Goal: Information Seeking & Learning: Learn about a topic

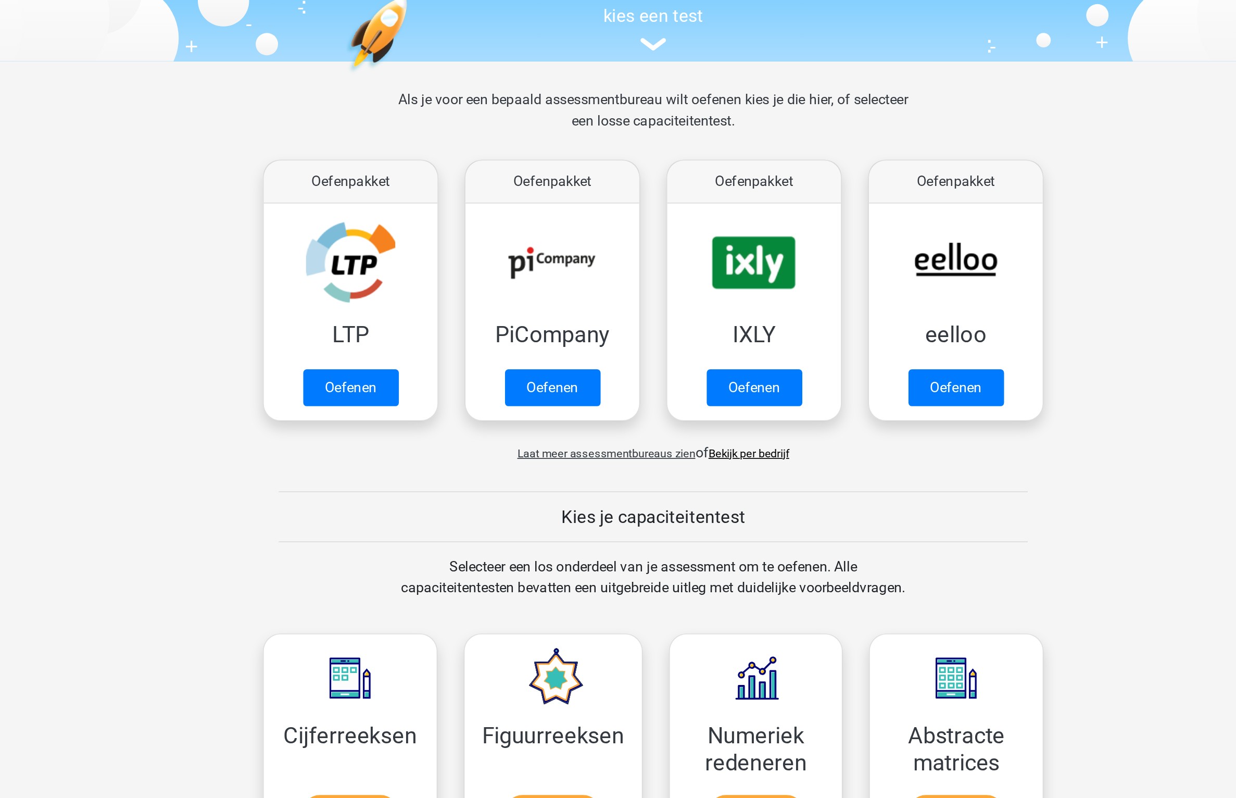
scroll to position [162, 0]
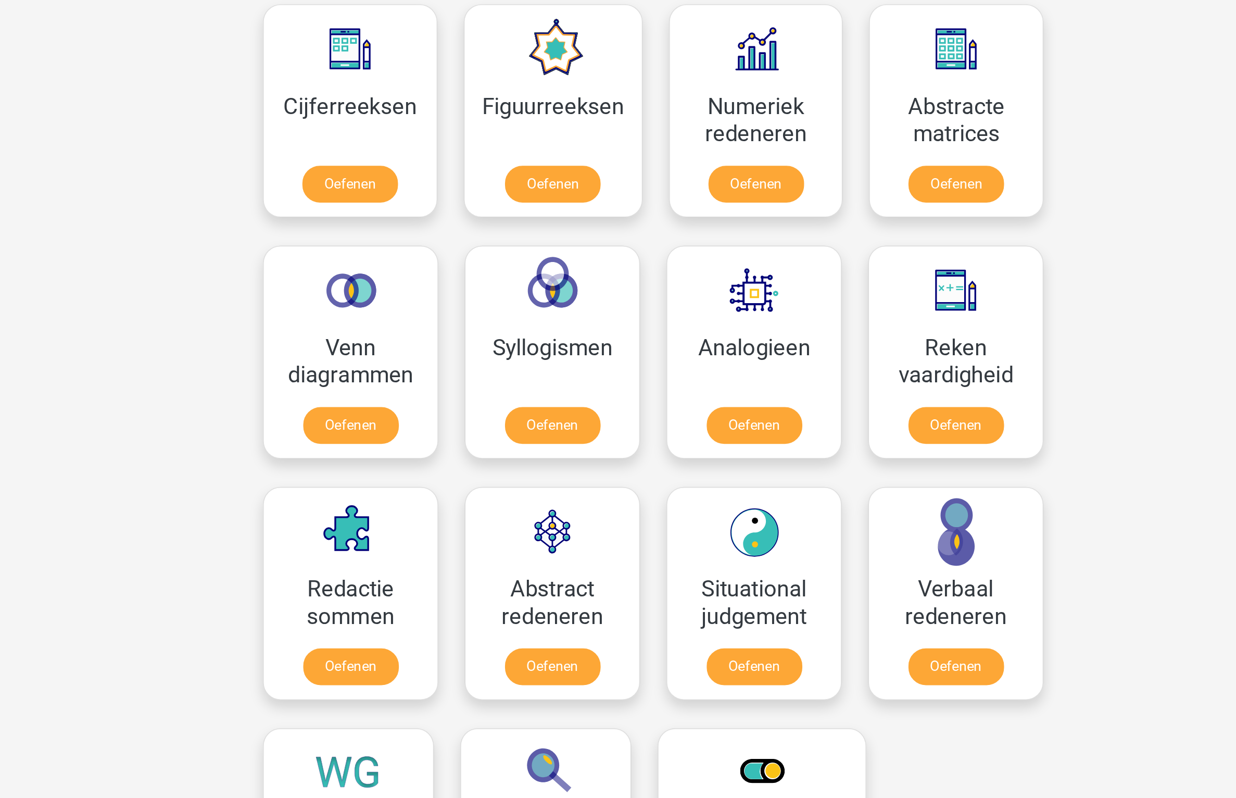
click at [874, 571] on div "X monsieursdedeucre@proton.med Nederlands English" at bounding box center [618, 663] width 1236 height 1651
click at [579, 567] on link "Oefenen" at bounding box center [557, 578] width 59 height 23
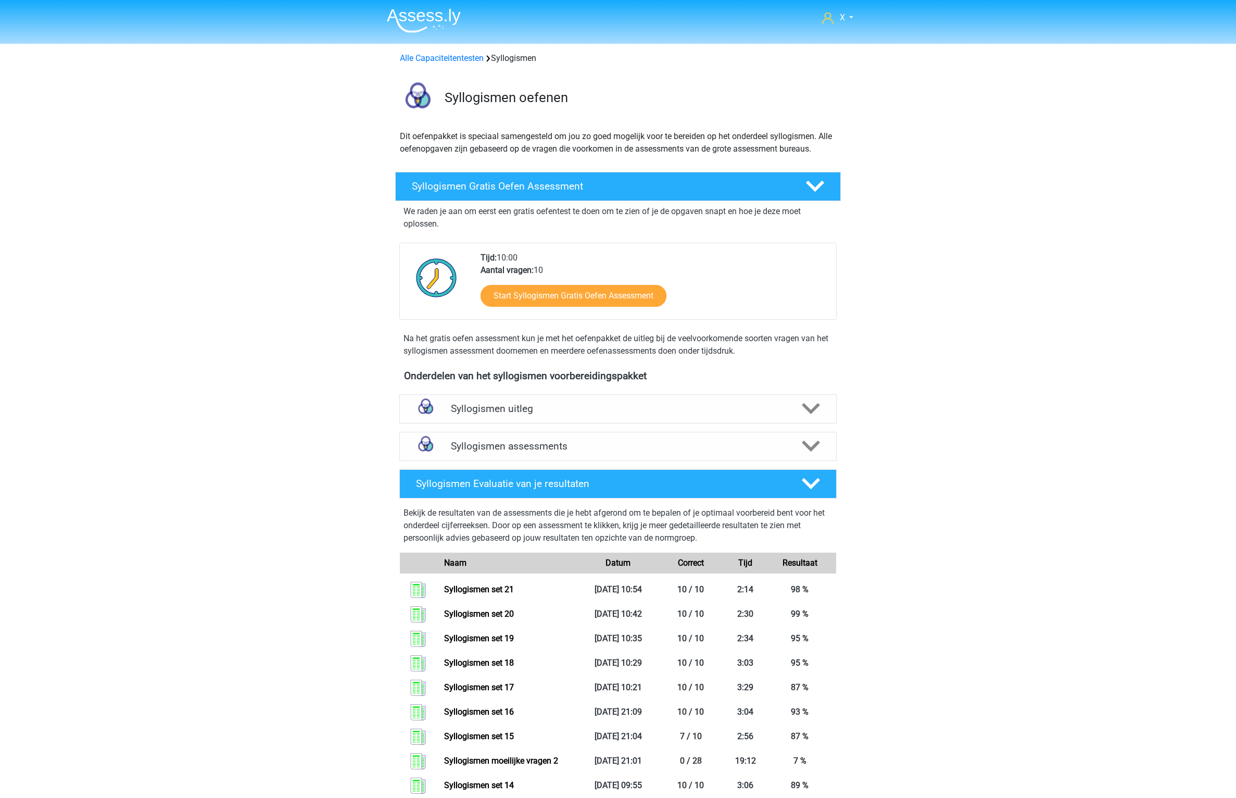
scroll to position [324, 0]
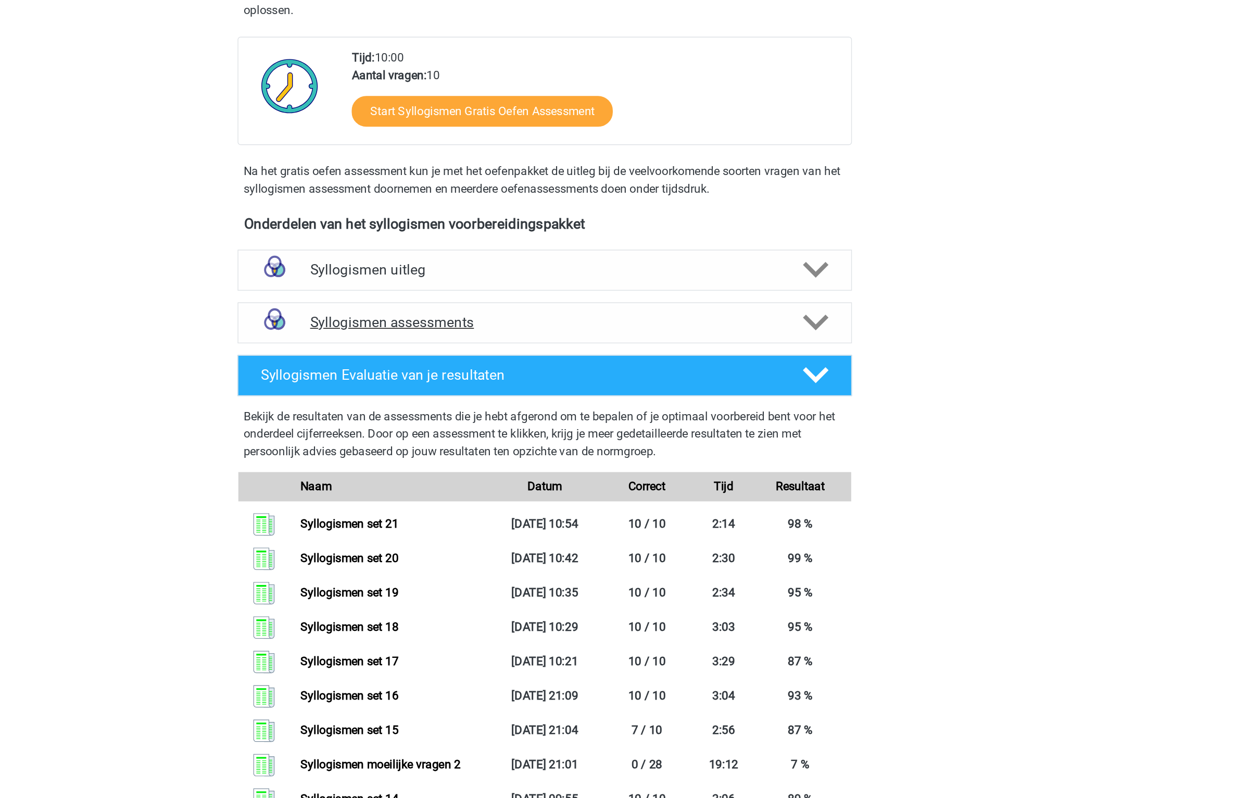
click at [654, 234] on h4 "Syllogismen assessments" at bounding box center [618, 229] width 334 height 12
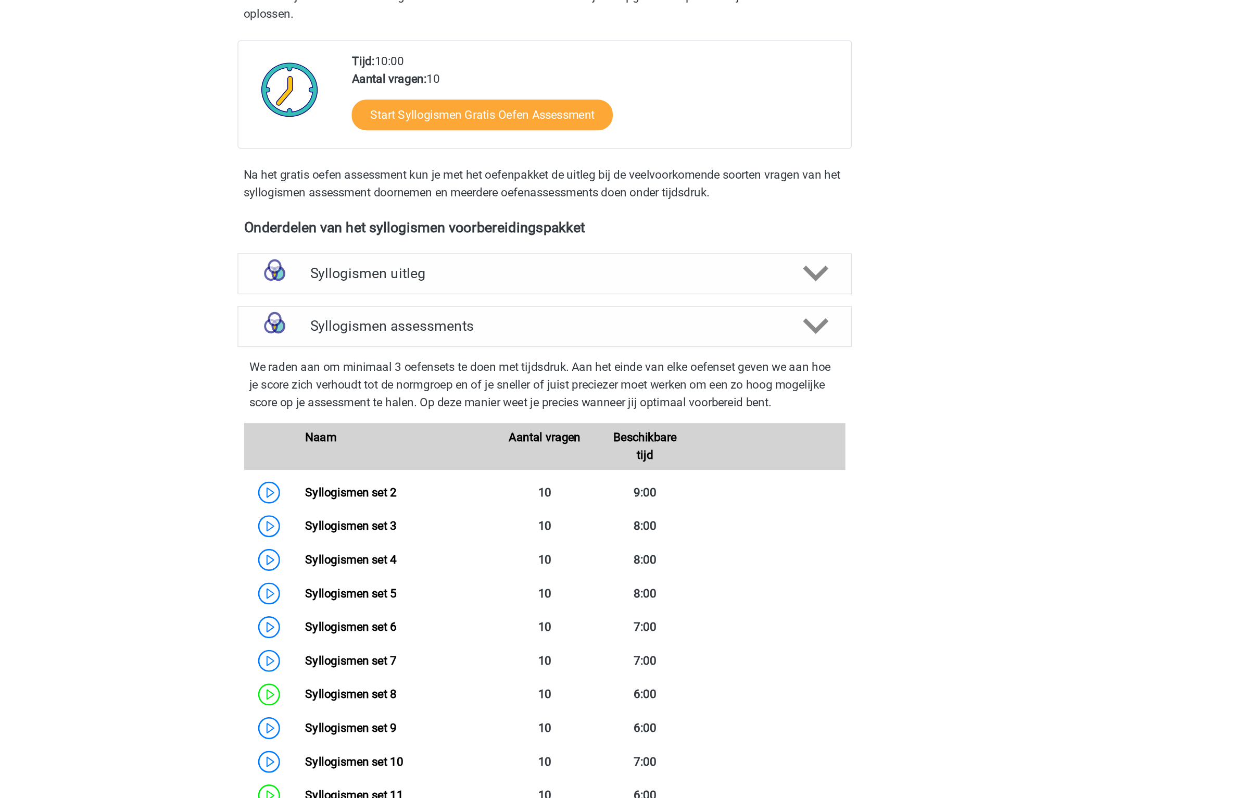
scroll to position [369, 0]
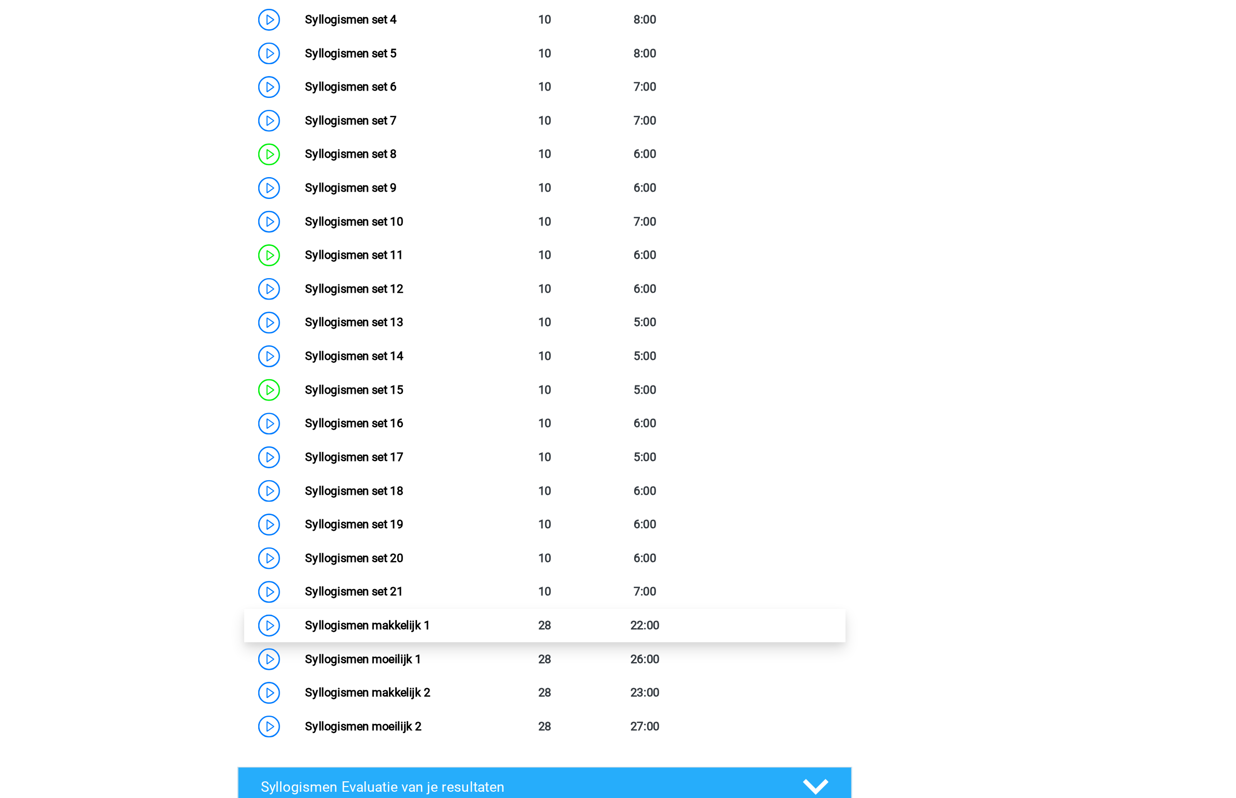
click at [536, 670] on link "Syllogismen makkelijk 1" at bounding box center [491, 675] width 89 height 10
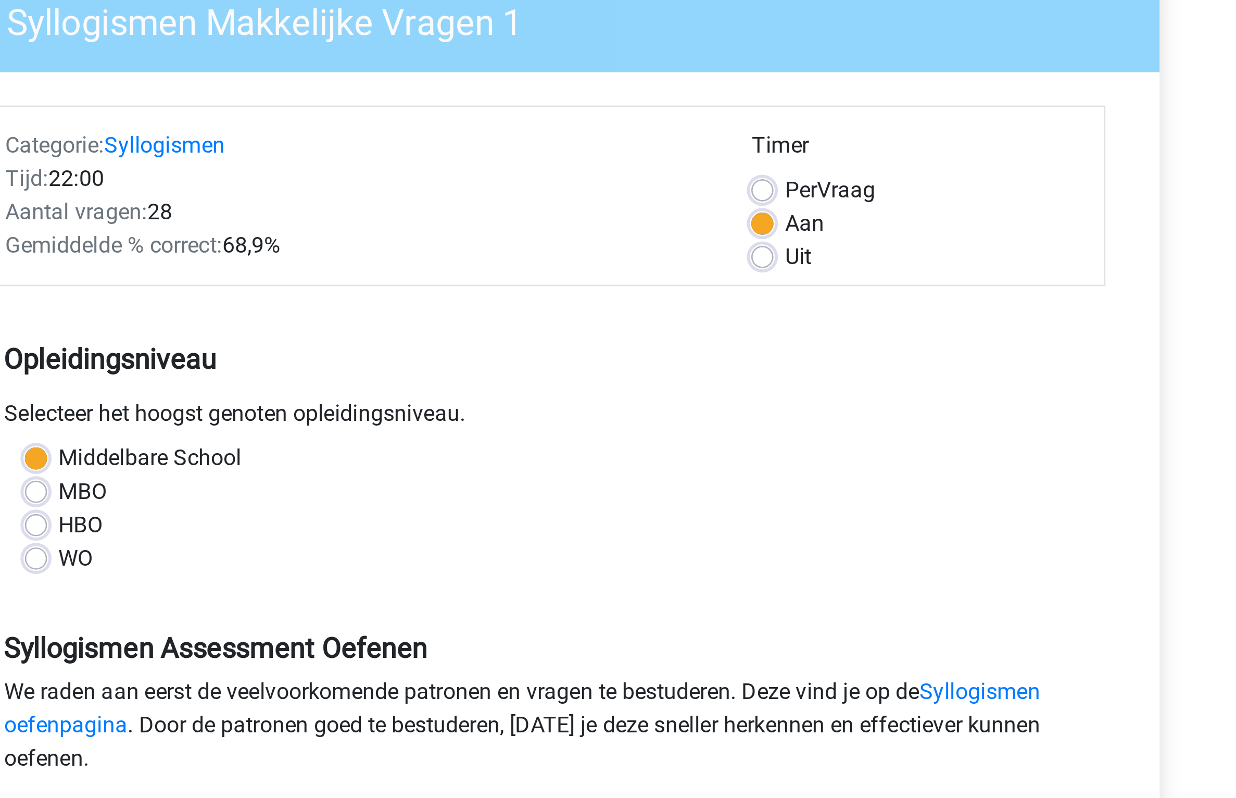
click at [711, 165] on span "Per" at bounding box center [714, 167] width 12 height 10
click at [704, 165] on input "Per Vraag" at bounding box center [700, 166] width 8 height 10
radio input "true"
click at [444, 301] on label "WO" at bounding box center [442, 305] width 13 height 12
click at [432, 301] on input "WO" at bounding box center [427, 304] width 8 height 10
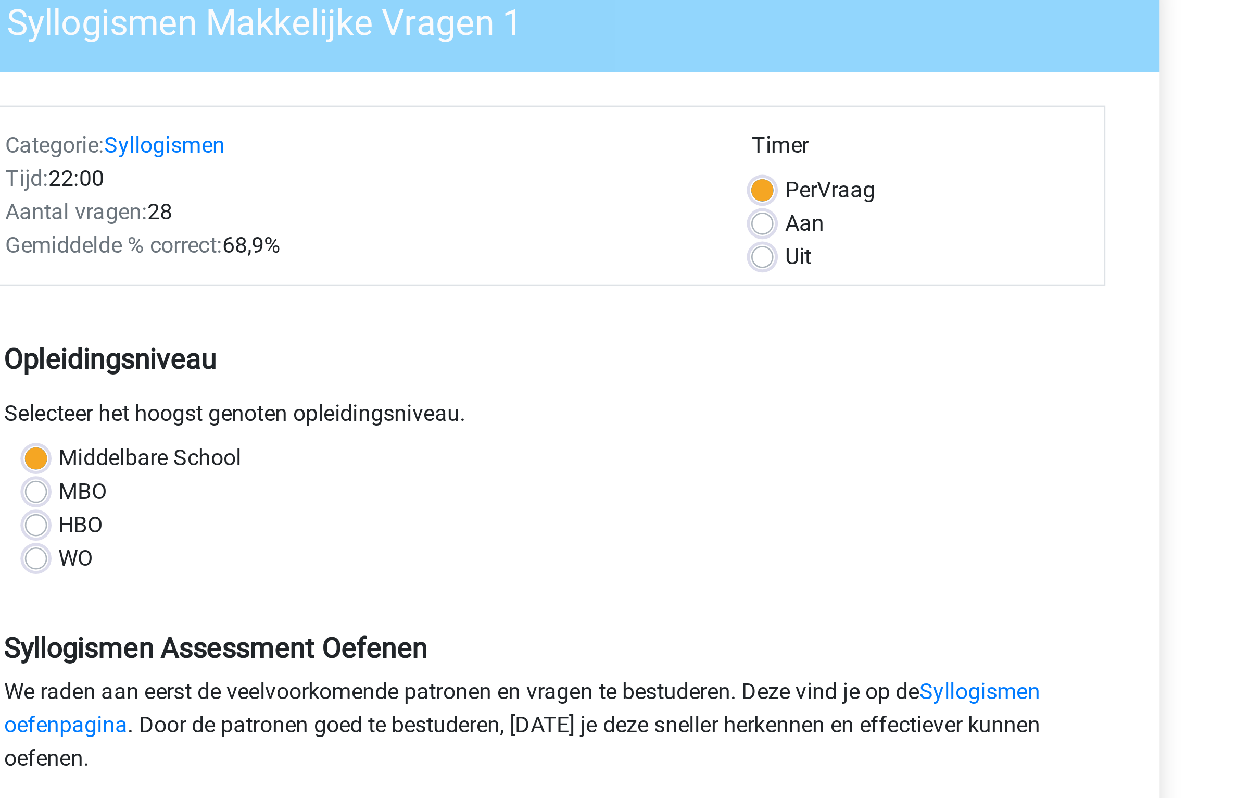
radio input "true"
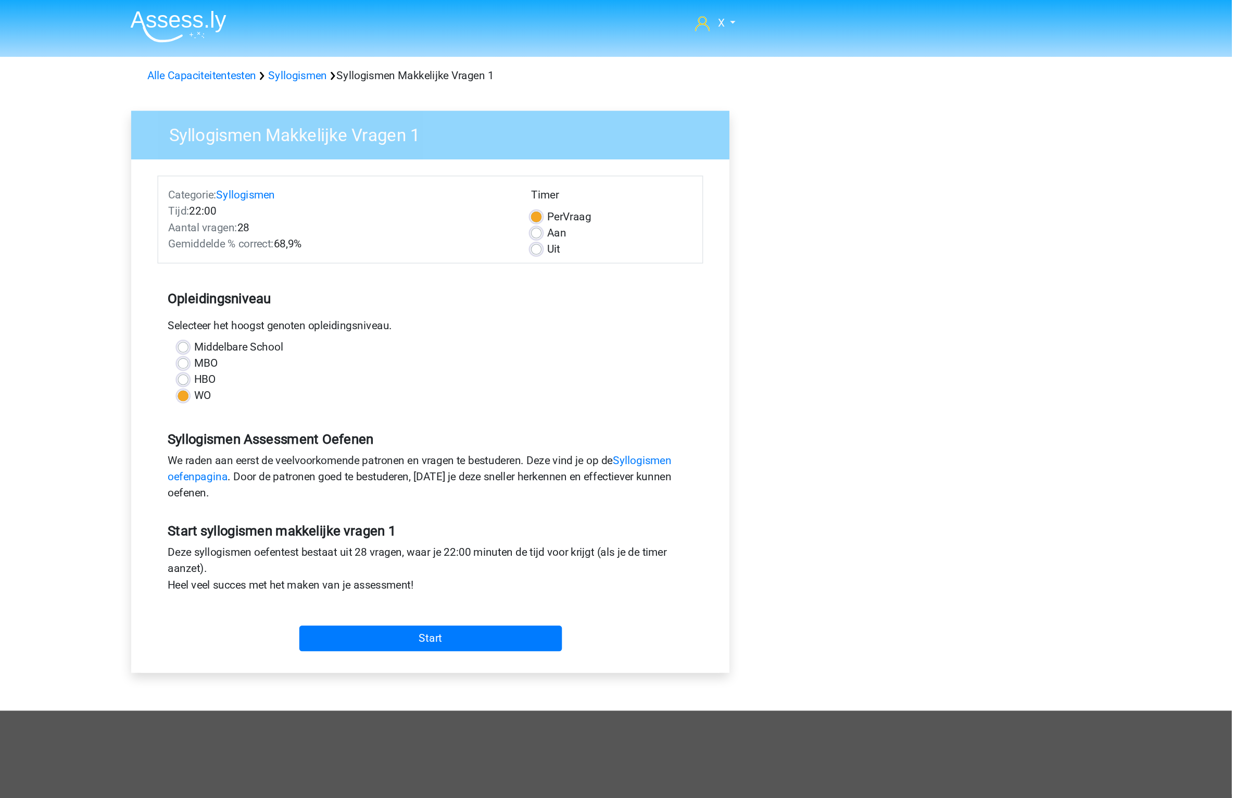
click at [1073, 214] on div "X monsieursdedeucre@proton.med Nederlands English" at bounding box center [618, 411] width 1236 height 823
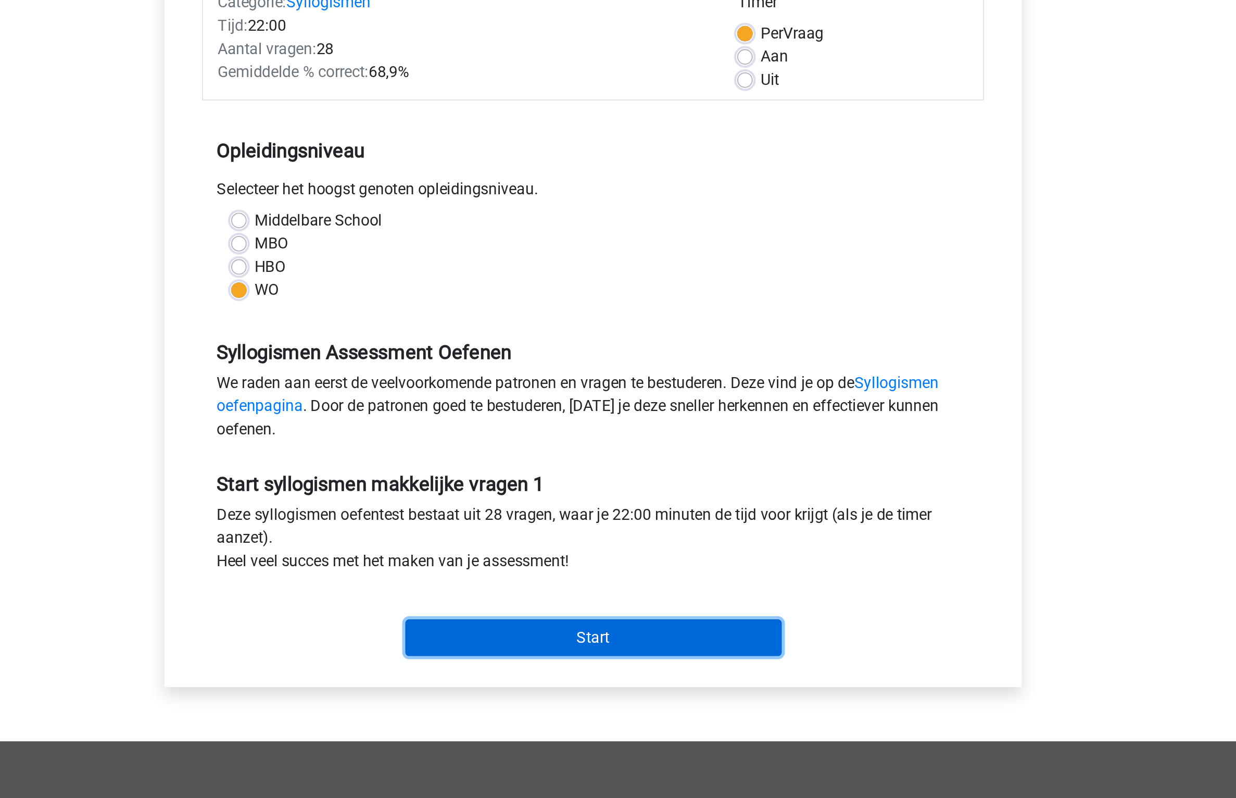
click at [645, 490] on input "Start" at bounding box center [618, 492] width 203 height 20
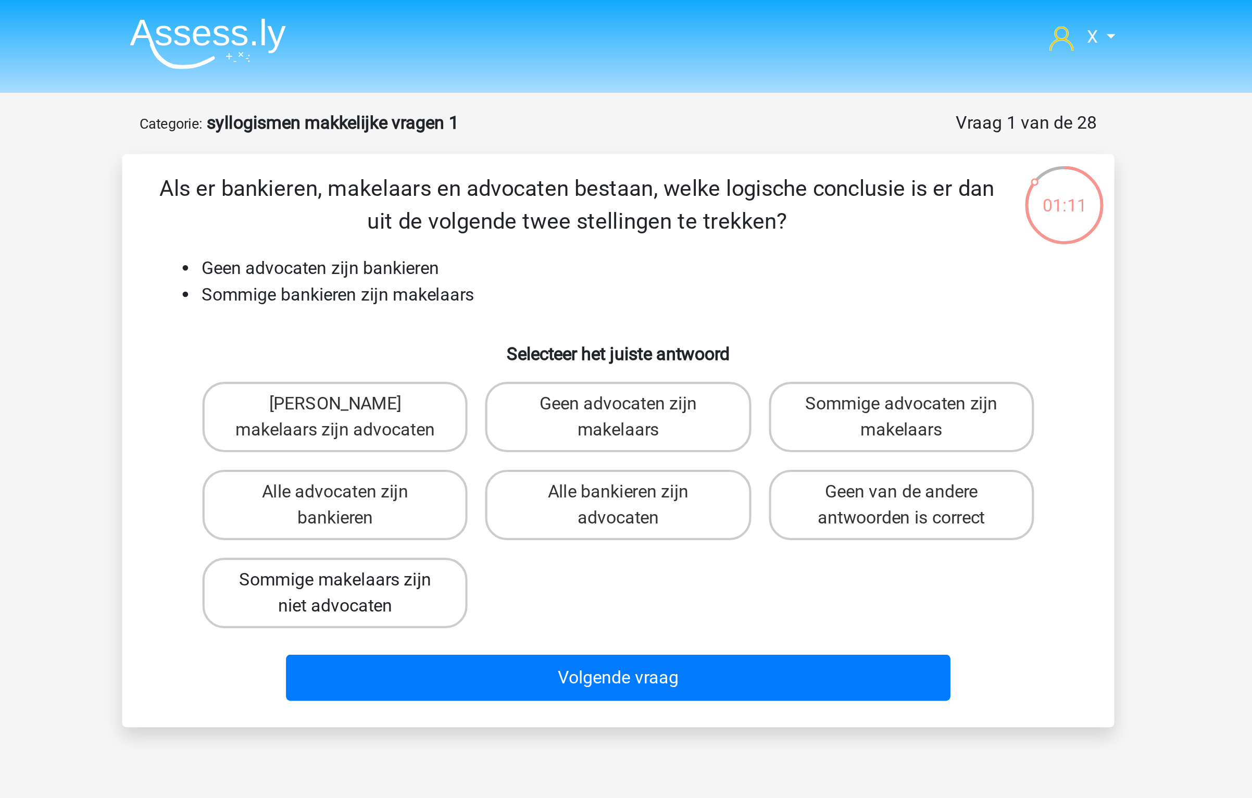
click at [512, 287] on label "Sommige makelaars zijn niet advocaten" at bounding box center [491, 280] width 125 height 33
click at [499, 281] on input "Sommige makelaars zijn niet advocaten" at bounding box center [495, 277] width 7 height 7
radio input "true"
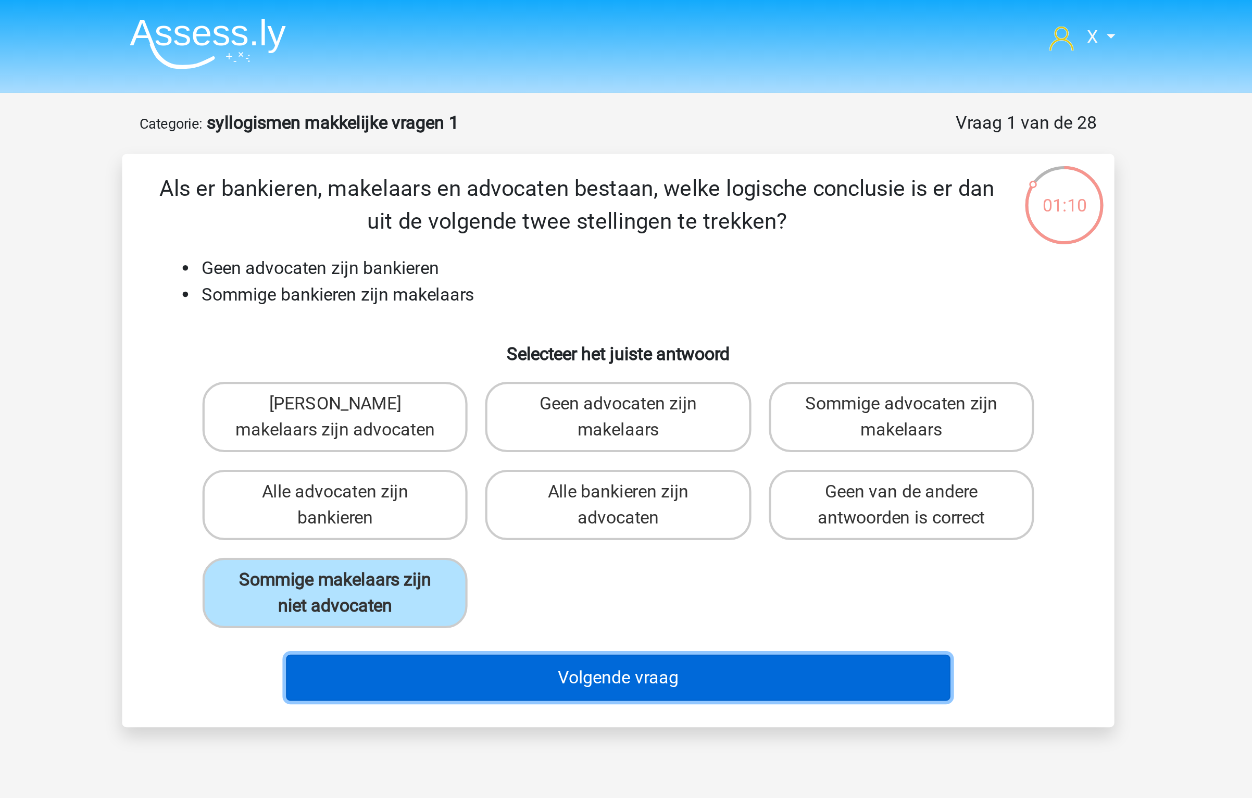
click at [592, 321] on button "Volgende vraag" at bounding box center [626, 321] width 315 height 22
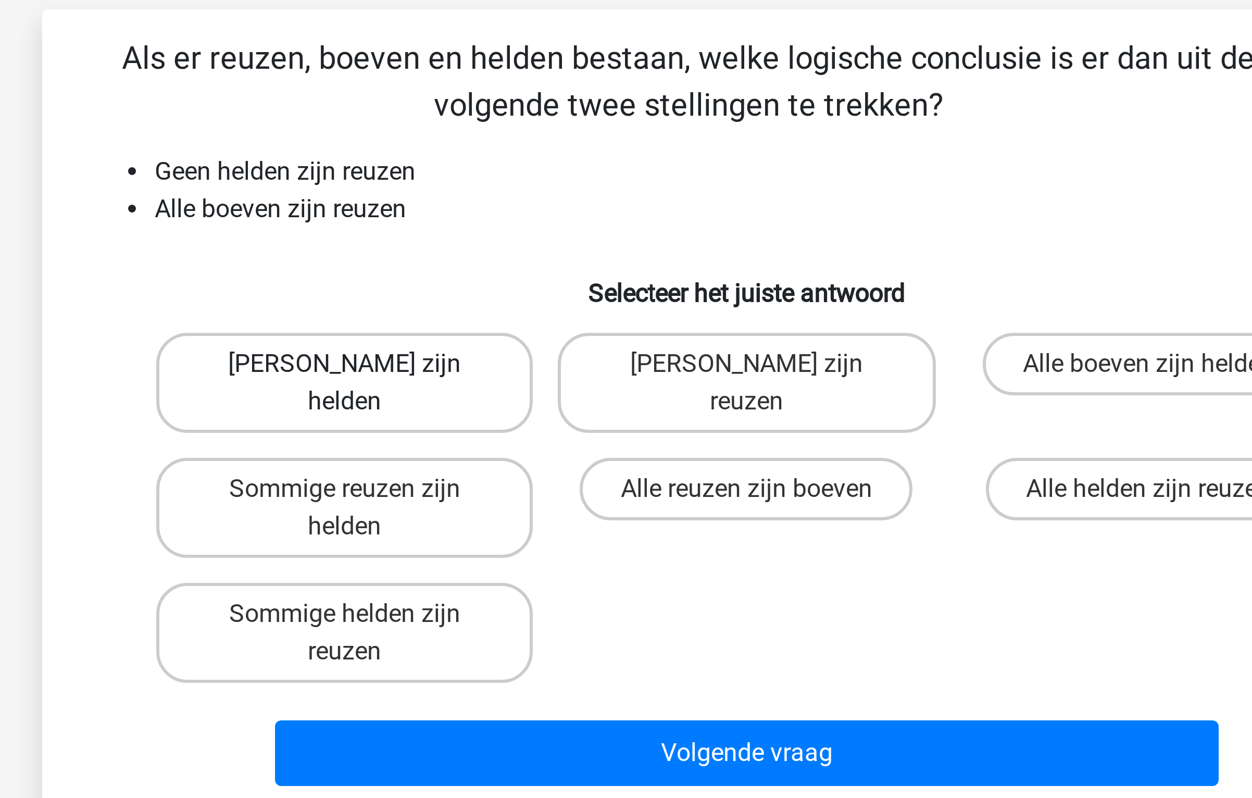
click at [539, 197] on label "Geen boeven zijn helden" at bounding box center [491, 197] width 125 height 33
click at [499, 197] on input "Geen boeven zijn helden" at bounding box center [495, 194] width 7 height 7
radio input "true"
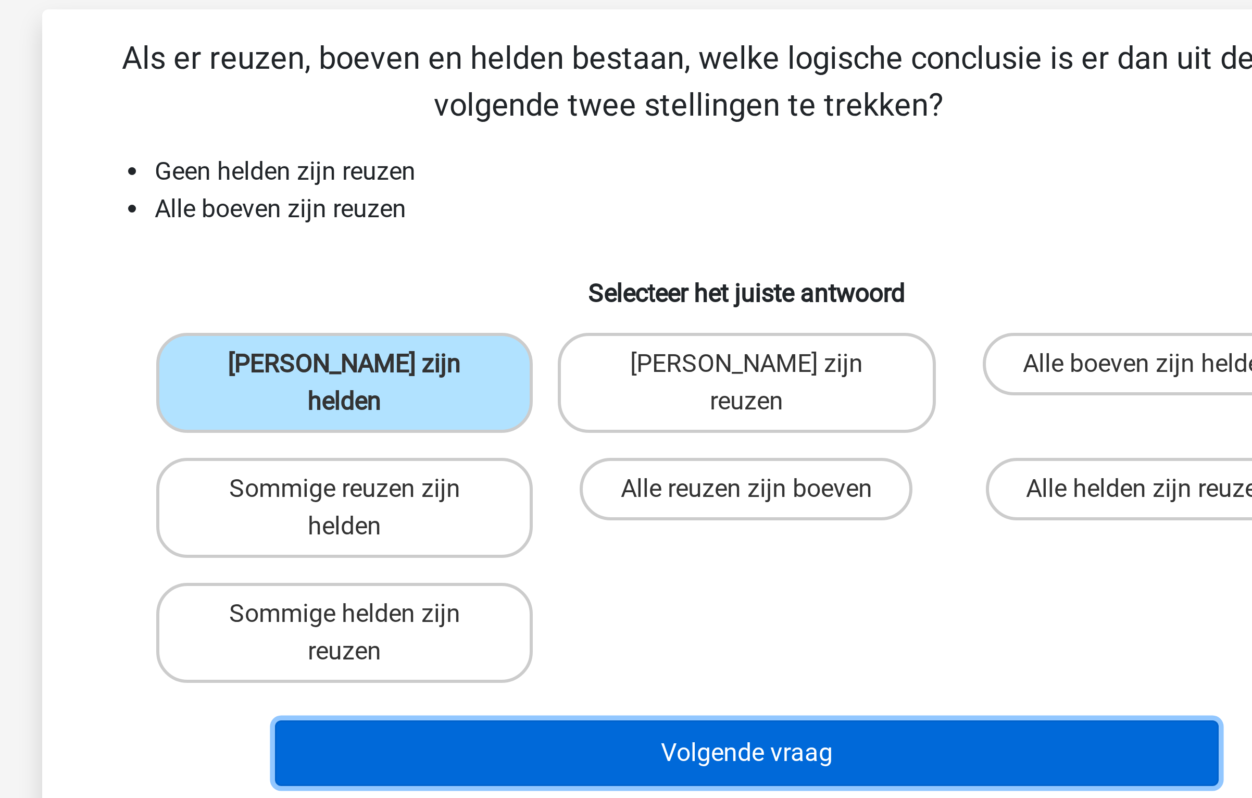
click at [568, 310] on button "Volgende vraag" at bounding box center [626, 321] width 315 height 22
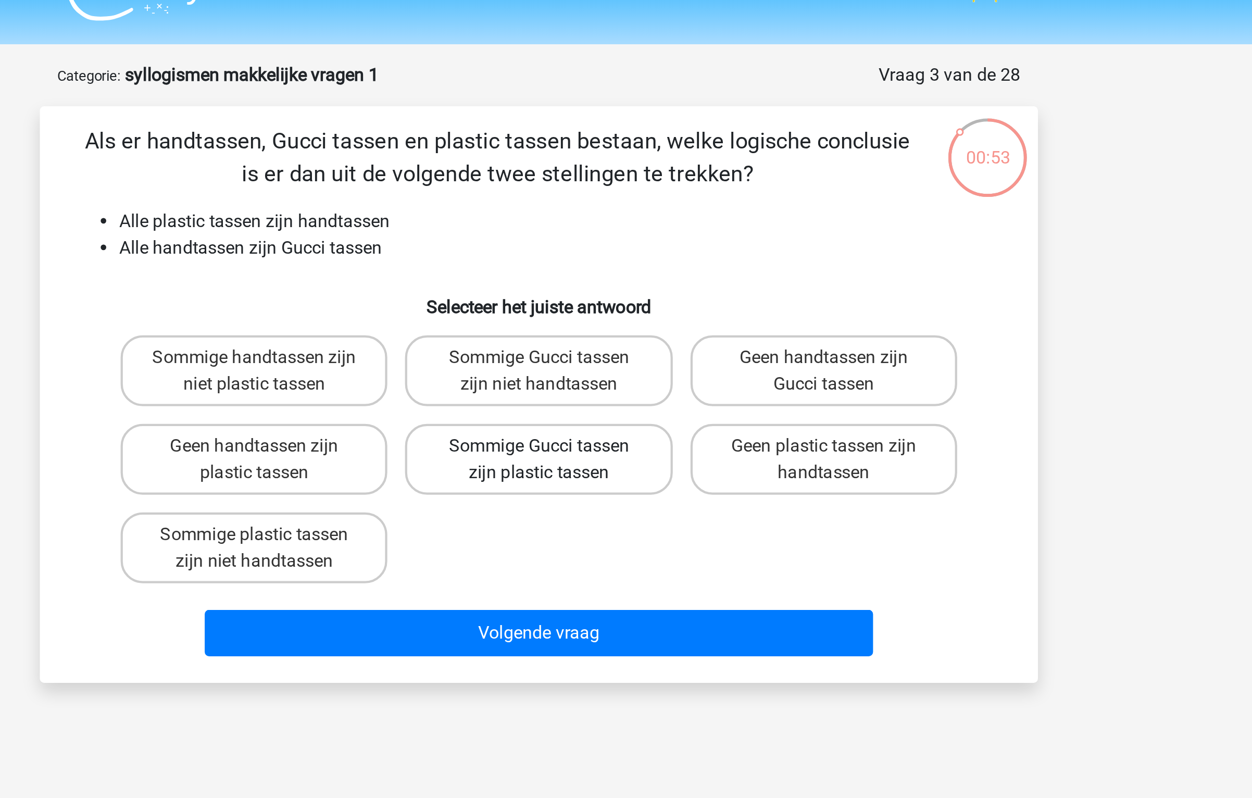
click at [648, 236] on label "Sommige Gucci tassen zijn plastic tassen" at bounding box center [625, 238] width 125 height 33
click at [633, 236] on input "Sommige Gucci tassen zijn plastic tassen" at bounding box center [629, 236] width 7 height 7
radio input "true"
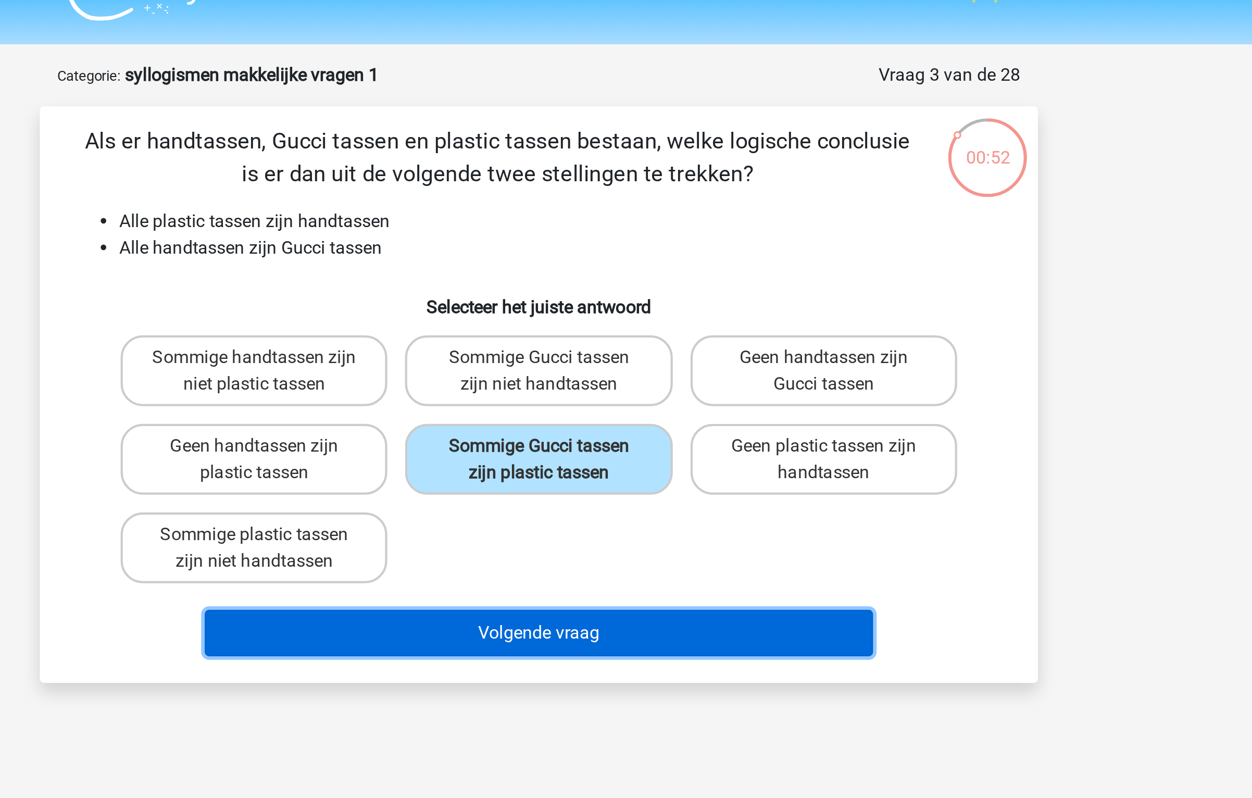
click at [623, 326] on button "Volgende vraag" at bounding box center [626, 321] width 315 height 22
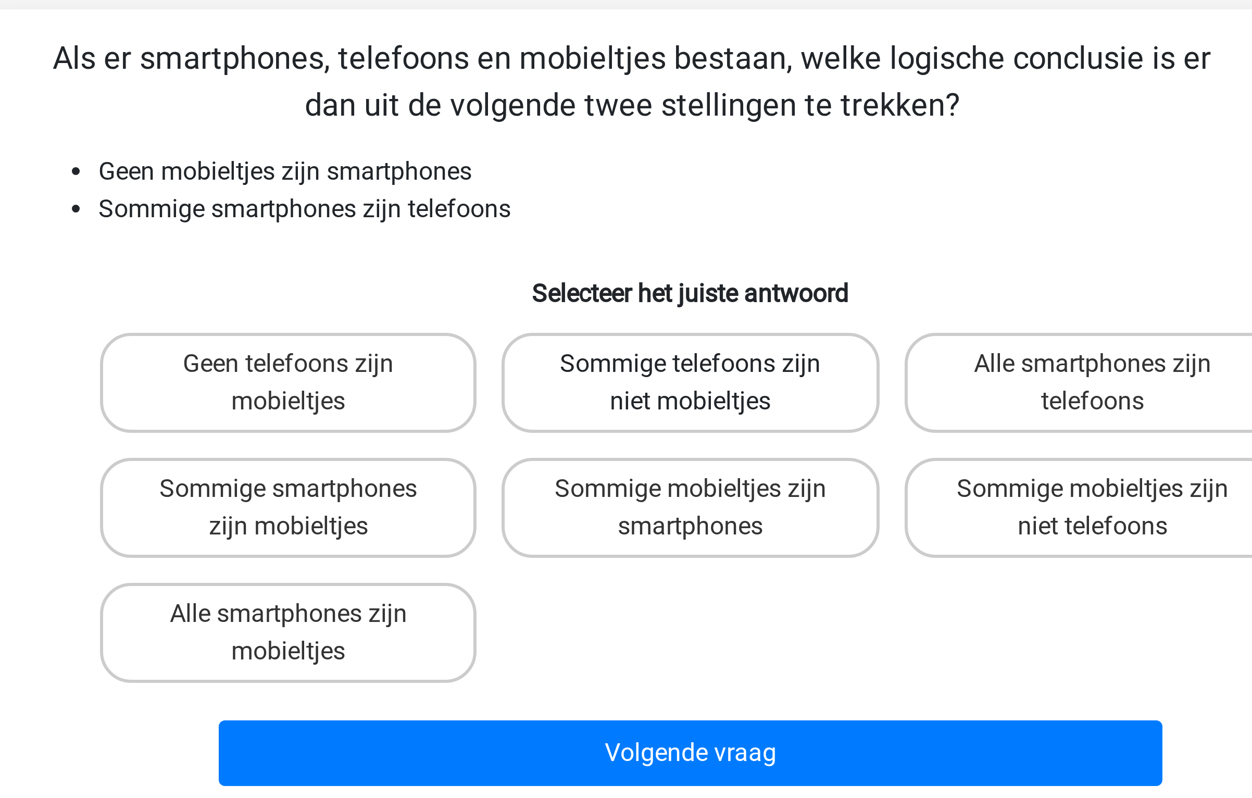
click at [587, 186] on label "Sommige telefoons zijn niet mobieltjes" at bounding box center [625, 197] width 125 height 33
click at [626, 191] on input "Sommige telefoons zijn niet mobieltjes" at bounding box center [629, 194] width 7 height 7
radio input "true"
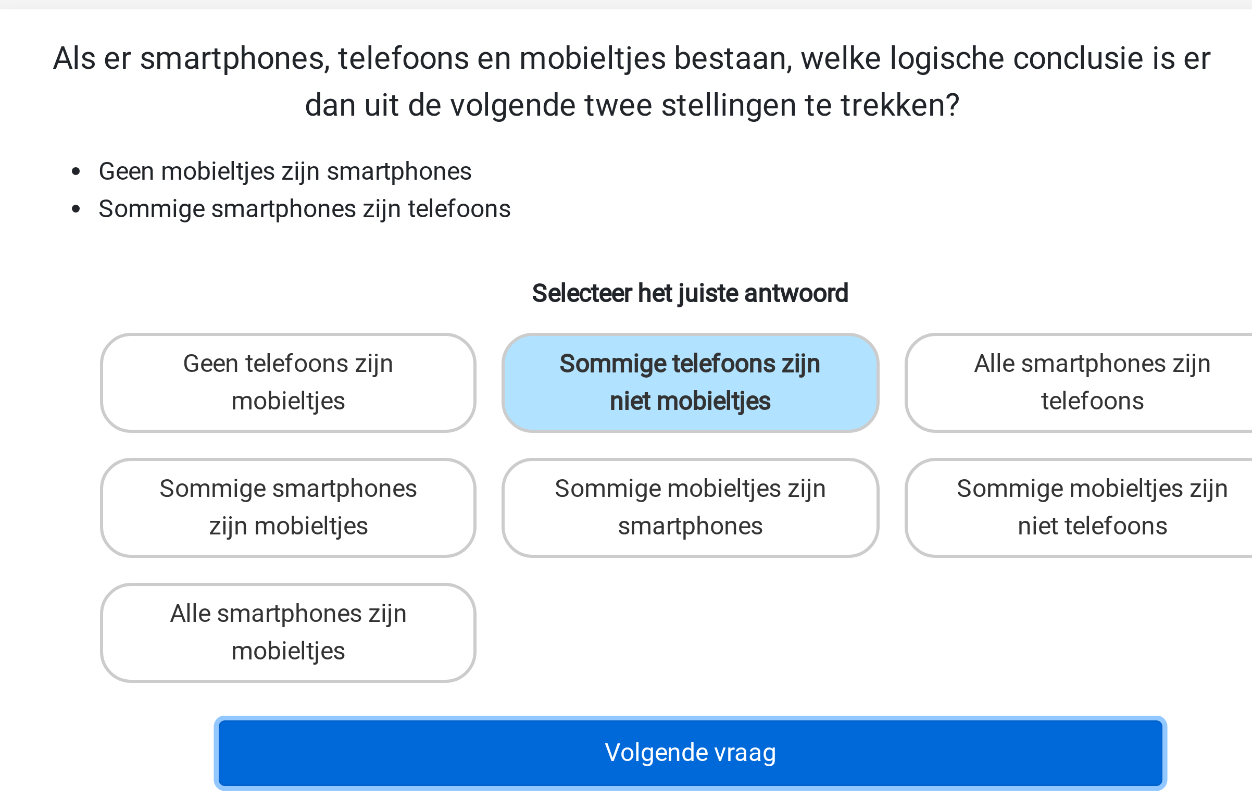
click at [583, 326] on button "Volgende vraag" at bounding box center [626, 321] width 315 height 22
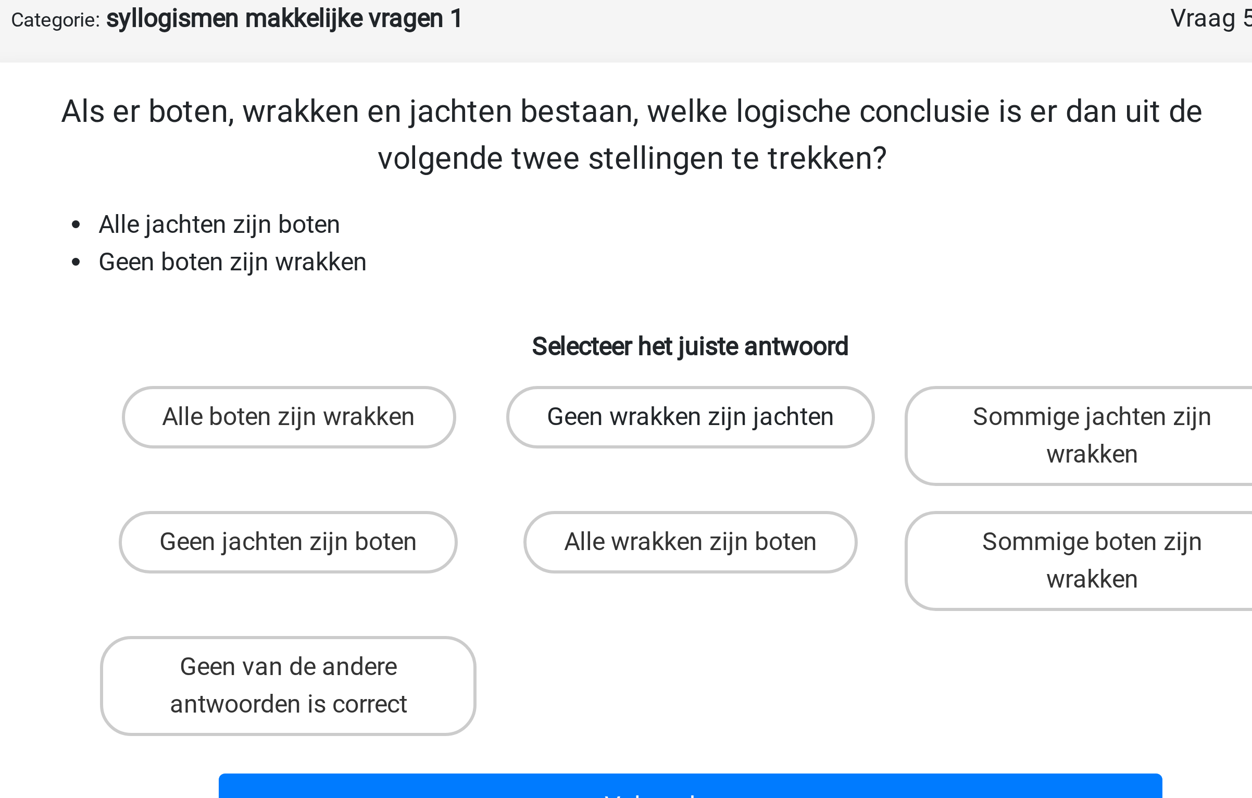
click at [613, 191] on label "Geen wrakken zijn jachten" at bounding box center [625, 191] width 123 height 21
click at [626, 191] on input "Geen wrakken zijn jachten" at bounding box center [629, 194] width 7 height 7
radio input "true"
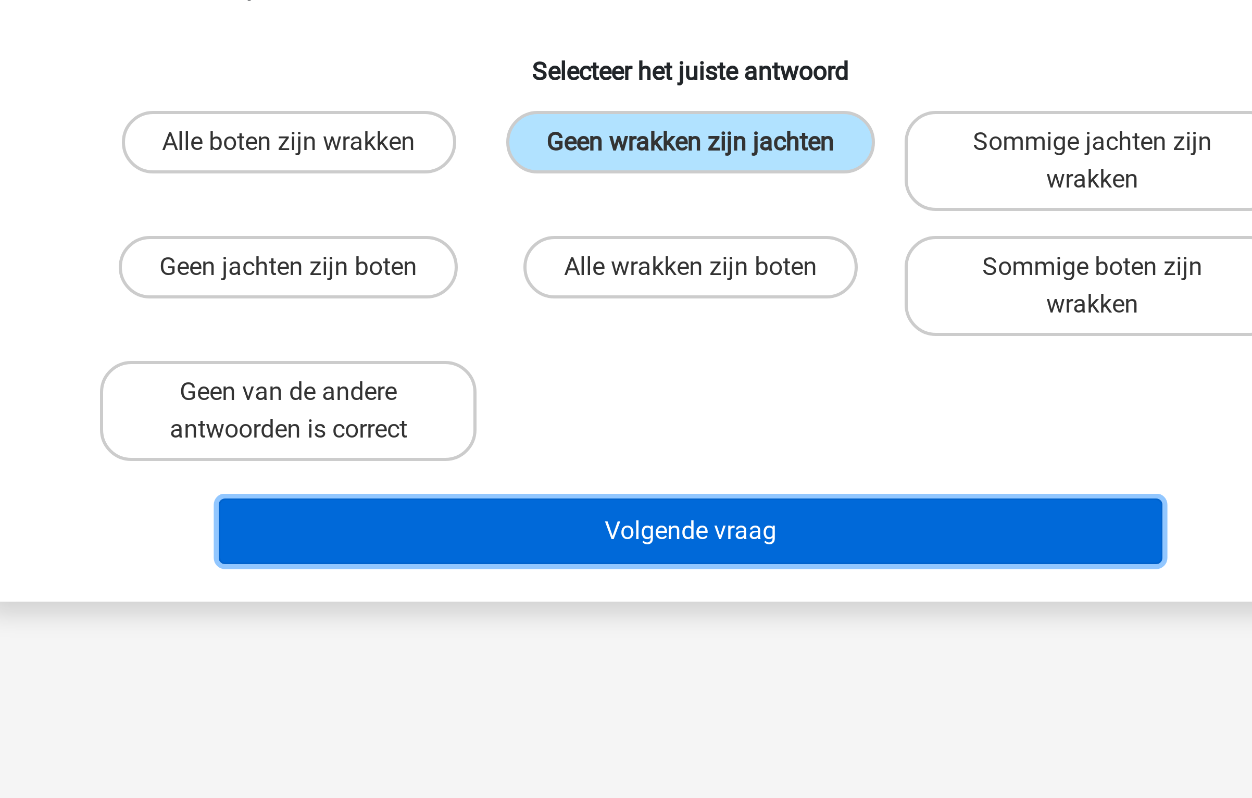
click at [604, 318] on button "Volgende vraag" at bounding box center [626, 321] width 315 height 22
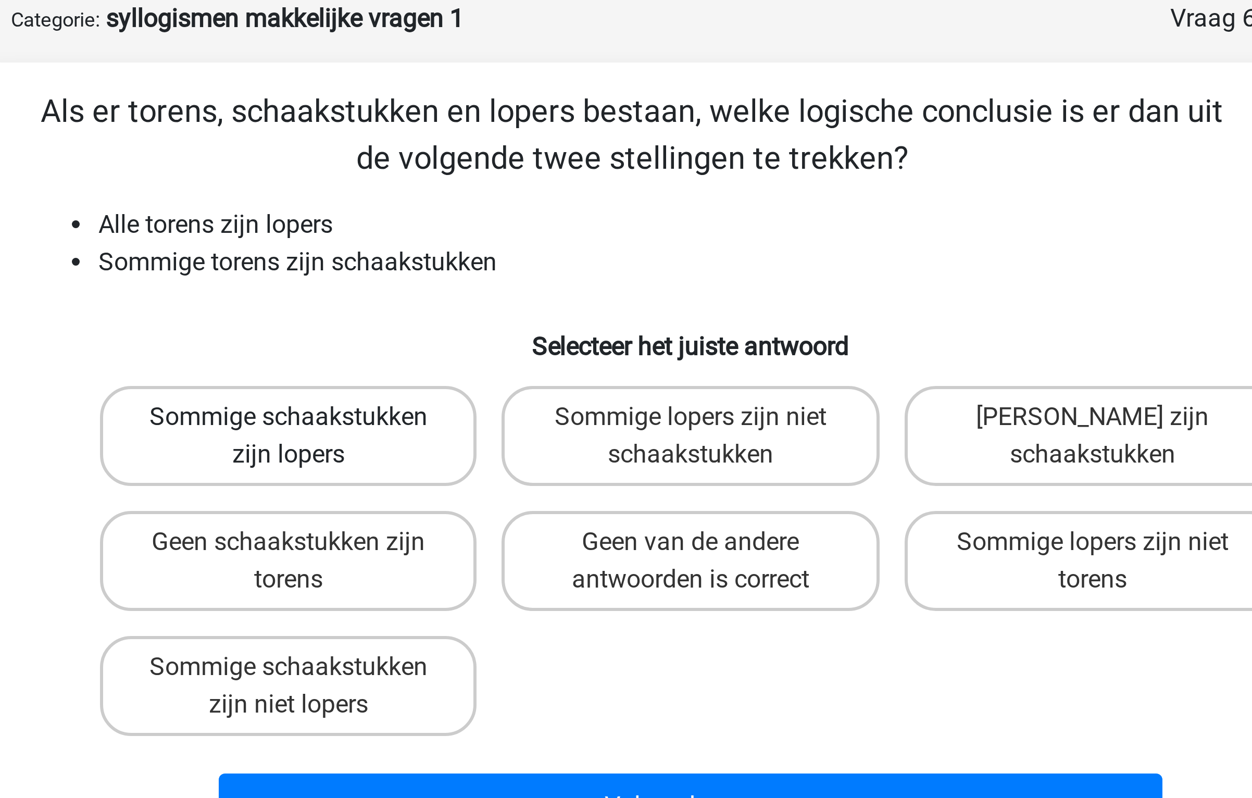
click at [533, 193] on label "Sommige schaakstukken zijn lopers" at bounding box center [491, 197] width 125 height 33
click at [499, 193] on input "Sommige schaakstukken zijn lopers" at bounding box center [495, 194] width 7 height 7
radio input "true"
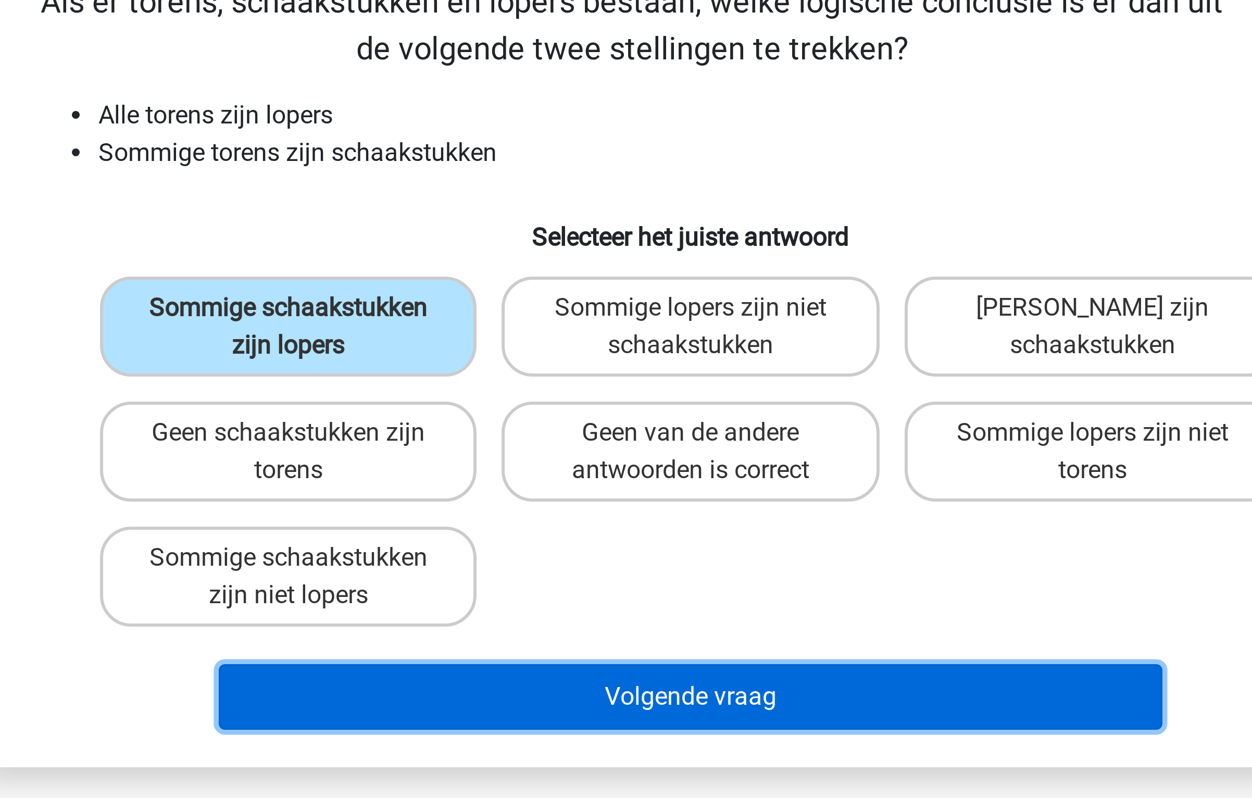
click at [575, 312] on button "Volgende vraag" at bounding box center [626, 321] width 315 height 22
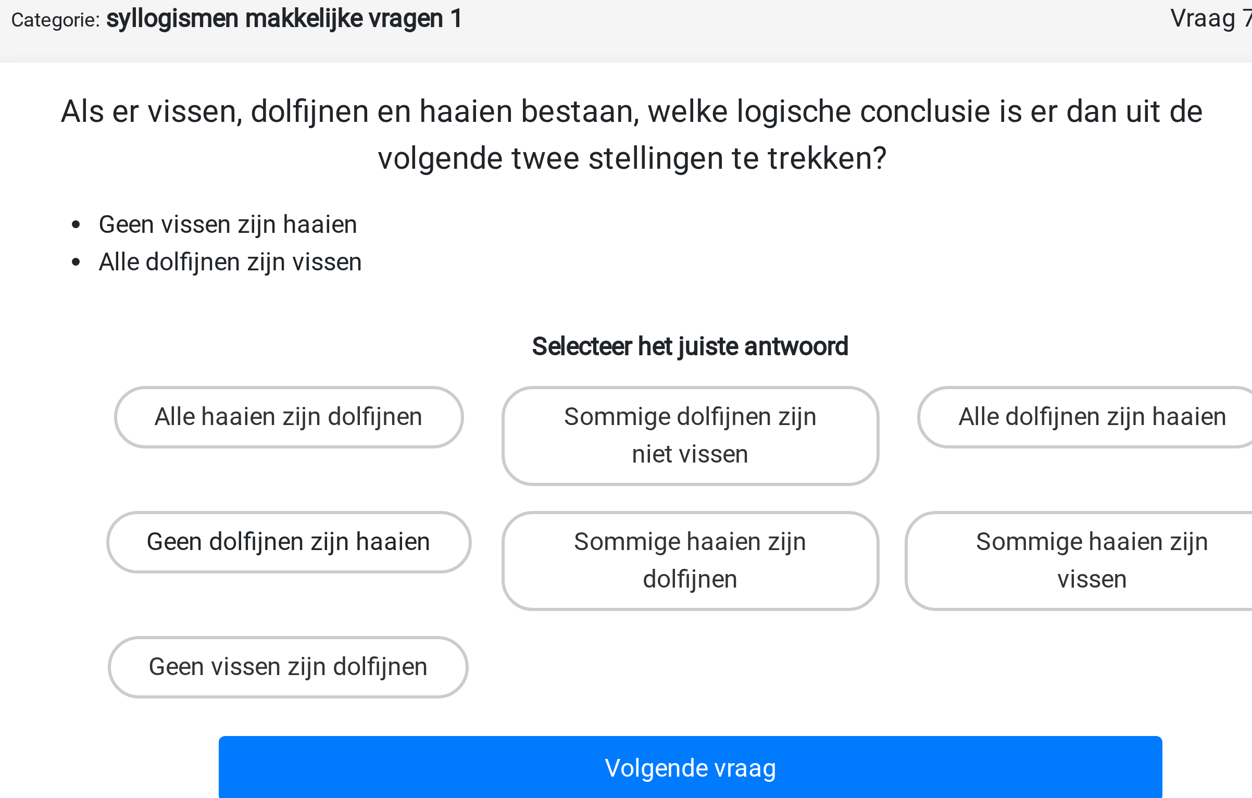
click at [524, 228] on label "Geen dolfijnen zijn haaien" at bounding box center [492, 232] width 122 height 21
click at [499, 233] on input "Geen dolfijnen zijn haaien" at bounding box center [495, 236] width 7 height 7
radio input "true"
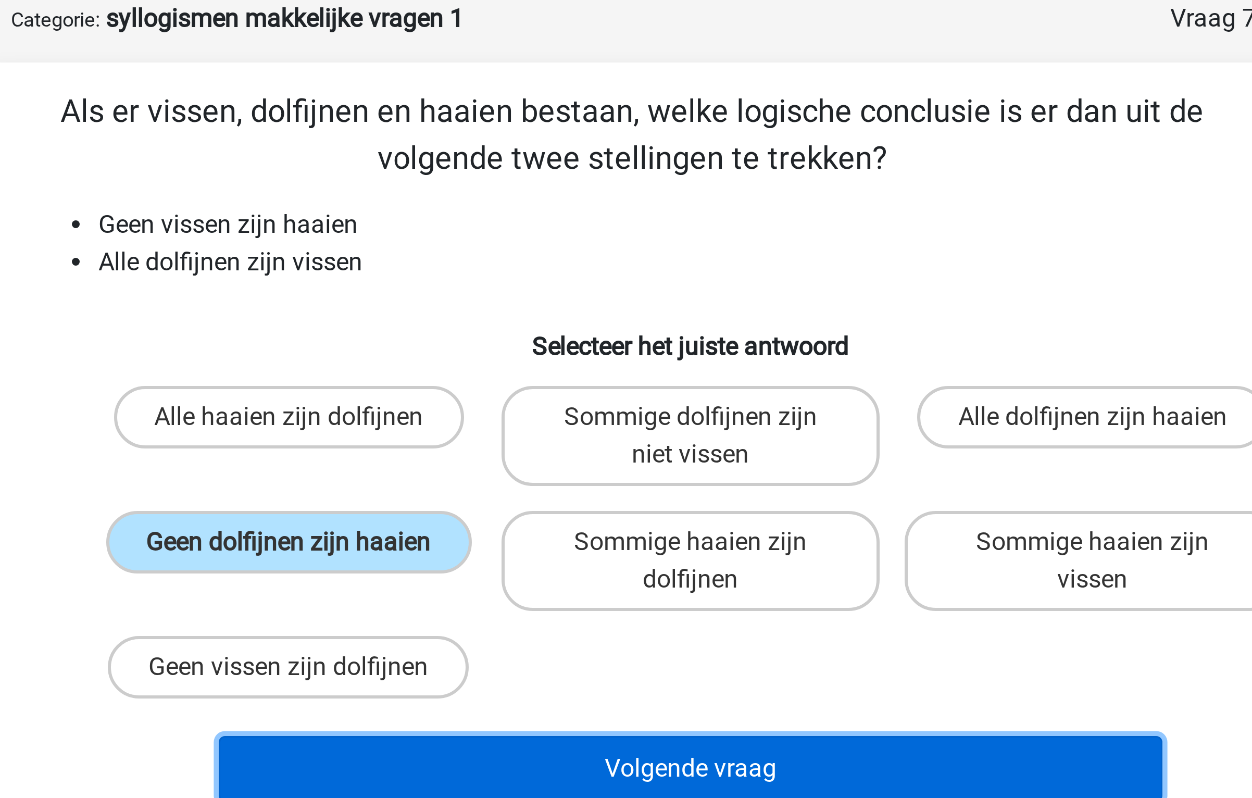
click at [598, 300] on button "Volgende vraag" at bounding box center [626, 308] width 315 height 22
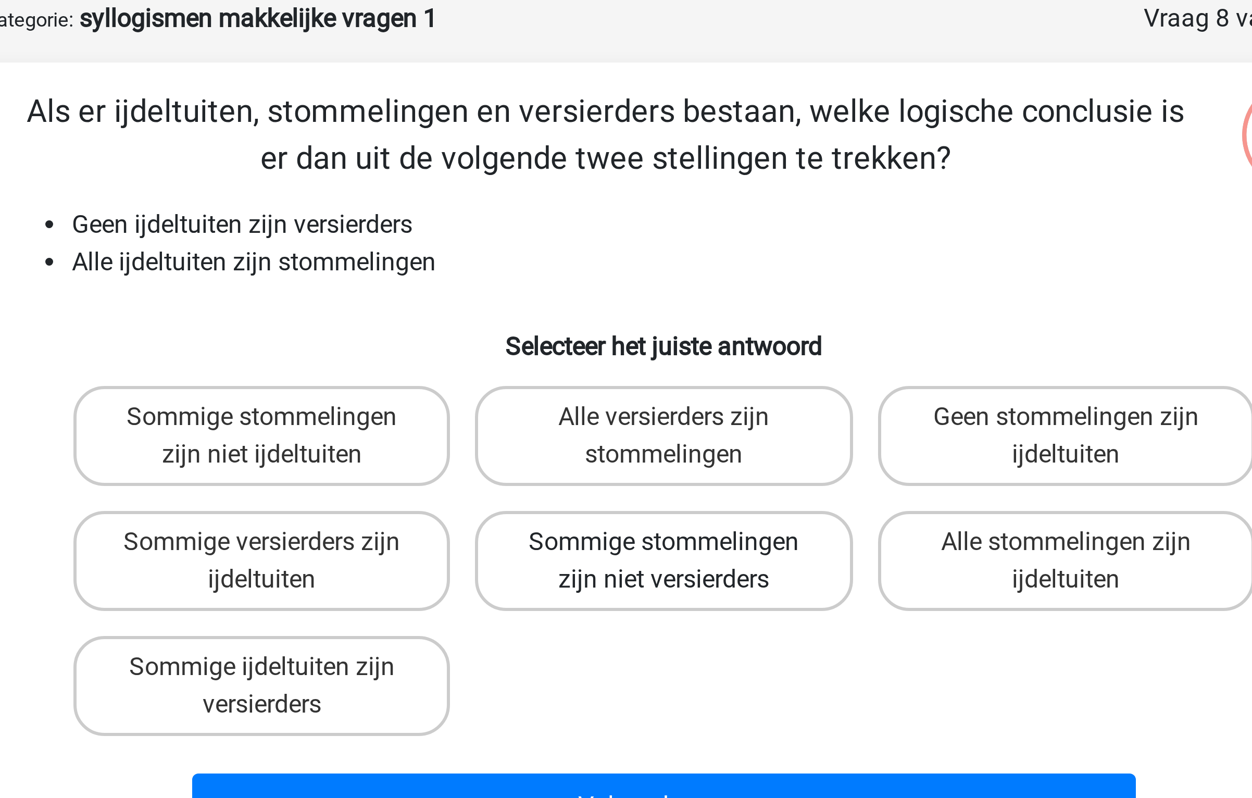
click at [649, 241] on label "Sommige stommelingen zijn niet versierders" at bounding box center [625, 238] width 125 height 33
click at [633, 239] on input "Sommige stommelingen zijn niet versierders" at bounding box center [629, 236] width 7 height 7
radio input "true"
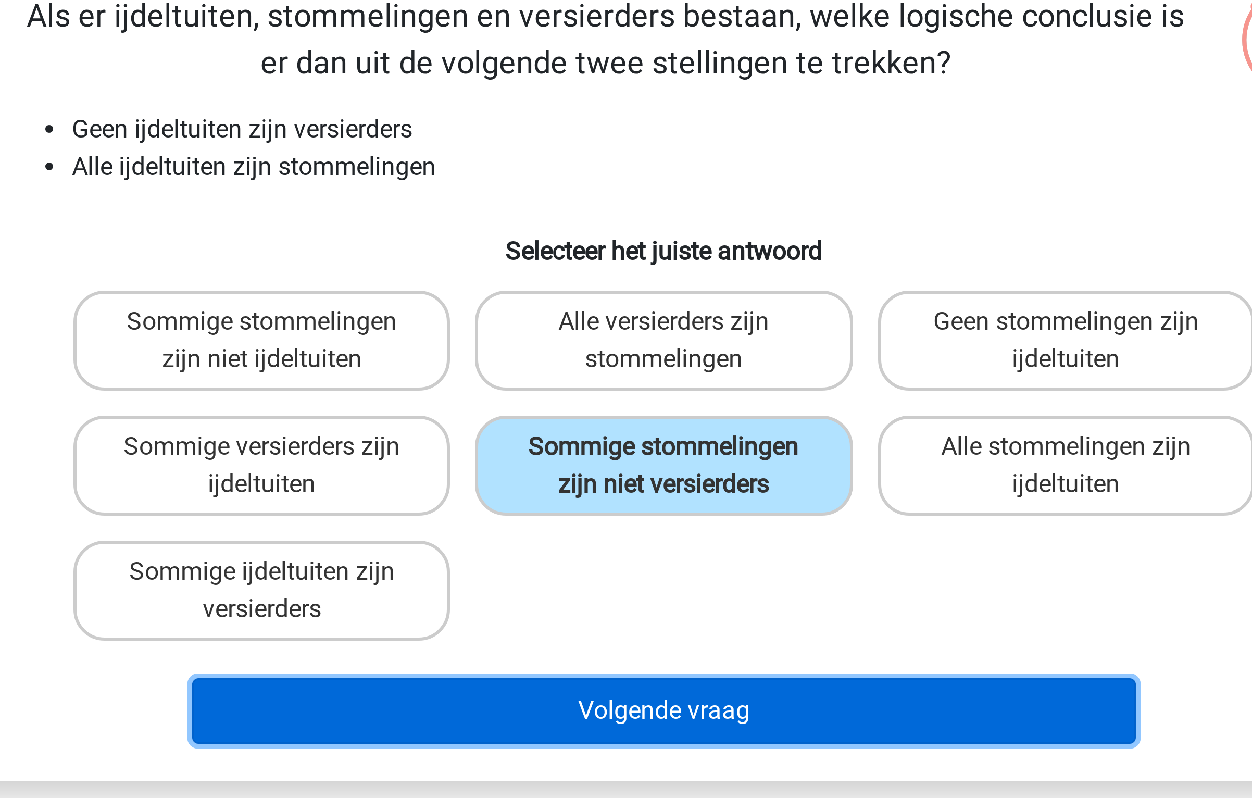
click at [613, 319] on button "Volgende vraag" at bounding box center [626, 321] width 315 height 22
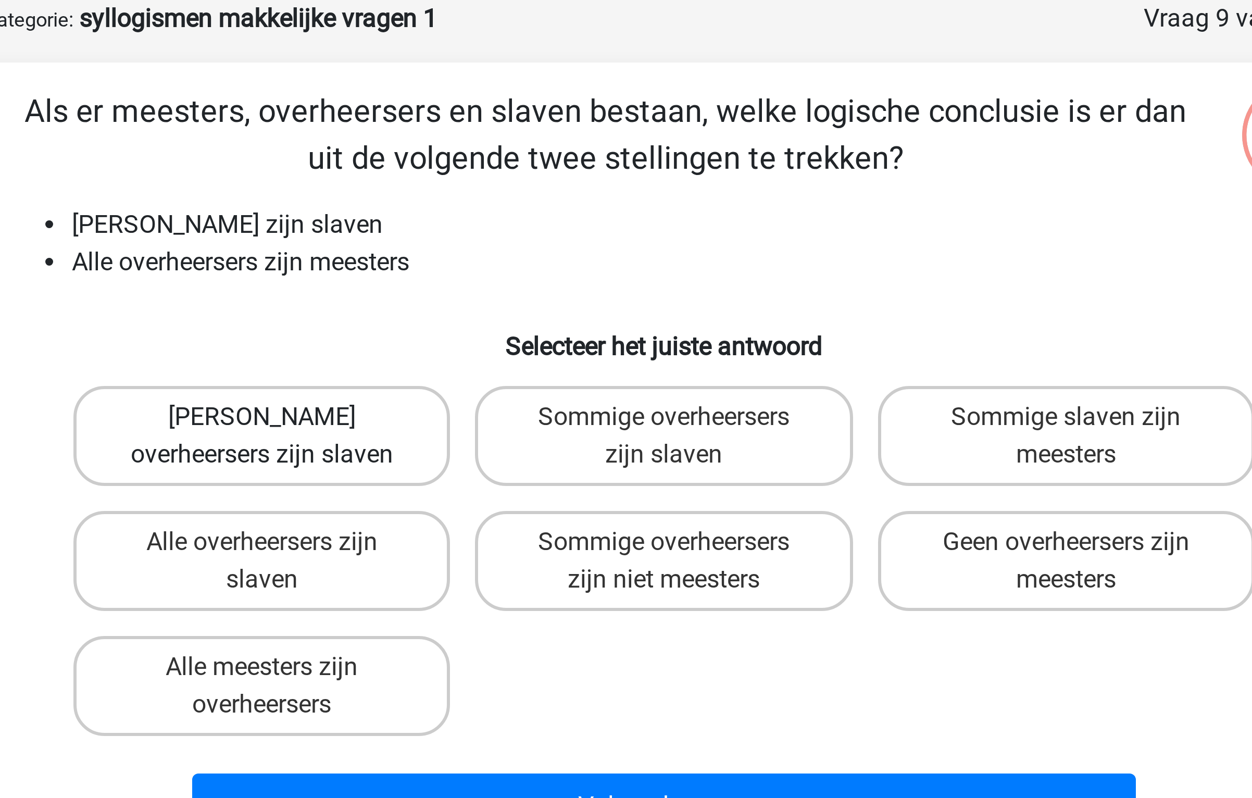
click at [522, 195] on label "Geen overheersers zijn slaven" at bounding box center [491, 197] width 125 height 33
click at [499, 195] on input "Geen overheersers zijn slaven" at bounding box center [495, 194] width 7 height 7
radio input "true"
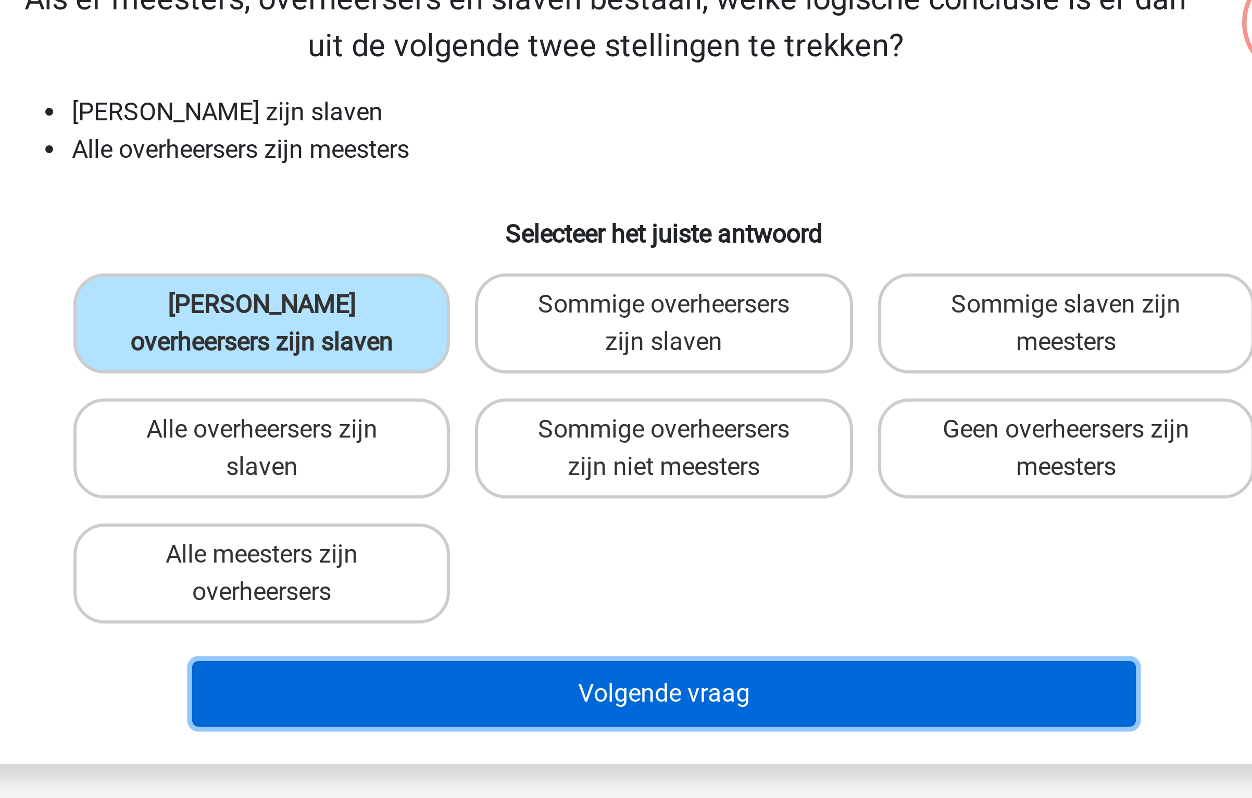
click at [578, 313] on button "Volgende vraag" at bounding box center [626, 321] width 315 height 22
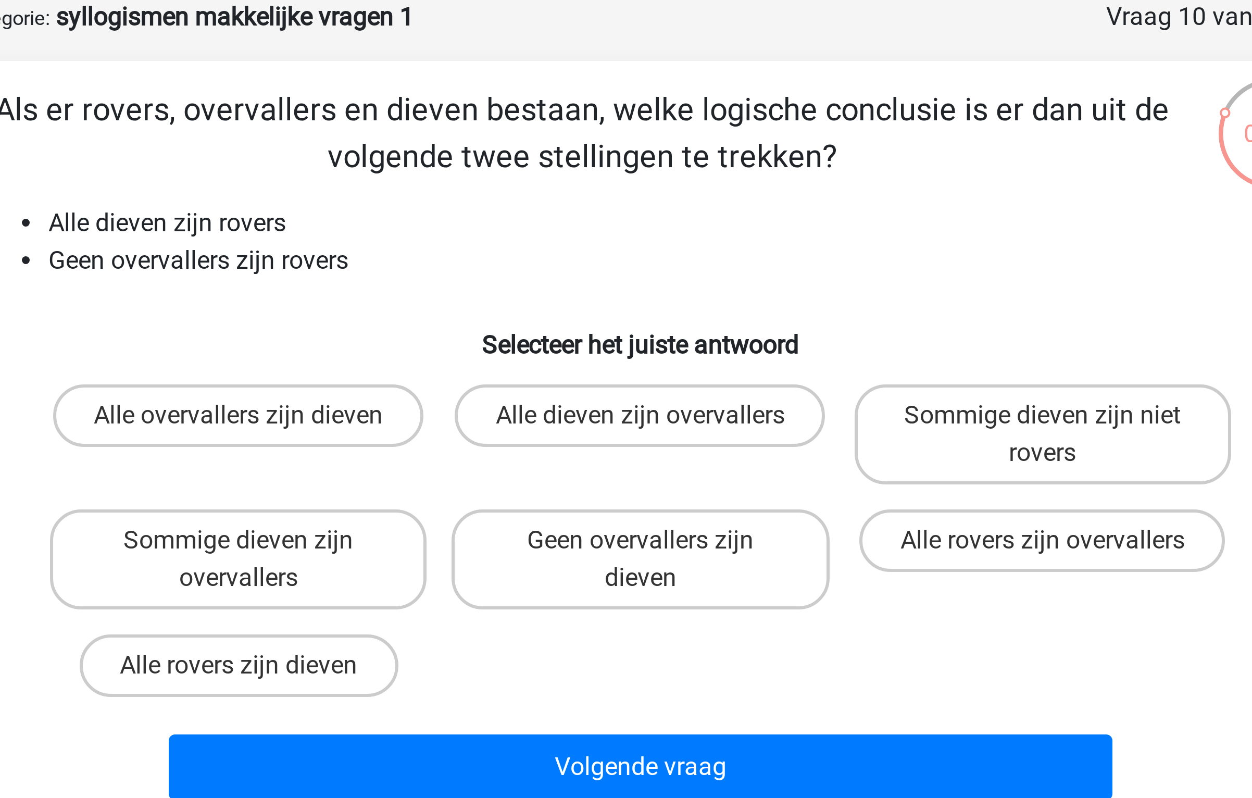
click at [627, 238] on input "Geen overvallers zijn dieven" at bounding box center [629, 236] width 7 height 7
radio input "true"
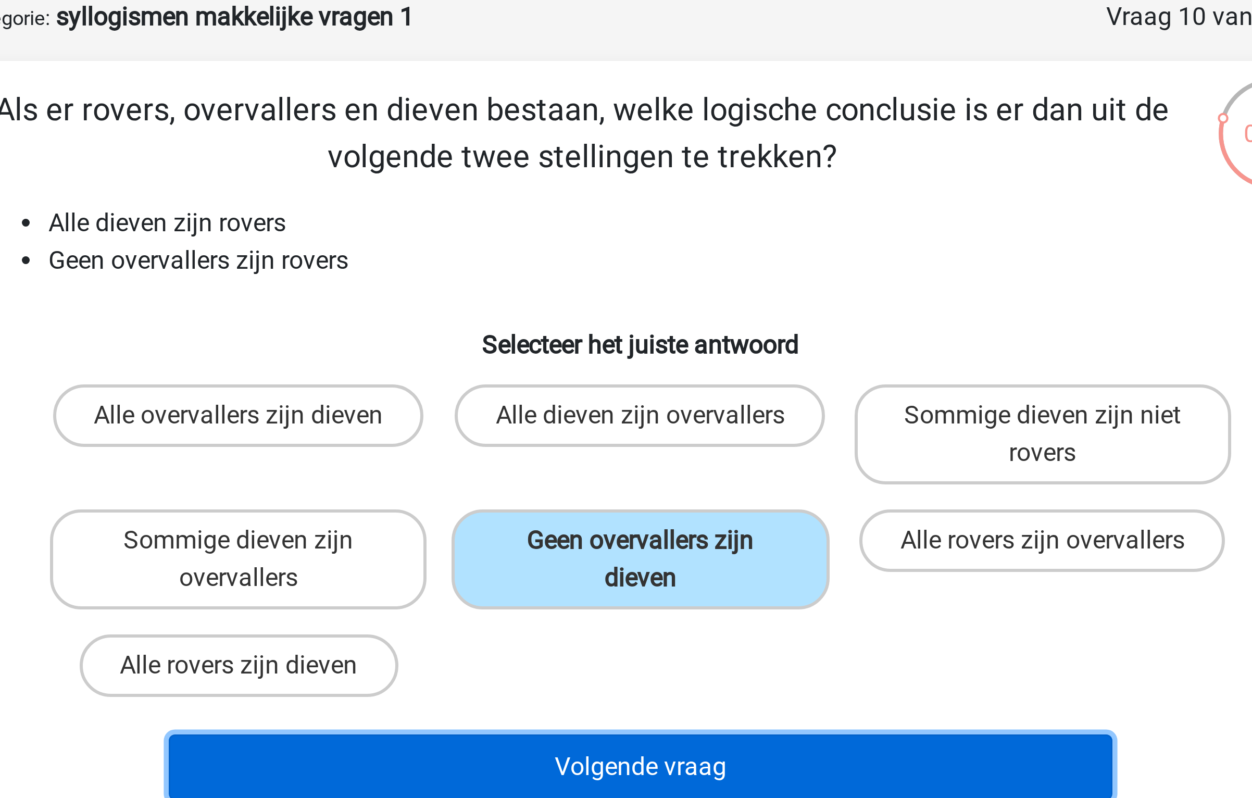
click at [612, 303] on button "Volgende vraag" at bounding box center [626, 308] width 315 height 22
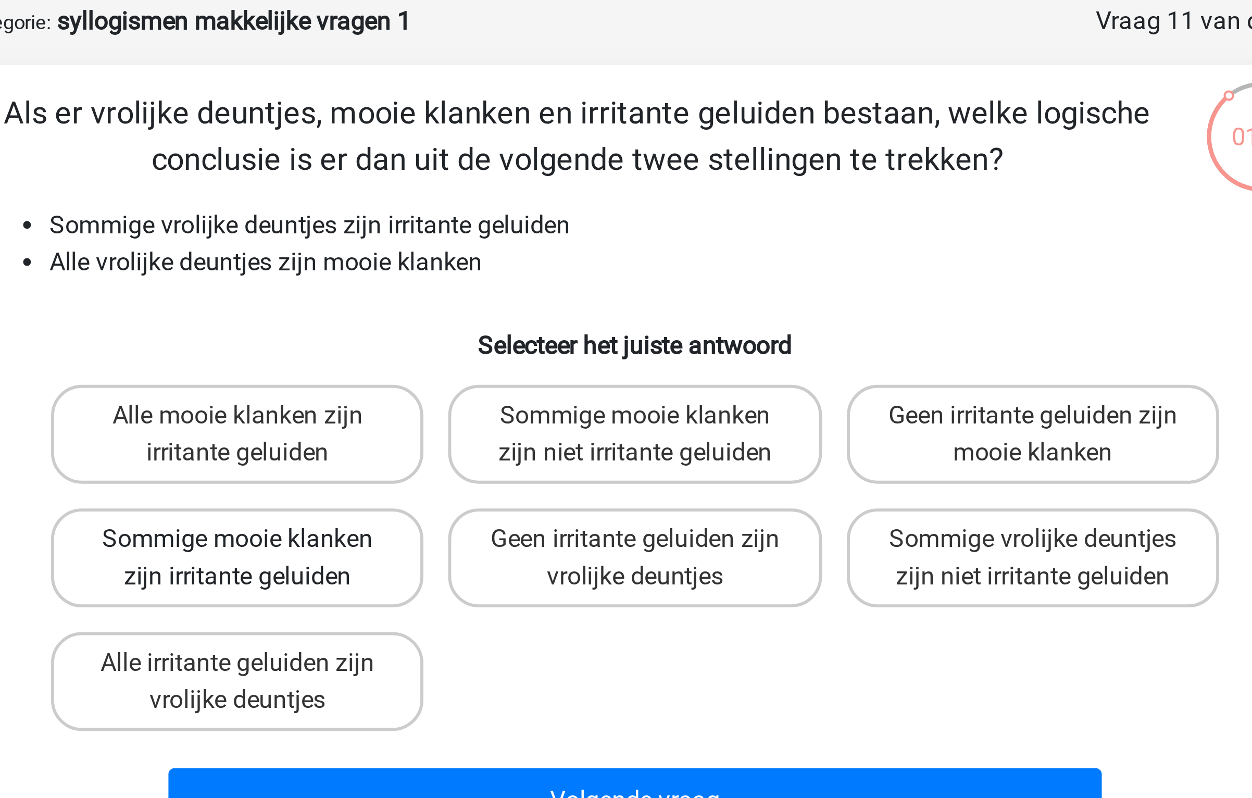
click at [525, 238] on label "Sommige mooie klanken zijn irritante geluiden" at bounding box center [491, 238] width 125 height 33
click at [499, 238] on input "Sommige mooie klanken zijn irritante geluiden" at bounding box center [495, 236] width 7 height 7
radio input "true"
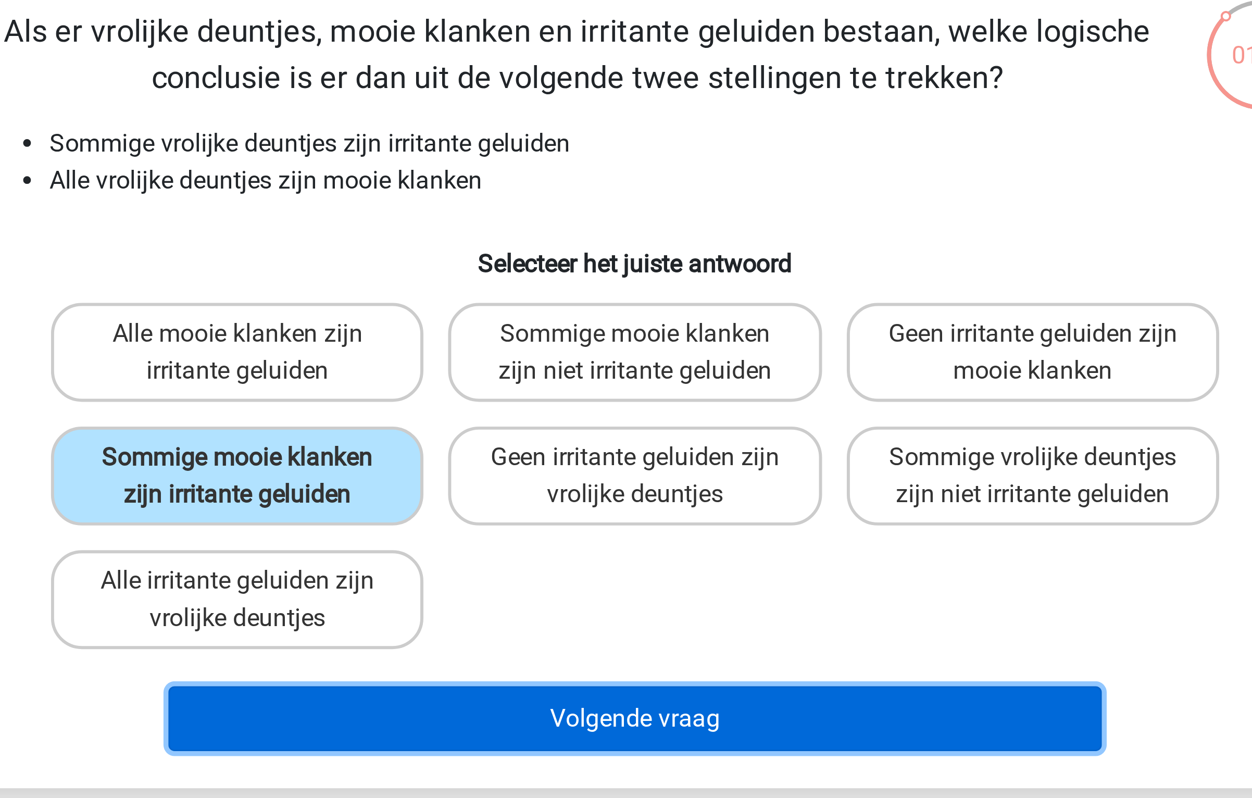
click at [590, 328] on button "Volgende vraag" at bounding box center [626, 321] width 315 height 22
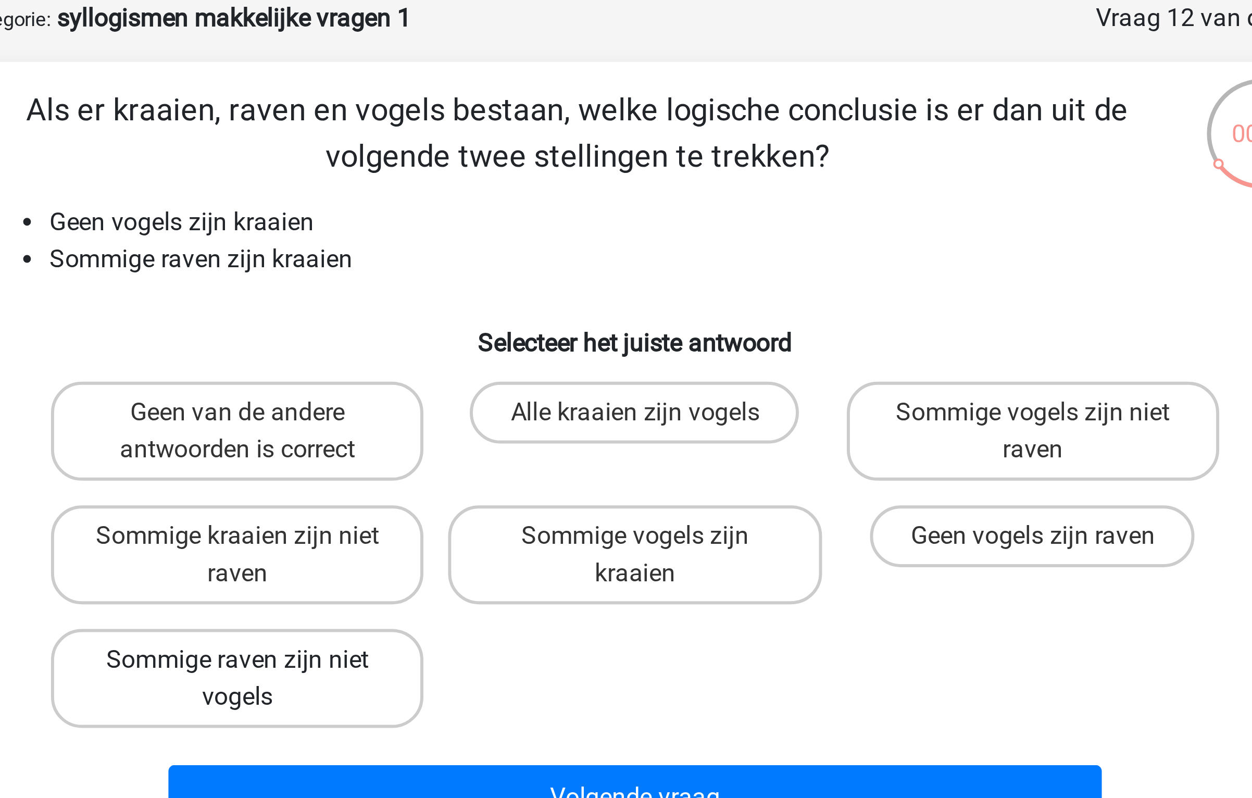
click at [525, 277] on label "Sommige raven zijn niet vogels" at bounding box center [491, 280] width 125 height 33
click at [499, 277] on input "Sommige raven zijn niet vogels" at bounding box center [495, 277] width 7 height 7
radio input "true"
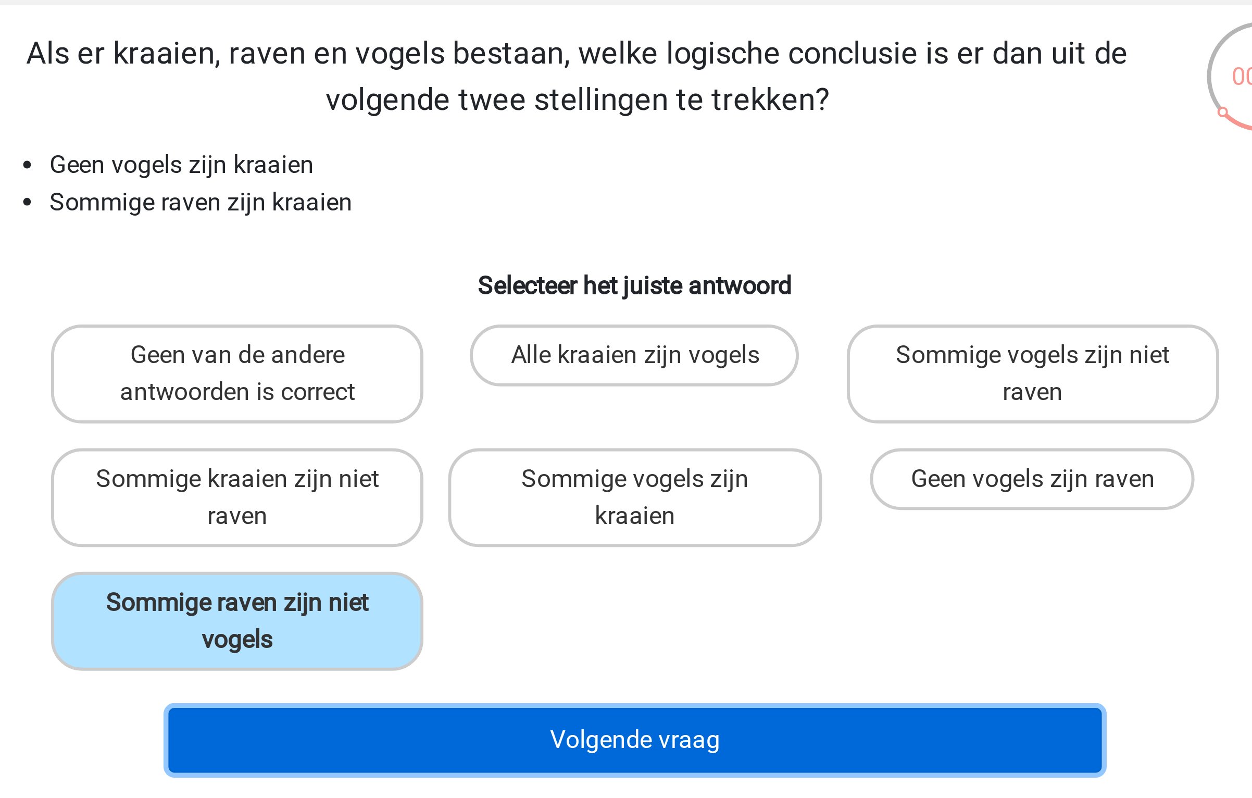
click at [570, 314] on button "Volgende vraag" at bounding box center [626, 321] width 315 height 22
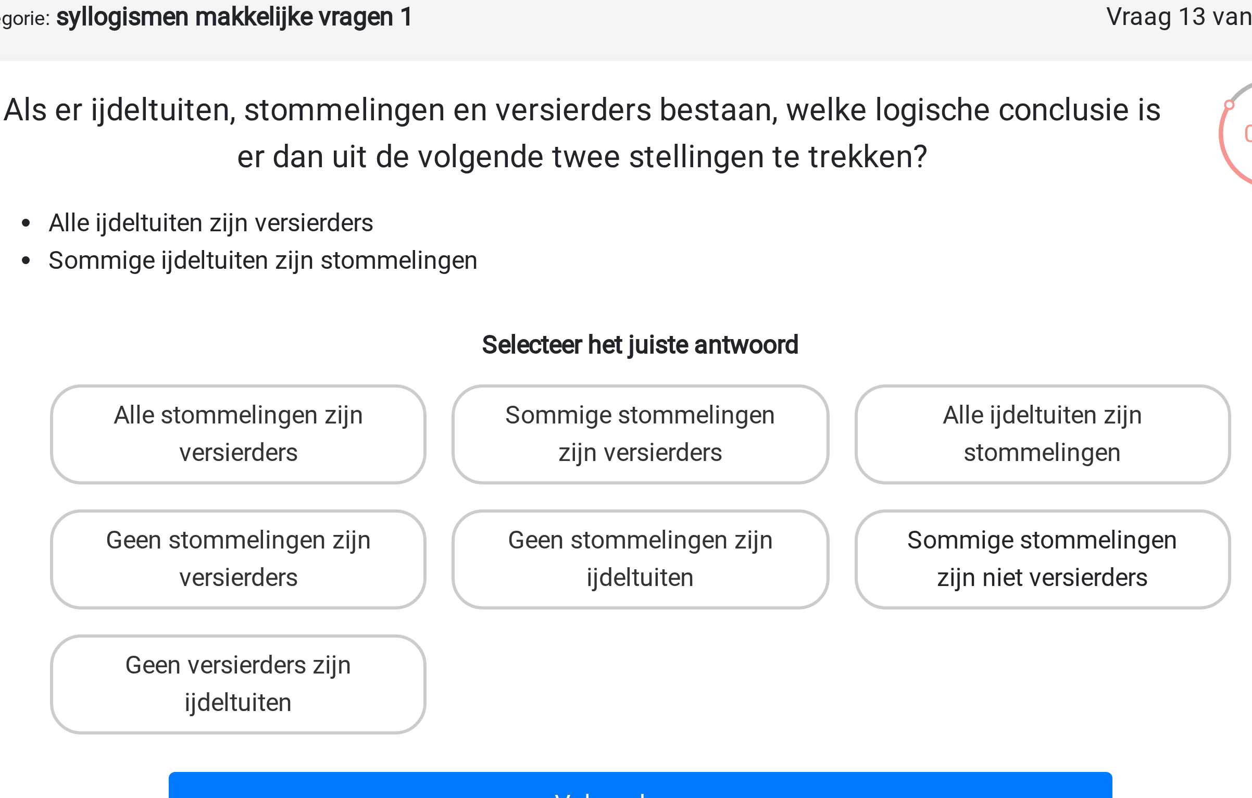
click at [742, 235] on label "Sommige stommelingen zijn niet versierders" at bounding box center [759, 238] width 125 height 33
click at [760, 235] on input "Sommige stommelingen zijn niet versierders" at bounding box center [763, 236] width 7 height 7
radio input "true"
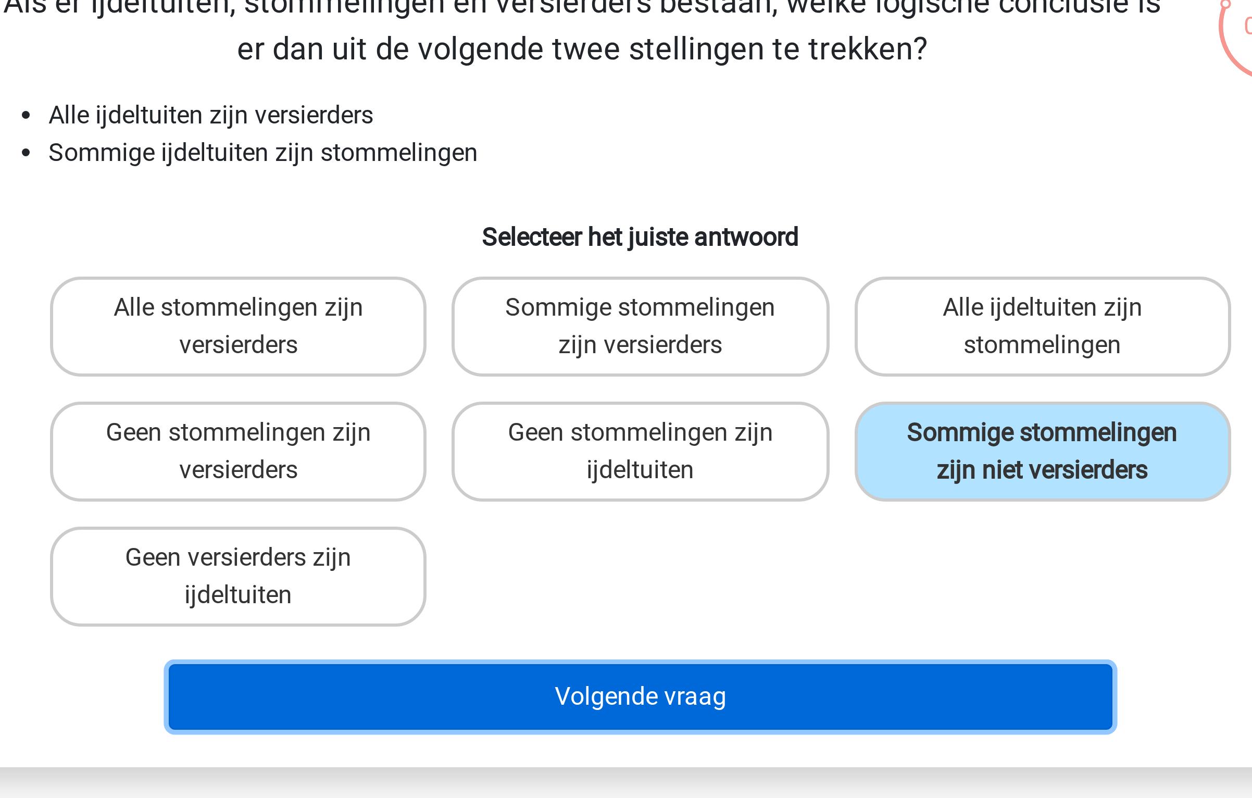
click at [672, 327] on button "Volgende vraag" at bounding box center [626, 321] width 315 height 22
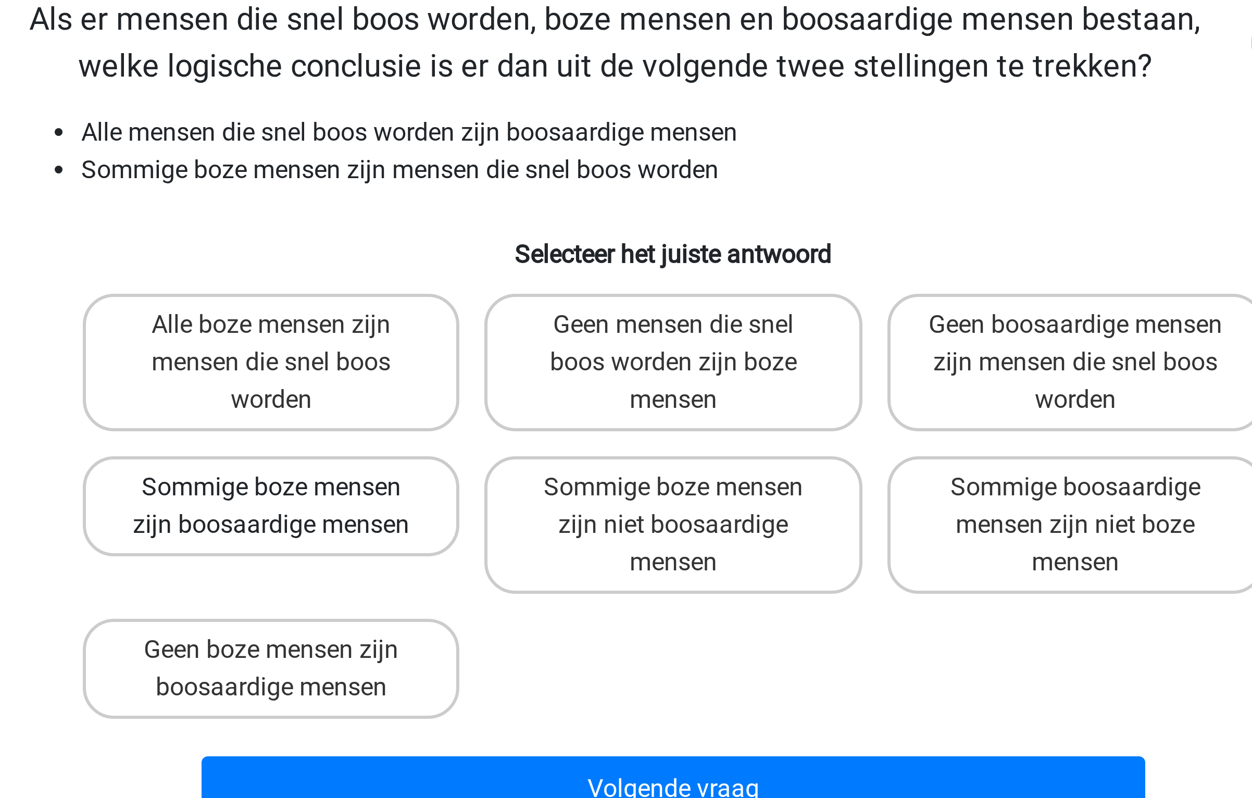
click at [511, 249] on label "Sommige boze mensen zijn boosaardige mensen" at bounding box center [491, 251] width 125 height 33
click at [499, 249] on input "Sommige boze mensen zijn boosaardige mensen" at bounding box center [495, 248] width 7 height 7
radio input "true"
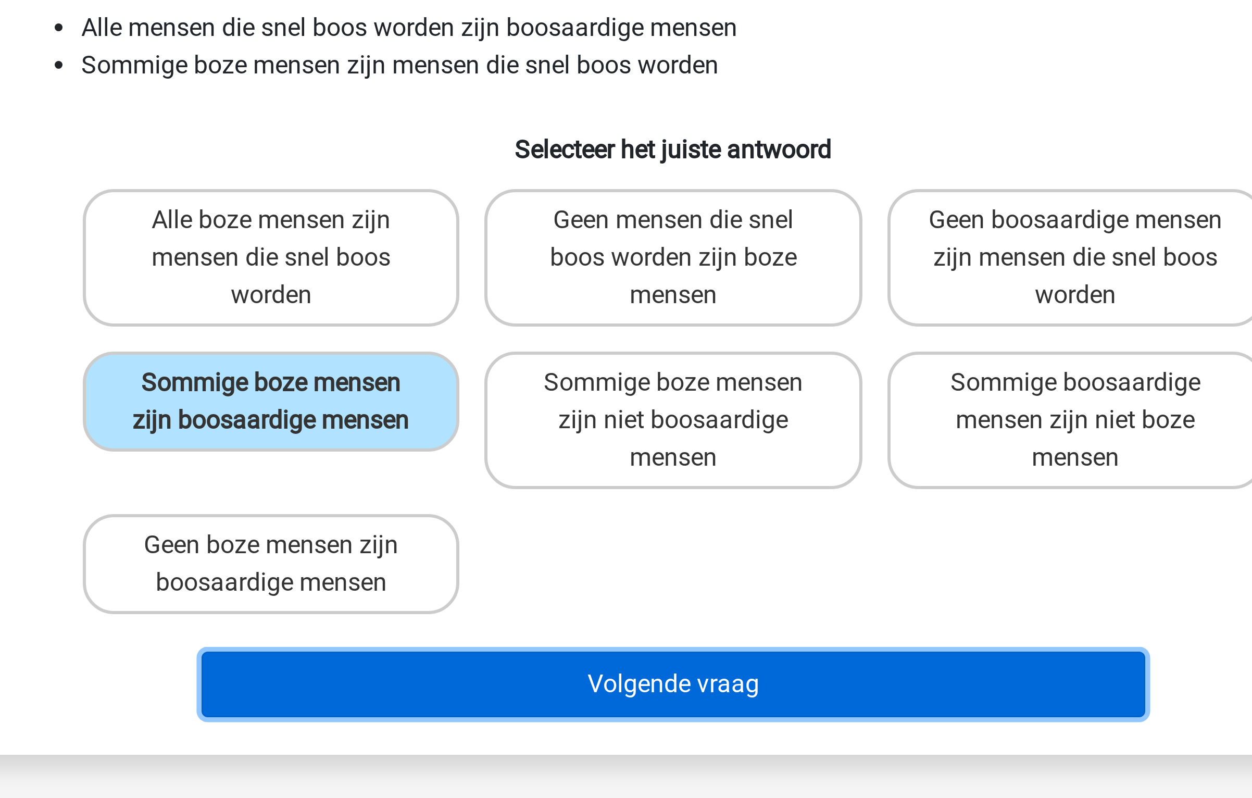
click at [571, 339] on button "Volgende vraag" at bounding box center [626, 346] width 315 height 22
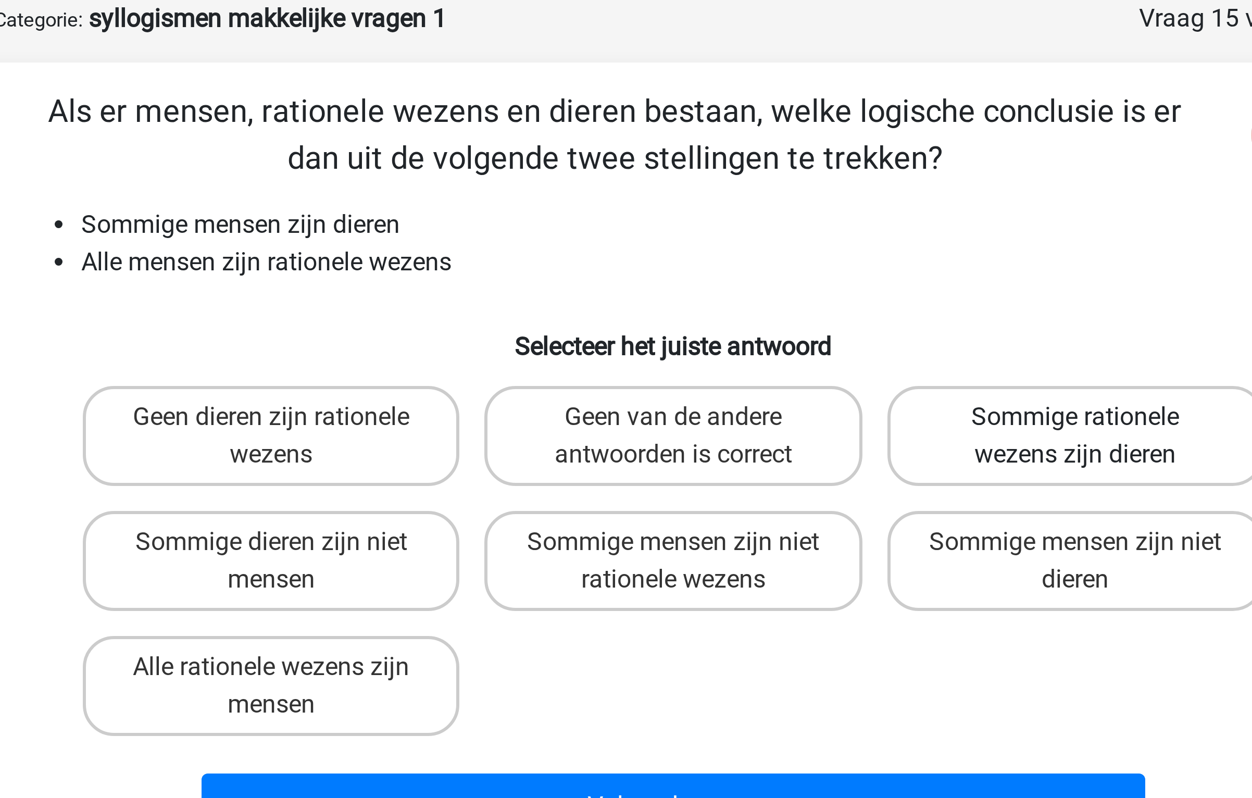
click at [724, 205] on label "Sommige rationele wezens zijn dieren" at bounding box center [759, 197] width 125 height 33
click at [760, 198] on input "Sommige rationele wezens zijn dieren" at bounding box center [763, 194] width 7 height 7
radio input "true"
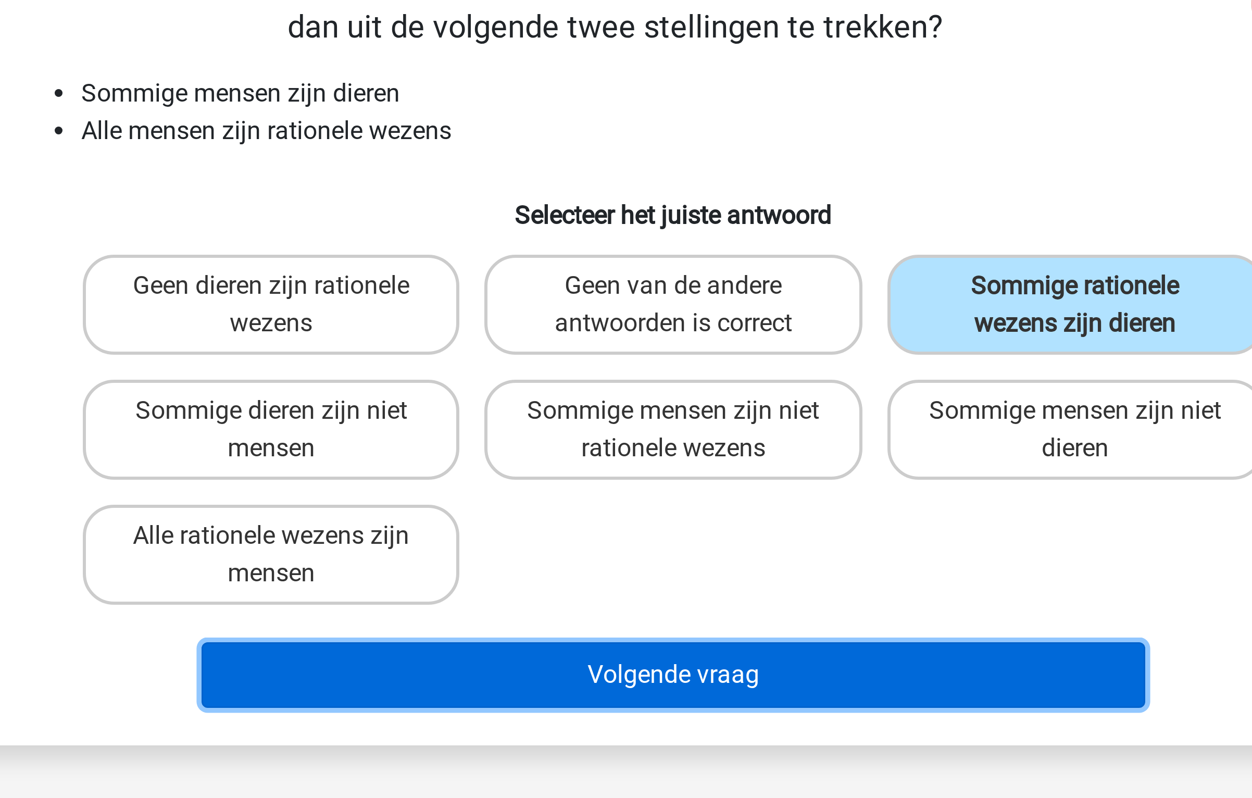
click at [629, 325] on button "Volgende vraag" at bounding box center [626, 321] width 315 height 22
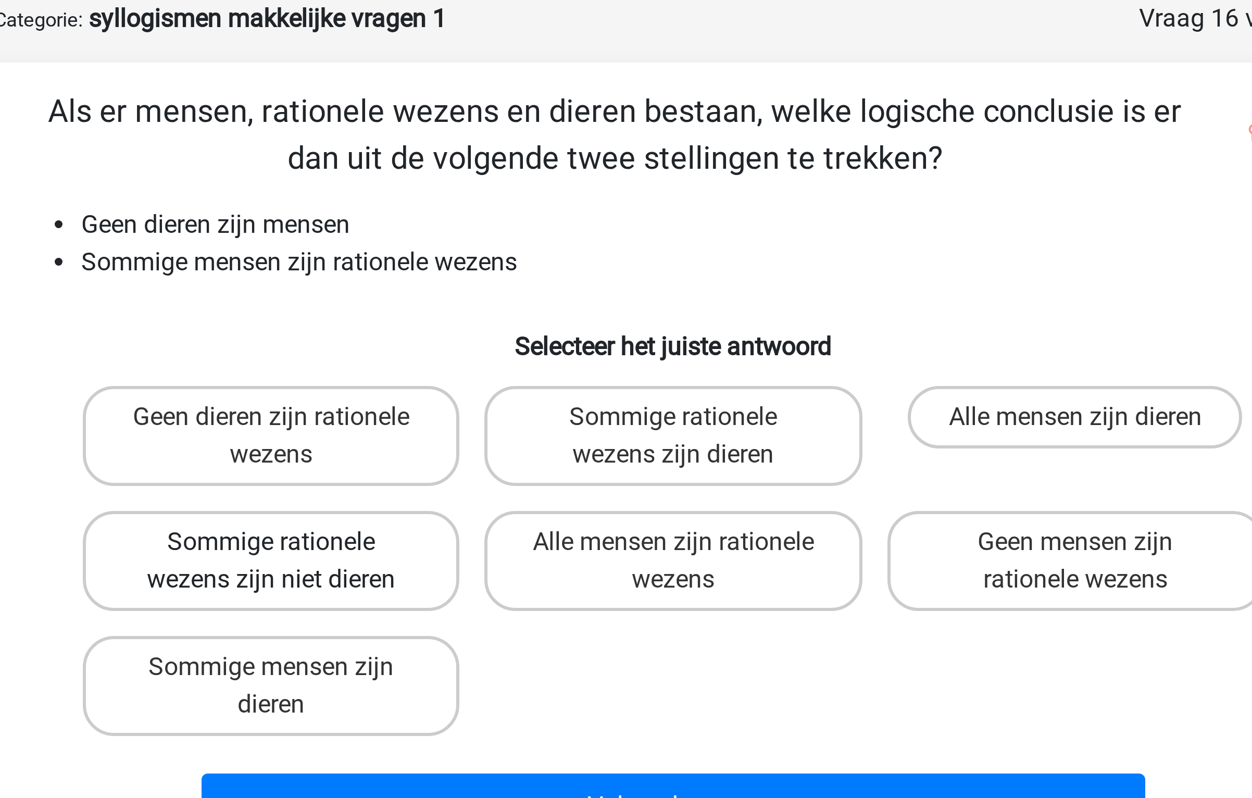
click at [525, 249] on label "Sommige rationele wezens zijn niet dieren" at bounding box center [491, 238] width 125 height 33
click at [499, 239] on input "Sommige rationele wezens zijn niet dieren" at bounding box center [495, 236] width 7 height 7
radio input "true"
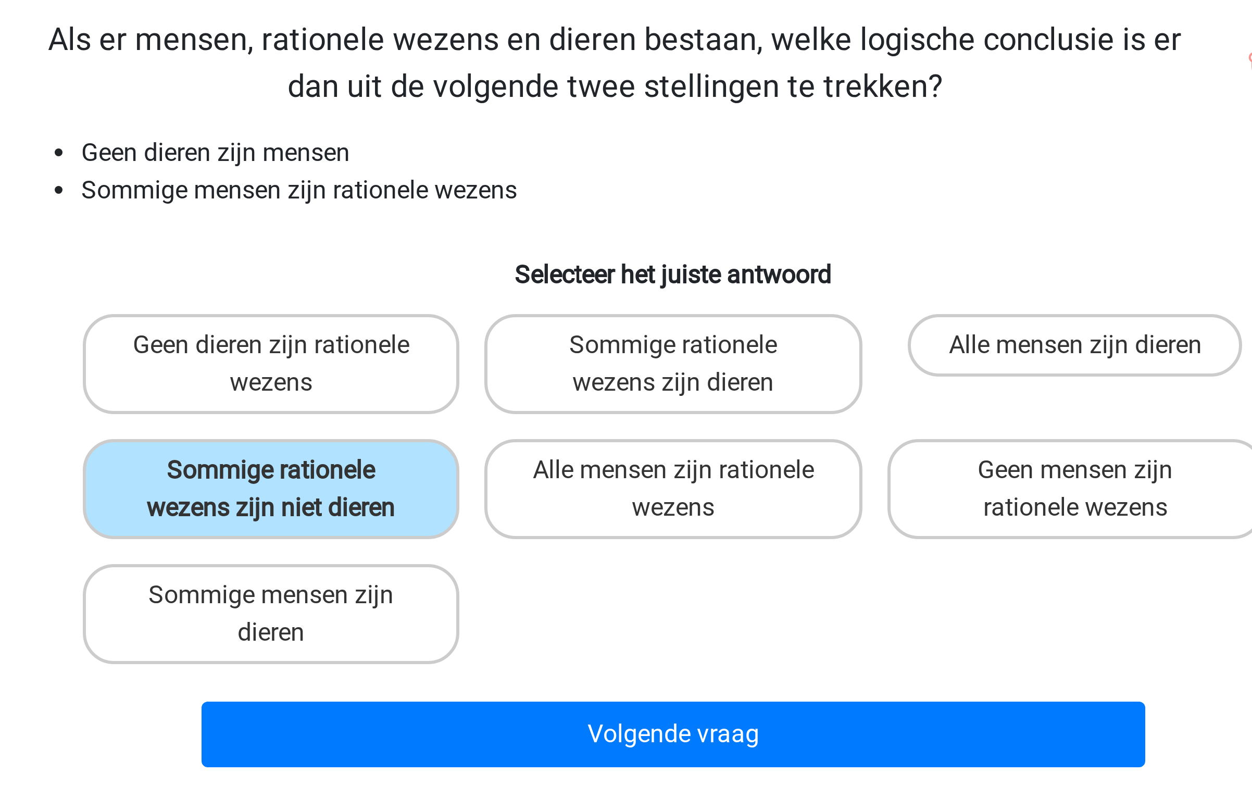
click at [594, 309] on div "Volgende vraag" at bounding box center [626, 318] width 436 height 34
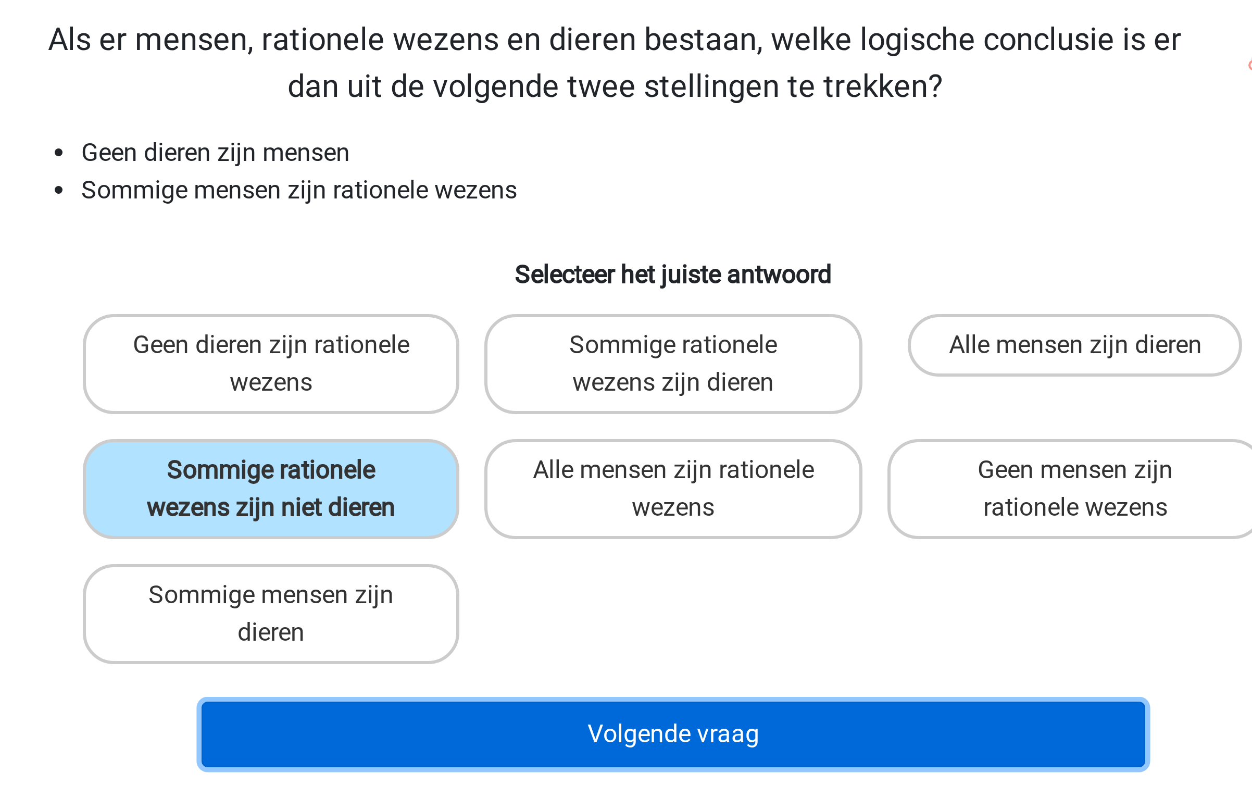
click at [588, 315] on button "Volgende vraag" at bounding box center [626, 321] width 315 height 22
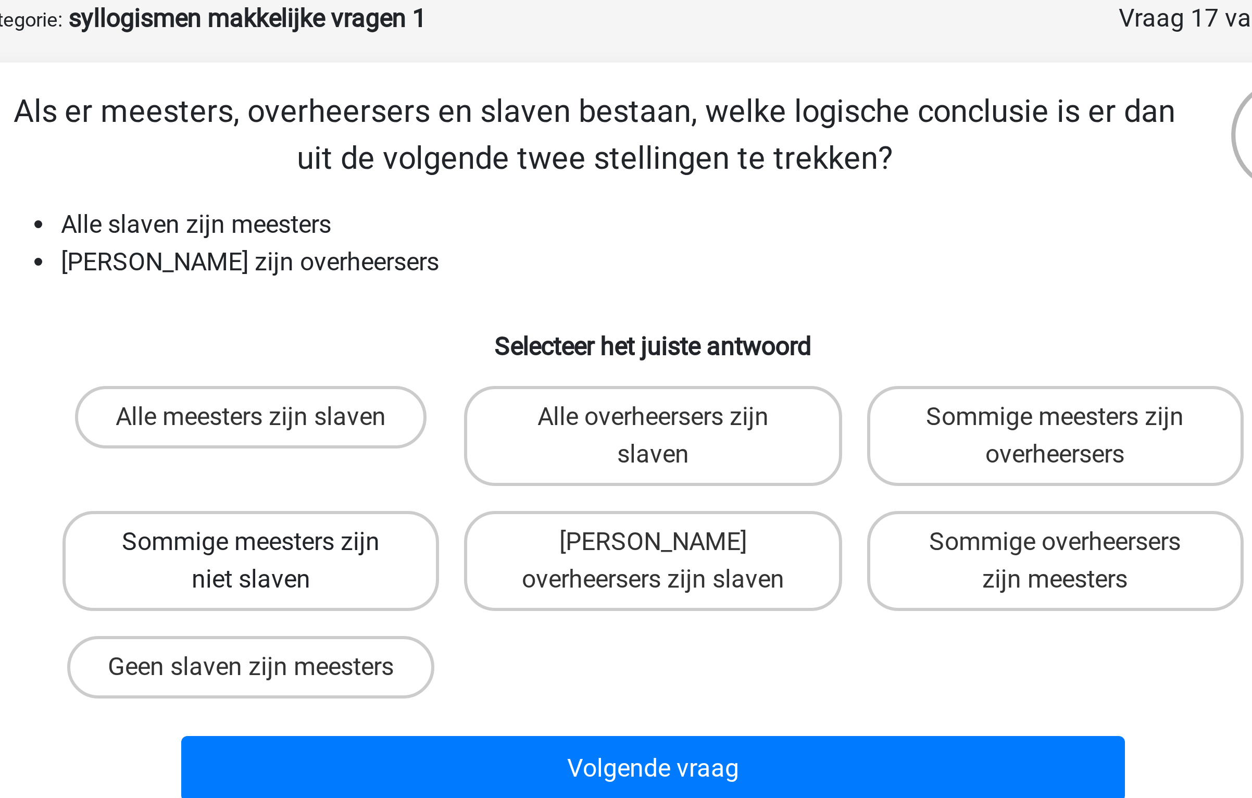
click at [523, 243] on label "Sommige meesters zijn niet slaven" at bounding box center [491, 238] width 125 height 33
click at [499, 239] on input "Sommige meesters zijn niet slaven" at bounding box center [495, 236] width 7 height 7
radio input "true"
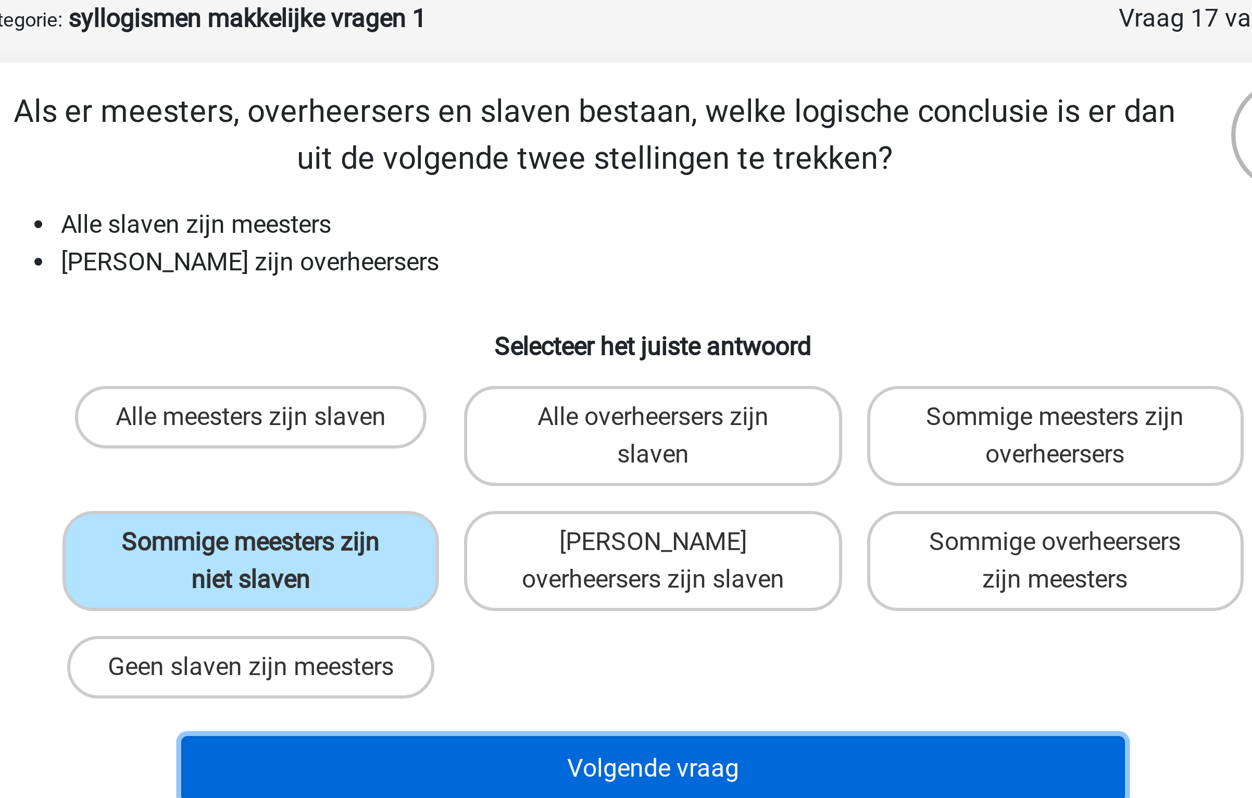
click at [598, 310] on button "Volgende vraag" at bounding box center [626, 308] width 315 height 22
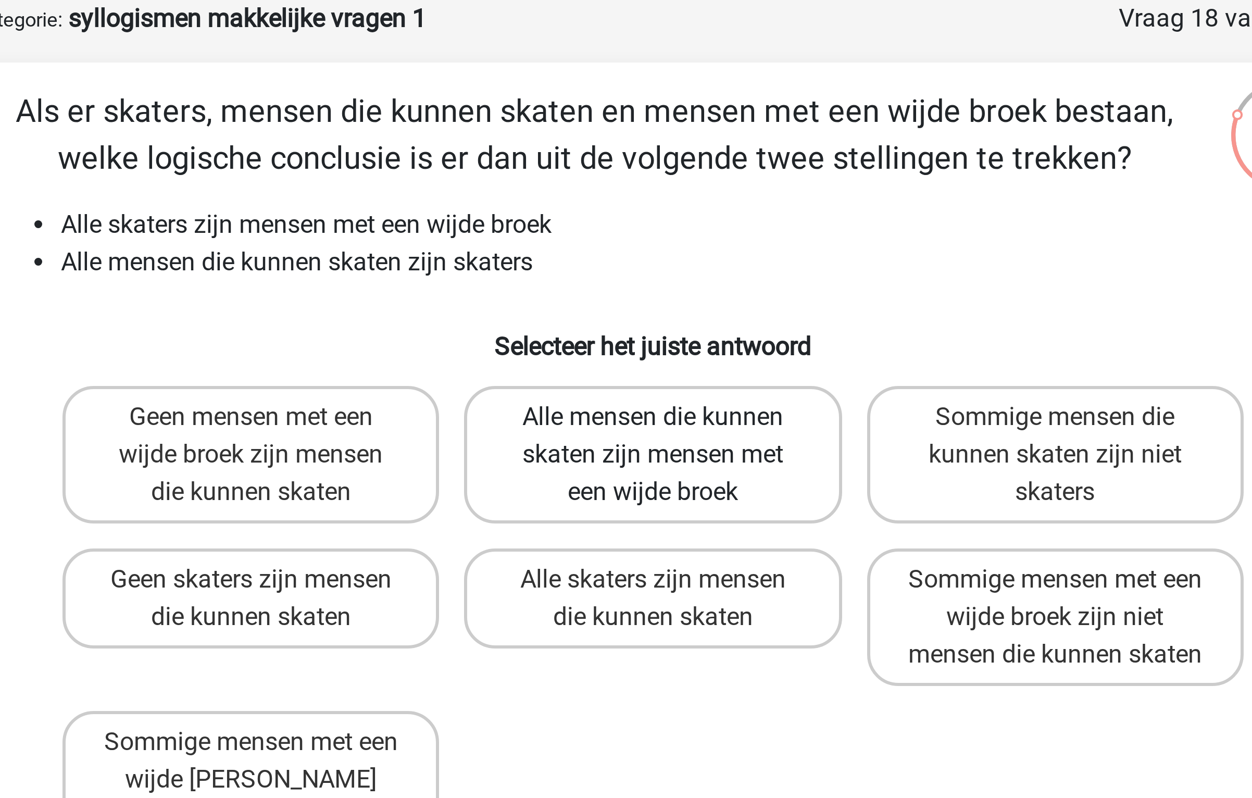
click at [650, 204] on label "Alle mensen die kunnen skaten zijn mensen met een wijde broek" at bounding box center [625, 204] width 125 height 46
click at [633, 198] on input "Alle mensen die kunnen skaten zijn mensen met een wijde broek" at bounding box center [629, 194] width 7 height 7
radio input "true"
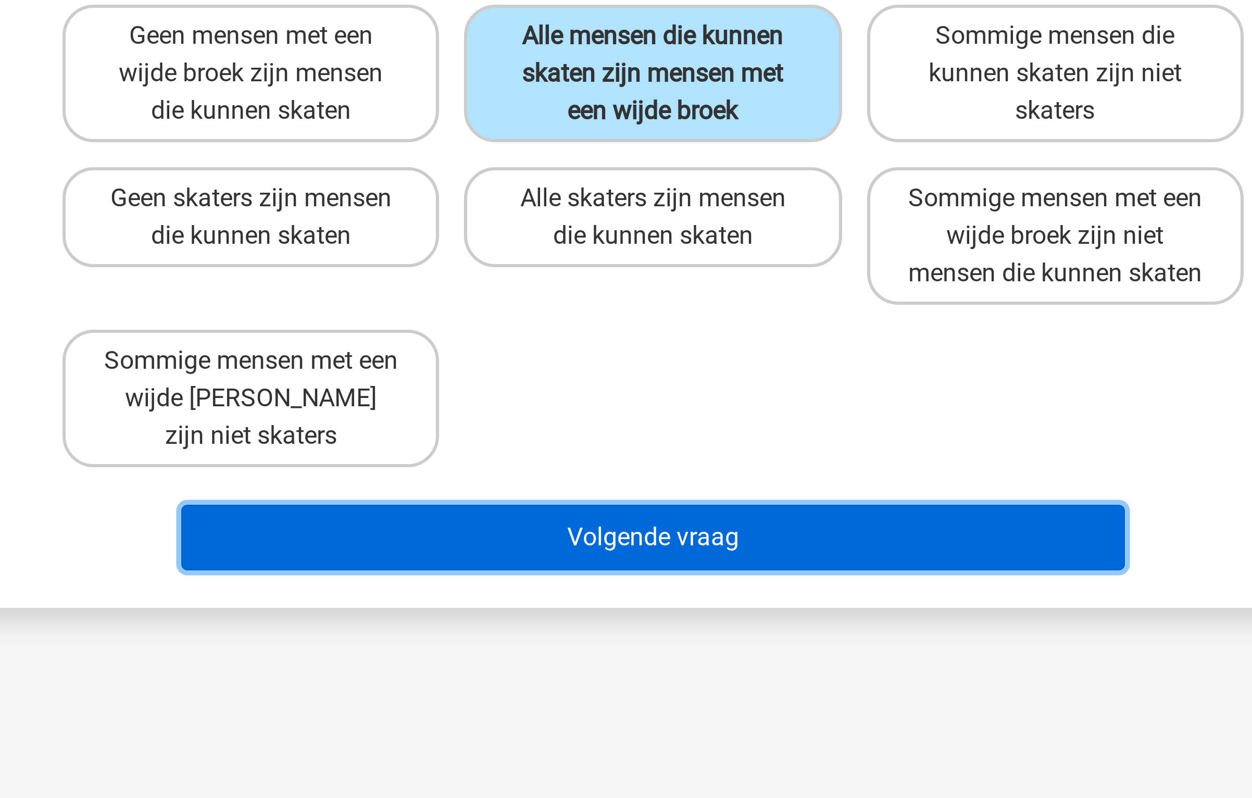
click at [624, 369] on button "Volgende vraag" at bounding box center [626, 358] width 315 height 22
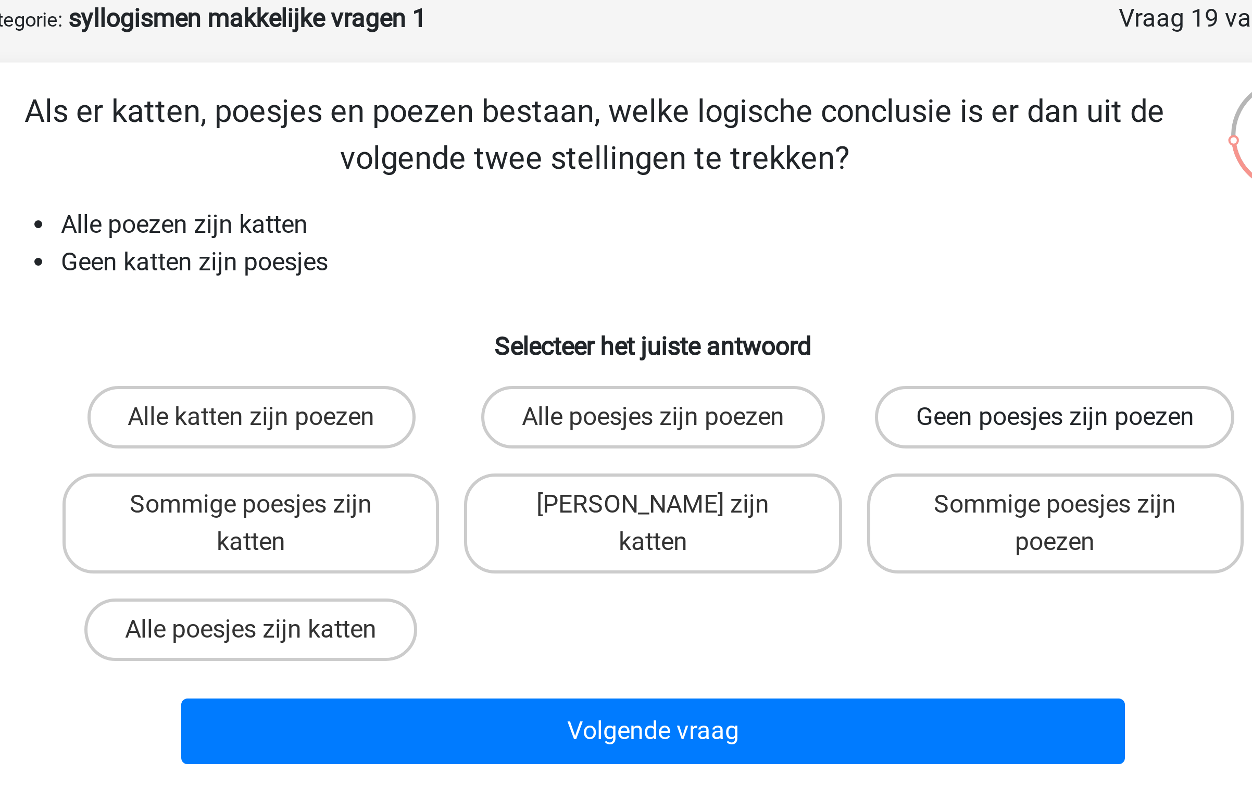
click at [733, 191] on label "Geen poesjes zijn poezen" at bounding box center [760, 191] width 120 height 21
click at [760, 191] on input "Geen poesjes zijn poezen" at bounding box center [763, 194] width 7 height 7
radio input "true"
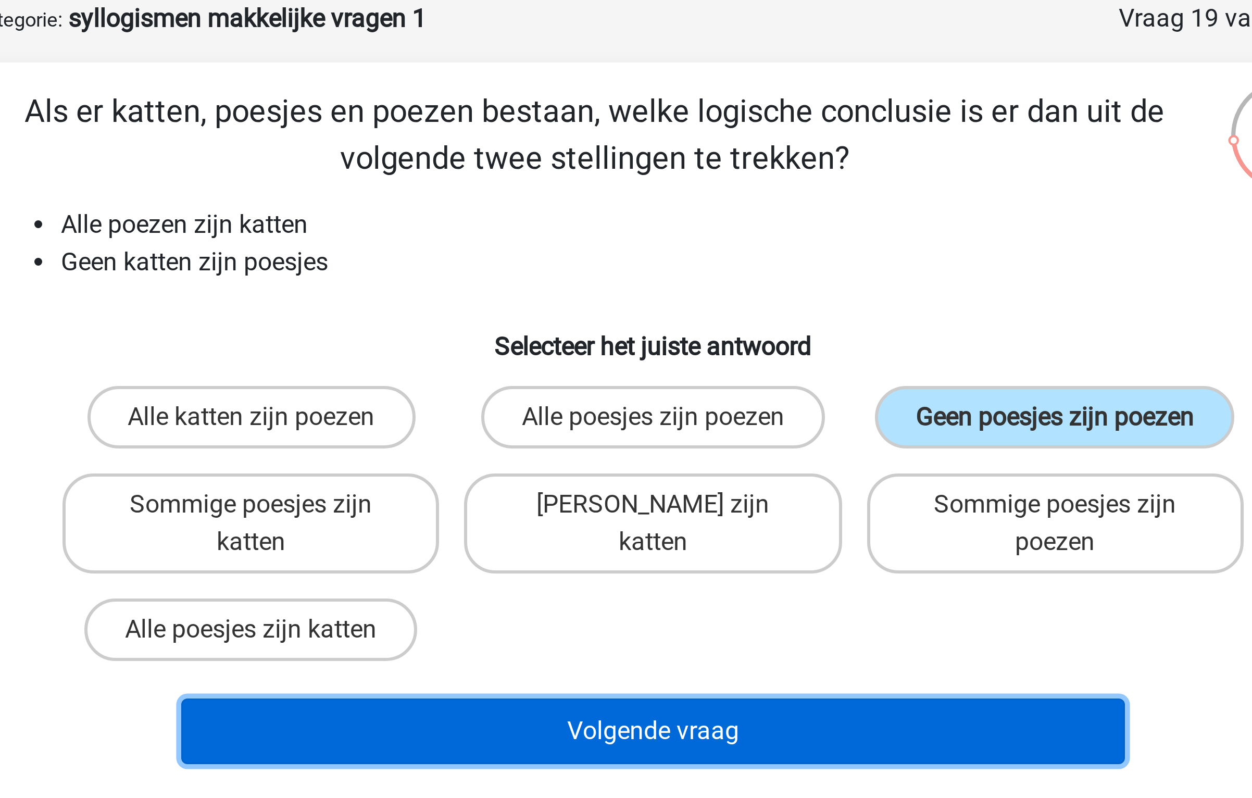
click at [641, 289] on button "Volgende vraag" at bounding box center [626, 296] width 315 height 22
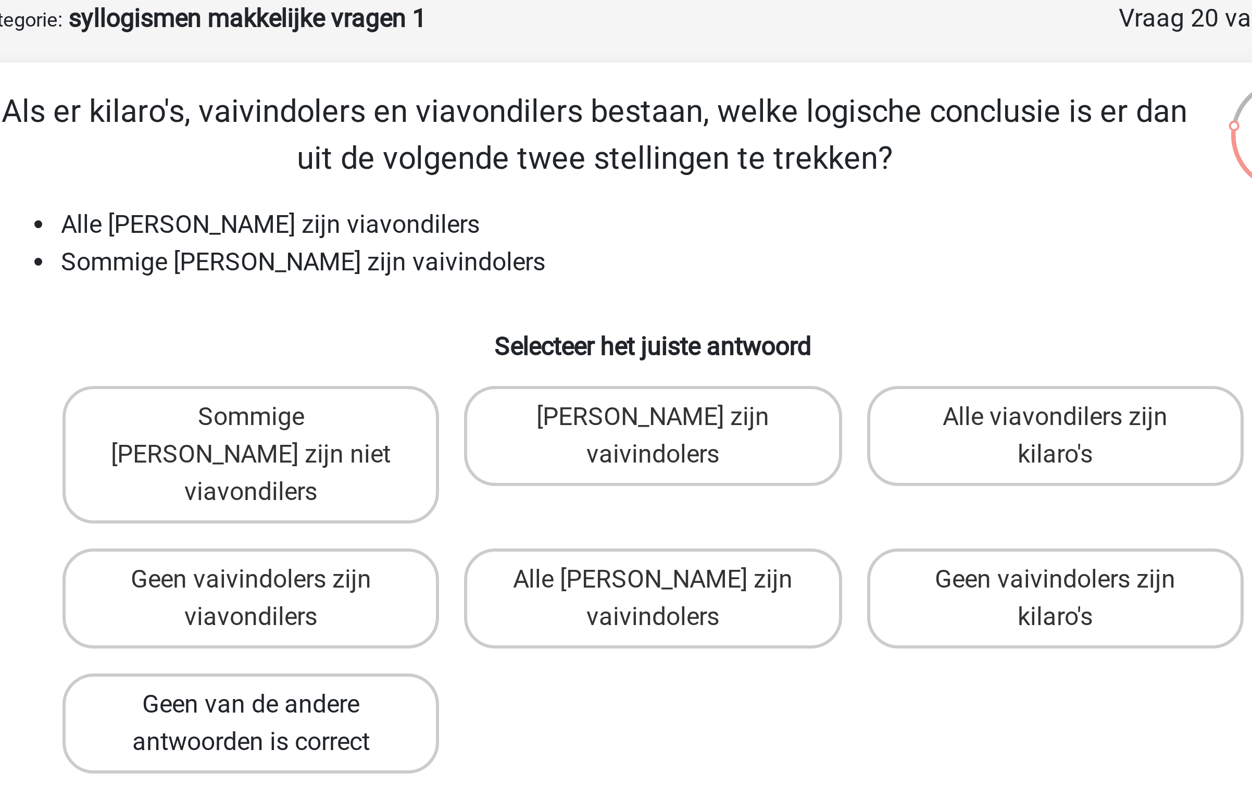
click at [459, 276] on label "Geen van de andere antwoorden is correct" at bounding box center [491, 292] width 125 height 33
click at [492, 287] on input "Geen van de andere antwoorden is correct" at bounding box center [495, 290] width 7 height 7
radio input "true"
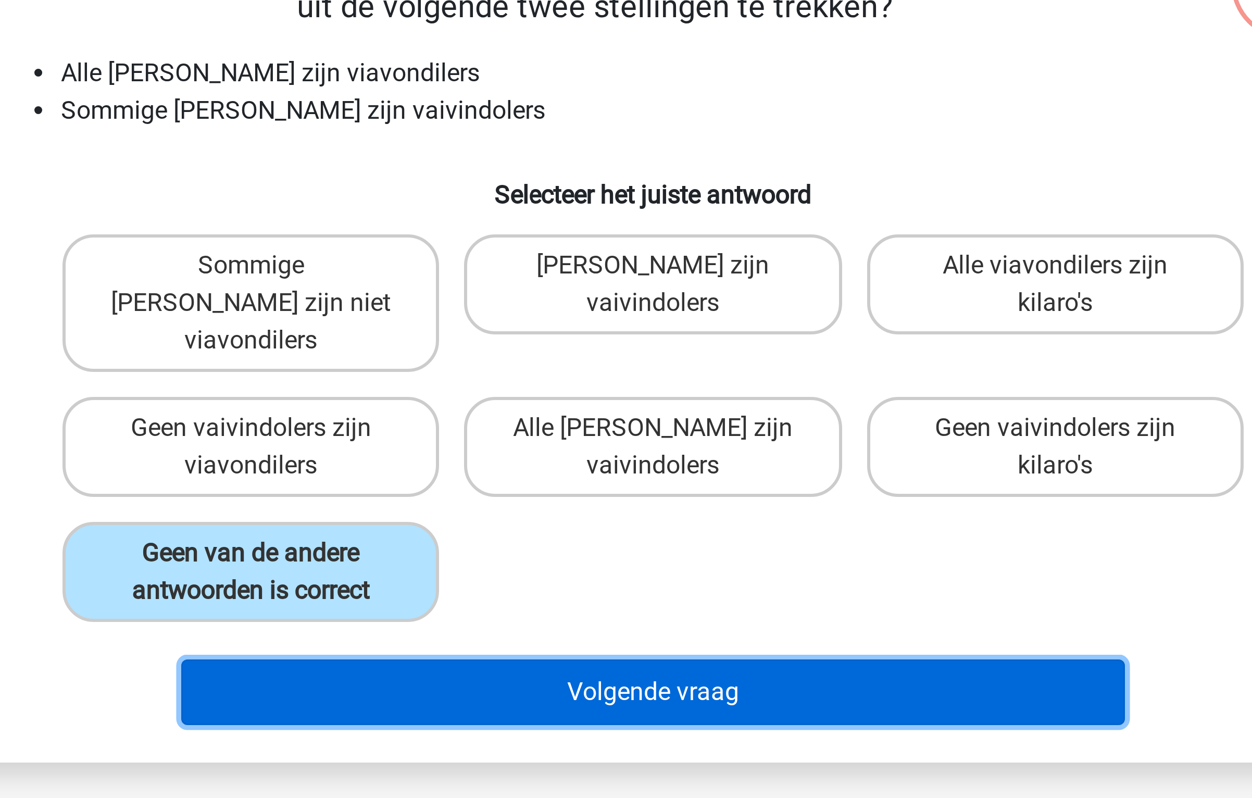
click at [582, 322] on button "Volgende vraag" at bounding box center [626, 333] width 315 height 22
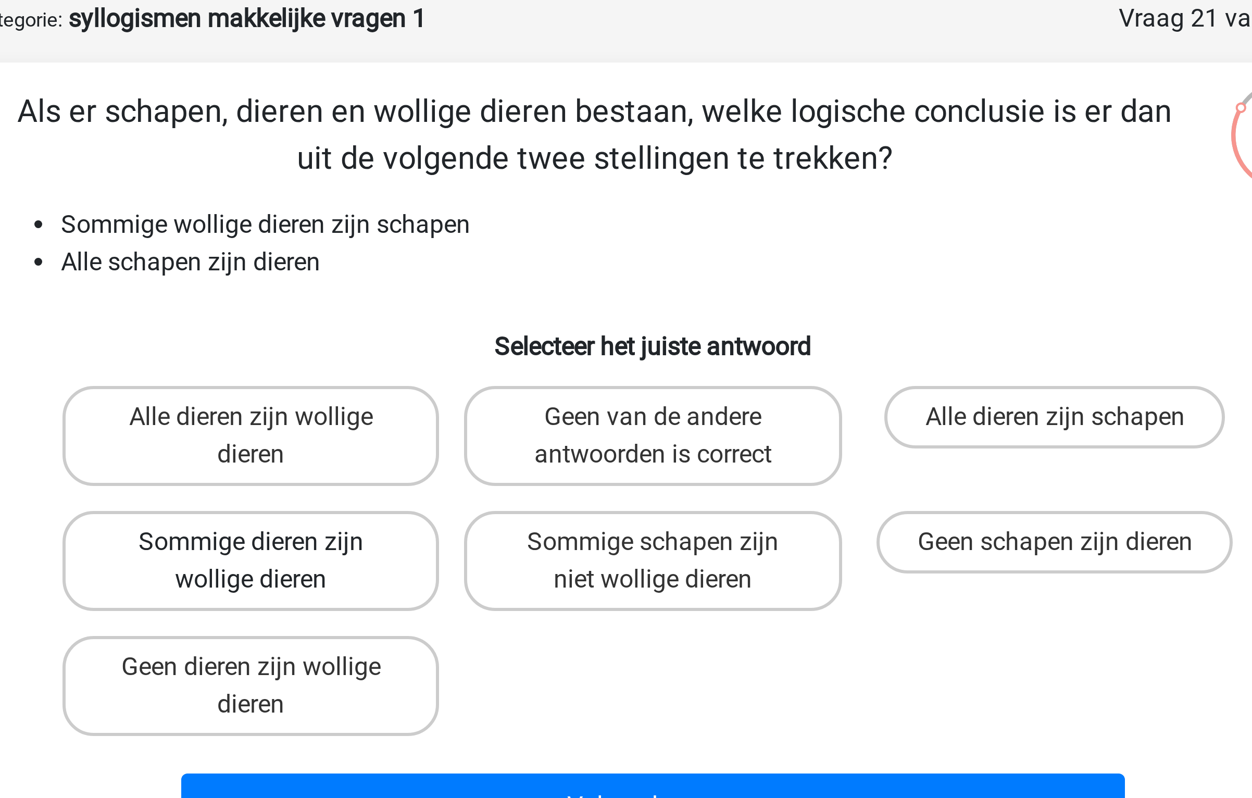
click at [531, 245] on label "Sommige dieren zijn wollige dieren" at bounding box center [491, 238] width 125 height 33
click at [499, 239] on input "Sommige dieren zijn wollige dieren" at bounding box center [495, 236] width 7 height 7
radio input "true"
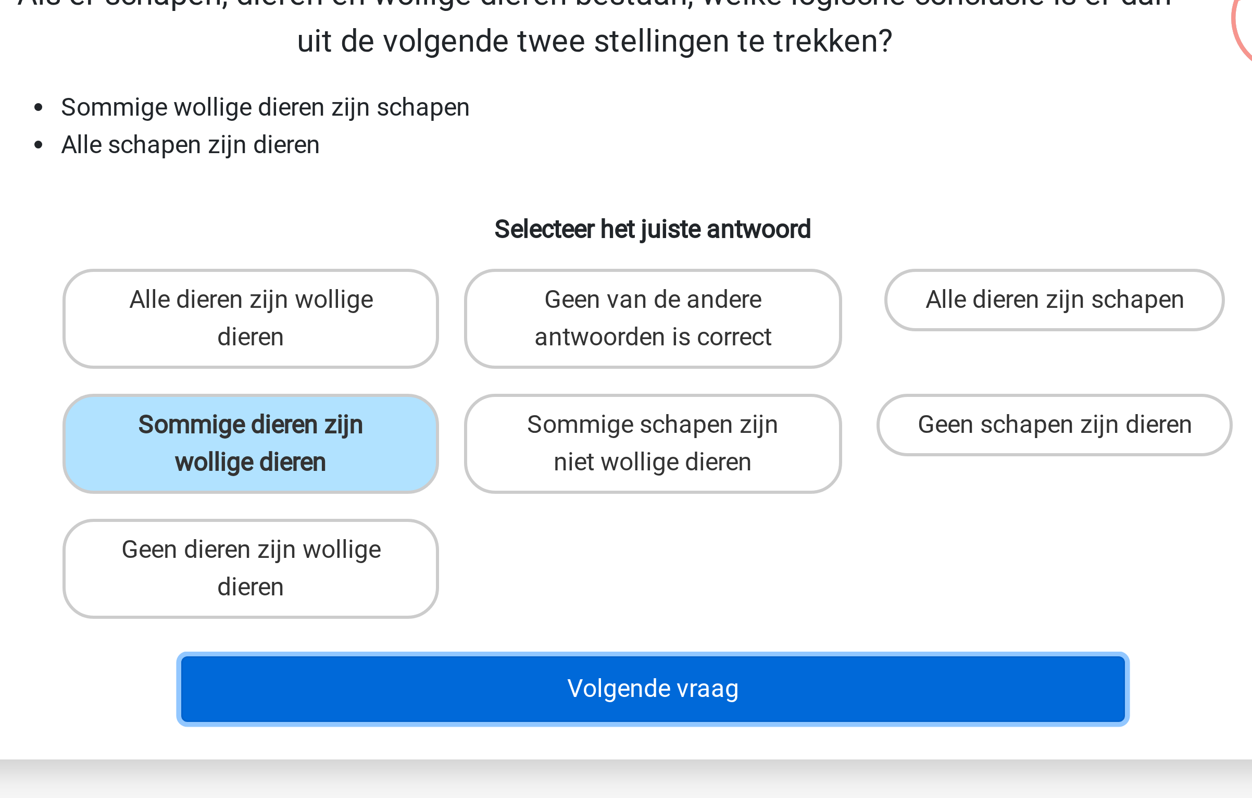
click at [588, 322] on button "Volgende vraag" at bounding box center [626, 321] width 315 height 22
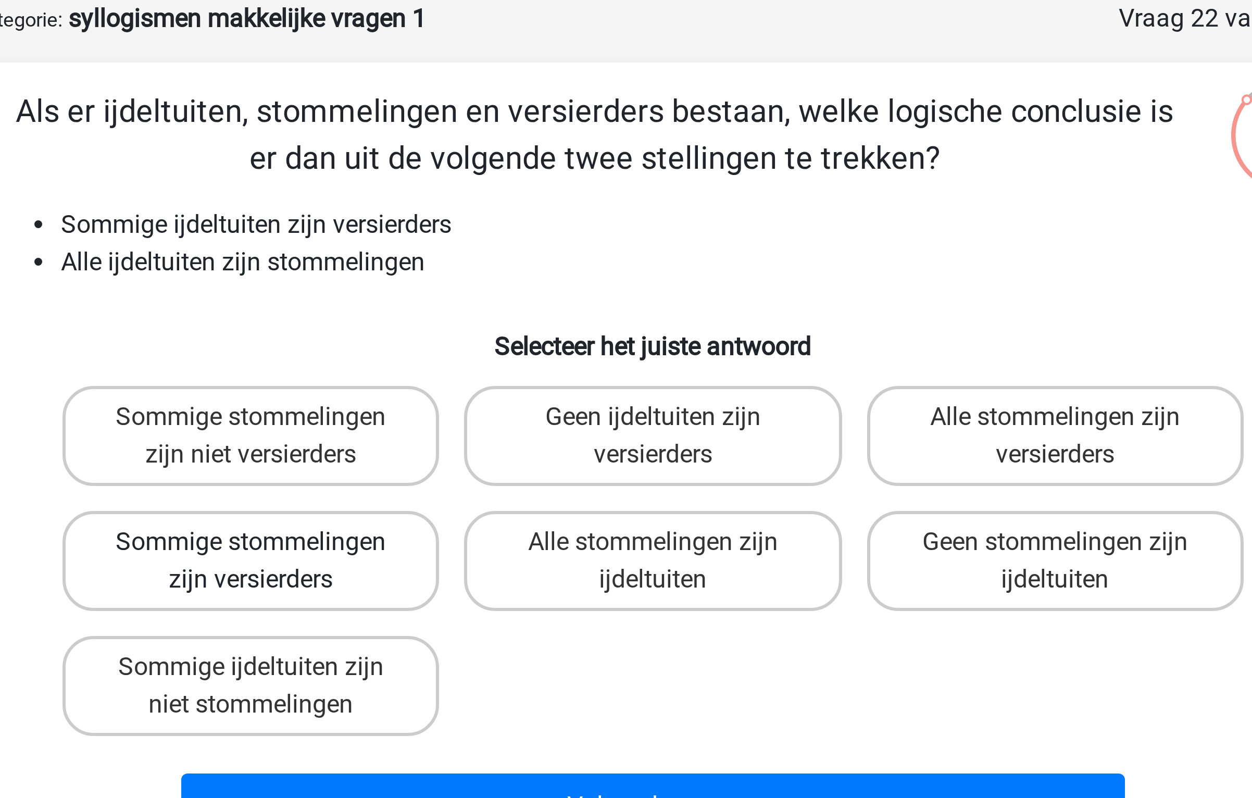
click at [525, 255] on label "Sommige stommelingen zijn versierders" at bounding box center [491, 238] width 125 height 33
click at [499, 239] on input "Sommige stommelingen zijn versierders" at bounding box center [495, 236] width 7 height 7
radio input "true"
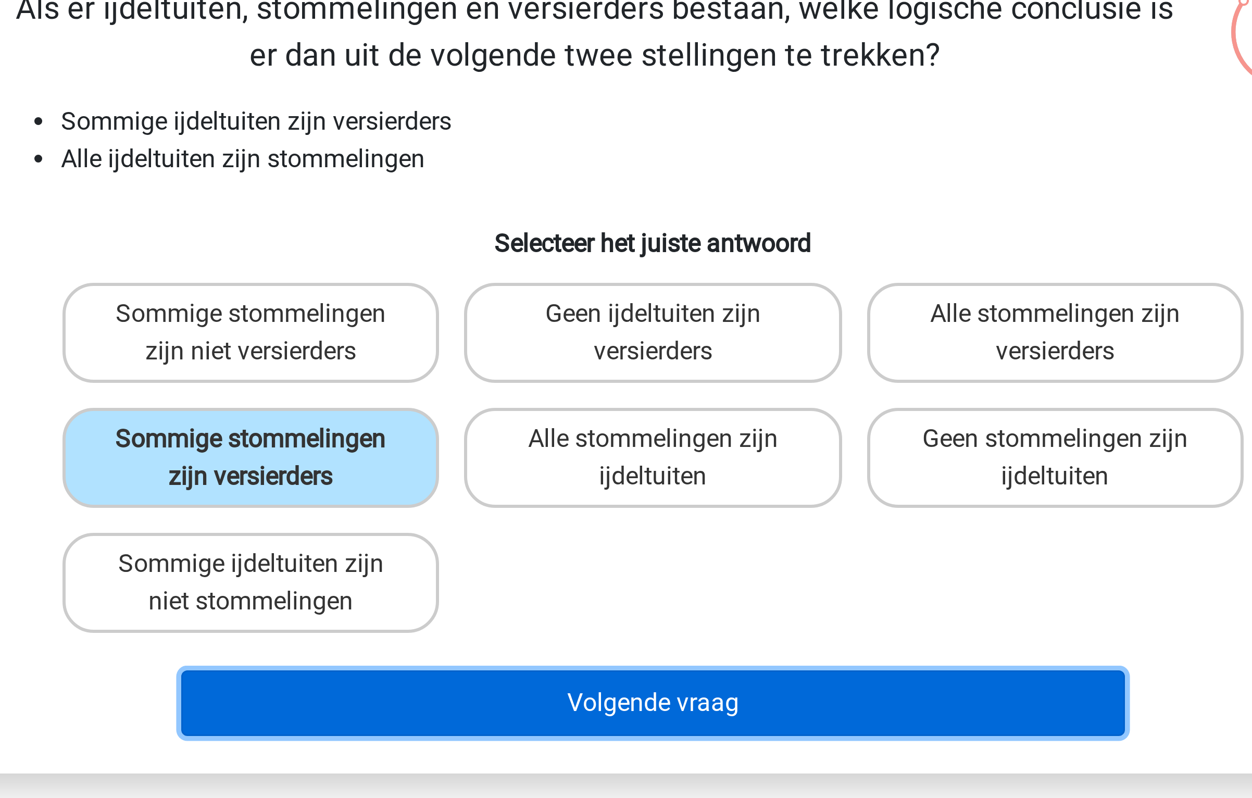
click at [574, 314] on button "Volgende vraag" at bounding box center [626, 321] width 315 height 22
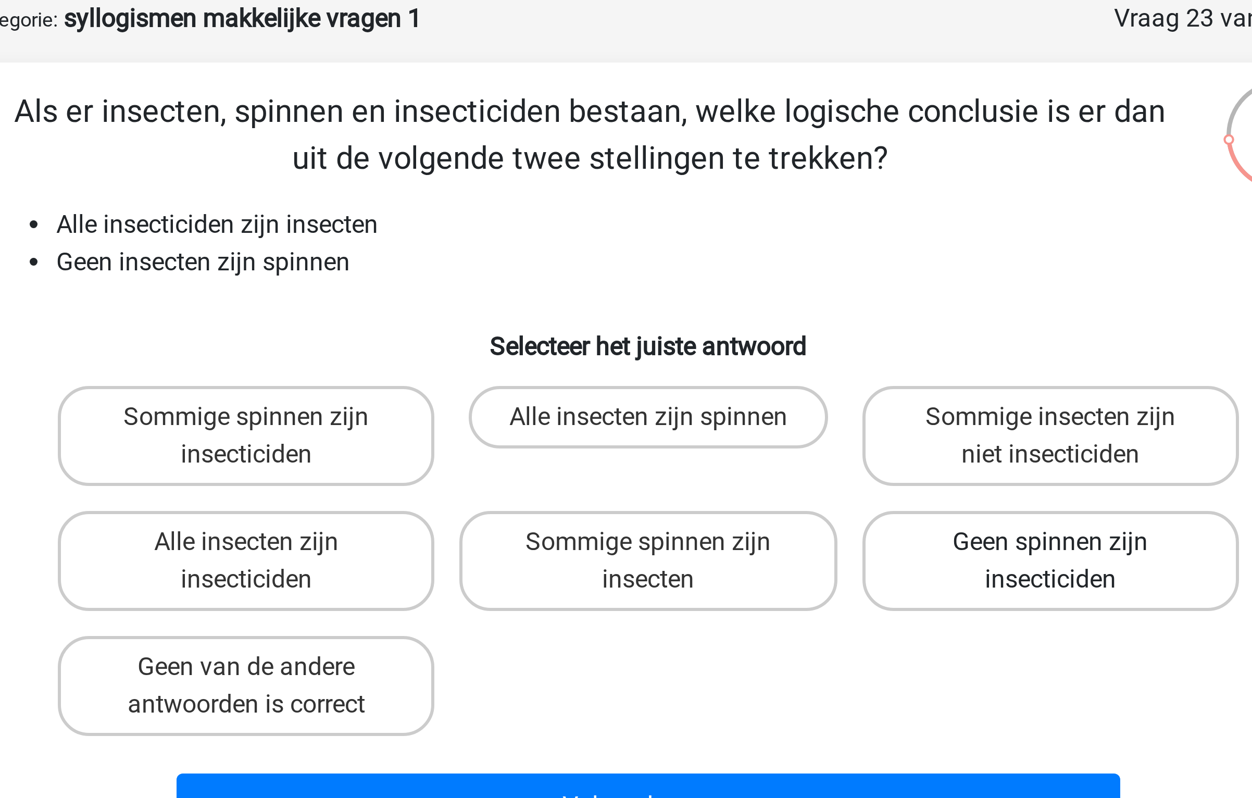
click at [737, 239] on label "Geen spinnen zijn insecticiden" at bounding box center [759, 238] width 125 height 33
click at [760, 239] on input "Geen spinnen zijn insecticiden" at bounding box center [763, 236] width 7 height 7
radio input "true"
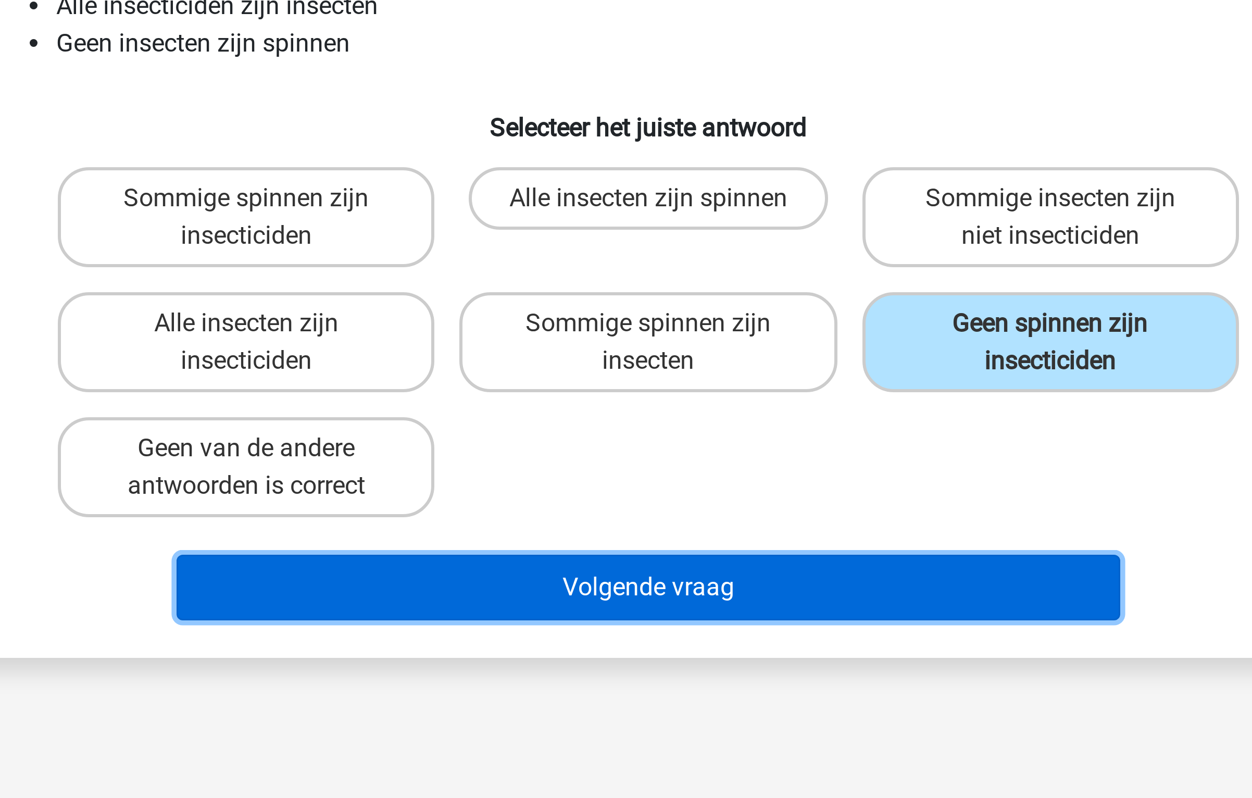
click at [668, 316] on button "Volgende vraag" at bounding box center [626, 321] width 315 height 22
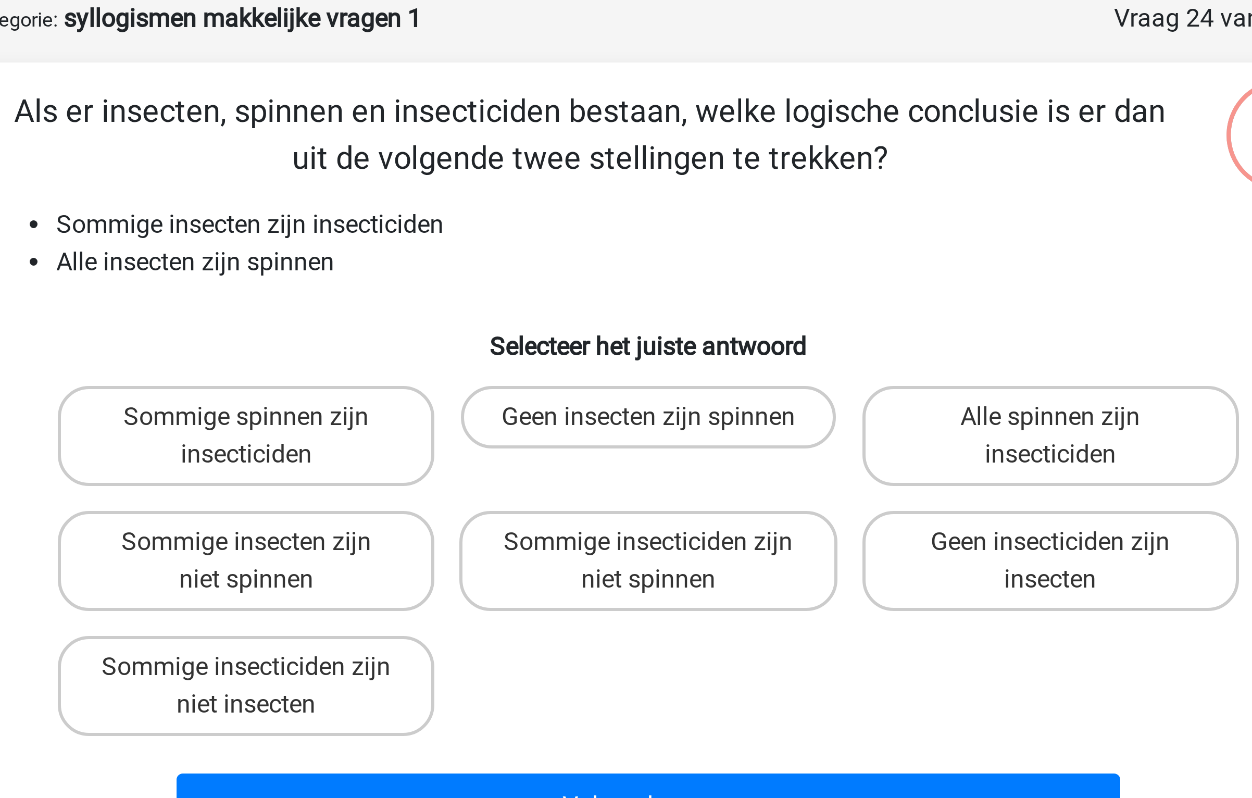
click at [491, 125] on li "Sommige insecten zijn insecticiden" at bounding box center [635, 127] width 415 height 12
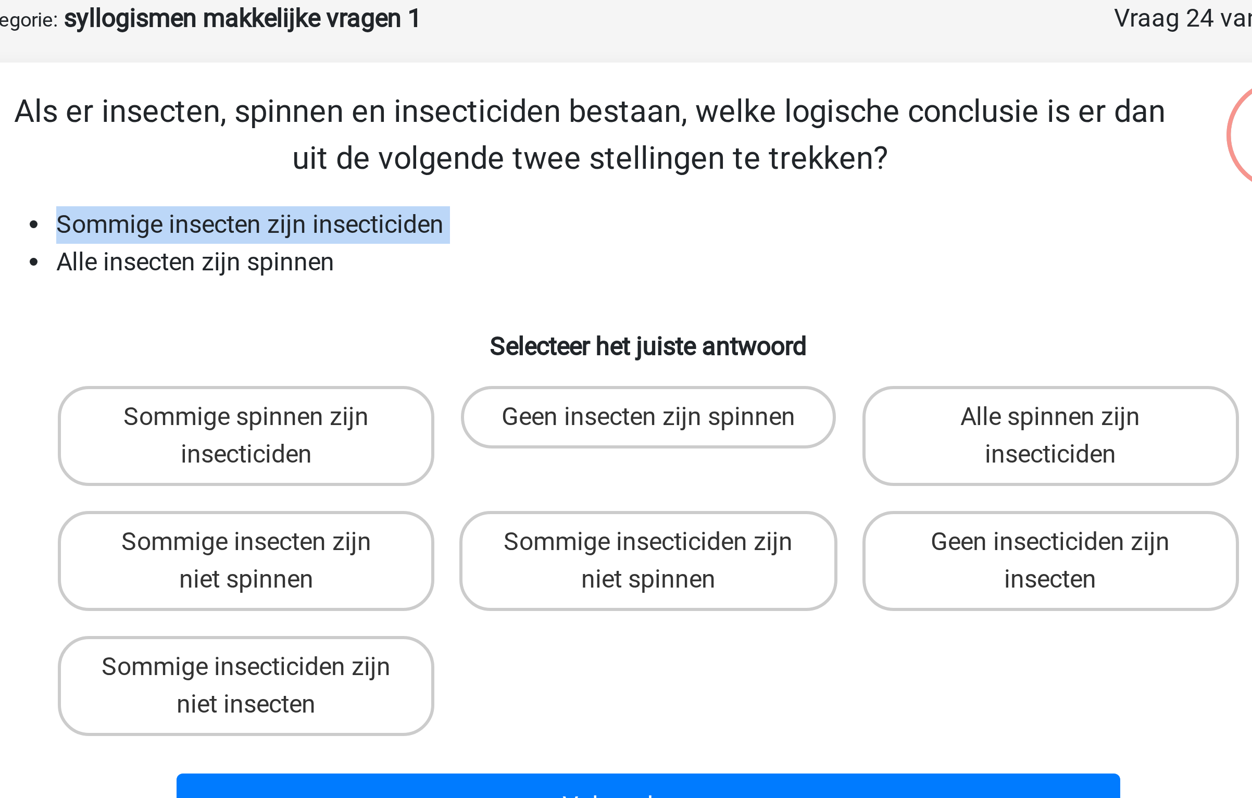
click at [491, 125] on li "Sommige insecten zijn insecticiden" at bounding box center [635, 127] width 415 height 12
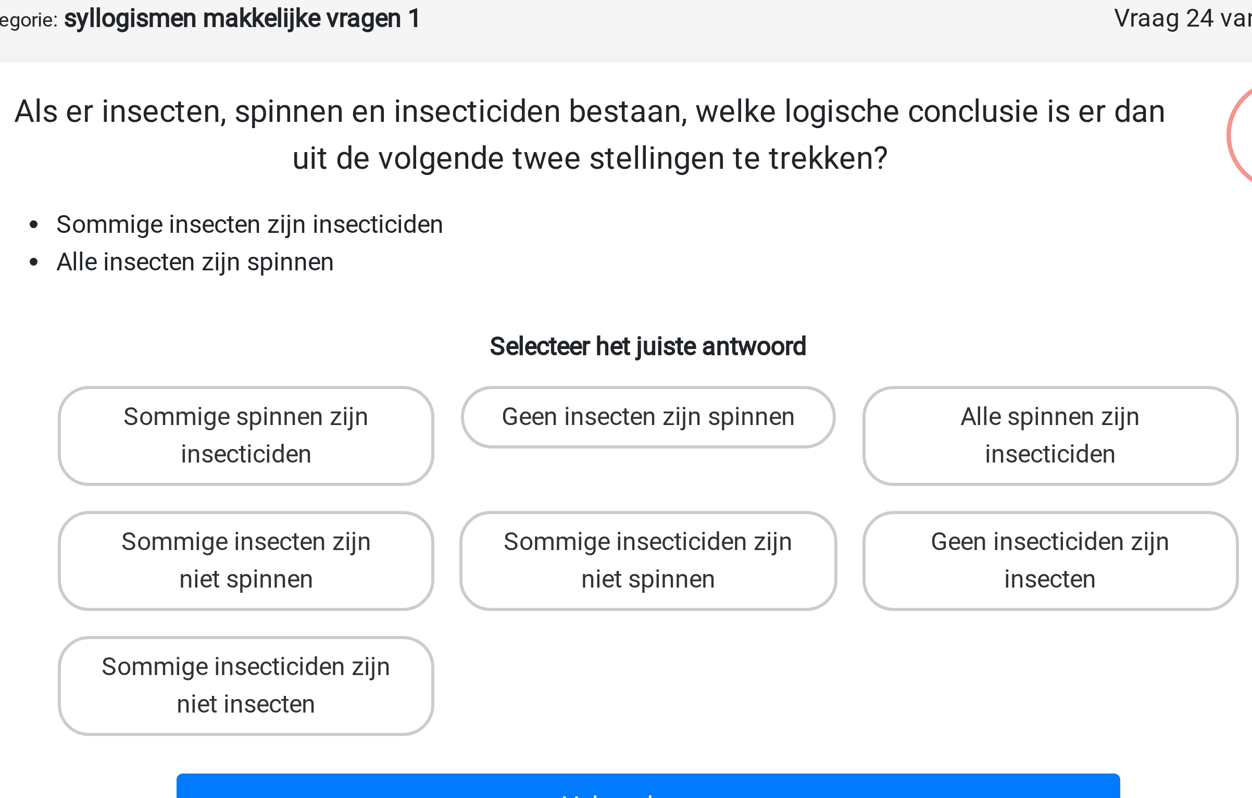
click at [491, 125] on li "Sommige insecten zijn insecticiden" at bounding box center [635, 127] width 415 height 12
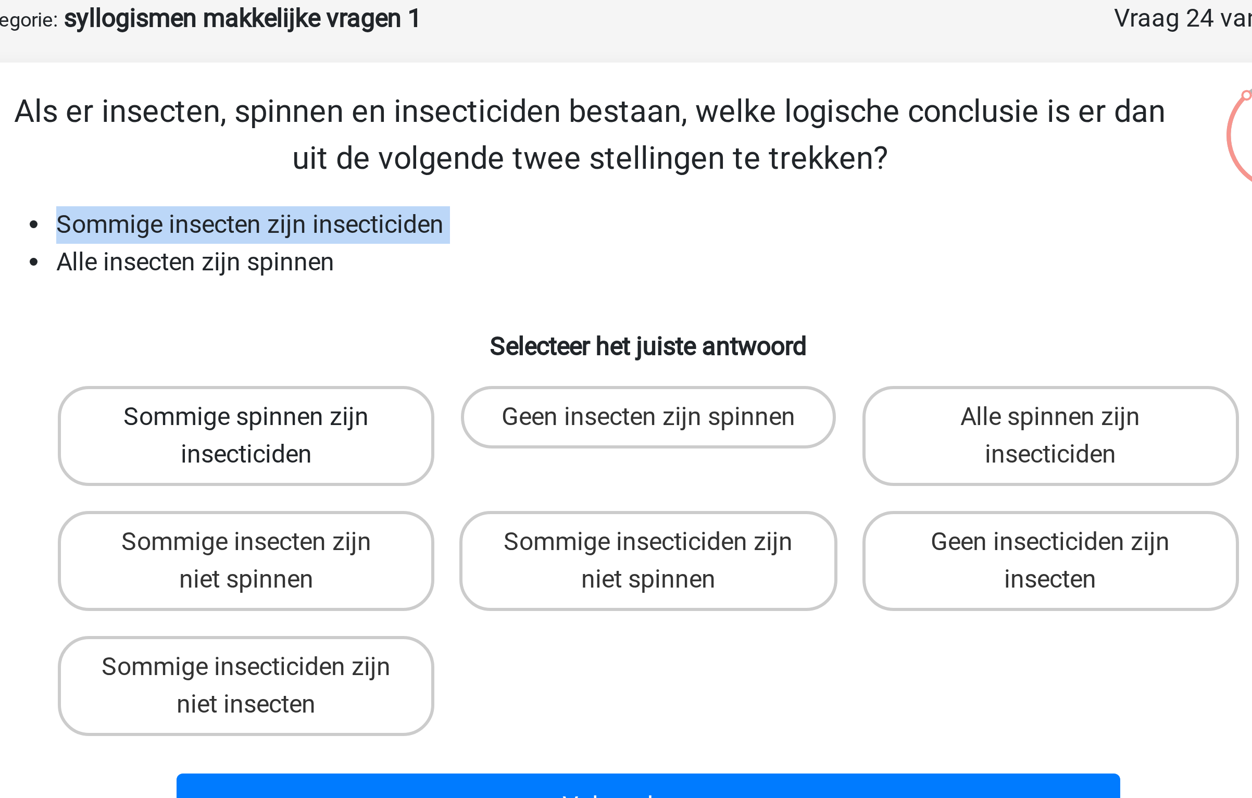
click at [526, 194] on label "Sommige spinnen zijn insecticiden" at bounding box center [491, 197] width 125 height 33
click at [499, 194] on input "Sommige spinnen zijn insecticiden" at bounding box center [495, 194] width 7 height 7
radio input "true"
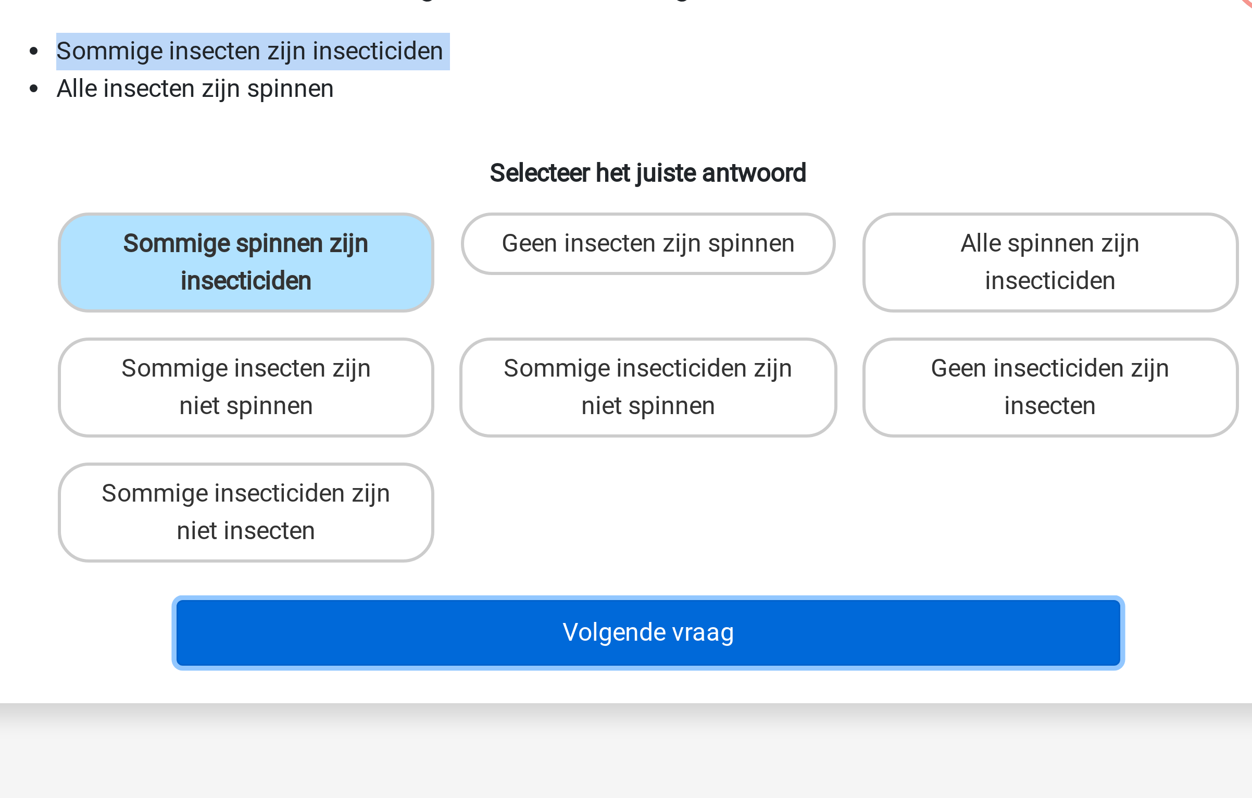
click at [589, 318] on button "Volgende vraag" at bounding box center [626, 321] width 315 height 22
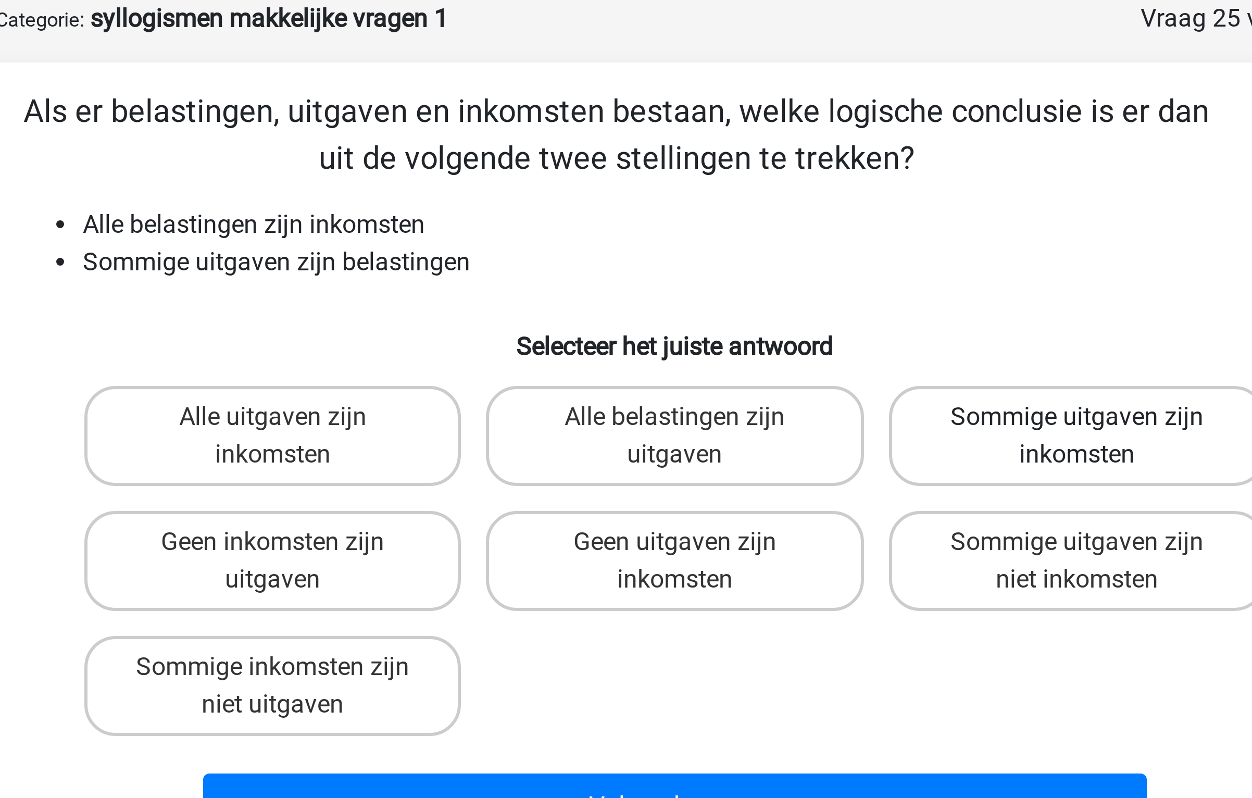
click at [751, 198] on label "Sommige uitgaven zijn inkomsten" at bounding box center [759, 197] width 125 height 33
click at [760, 198] on input "Sommige uitgaven zijn inkomsten" at bounding box center [763, 194] width 7 height 7
radio input "true"
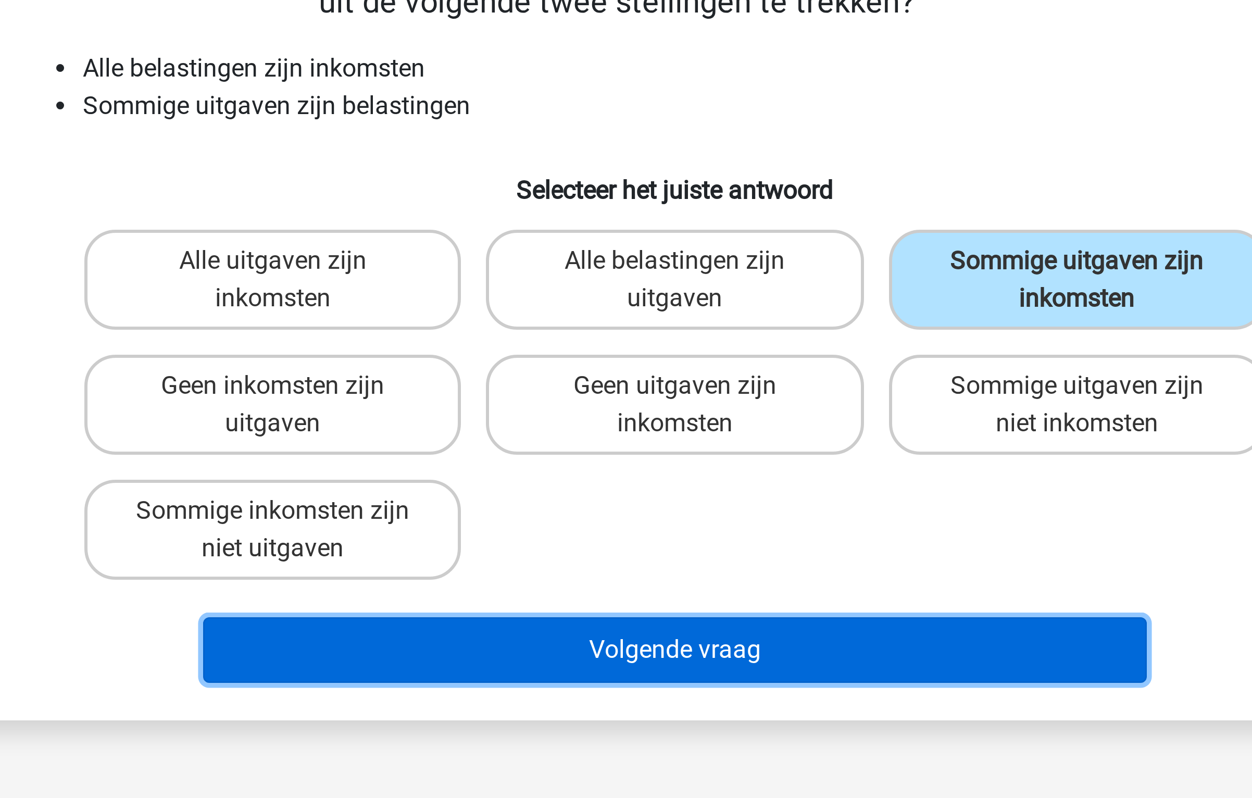
click at [640, 316] on button "Volgende vraag" at bounding box center [626, 321] width 315 height 22
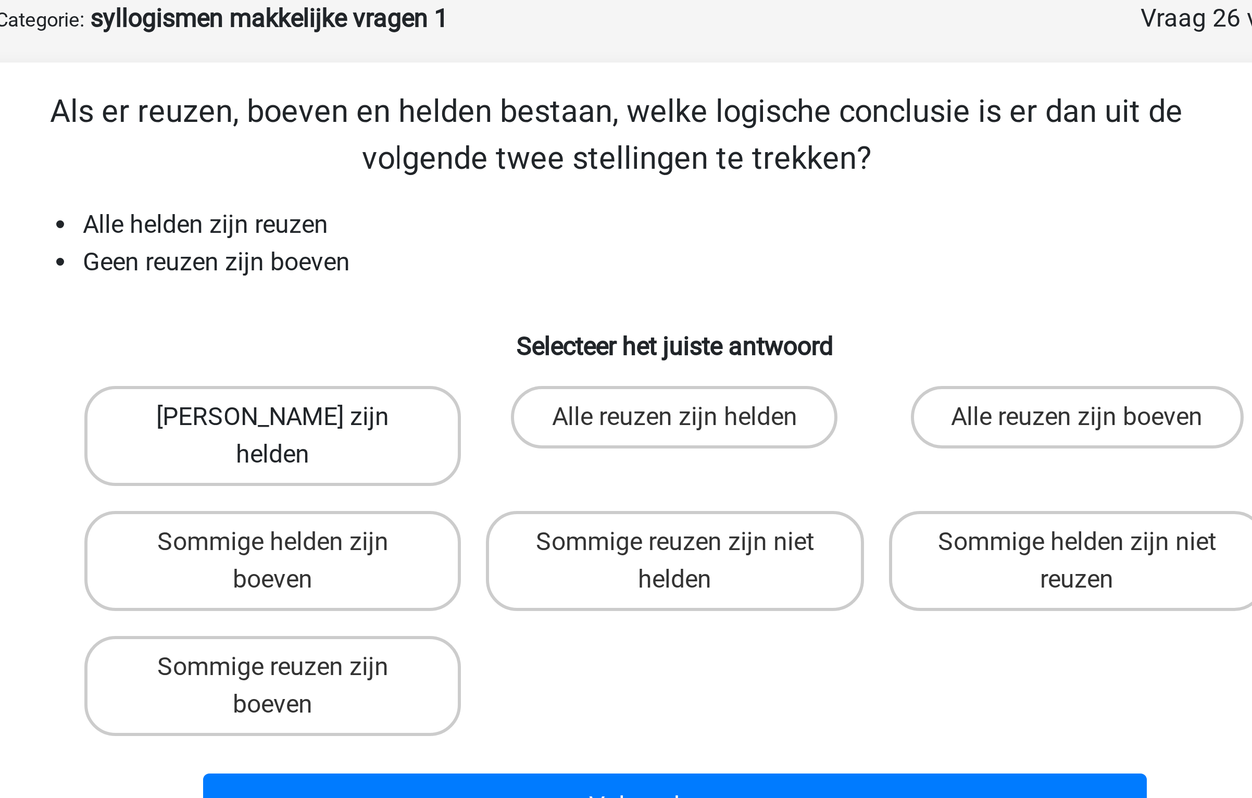
click at [512, 195] on label "Geen boeven zijn helden" at bounding box center [491, 197] width 125 height 33
click at [499, 195] on input "Geen boeven zijn helden" at bounding box center [495, 194] width 7 height 7
radio input "true"
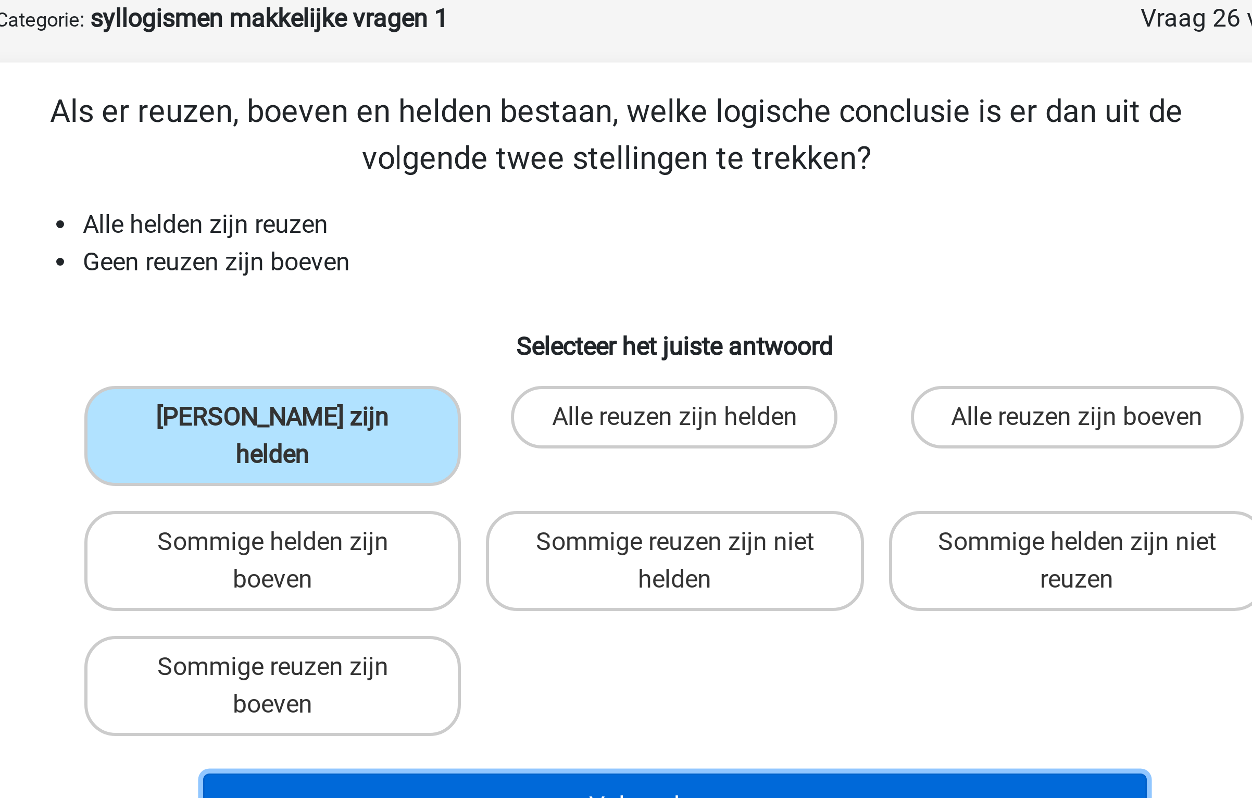
click at [589, 310] on button "Volgende vraag" at bounding box center [626, 321] width 315 height 22
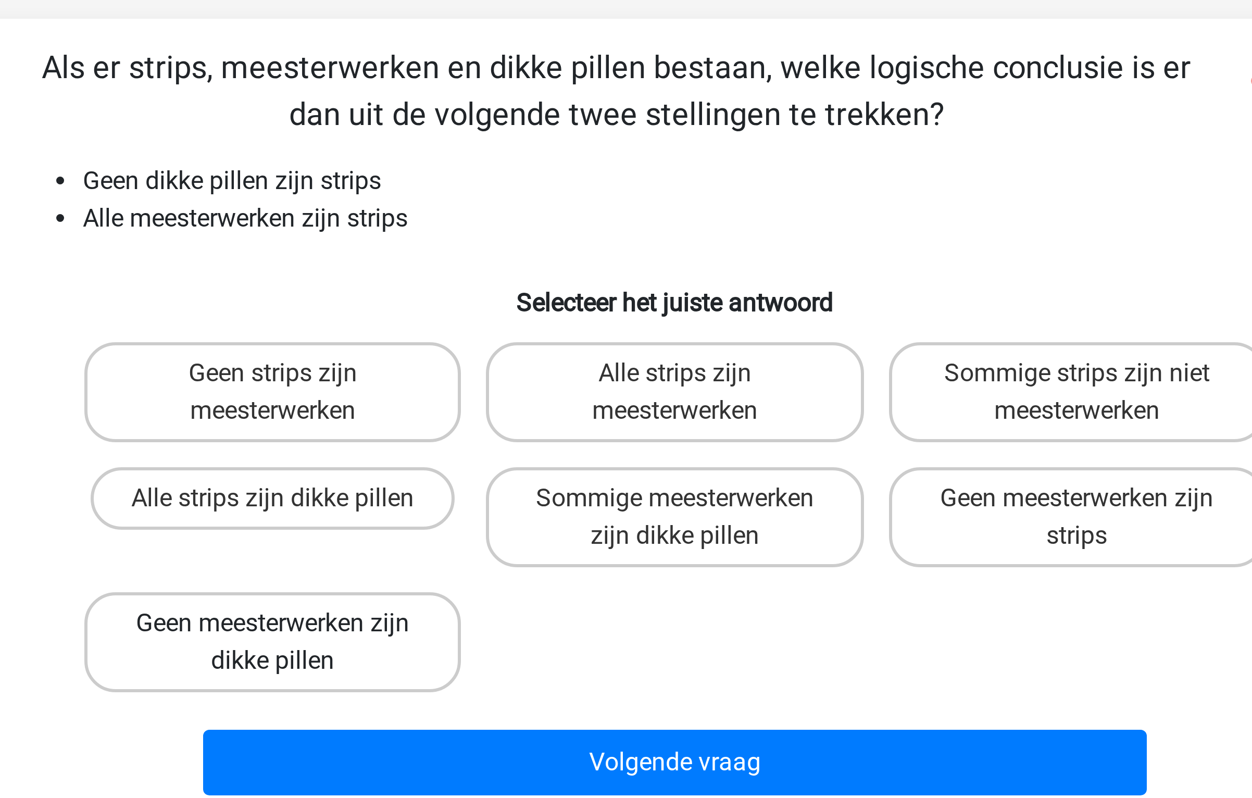
click at [528, 283] on label "Geen meesterwerken zijn dikke pillen" at bounding box center [491, 280] width 125 height 33
click at [499, 281] on input "Geen meesterwerken zijn dikke pillen" at bounding box center [495, 277] width 7 height 7
radio input "true"
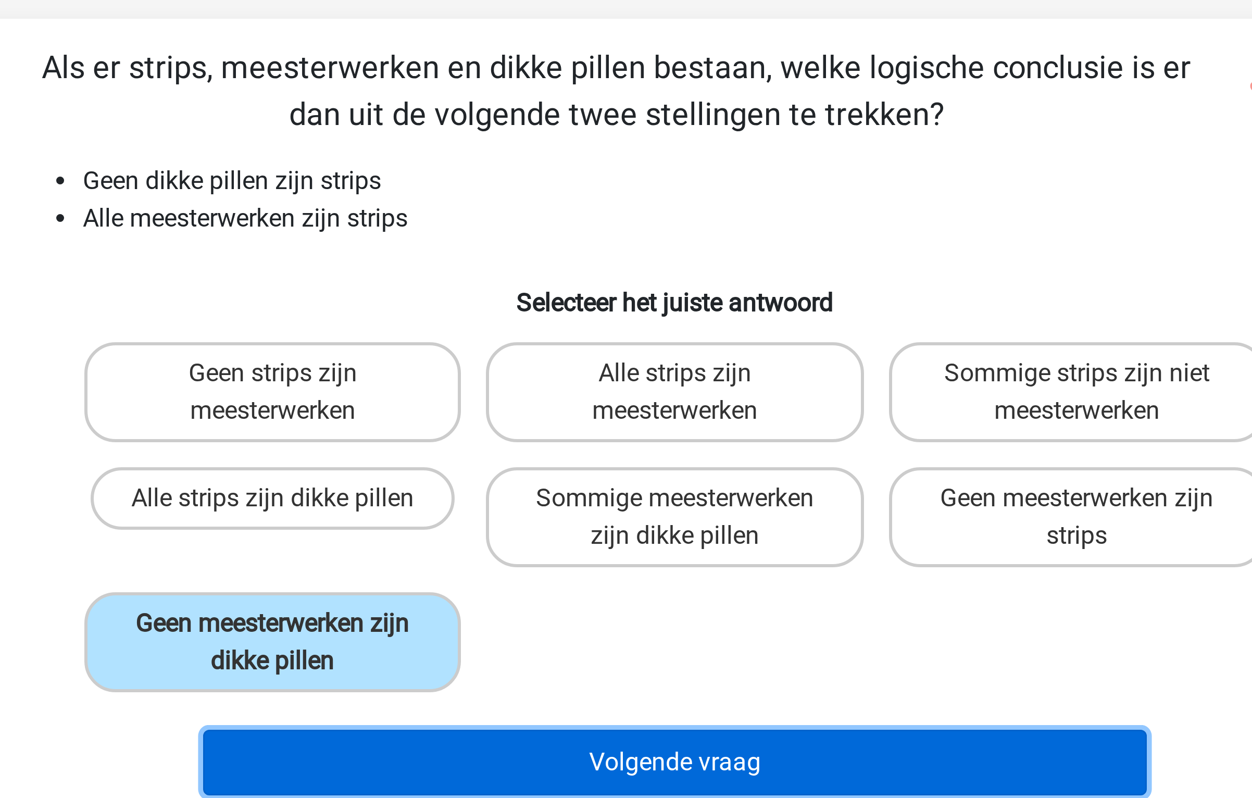
click at [553, 323] on button "Volgende vraag" at bounding box center [626, 321] width 315 height 22
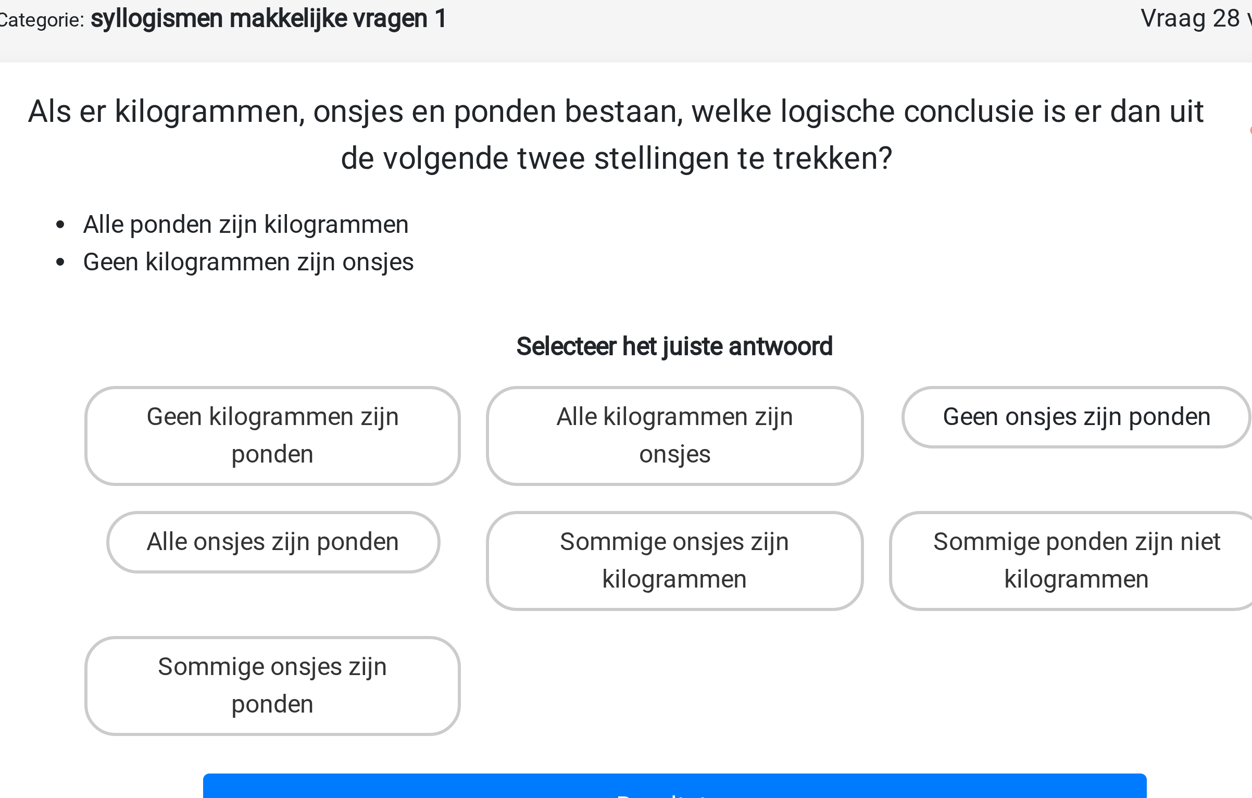
click at [725, 188] on label "Geen onsjes zijn ponden" at bounding box center [759, 191] width 117 height 21
click at [760, 191] on input "Geen onsjes zijn ponden" at bounding box center [763, 194] width 7 height 7
radio input "true"
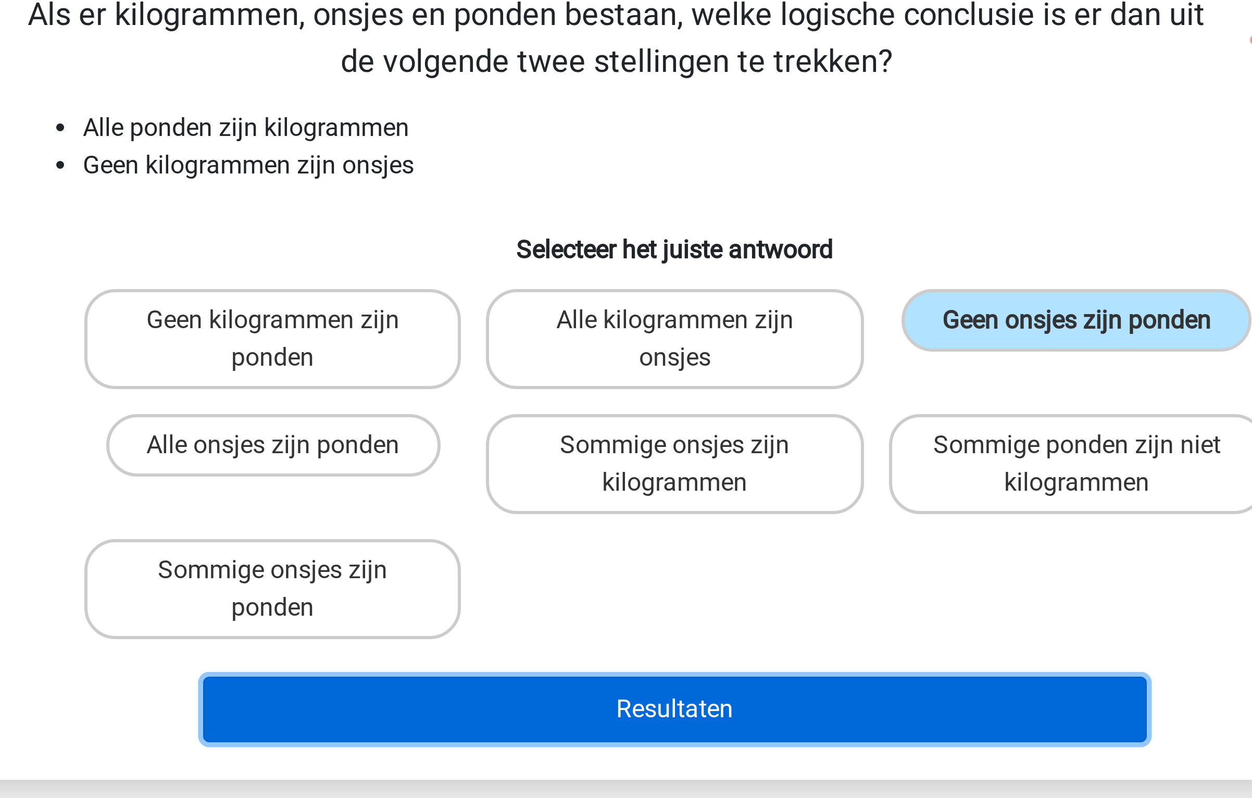
click at [657, 311] on button "Resultaten" at bounding box center [626, 321] width 315 height 22
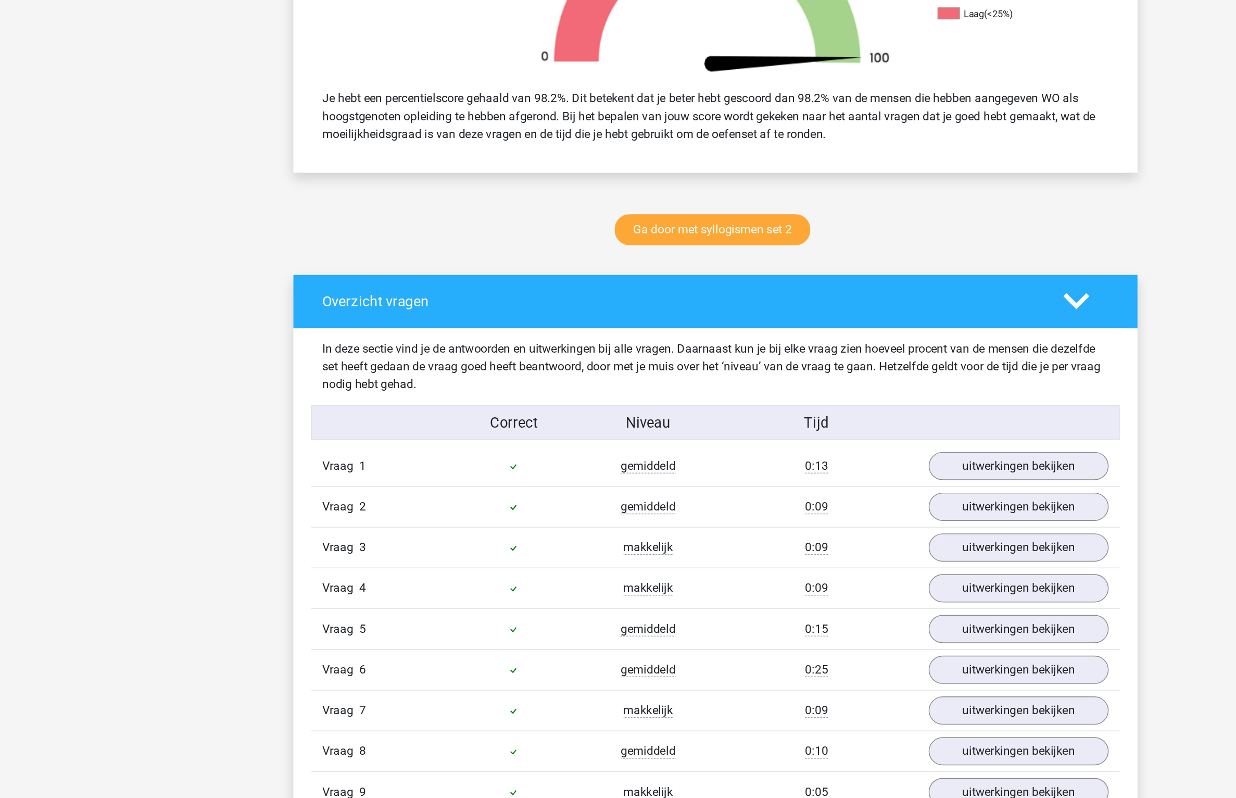
scroll to position [713, 0]
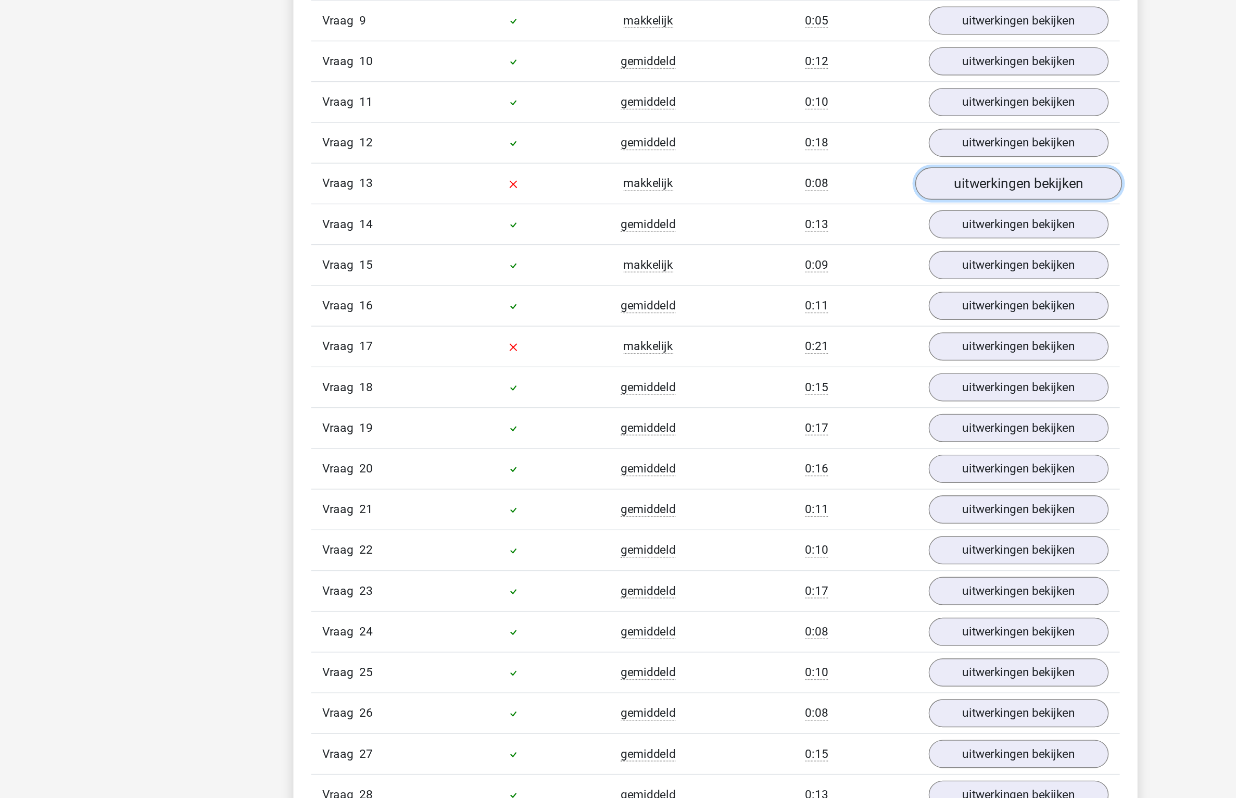
click at [790, 375] on link "uitwerkingen bekijken" at bounding box center [831, 365] width 145 height 23
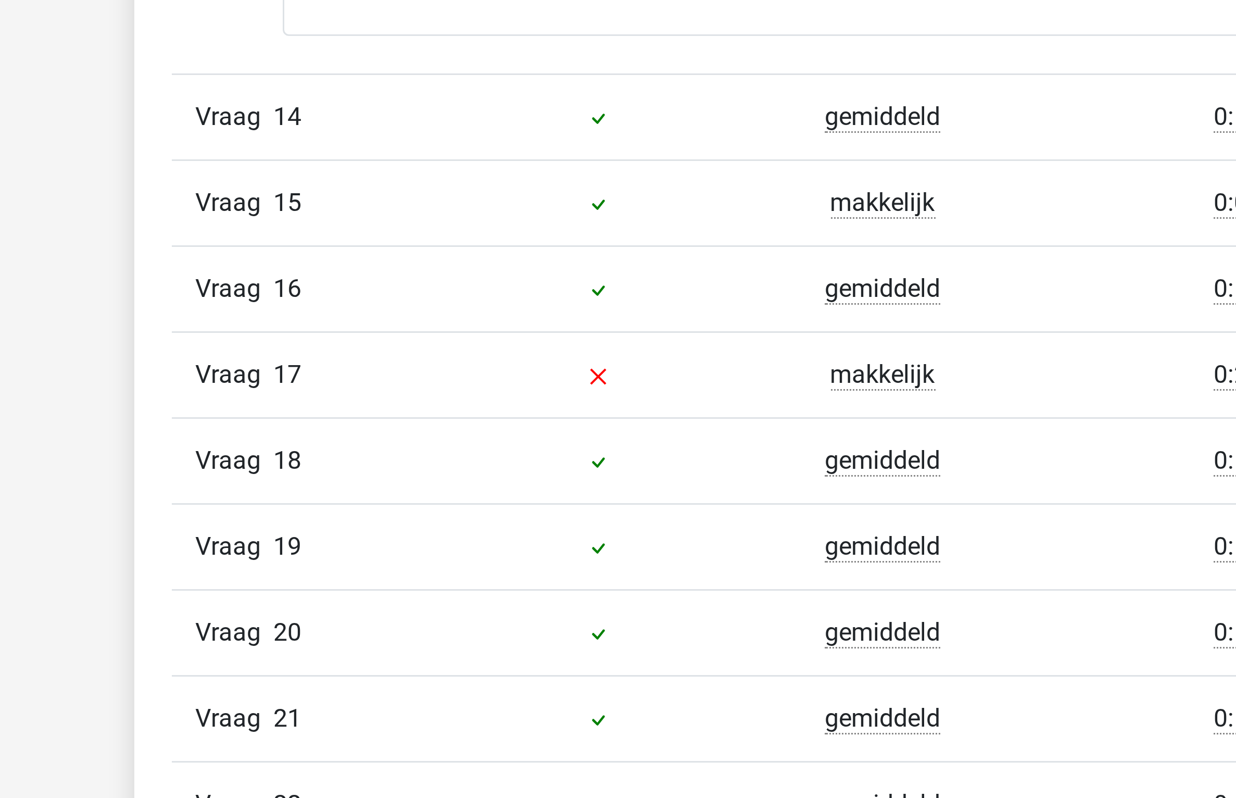
scroll to position [977, 0]
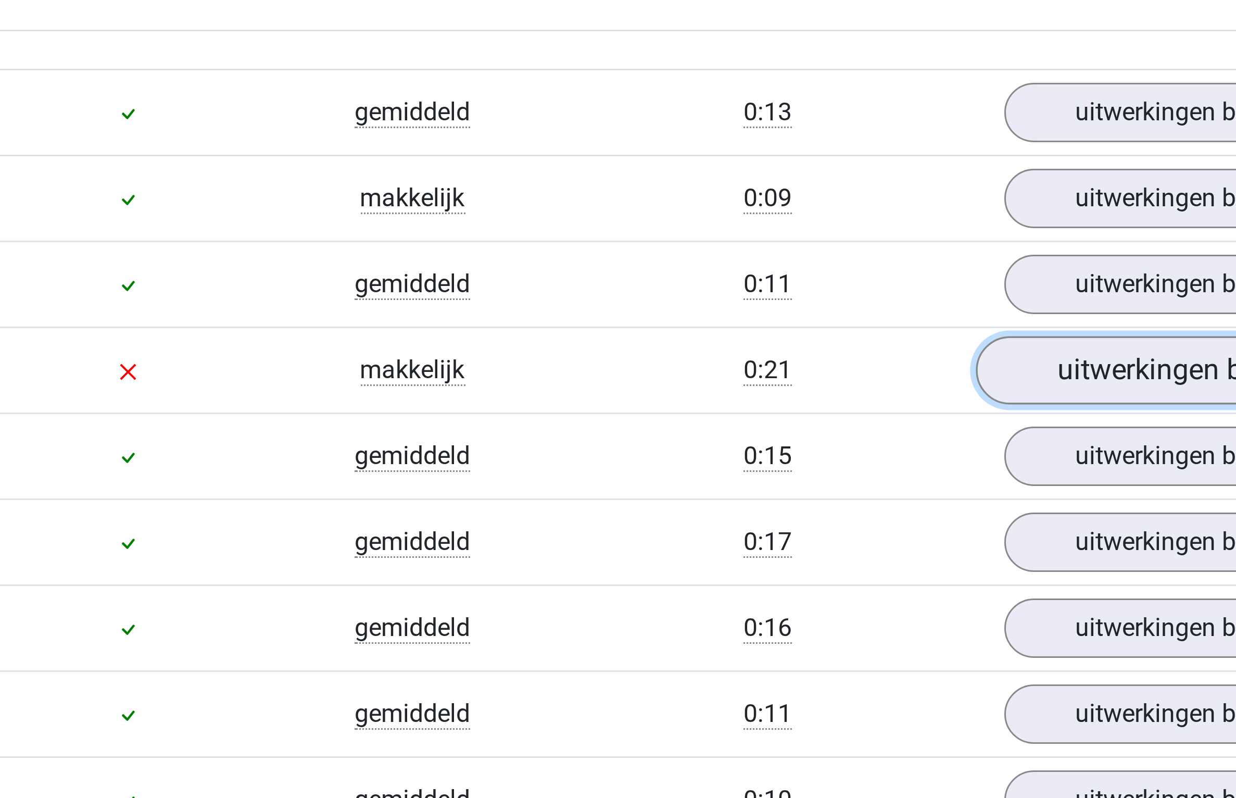
click at [785, 652] on link "uitwerkingen bekijken" at bounding box center [831, 655] width 145 height 23
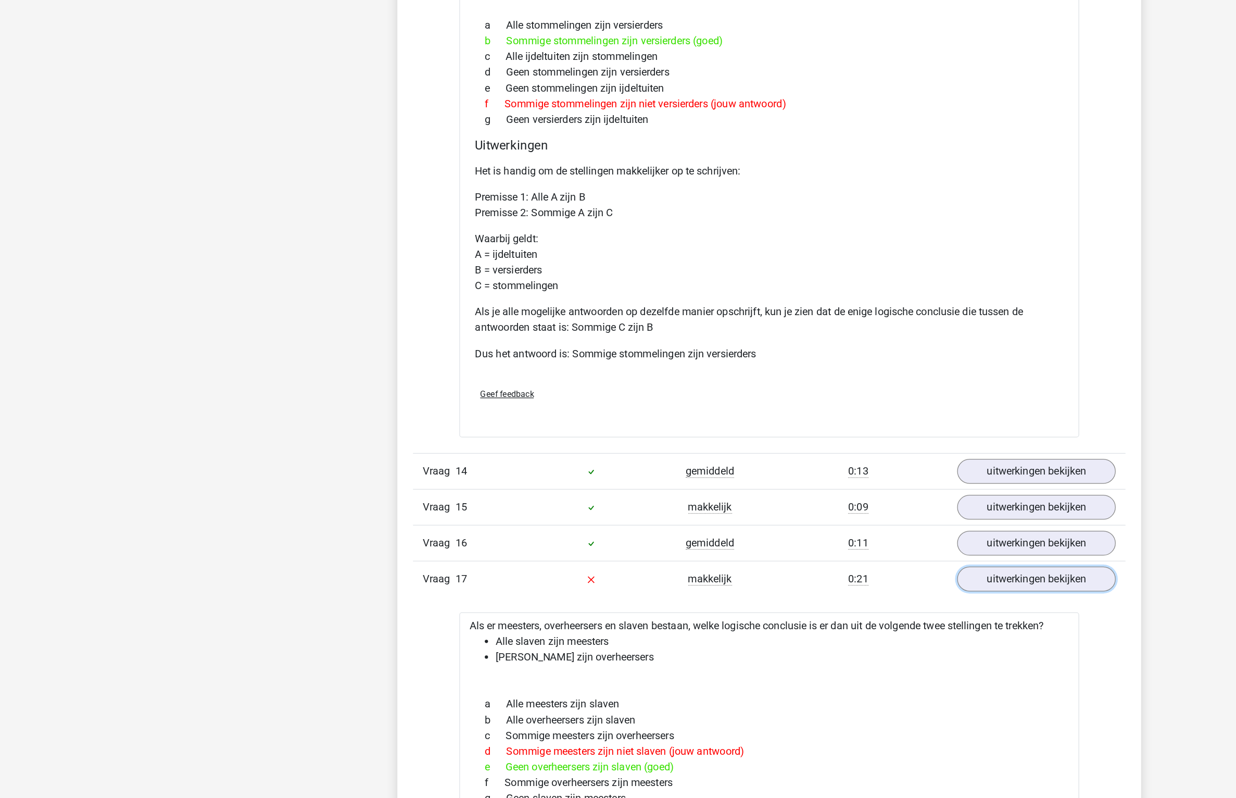
scroll to position [0, 0]
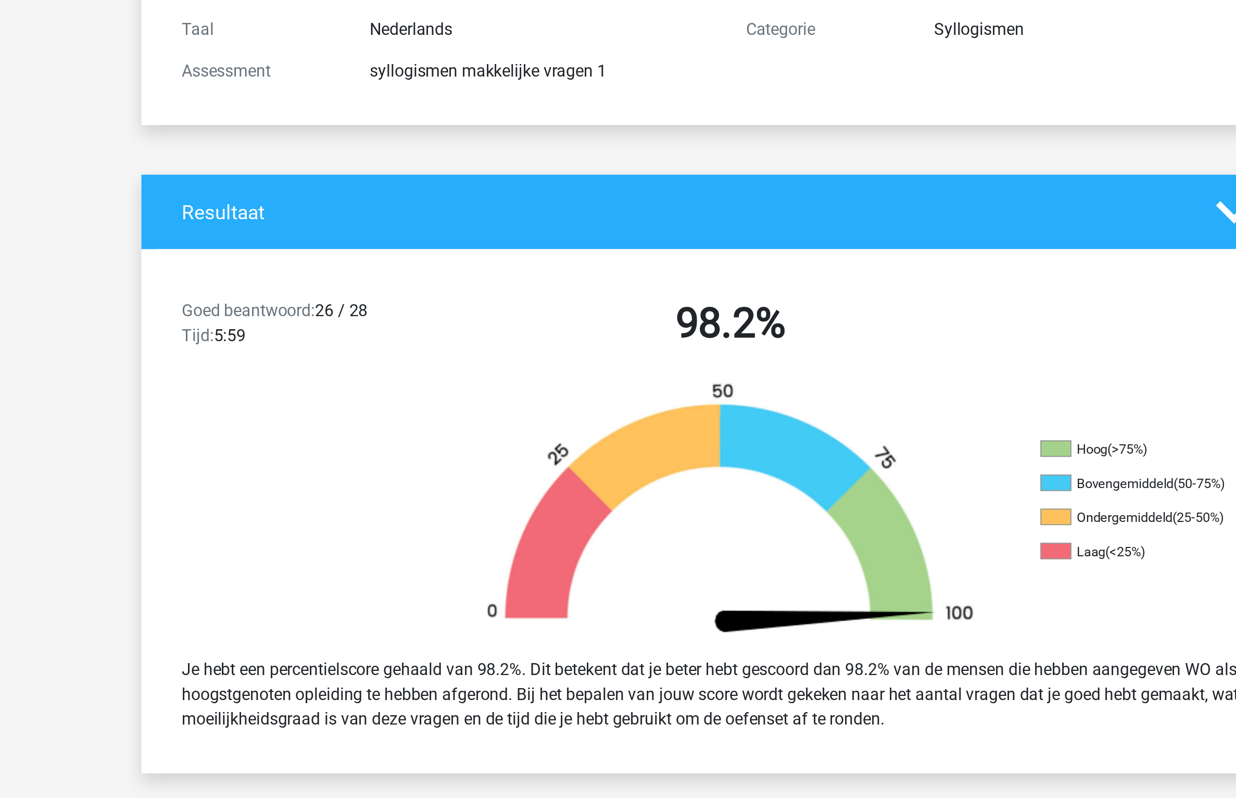
click at [422, 287] on div "Goed beantwoord: 26 / 28 Tijd: 5:59 98.2%" at bounding box center [618, 304] width 594 height 54
click at [376, 305] on div "Goed beantwoord: 26 / 28 Tijd: 5:59" at bounding box center [405, 303] width 142 height 29
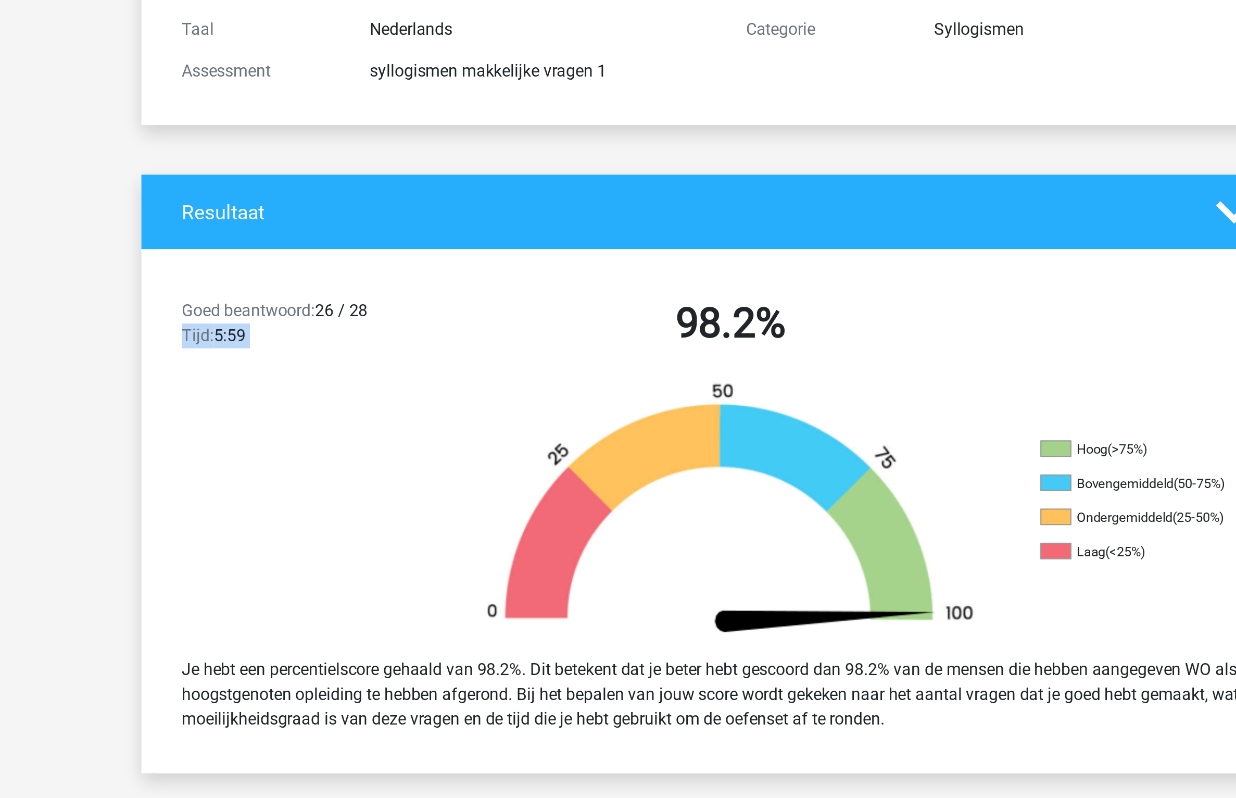
click at [376, 305] on div "Goed beantwoord: 26 / 28 Tijd: 5:59" at bounding box center [405, 303] width 142 height 29
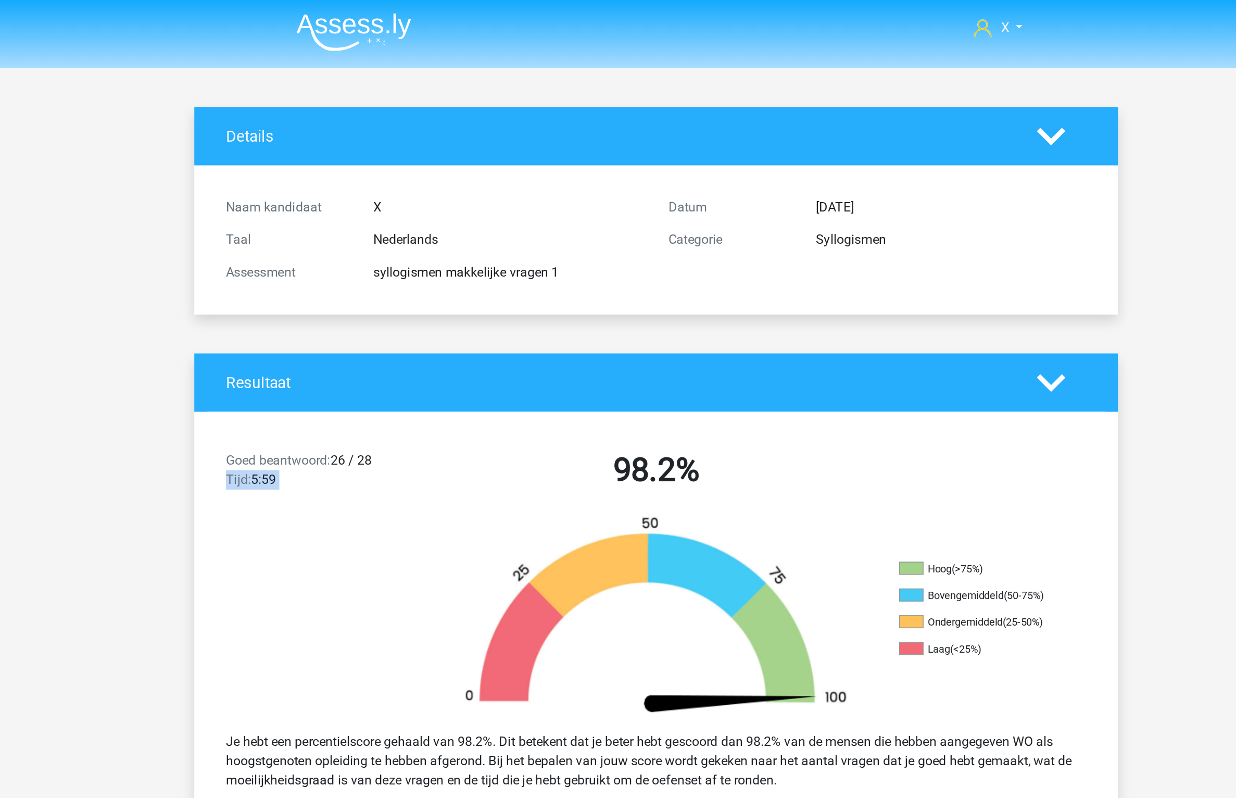
click at [434, 22] on img at bounding box center [424, 20] width 74 height 24
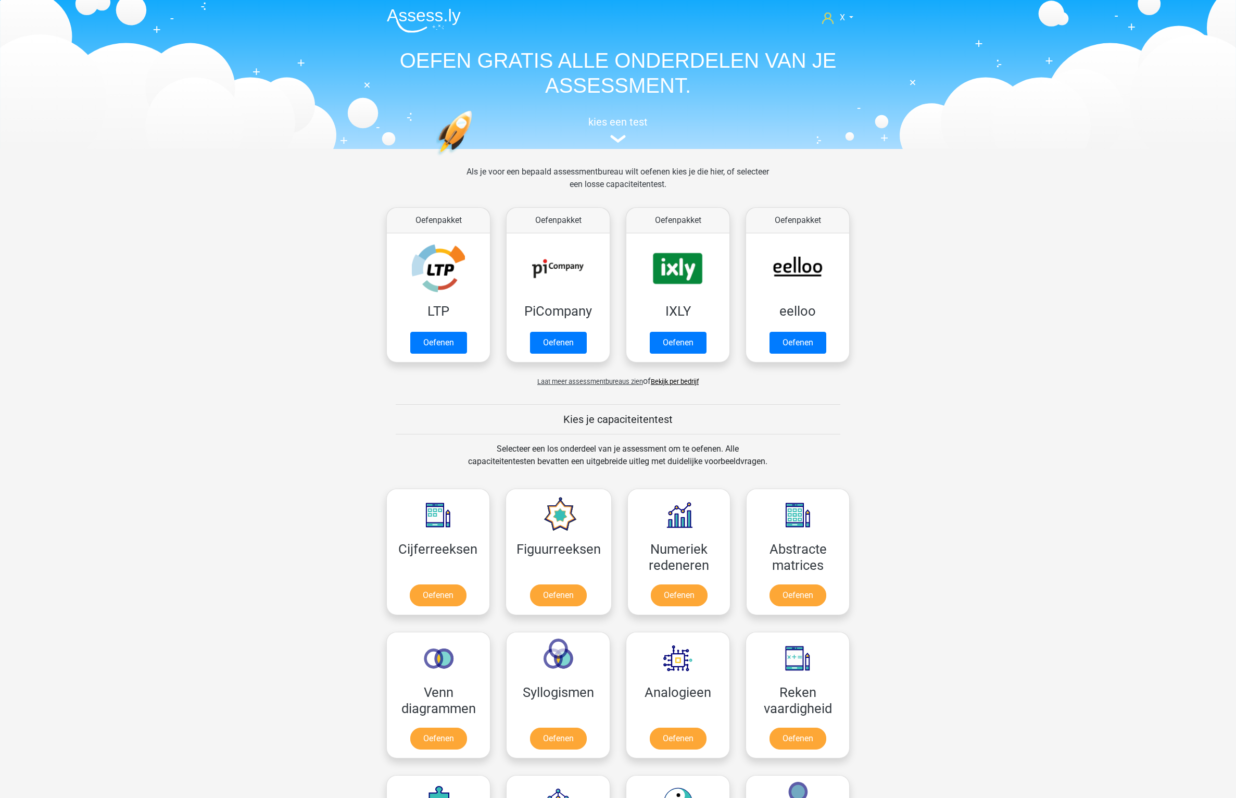
scroll to position [246, 0]
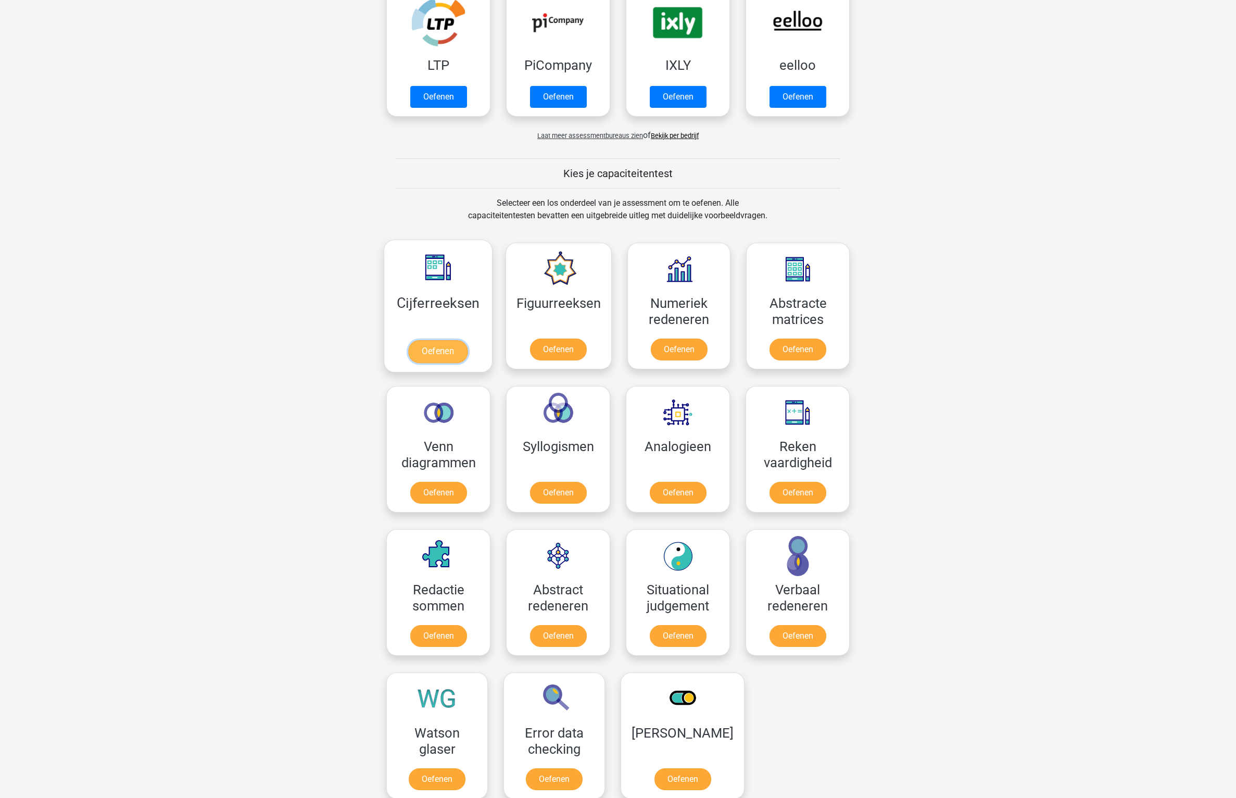
click at [445, 340] on link "Oefenen" at bounding box center [437, 351] width 59 height 23
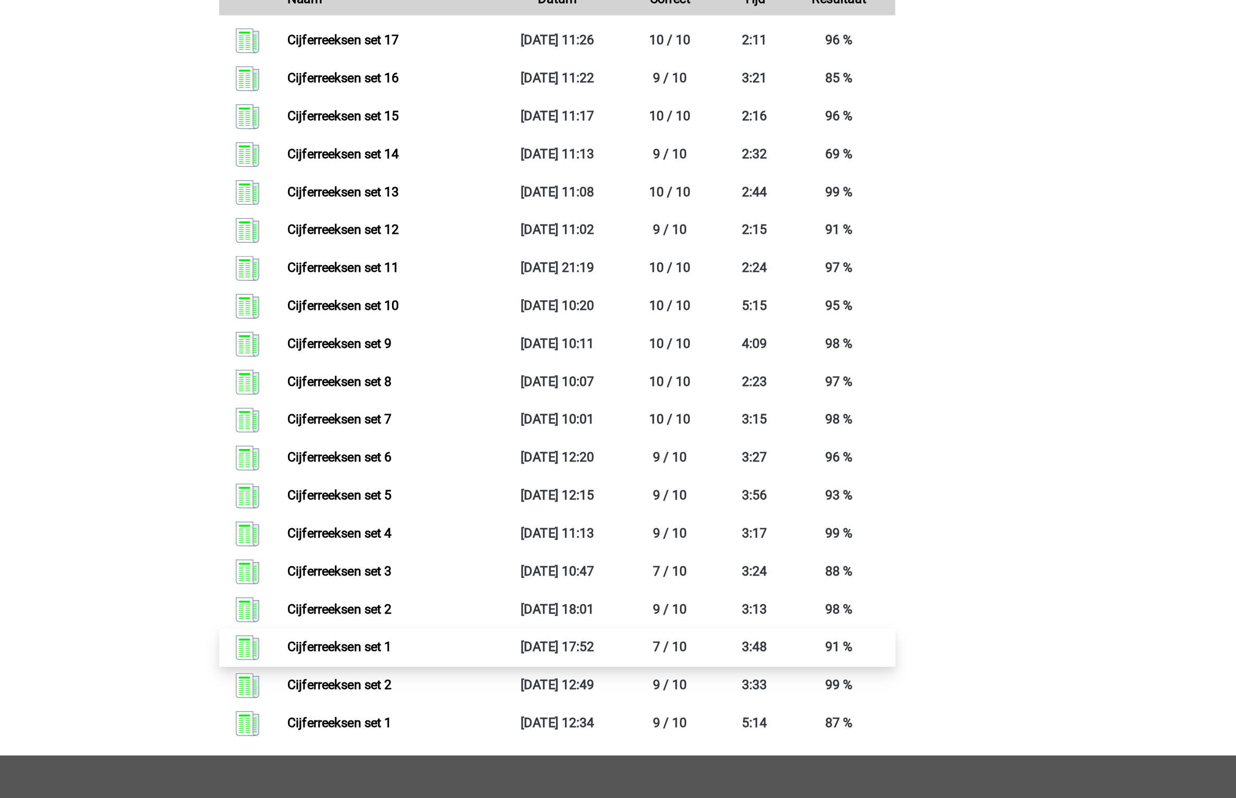
scroll to position [384, 0]
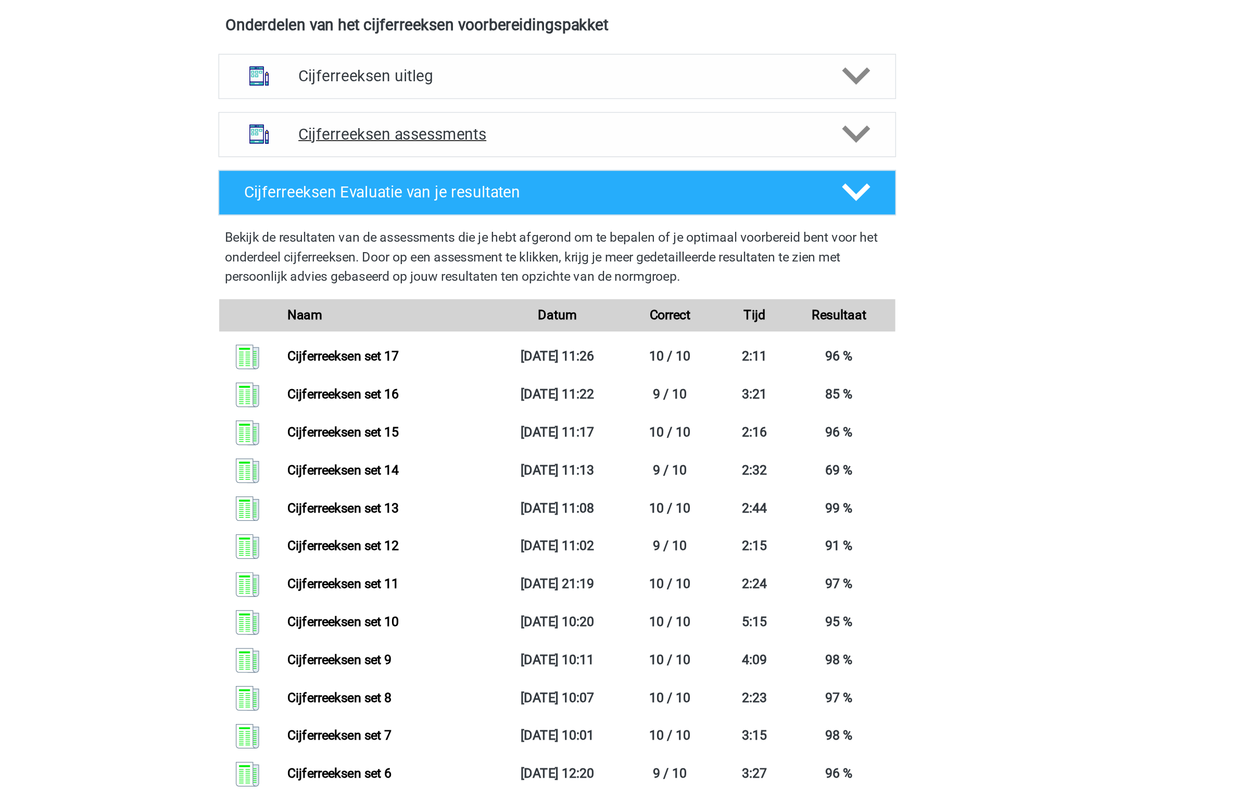
click at [642, 90] on div "Cijferreeksen assessments" at bounding box center [617, 86] width 437 height 29
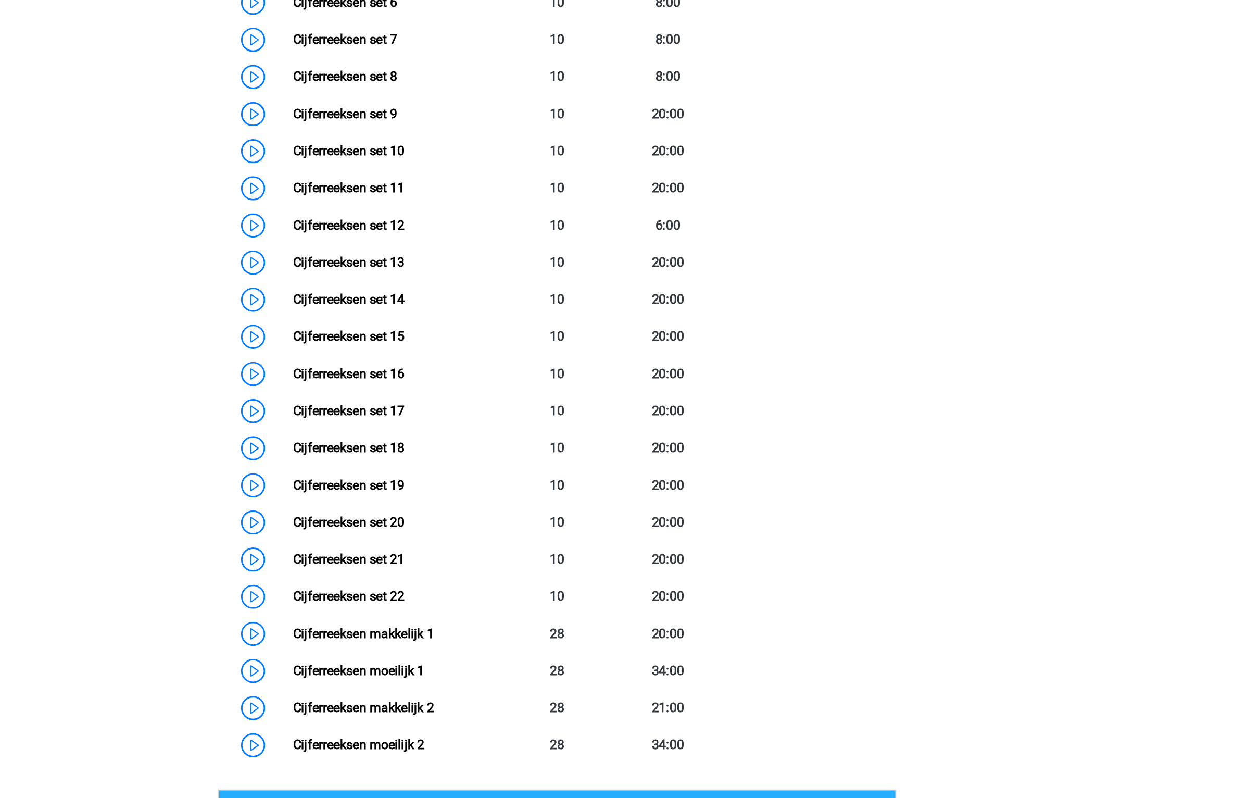
scroll to position [604, 0]
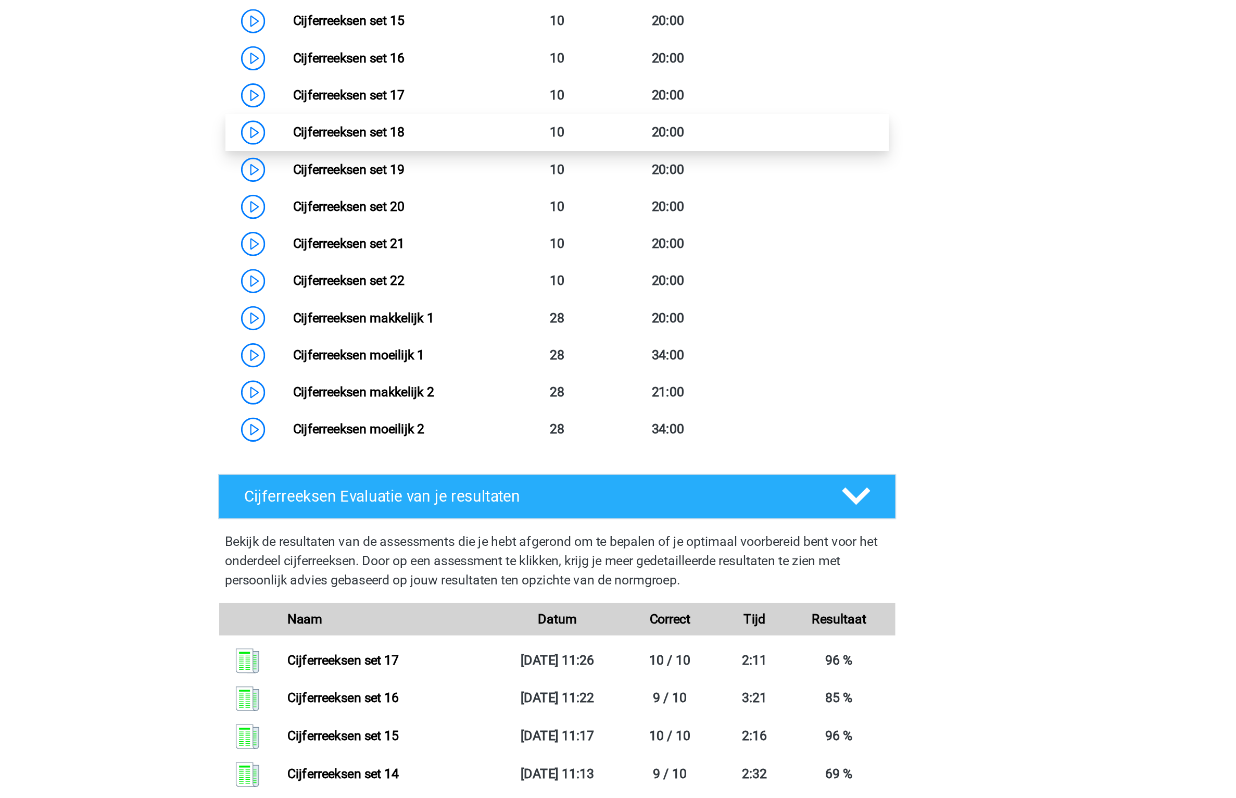
click at [519, 373] on link "Cijferreeksen set 18" at bounding box center [483, 368] width 72 height 10
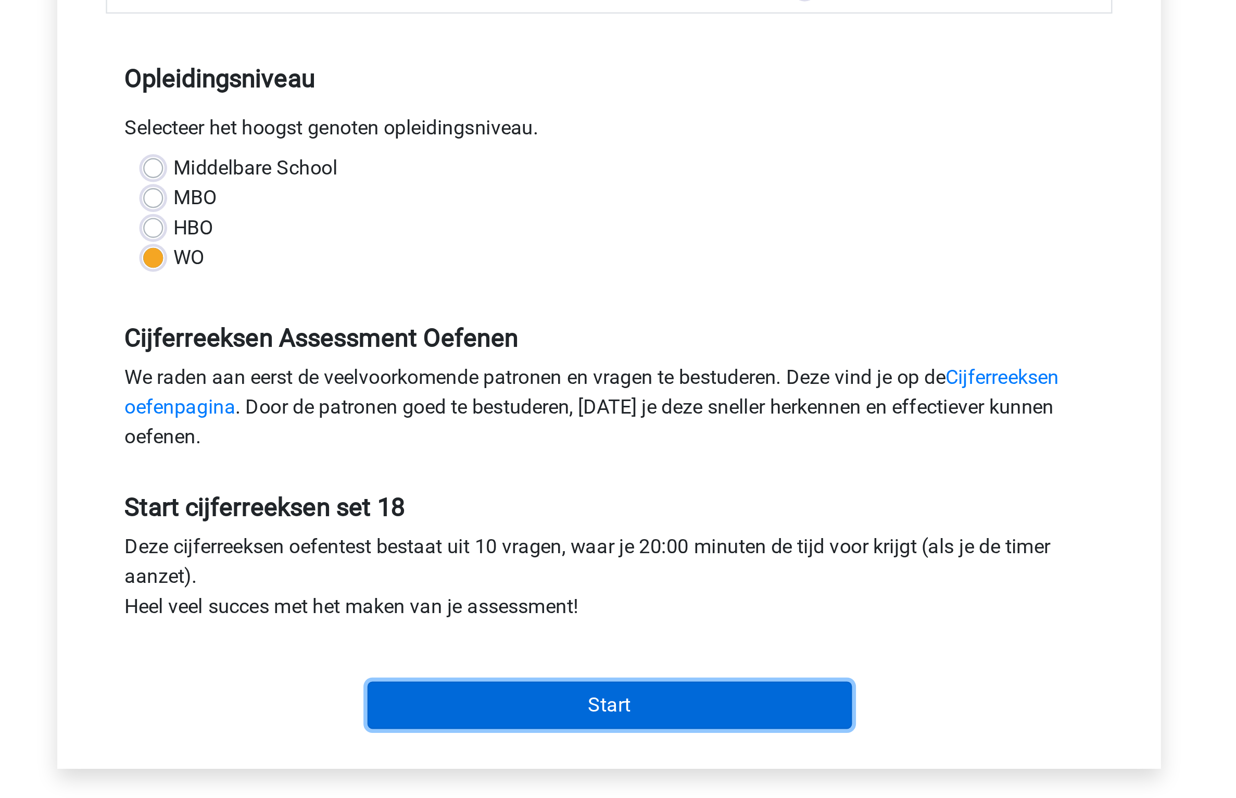
click at [571, 491] on input "Start" at bounding box center [618, 492] width 203 height 20
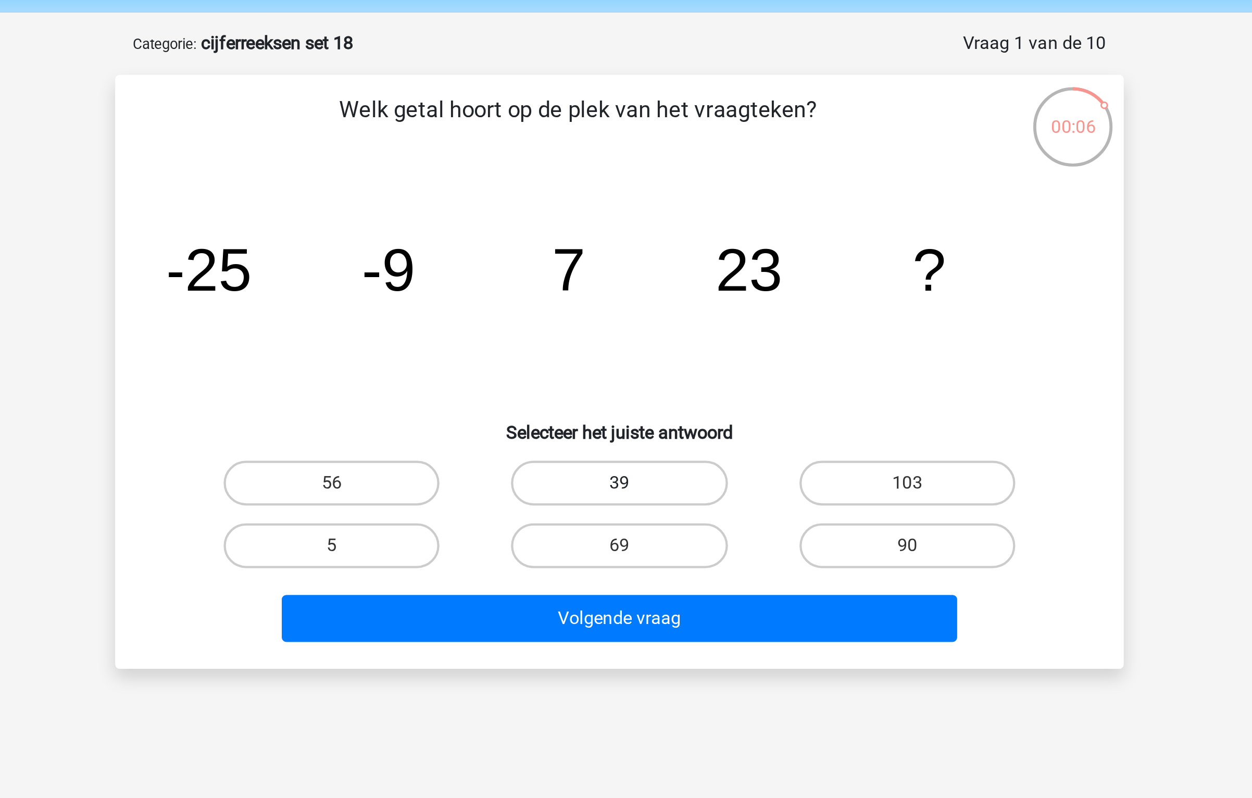
click at [617, 266] on label "39" at bounding box center [625, 263] width 100 height 21
click at [626, 266] on input "39" at bounding box center [629, 266] width 7 height 7
radio input "true"
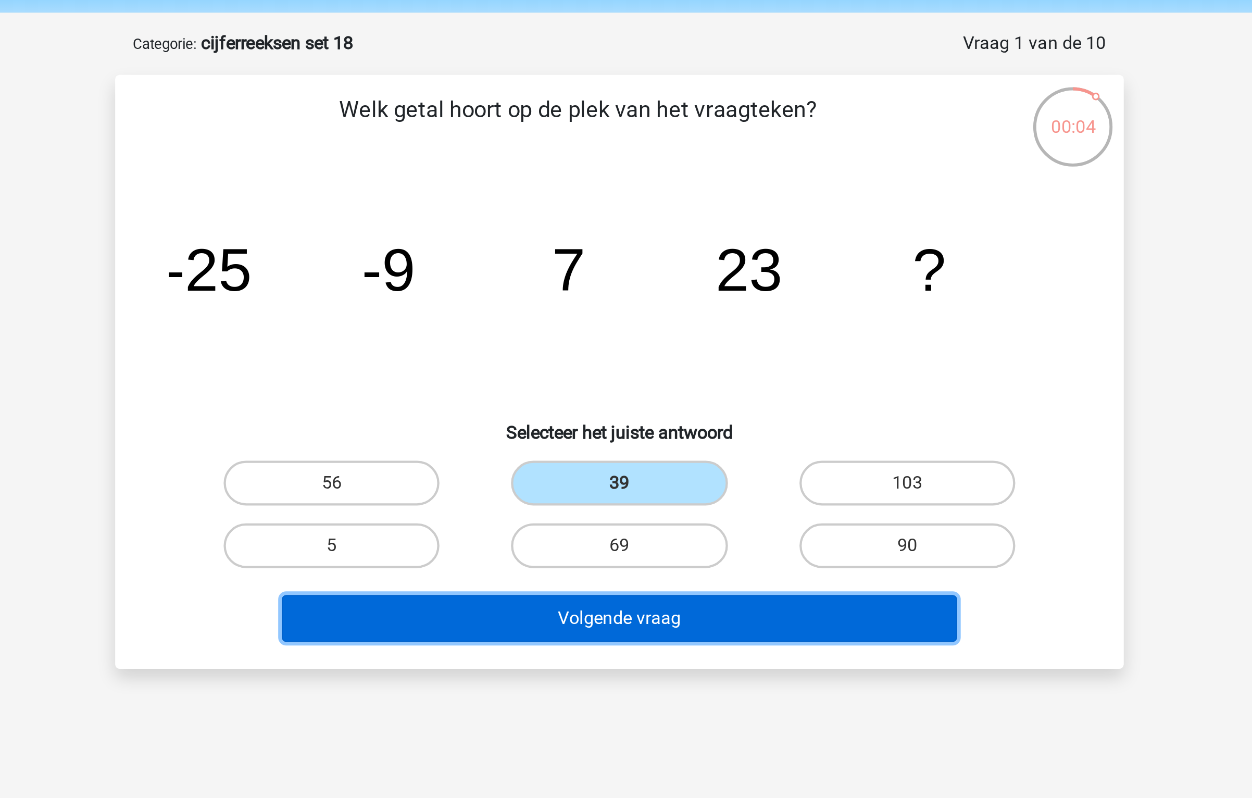
click at [690, 331] on button "Volgende vraag" at bounding box center [626, 326] width 315 height 22
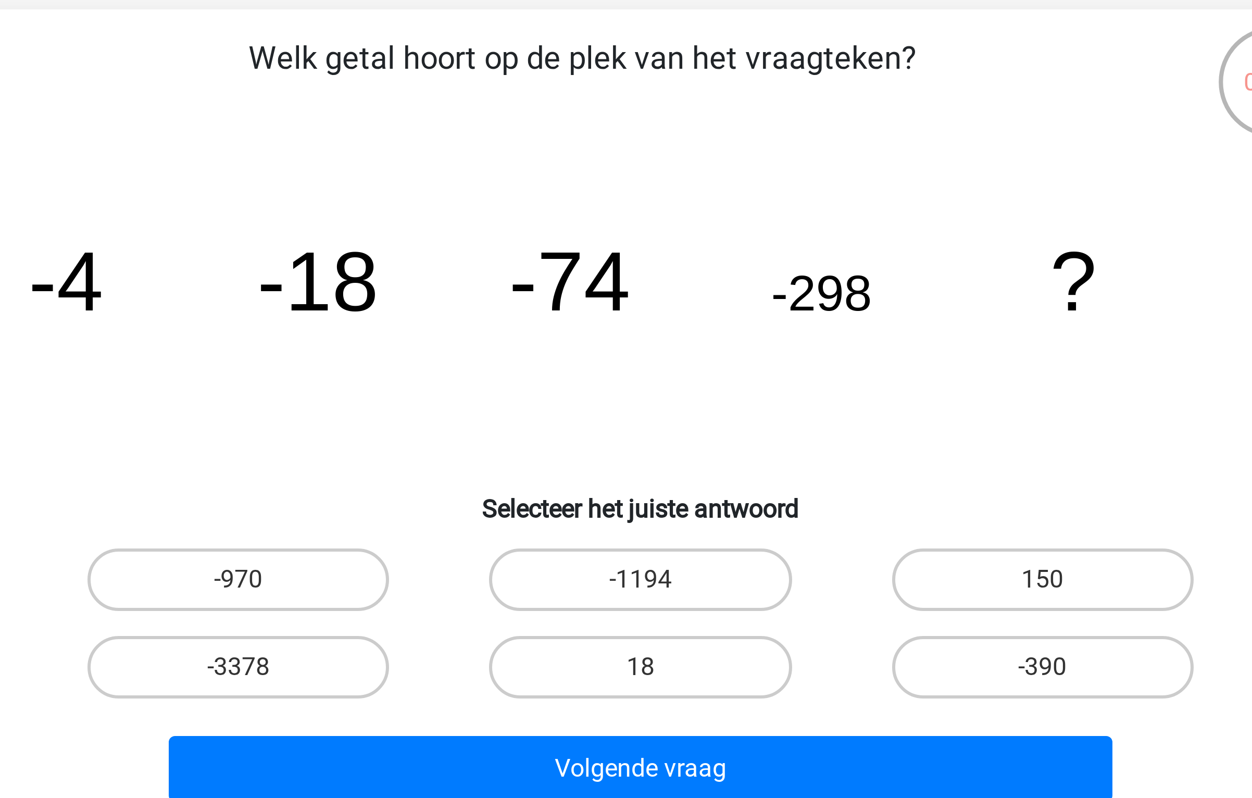
click at [632, 264] on input "-1194" at bounding box center [629, 266] width 7 height 7
radio input "true"
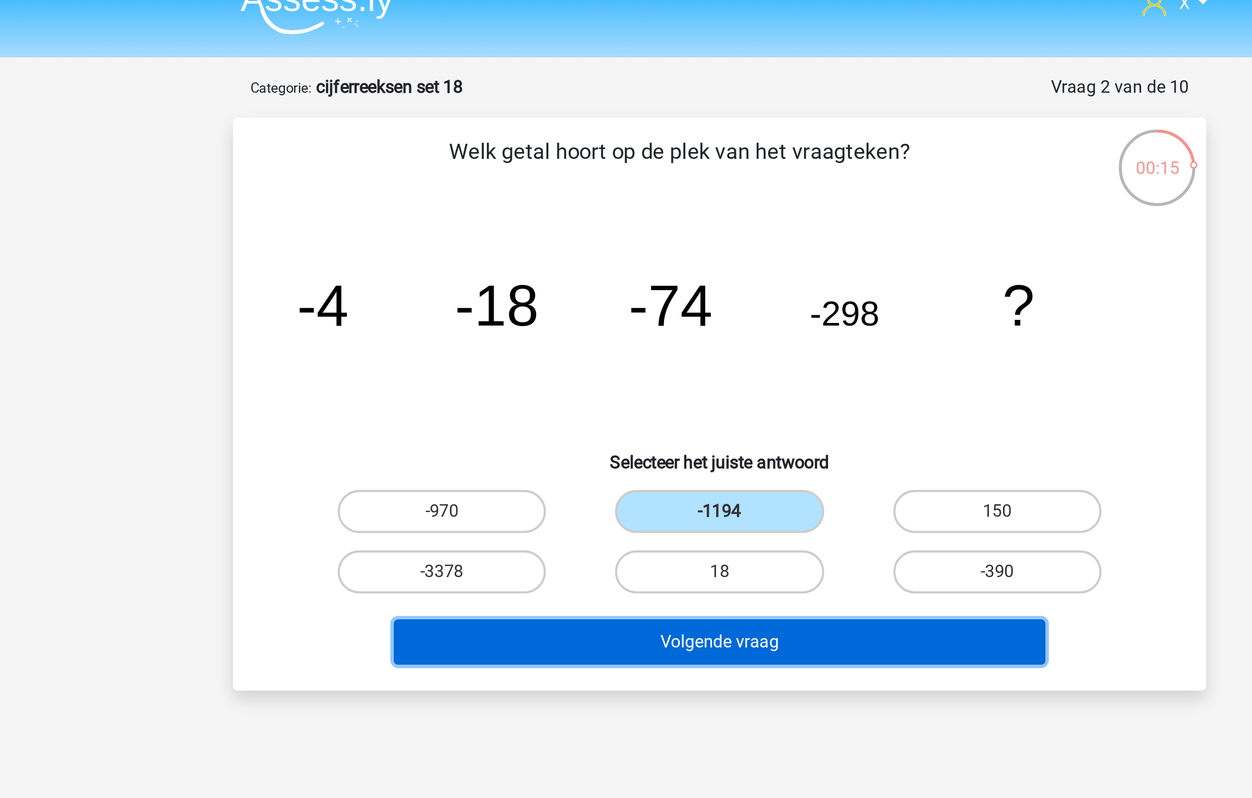
click at [628, 329] on button "Volgende vraag" at bounding box center [626, 326] width 315 height 22
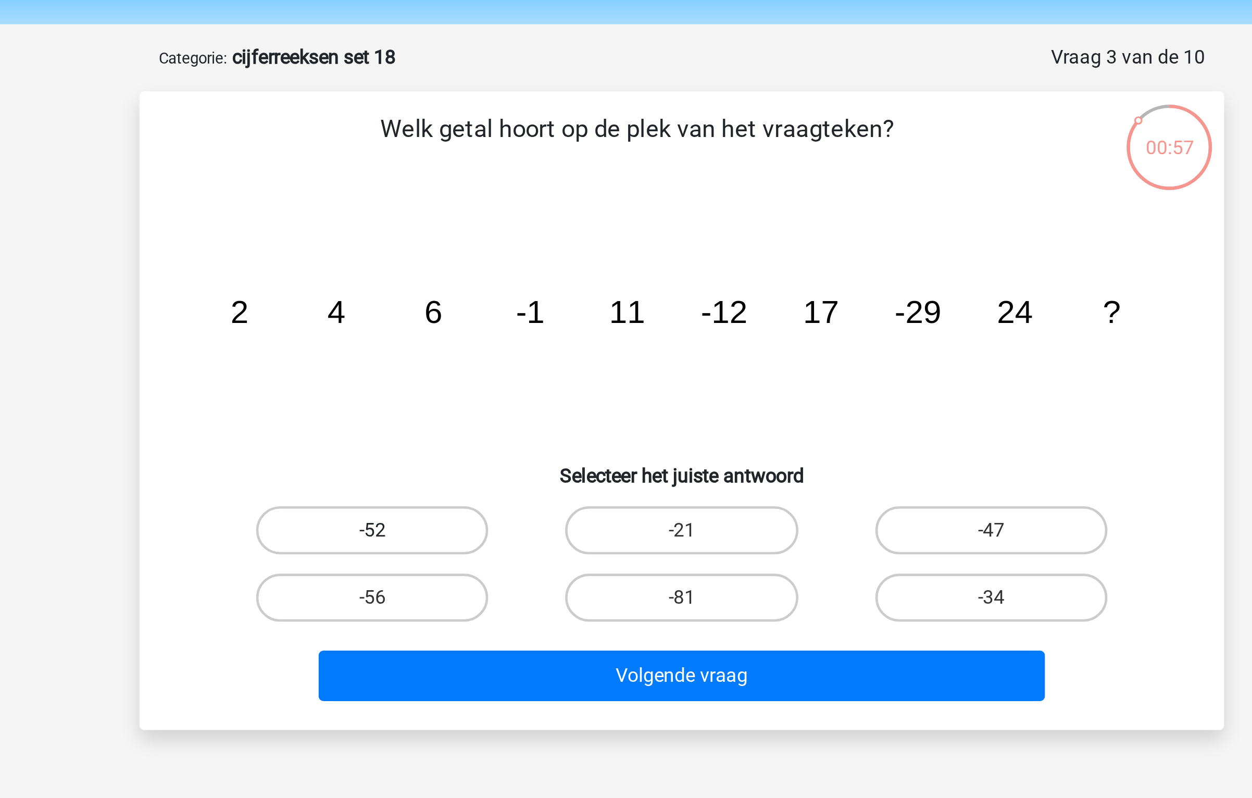
click at [497, 260] on label "-52" at bounding box center [491, 263] width 100 height 21
click at [497, 263] on input "-52" at bounding box center [495, 266] width 7 height 7
radio input "true"
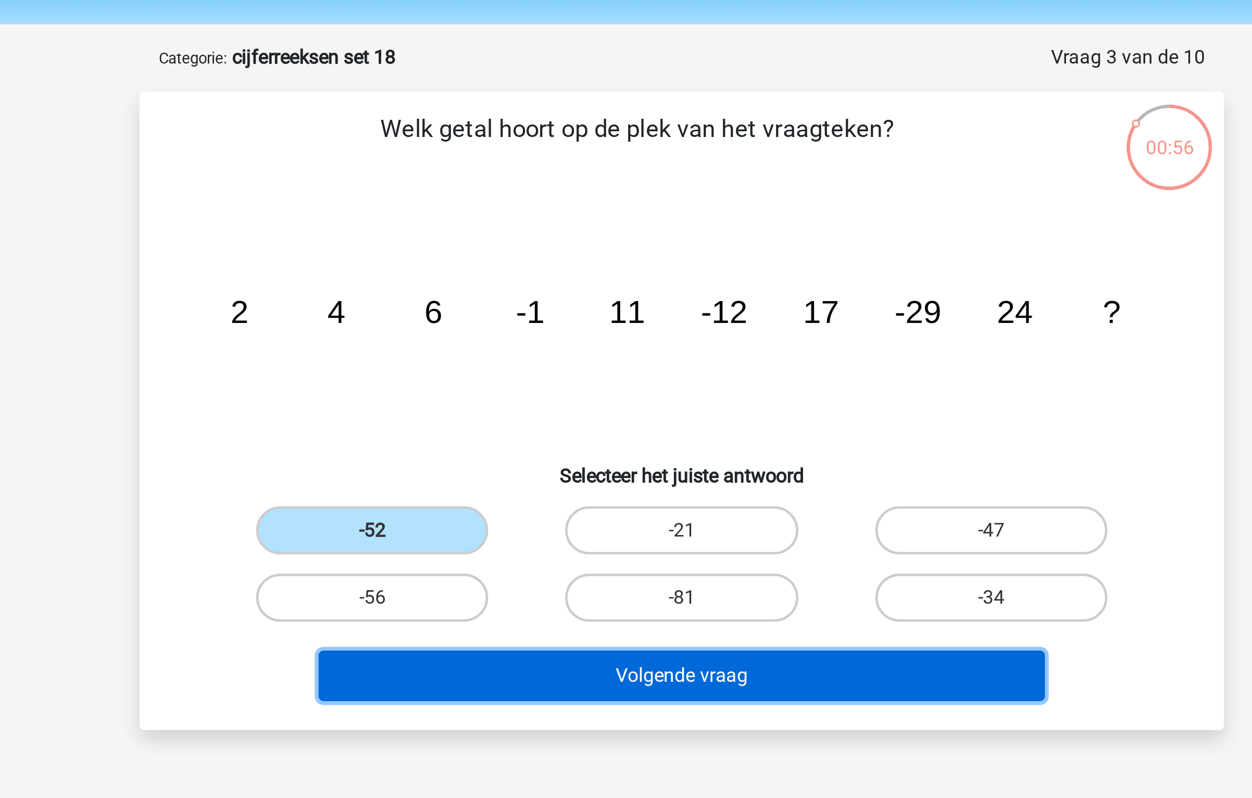
click at [645, 332] on button "Volgende vraag" at bounding box center [626, 326] width 315 height 22
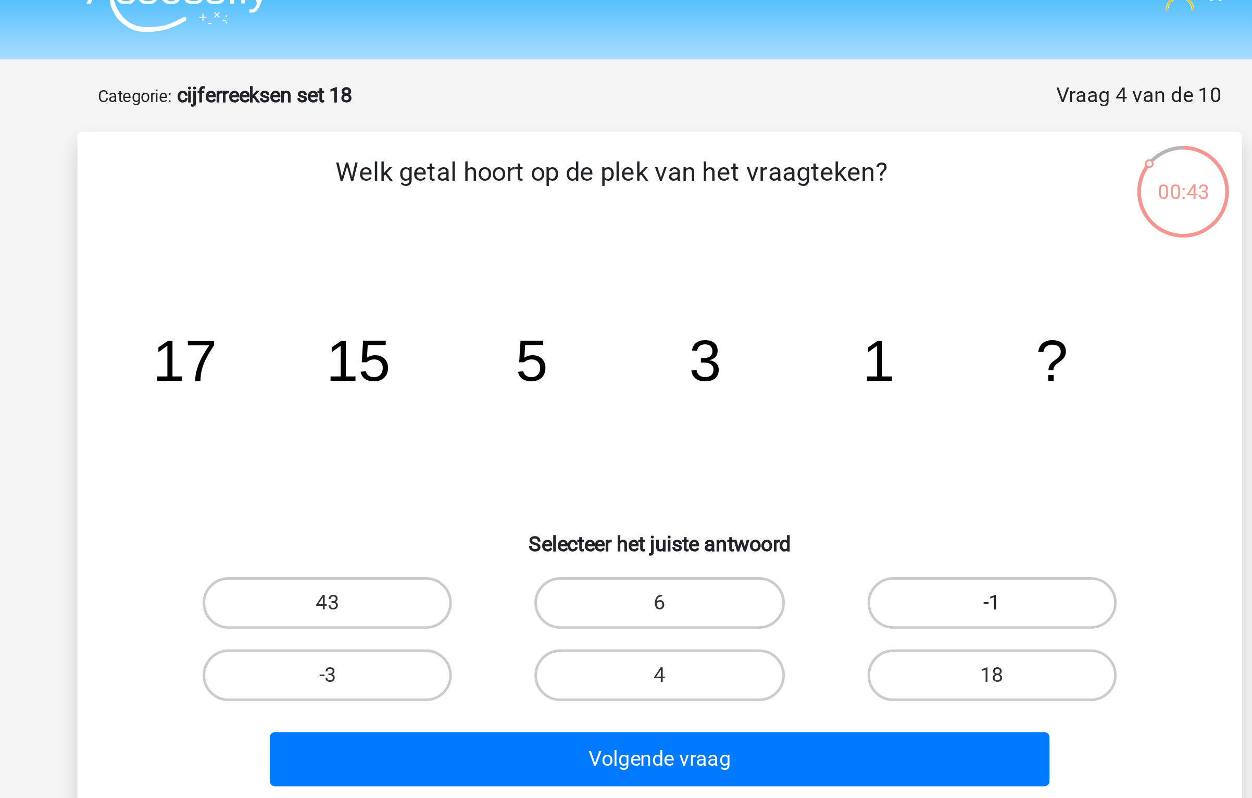
click at [758, 269] on label "-1" at bounding box center [760, 263] width 100 height 21
click at [760, 269] on input "-1" at bounding box center [763, 266] width 7 height 7
radio input "true"
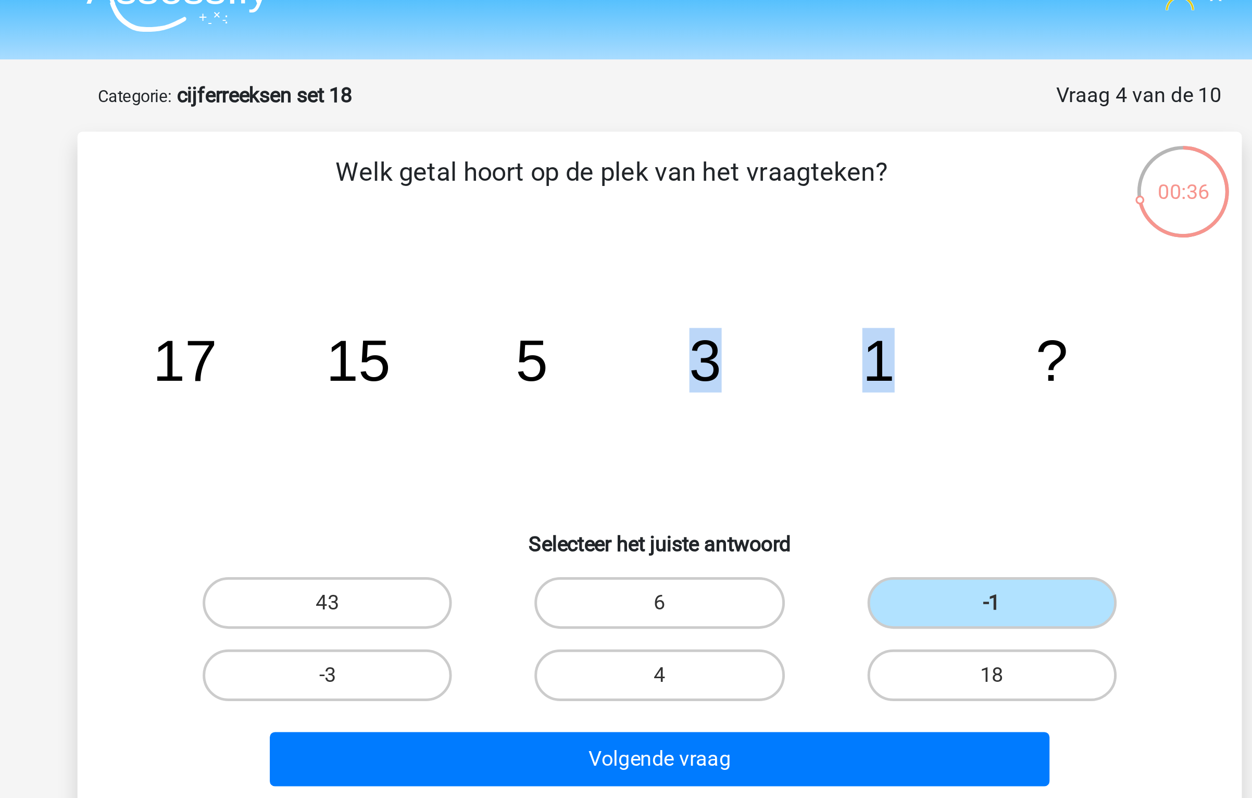
drag, startPoint x: 631, startPoint y: 172, endPoint x: 722, endPoint y: 172, distance: 91.1
click at [723, 172] on icon "image/svg+xml 17 15 5 3 1 ?" at bounding box center [626, 173] width 420 height 105
click at [722, 172] on icon "image/svg+xml 17 15 5 3 1 ?" at bounding box center [626, 173] width 420 height 105
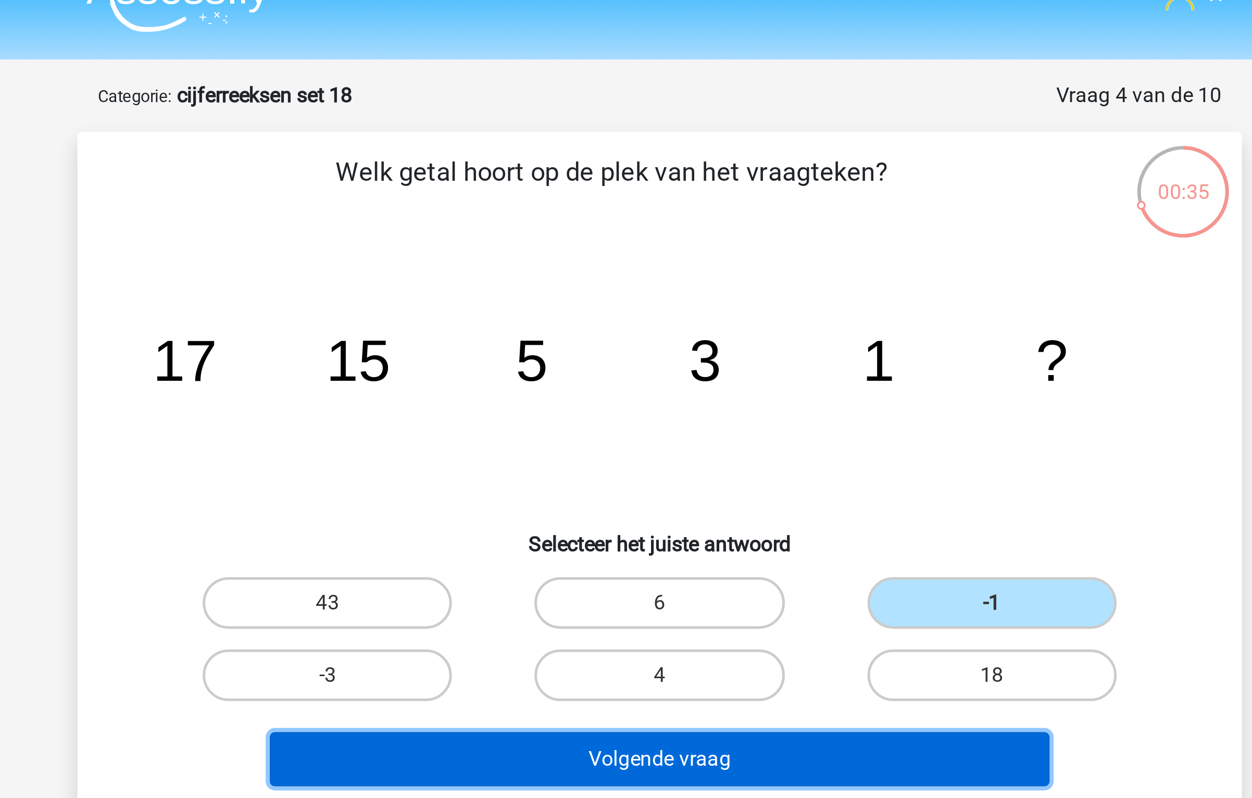
click at [683, 315] on button "Volgende vraag" at bounding box center [626, 326] width 315 height 22
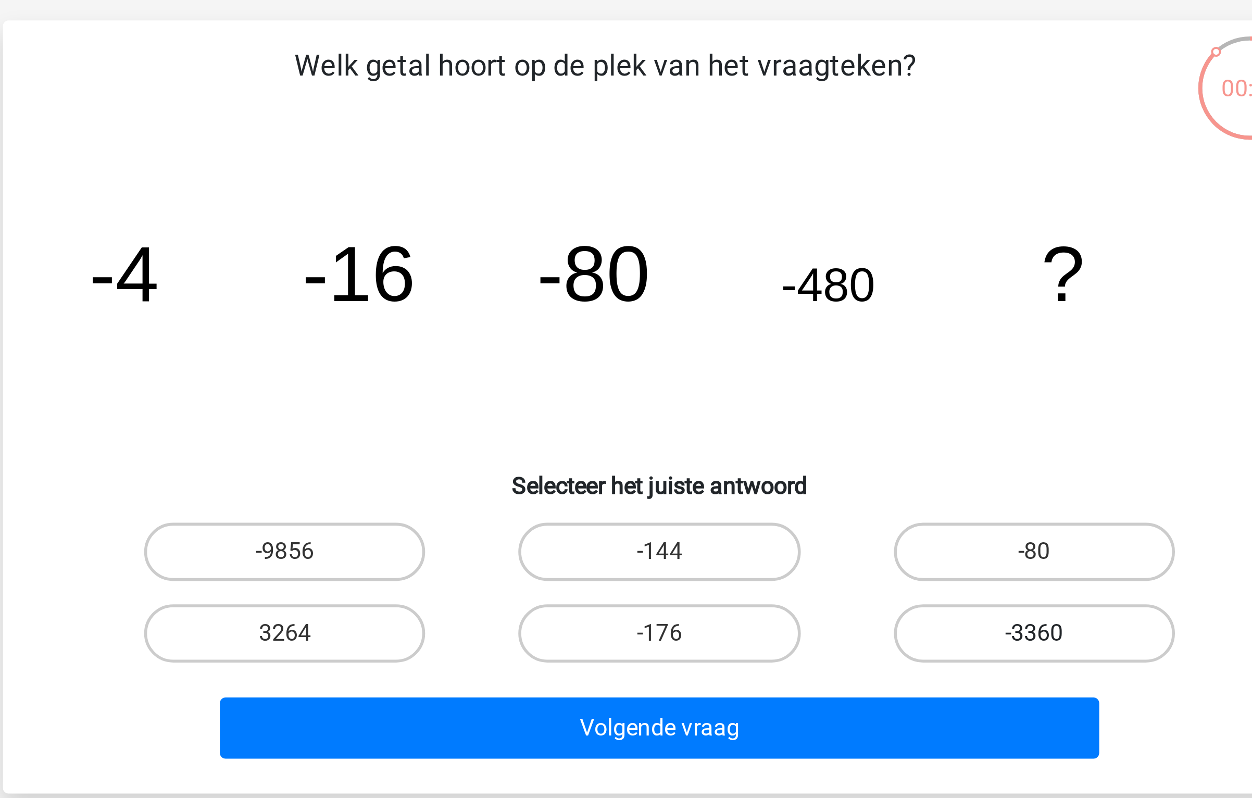
click at [731, 298] on label "-3360" at bounding box center [760, 292] width 100 height 21
click at [760, 298] on input "-3360" at bounding box center [763, 295] width 7 height 7
radio input "true"
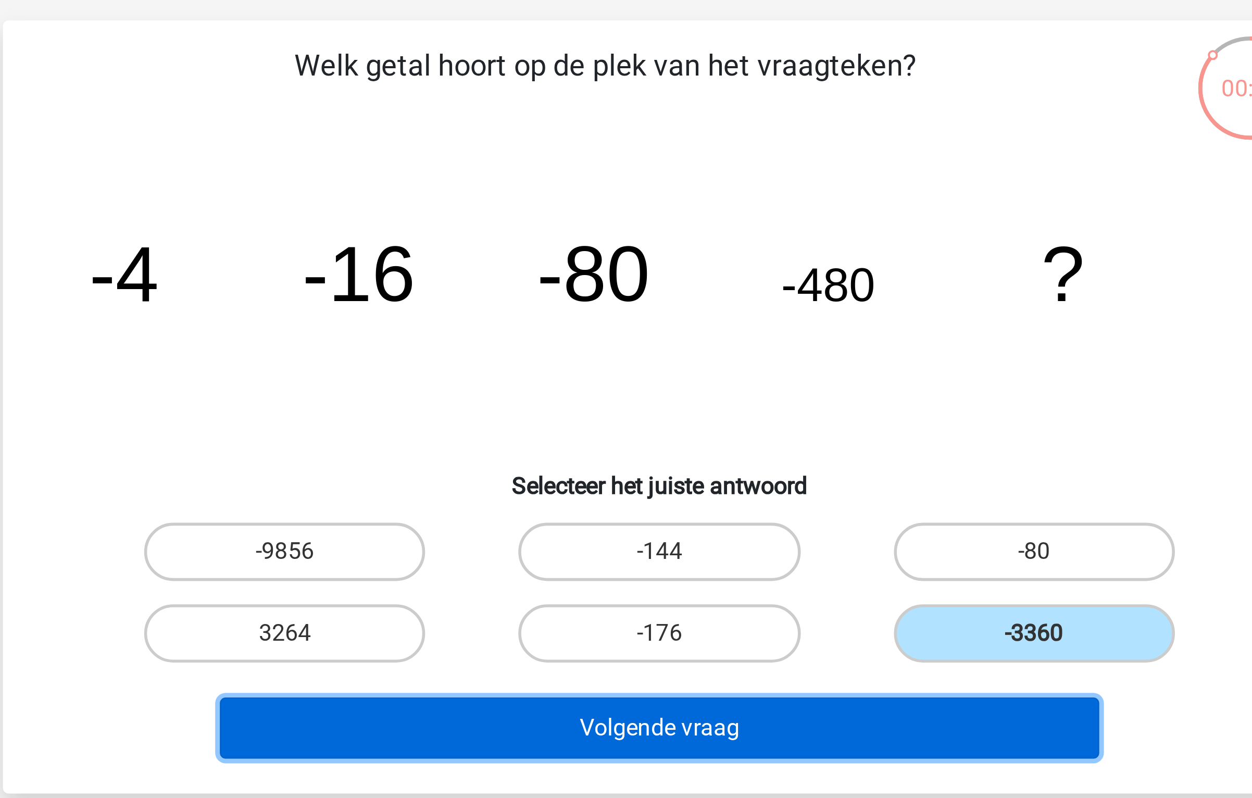
click at [671, 330] on button "Volgende vraag" at bounding box center [626, 326] width 315 height 22
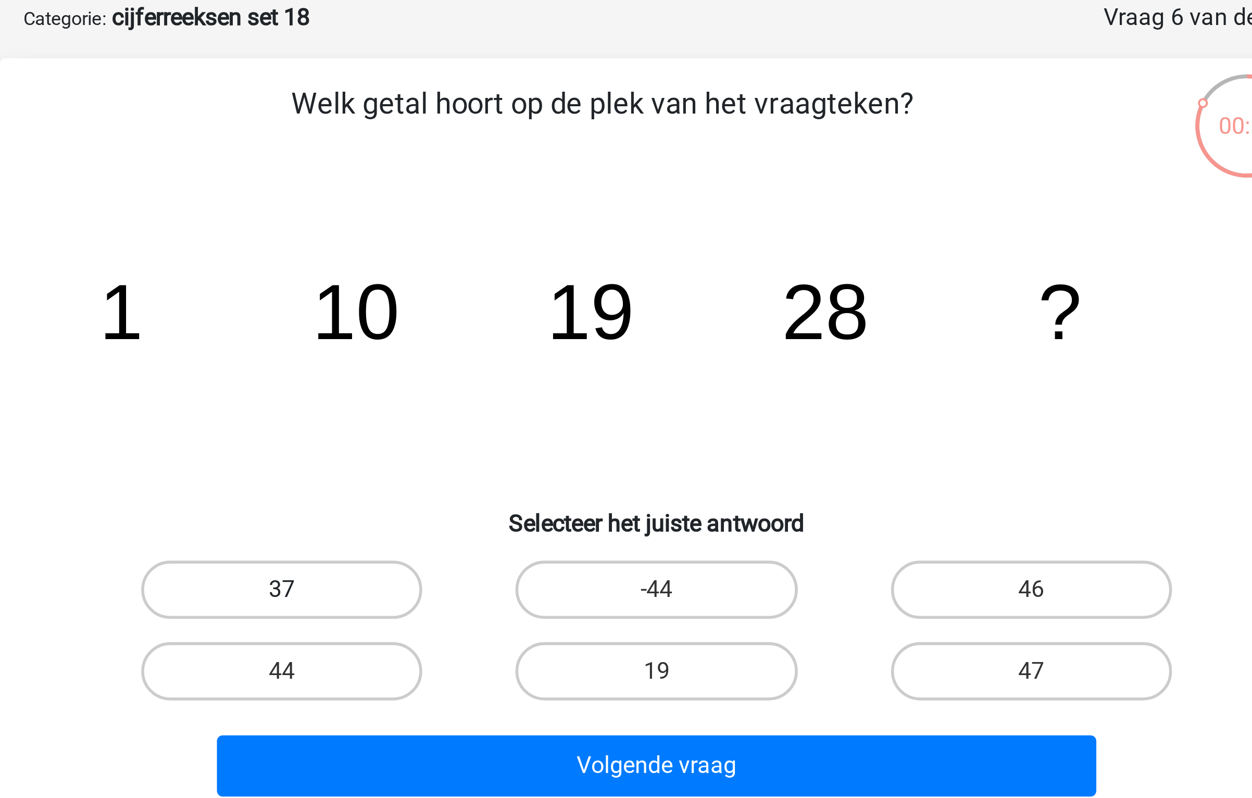
click at [527, 258] on label "37" at bounding box center [491, 263] width 100 height 21
click at [499, 263] on input "37" at bounding box center [495, 266] width 7 height 7
radio input "true"
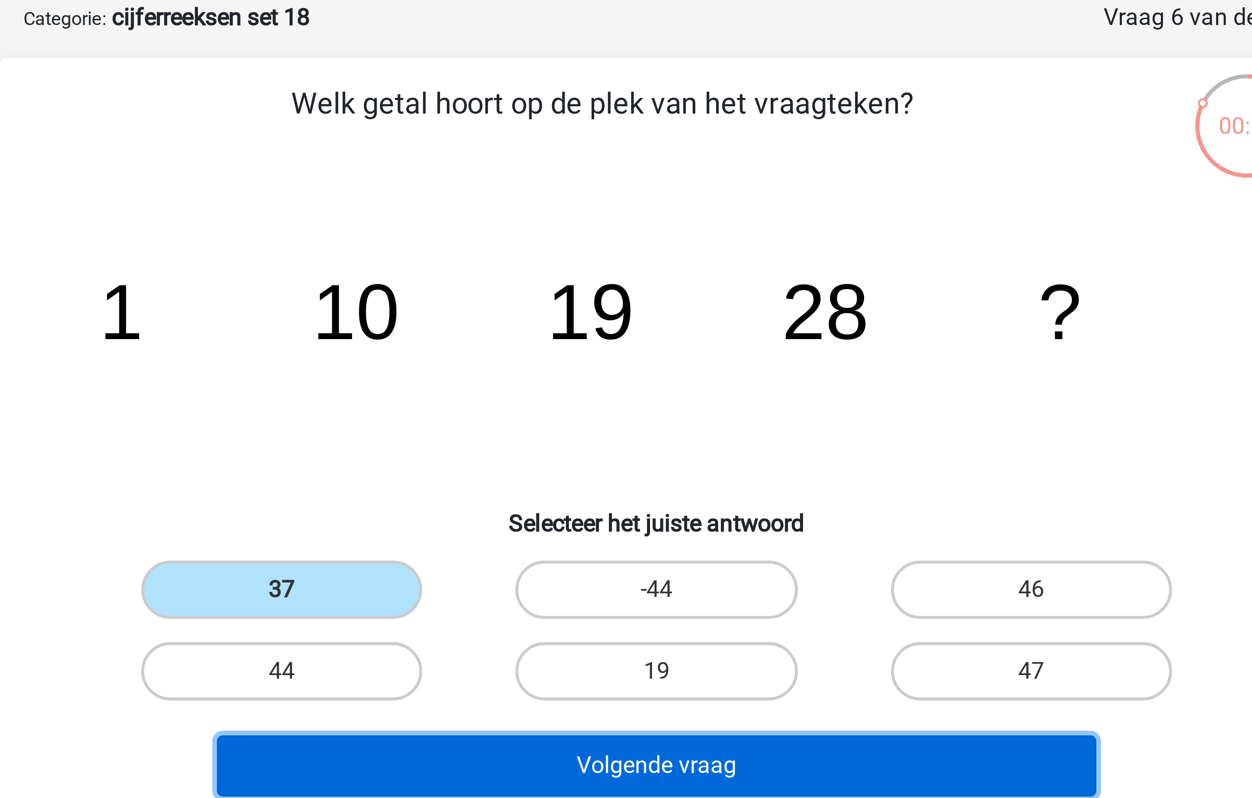
click at [594, 321] on button "Volgende vraag" at bounding box center [626, 326] width 315 height 22
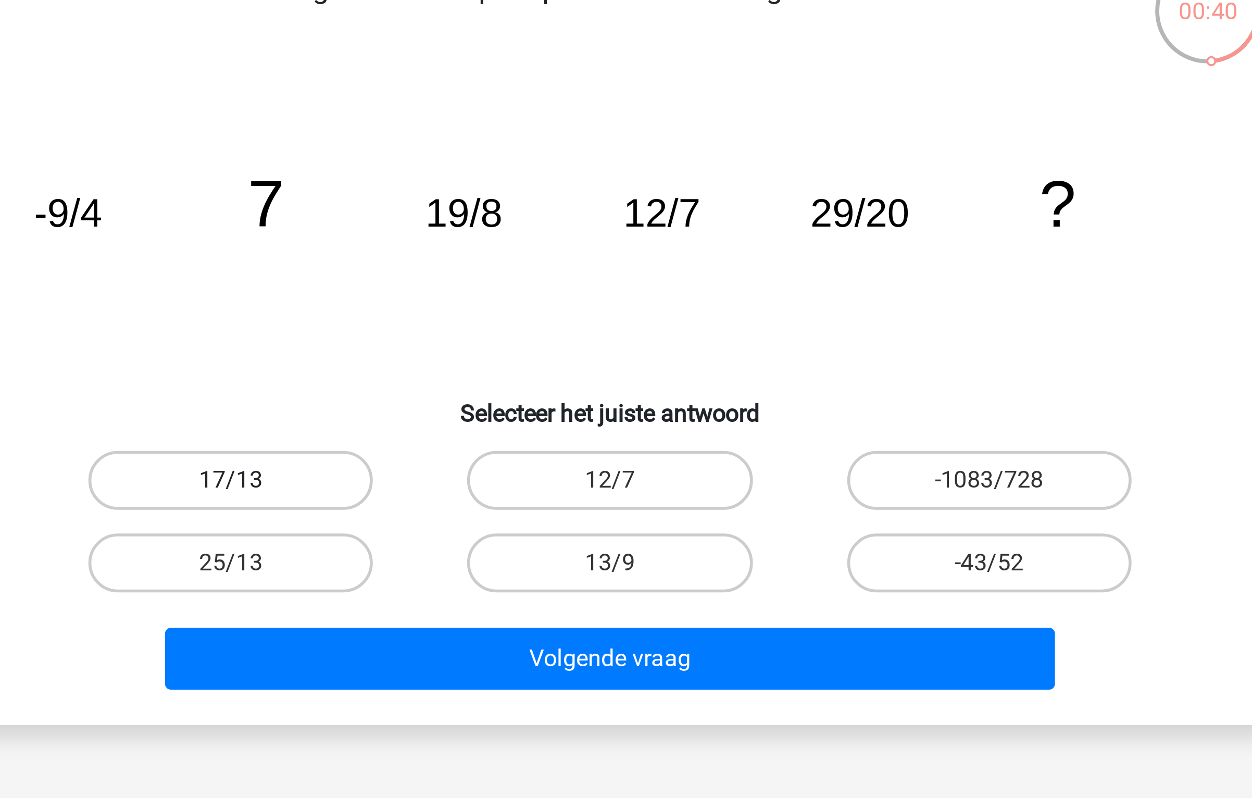
click at [525, 261] on label "17/13" at bounding box center [491, 263] width 100 height 21
click at [499, 263] on input "17/13" at bounding box center [495, 266] width 7 height 7
radio input "true"
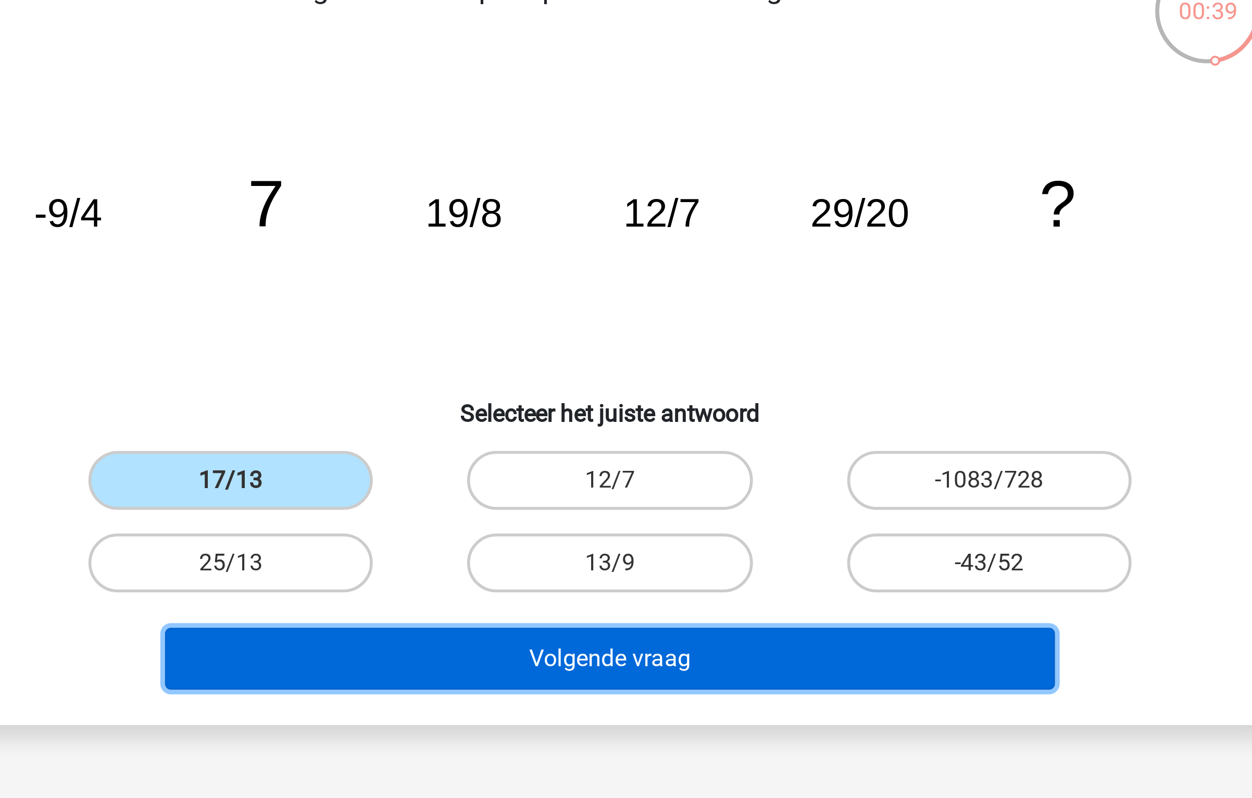
click at [571, 324] on button "Volgende vraag" at bounding box center [626, 326] width 315 height 22
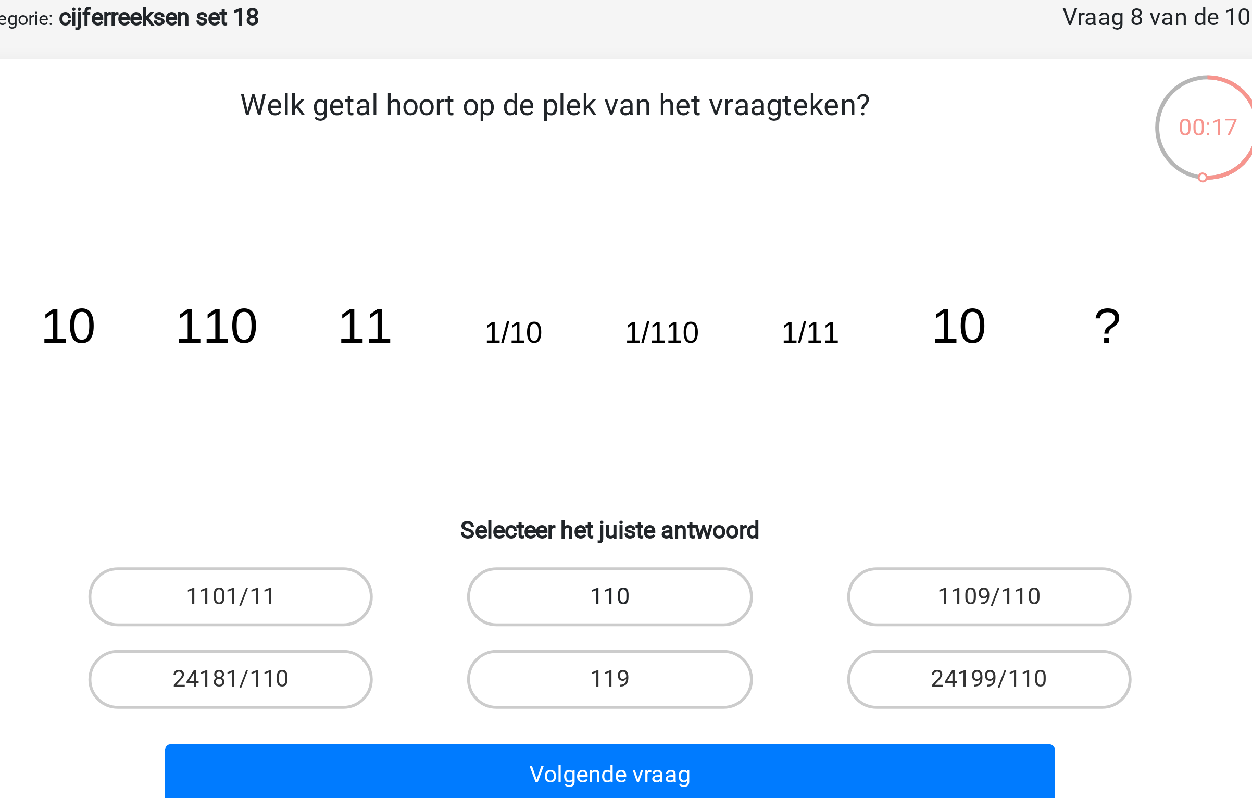
click at [643, 262] on label "110" at bounding box center [625, 263] width 100 height 21
click at [633, 263] on input "110" at bounding box center [629, 266] width 7 height 7
radio input "true"
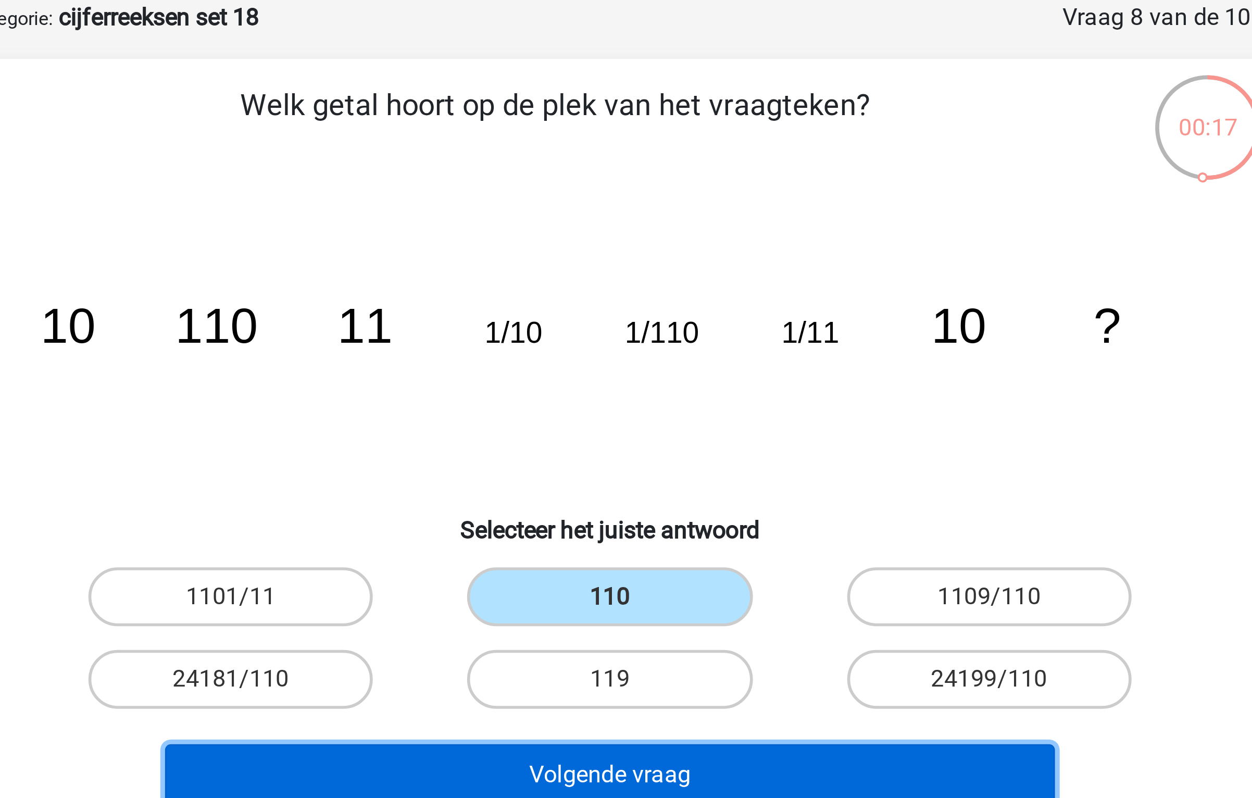
click at [674, 319] on button "Volgende vraag" at bounding box center [626, 326] width 315 height 22
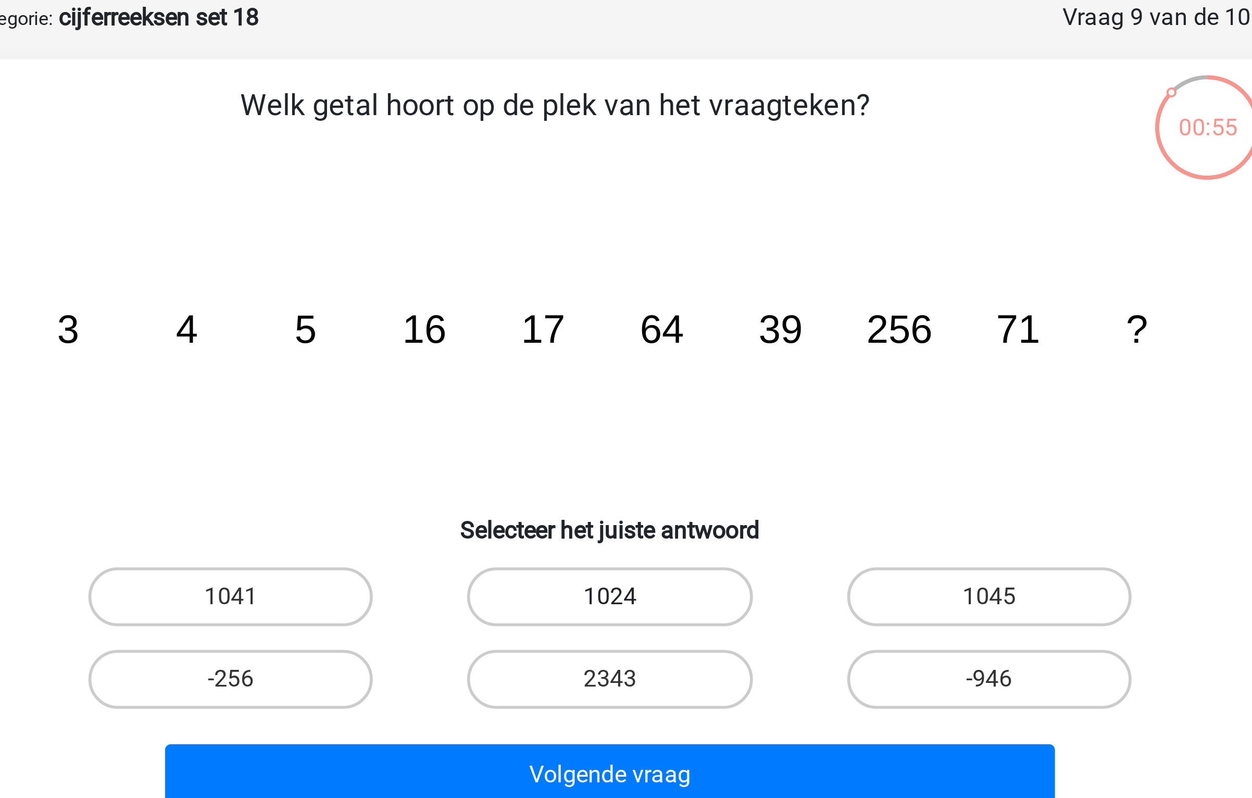
click at [641, 255] on label "1024" at bounding box center [625, 263] width 100 height 21
click at [633, 263] on input "1024" at bounding box center [629, 266] width 7 height 7
radio input "true"
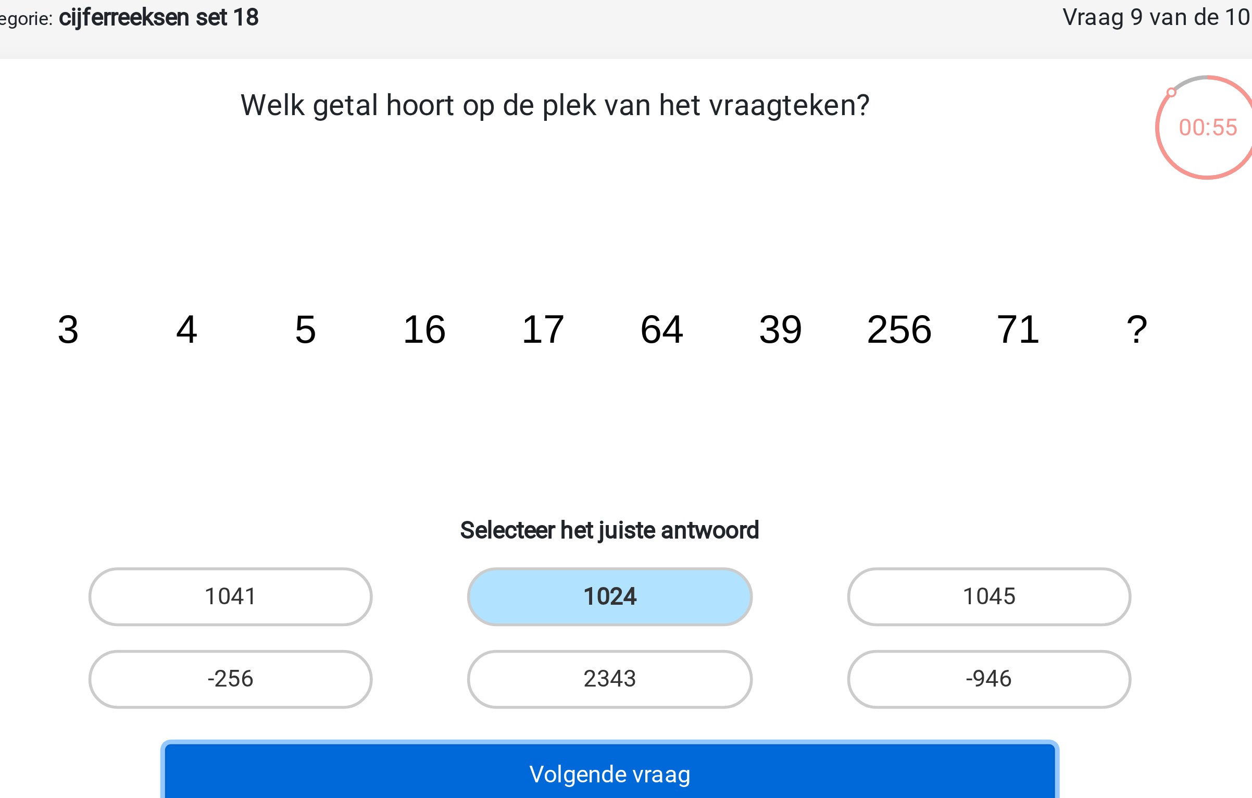
click at [631, 319] on button "Volgende vraag" at bounding box center [626, 326] width 315 height 22
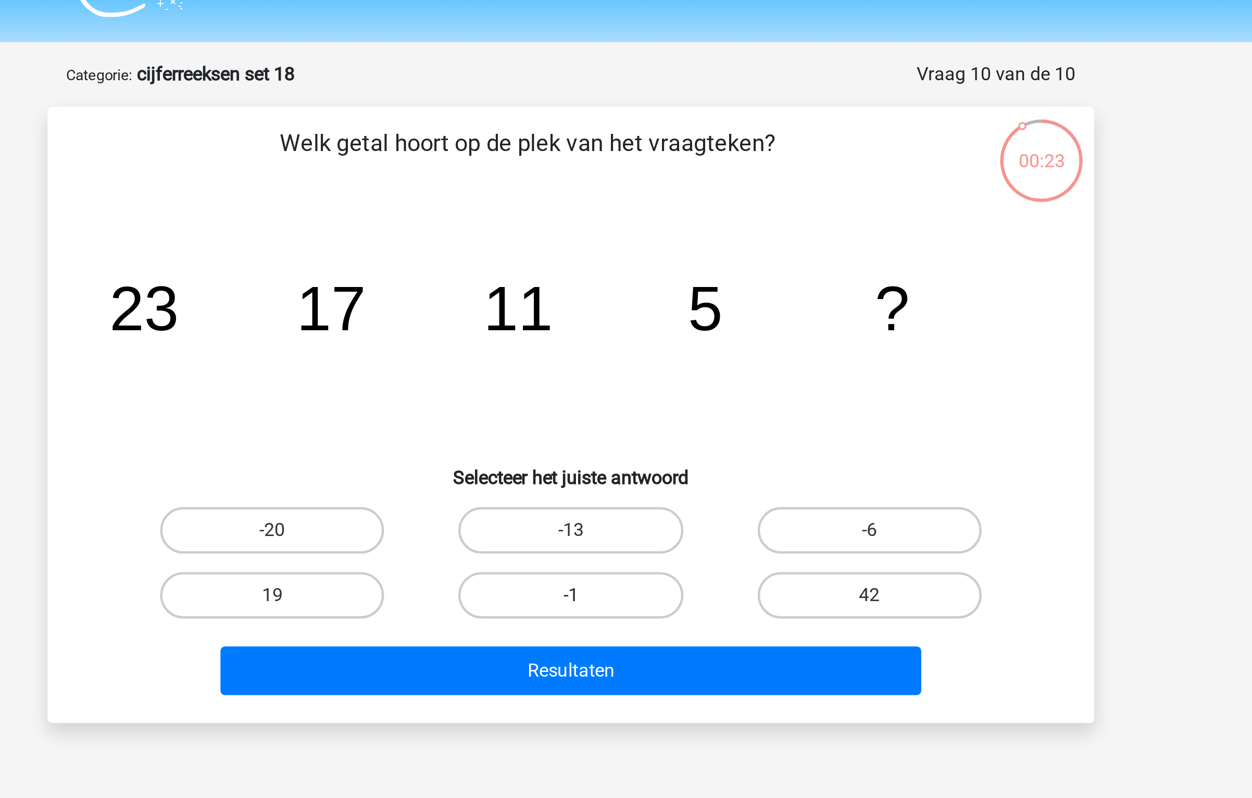
click at [648, 296] on label "-1" at bounding box center [625, 292] width 100 height 21
click at [633, 296] on input "-1" at bounding box center [629, 295] width 7 height 7
radio input "true"
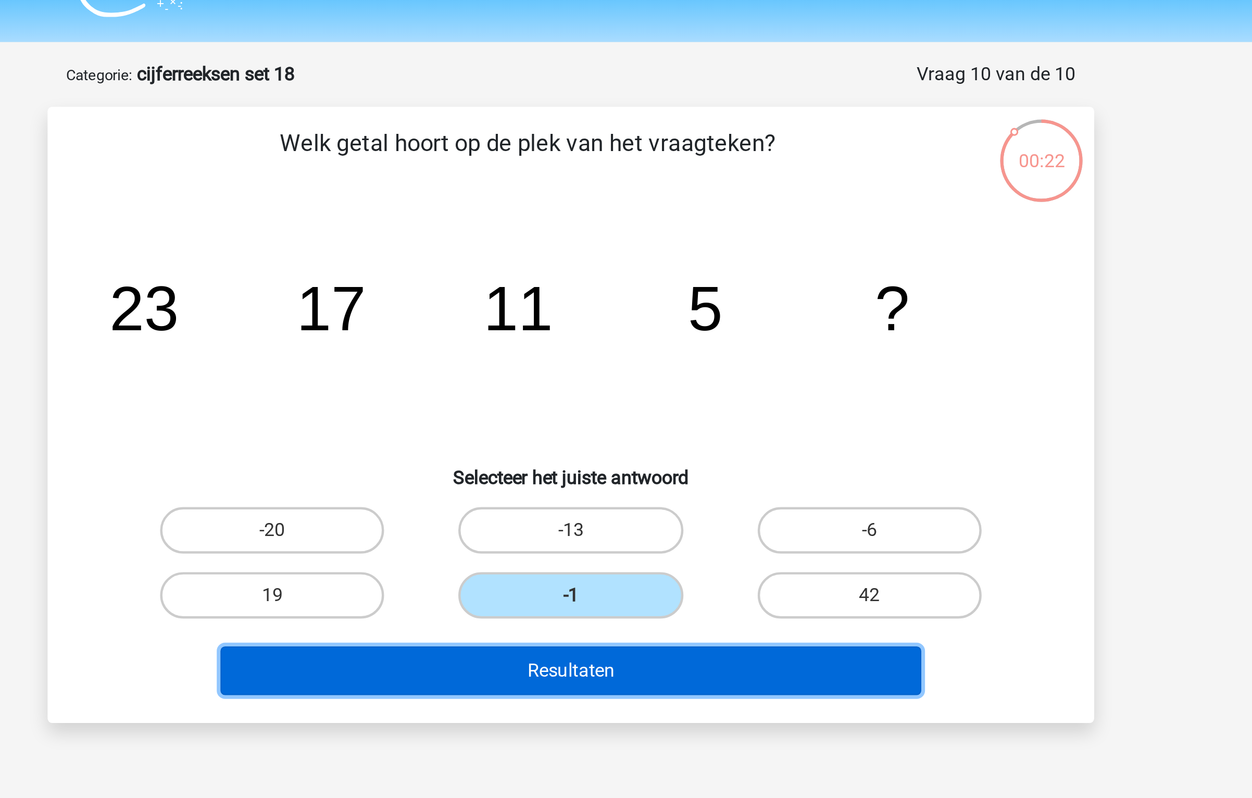
click at [640, 332] on button "Resultaten" at bounding box center [626, 326] width 315 height 22
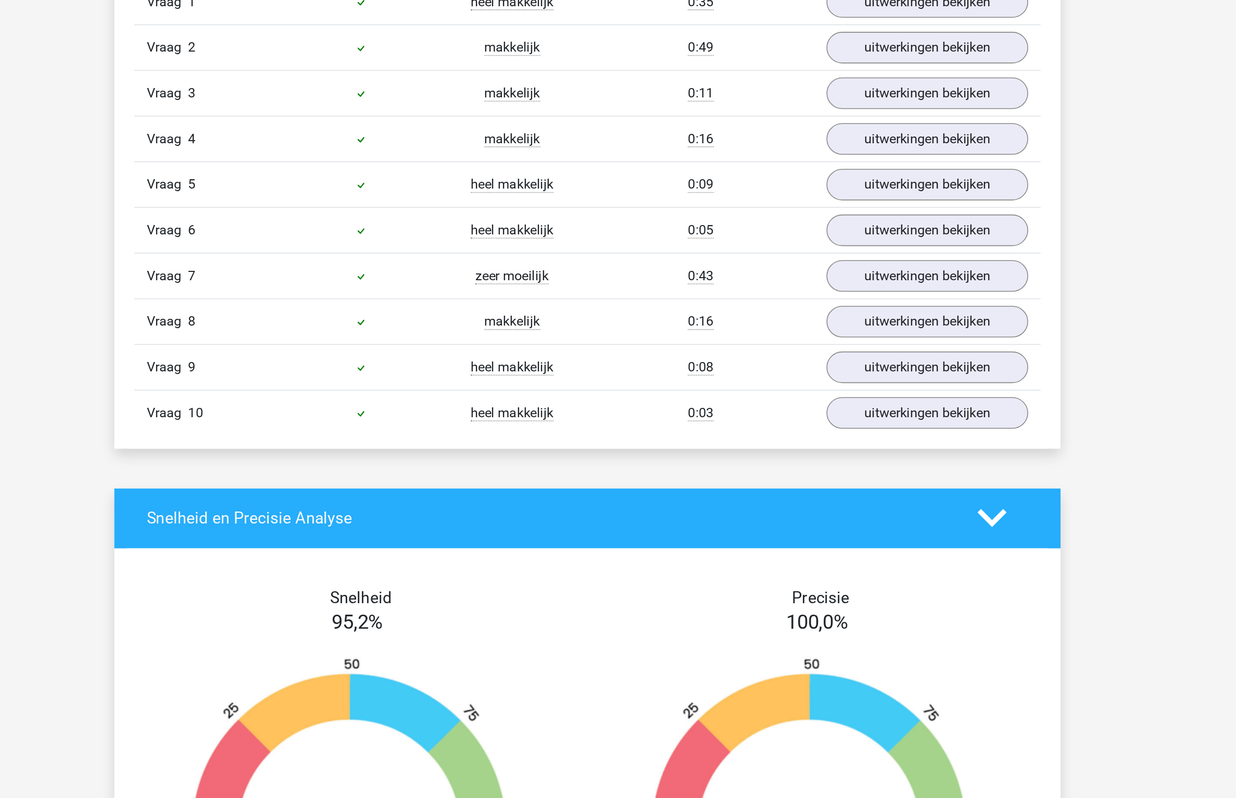
scroll to position [409, 0]
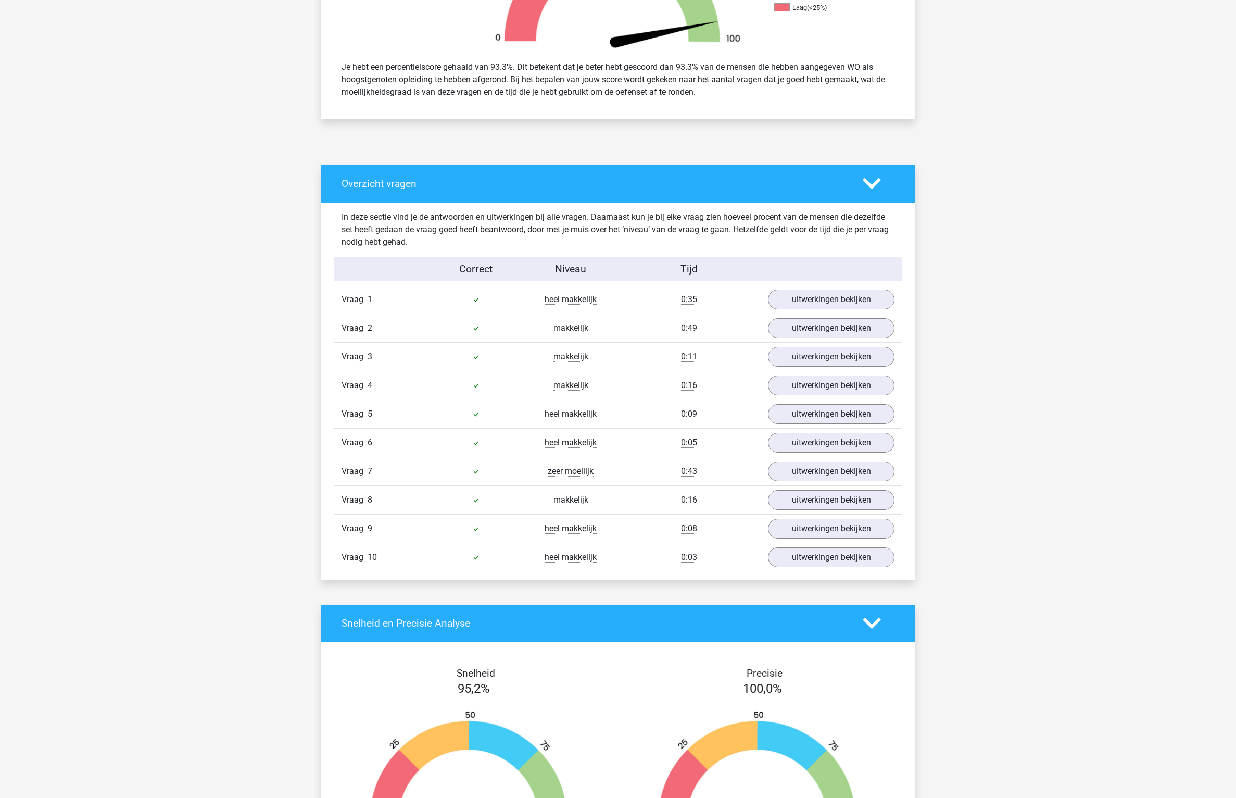
click at [1106, 484] on div "X [EMAIL_ADDRESS][DOMAIN_NAME]" at bounding box center [618, 547] width 1236 height 1912
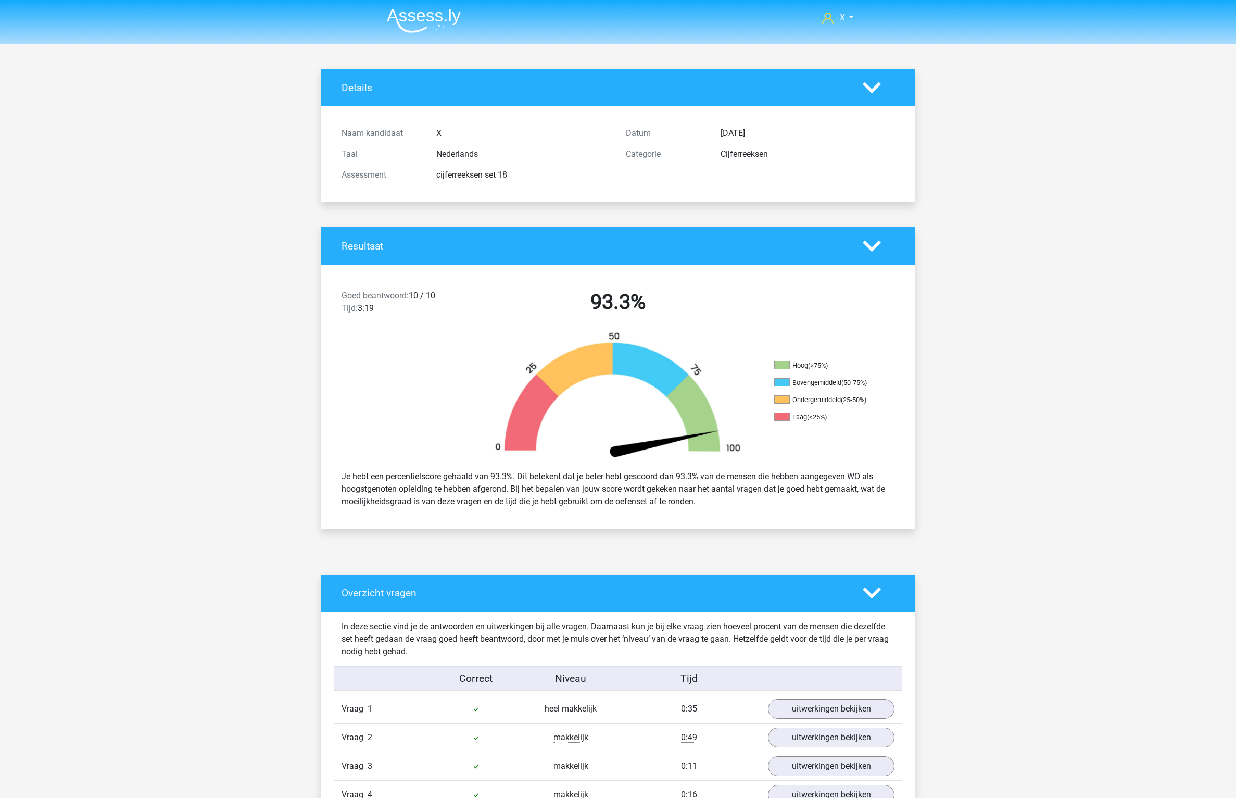
click at [429, 31] on img at bounding box center [424, 20] width 74 height 24
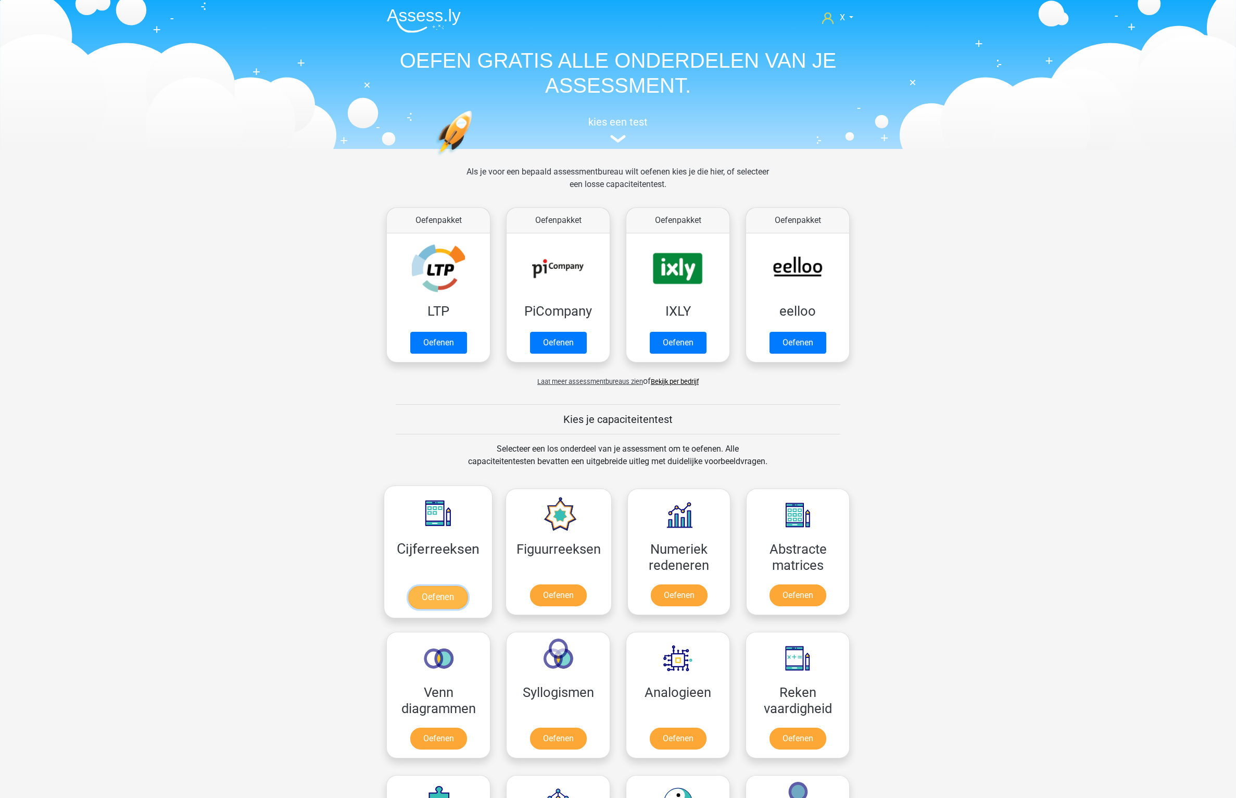
click at [456, 586] on link "Oefenen" at bounding box center [437, 597] width 59 height 23
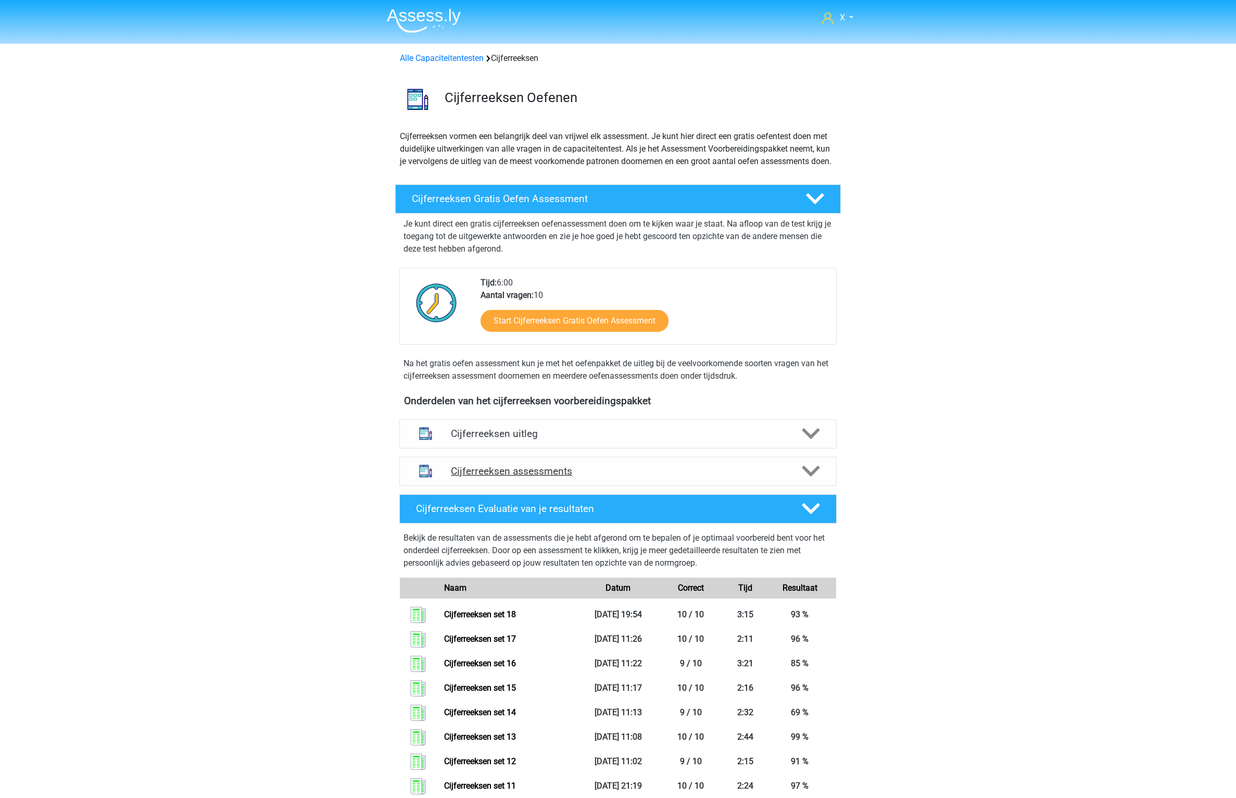
click at [645, 471] on div "Cijferreeksen assessments" at bounding box center [617, 471] width 437 height 29
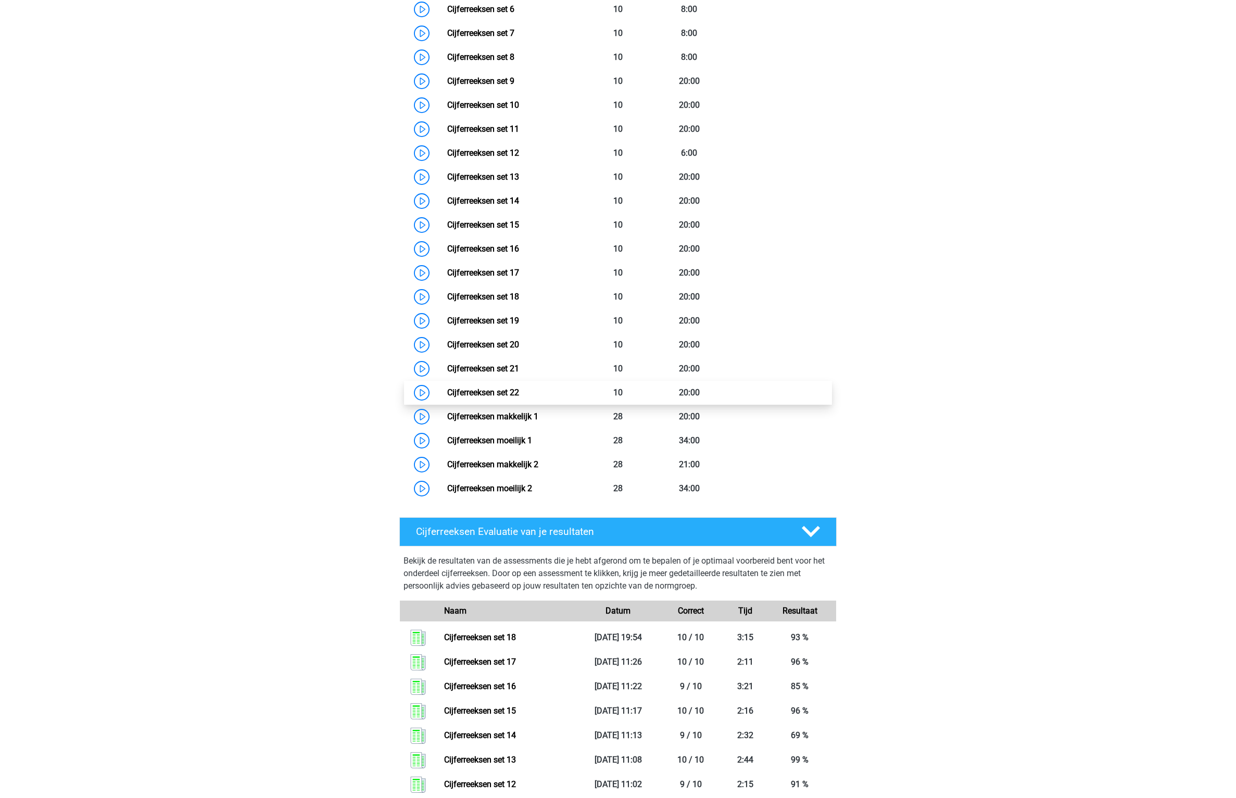
scroll to position [664, 0]
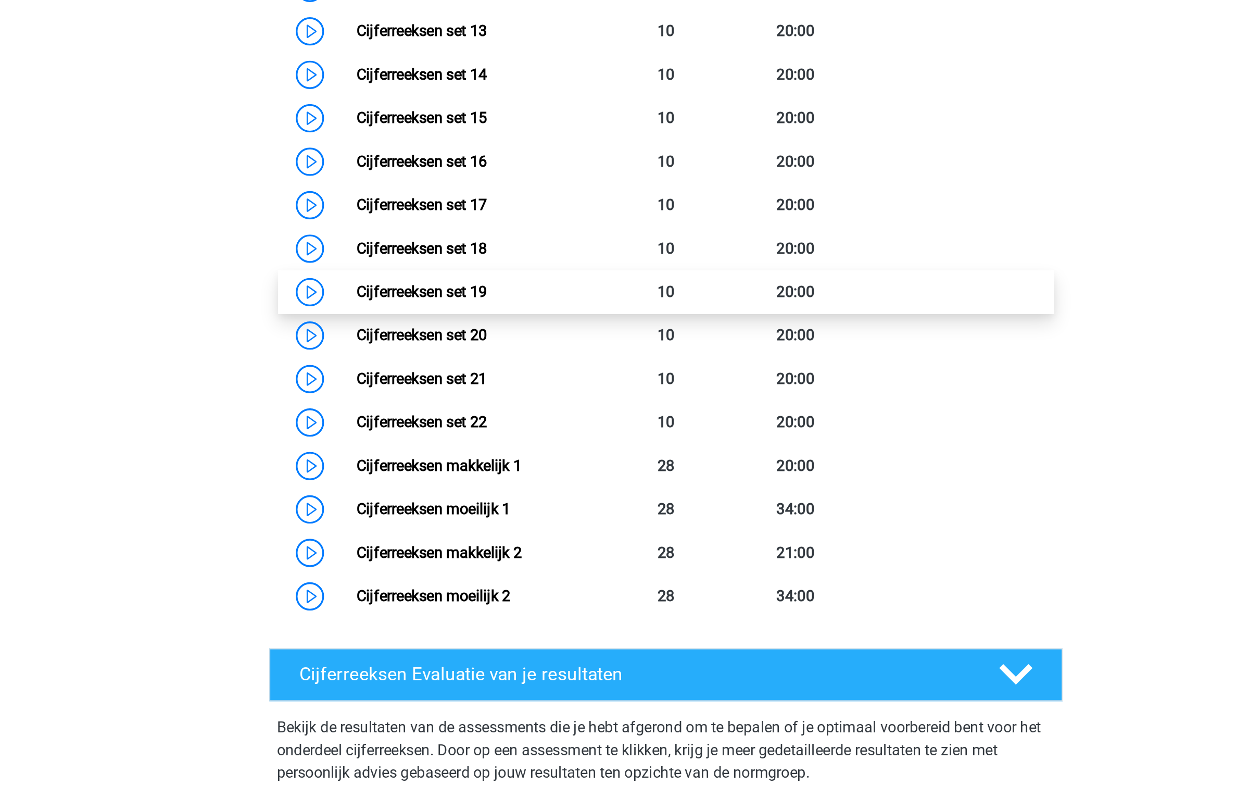
click at [519, 335] on link "Cijferreeksen set 19" at bounding box center [483, 332] width 72 height 10
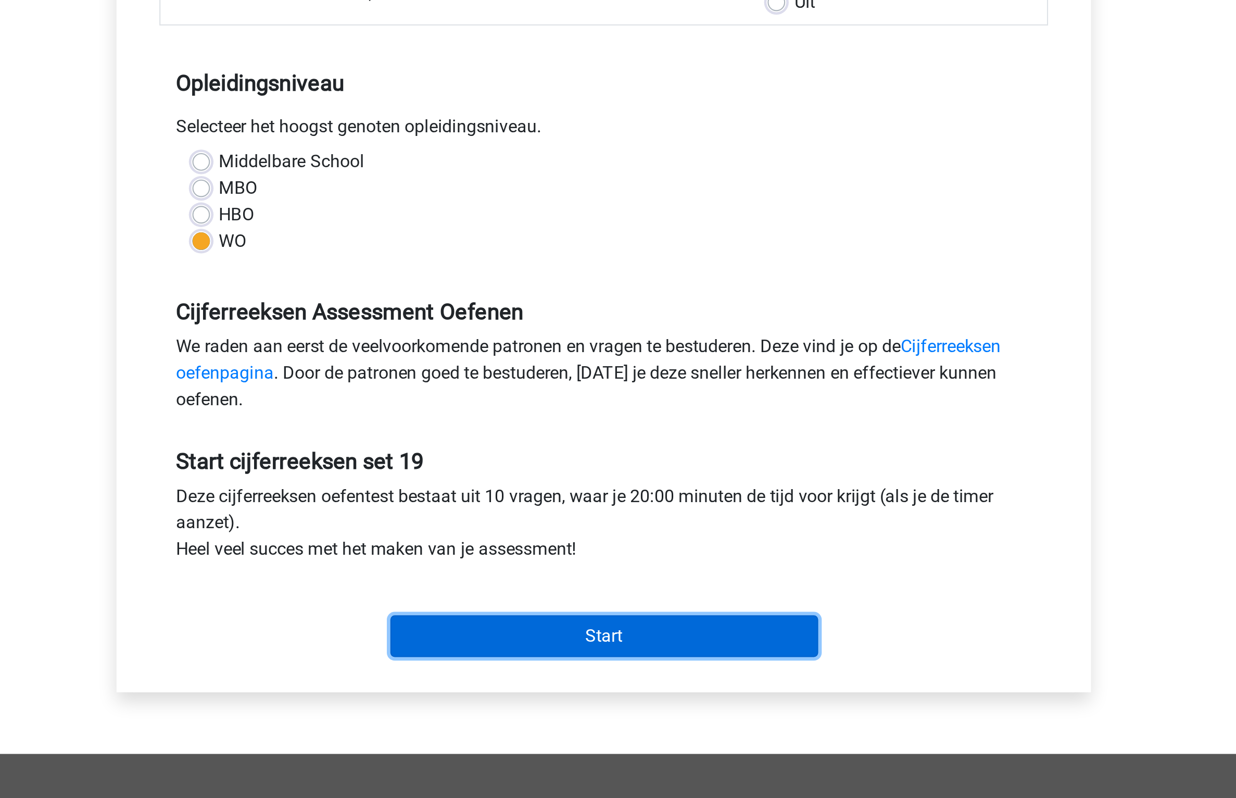
click at [636, 493] on input "Start" at bounding box center [618, 492] width 203 height 20
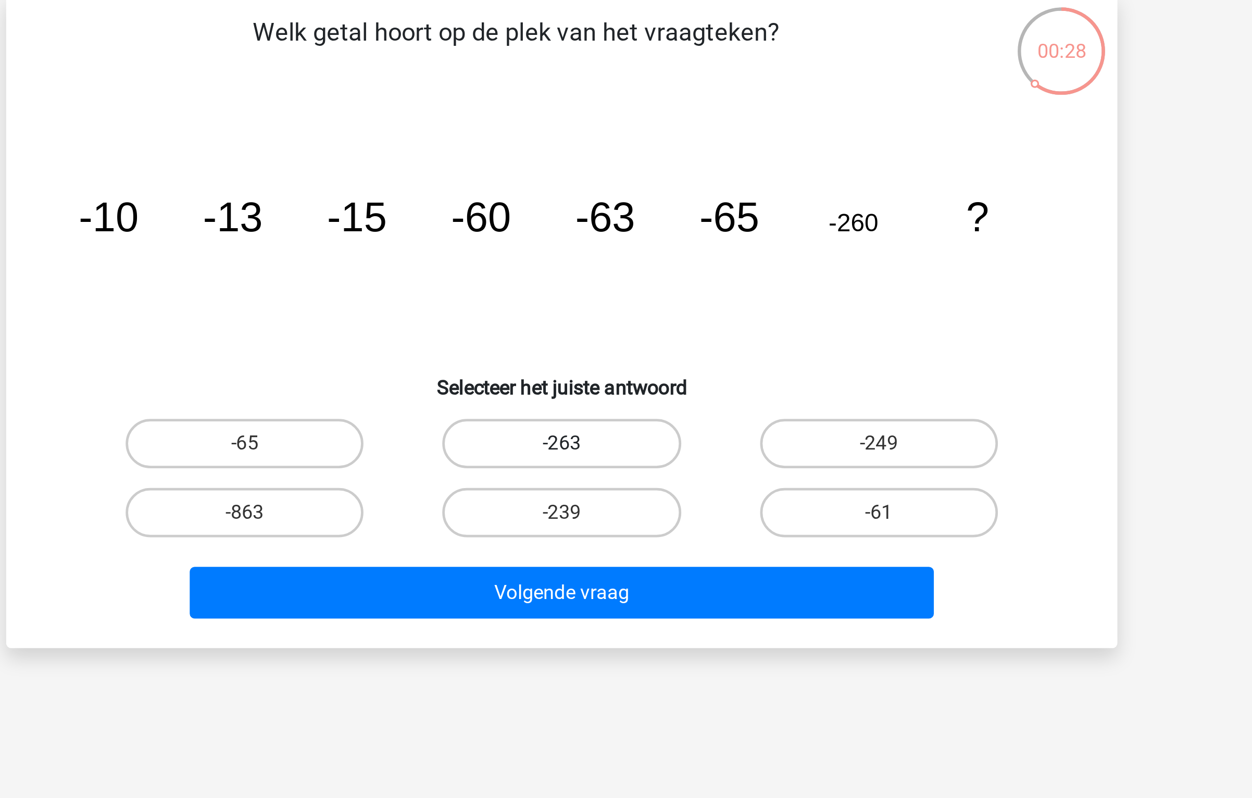
click at [640, 259] on label "-263" at bounding box center [625, 263] width 100 height 21
click at [633, 263] on input "-263" at bounding box center [629, 266] width 7 height 7
radio input "true"
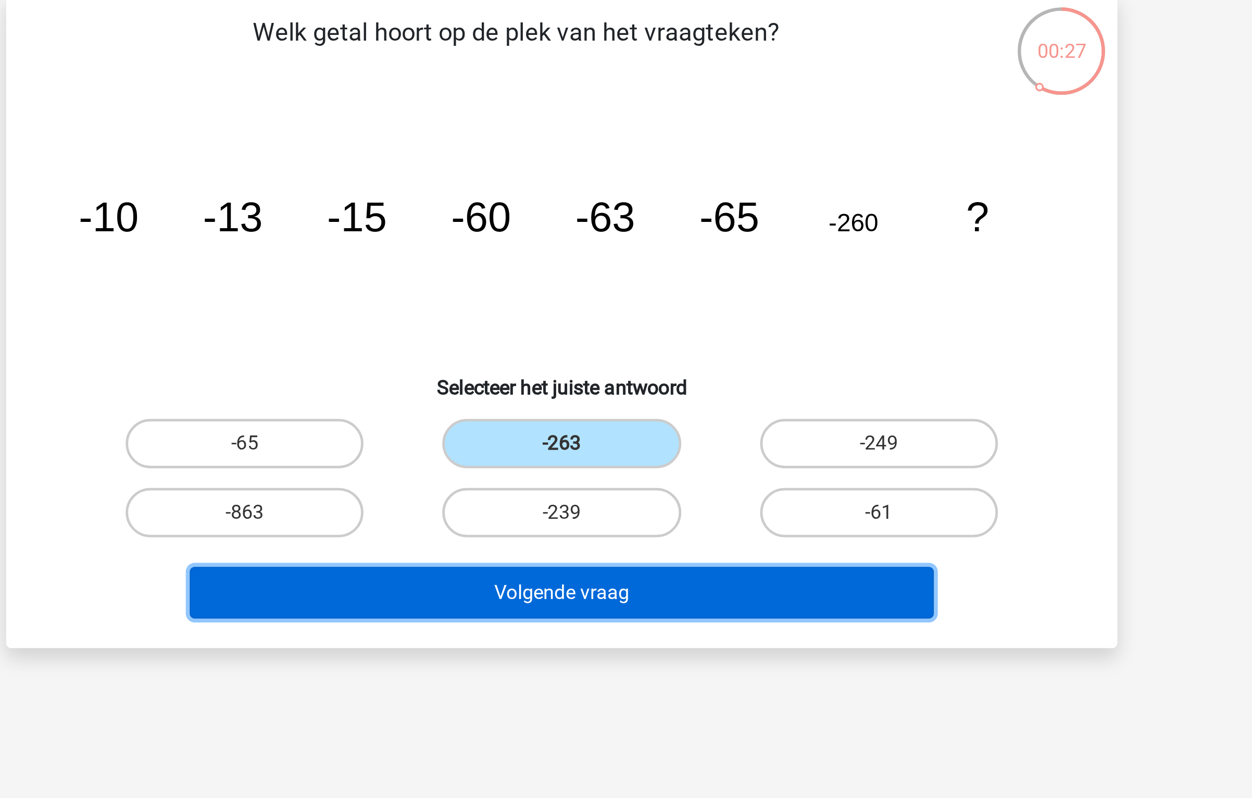
click at [638, 320] on button "Volgende vraag" at bounding box center [626, 326] width 315 height 22
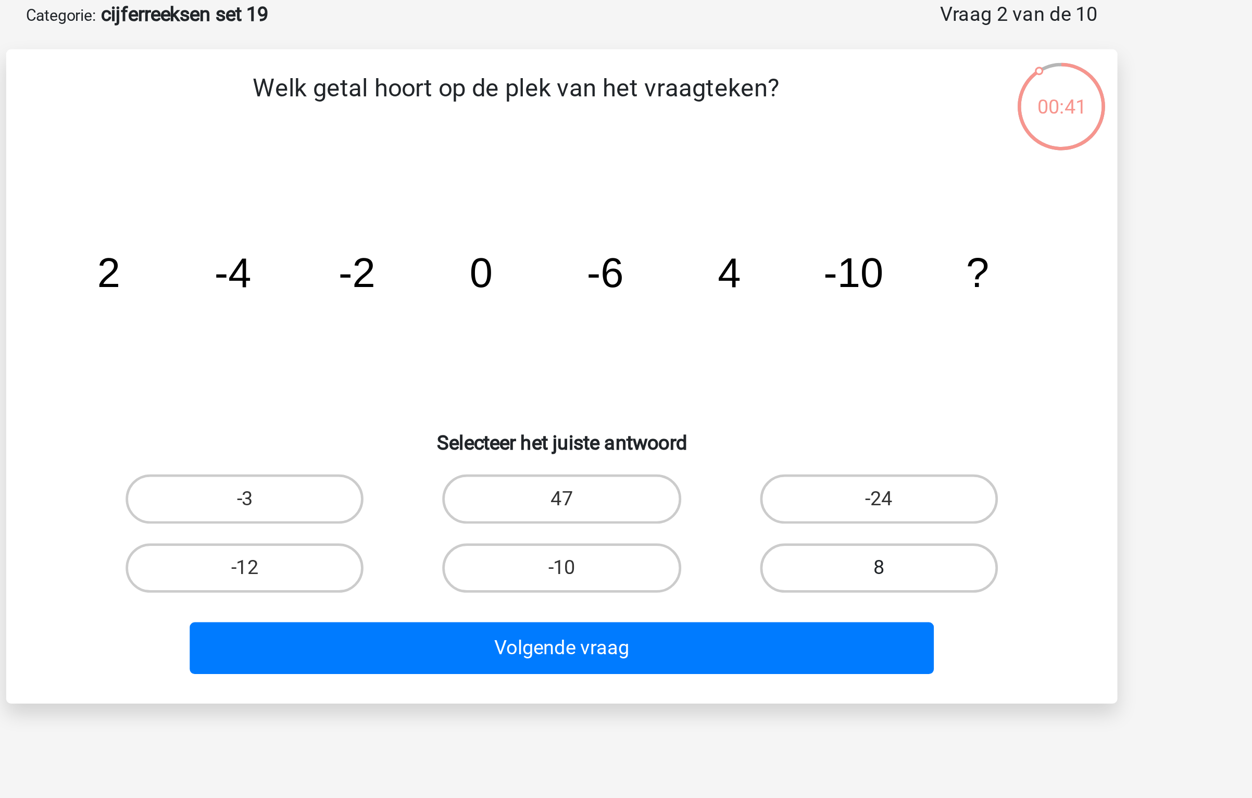
click at [753, 293] on label "8" at bounding box center [760, 292] width 100 height 21
click at [760, 293] on input "8" at bounding box center [763, 295] width 7 height 7
radio input "true"
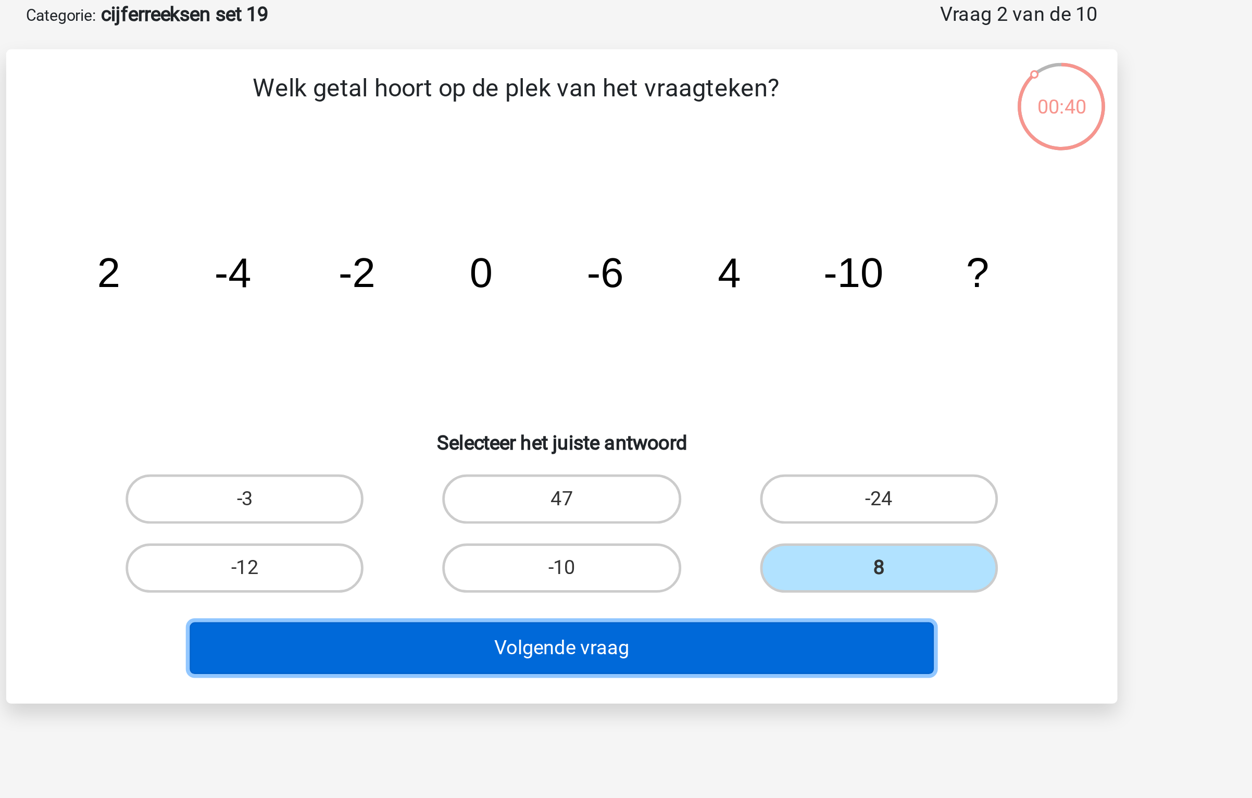
click at [679, 323] on button "Volgende vraag" at bounding box center [626, 326] width 315 height 22
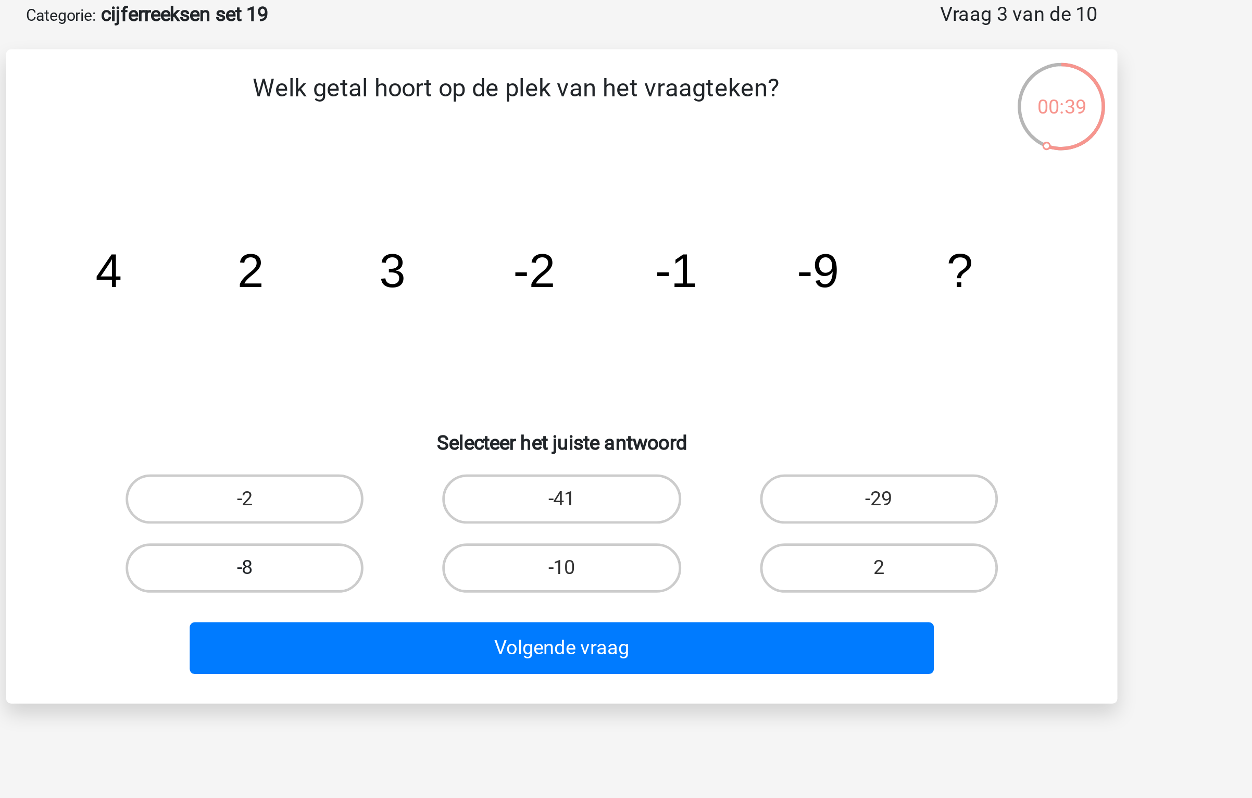
click at [475, 293] on label "-8" at bounding box center [491, 292] width 100 height 21
click at [492, 293] on input "-8" at bounding box center [495, 295] width 7 height 7
radio input "true"
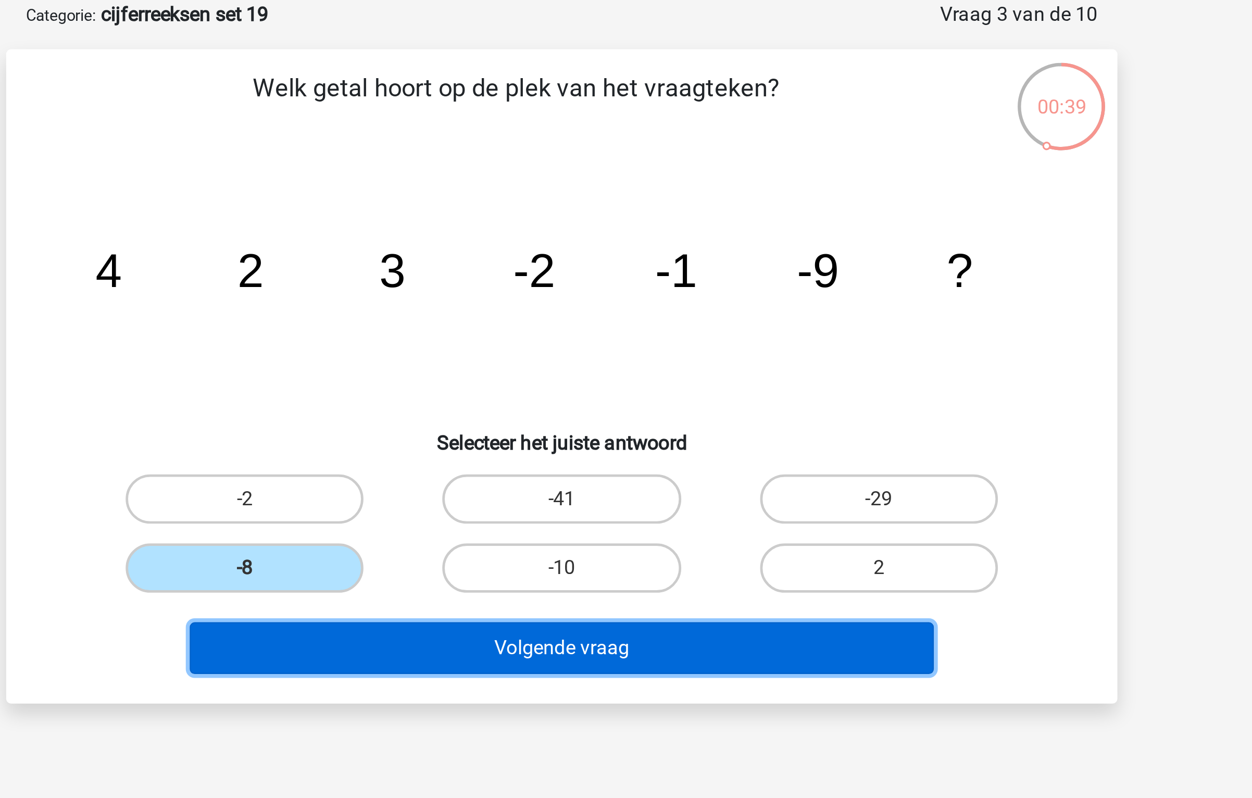
click at [544, 331] on button "Volgende vraag" at bounding box center [626, 326] width 315 height 22
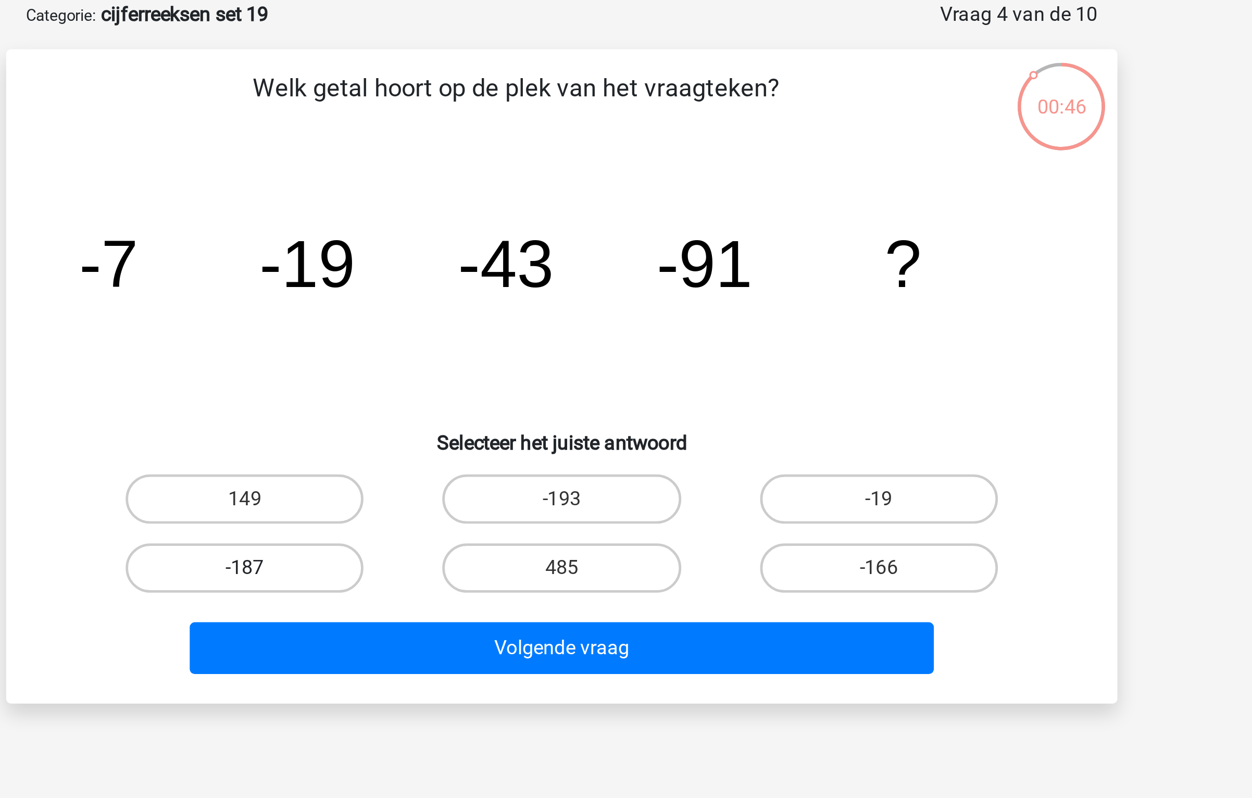
click at [477, 300] on label "-187" at bounding box center [491, 292] width 100 height 21
click at [492, 299] on input "-187" at bounding box center [495, 295] width 7 height 7
radio input "true"
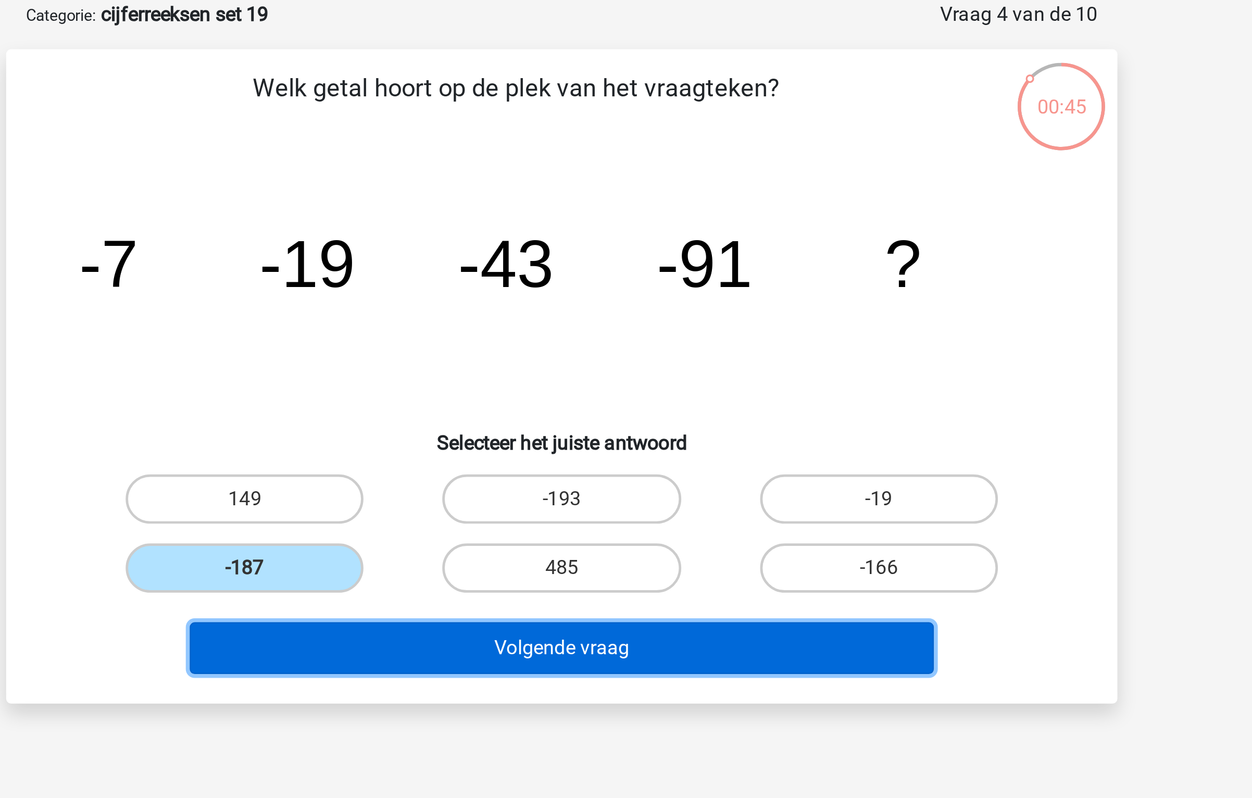
click at [573, 334] on button "Volgende vraag" at bounding box center [626, 326] width 315 height 22
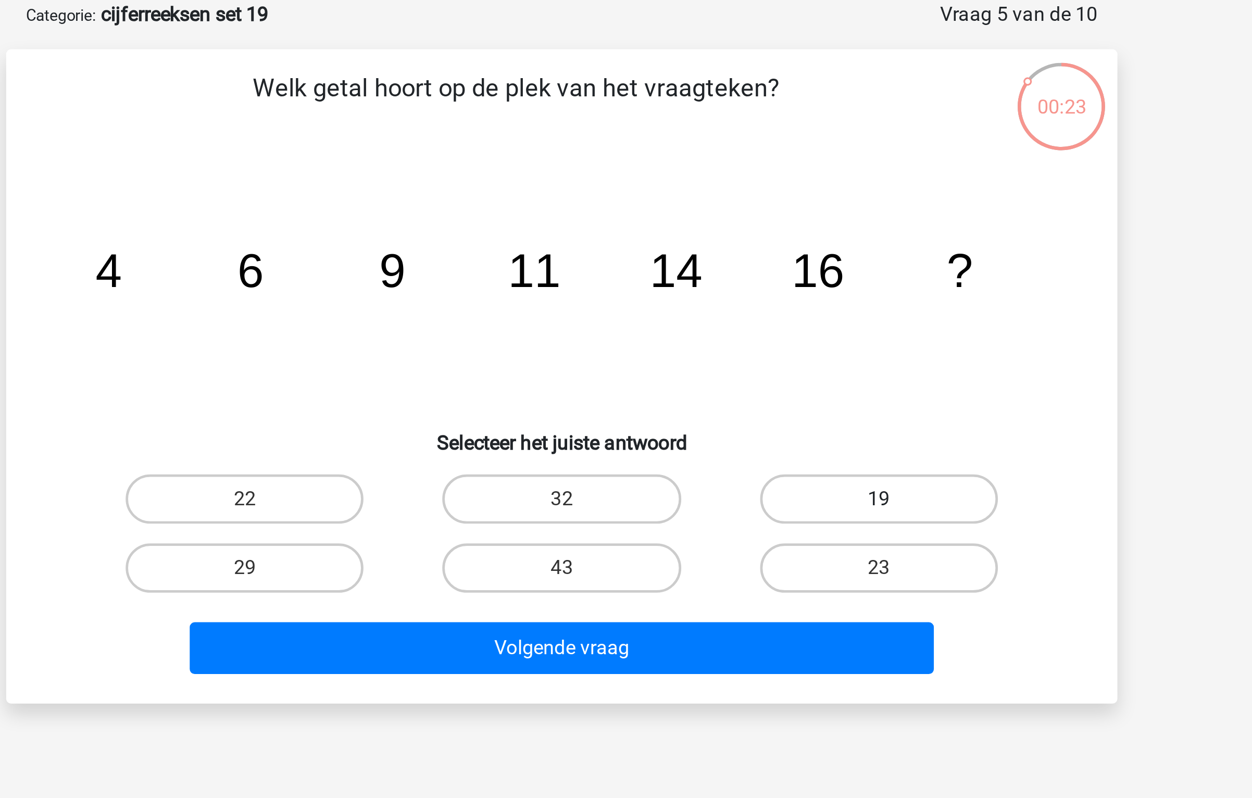
click at [773, 267] on label "19" at bounding box center [760, 263] width 100 height 21
click at [766, 267] on input "19" at bounding box center [763, 266] width 7 height 7
radio input "true"
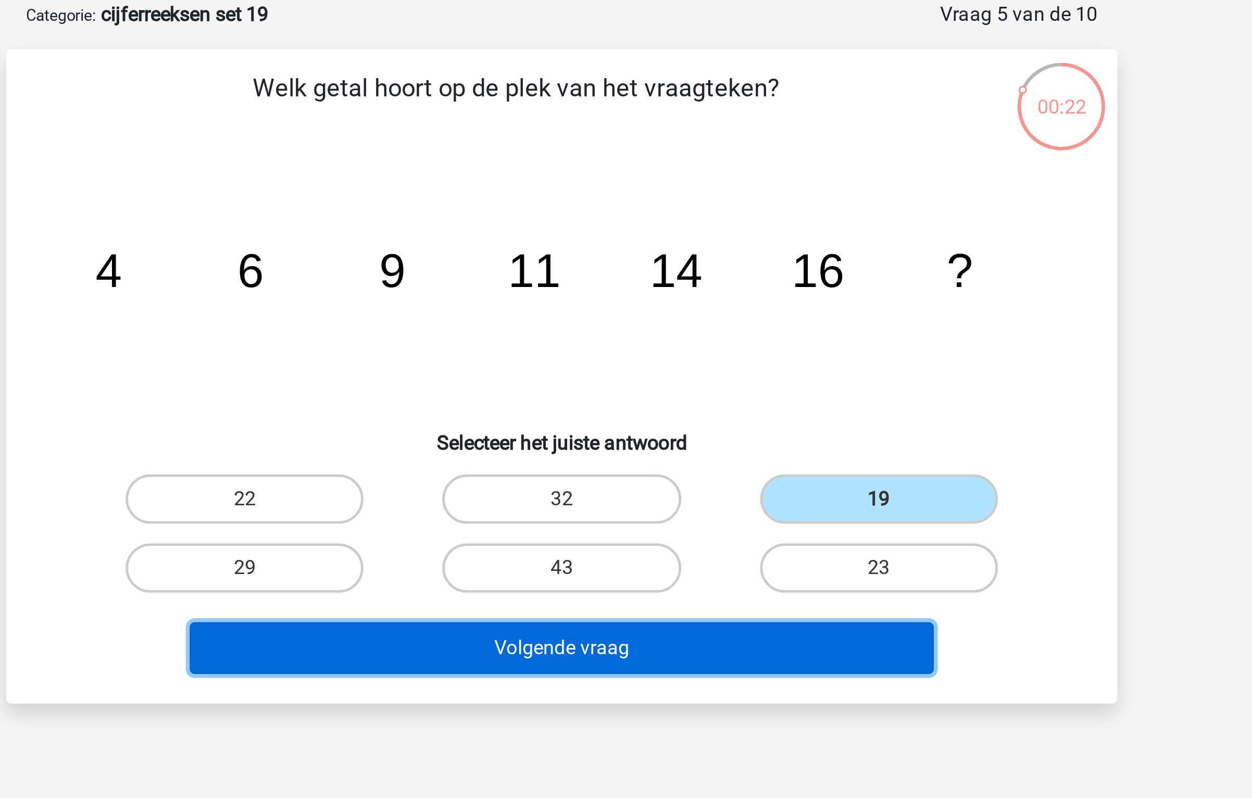
click at [691, 333] on button "Volgende vraag" at bounding box center [626, 326] width 315 height 22
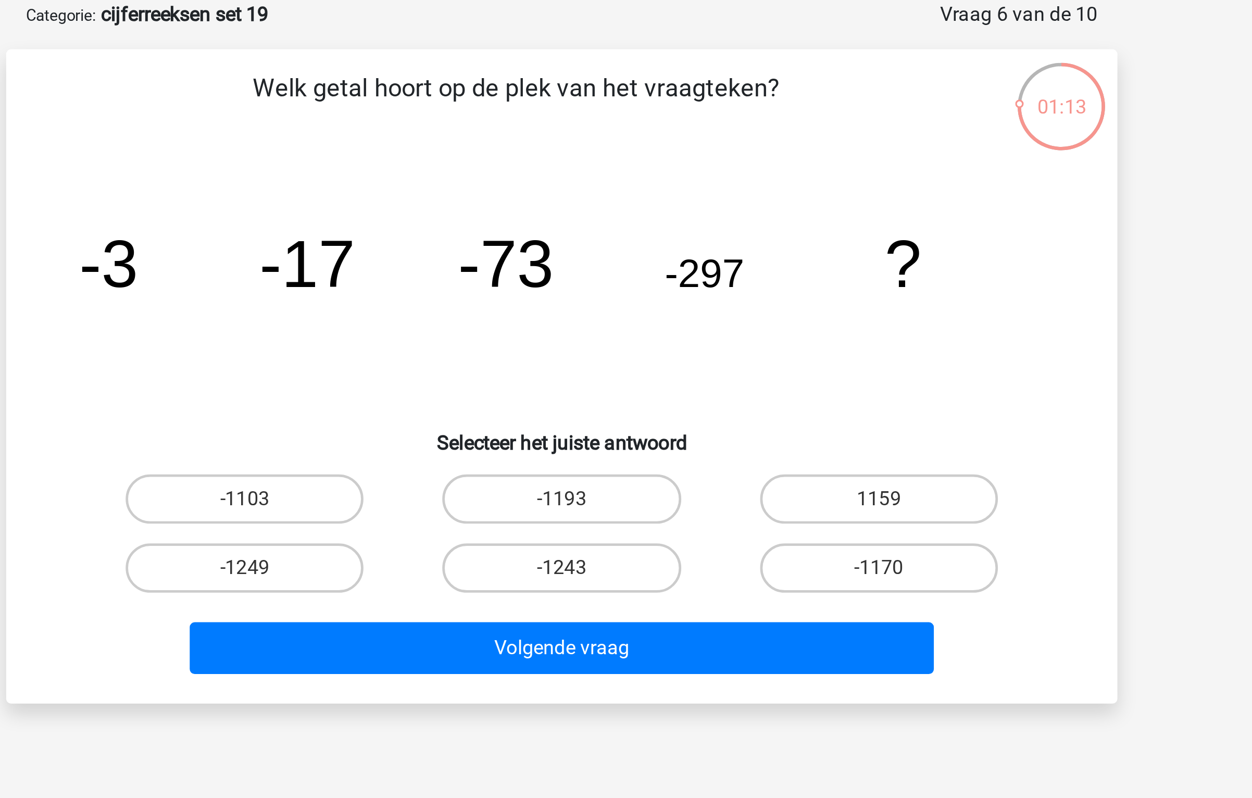
click at [800, 187] on icon "image/svg+xml -3 -17 -73 -297 ?" at bounding box center [626, 173] width 420 height 105
click at [657, 262] on label "-1193" at bounding box center [625, 263] width 100 height 21
click at [633, 263] on input "-1193" at bounding box center [629, 266] width 7 height 7
radio input "true"
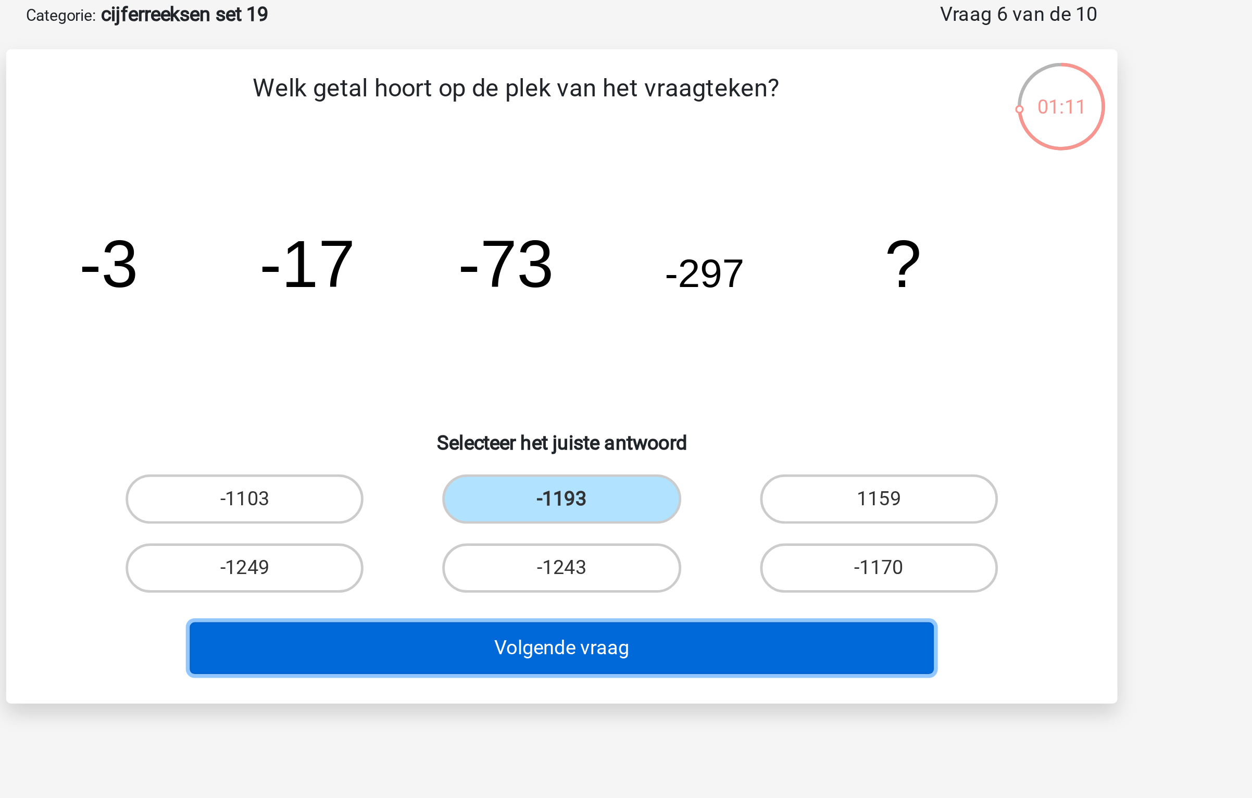
click at [657, 329] on button "Volgende vraag" at bounding box center [626, 326] width 315 height 22
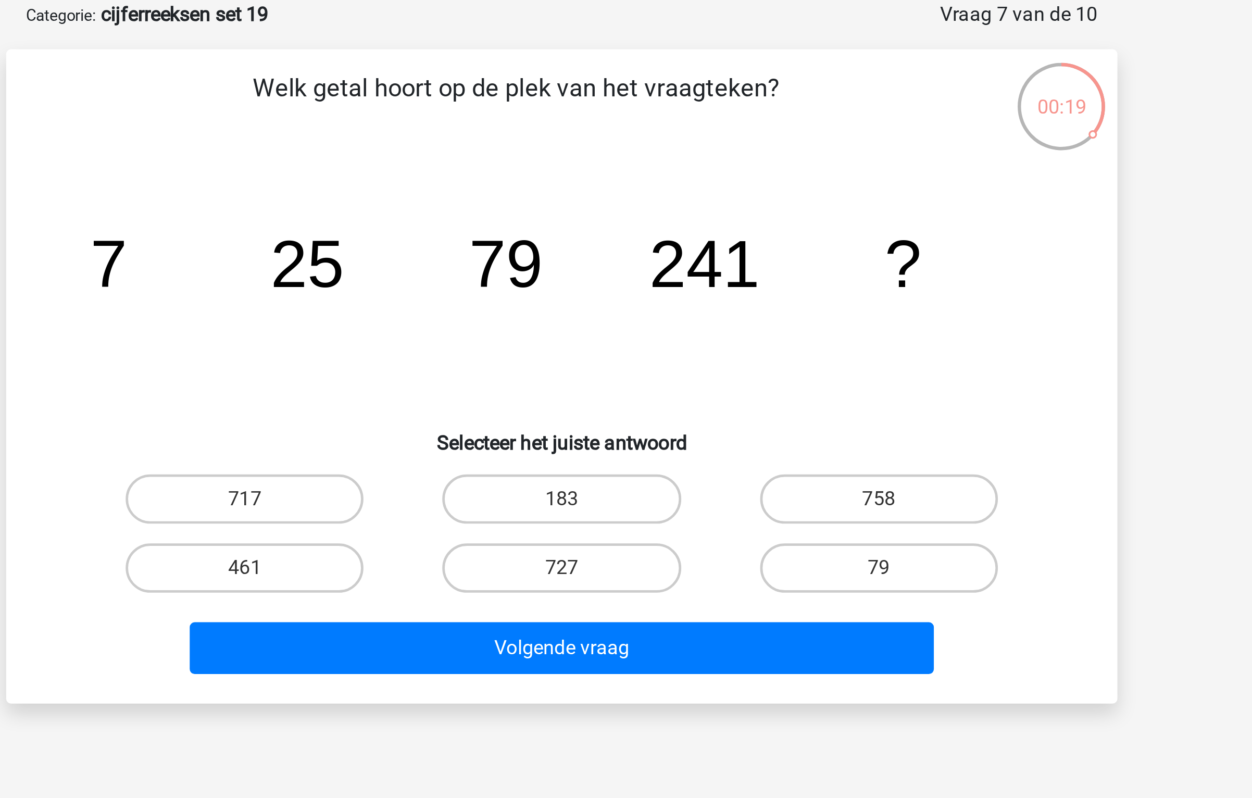
click at [760, 105] on p "Welk getal hoort op de plek van het vraagteken?" at bounding box center [606, 96] width 397 height 31
click at [623, 294] on label "727" at bounding box center [625, 292] width 100 height 21
click at [626, 294] on input "727" at bounding box center [629, 295] width 7 height 7
radio input "true"
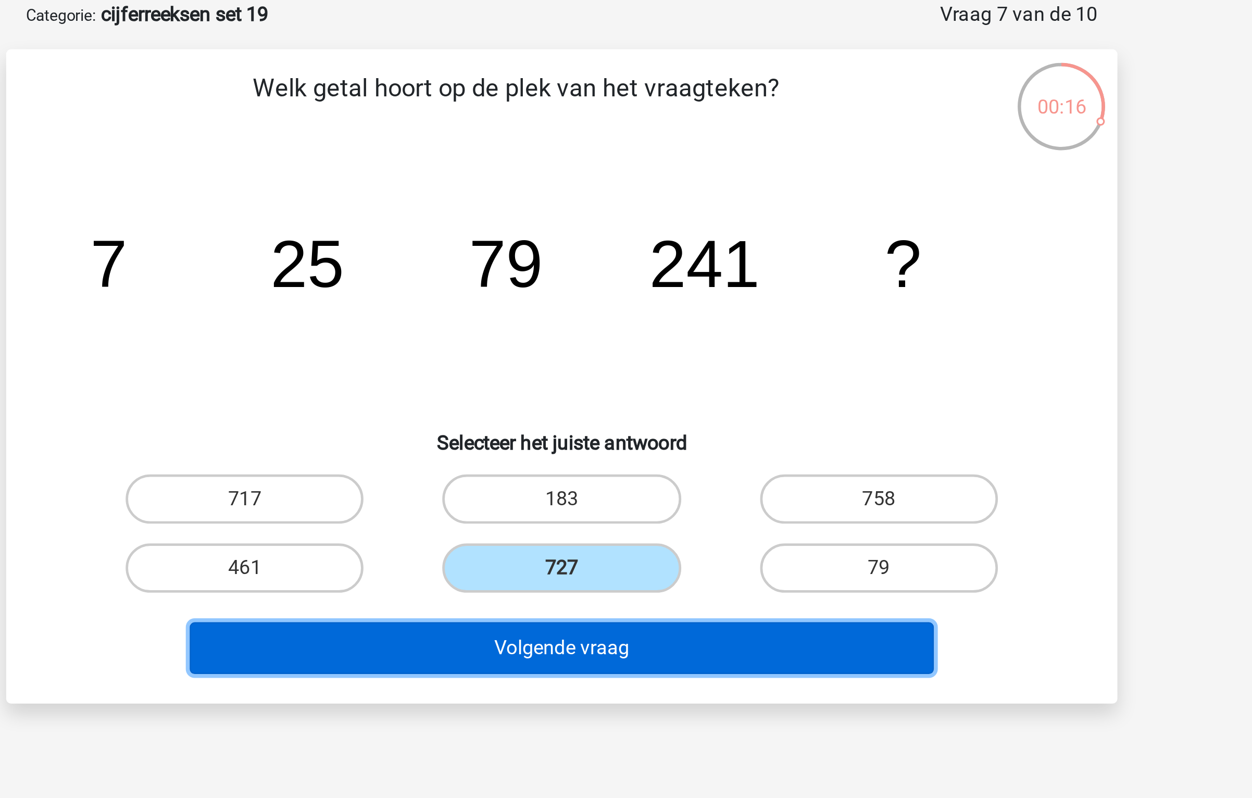
click at [614, 326] on button "Volgende vraag" at bounding box center [626, 326] width 315 height 22
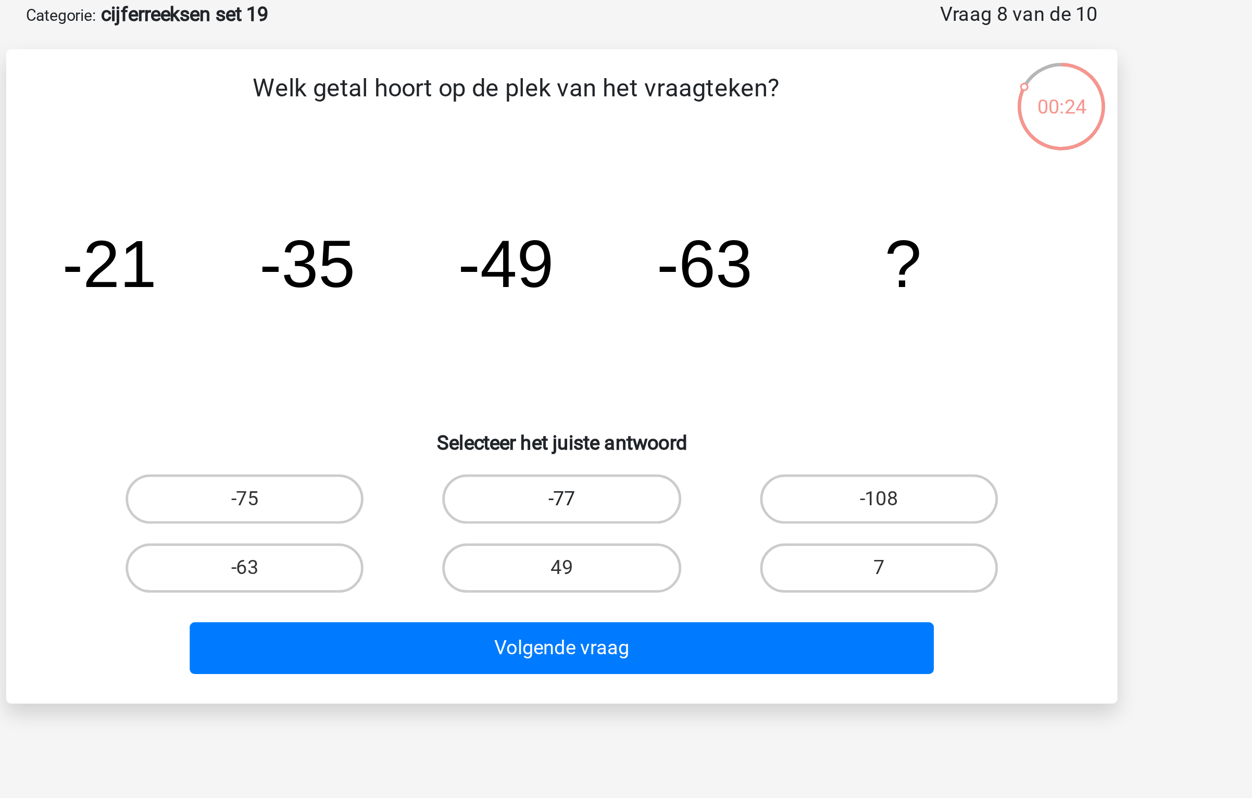
click at [627, 254] on label "-77" at bounding box center [625, 263] width 100 height 21
click at [627, 263] on input "-77" at bounding box center [629, 266] width 7 height 7
radio input "true"
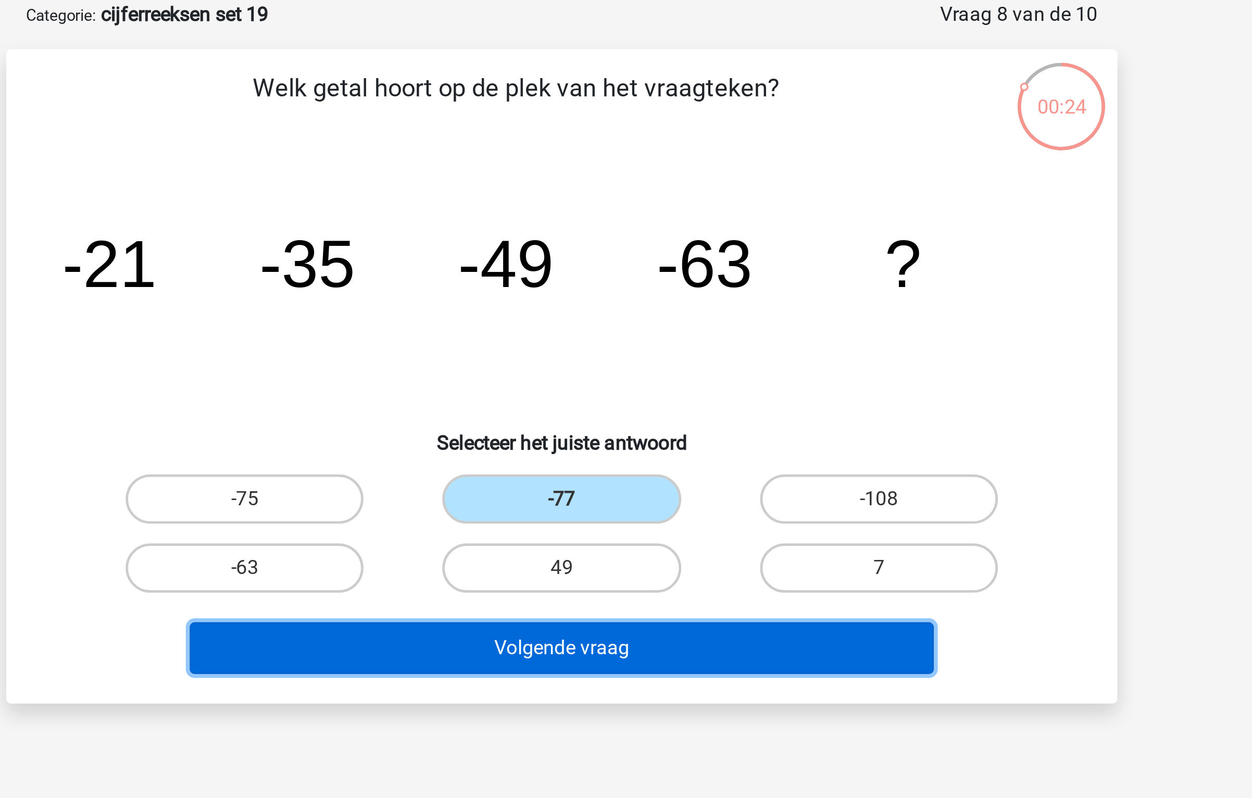
click at [610, 327] on button "Volgende vraag" at bounding box center [626, 326] width 315 height 22
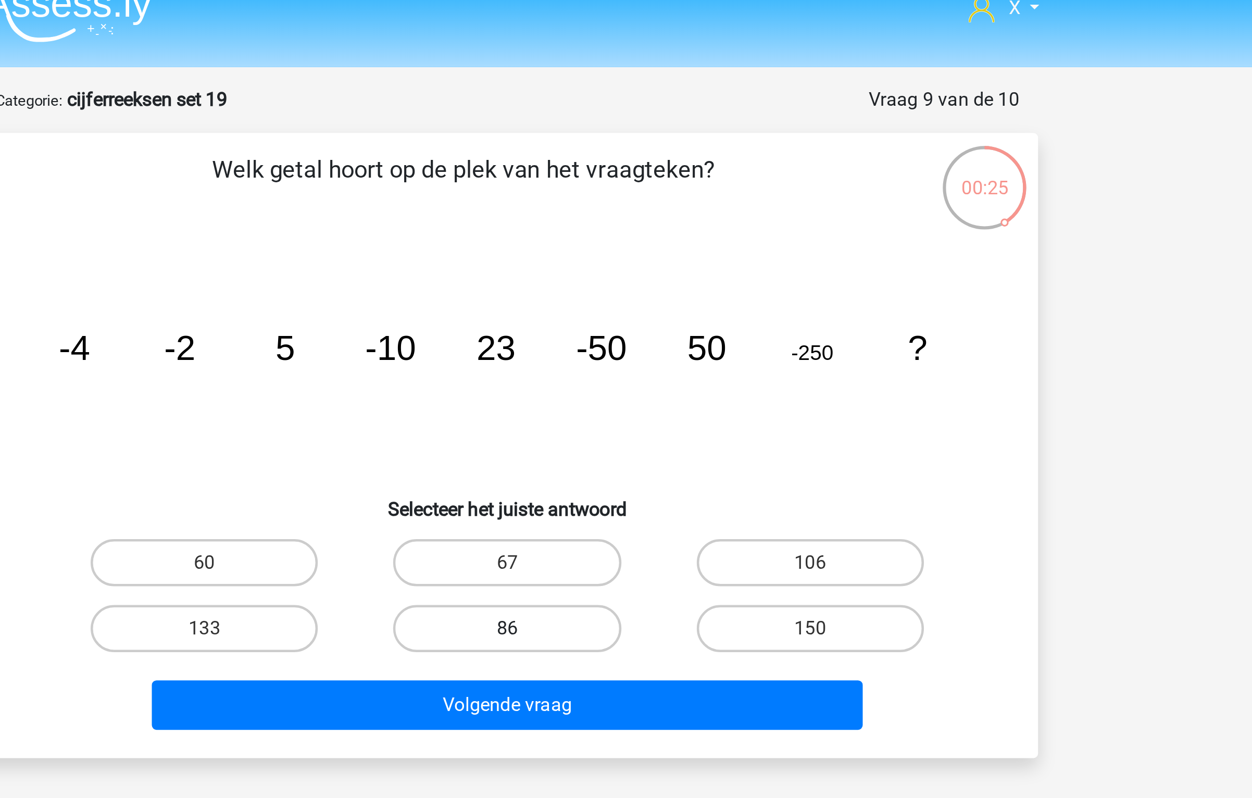
drag, startPoint x: 615, startPoint y: 285, endPoint x: 617, endPoint y: 291, distance: 6.1
click at [615, 285] on label "86" at bounding box center [625, 292] width 100 height 21
click at [626, 292] on input "86" at bounding box center [629, 295] width 7 height 7
radio input "true"
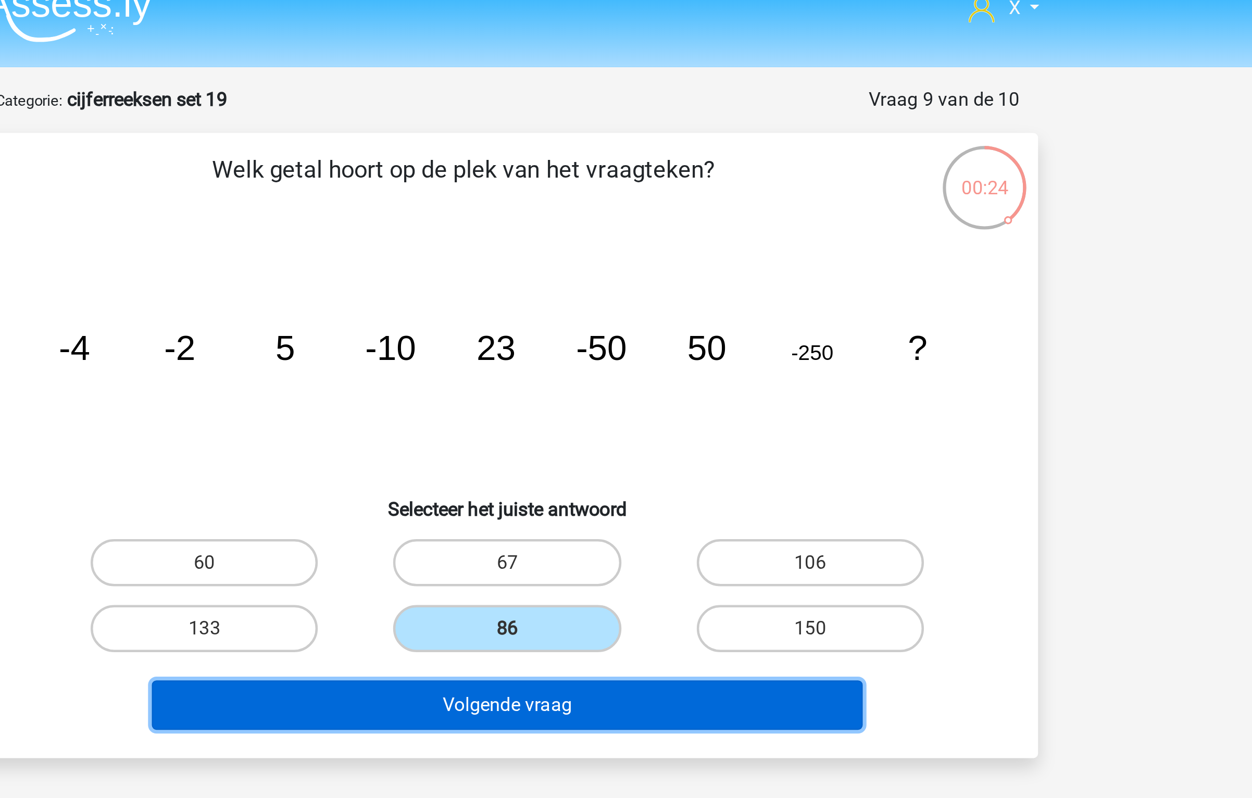
click at [615, 321] on button "Volgende vraag" at bounding box center [626, 326] width 315 height 22
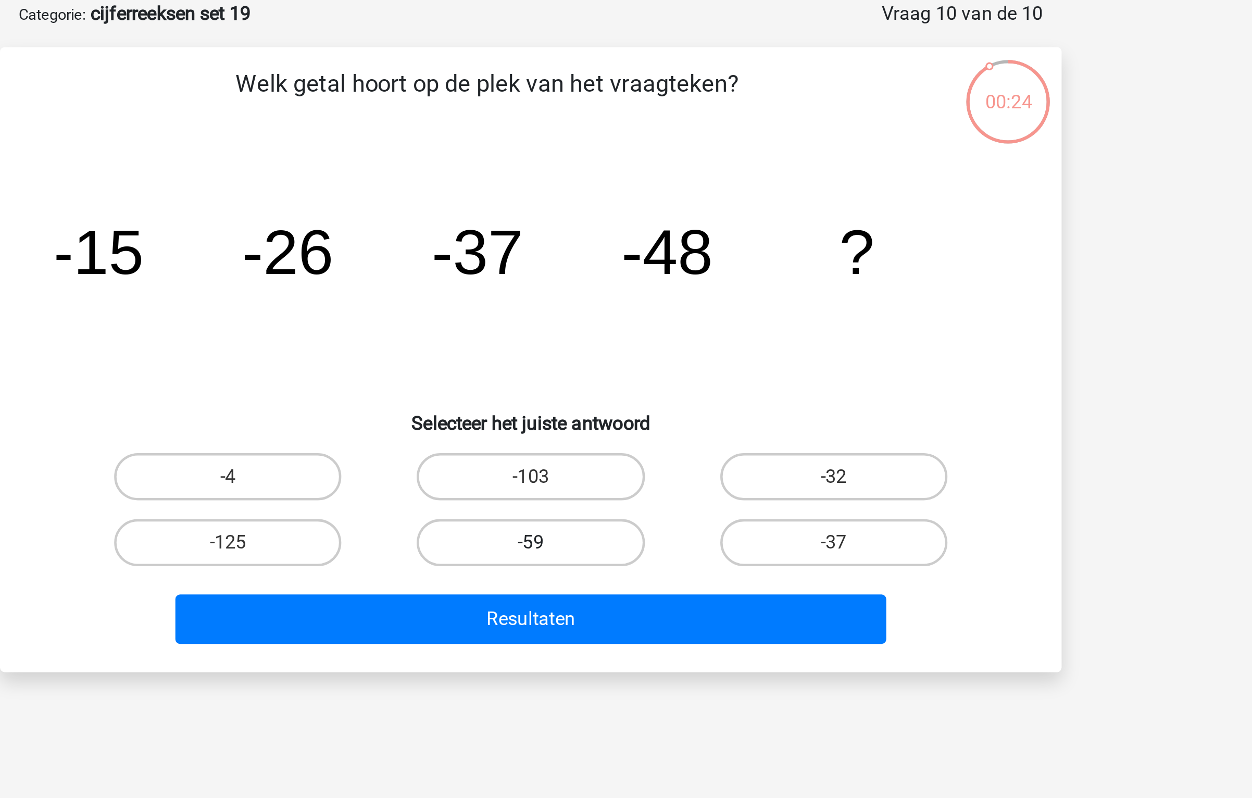
click at [649, 288] on label "-59" at bounding box center [625, 292] width 100 height 21
click at [633, 292] on input "-59" at bounding box center [629, 295] width 7 height 7
radio input "true"
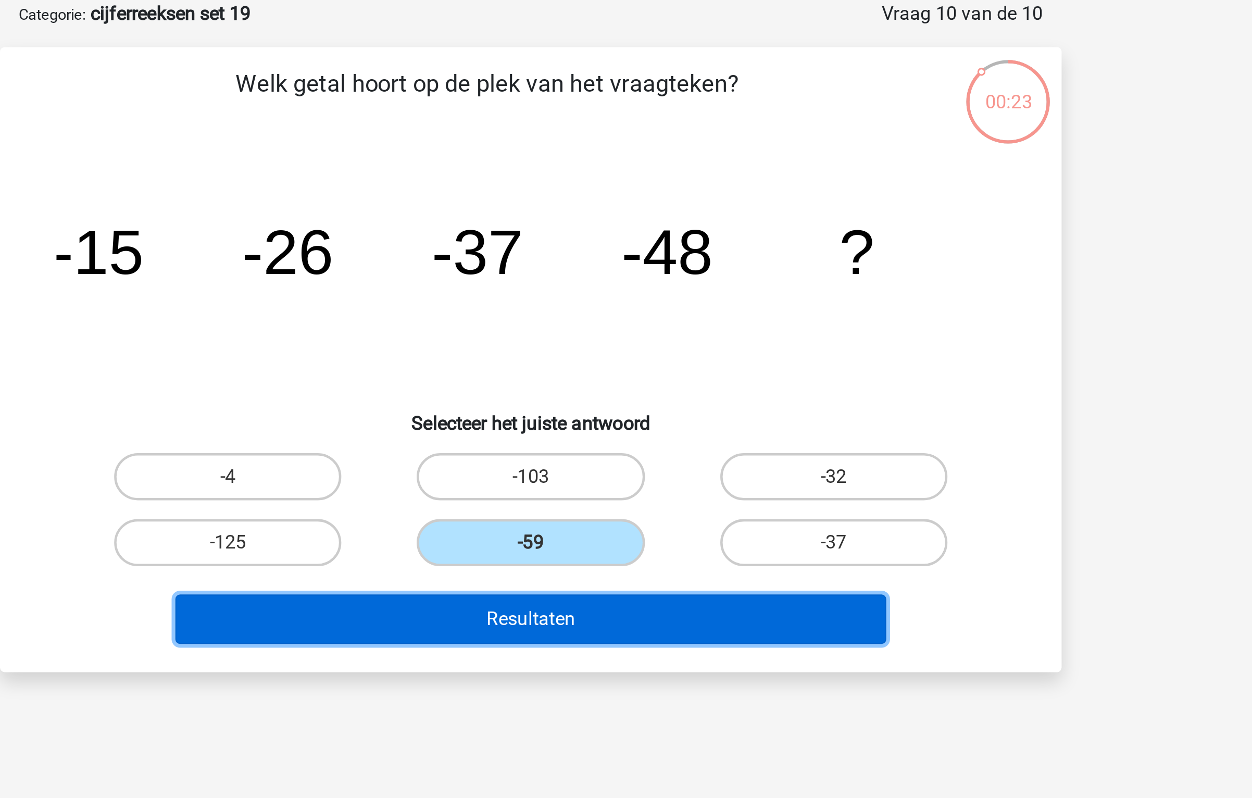
click at [634, 335] on button "Resultaten" at bounding box center [626, 326] width 315 height 22
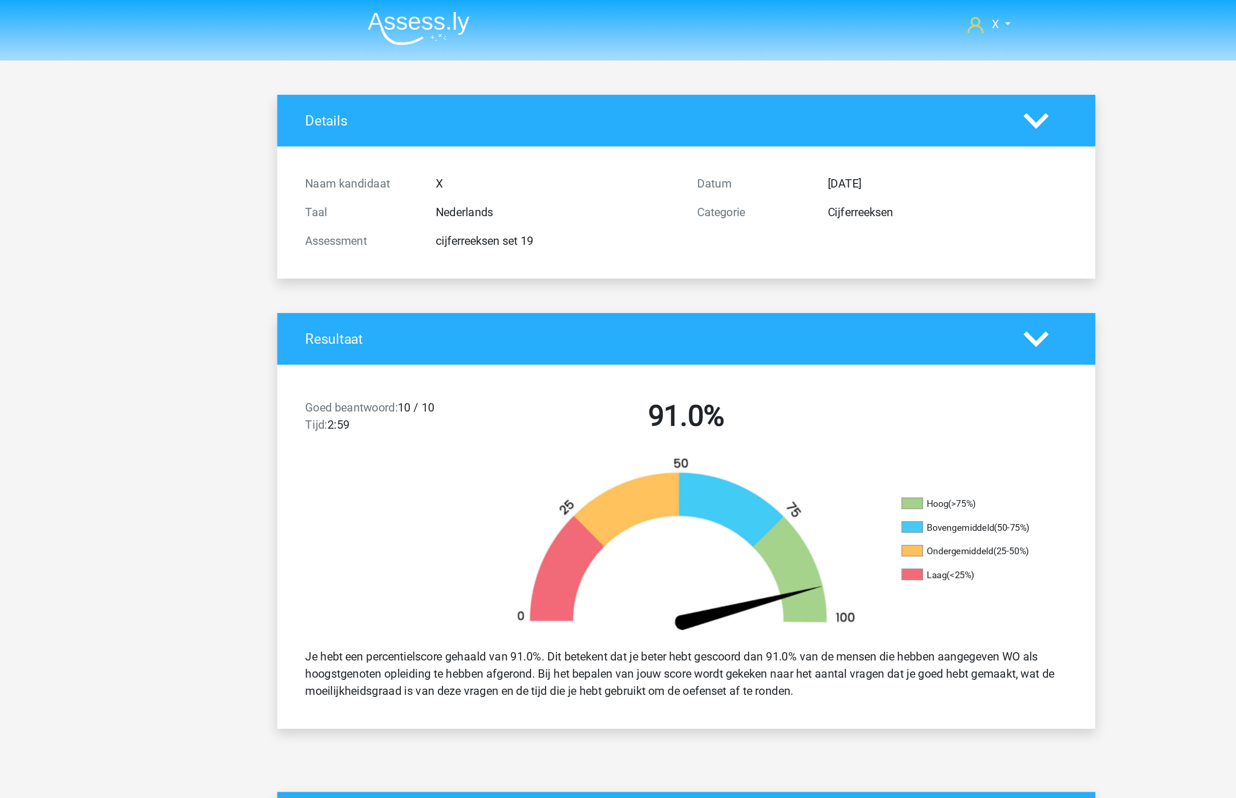
click at [447, 23] on img at bounding box center [424, 20] width 74 height 24
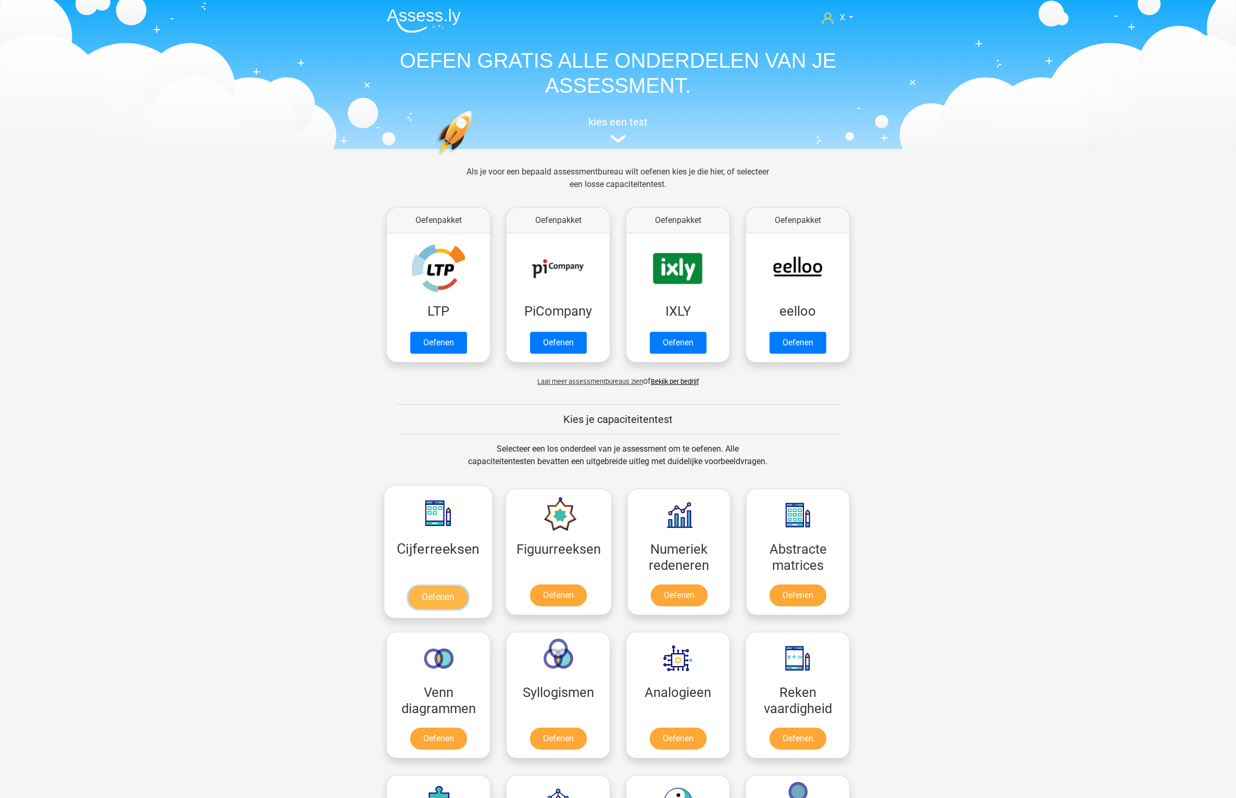
click at [422, 586] on link "Oefenen" at bounding box center [437, 597] width 59 height 23
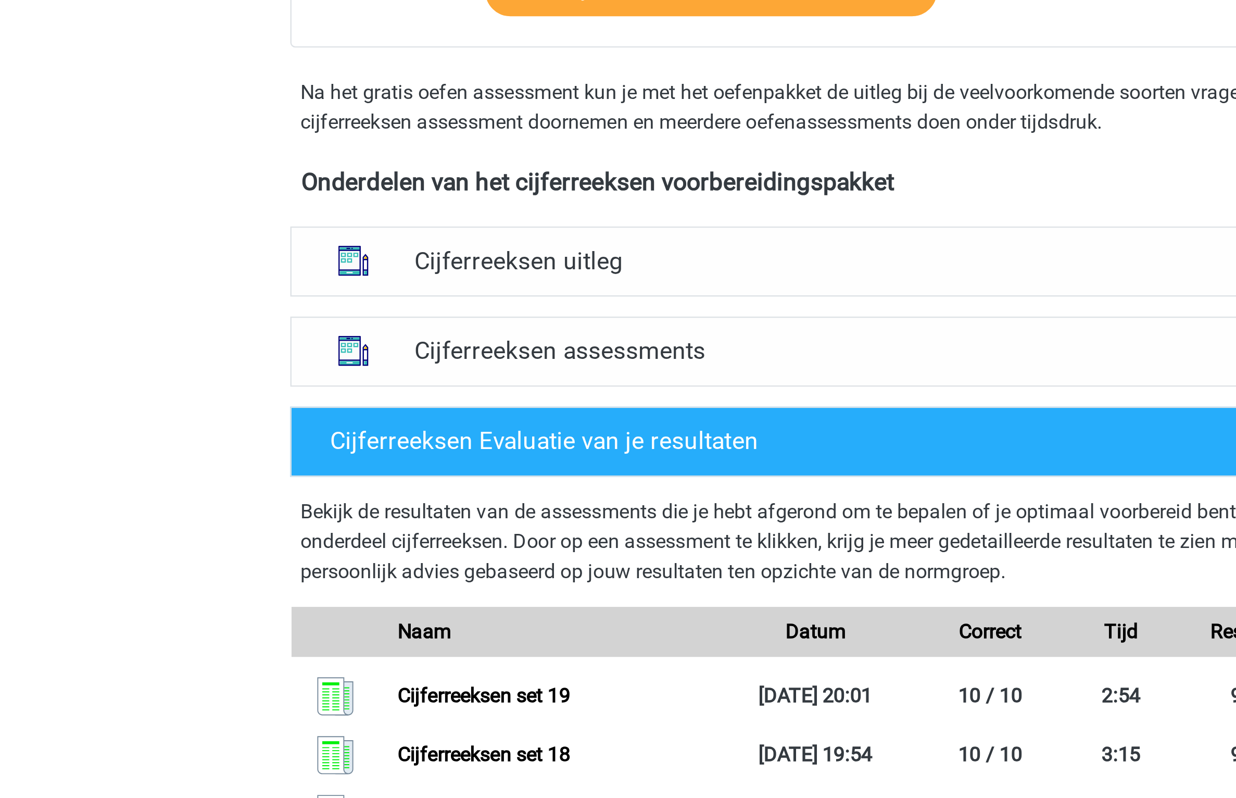
scroll to position [293, 0]
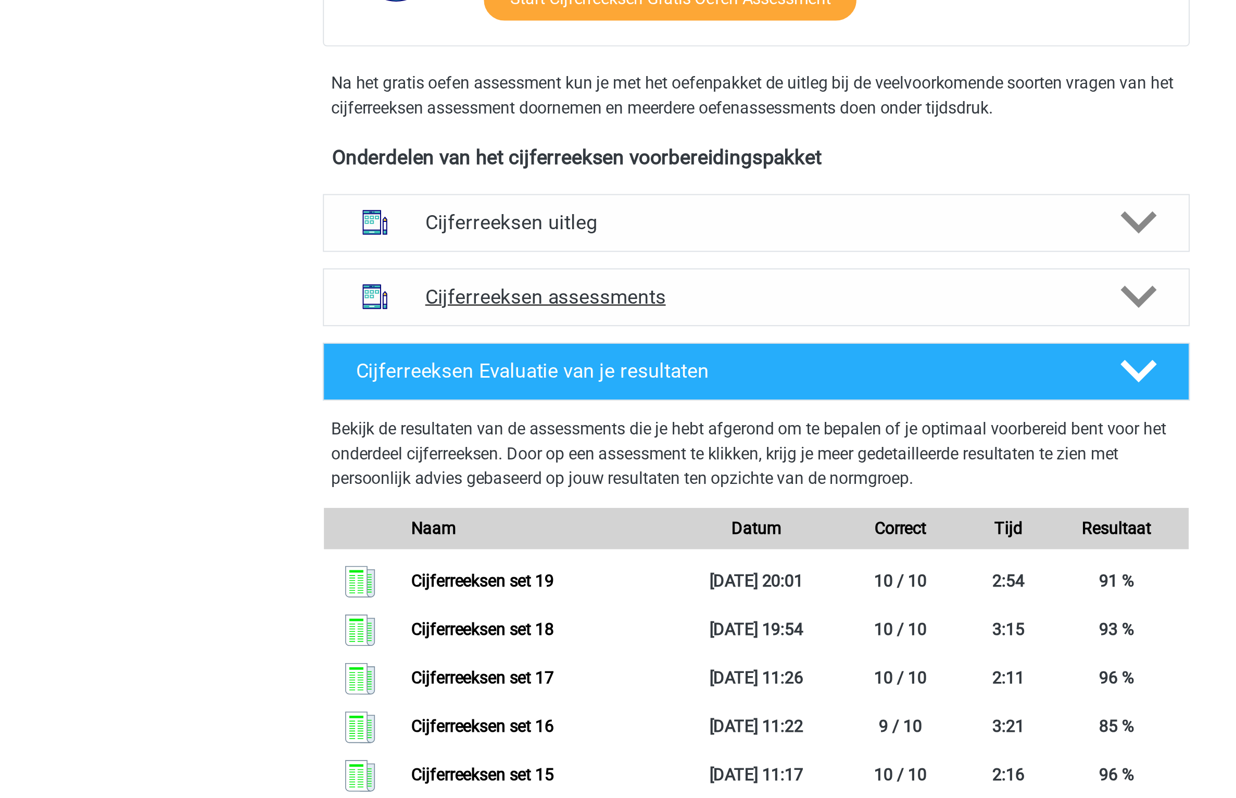
click at [645, 184] on h4 "Cijferreeksen assessments" at bounding box center [618, 178] width 334 height 12
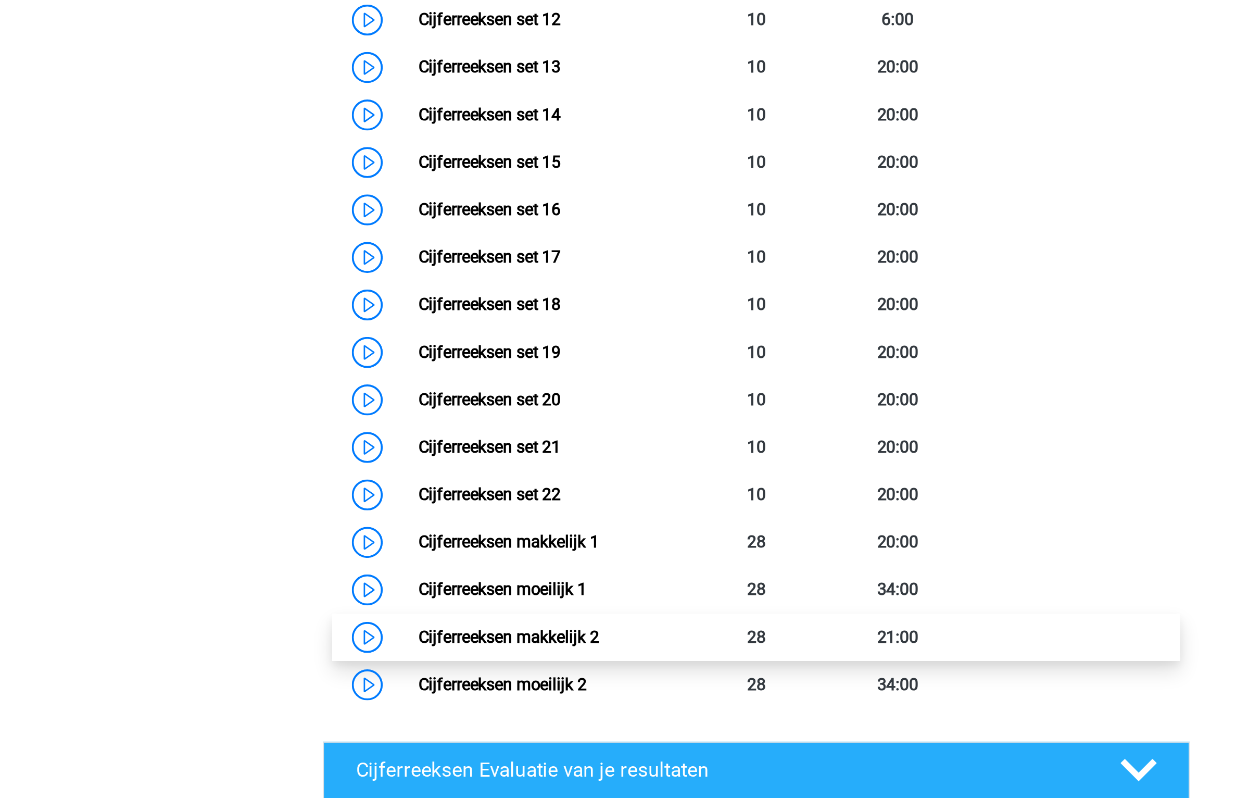
scroll to position [423, 0]
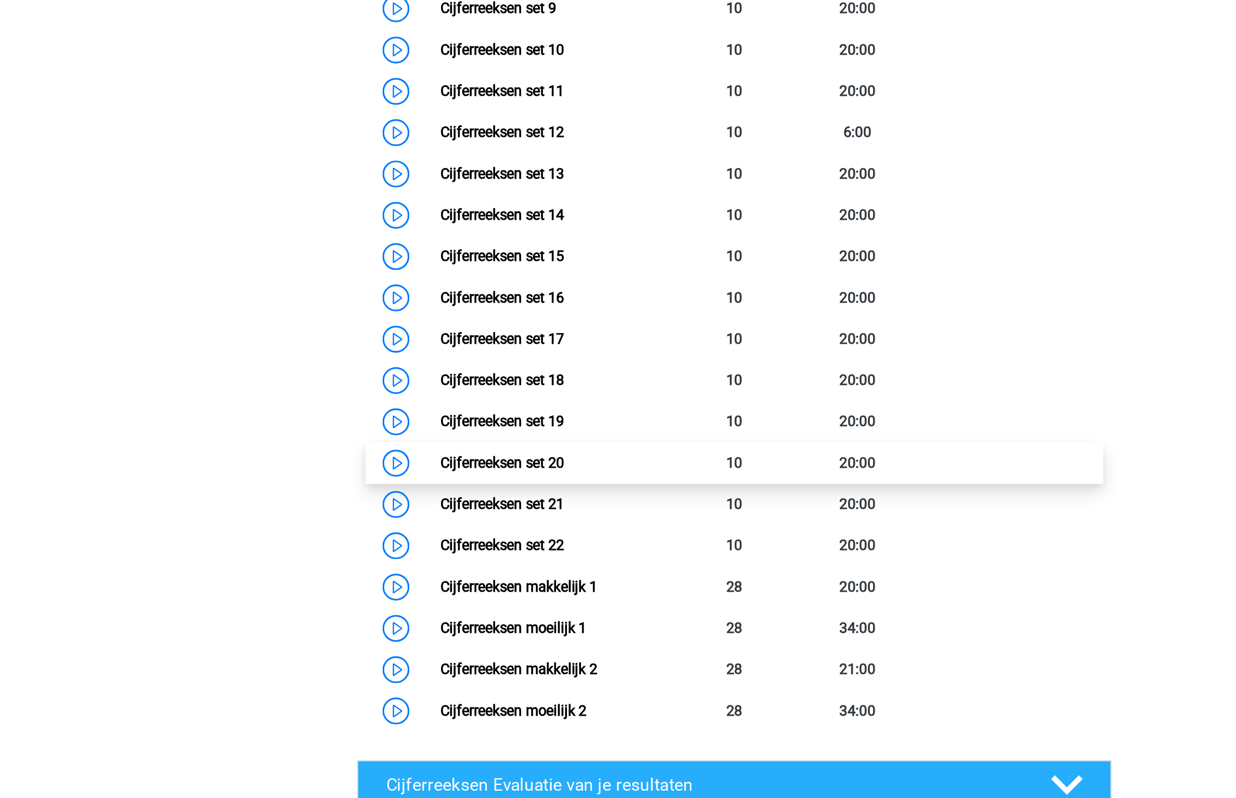
click at [519, 602] on link "Cijferreeksen set 20" at bounding box center [483, 597] width 72 height 10
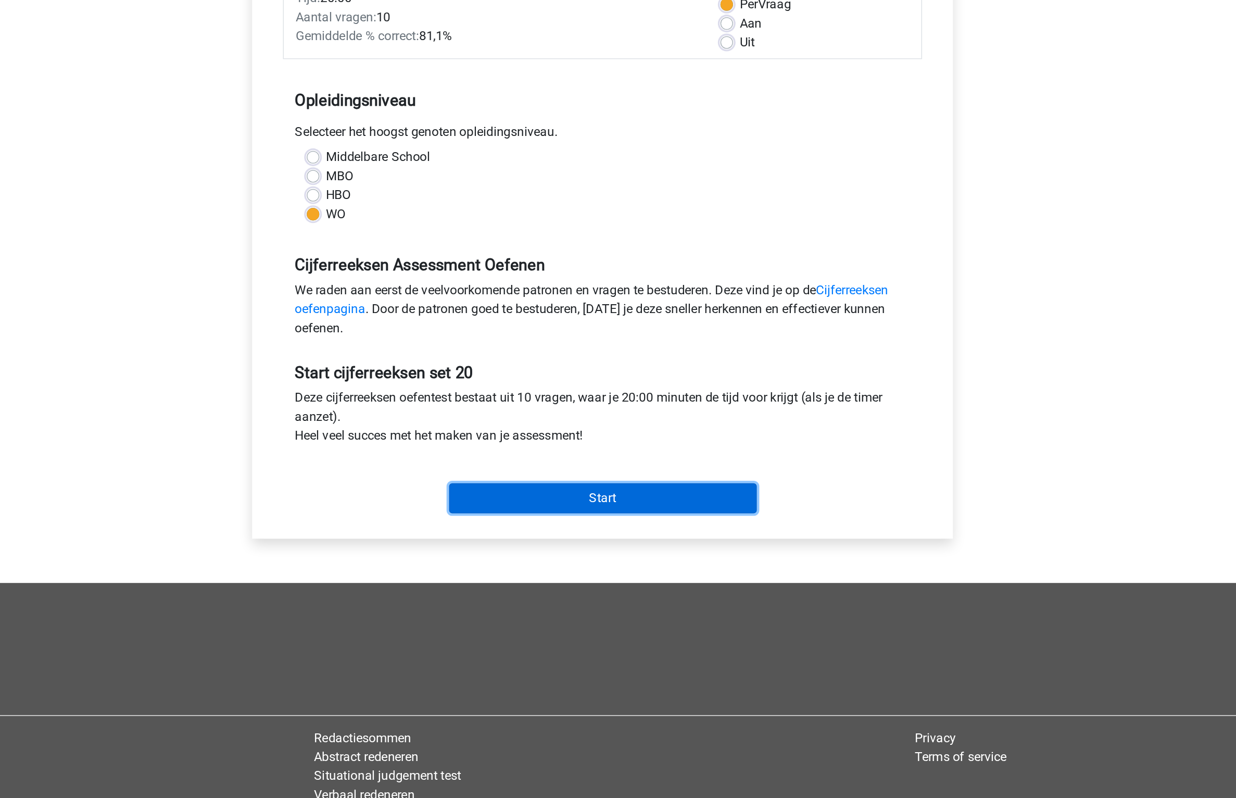
click at [662, 491] on input "Start" at bounding box center [618, 492] width 203 height 20
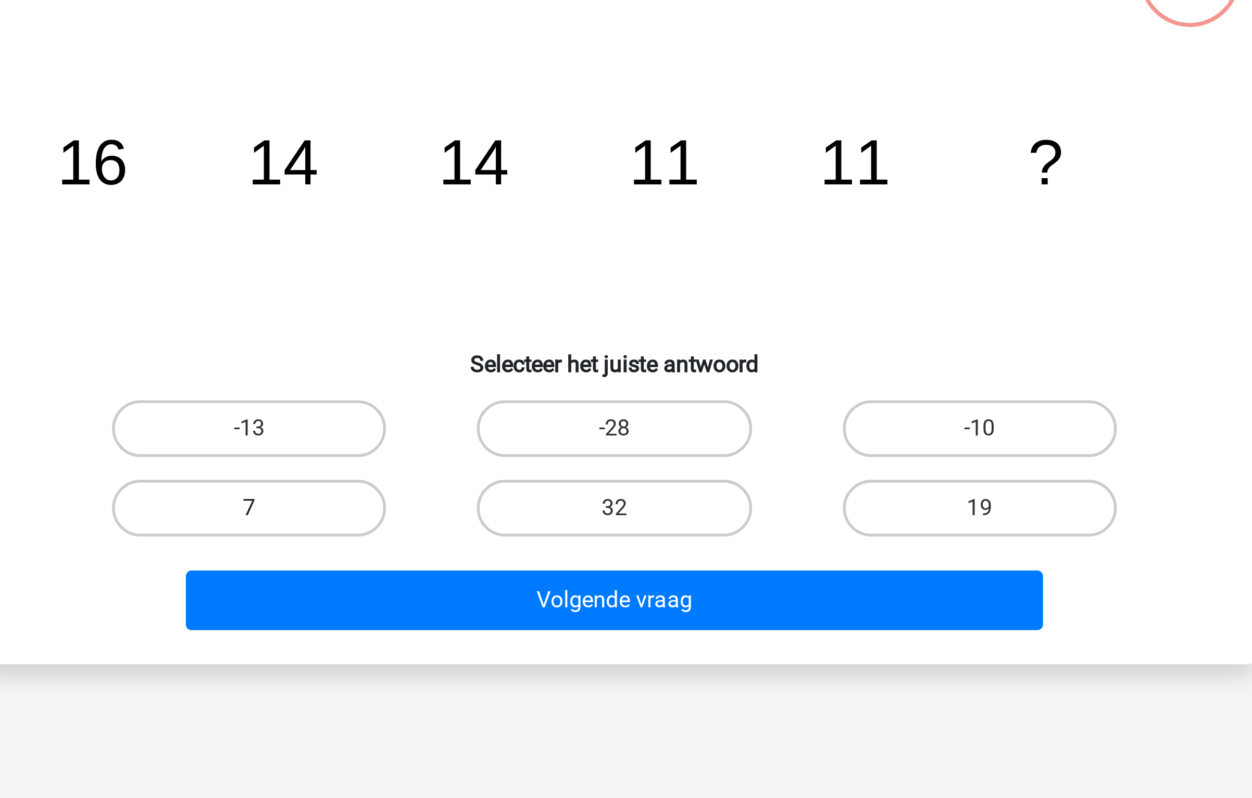
click at [524, 296] on label "7" at bounding box center [491, 292] width 100 height 21
click at [499, 296] on input "7" at bounding box center [495, 295] width 7 height 7
radio input "true"
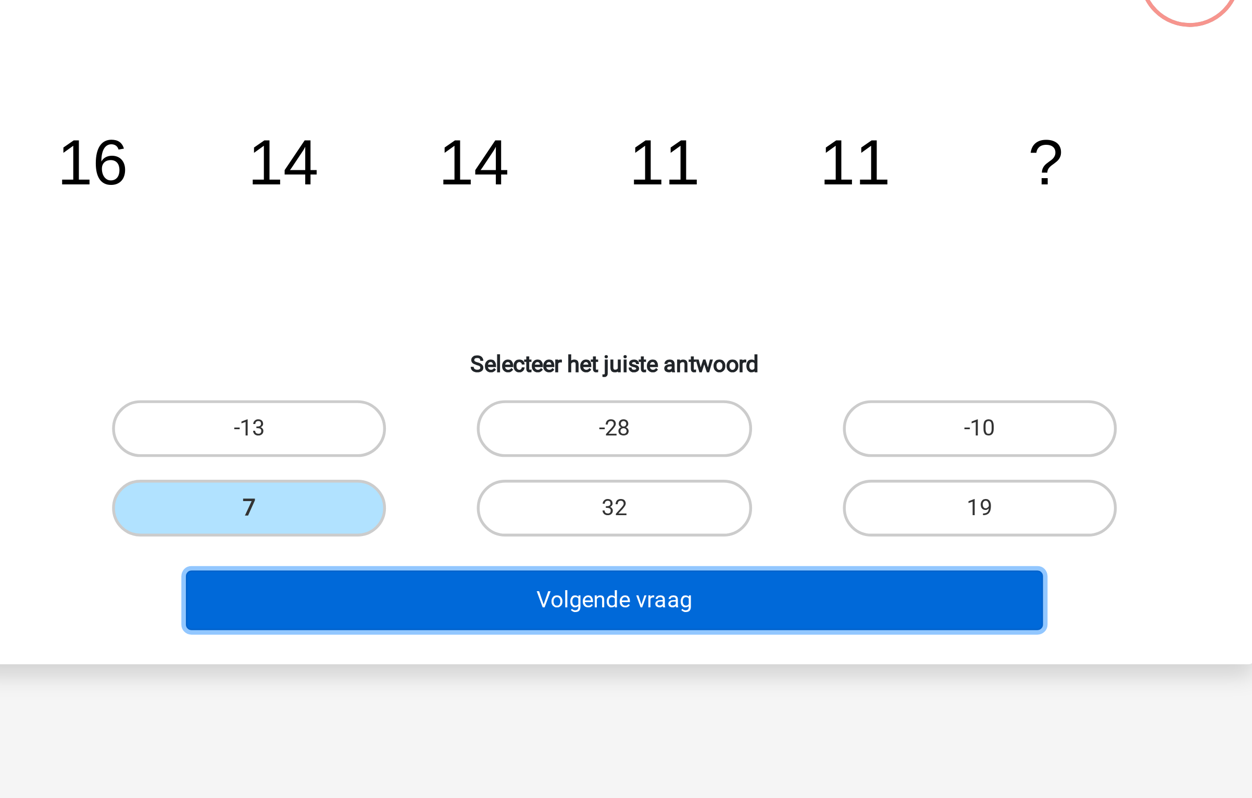
click at [576, 327] on button "Volgende vraag" at bounding box center [626, 326] width 315 height 22
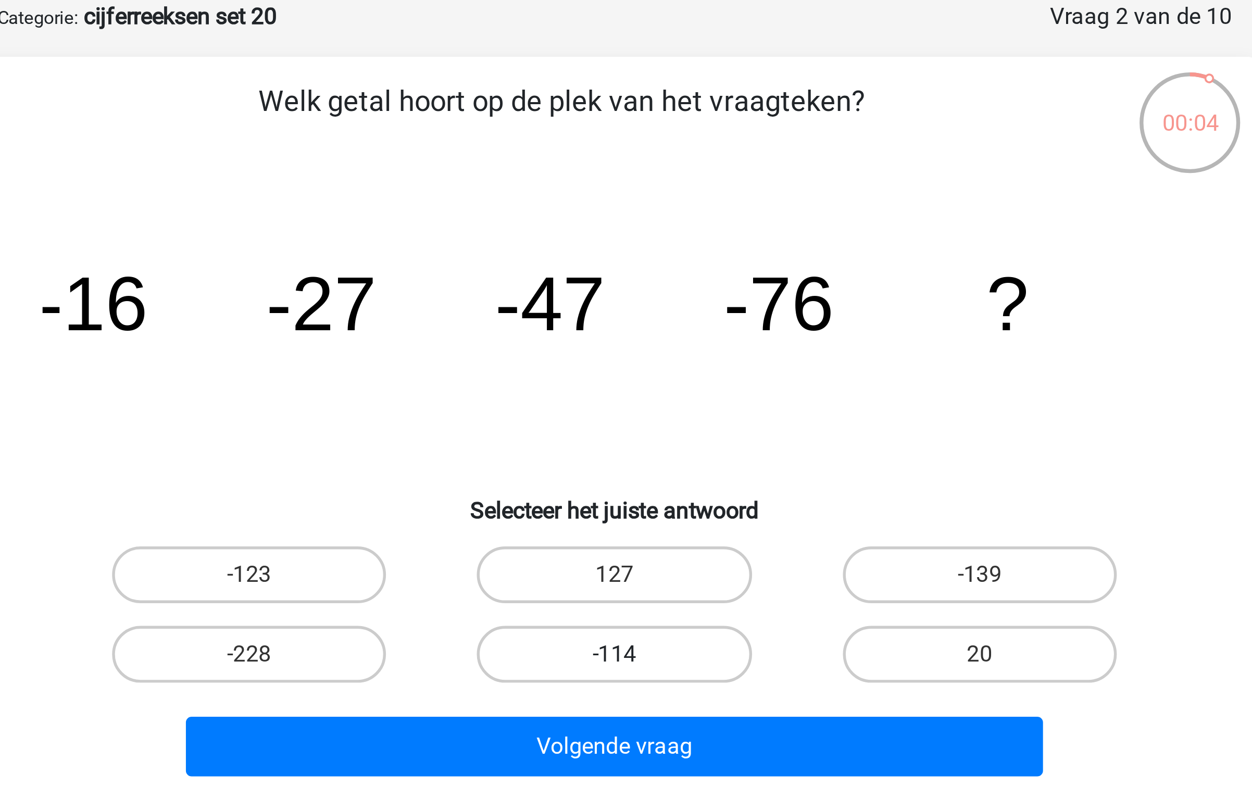
click at [629, 290] on label "-114" at bounding box center [625, 292] width 100 height 21
click at [629, 292] on input "-114" at bounding box center [629, 295] width 7 height 7
radio input "true"
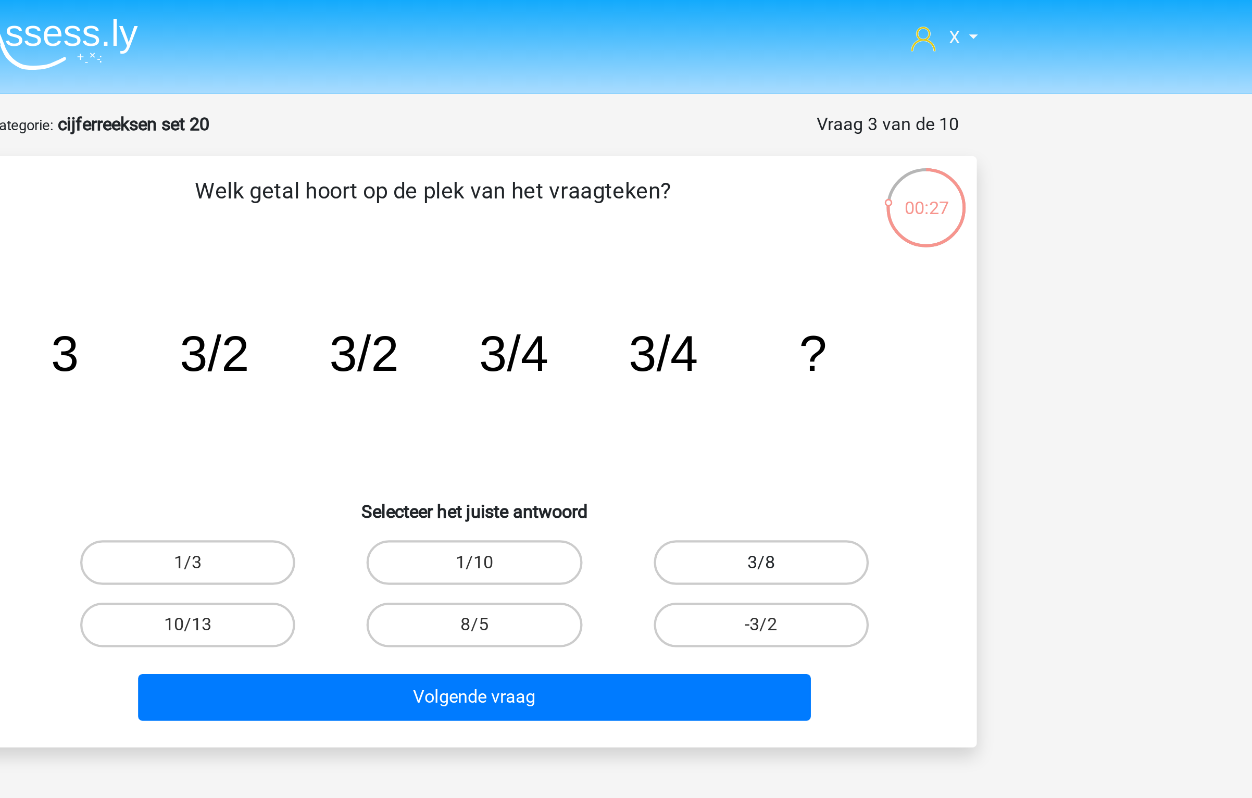
click at [749, 264] on label "3/8" at bounding box center [760, 263] width 100 height 21
click at [760, 264] on input "3/8" at bounding box center [763, 266] width 7 height 7
radio input "true"
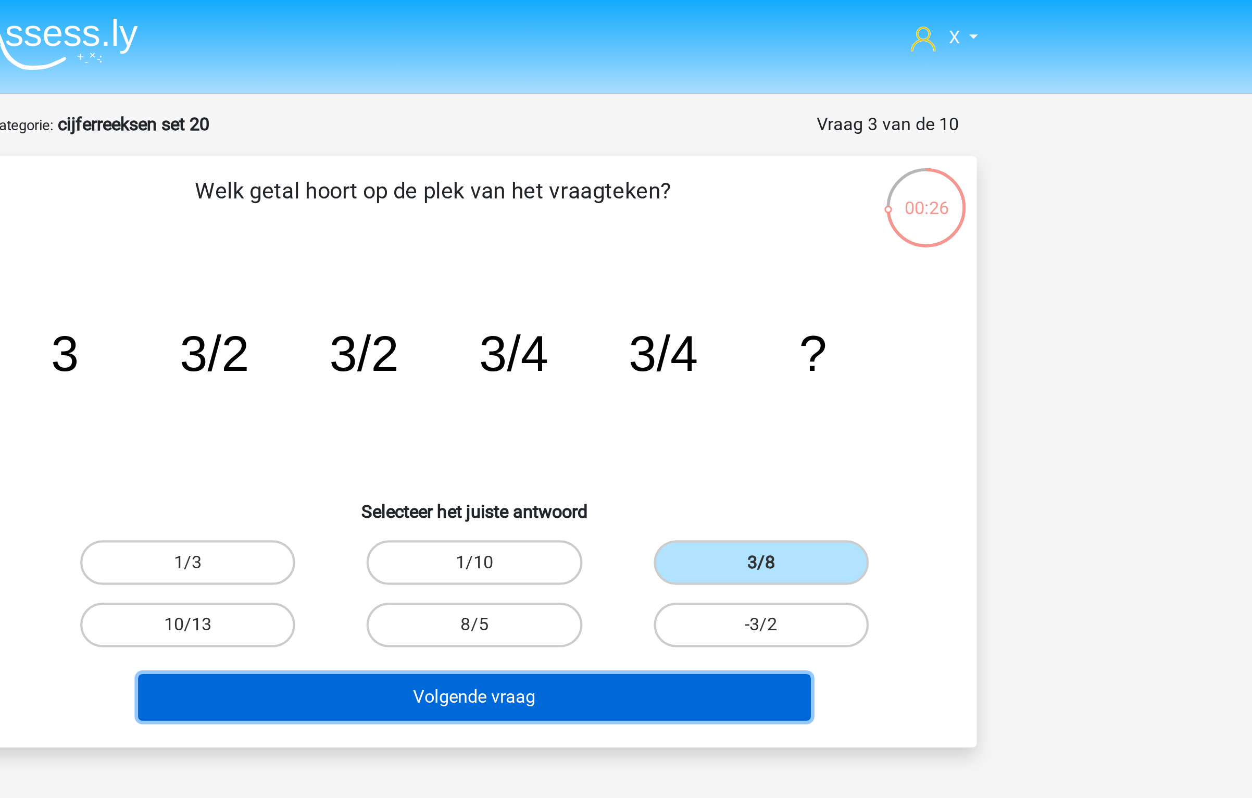
click at [699, 331] on button "Volgende vraag" at bounding box center [626, 326] width 315 height 22
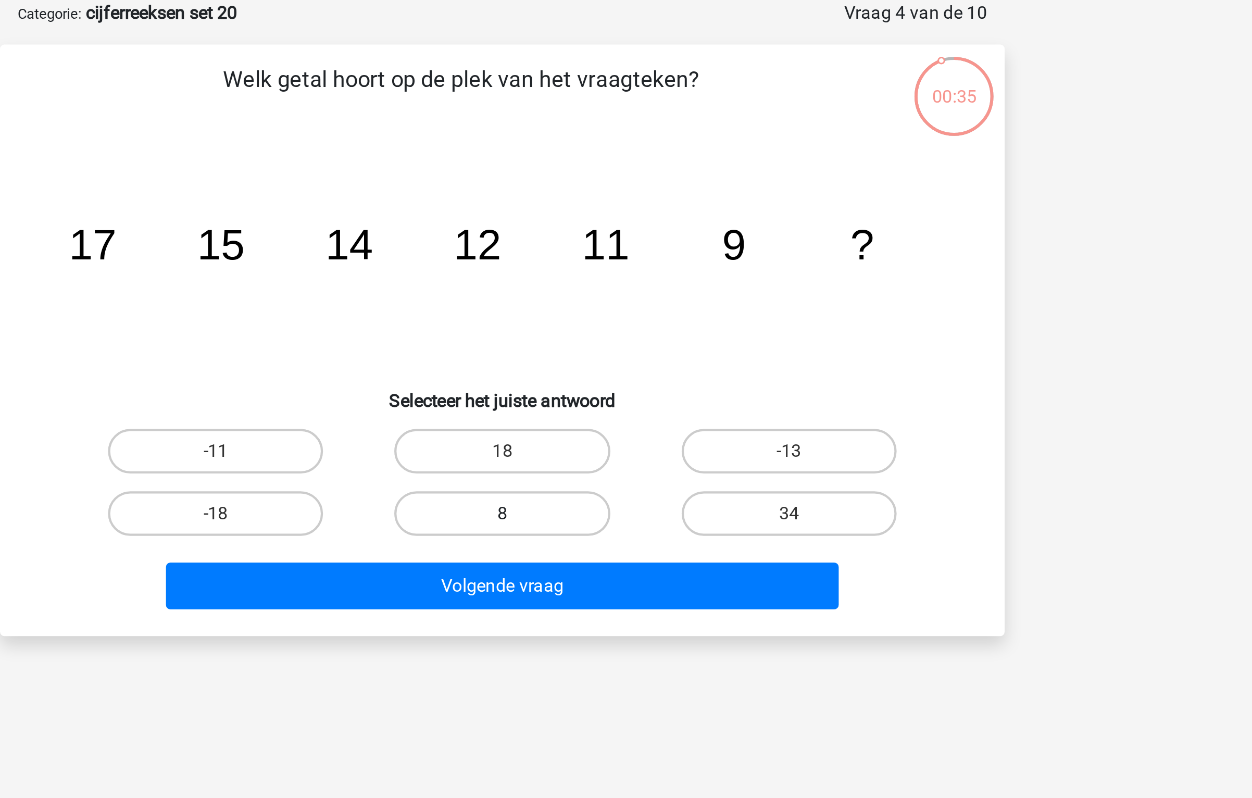
click at [655, 289] on label "8" at bounding box center [625, 292] width 100 height 21
click at [633, 292] on input "8" at bounding box center [629, 295] width 7 height 7
radio input "true"
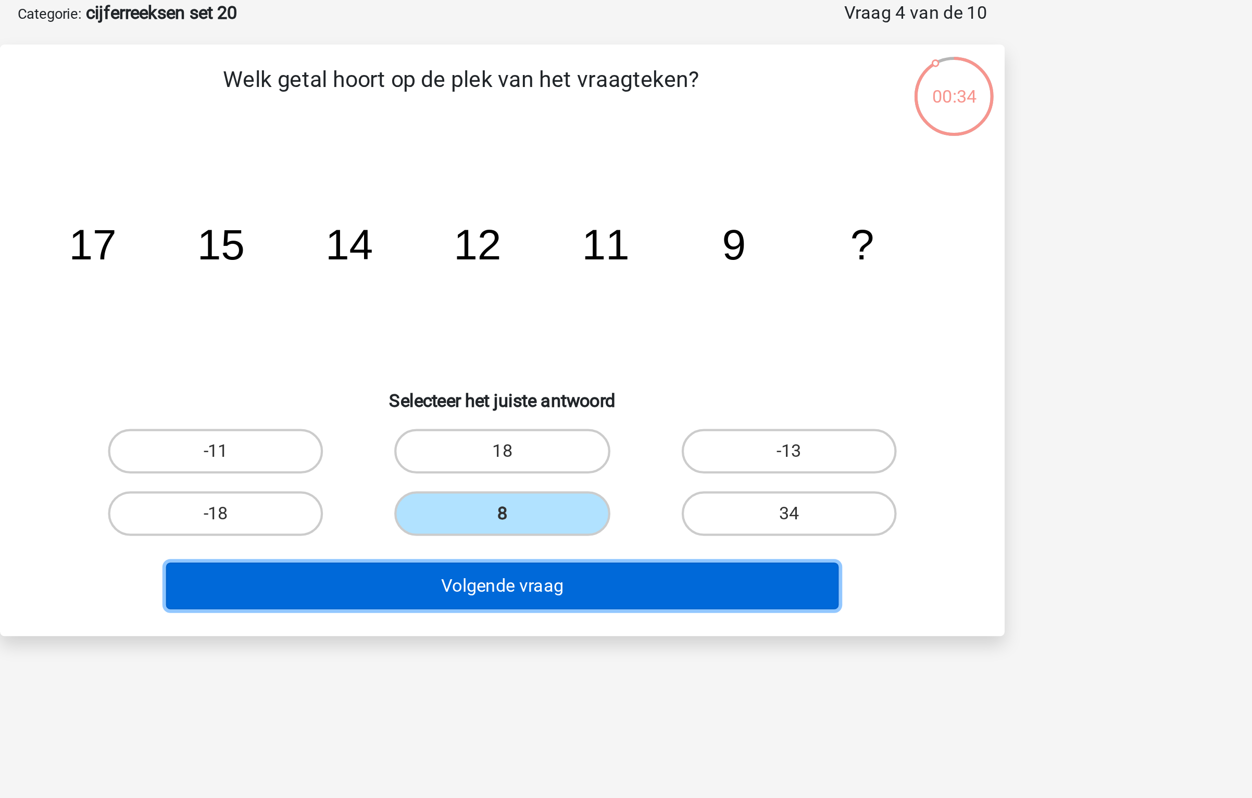
click at [655, 336] on button "Volgende vraag" at bounding box center [626, 326] width 315 height 22
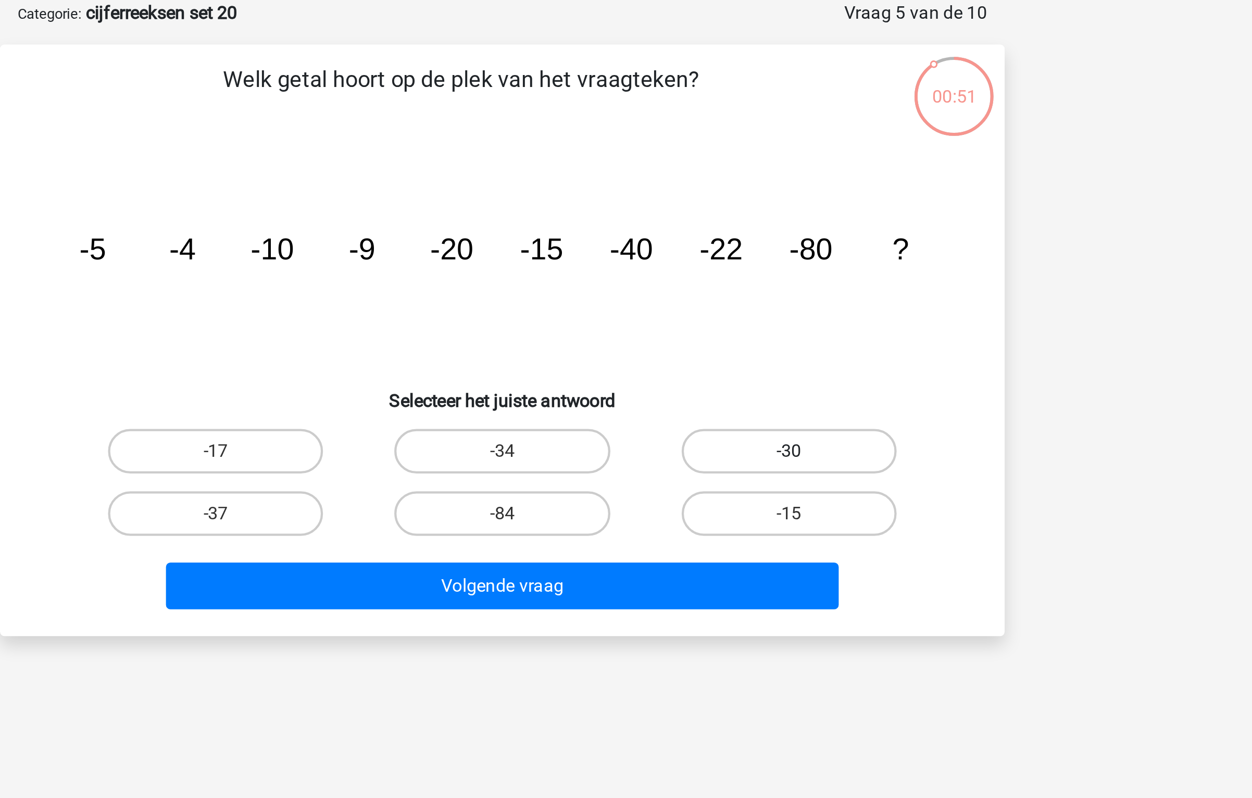
click at [759, 255] on label "-30" at bounding box center [760, 263] width 100 height 21
click at [760, 263] on input "-30" at bounding box center [763, 266] width 7 height 7
radio input "true"
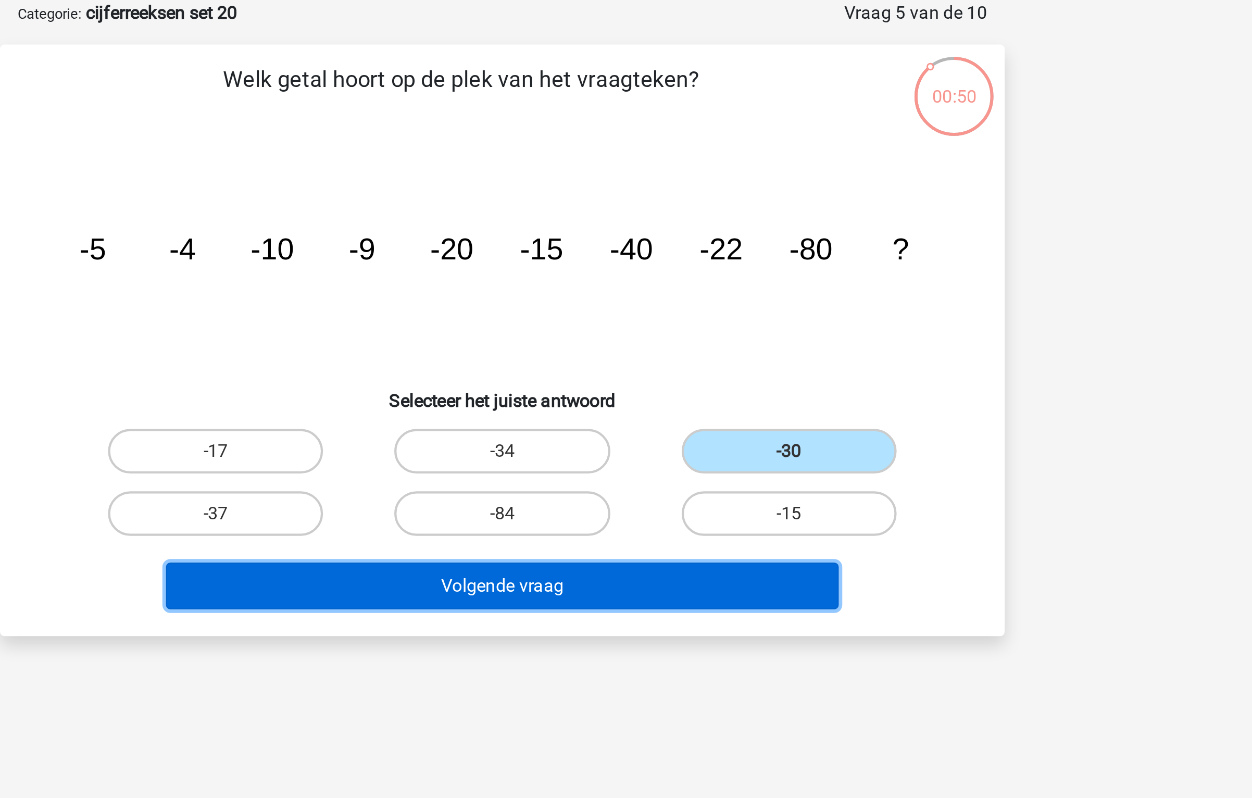
click at [672, 328] on button "Volgende vraag" at bounding box center [626, 326] width 315 height 22
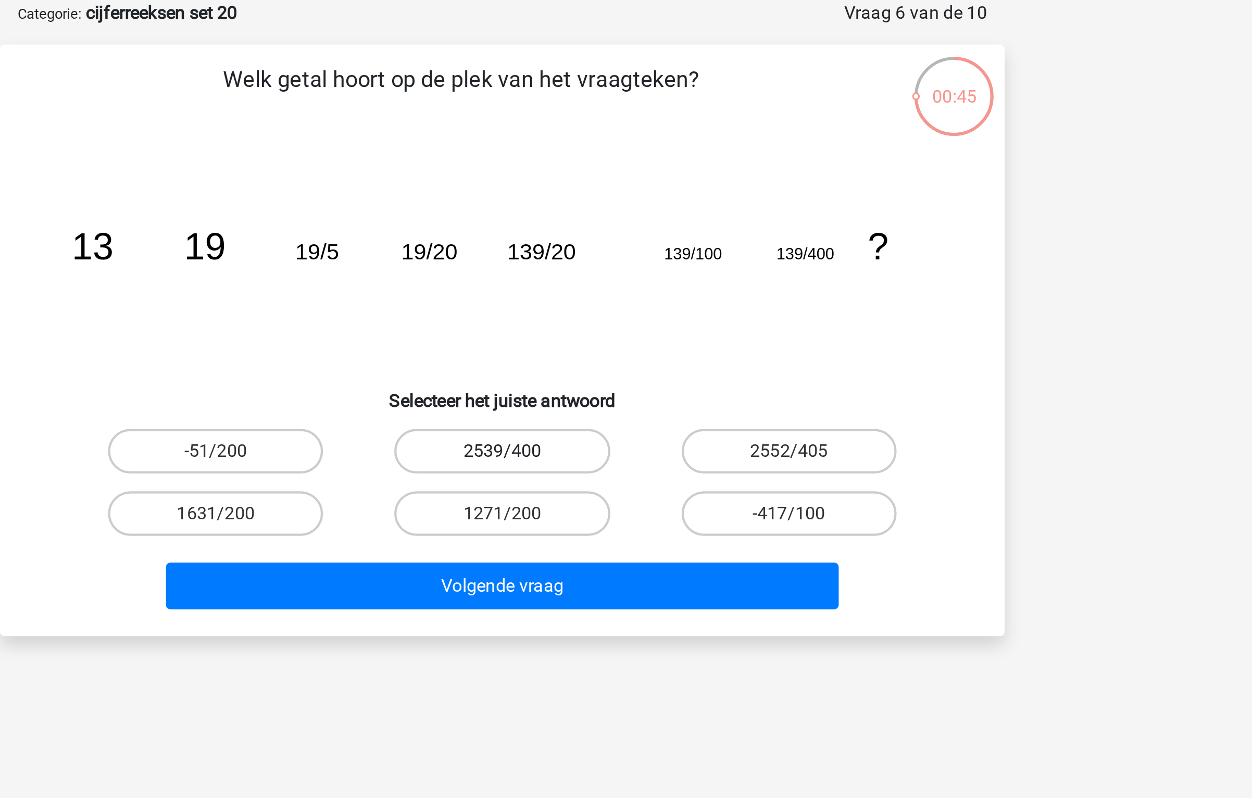
click at [660, 258] on label "2539/400" at bounding box center [625, 263] width 100 height 21
click at [633, 263] on input "2539/400" at bounding box center [629, 266] width 7 height 7
radio input "true"
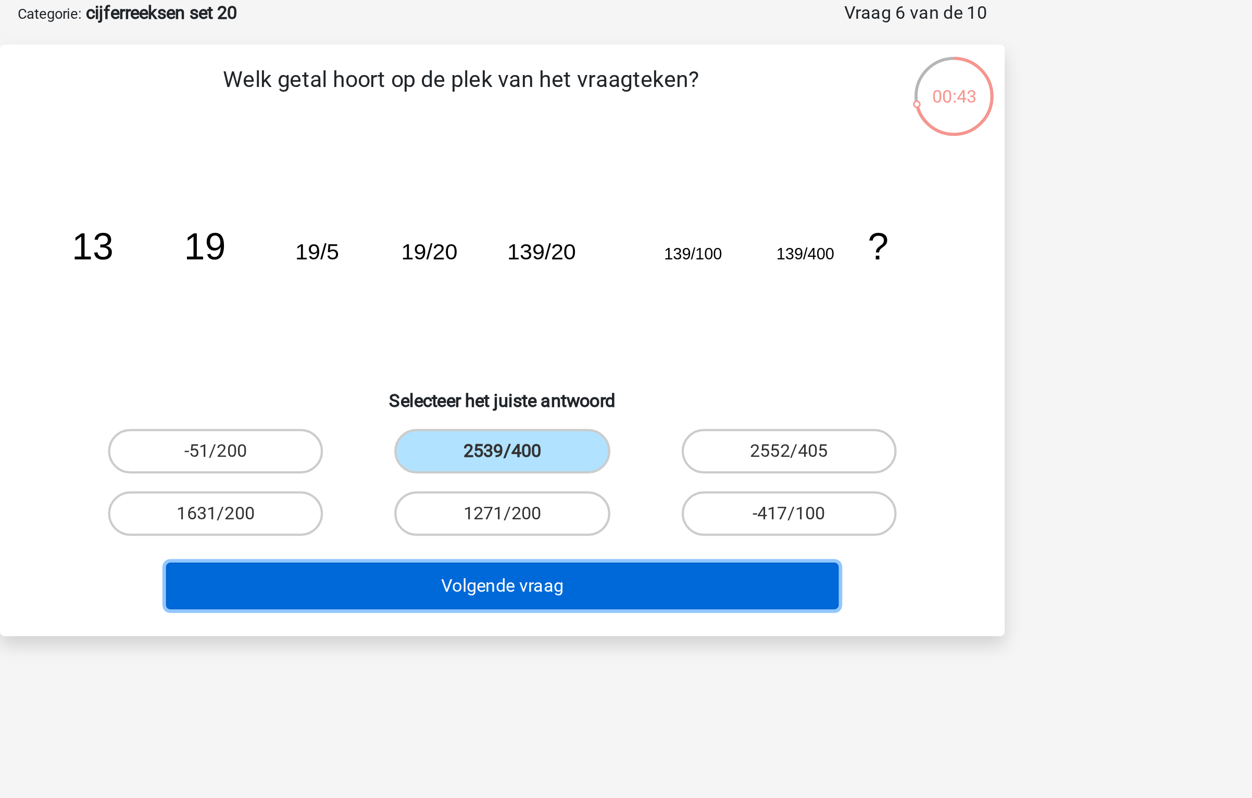
click at [648, 331] on button "Volgende vraag" at bounding box center [626, 326] width 315 height 22
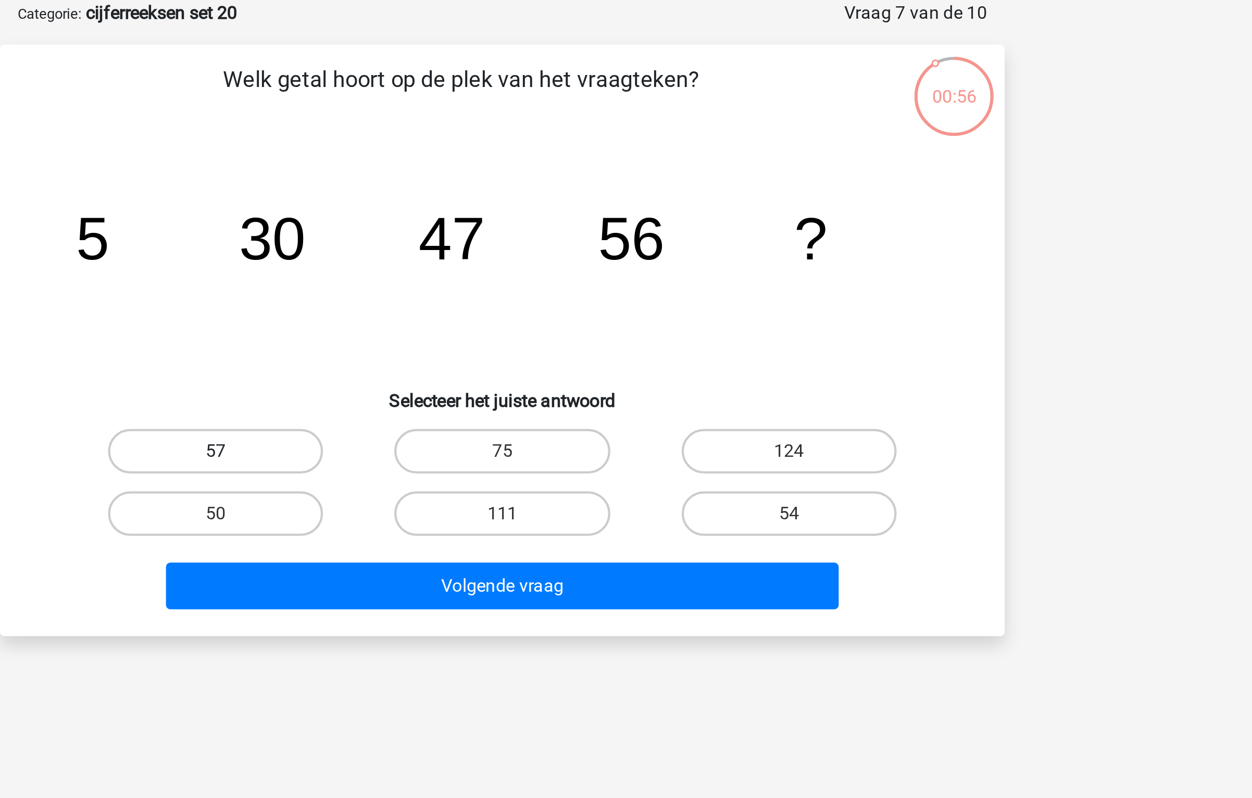
click at [529, 262] on label "57" at bounding box center [491, 263] width 100 height 21
click at [499, 263] on input "57" at bounding box center [495, 266] width 7 height 7
radio input "true"
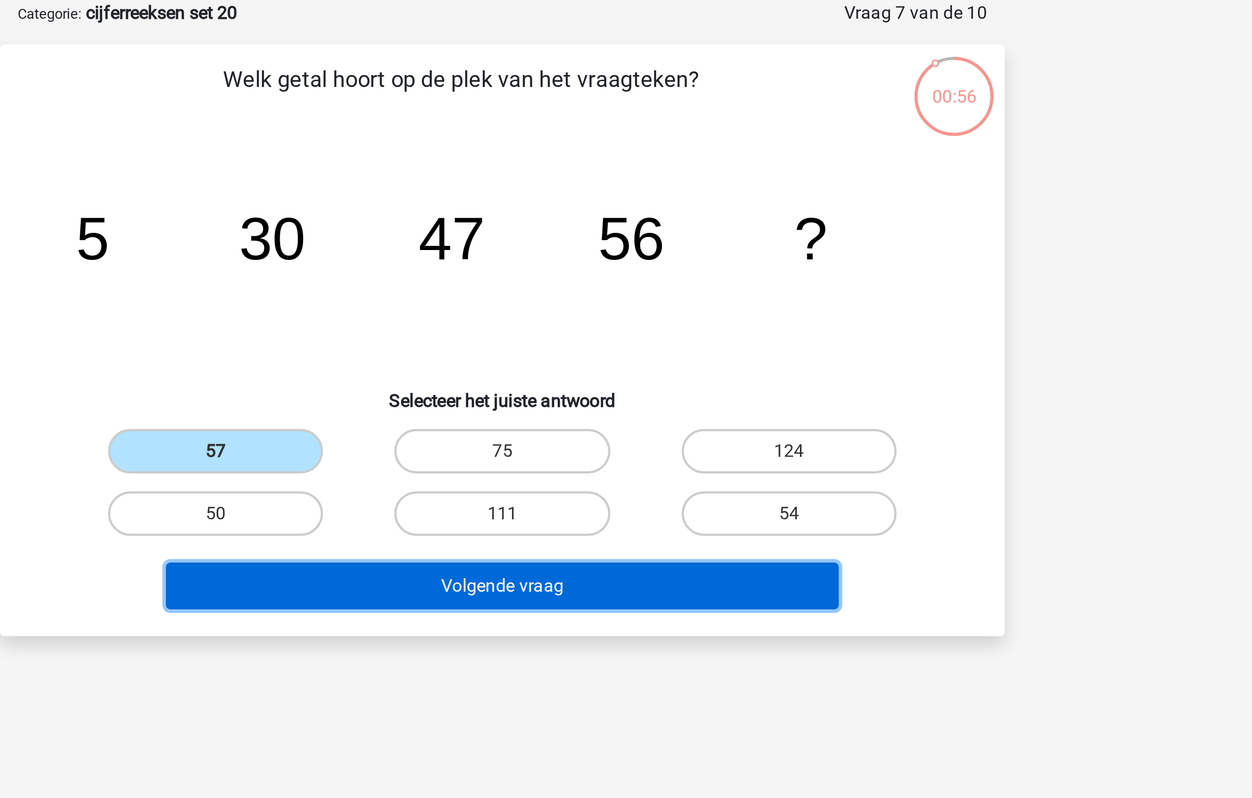
click at [572, 317] on button "Volgende vraag" at bounding box center [626, 326] width 315 height 22
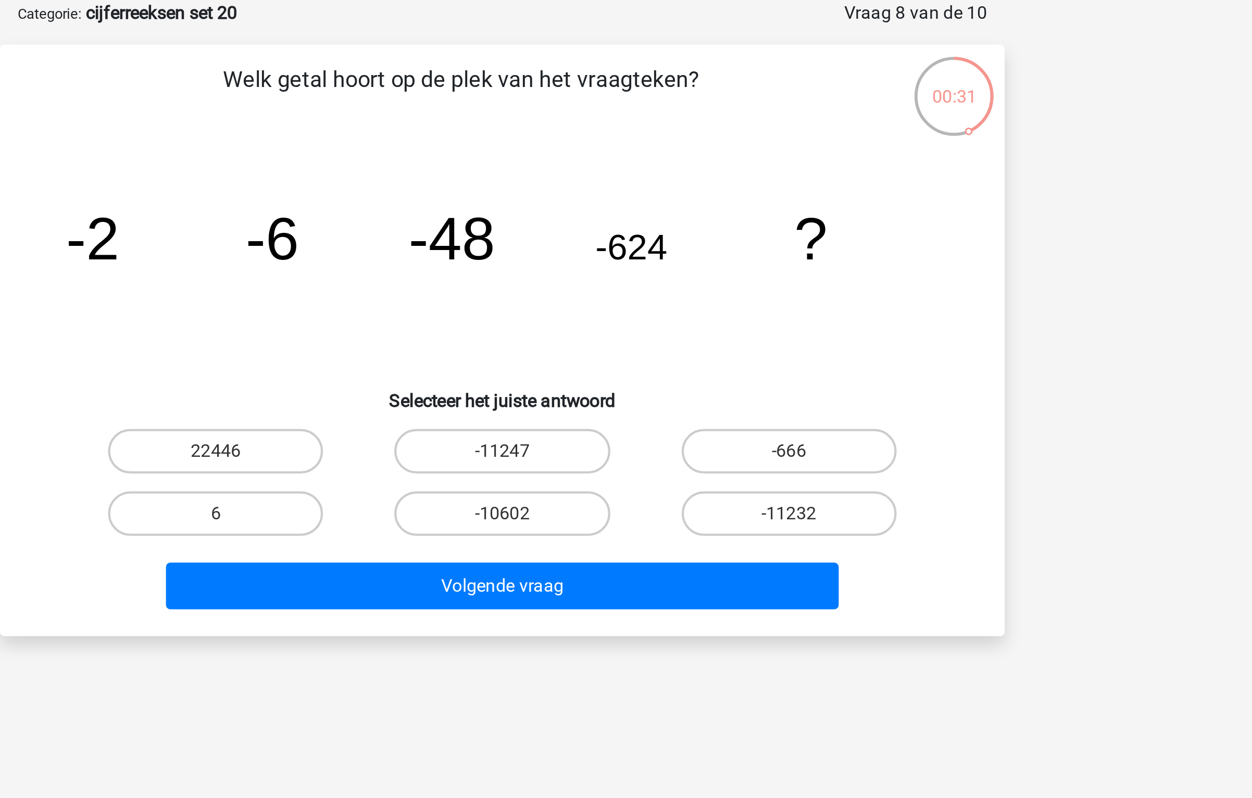
click at [524, 114] on div "Welk getal hoort op de plek van het vraagteken? image/svg+xml -2 -6 -48 -624 ? …" at bounding box center [625, 211] width 461 height 260
click at [727, 297] on label "-11232" at bounding box center [760, 292] width 100 height 21
click at [760, 297] on input "-11232" at bounding box center [763, 295] width 7 height 7
radio input "true"
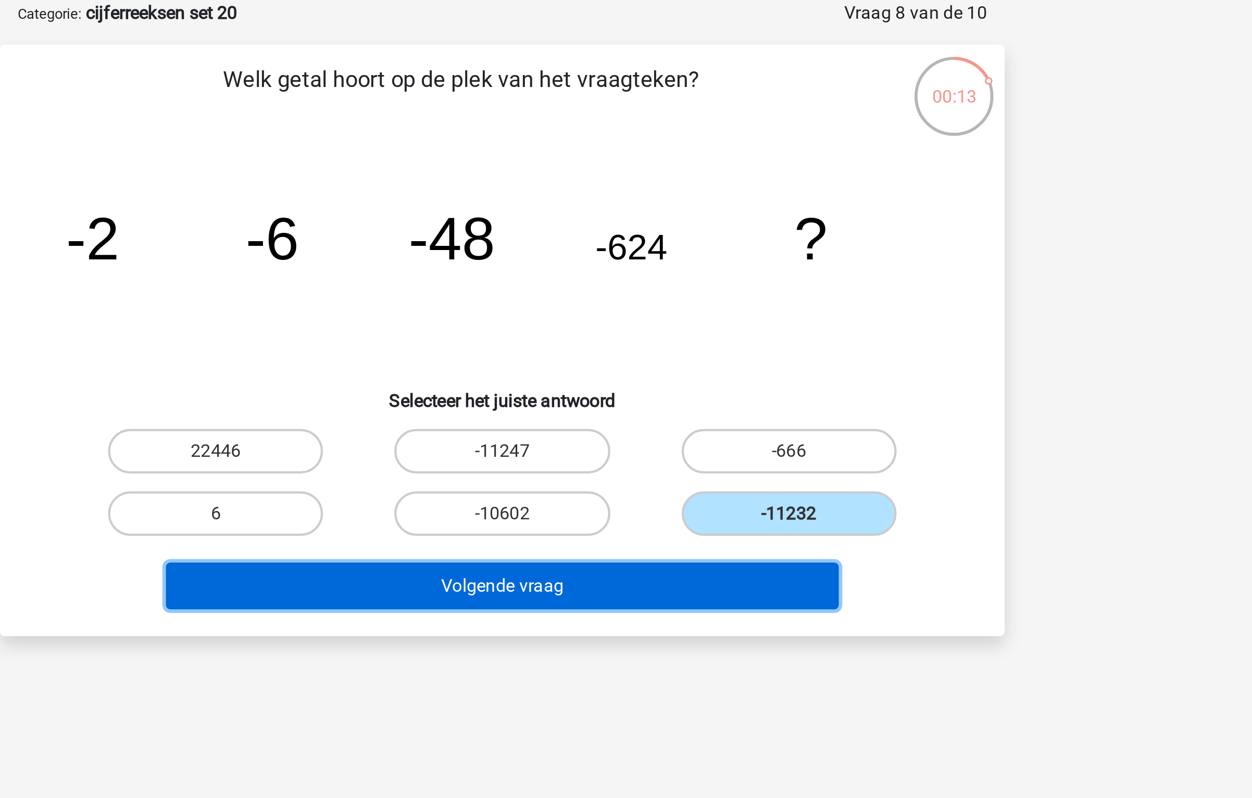
click at [645, 335] on button "Volgende vraag" at bounding box center [626, 326] width 315 height 22
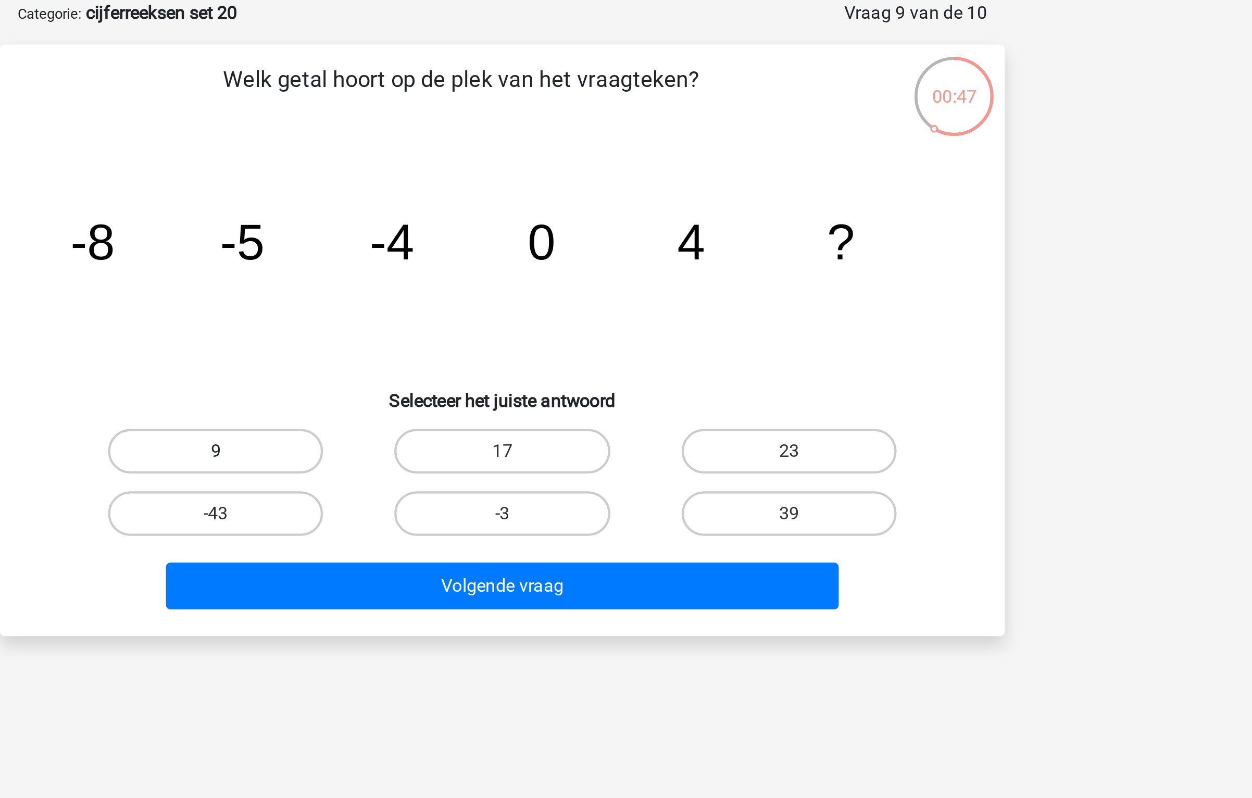
click at [536, 261] on label "9" at bounding box center [491, 263] width 100 height 21
click at [499, 263] on input "9" at bounding box center [495, 266] width 7 height 7
radio input "true"
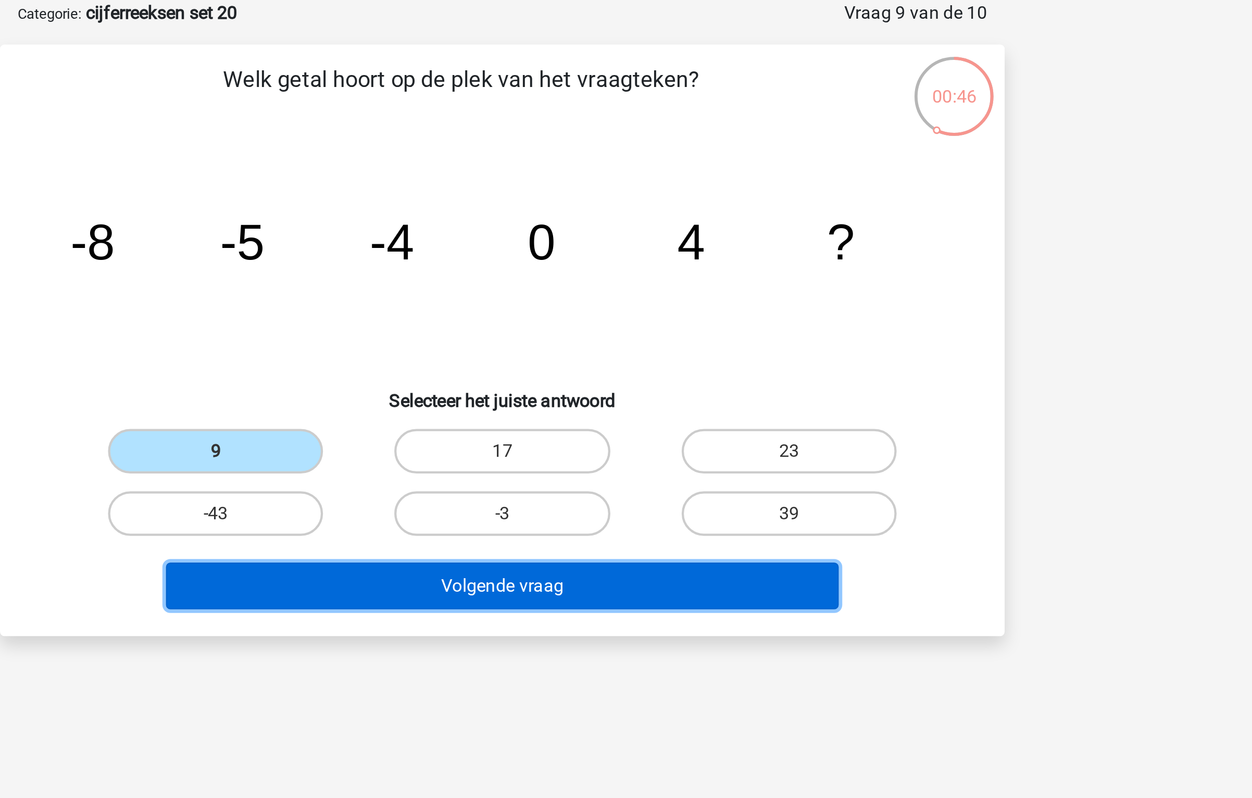
click at [590, 331] on button "Volgende vraag" at bounding box center [626, 326] width 315 height 22
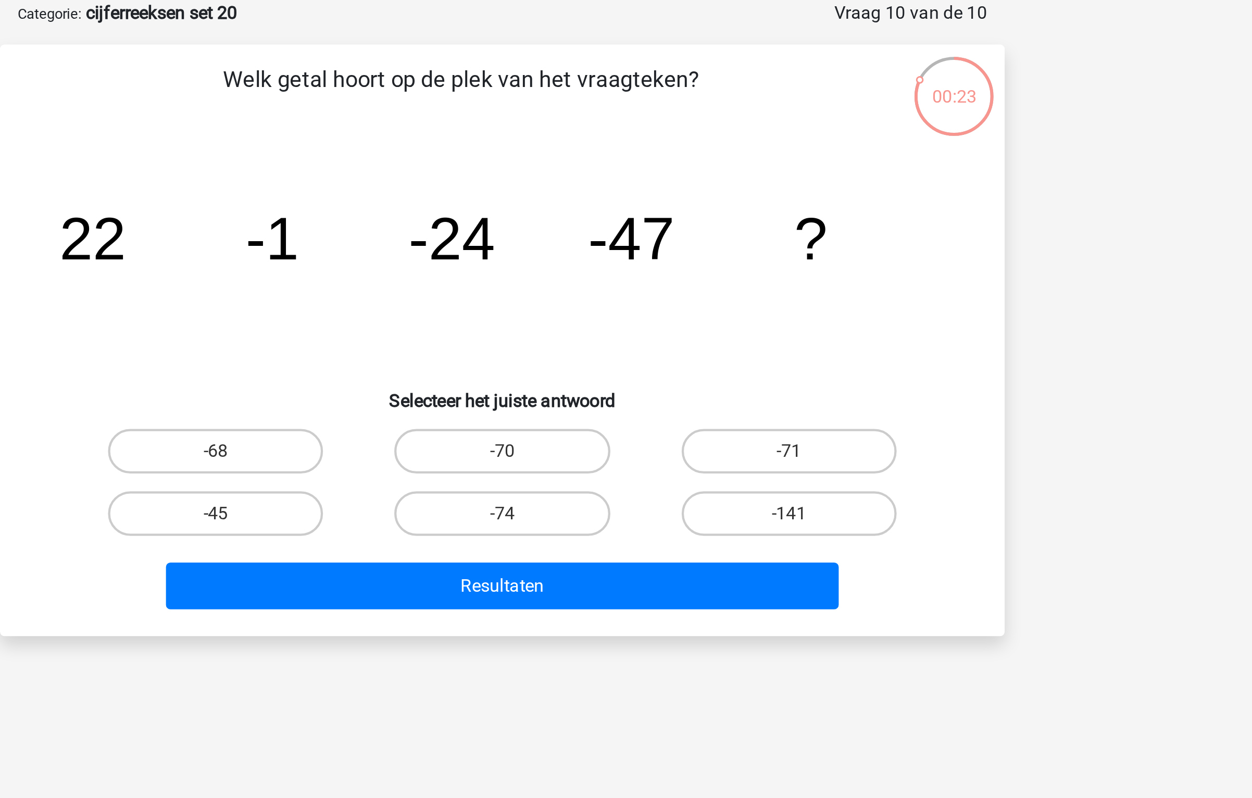
click at [655, 273] on div "-70" at bounding box center [626, 262] width 134 height 29
click at [661, 271] on label "-70" at bounding box center [625, 263] width 100 height 21
click at [633, 270] on input "-70" at bounding box center [629, 266] width 7 height 7
radio input "true"
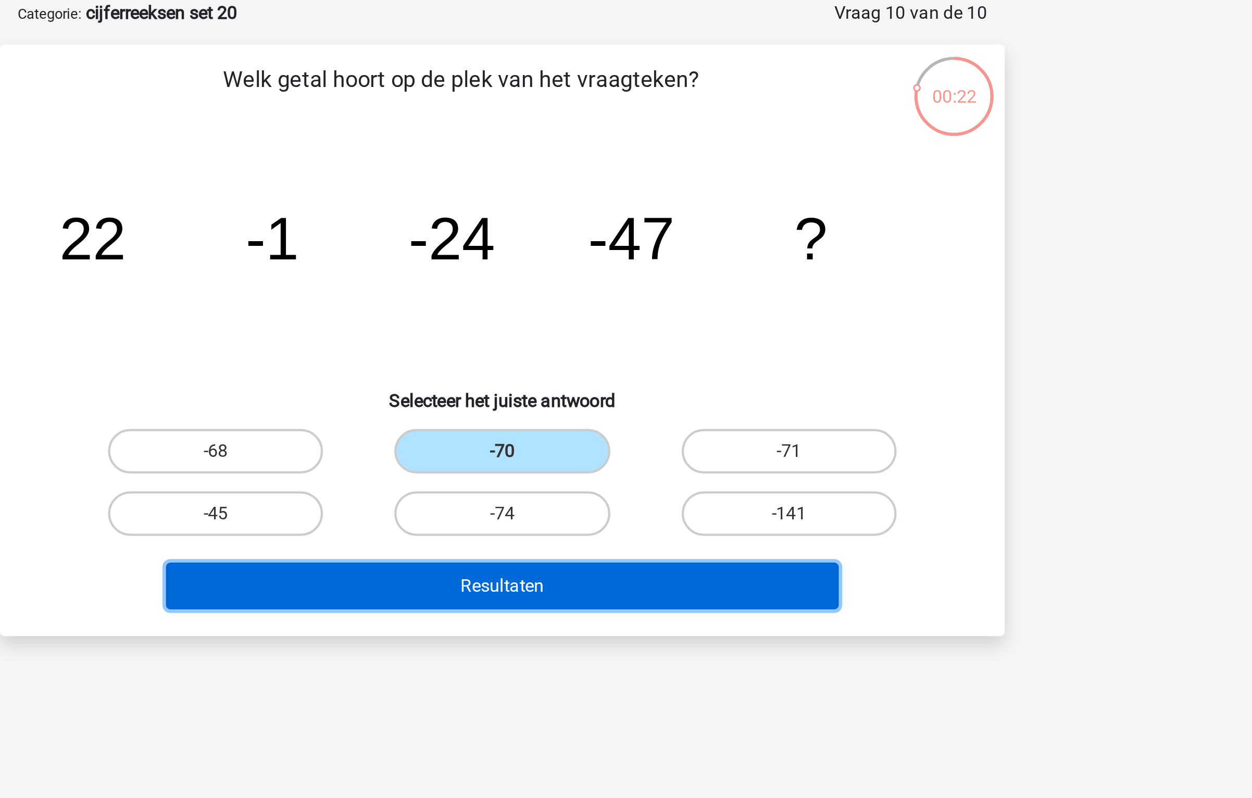
click at [660, 330] on button "Resultaten" at bounding box center [626, 326] width 315 height 22
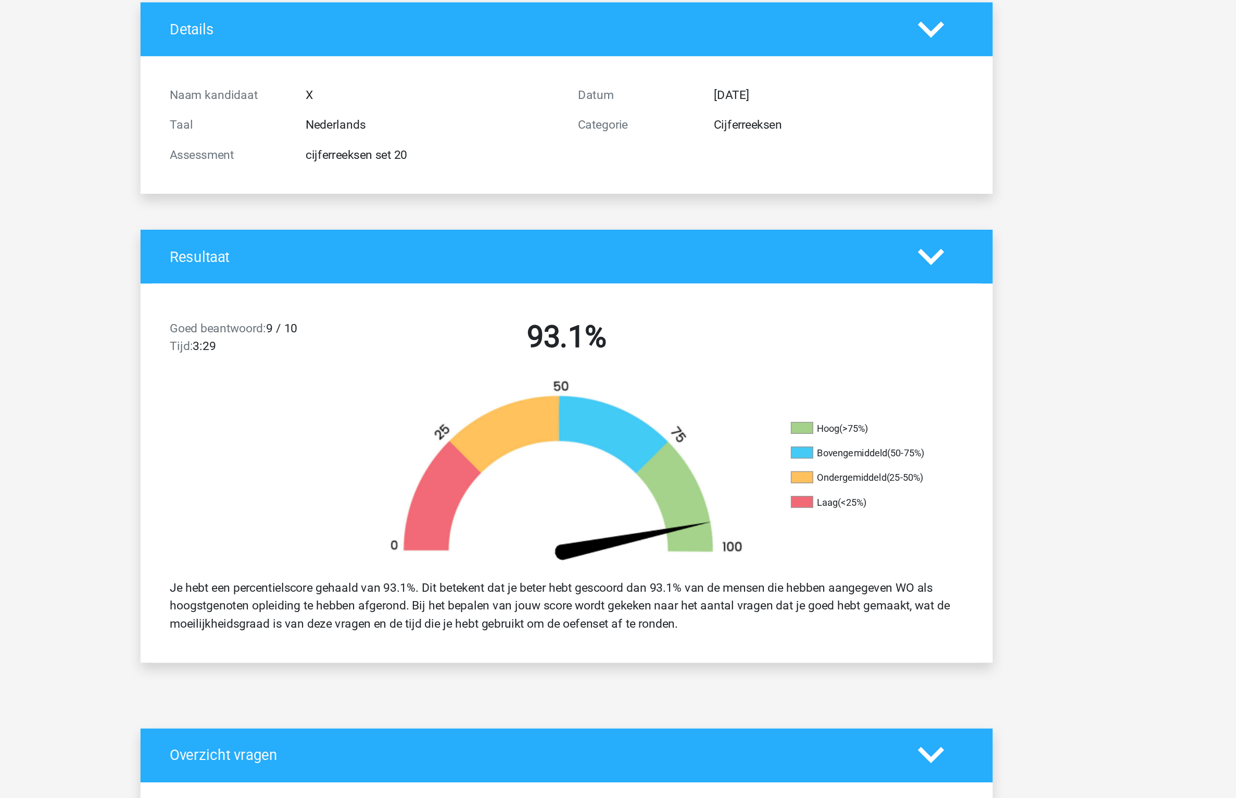
scroll to position [255, 0]
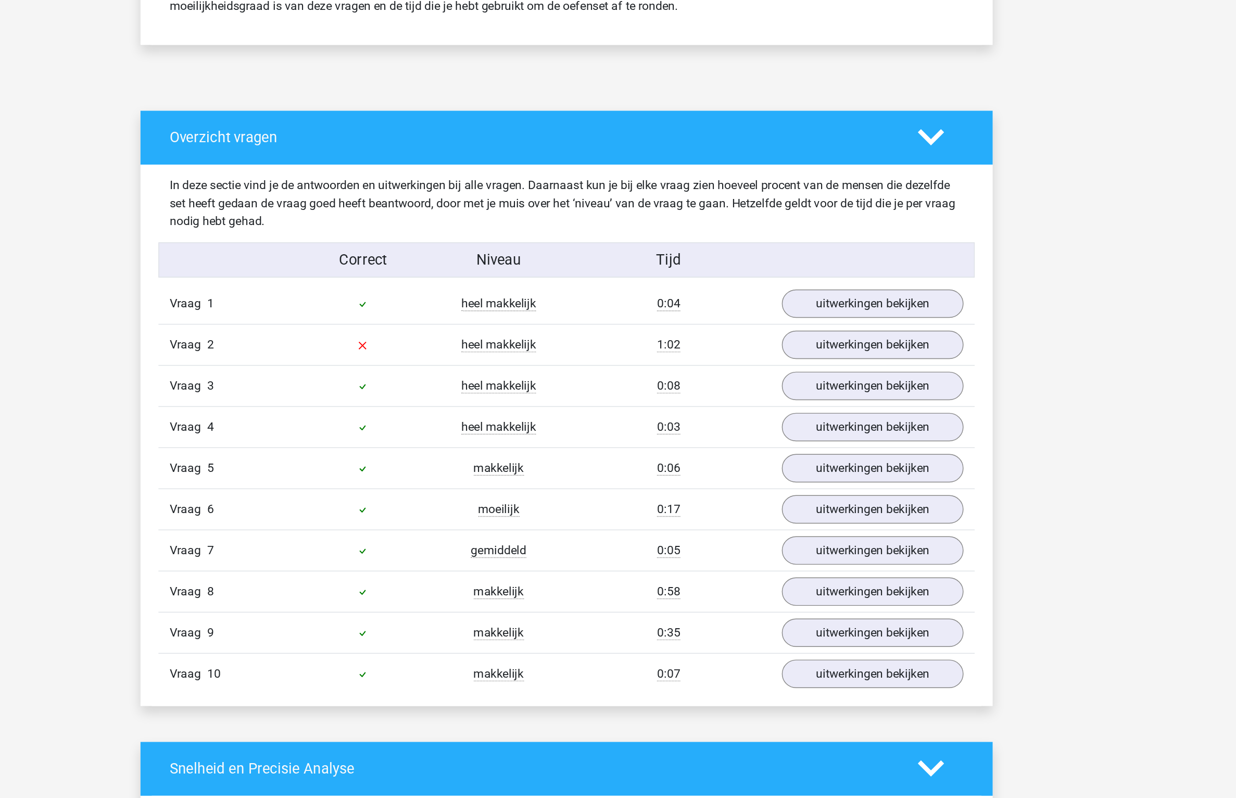
click at [817, 721] on div "Vraag 10 makkelijk 0:07 uitwerkingen bekijken" at bounding box center [618, 711] width 569 height 29
click at [818, 718] on link "uitwerkingen bekijken" at bounding box center [831, 711] width 145 height 23
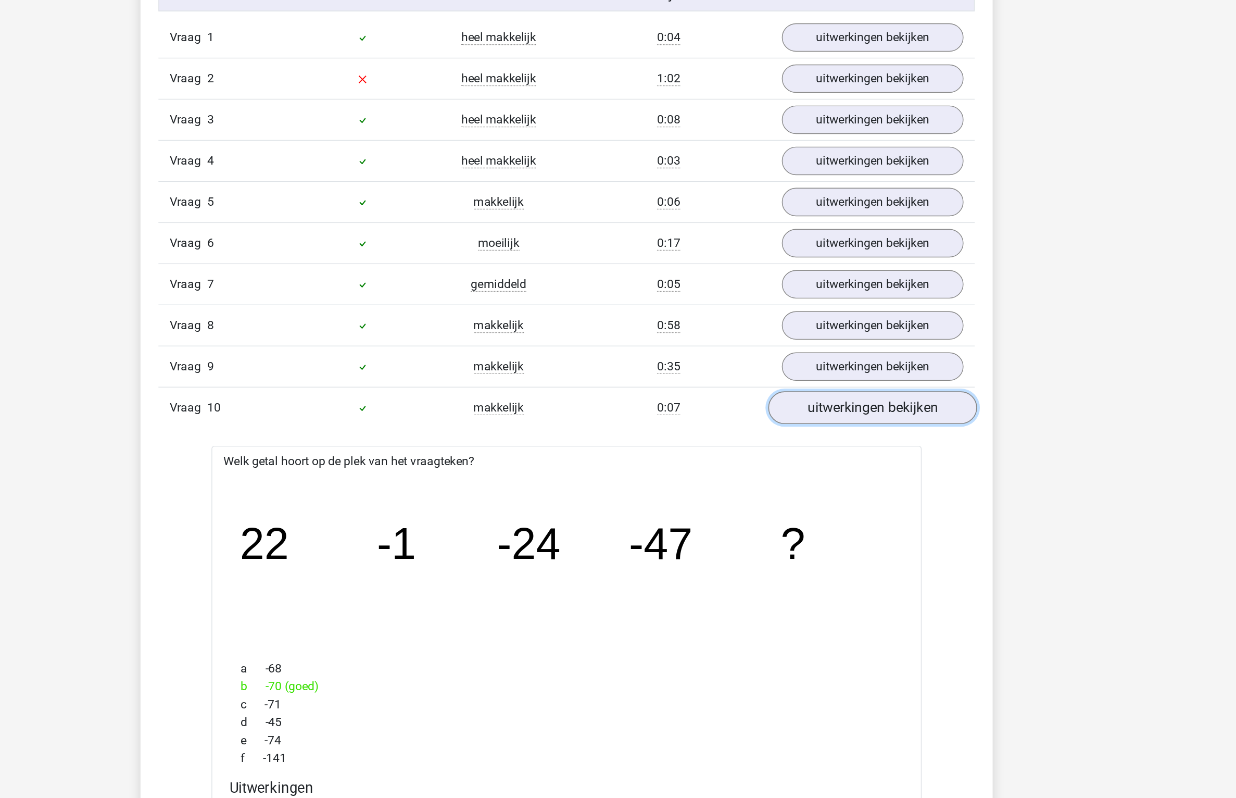
scroll to position [649, 0]
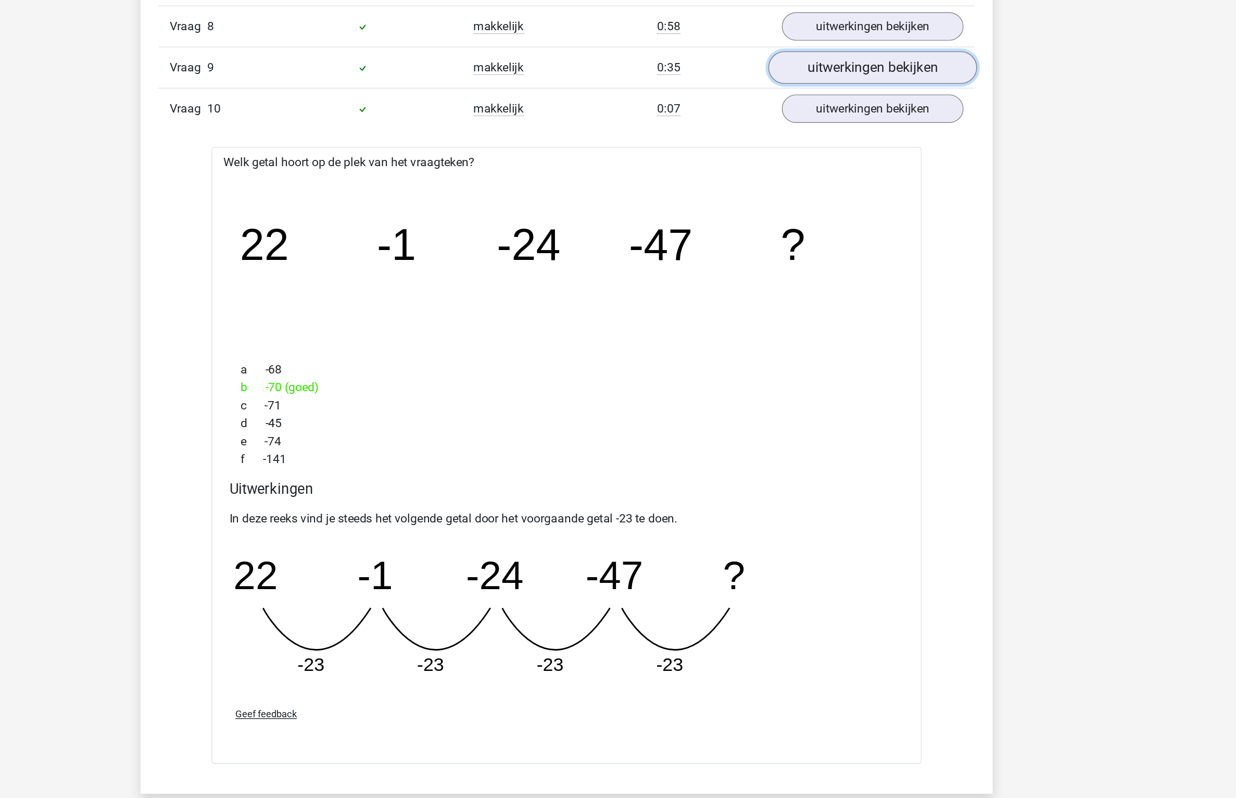
click at [831, 293] on link "uitwerkingen bekijken" at bounding box center [831, 288] width 145 height 23
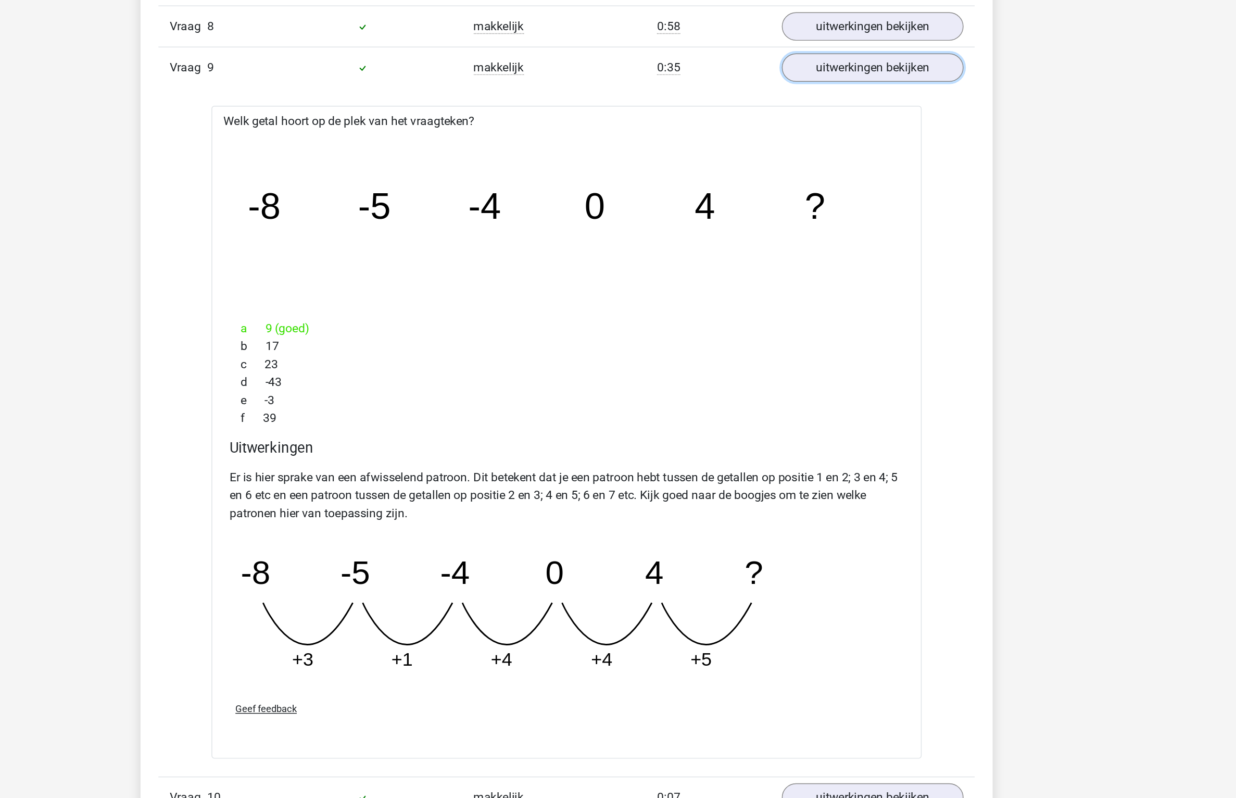
scroll to position [648, 0]
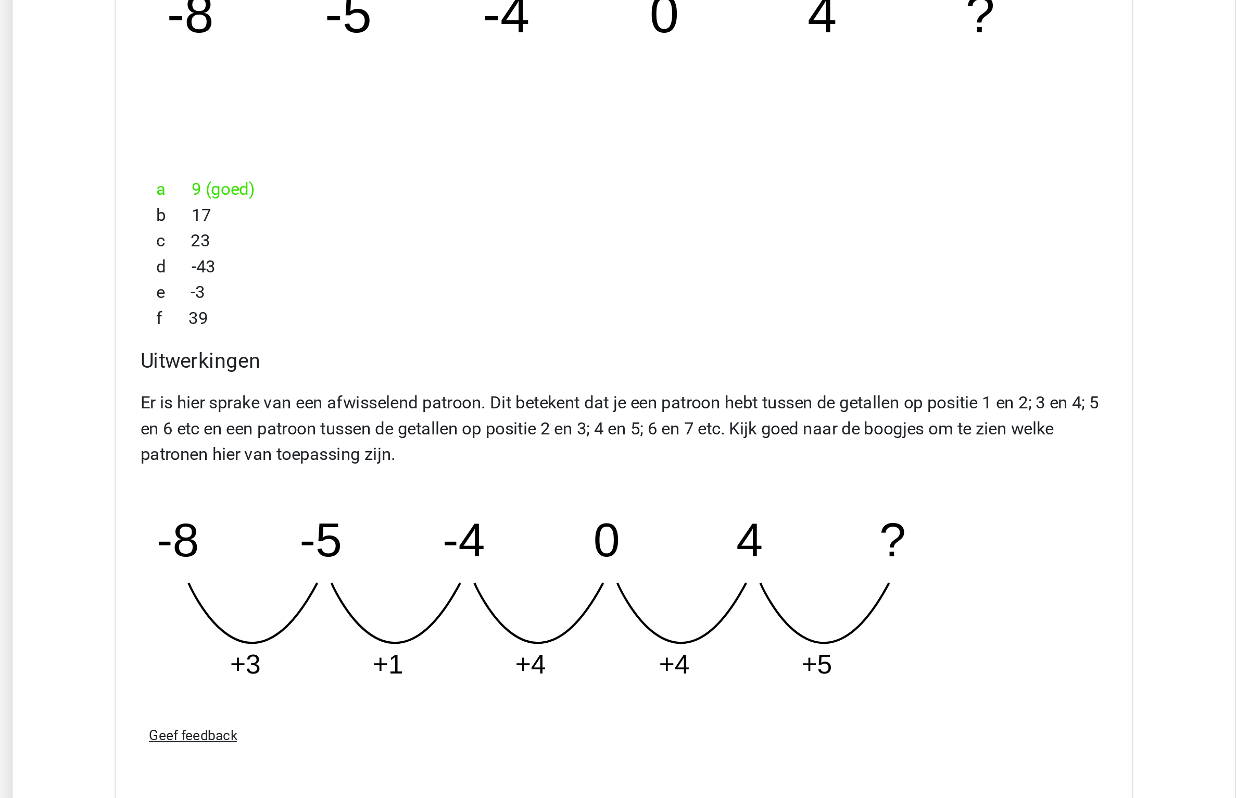
click at [531, 580] on p "Er is hier sprake van een afwisselend patroon. Dit betekent dat je een patroon …" at bounding box center [618, 587] width 470 height 37
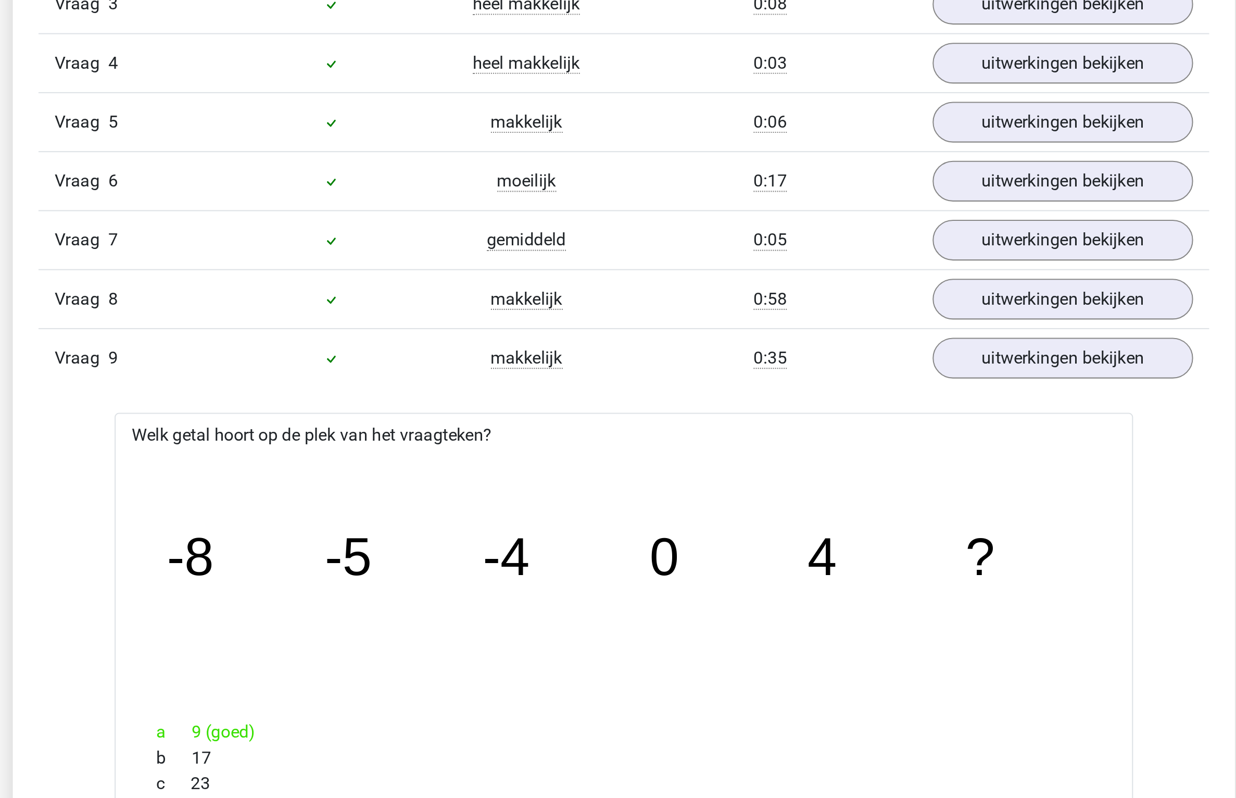
scroll to position [630, 0]
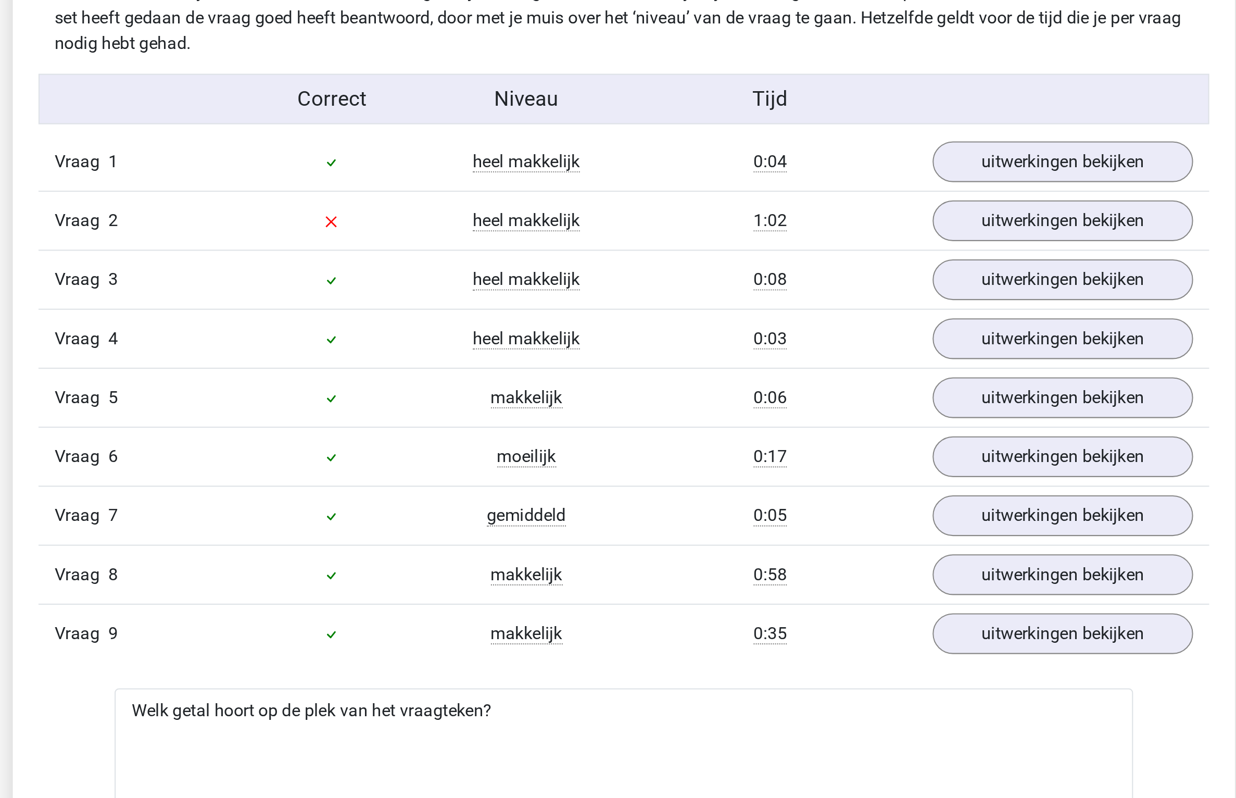
click at [840, 291] on div "Vraag 8 makkelijk 0:58 uitwerkingen bekijken" at bounding box center [618, 278] width 569 height 29
click at [844, 284] on link "uitwerkingen bekijken" at bounding box center [831, 279] width 145 height 23
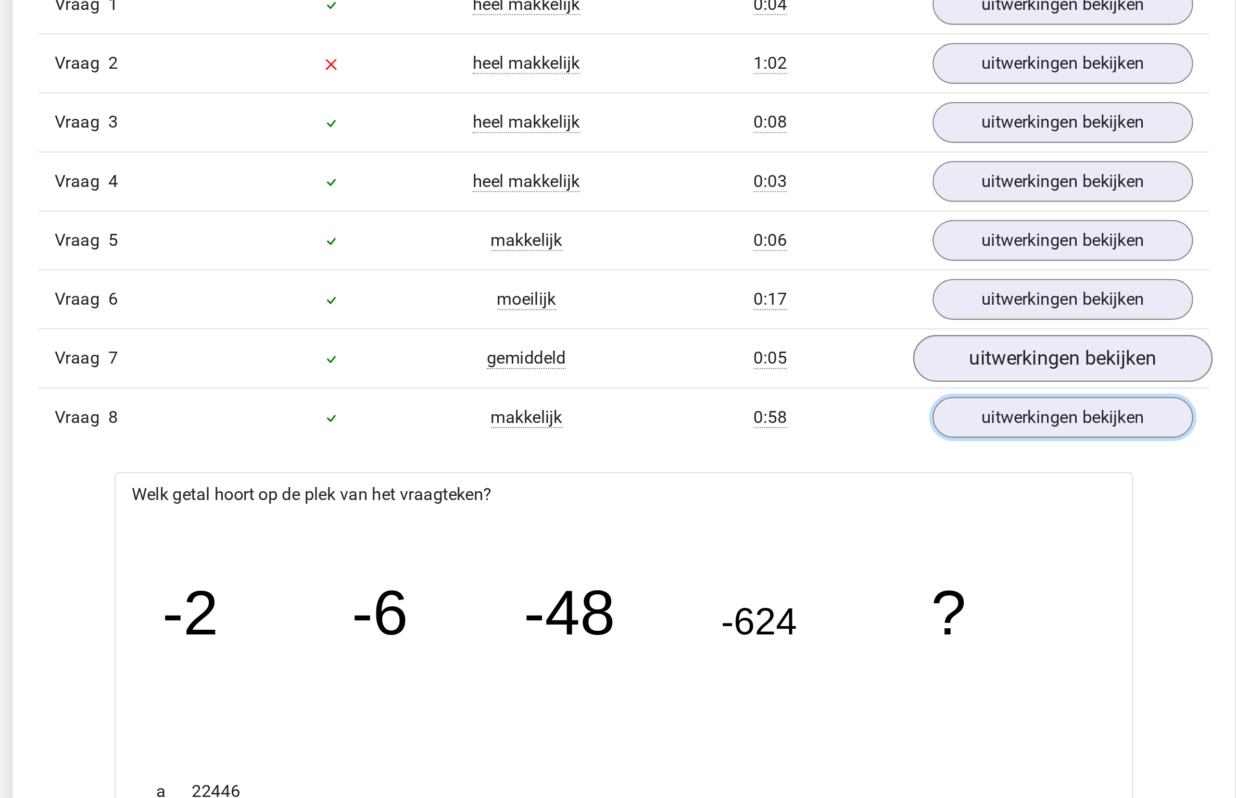
scroll to position [635, 0]
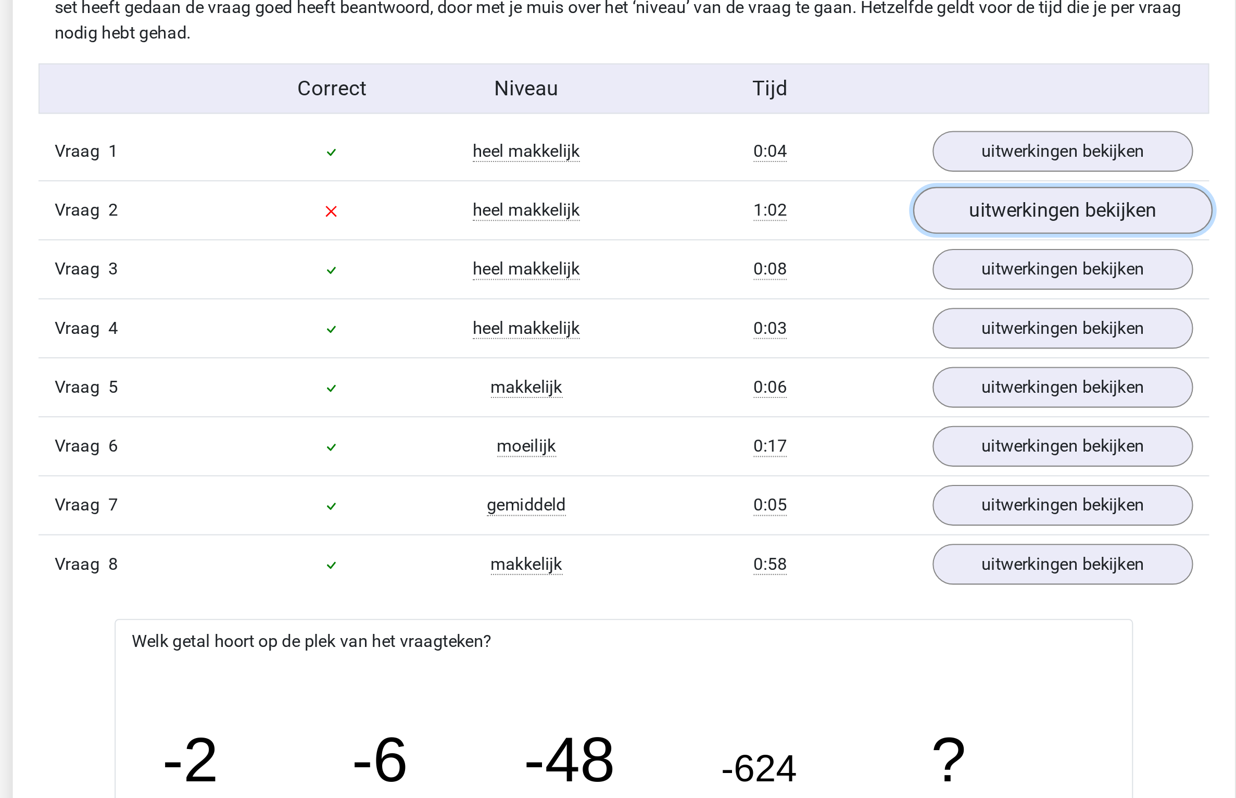
click at [828, 100] on link "uitwerkingen bekijken" at bounding box center [831, 102] width 145 height 23
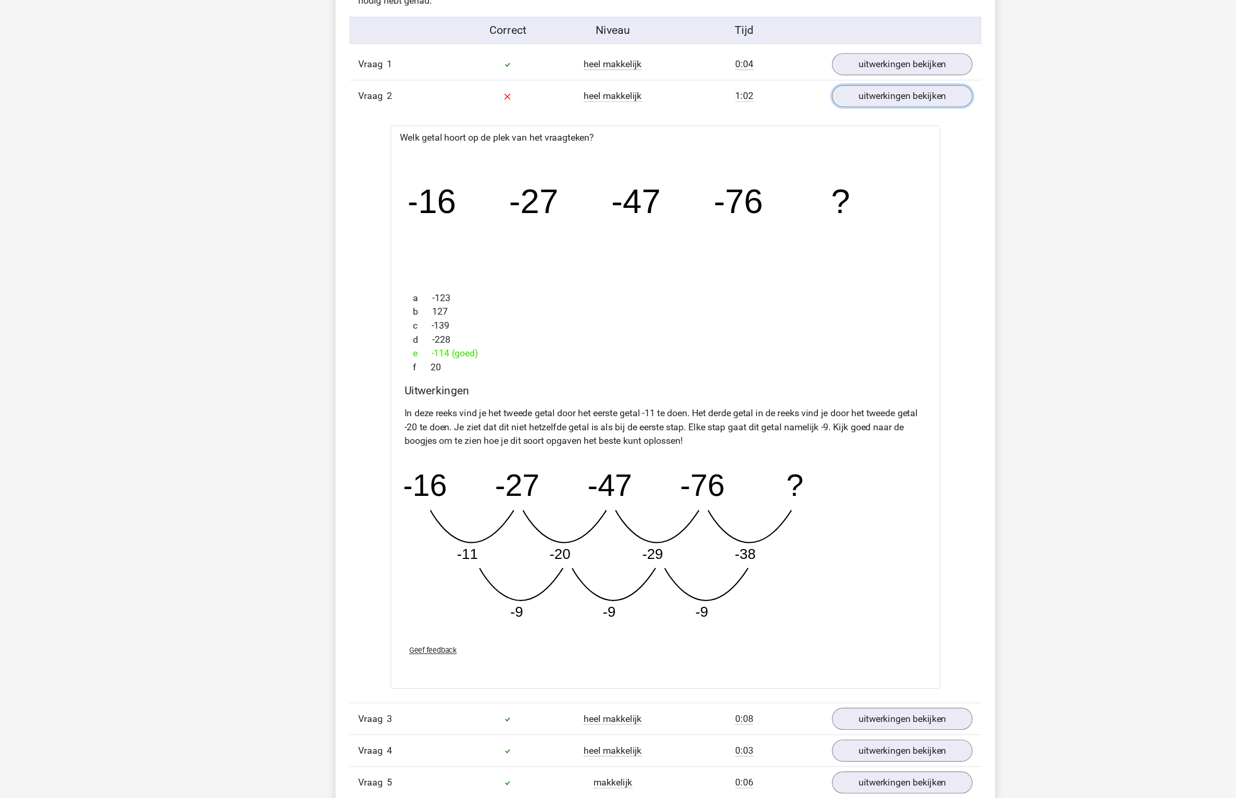
scroll to position [0, 0]
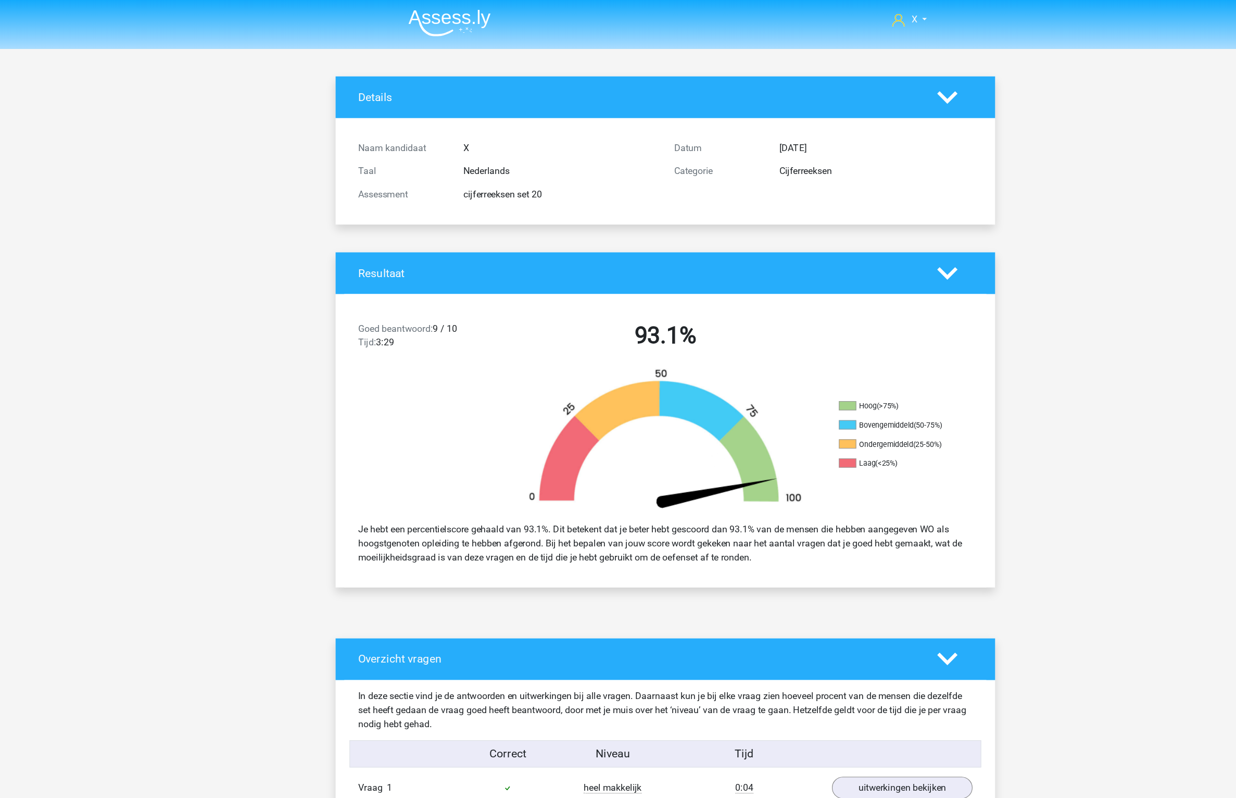
click at [441, 31] on img at bounding box center [424, 20] width 74 height 24
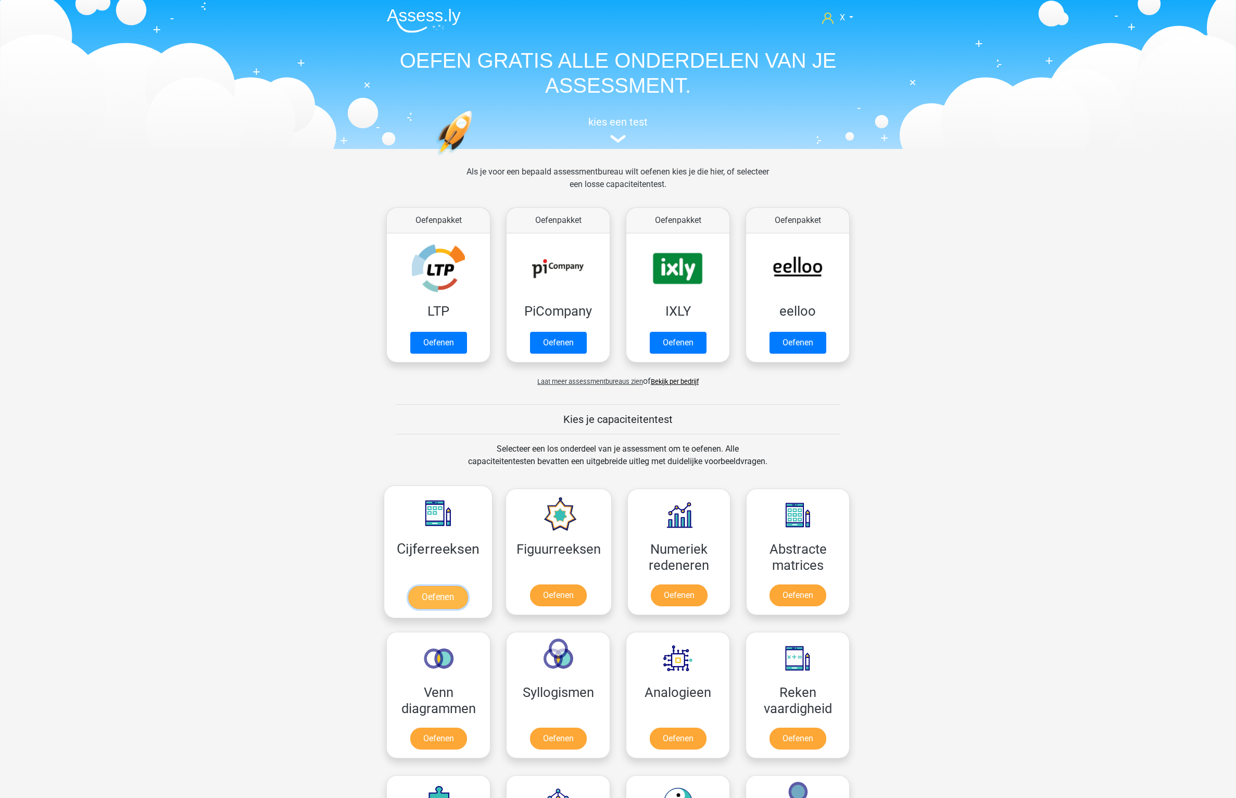
click at [439, 586] on link "Oefenen" at bounding box center [437, 597] width 59 height 23
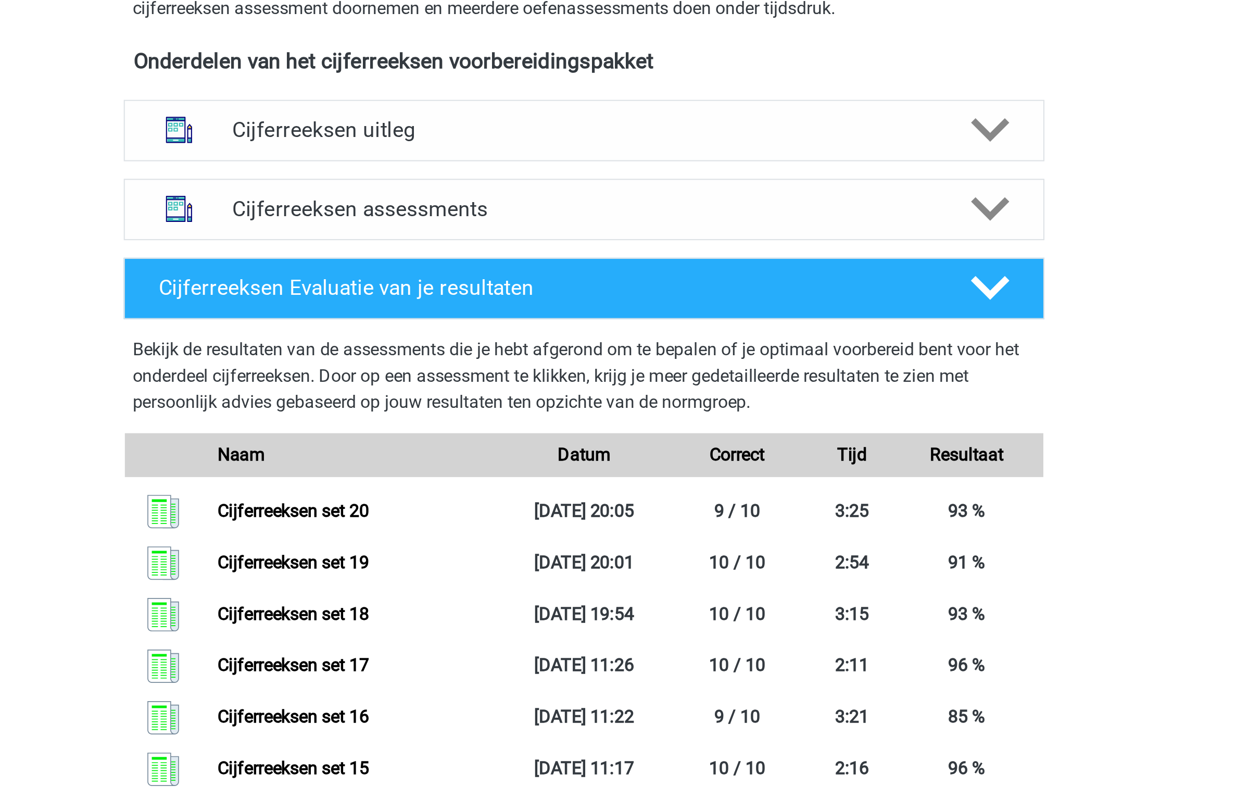
scroll to position [261, 0]
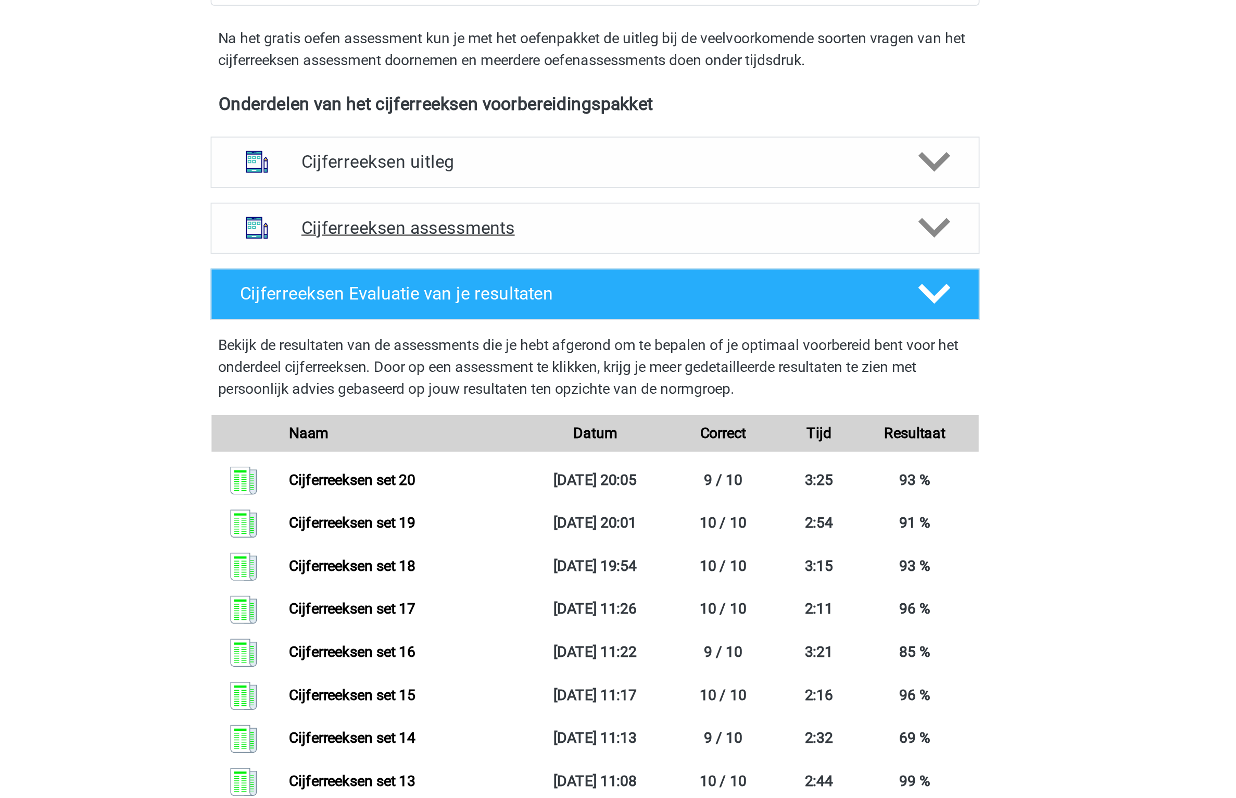
click at [655, 216] on h4 "Cijferreeksen assessments" at bounding box center [618, 210] width 334 height 12
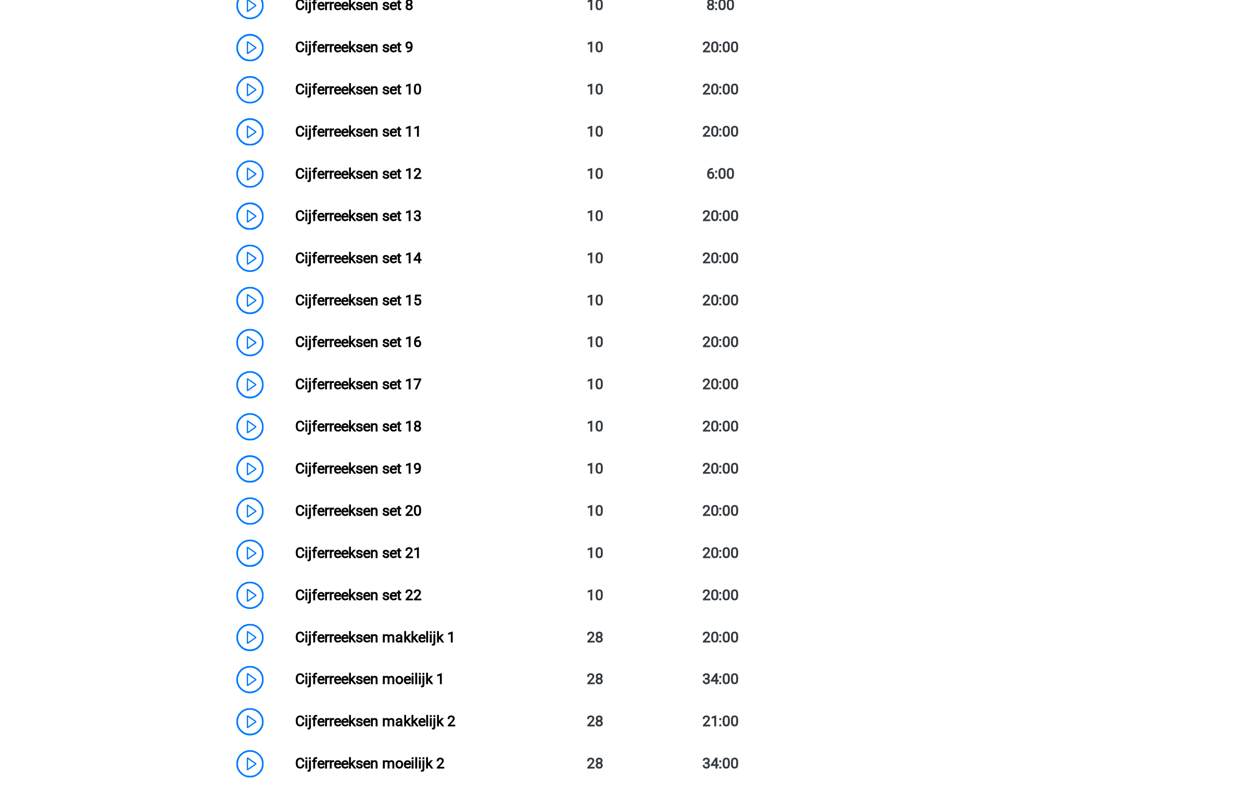
scroll to position [439, 0]
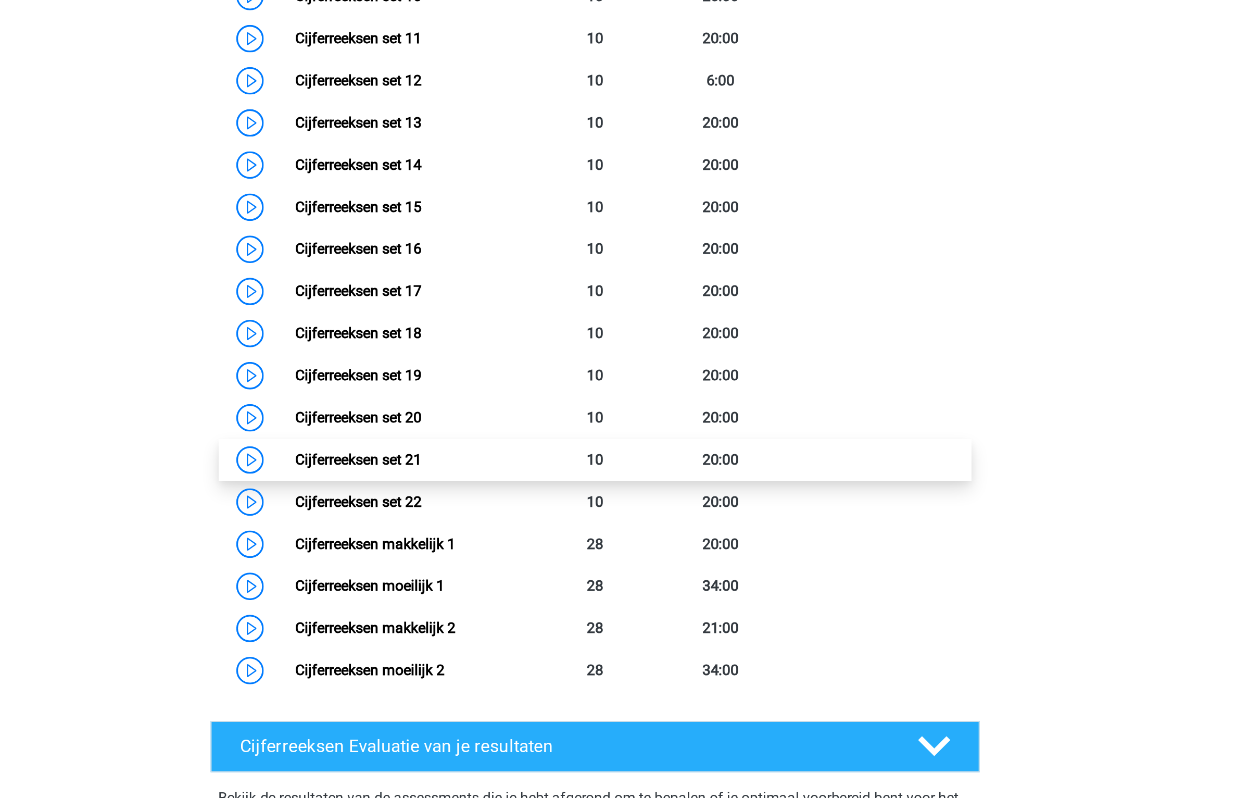
click at [519, 610] on link "Cijferreeksen set 21" at bounding box center [483, 605] width 72 height 10
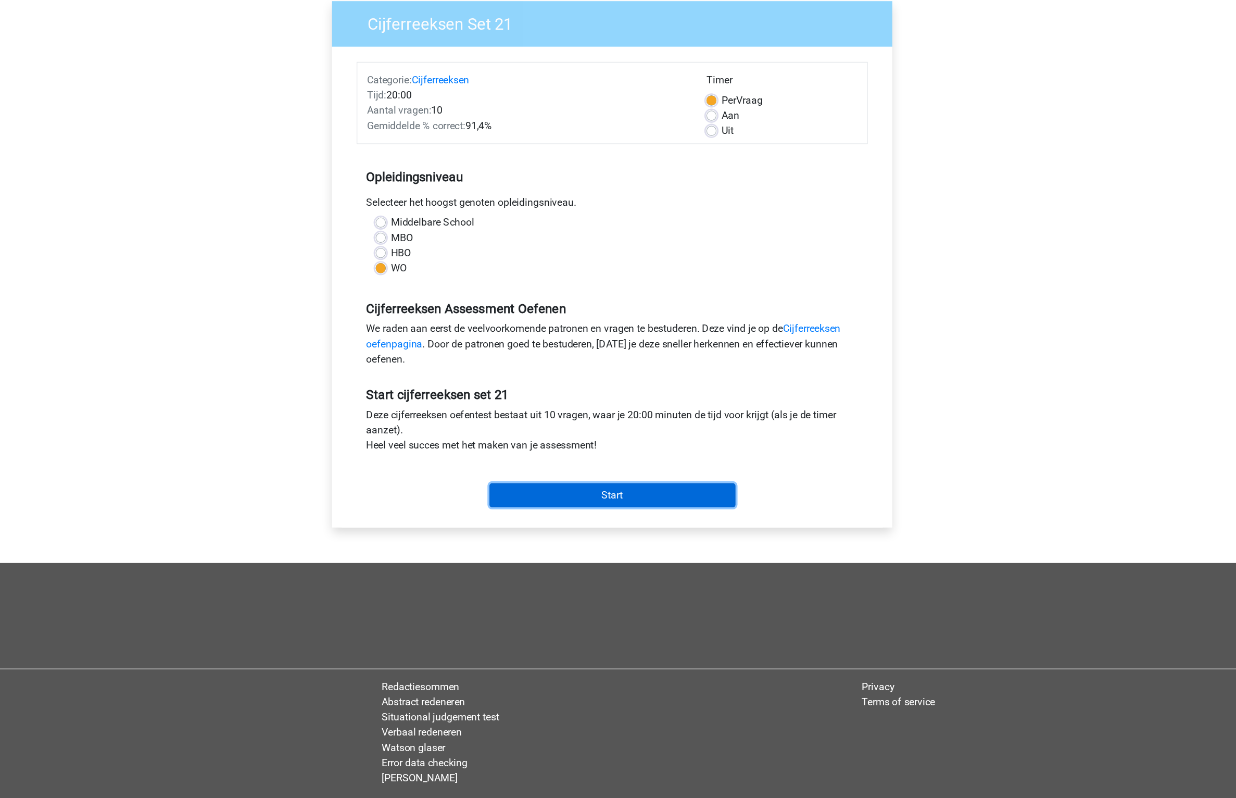
click at [650, 494] on input "Start" at bounding box center [618, 492] width 203 height 20
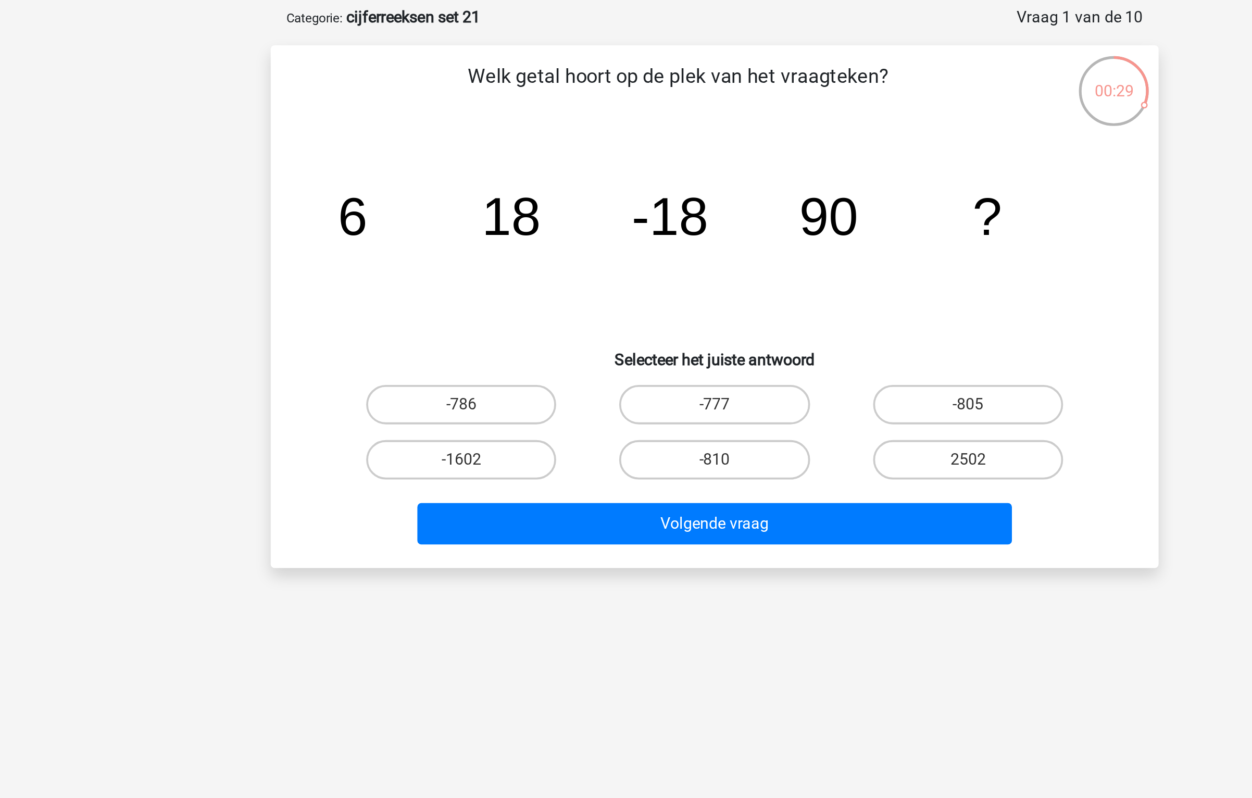
click at [840, 199] on div "image/svg+xml 6 18 -18 90 ?" at bounding box center [626, 173] width 436 height 105
click at [505, 251] on div "-786" at bounding box center [492, 262] width 134 height 29
click at [505, 258] on label "-786" at bounding box center [491, 263] width 100 height 21
click at [499, 263] on input "-786" at bounding box center [495, 266] width 7 height 7
radio input "true"
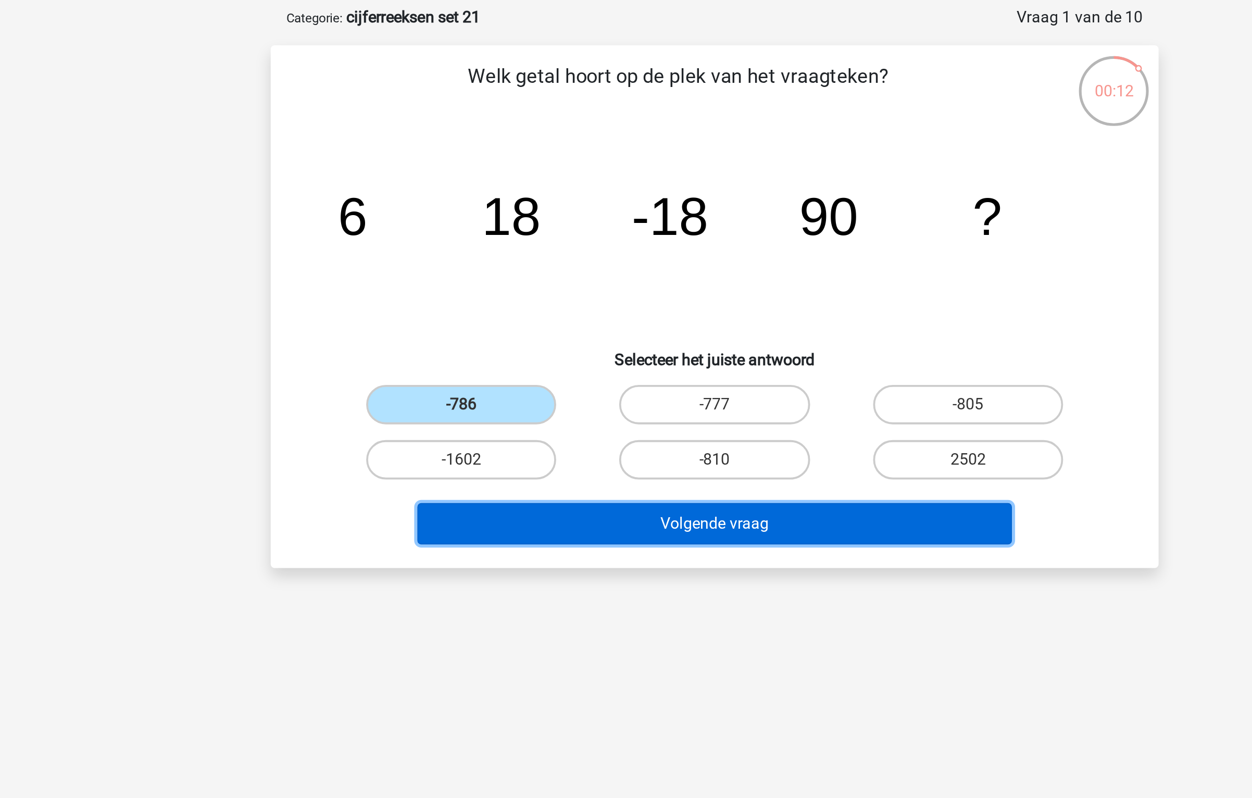
click at [567, 324] on button "Volgende vraag" at bounding box center [626, 326] width 315 height 22
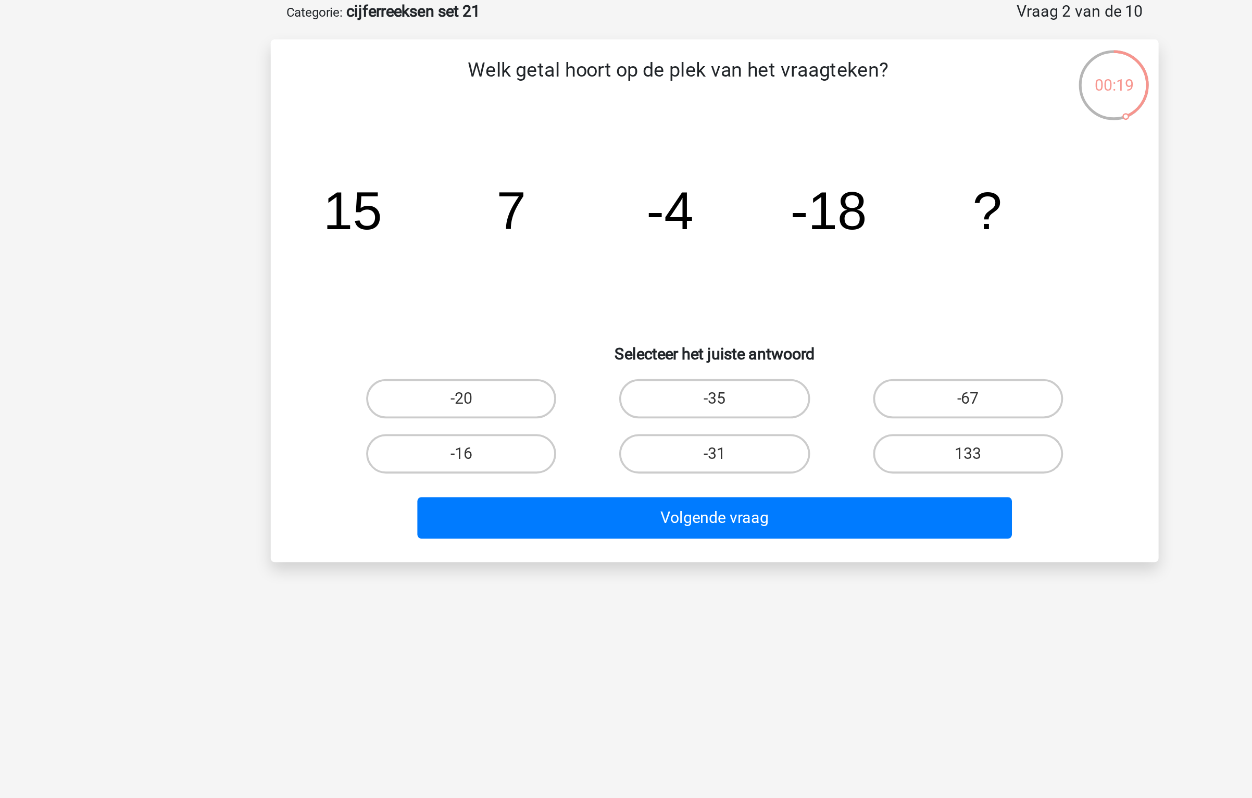
click at [629, 263] on input "-35" at bounding box center [629, 266] width 7 height 7
radio input "true"
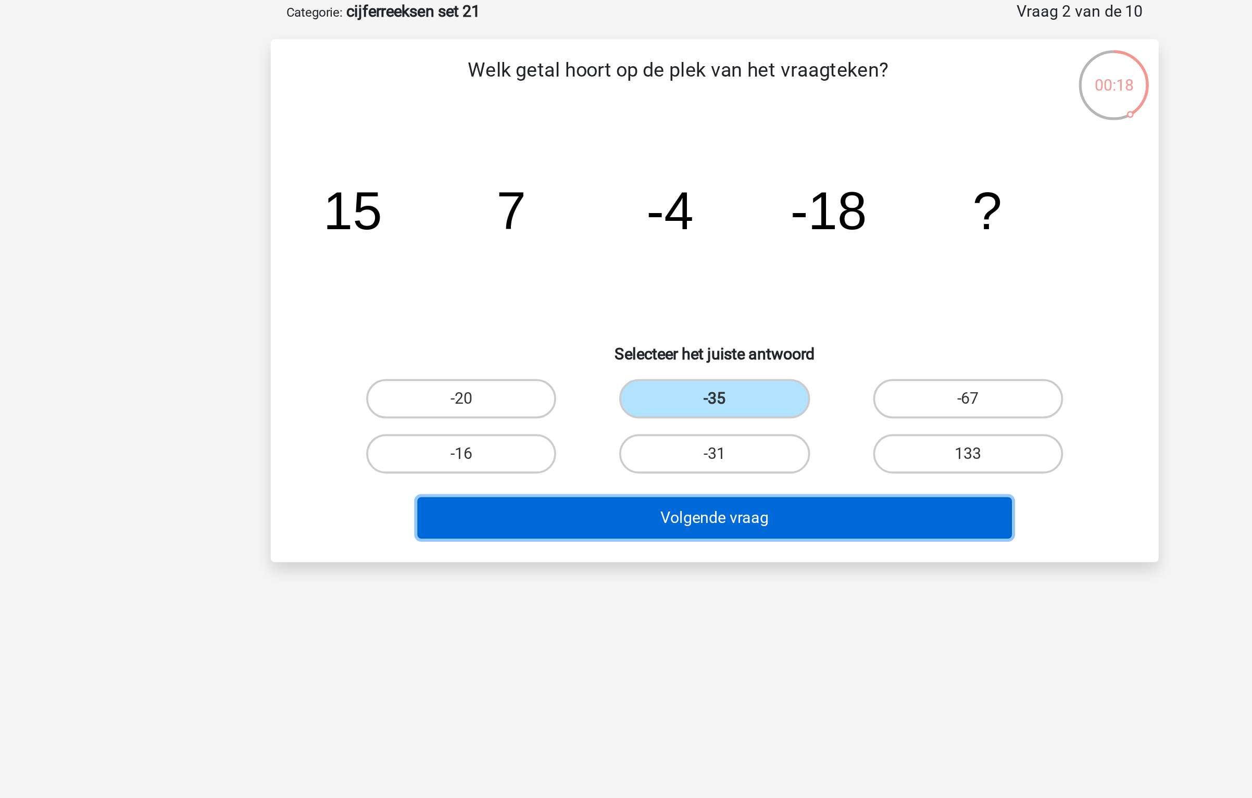
click at [610, 333] on button "Volgende vraag" at bounding box center [626, 326] width 315 height 22
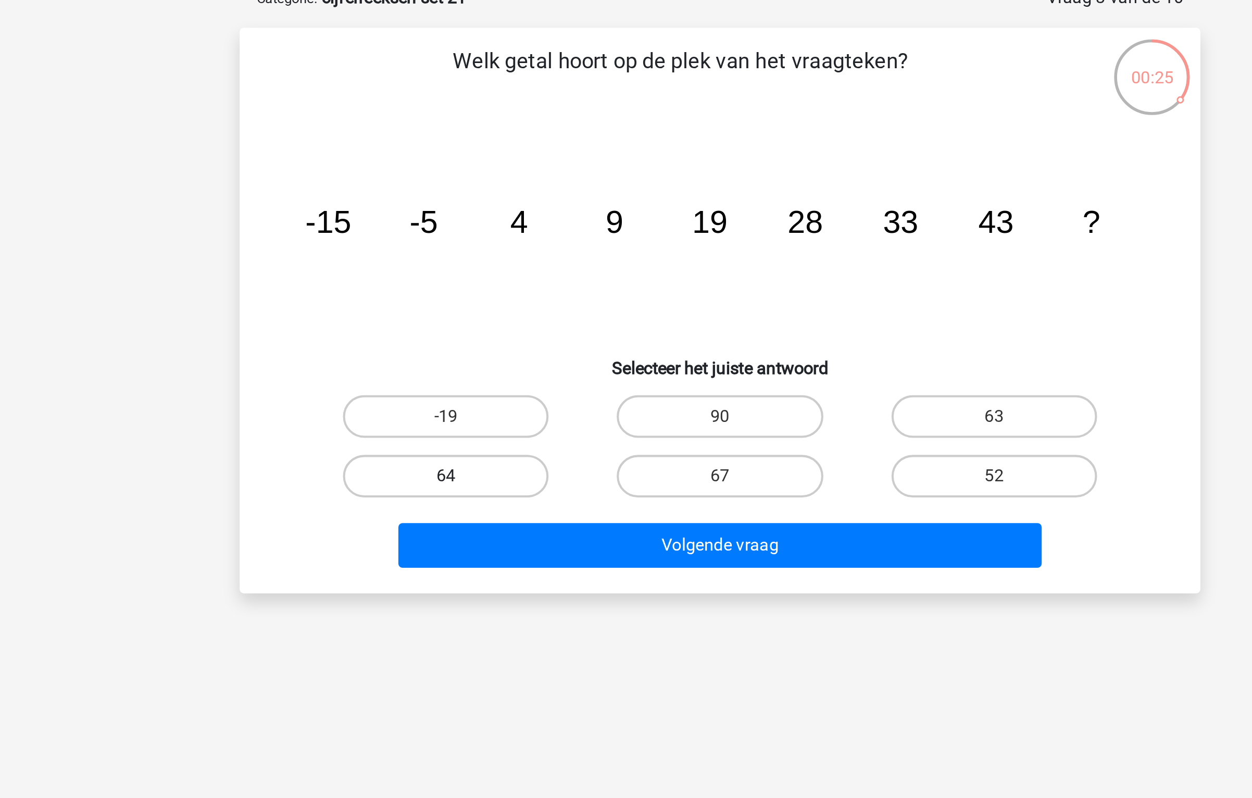
click at [512, 286] on label "64" at bounding box center [491, 292] width 100 height 21
click at [499, 292] on input "64" at bounding box center [495, 295] width 7 height 7
radio input "true"
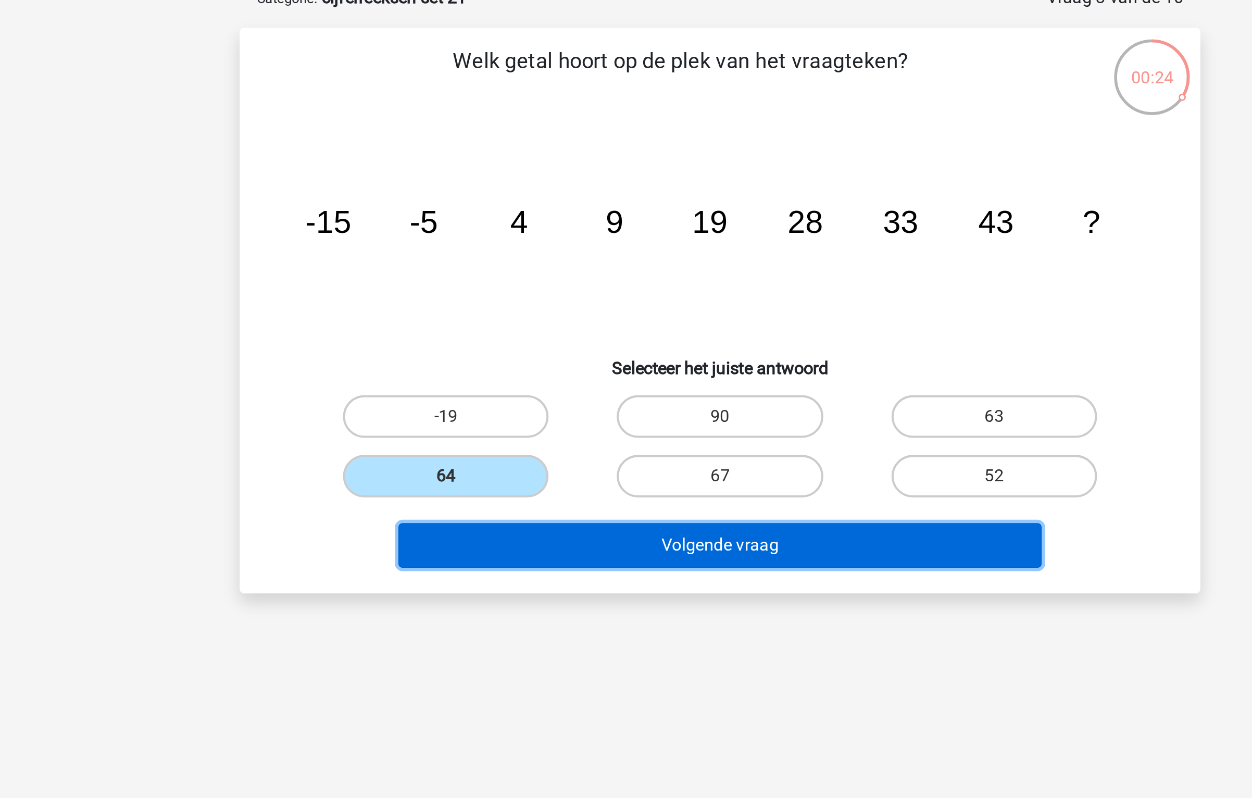
click at [567, 330] on button "Volgende vraag" at bounding box center [626, 326] width 315 height 22
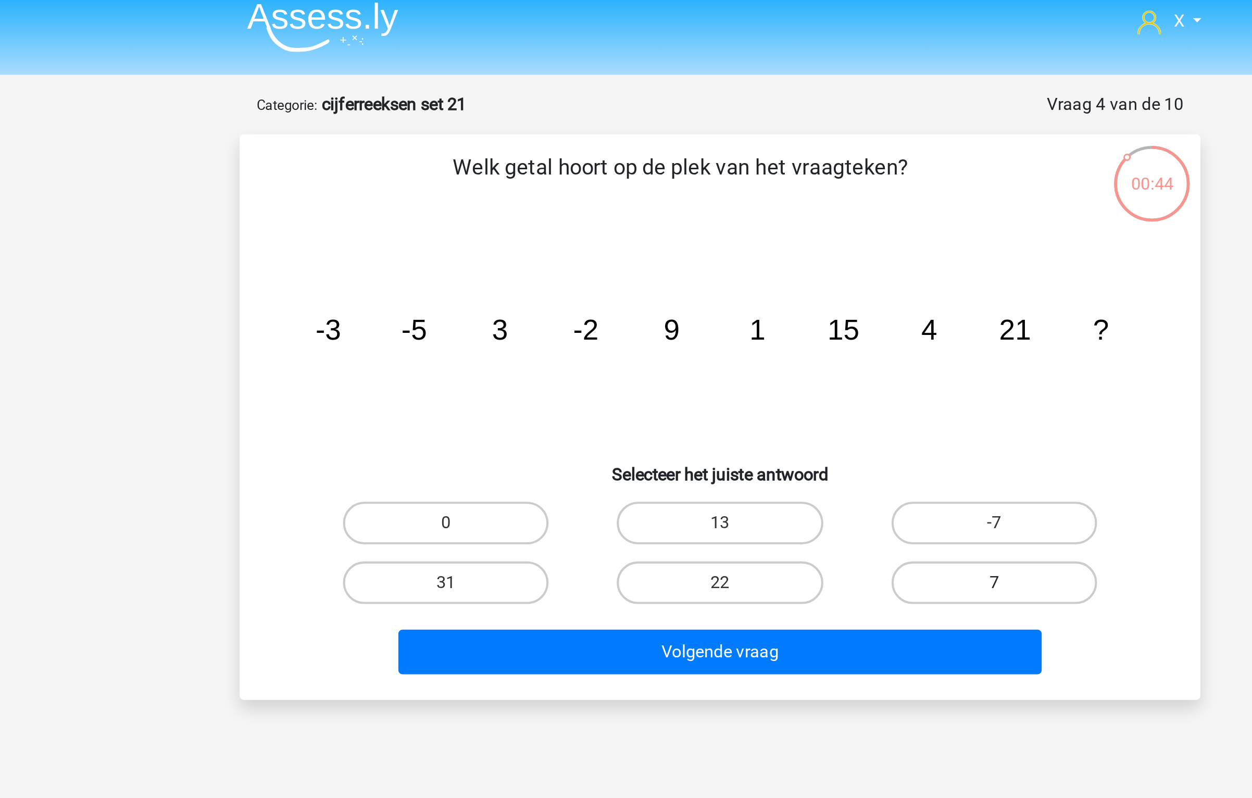
click at [746, 291] on label "7" at bounding box center [760, 292] width 100 height 21
click at [760, 292] on input "7" at bounding box center [763, 295] width 7 height 7
radio input "true"
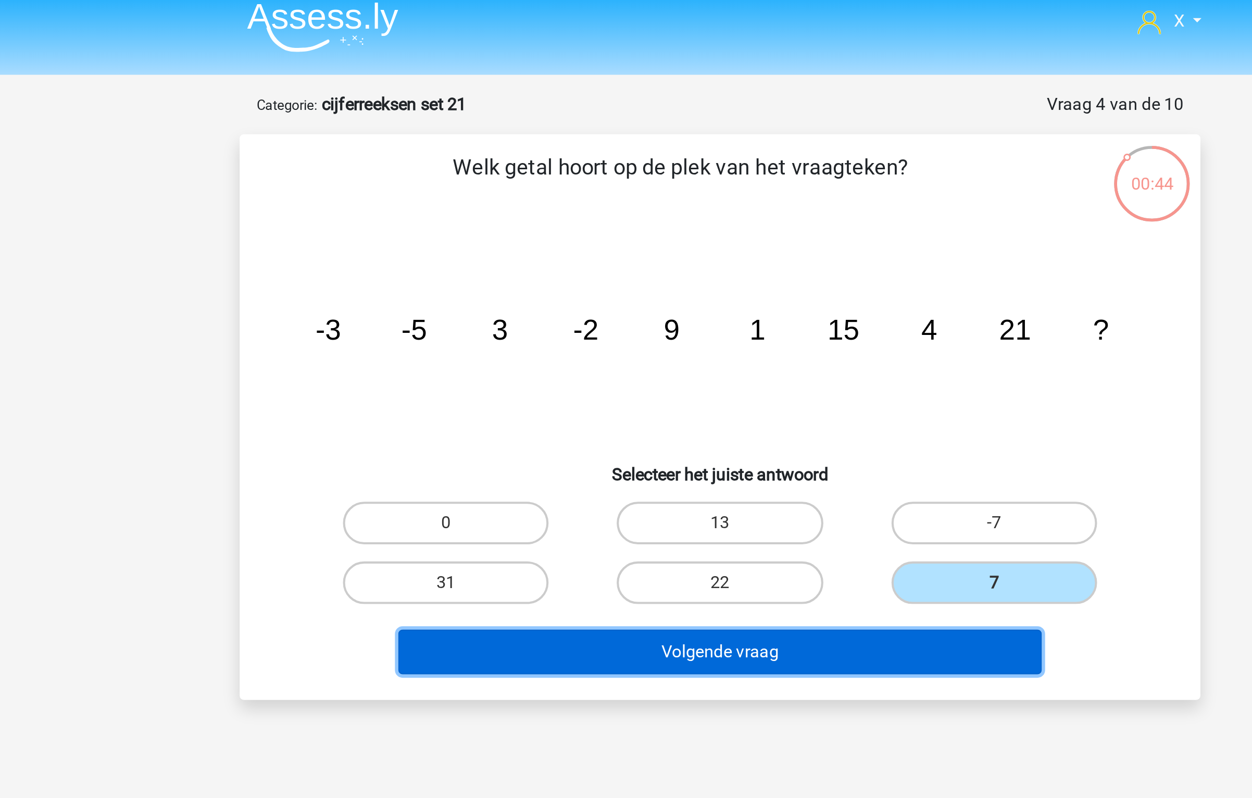
click at [684, 322] on button "Volgende vraag" at bounding box center [626, 326] width 315 height 22
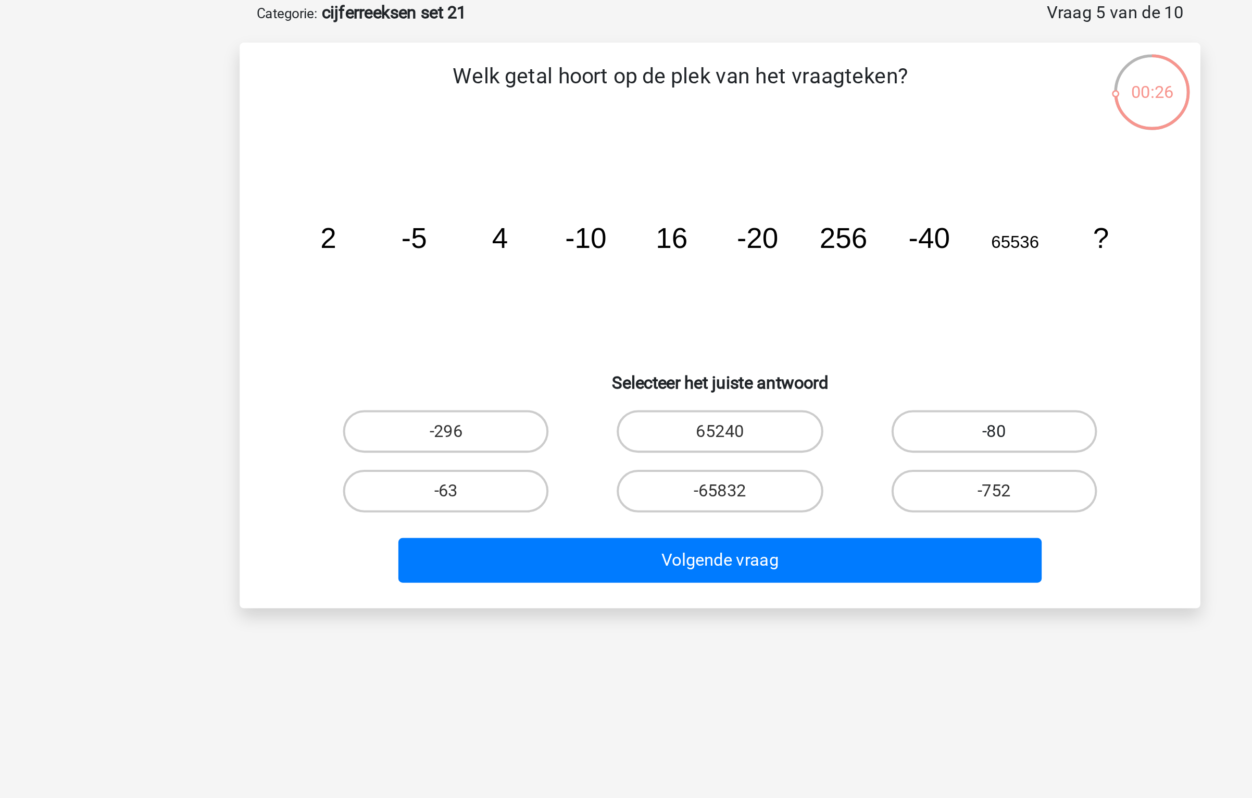
click at [785, 267] on label "-80" at bounding box center [760, 263] width 100 height 21
click at [766, 267] on input "-80" at bounding box center [763, 266] width 7 height 7
radio input "true"
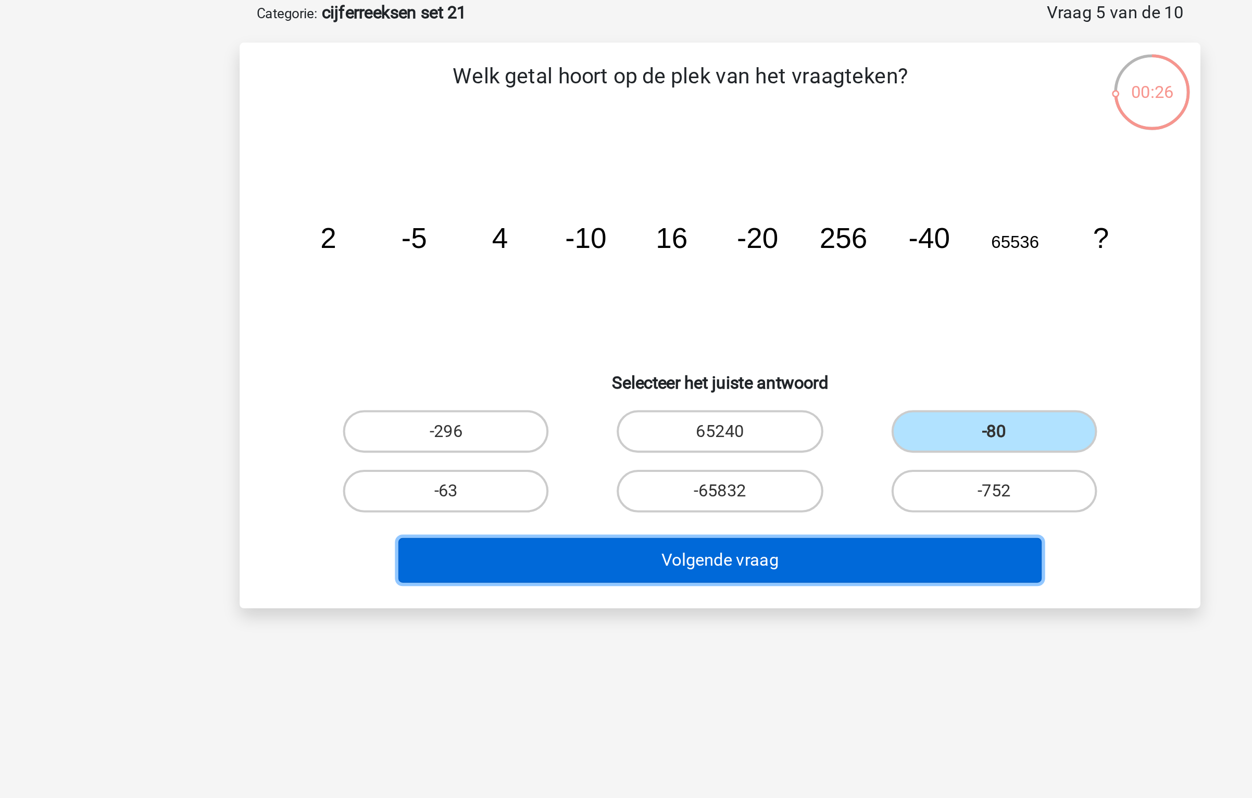
click at [700, 321] on button "Volgende vraag" at bounding box center [626, 326] width 315 height 22
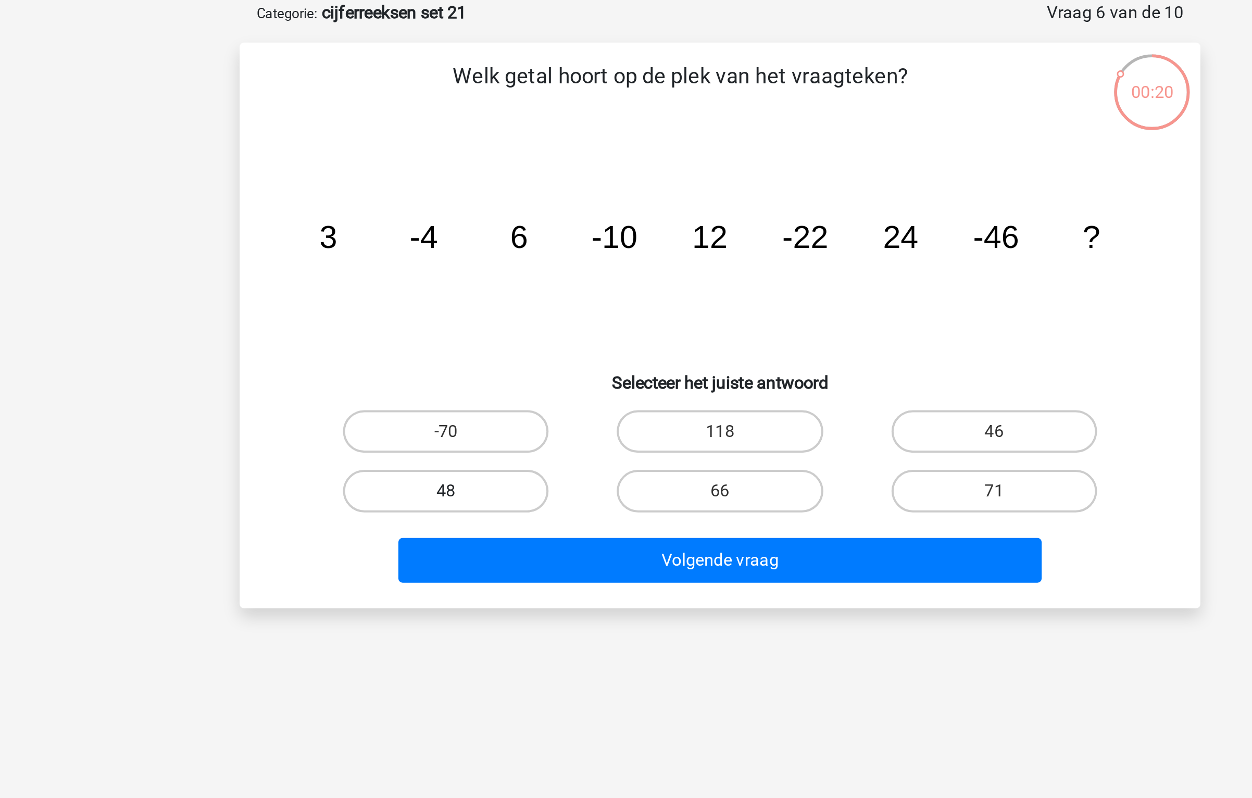
click at [511, 288] on label "48" at bounding box center [491, 292] width 100 height 21
click at [499, 292] on input "48" at bounding box center [495, 295] width 7 height 7
radio input "true"
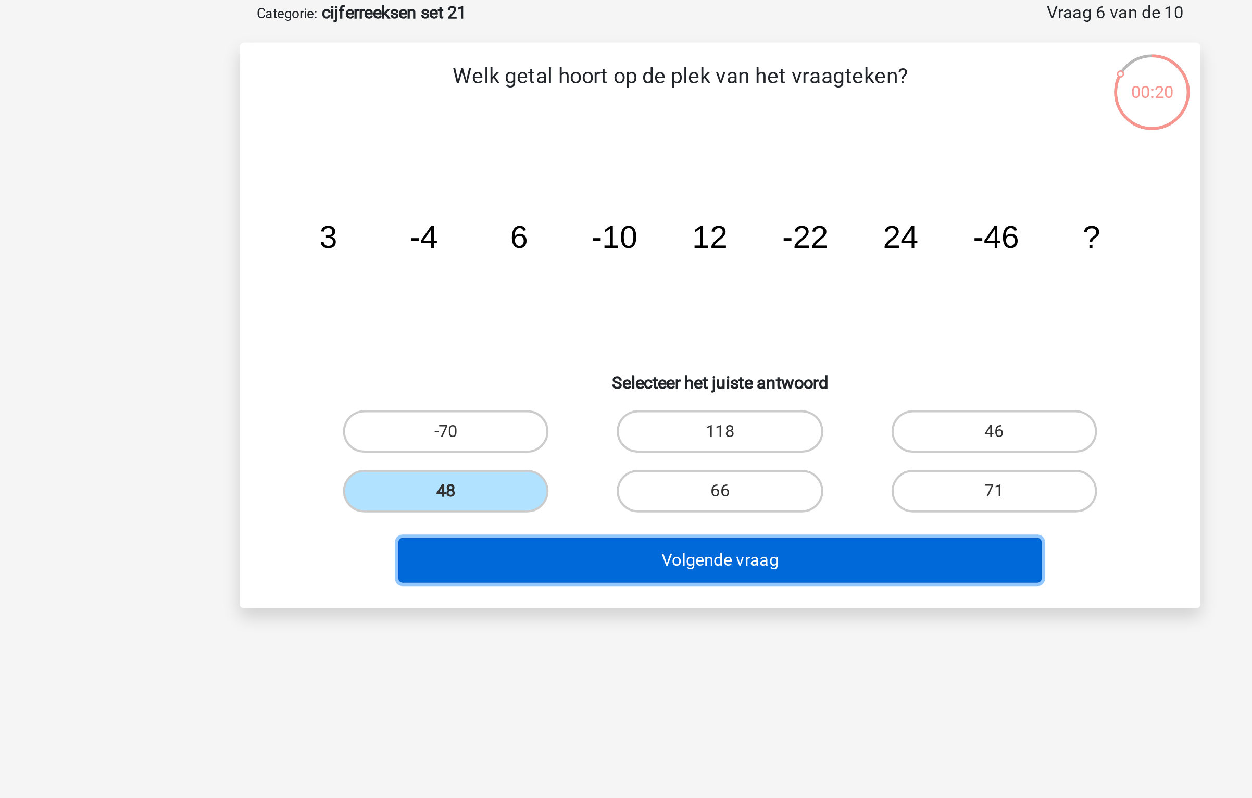
click at [532, 330] on button "Volgende vraag" at bounding box center [626, 326] width 315 height 22
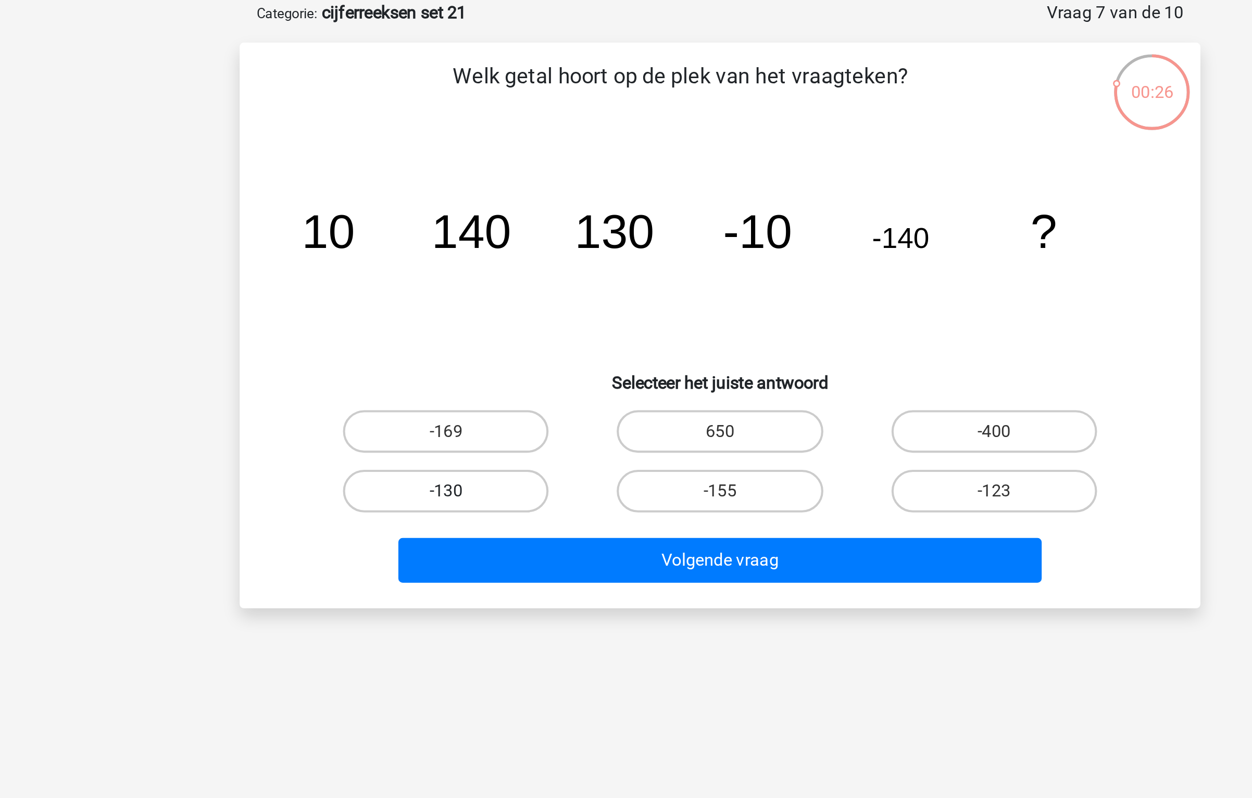
click at [520, 298] on label "-130" at bounding box center [491, 292] width 100 height 21
click at [499, 298] on input "-130" at bounding box center [495, 295] width 7 height 7
radio input "true"
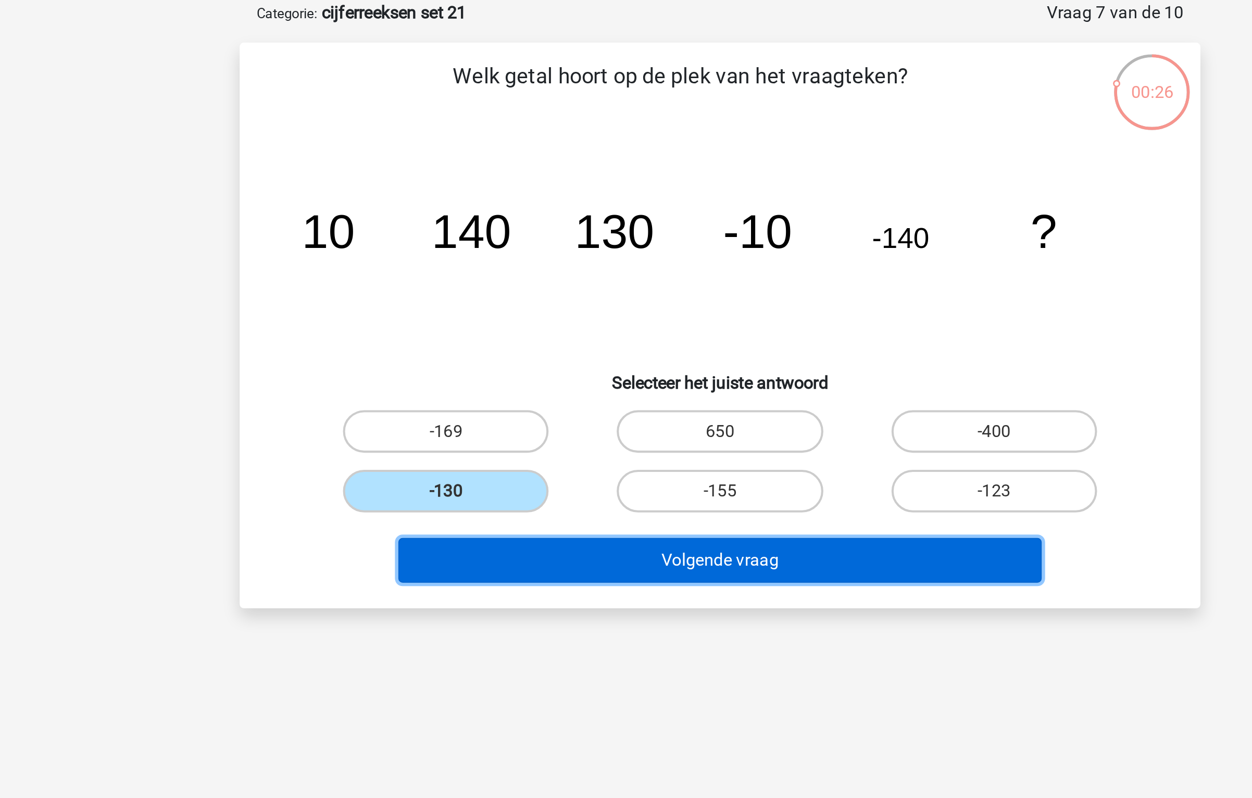
click at [542, 322] on button "Volgende vraag" at bounding box center [626, 326] width 315 height 22
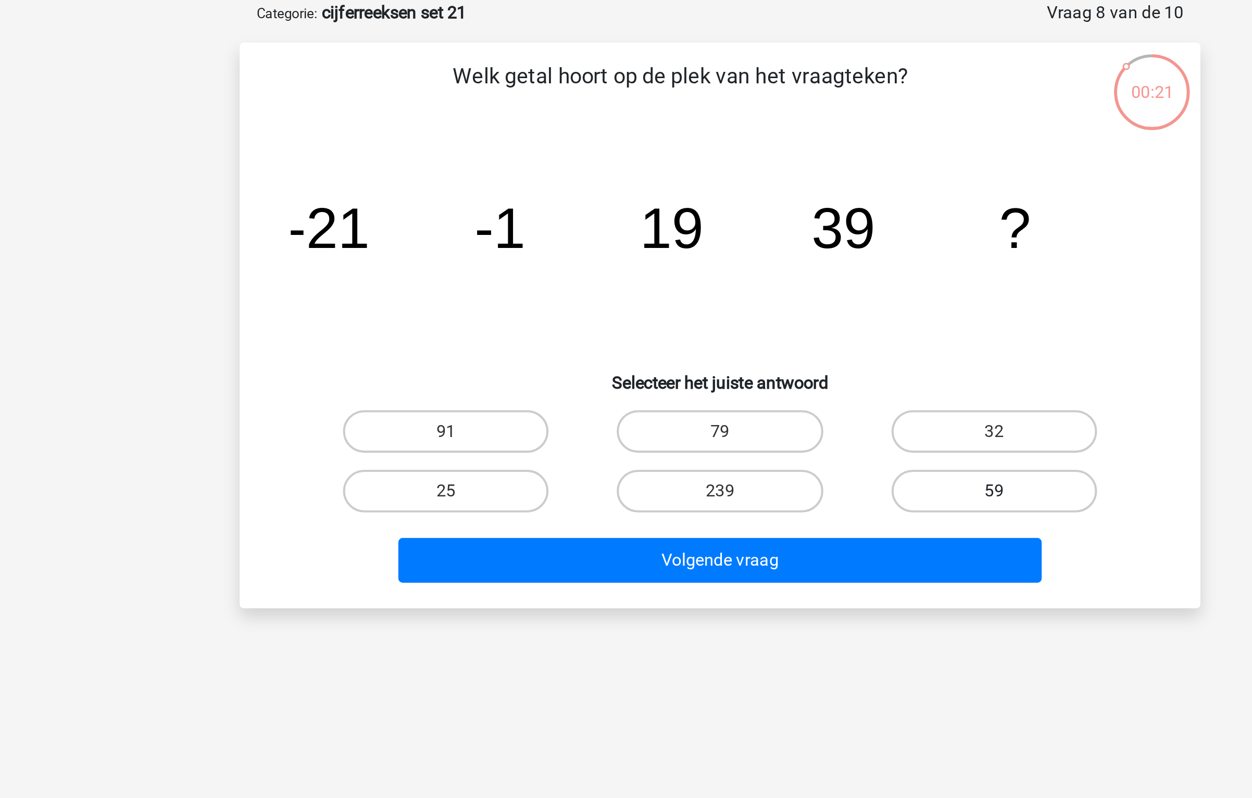
click at [773, 283] on label "59" at bounding box center [760, 292] width 100 height 21
click at [766, 292] on input "59" at bounding box center [763, 295] width 7 height 7
radio input "true"
click at [697, 313] on div "Volgende vraag" at bounding box center [626, 324] width 436 height 34
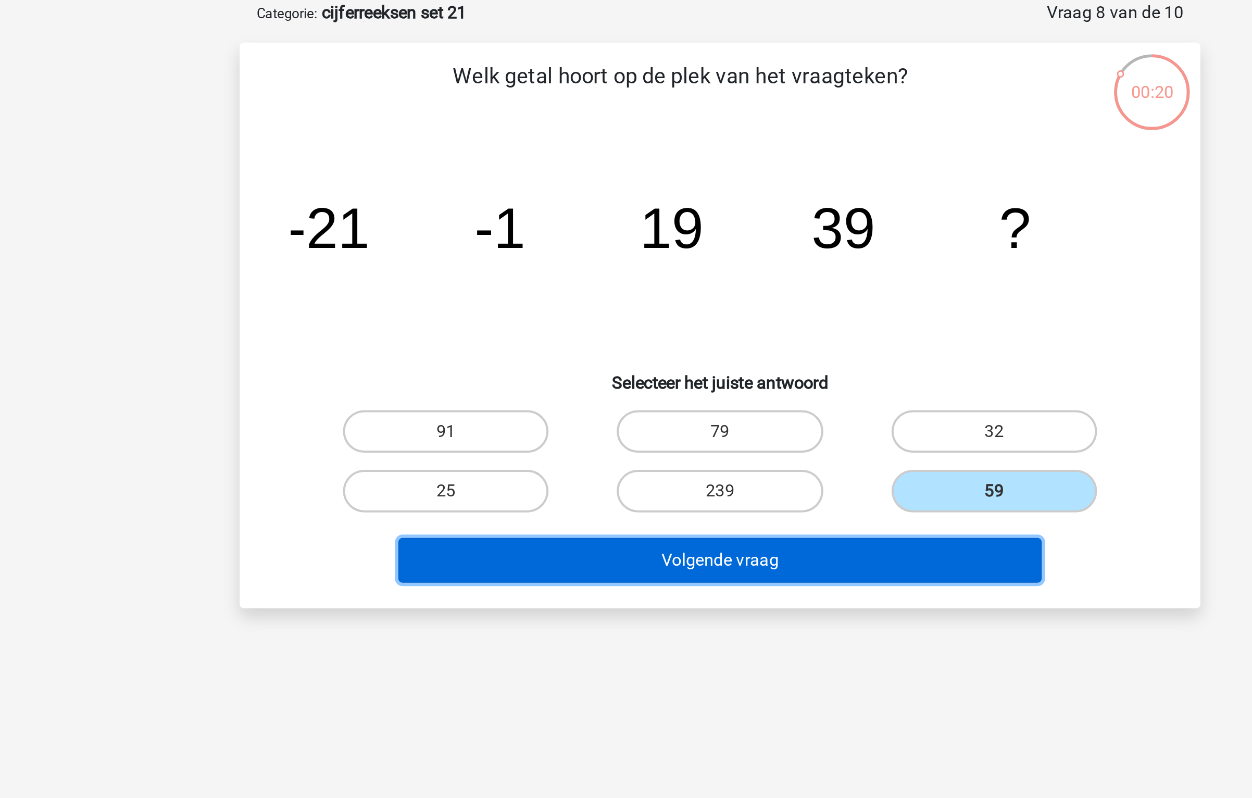
click at [681, 320] on button "Volgende vraag" at bounding box center [626, 326] width 315 height 22
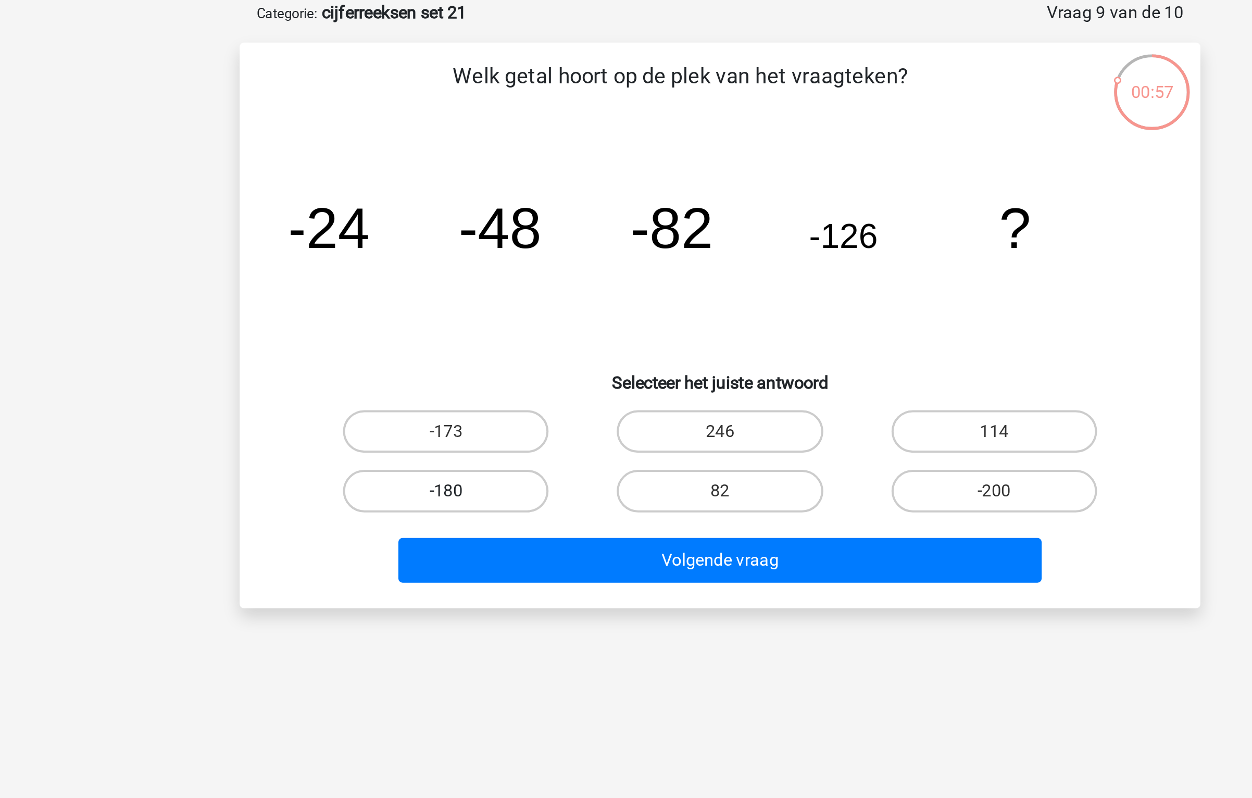
click at [513, 292] on label "-180" at bounding box center [491, 292] width 100 height 21
click at [499, 292] on input "-180" at bounding box center [495, 295] width 7 height 7
radio input "true"
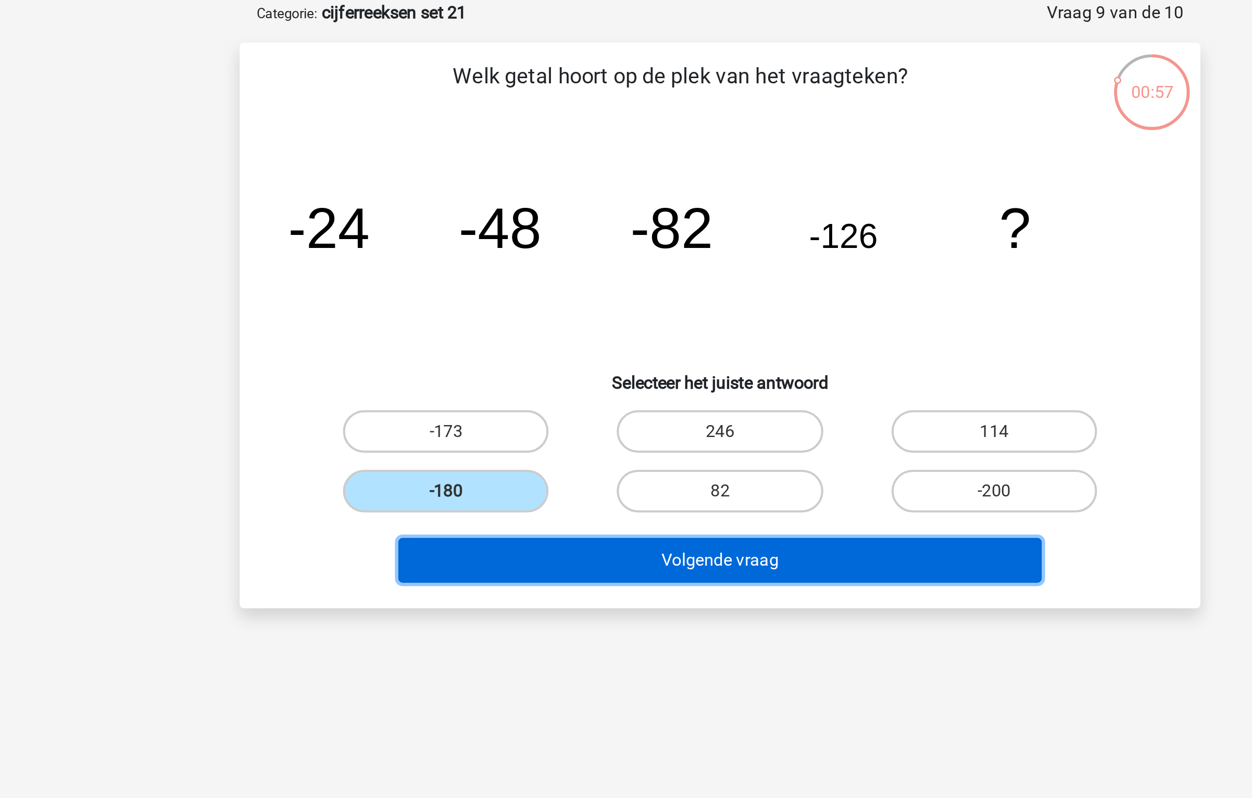
click at [549, 322] on button "Volgende vraag" at bounding box center [626, 326] width 315 height 22
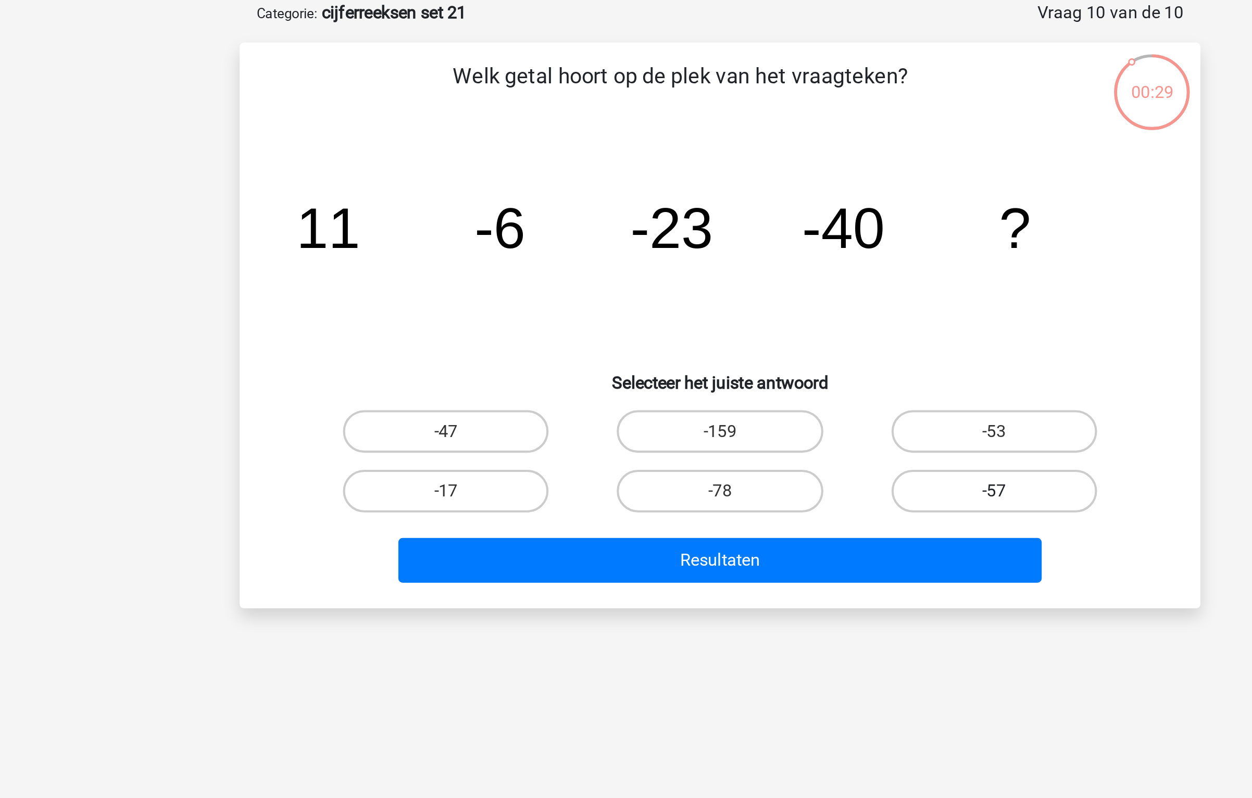
click at [720, 293] on label "-57" at bounding box center [760, 292] width 100 height 21
click at [760, 293] on input "-57" at bounding box center [763, 295] width 7 height 7
radio input "true"
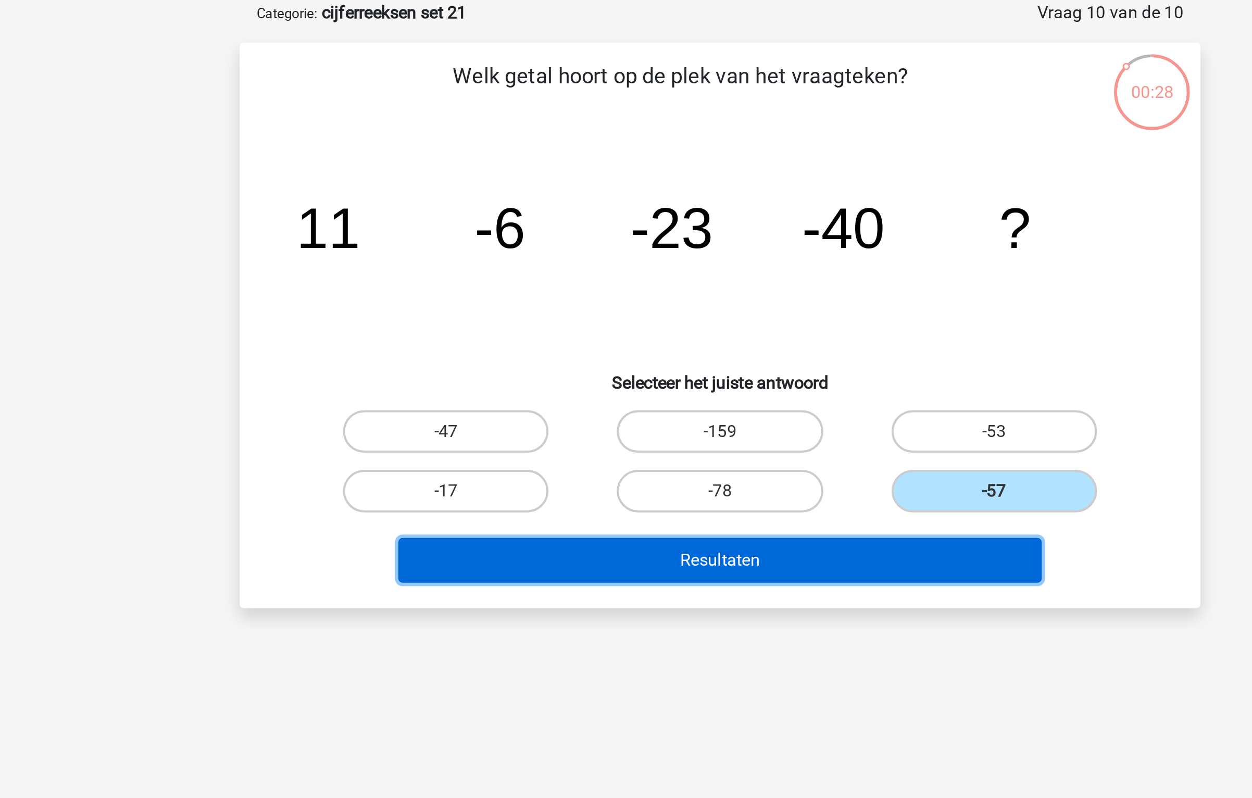
click at [670, 331] on button "Resultaten" at bounding box center [626, 326] width 315 height 22
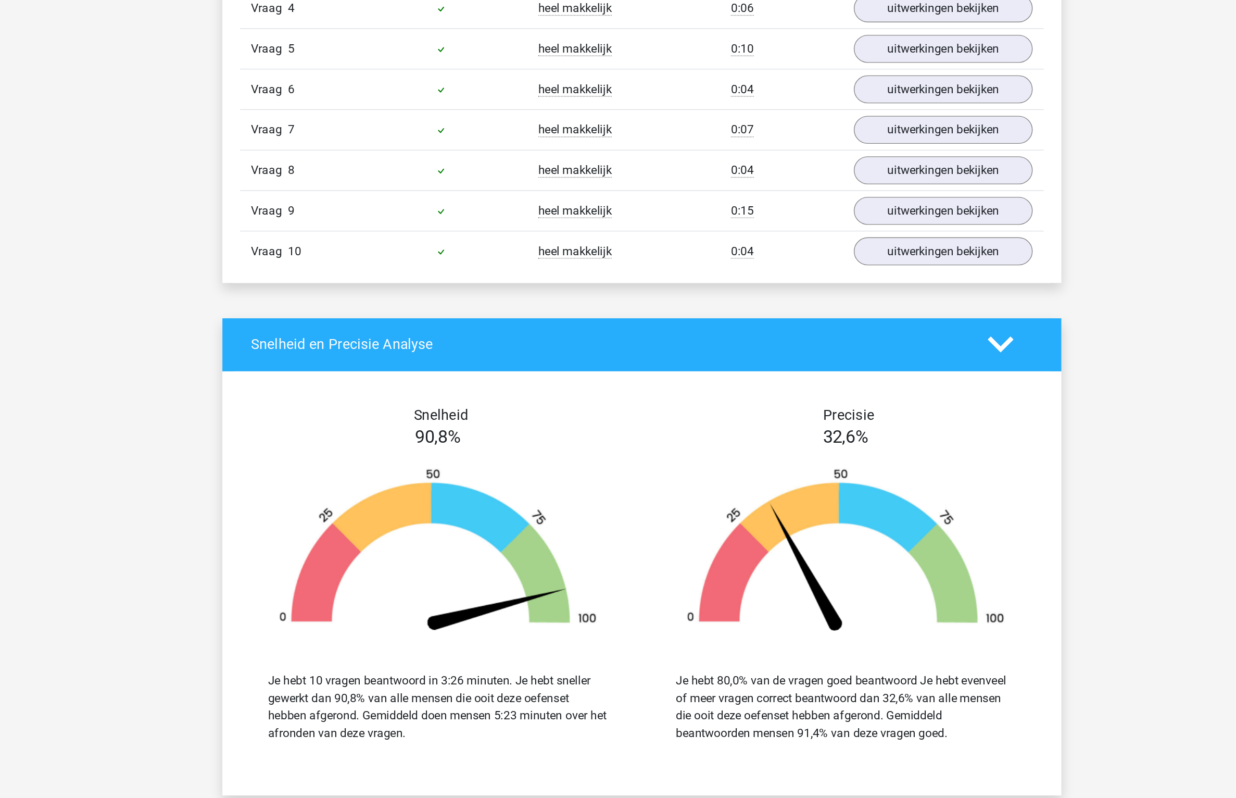
scroll to position [555, 0]
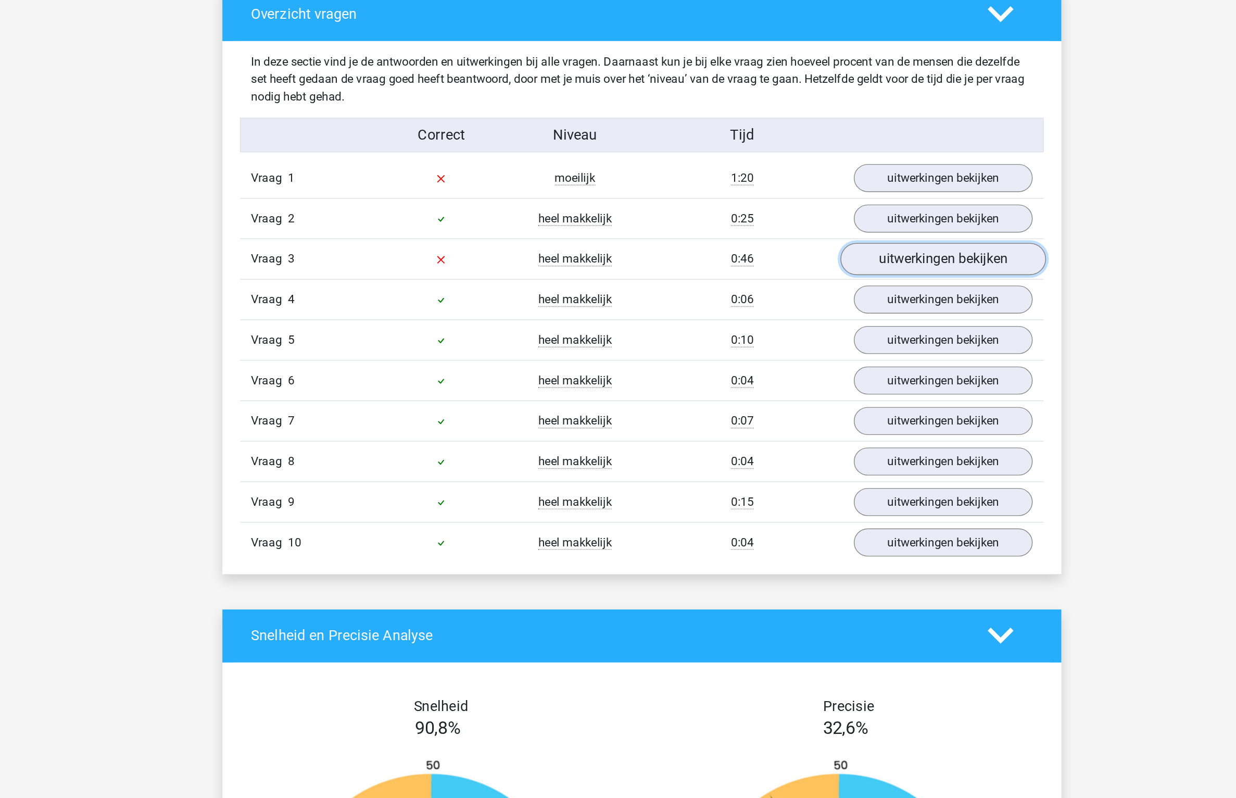
click at [793, 208] on link "uitwerkingen bekijken" at bounding box center [831, 210] width 145 height 23
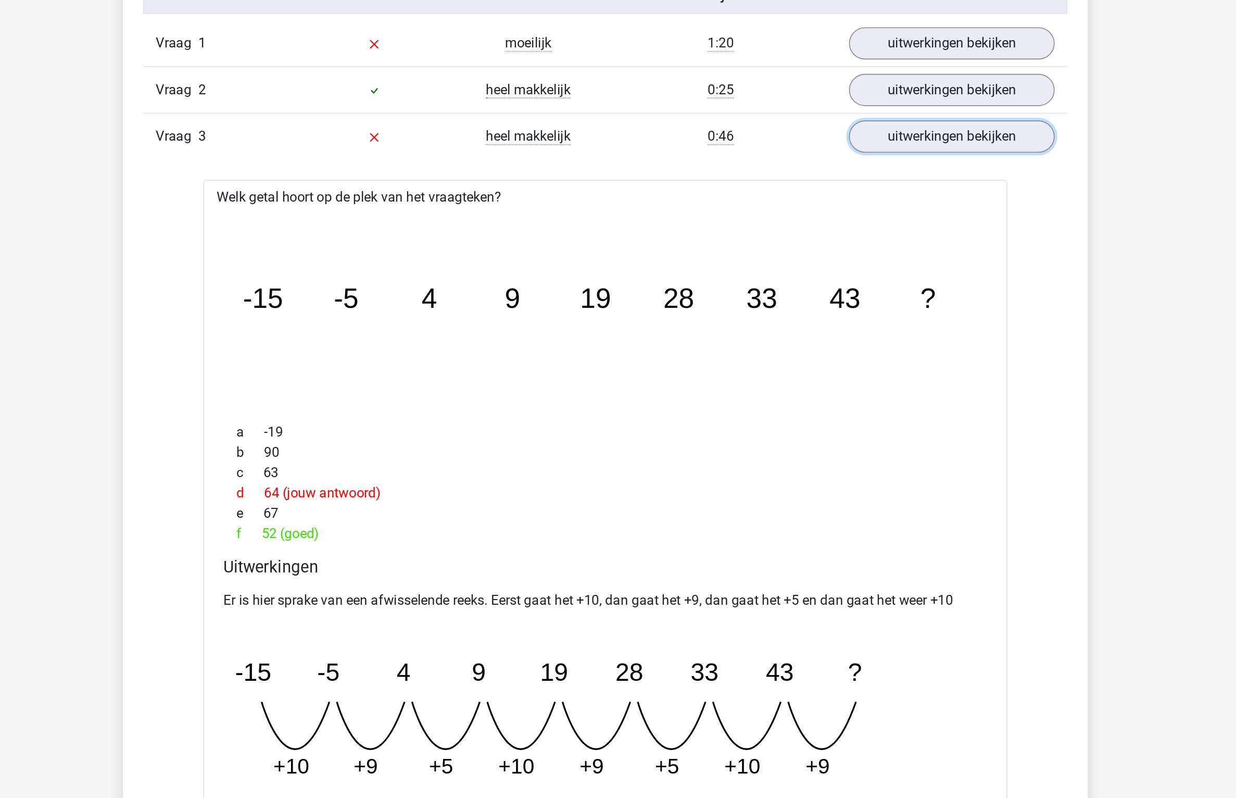
scroll to position [466, 0]
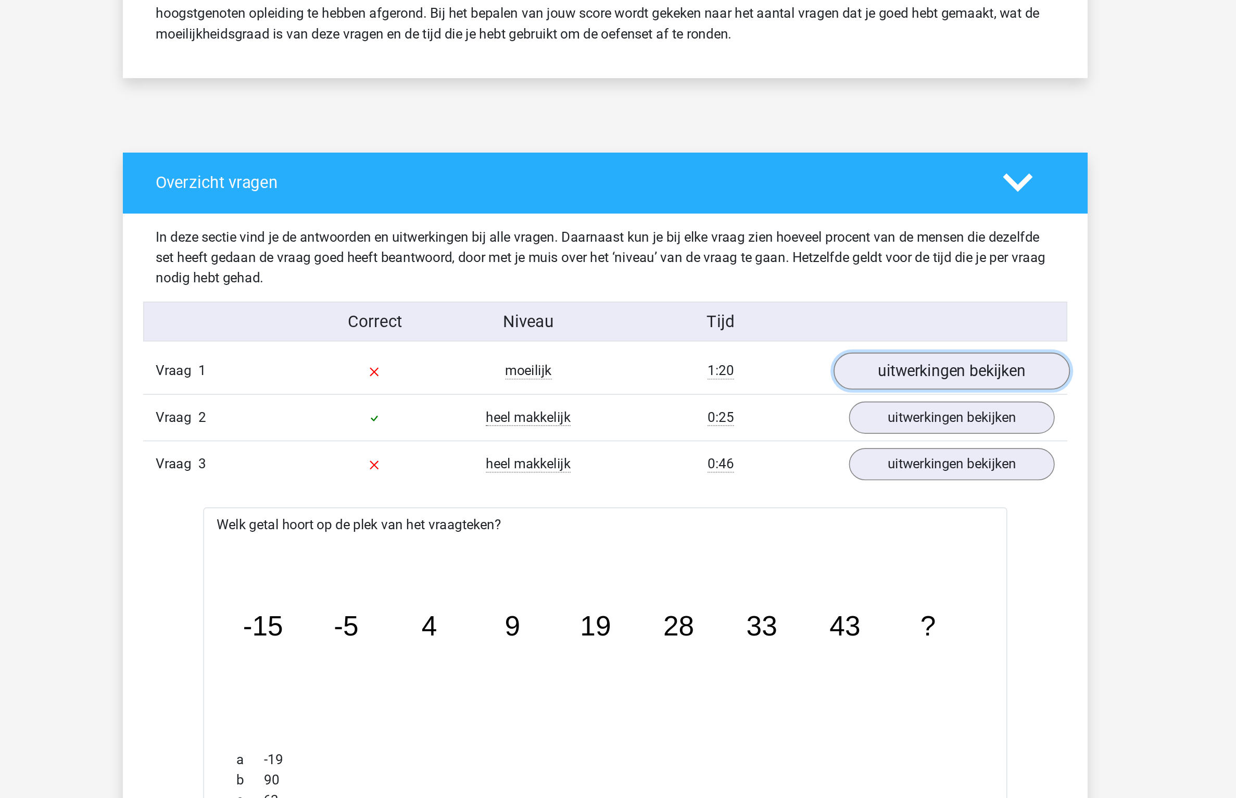
click at [802, 242] on link "uitwerkingen bekijken" at bounding box center [831, 242] width 145 height 23
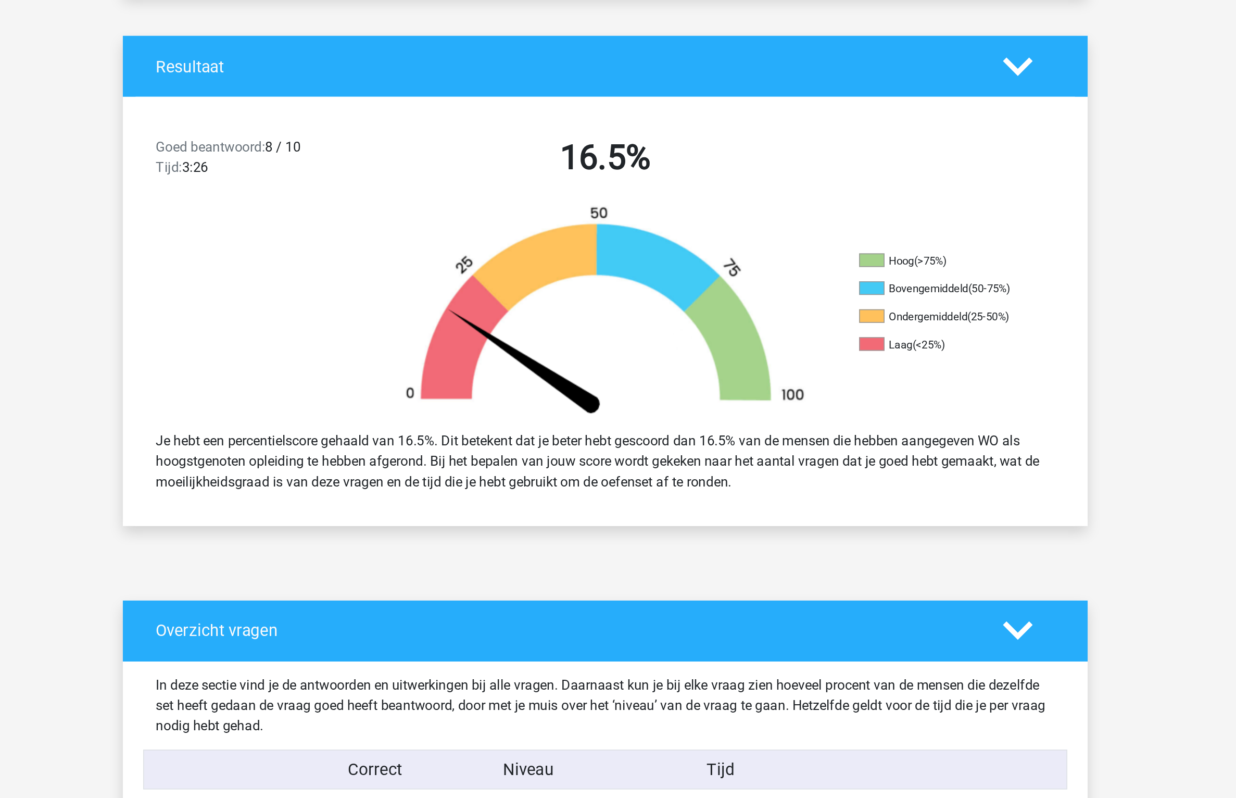
scroll to position [0, 0]
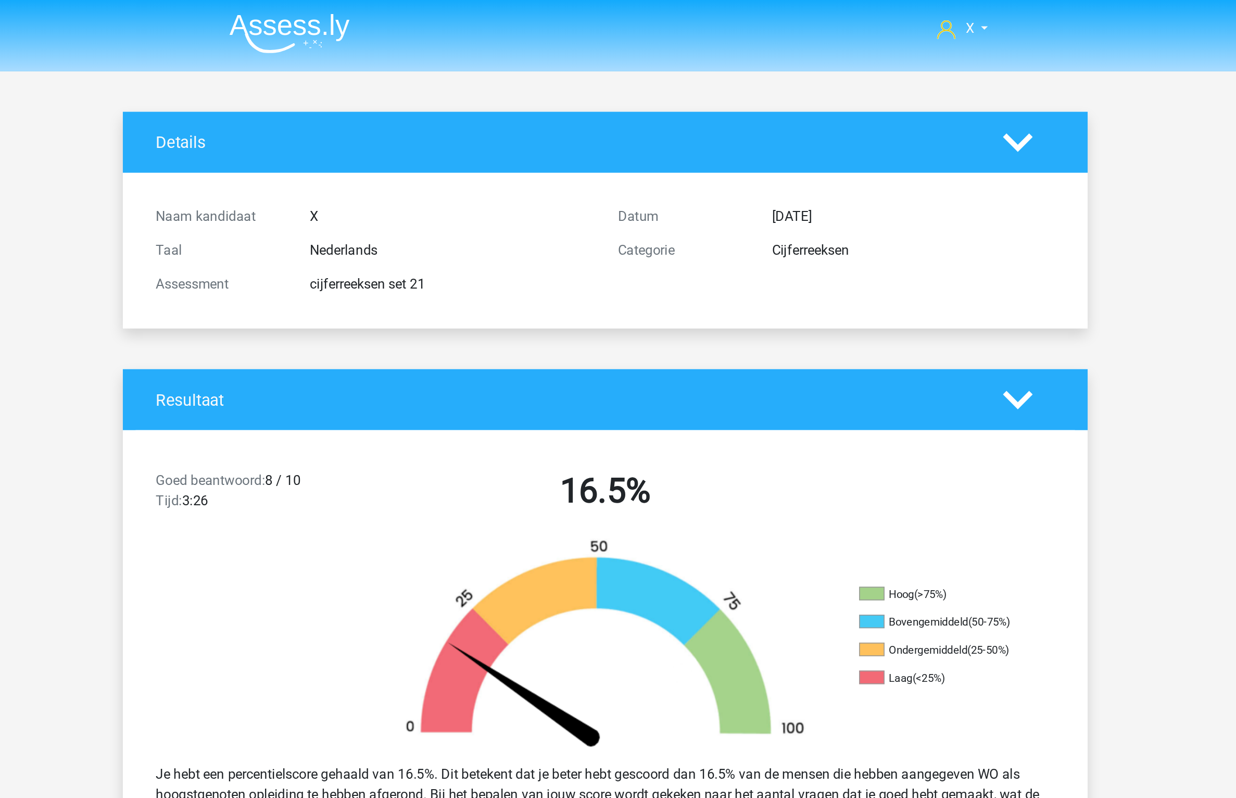
click at [449, 22] on img at bounding box center [424, 20] width 74 height 24
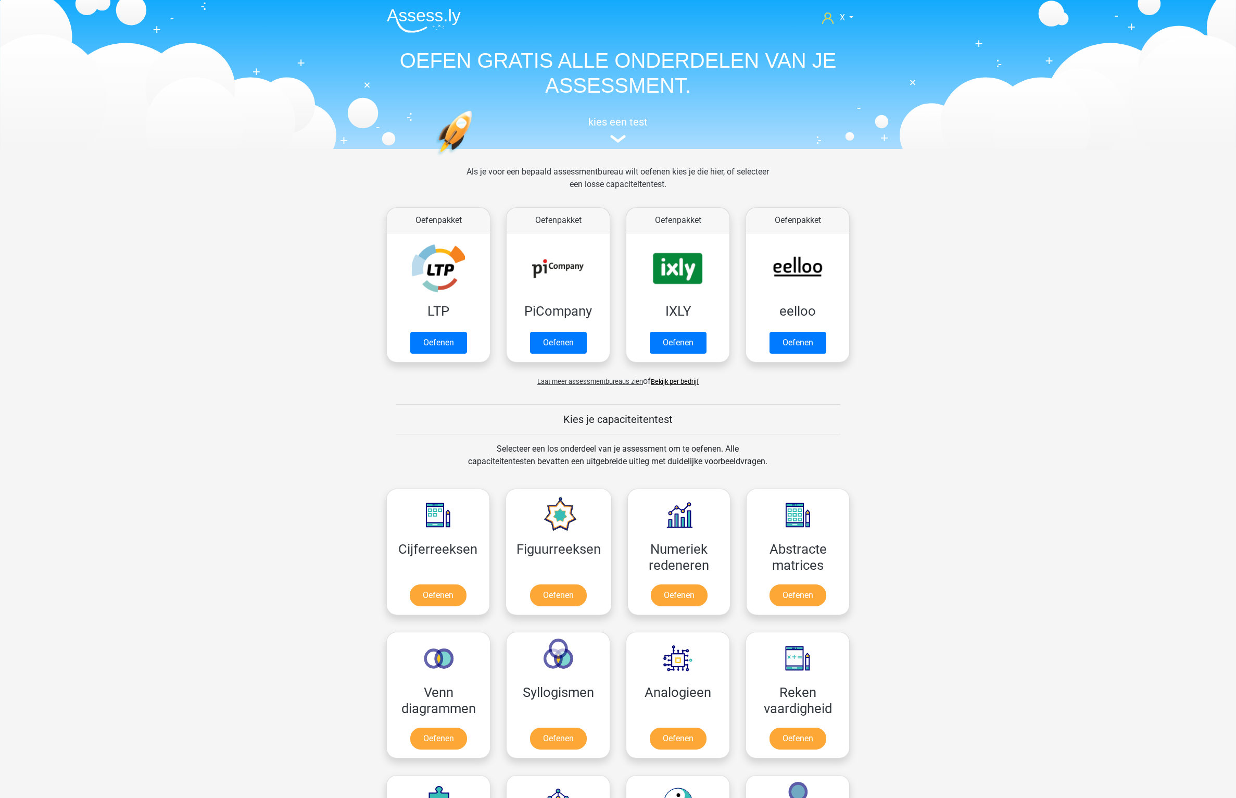
scroll to position [215, 0]
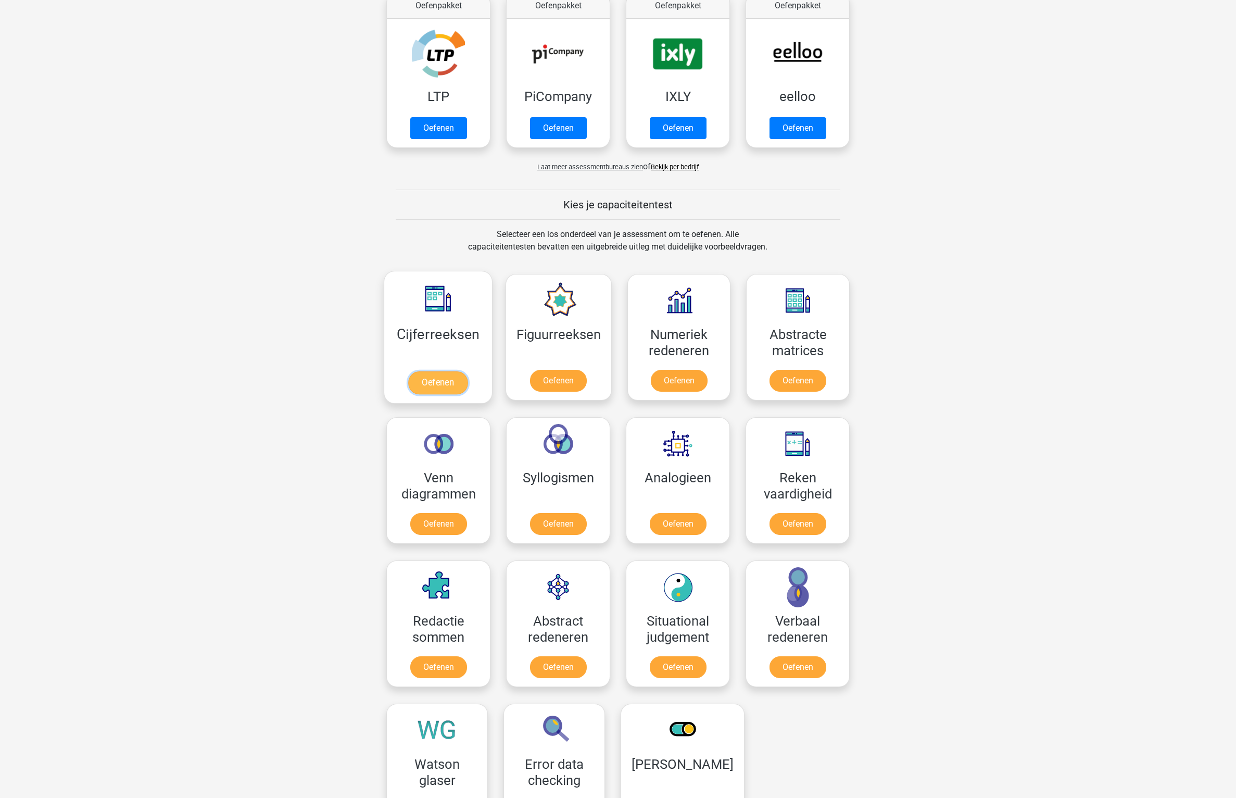
click at [434, 371] on link "Oefenen" at bounding box center [437, 382] width 59 height 23
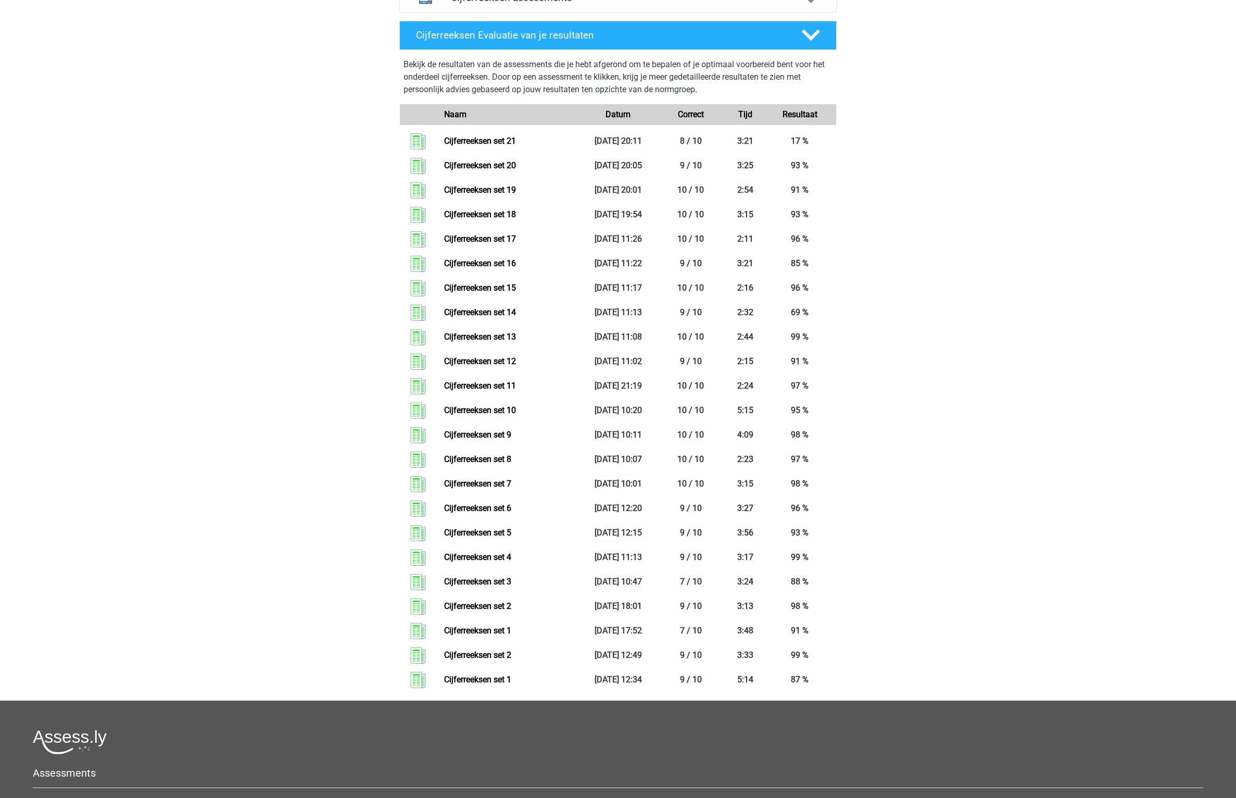
scroll to position [160, 0]
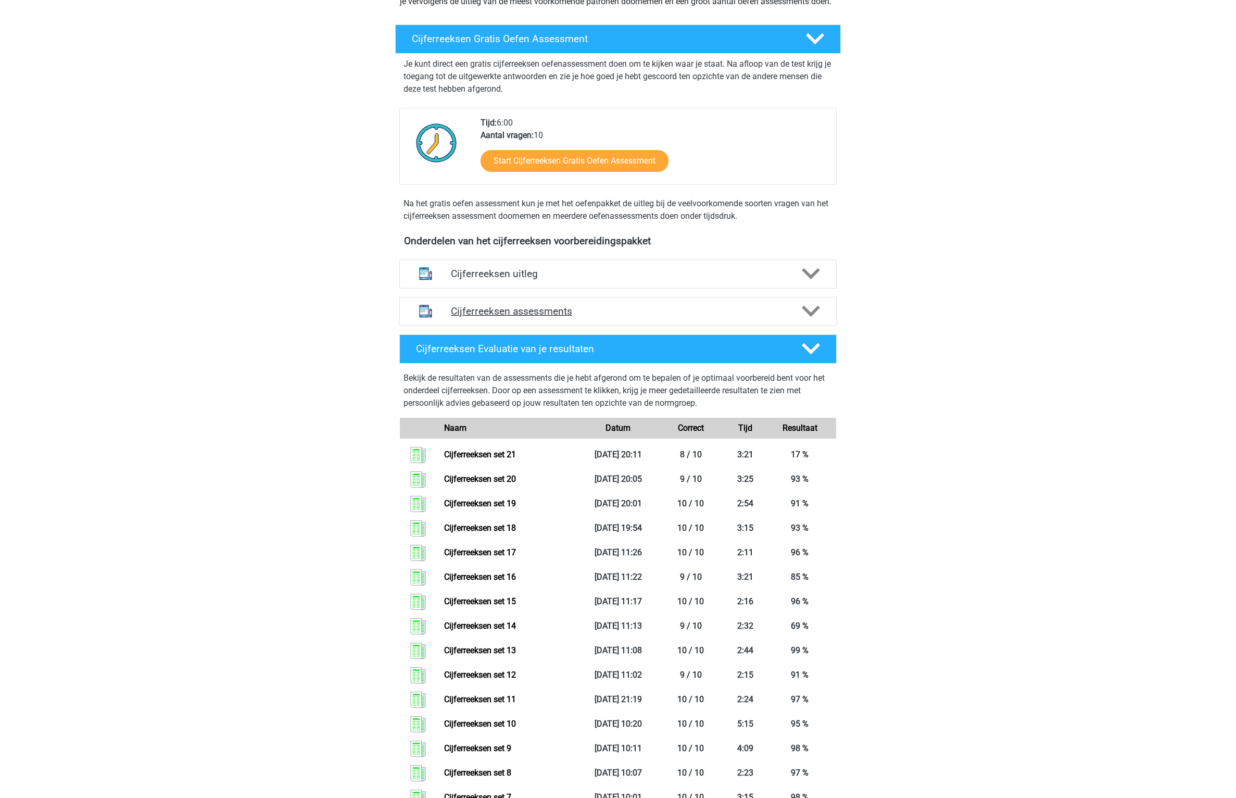
click at [662, 317] on h4 "Cijferreeksen assessments" at bounding box center [618, 311] width 334 height 12
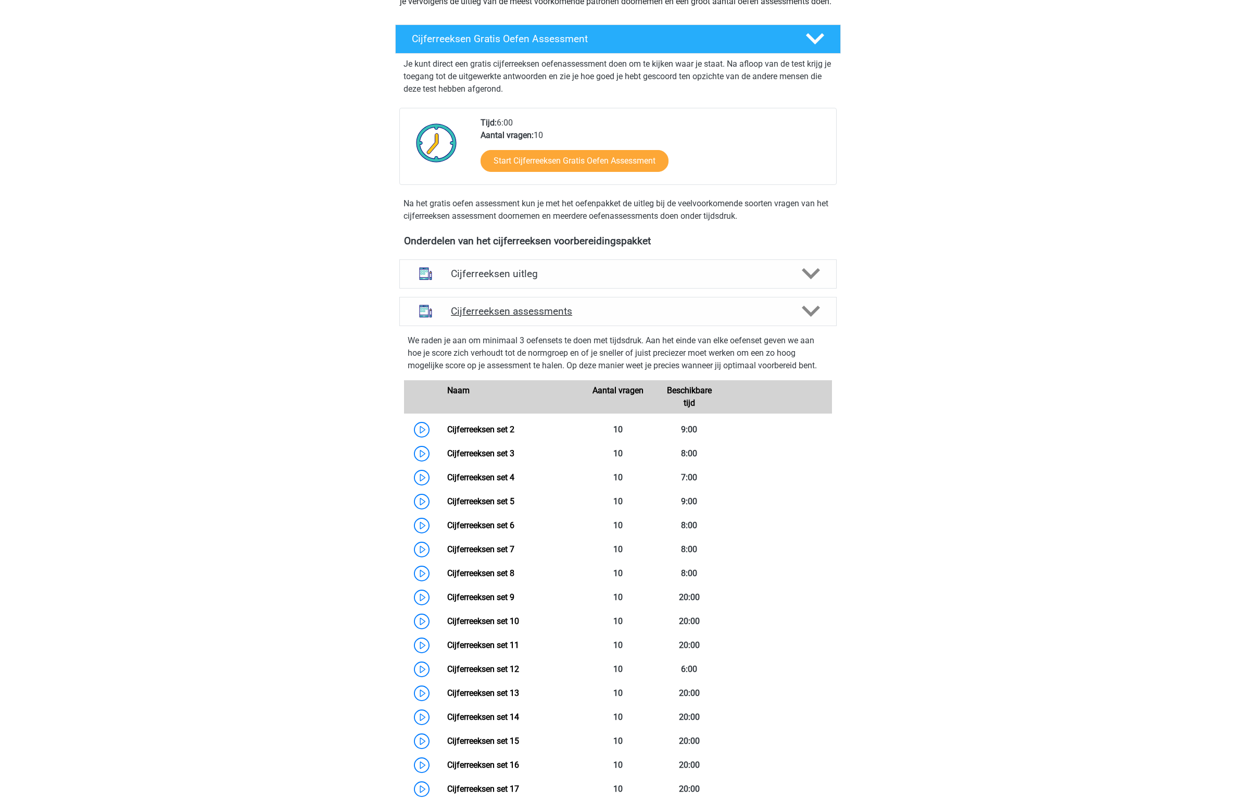
scroll to position [515, 0]
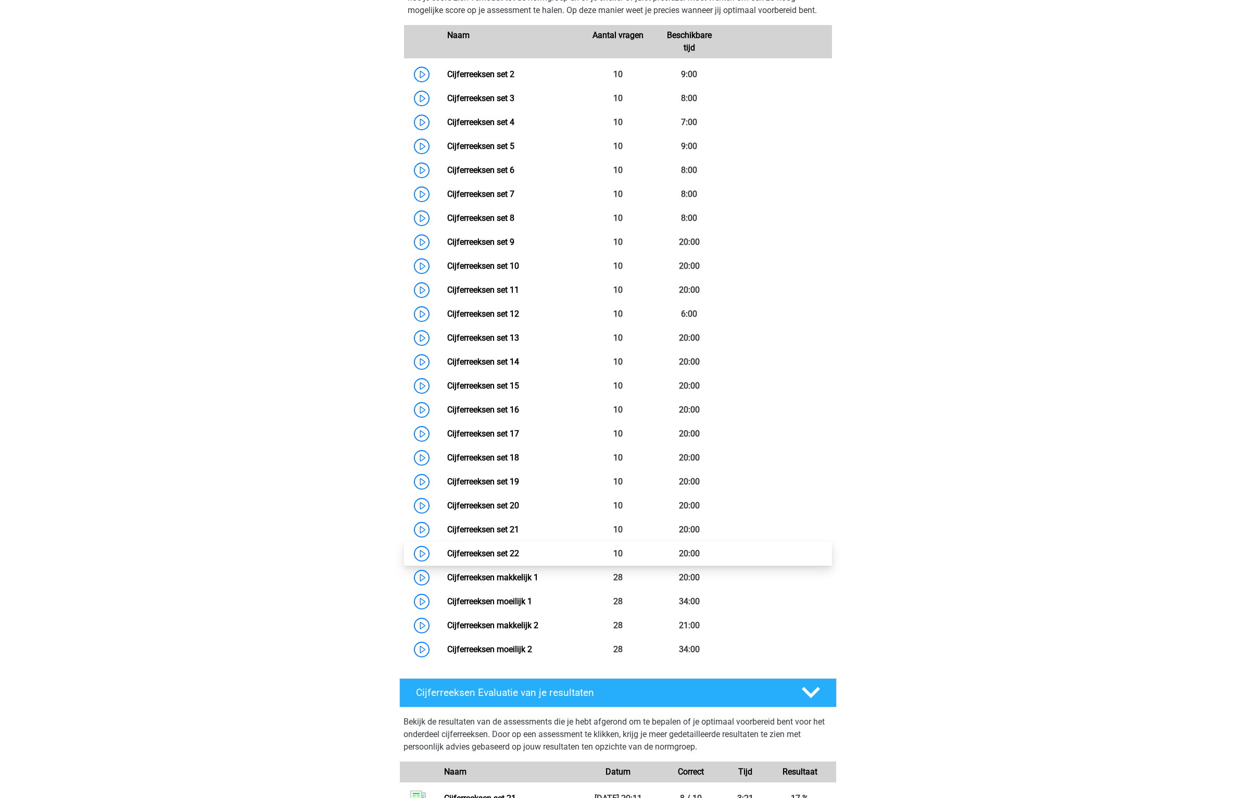
click at [519, 558] on link "Cijferreeksen set 22" at bounding box center [483, 553] width 72 height 10
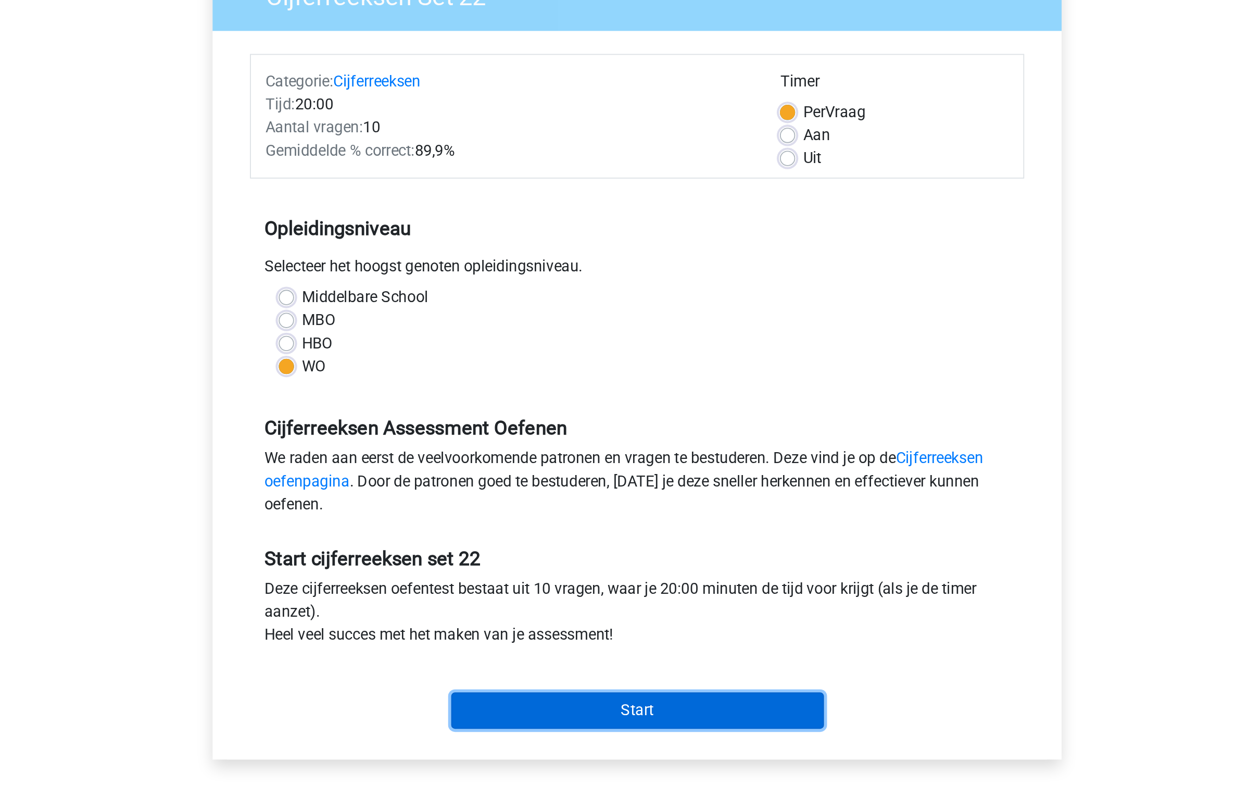
click at [614, 491] on input "Start" at bounding box center [618, 492] width 203 height 20
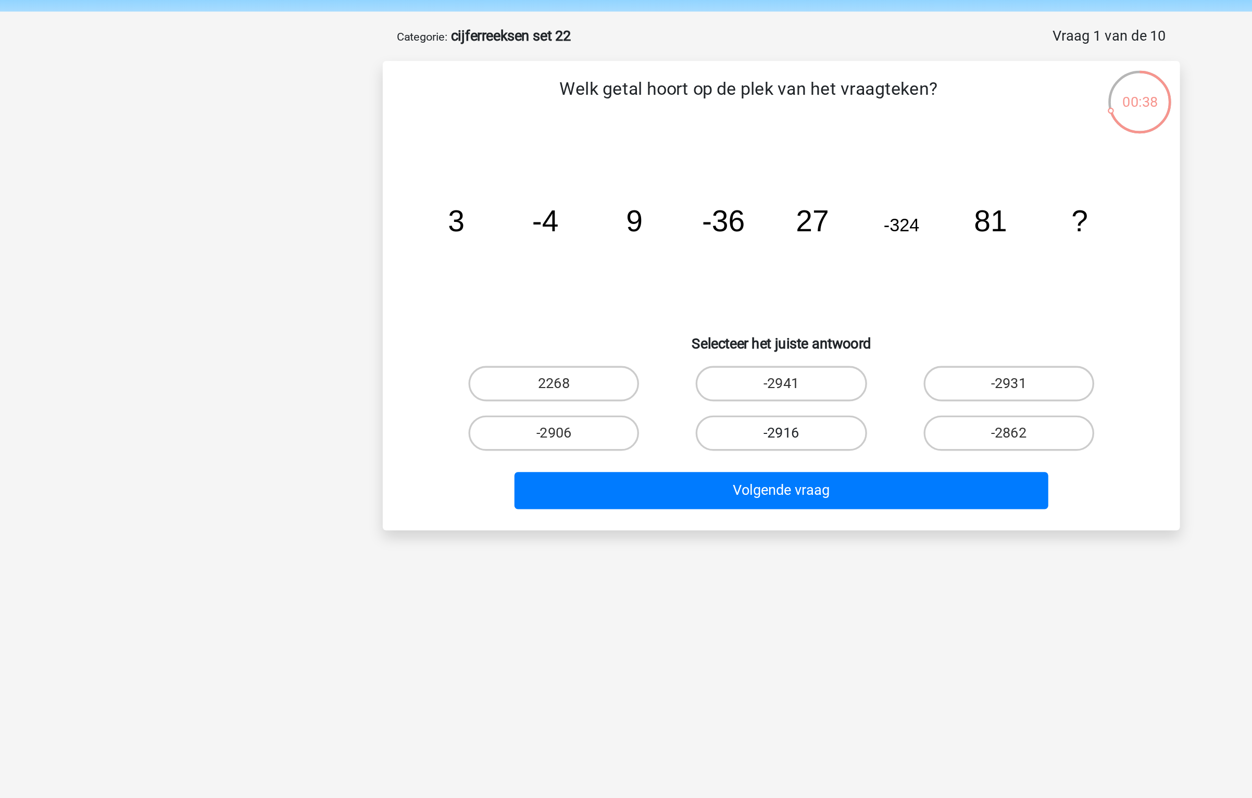
click at [634, 298] on label "-2916" at bounding box center [625, 292] width 100 height 21
click at [633, 298] on input "-2916" at bounding box center [629, 295] width 7 height 7
radio input "true"
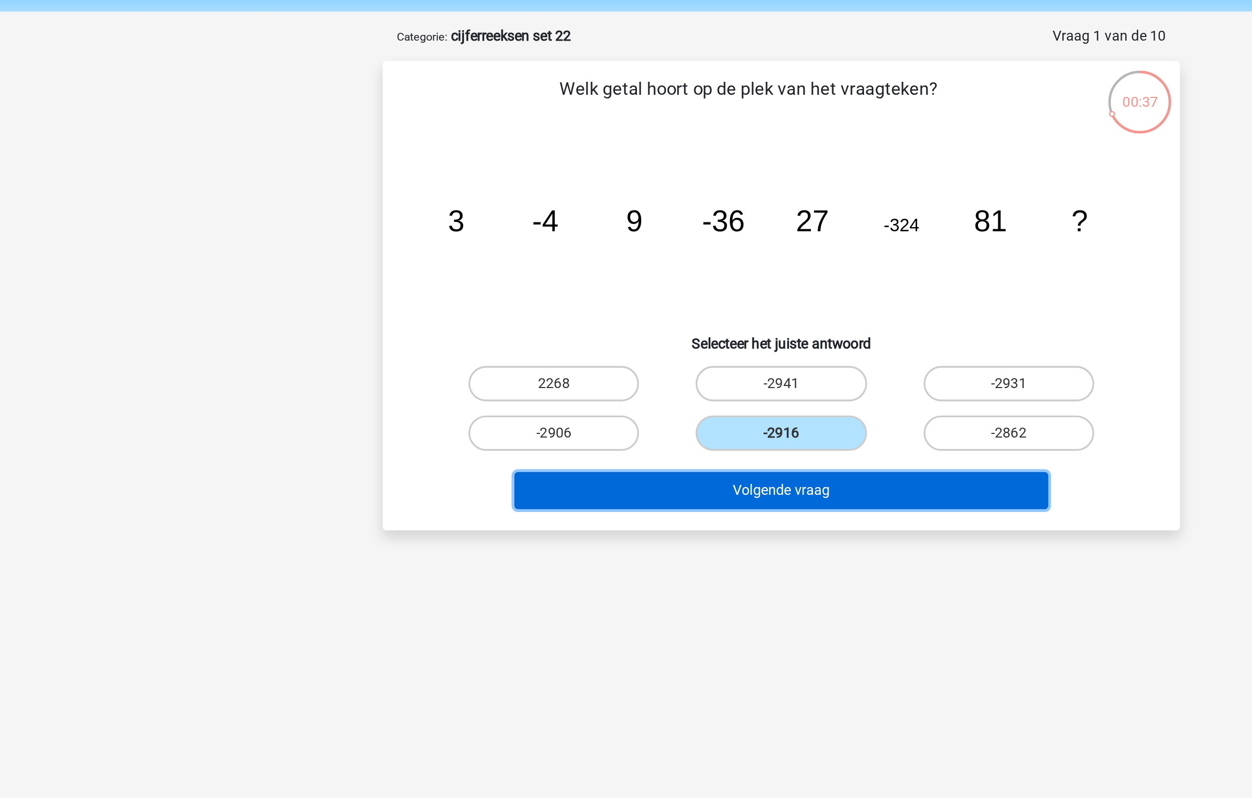
click at [614, 334] on button "Volgende vraag" at bounding box center [626, 326] width 315 height 22
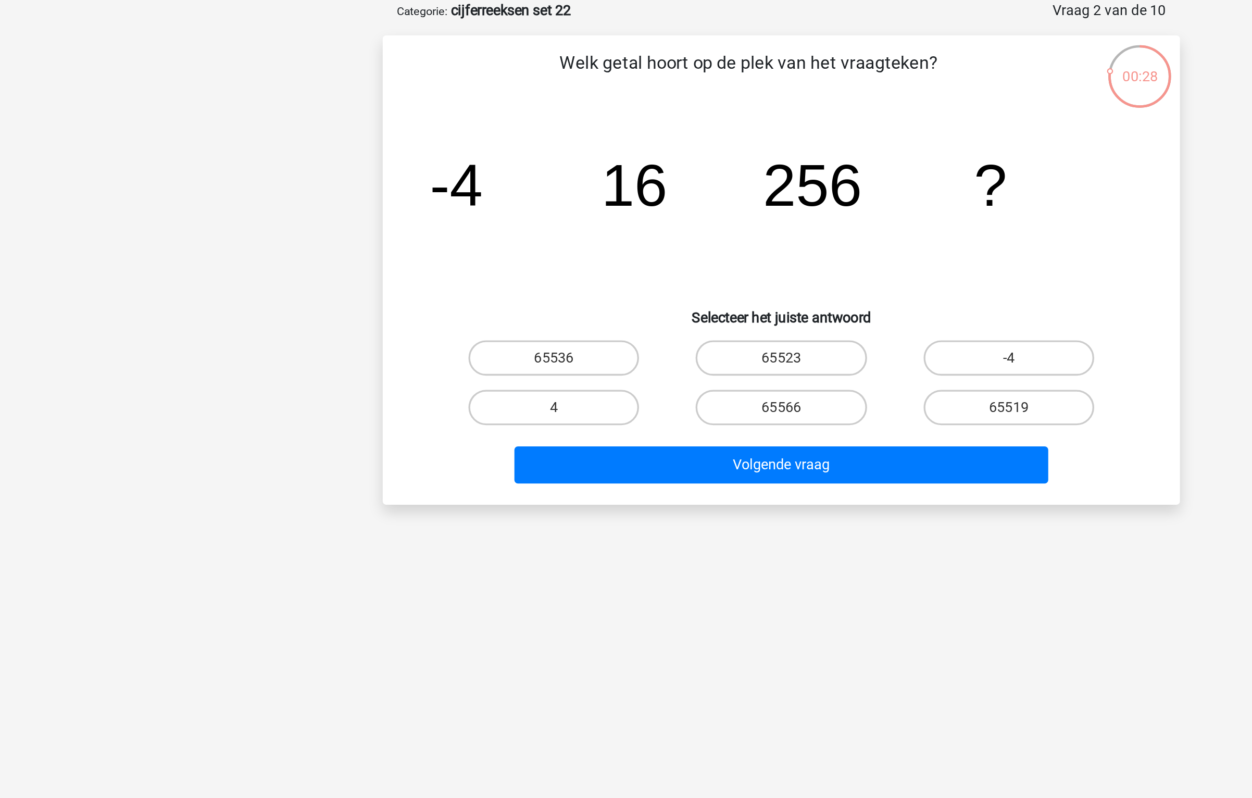
click at [536, 138] on icon "image/svg+xml -4 16 256 ?" at bounding box center [626, 173] width 420 height 105
click at [504, 257] on label "65536" at bounding box center [491, 263] width 100 height 21
click at [499, 263] on input "65536" at bounding box center [495, 266] width 7 height 7
radio input "true"
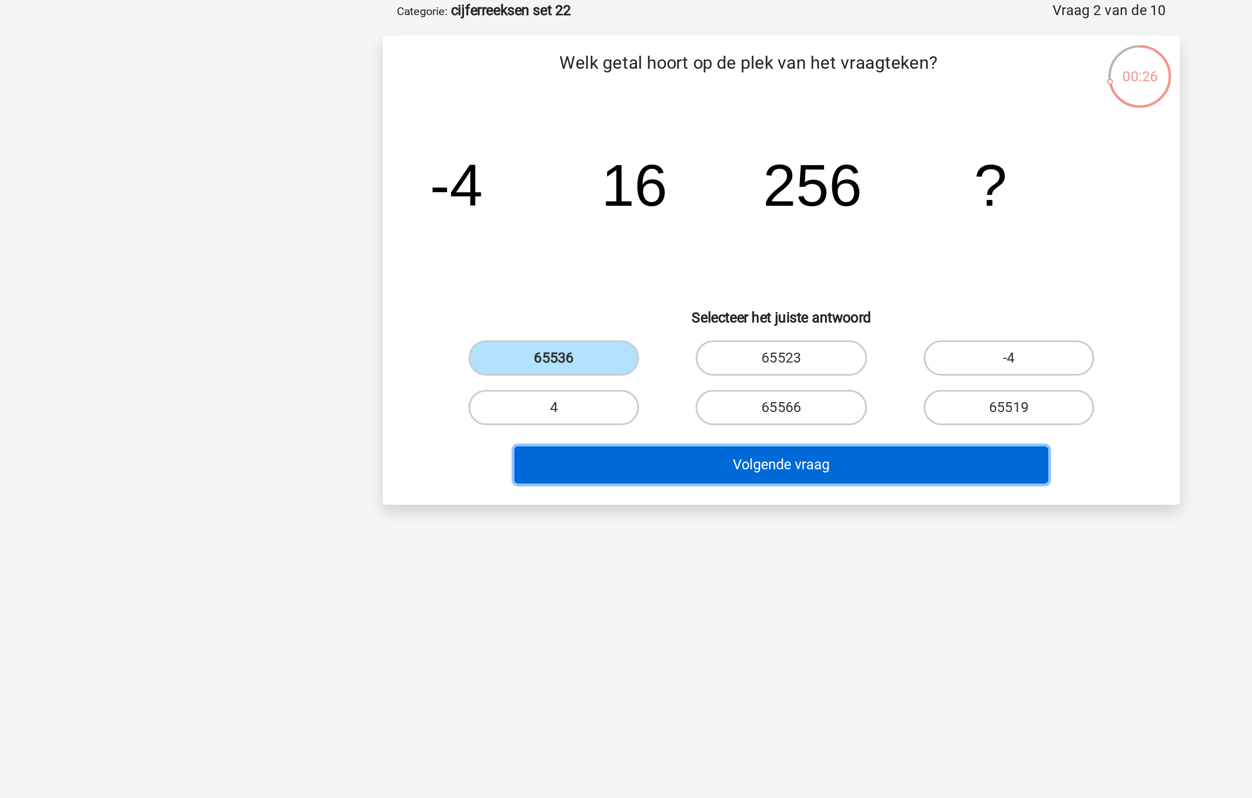
click at [590, 327] on button "Volgende vraag" at bounding box center [626, 326] width 315 height 22
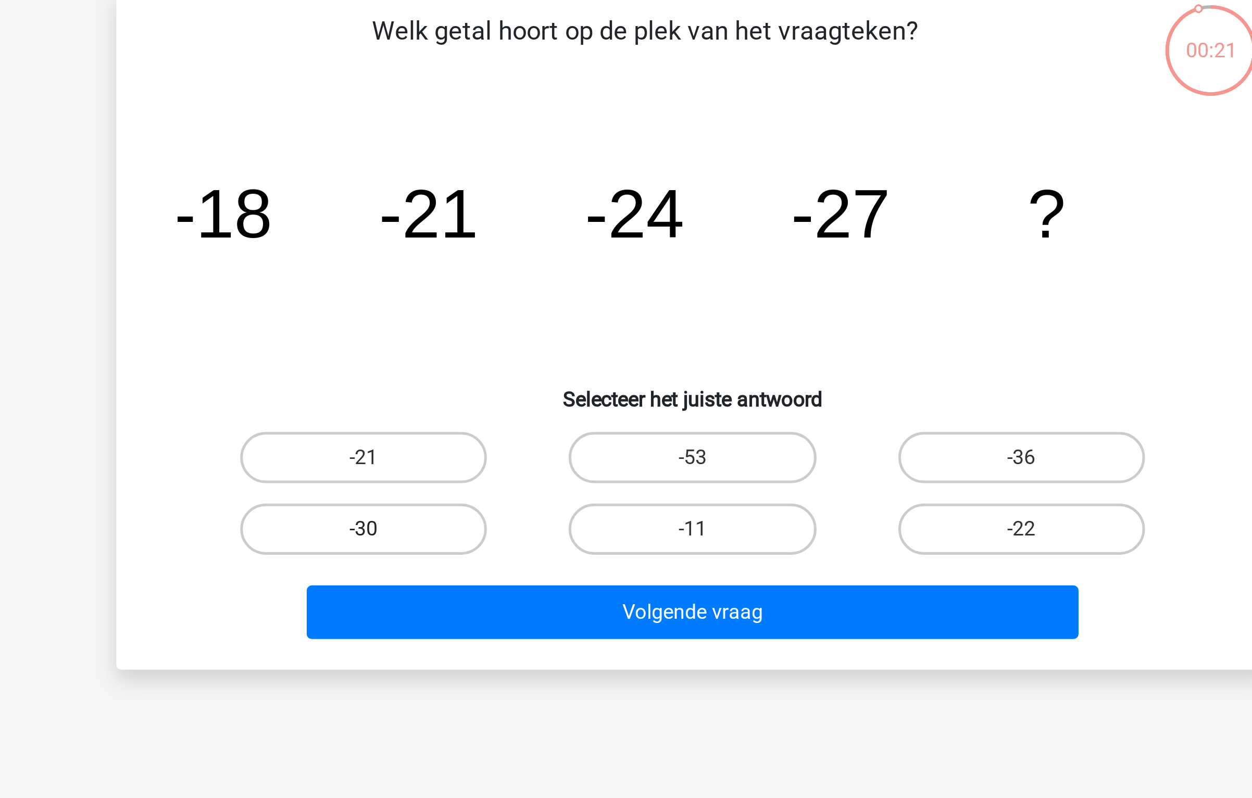
click at [493, 288] on label "-30" at bounding box center [491, 292] width 100 height 21
click at [493, 292] on input "-30" at bounding box center [495, 295] width 7 height 7
radio input "true"
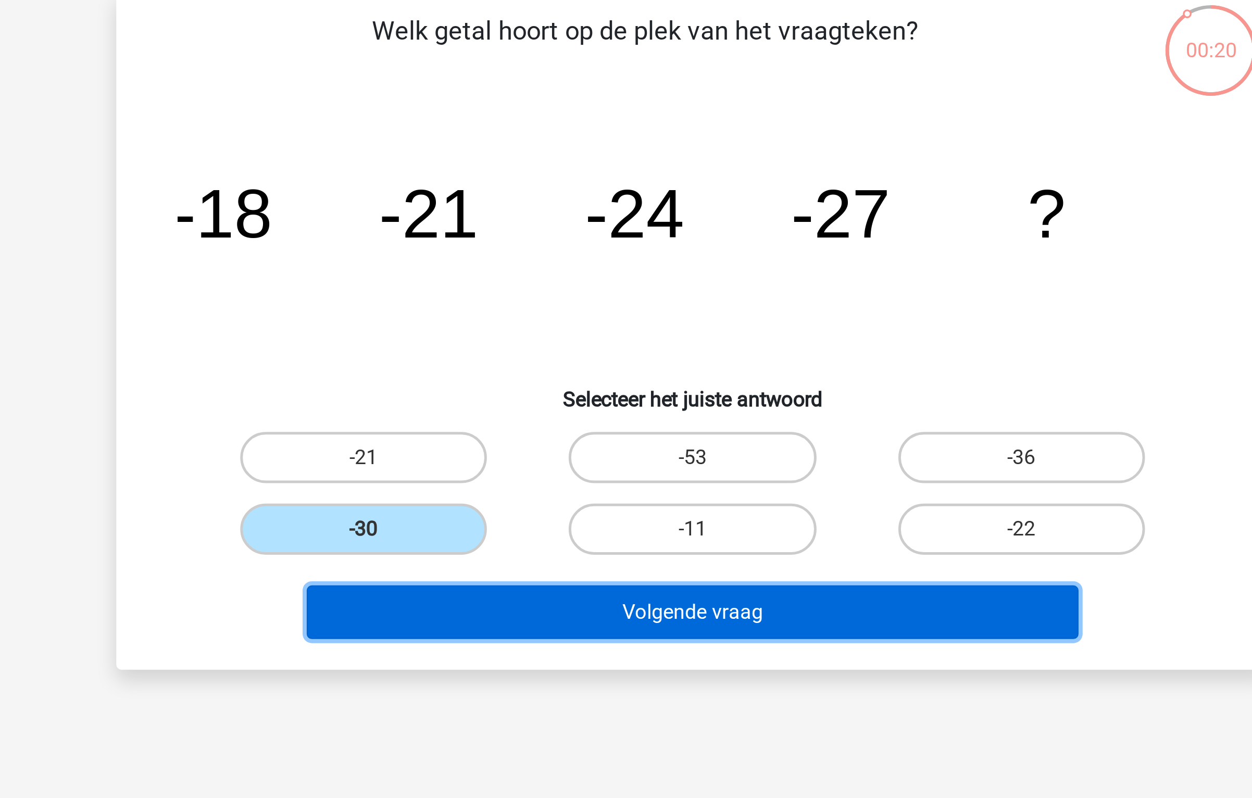
click at [597, 330] on button "Volgende vraag" at bounding box center [626, 326] width 315 height 22
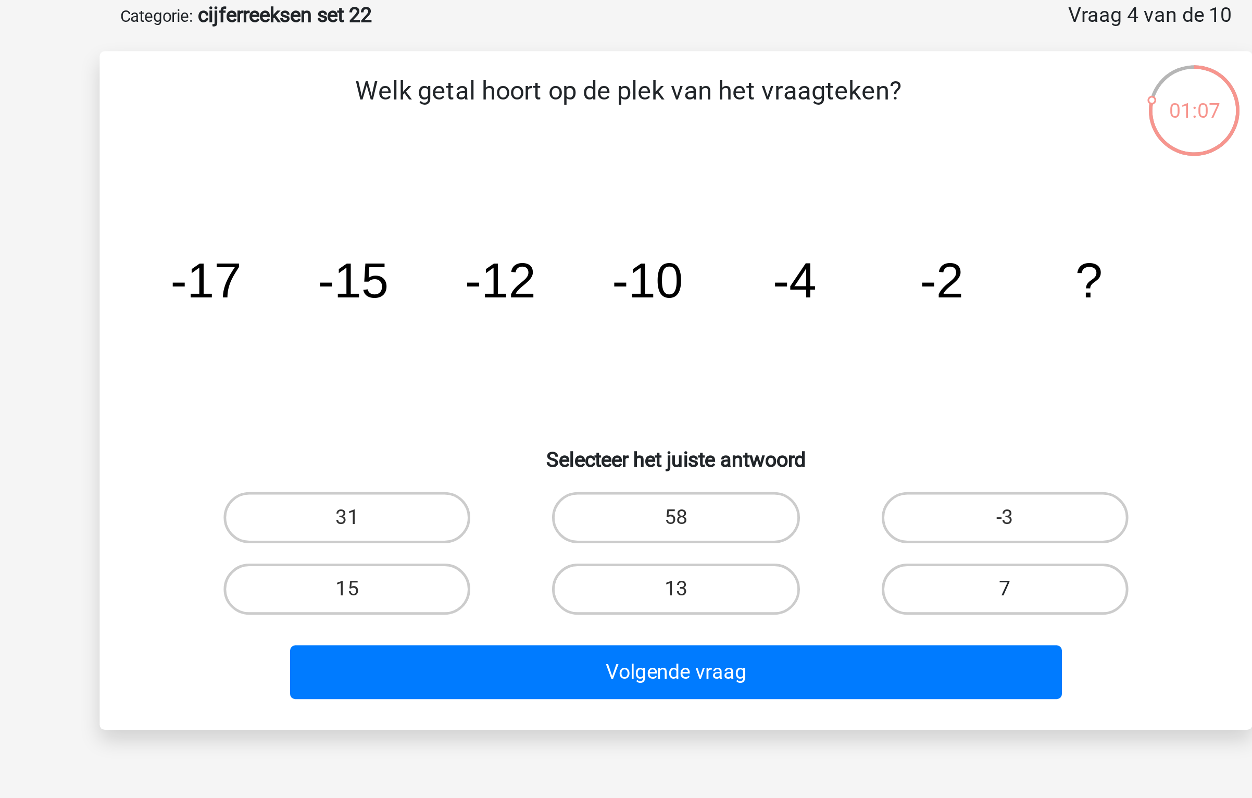
click at [756, 291] on label "7" at bounding box center [760, 292] width 100 height 21
click at [760, 292] on input "7" at bounding box center [763, 295] width 7 height 7
radio input "true"
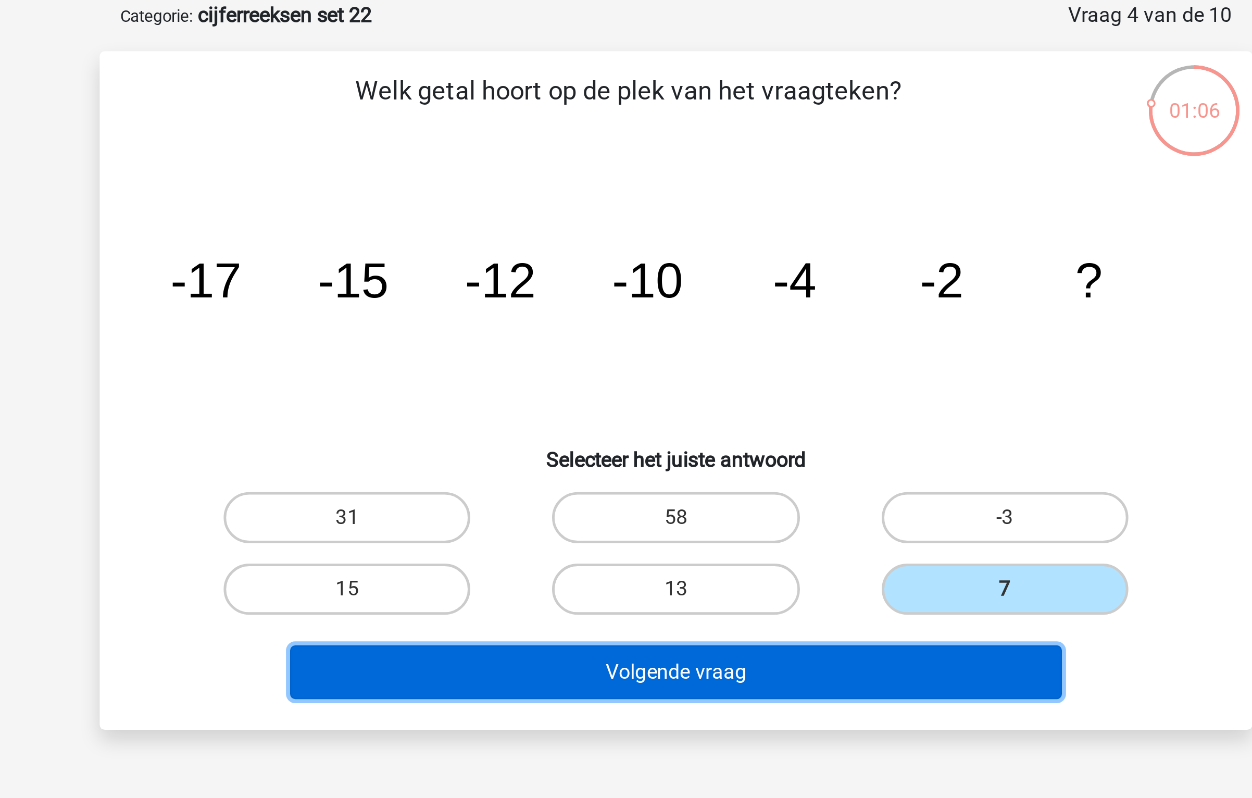
click at [699, 327] on button "Volgende vraag" at bounding box center [626, 326] width 315 height 22
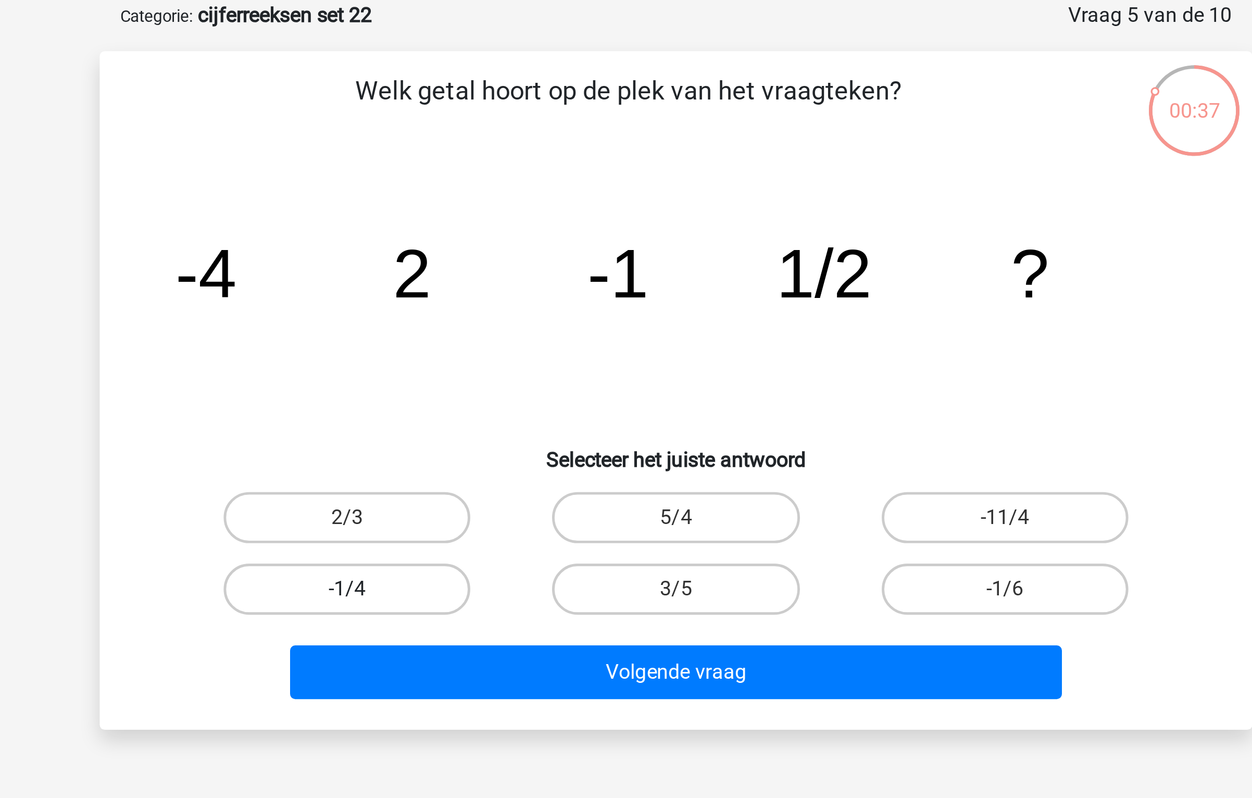
click at [520, 293] on label "-1/4" at bounding box center [491, 292] width 100 height 21
click at [499, 293] on input "-1/4" at bounding box center [495, 295] width 7 height 7
radio input "true"
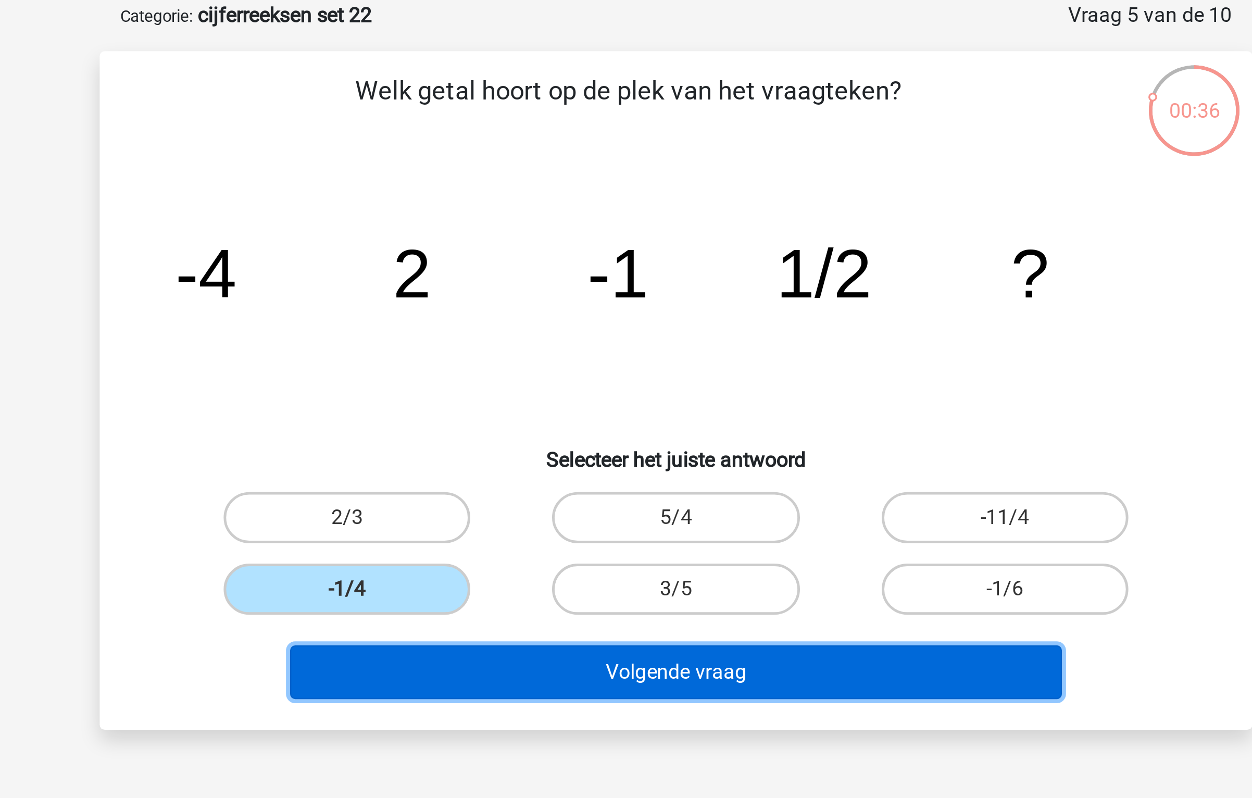
click at [558, 331] on button "Volgende vraag" at bounding box center [626, 326] width 315 height 22
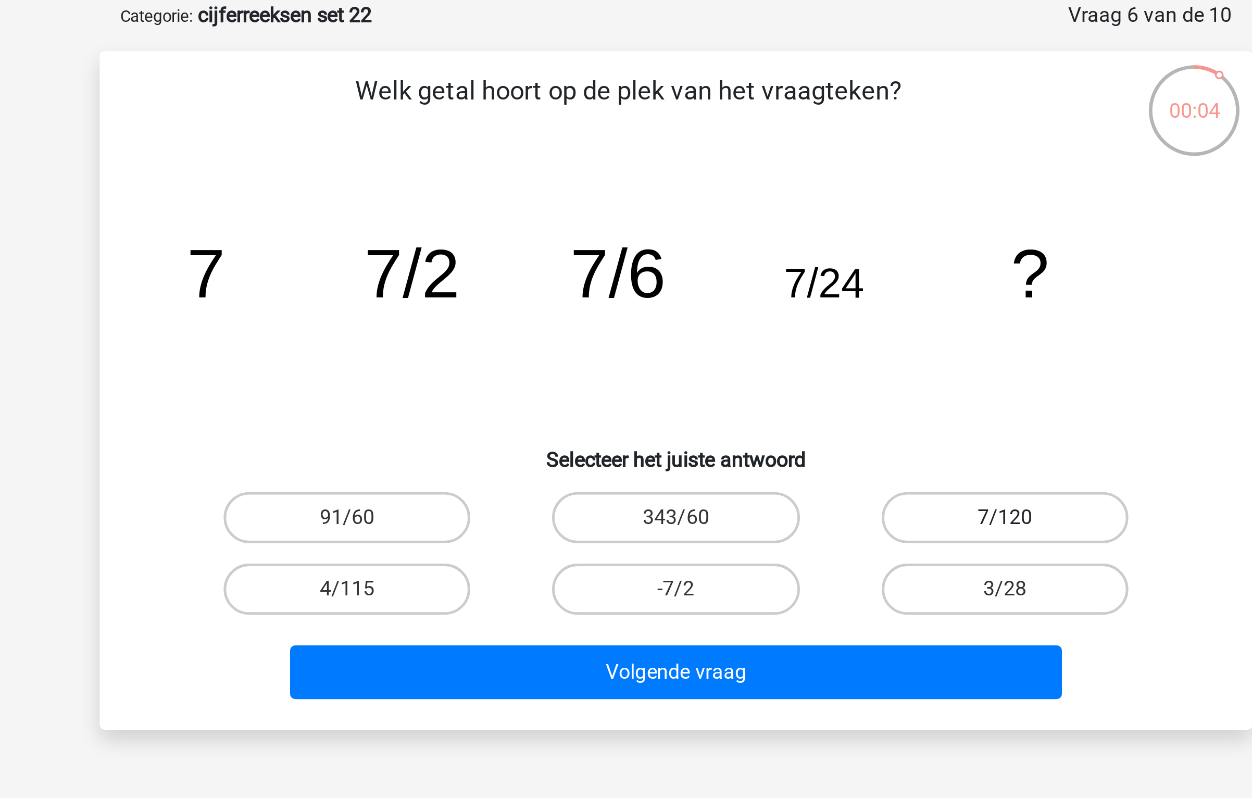
click at [749, 261] on label "7/120" at bounding box center [760, 263] width 100 height 21
click at [760, 263] on input "7/120" at bounding box center [763, 266] width 7 height 7
radio input "true"
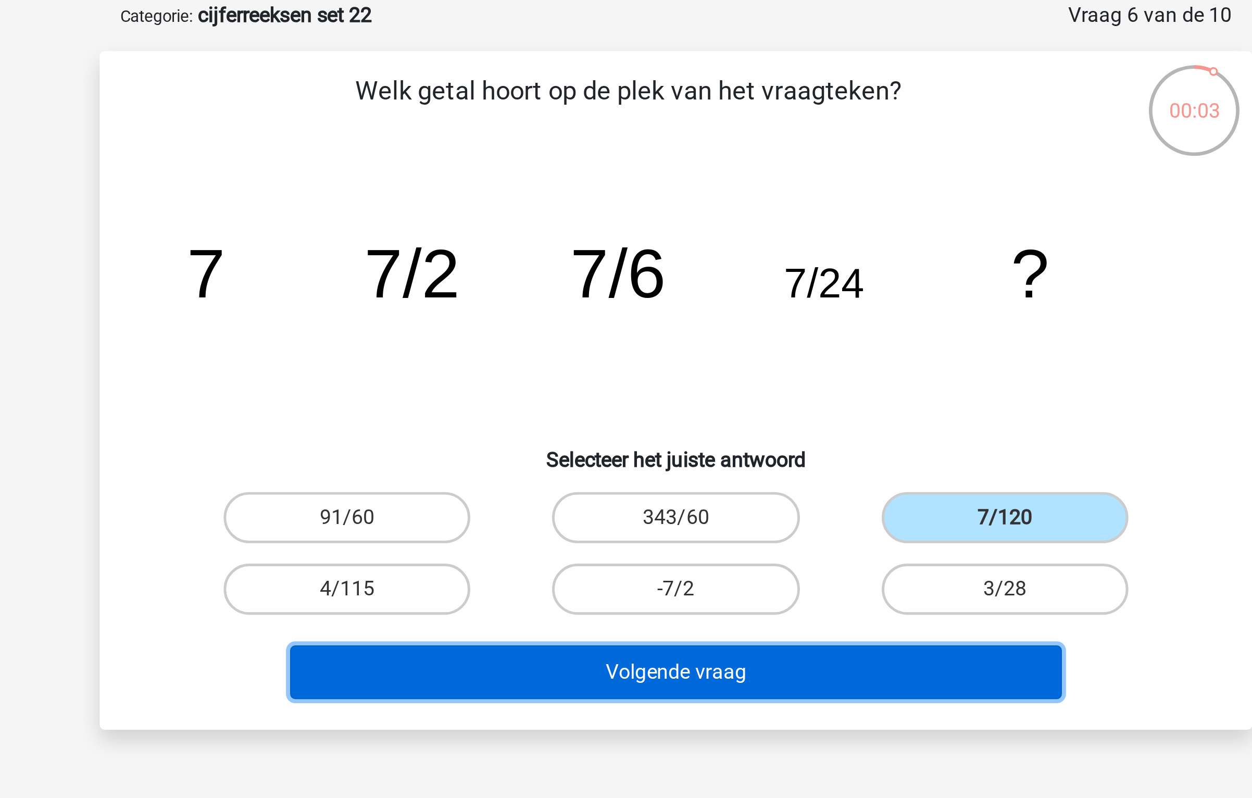
click at [680, 323] on button "Volgende vraag" at bounding box center [626, 326] width 315 height 22
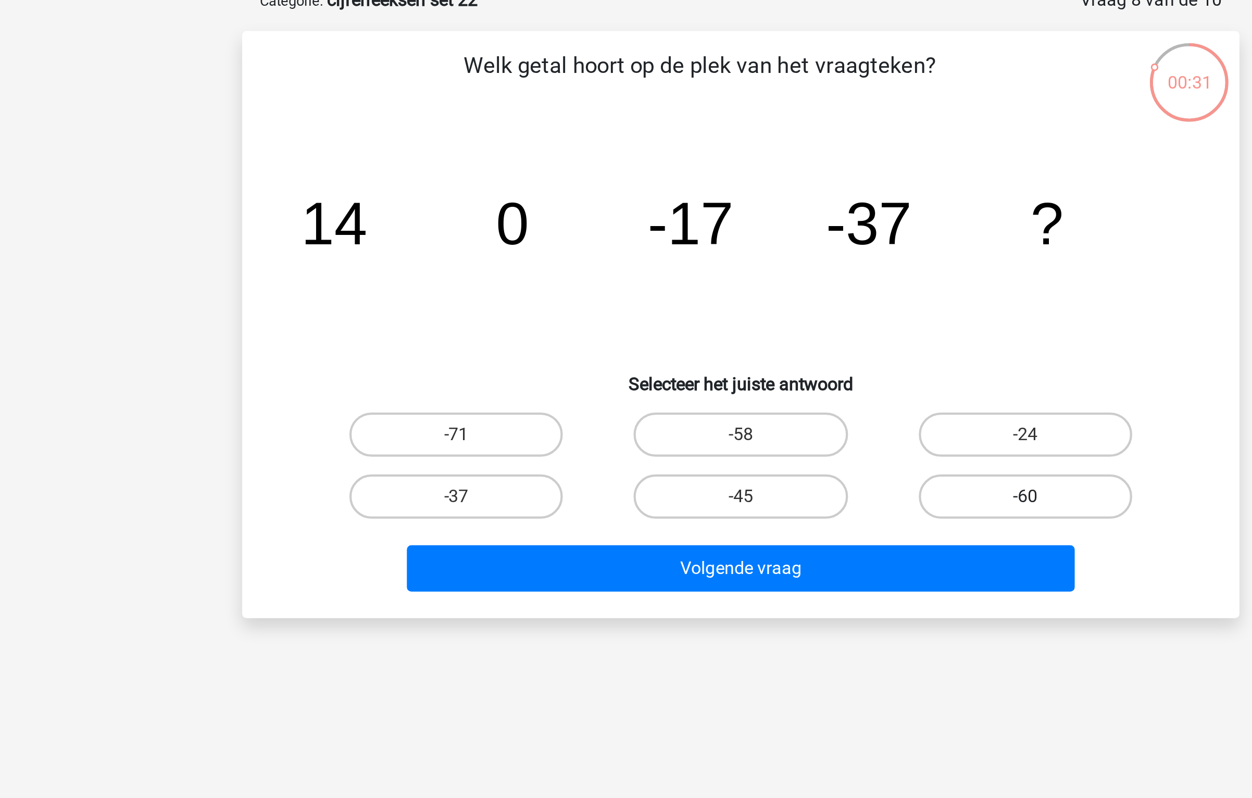
click at [741, 295] on label "-60" at bounding box center [760, 292] width 100 height 21
click at [760, 295] on input "-60" at bounding box center [763, 295] width 7 height 7
radio input "true"
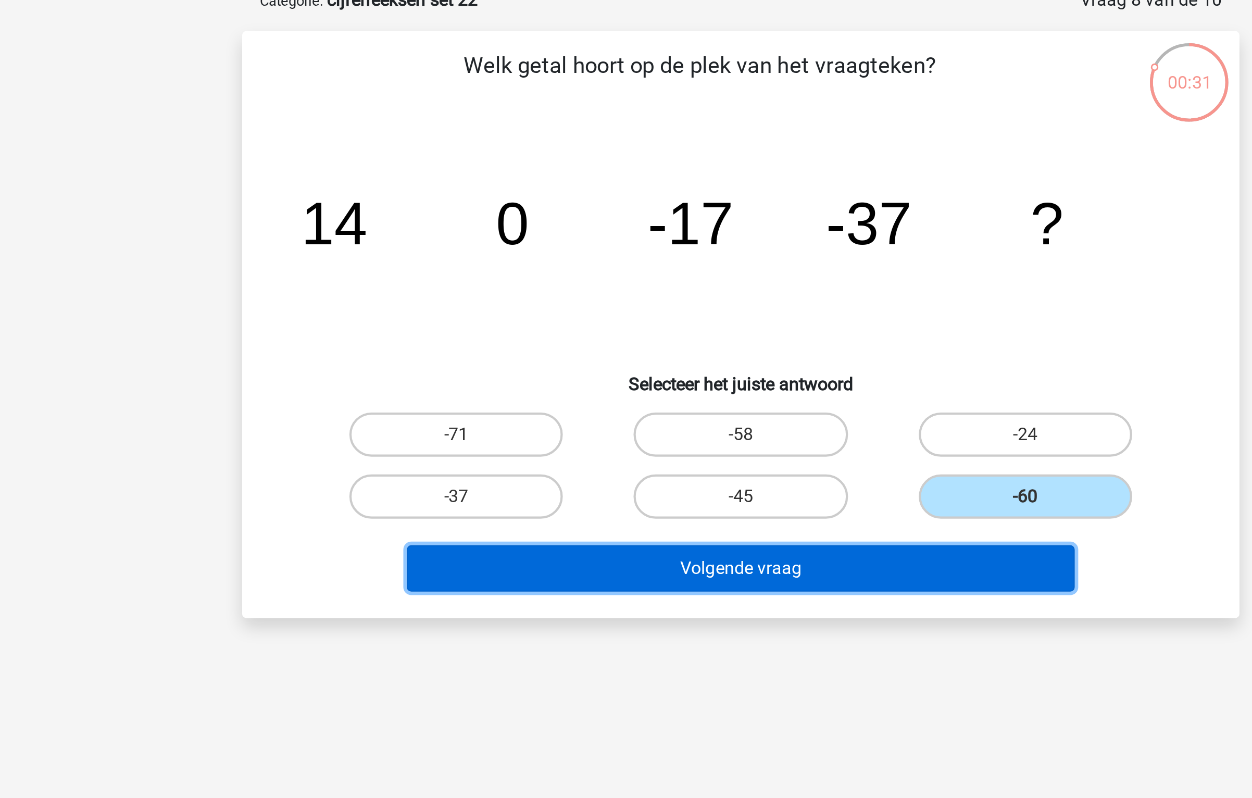
click at [677, 330] on button "Volgende vraag" at bounding box center [626, 326] width 315 height 22
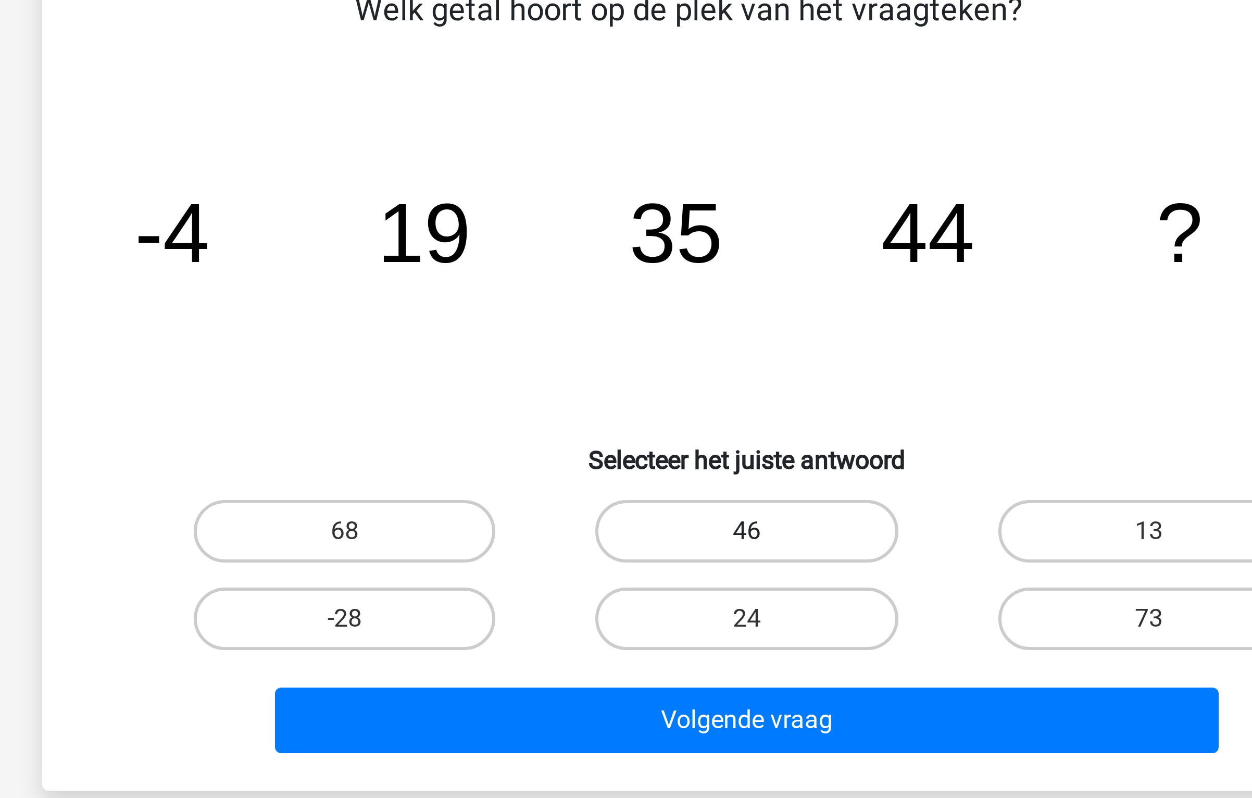
click at [594, 258] on label "46" at bounding box center [625, 263] width 100 height 21
click at [626, 263] on input "46" at bounding box center [629, 266] width 7 height 7
radio input "true"
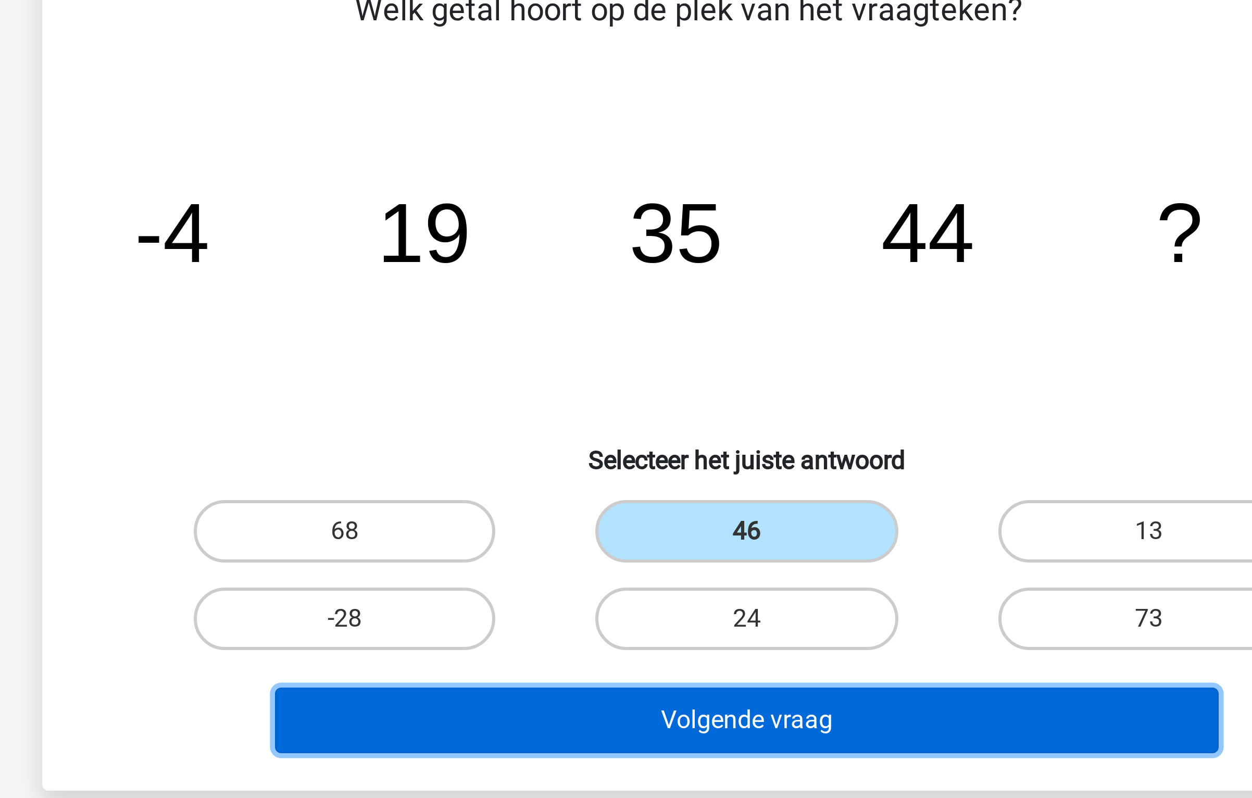
click at [594, 326] on button "Volgende vraag" at bounding box center [626, 326] width 315 height 22
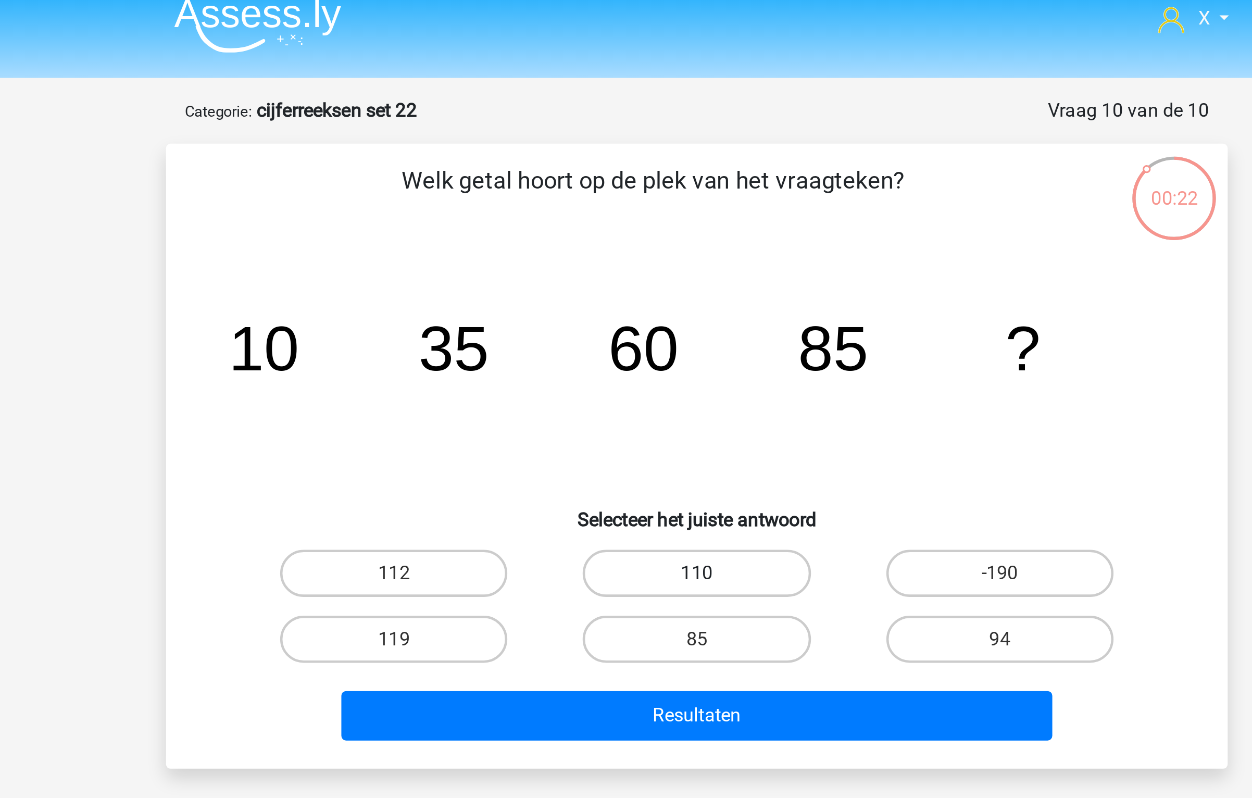
click at [661, 260] on label "110" at bounding box center [625, 263] width 100 height 21
click at [633, 263] on input "110" at bounding box center [629, 266] width 7 height 7
radio input "true"
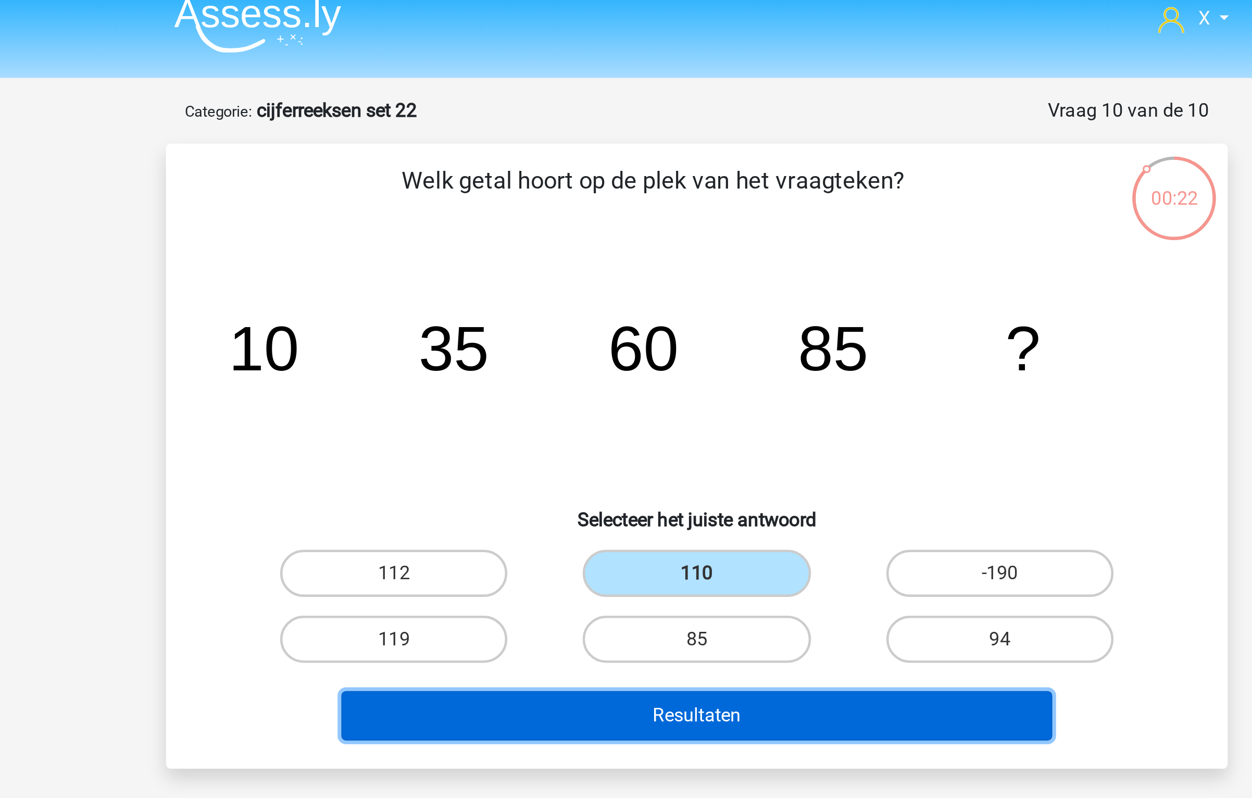
click at [642, 319] on button "Resultaten" at bounding box center [626, 326] width 315 height 22
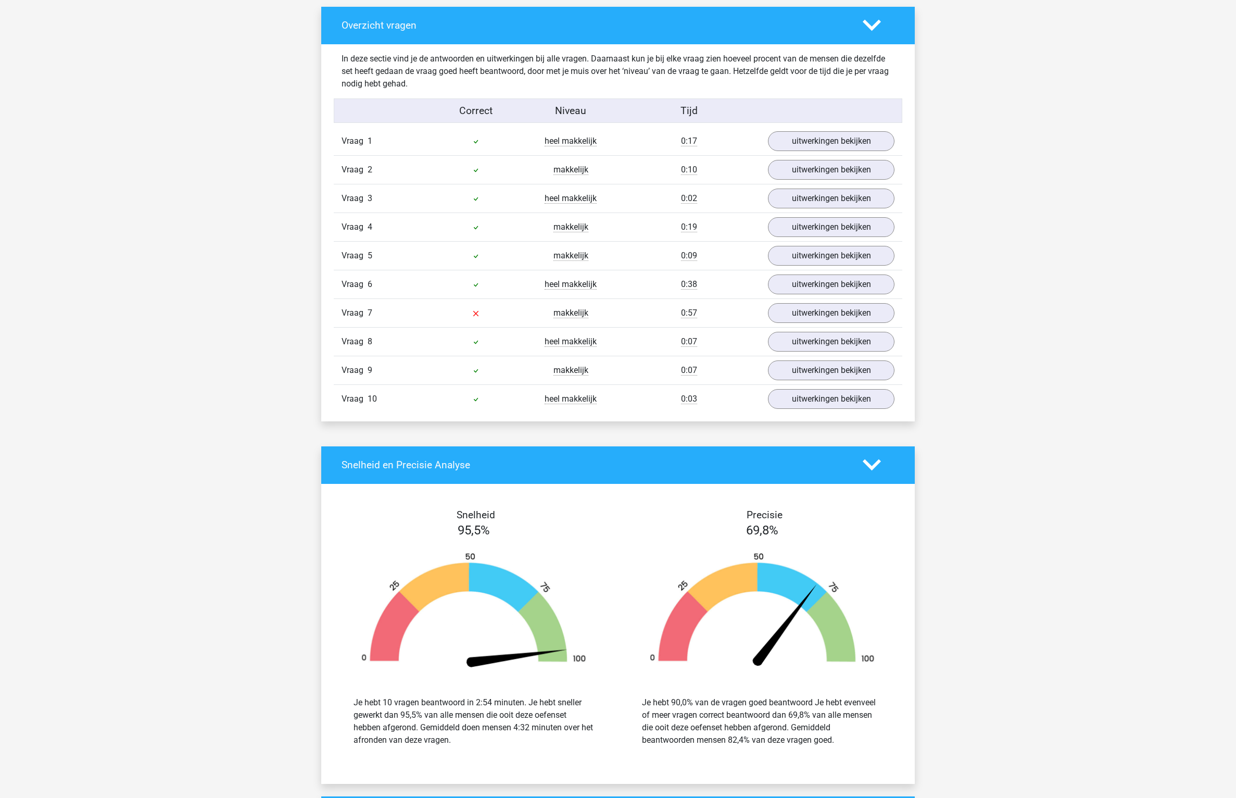
scroll to position [625, 0]
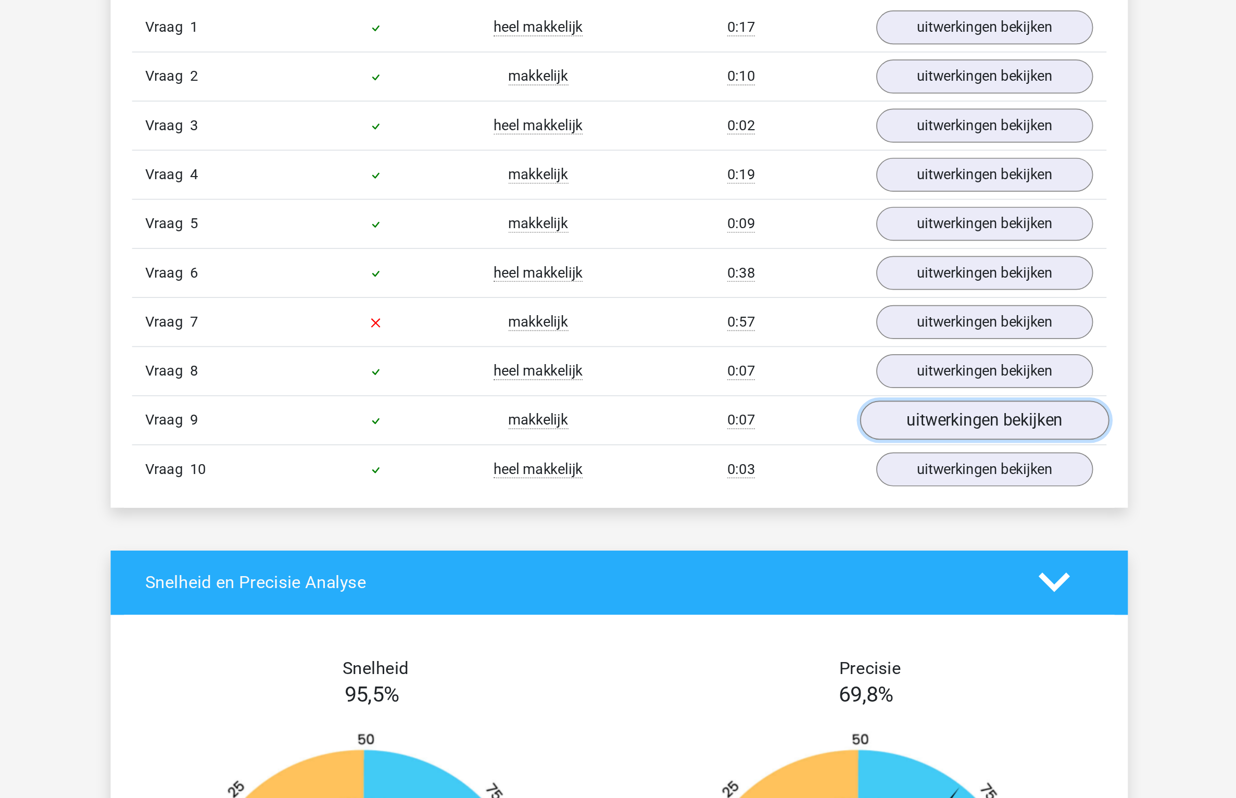
click at [812, 322] on link "uitwerkingen bekijken" at bounding box center [831, 312] width 145 height 23
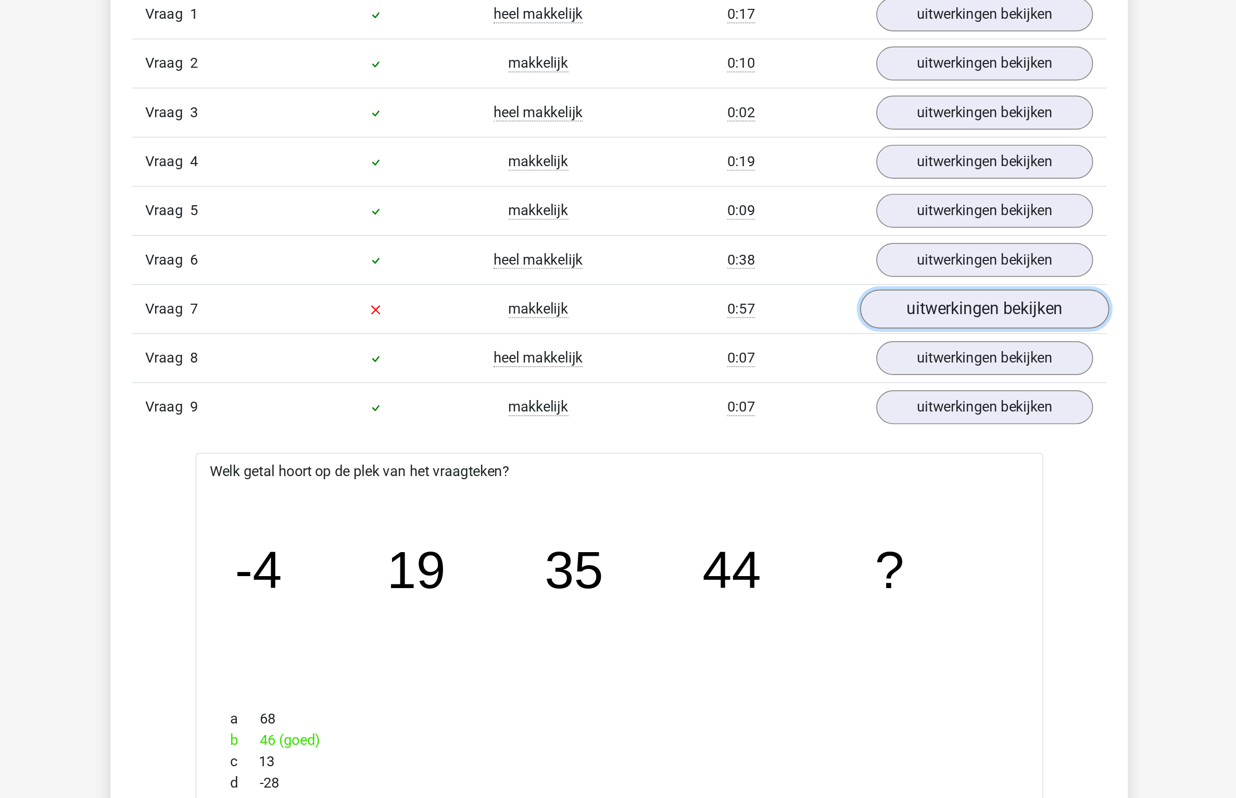
click at [818, 260] on link "uitwerkingen bekijken" at bounding box center [831, 255] width 145 height 23
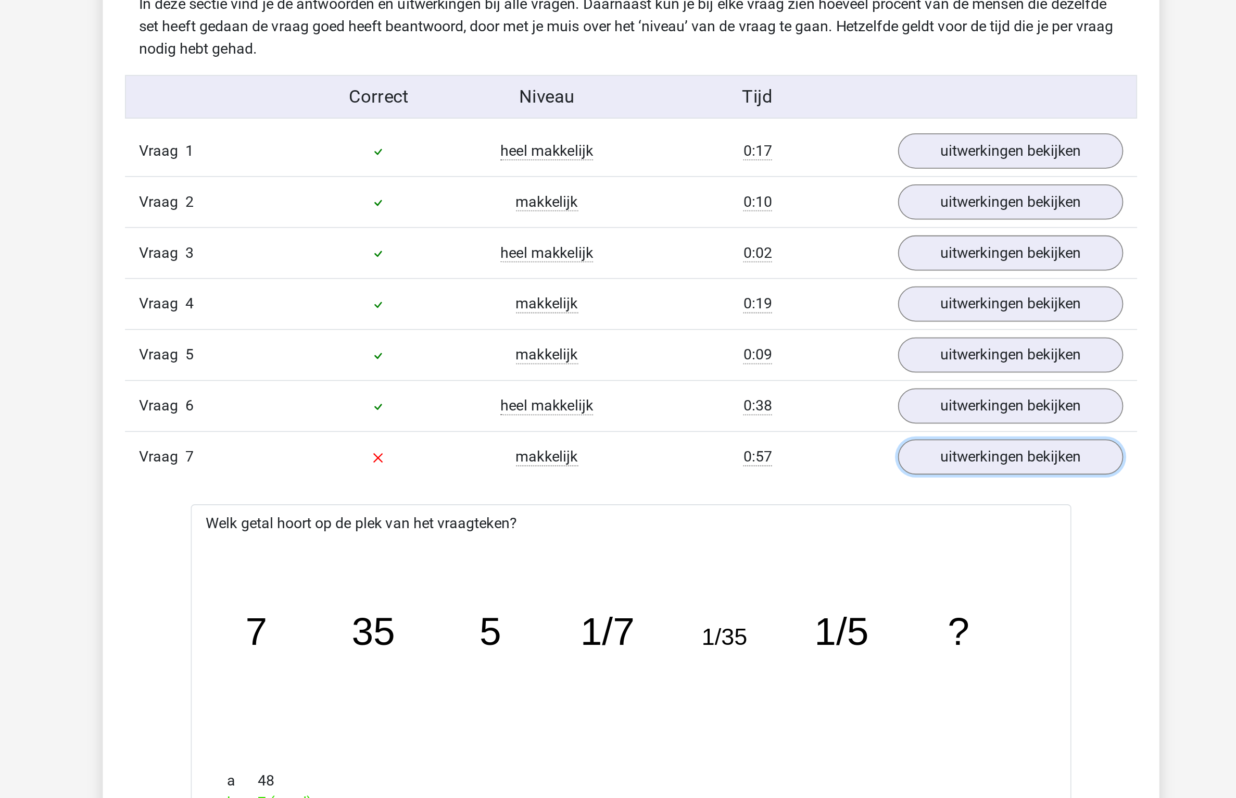
scroll to position [621, 0]
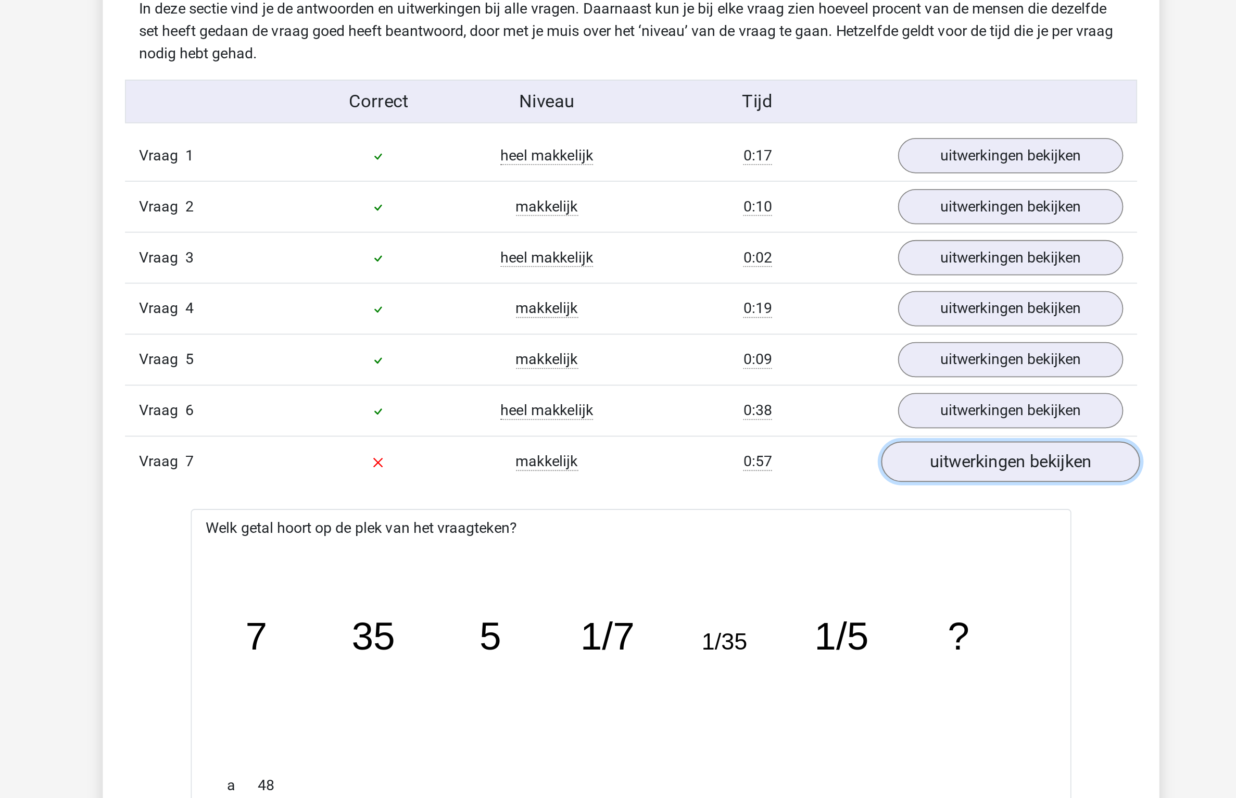
click at [793, 260] on link "uitwerkingen bekijken" at bounding box center [831, 259] width 145 height 23
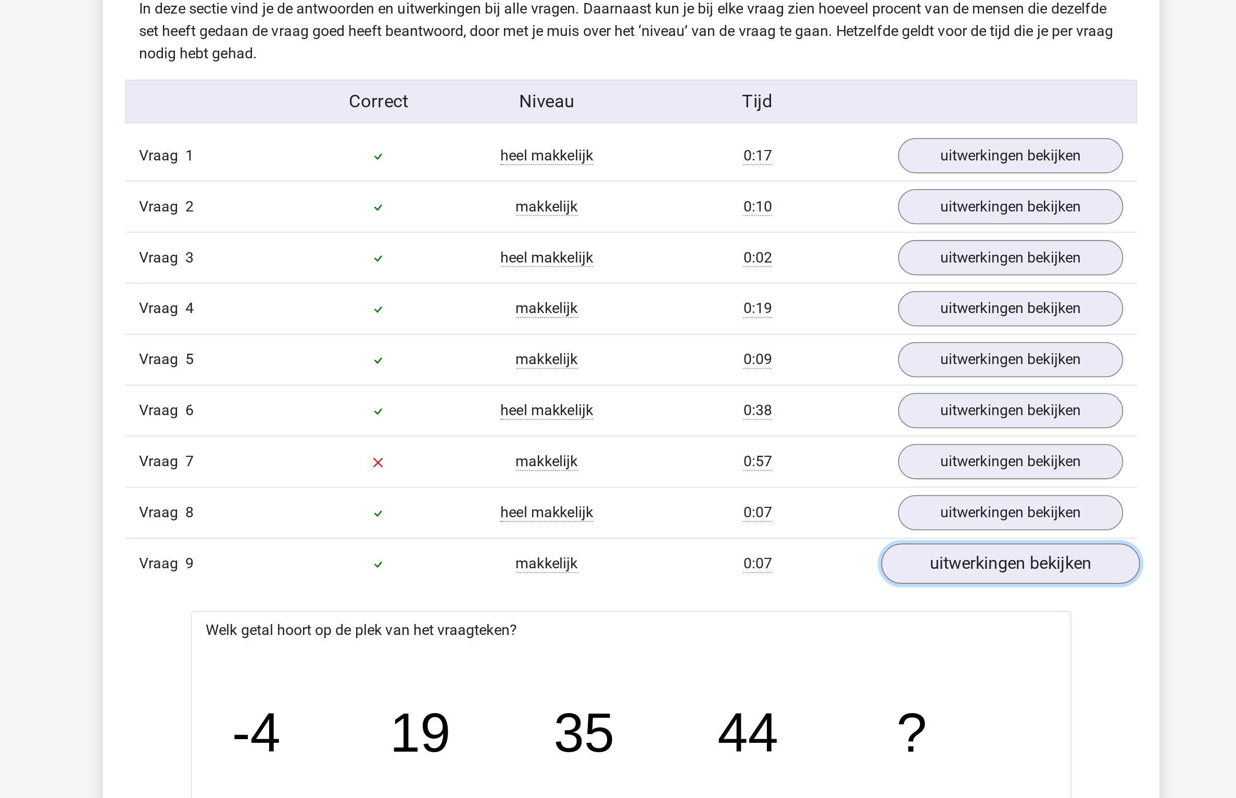
click at [790, 326] on link "uitwerkingen bekijken" at bounding box center [831, 316] width 145 height 23
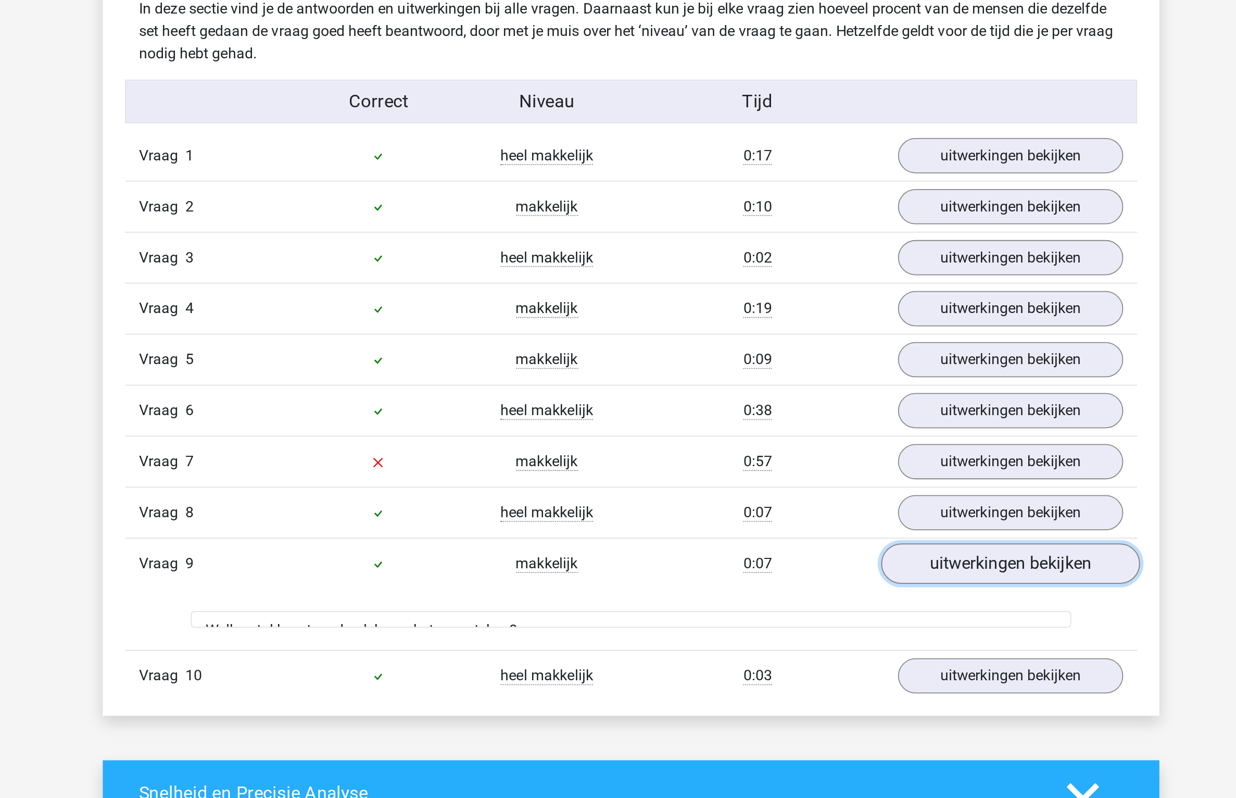
click at [800, 309] on link "uitwerkingen bekijken" at bounding box center [831, 316] width 145 height 23
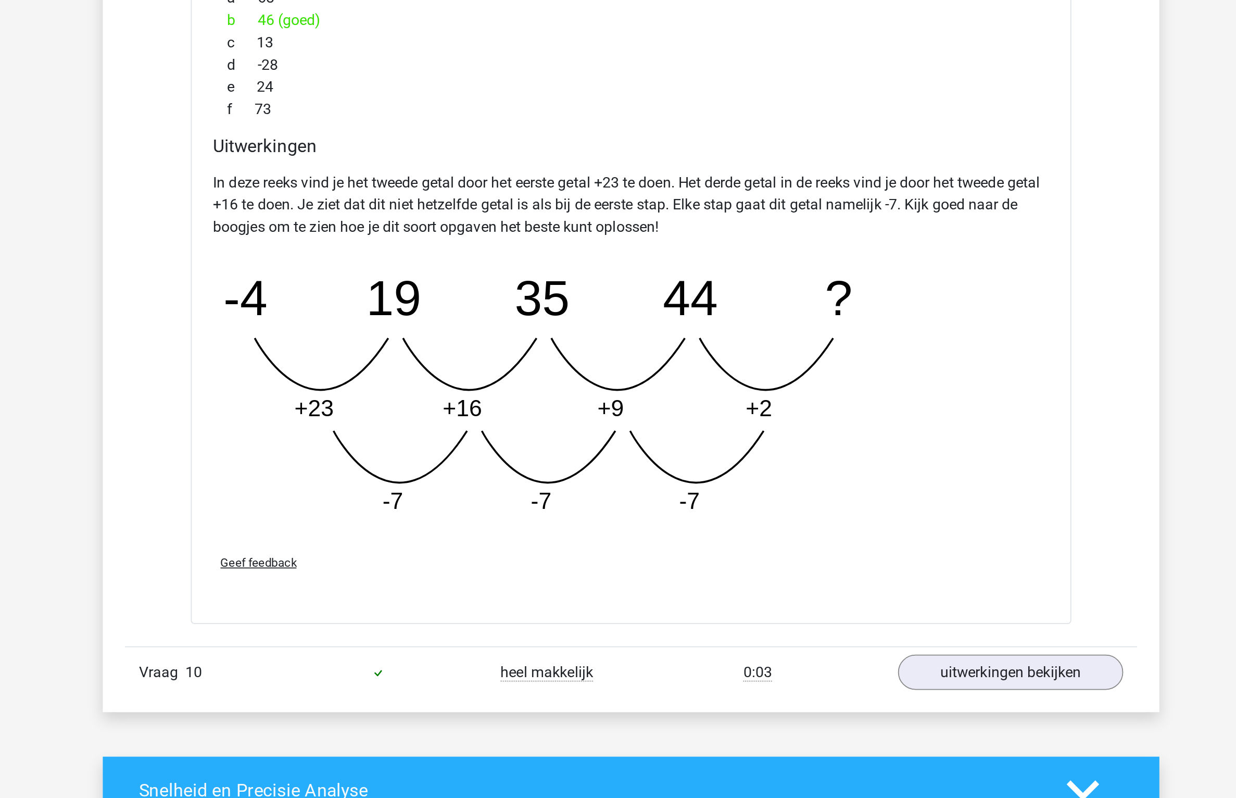
scroll to position [623, 0]
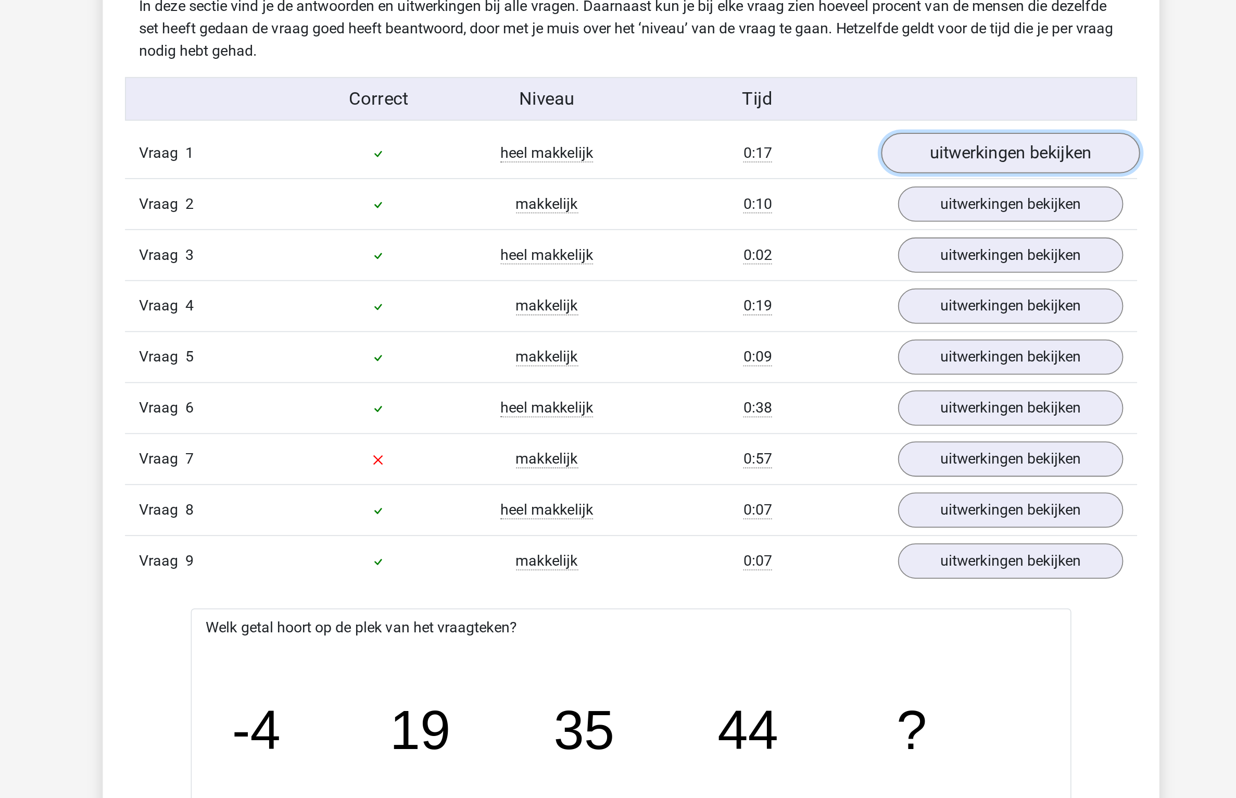
click at [816, 89] on link "uitwerkingen bekijken" at bounding box center [831, 85] width 145 height 23
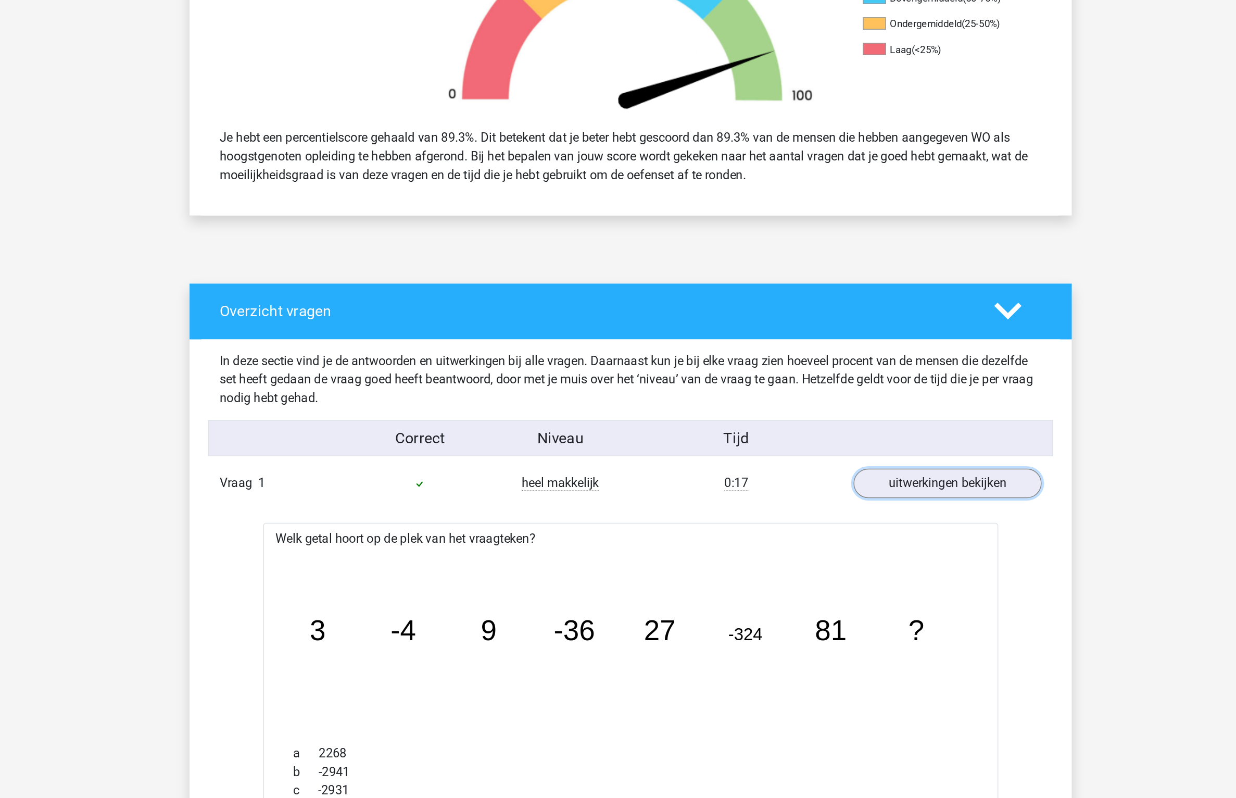
scroll to position [0, 0]
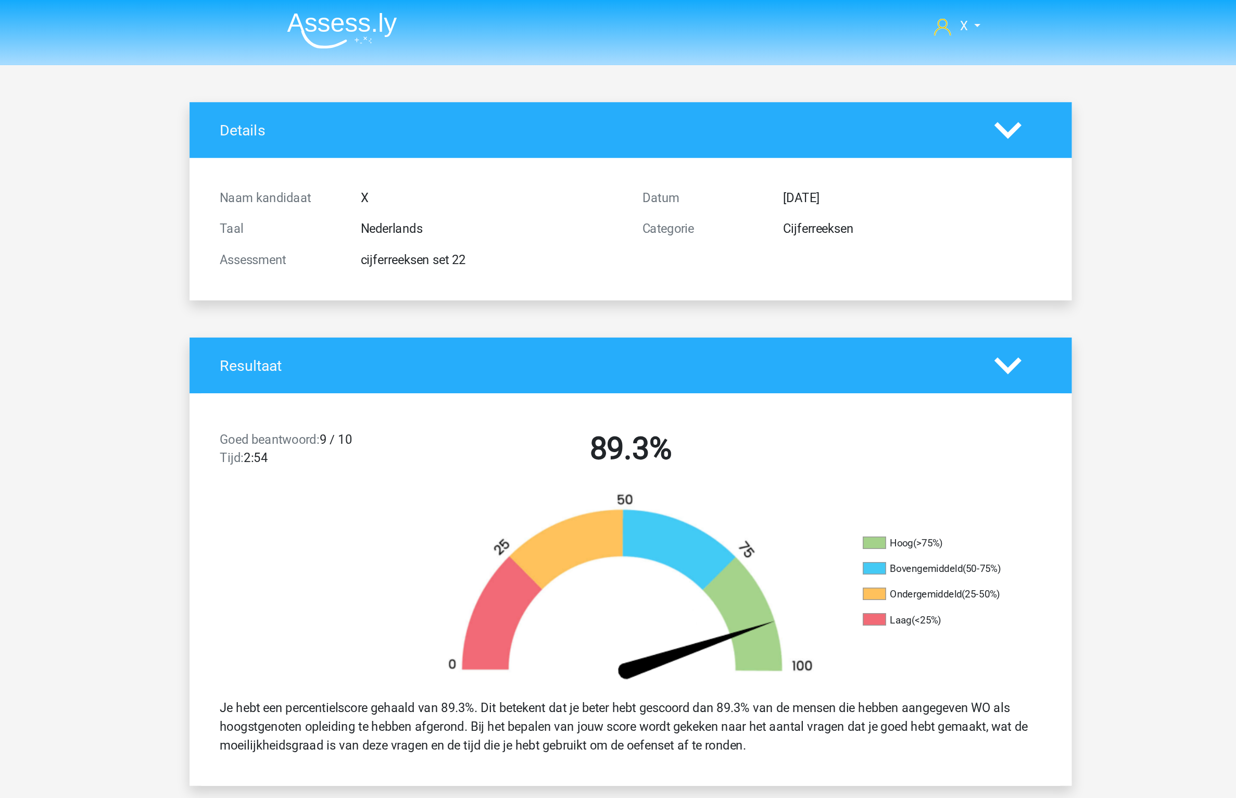
click at [871, 255] on icon at bounding box center [872, 246] width 18 height 18
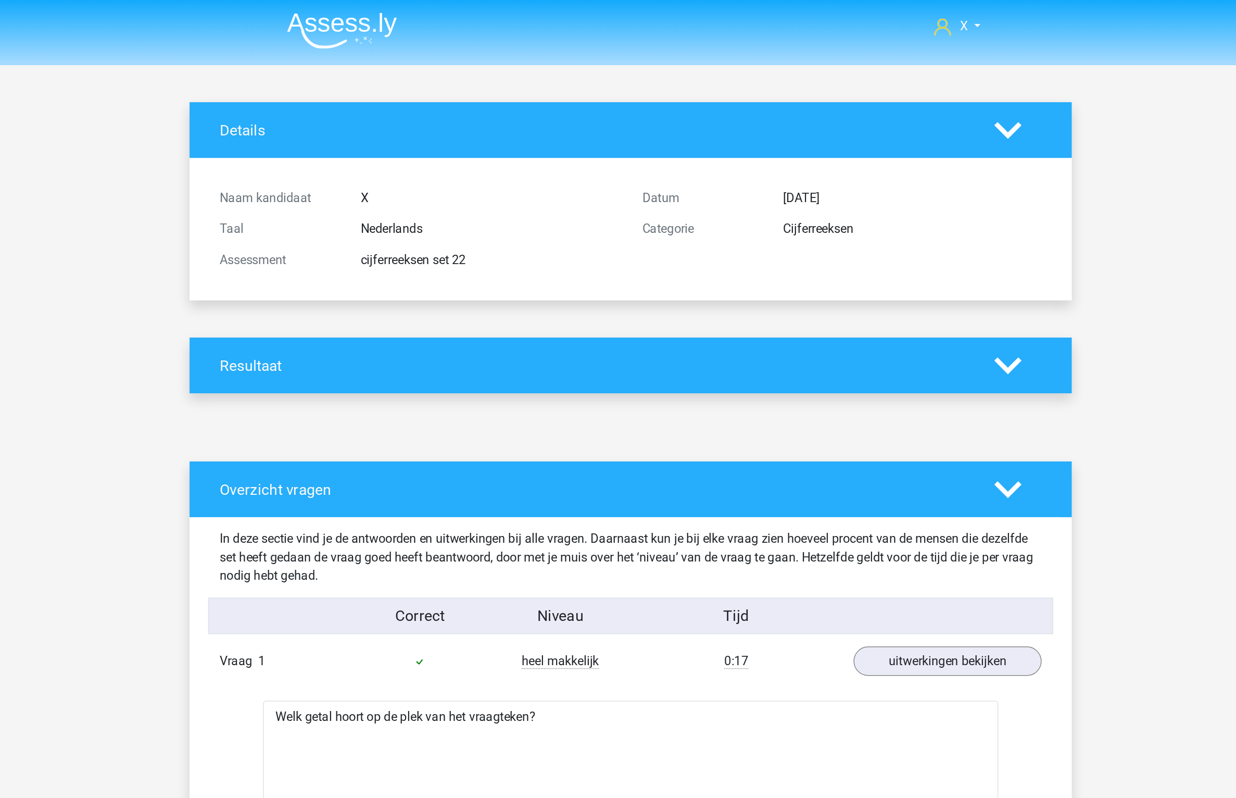
click at [434, 6] on li at bounding box center [420, 18] width 82 height 29
click at [428, 14] on img at bounding box center [424, 20] width 74 height 24
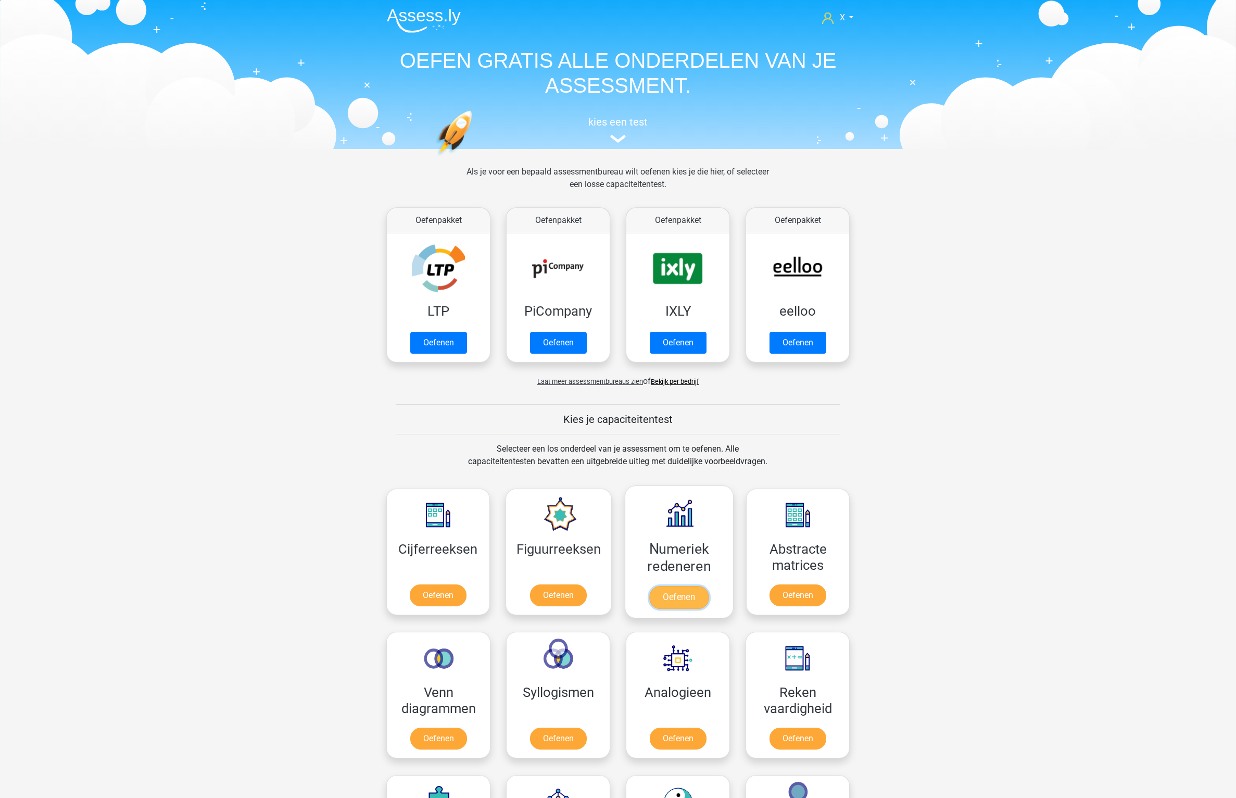
click at [654, 586] on link "Oefenen" at bounding box center [678, 597] width 59 height 23
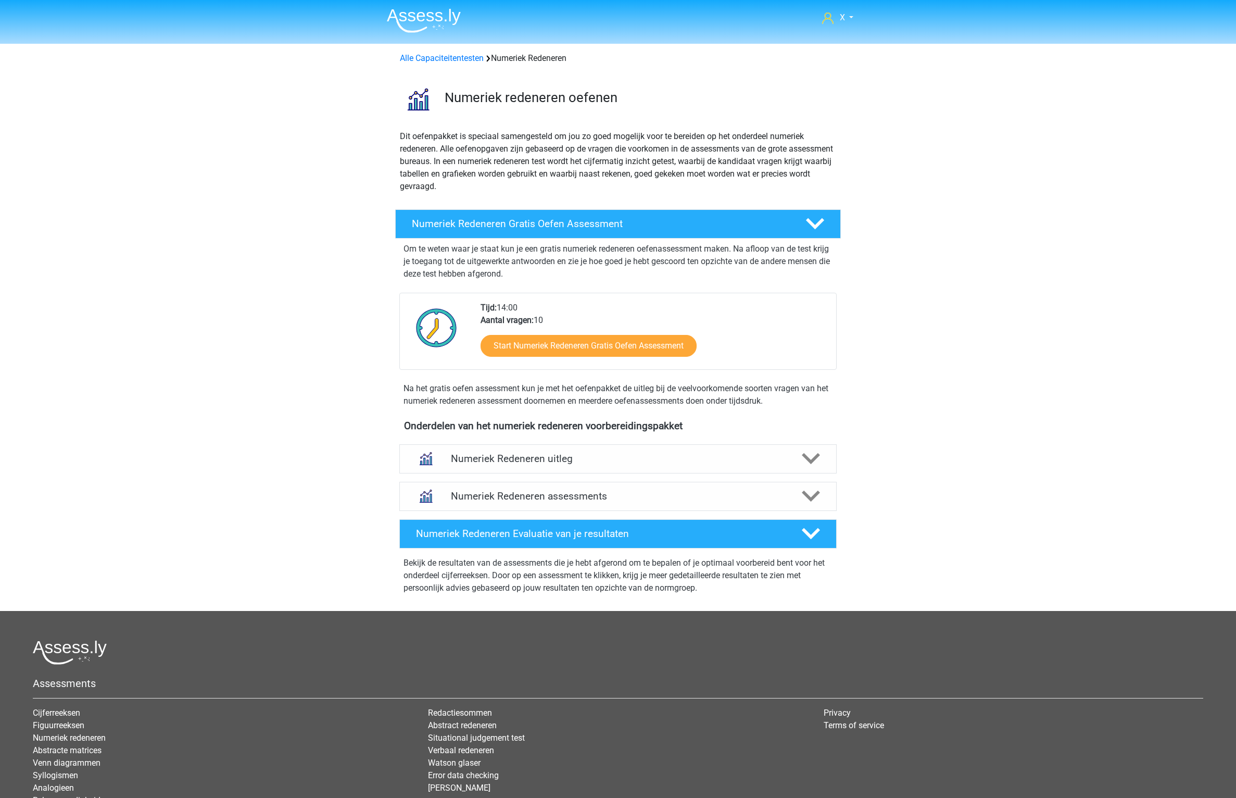
click at [750, 476] on div "Numeriek Redeneren uitleg Er zijn verschillende soorten patronen te herkennen d…" at bounding box center [618, 458] width 478 height 37
click at [728, 501] on h4 "Numeriek Redeneren assessments" at bounding box center [618, 496] width 334 height 12
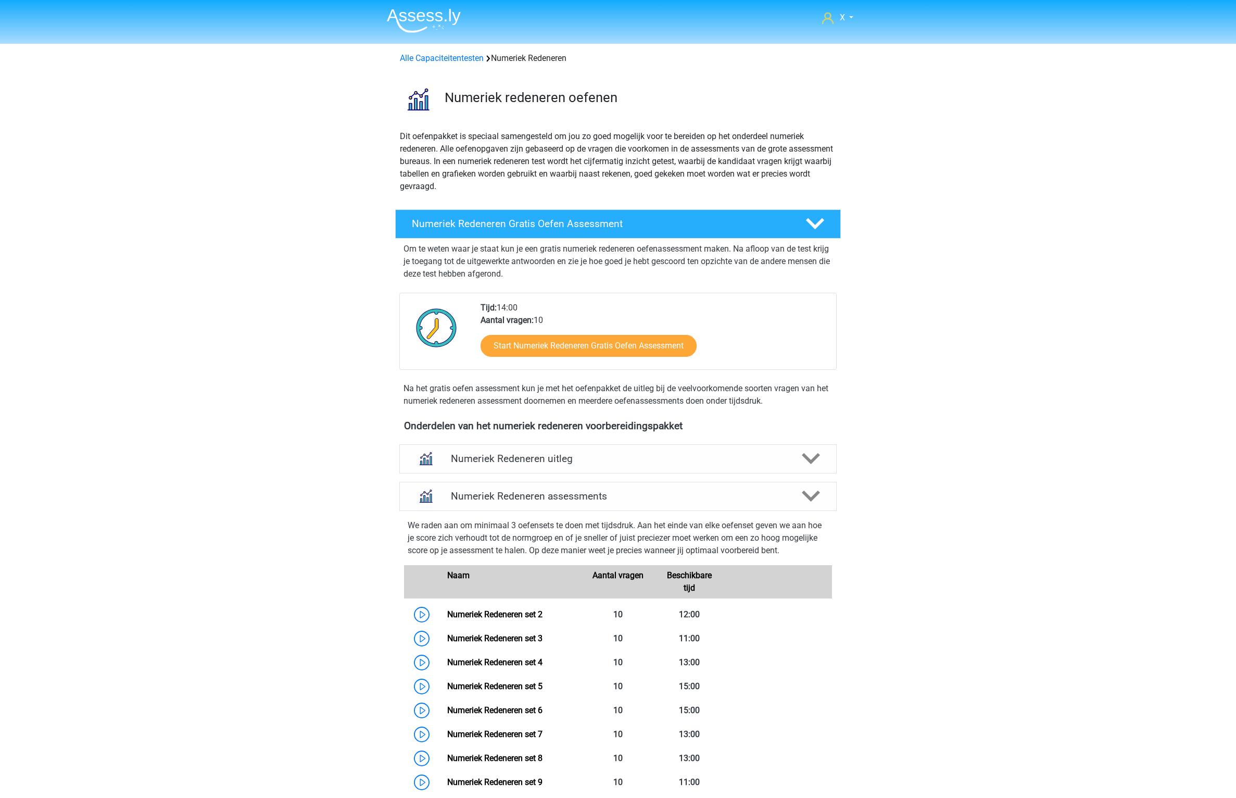
click at [434, 24] on img at bounding box center [424, 20] width 74 height 24
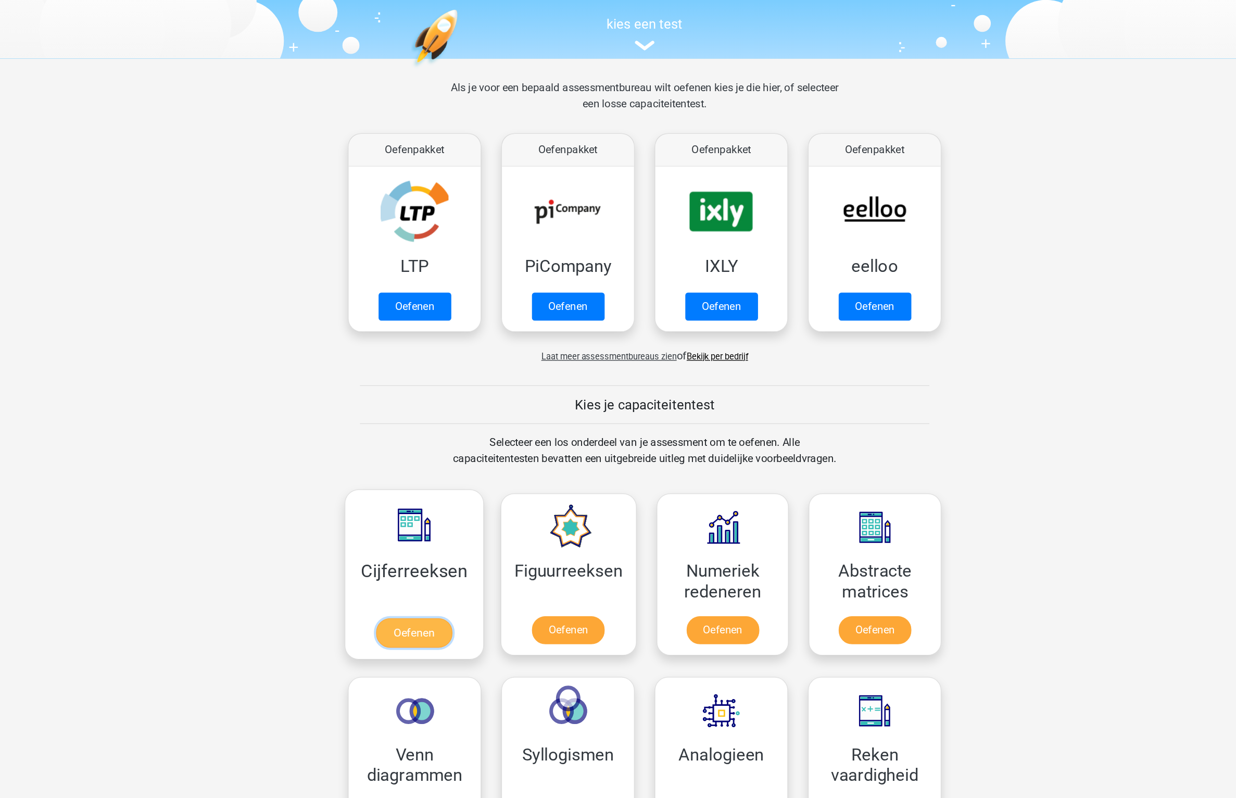
click at [428, 586] on link "Oefenen" at bounding box center [437, 597] width 59 height 23
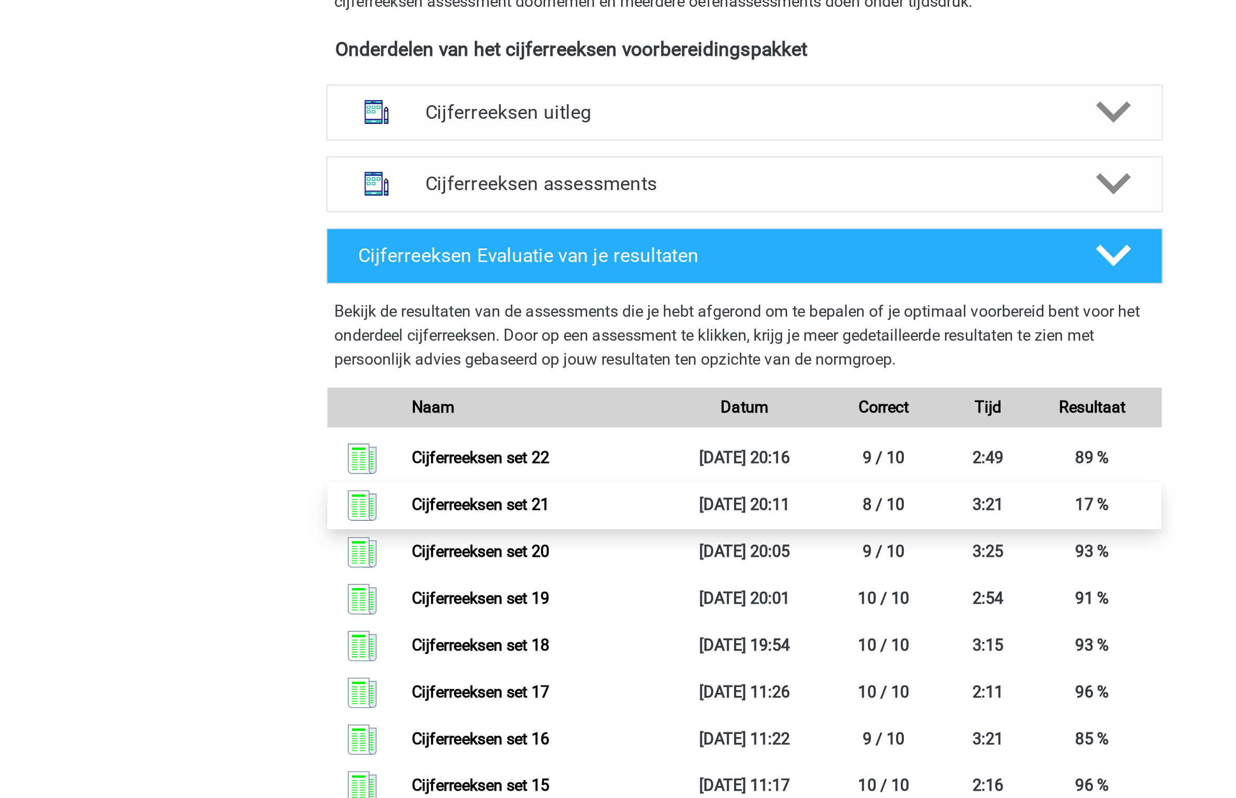
scroll to position [33, 0]
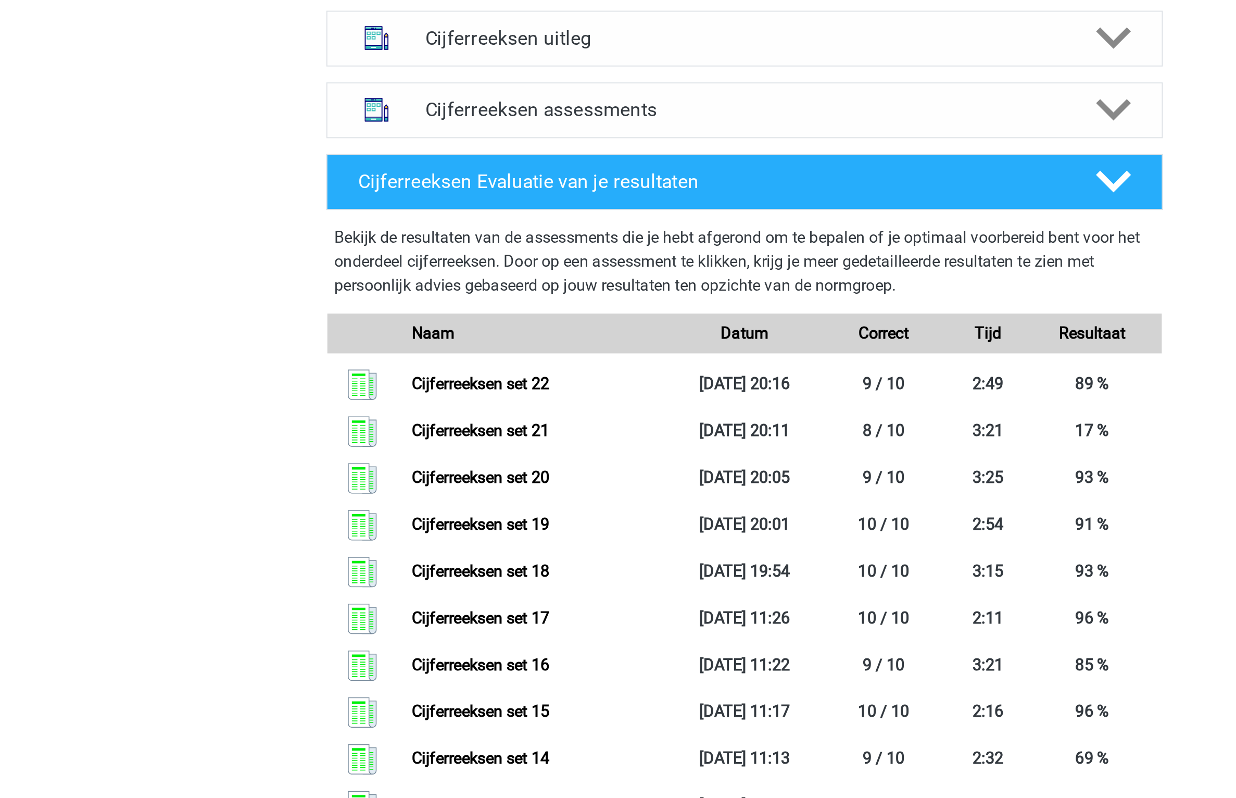
click at [640, 435] on div "Cijferreeksen assessments We raden je aan om minimaal 3 oefensets te doen met t…" at bounding box center [618, 437] width 478 height 37
click at [632, 440] on div "Cijferreeksen assessments" at bounding box center [617, 437] width 437 height 29
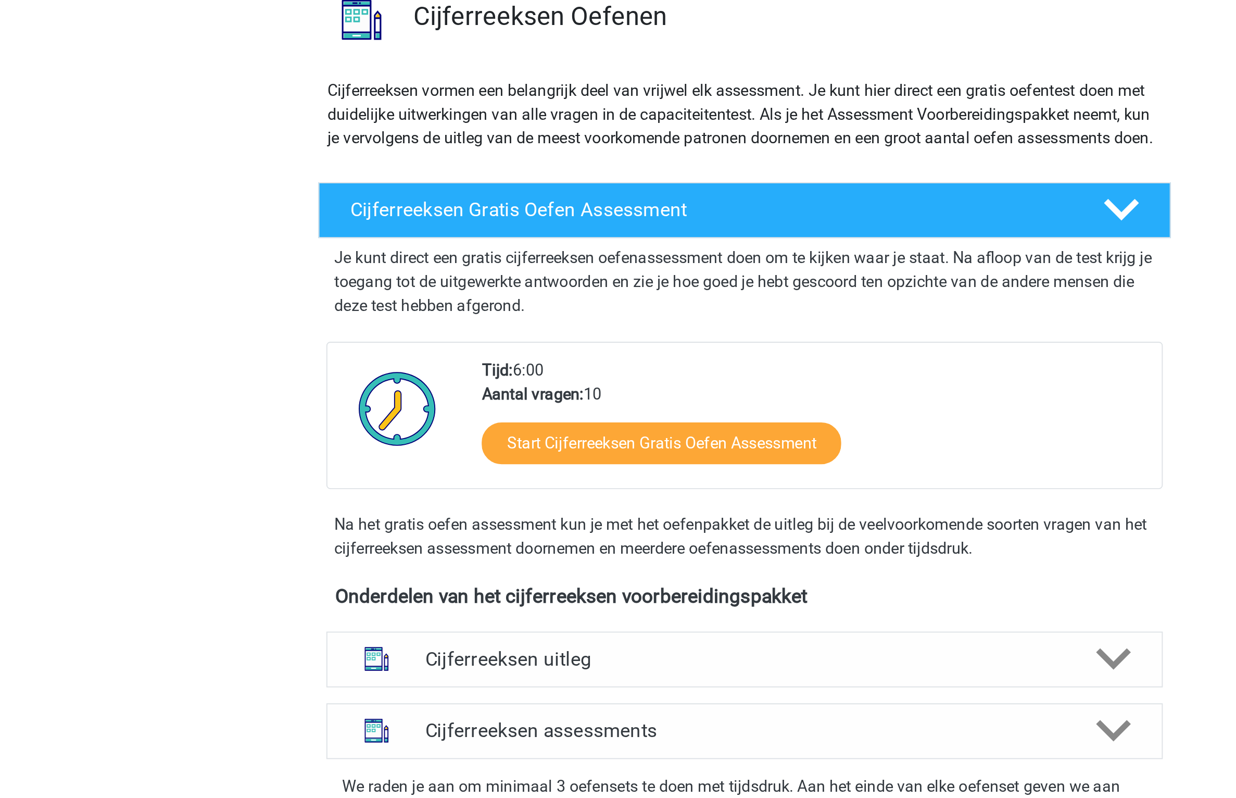
scroll to position [0, 0]
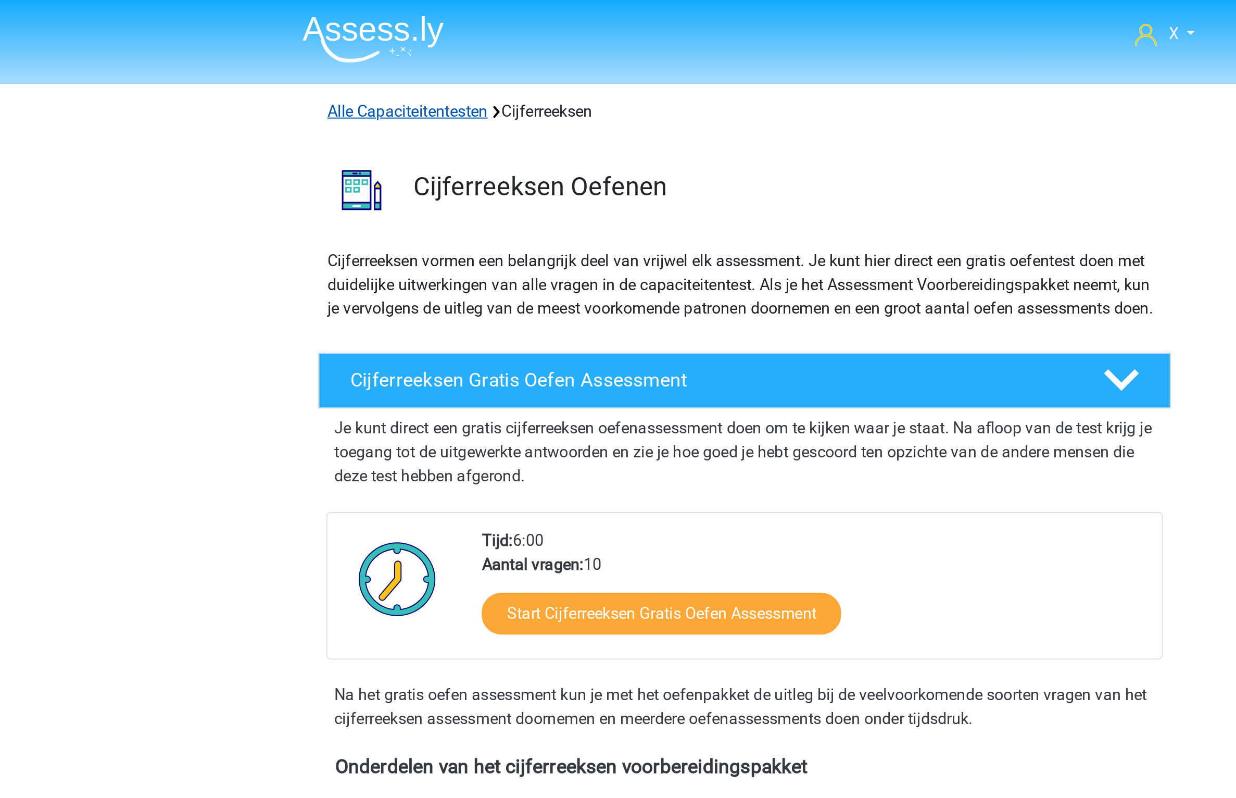
click at [452, 55] on link "Alle Capaciteitentesten" at bounding box center [442, 58] width 84 height 10
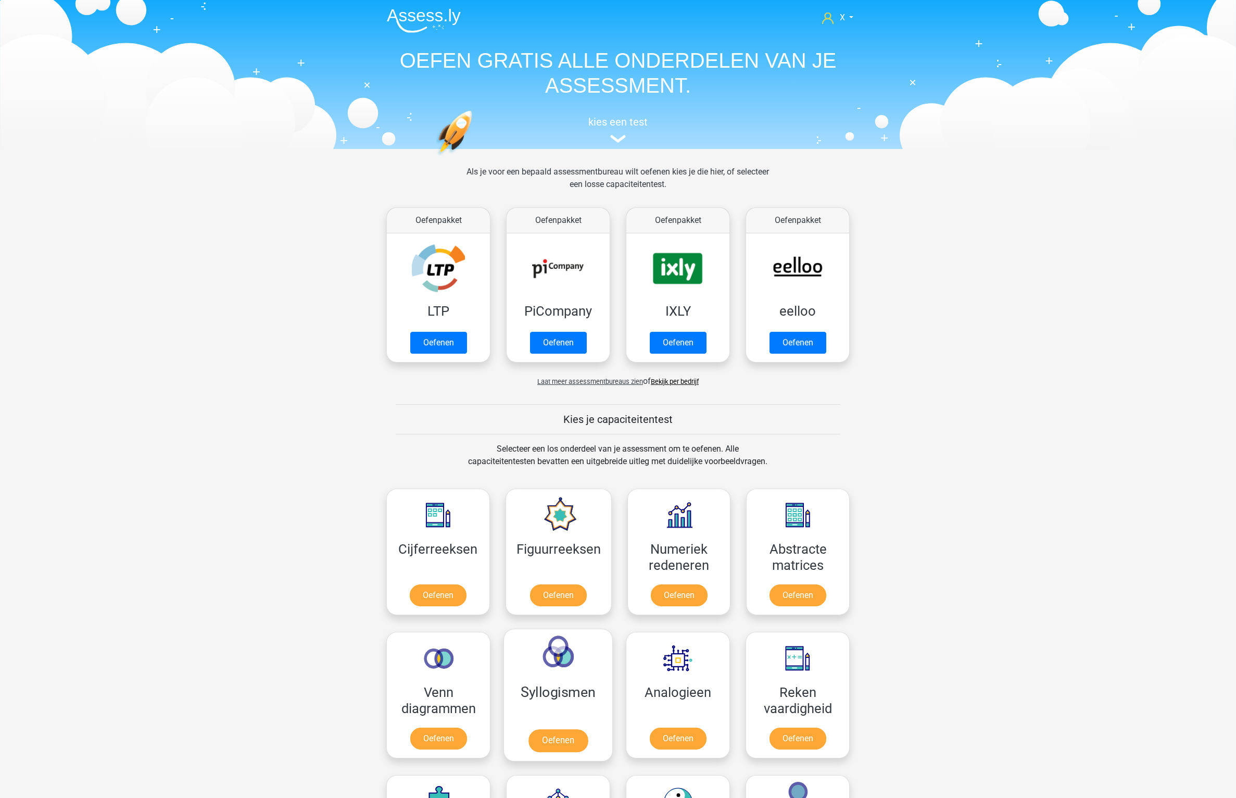
scroll to position [443, 0]
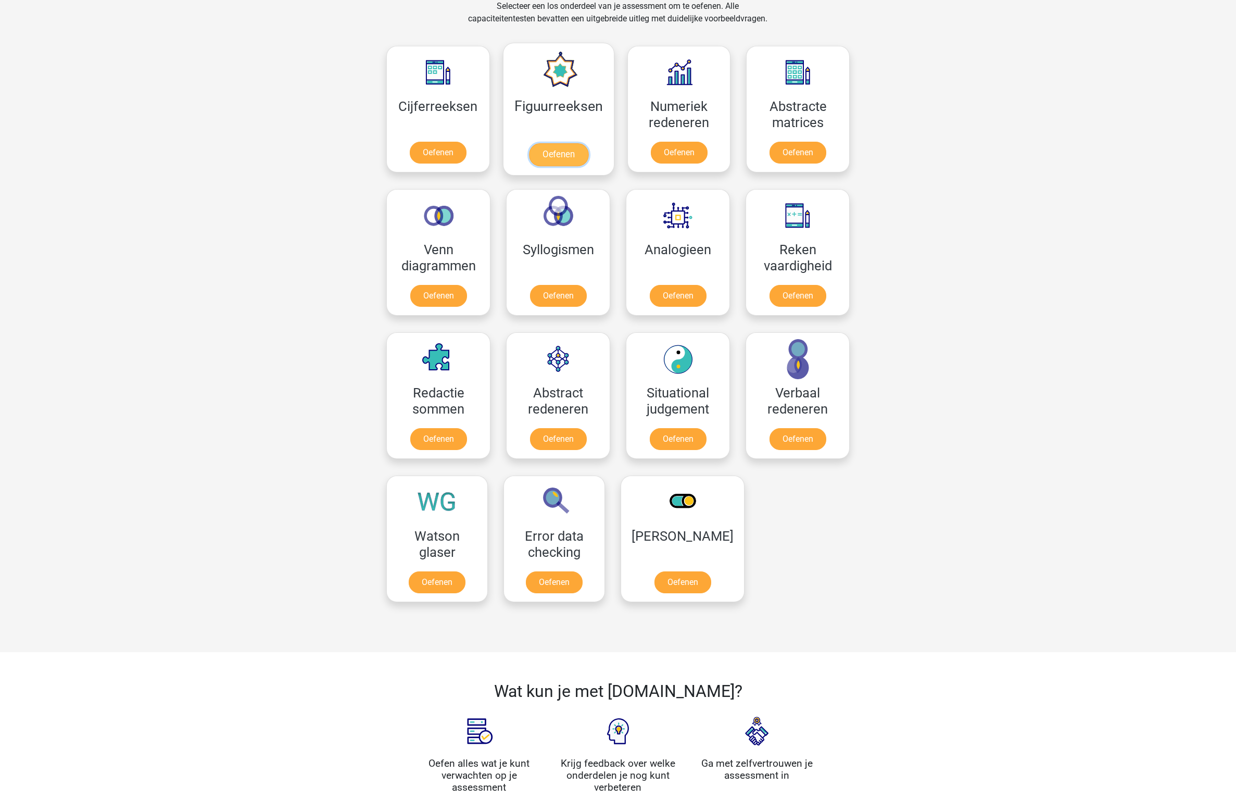
click at [587, 143] on link "Oefenen" at bounding box center [557, 154] width 59 height 23
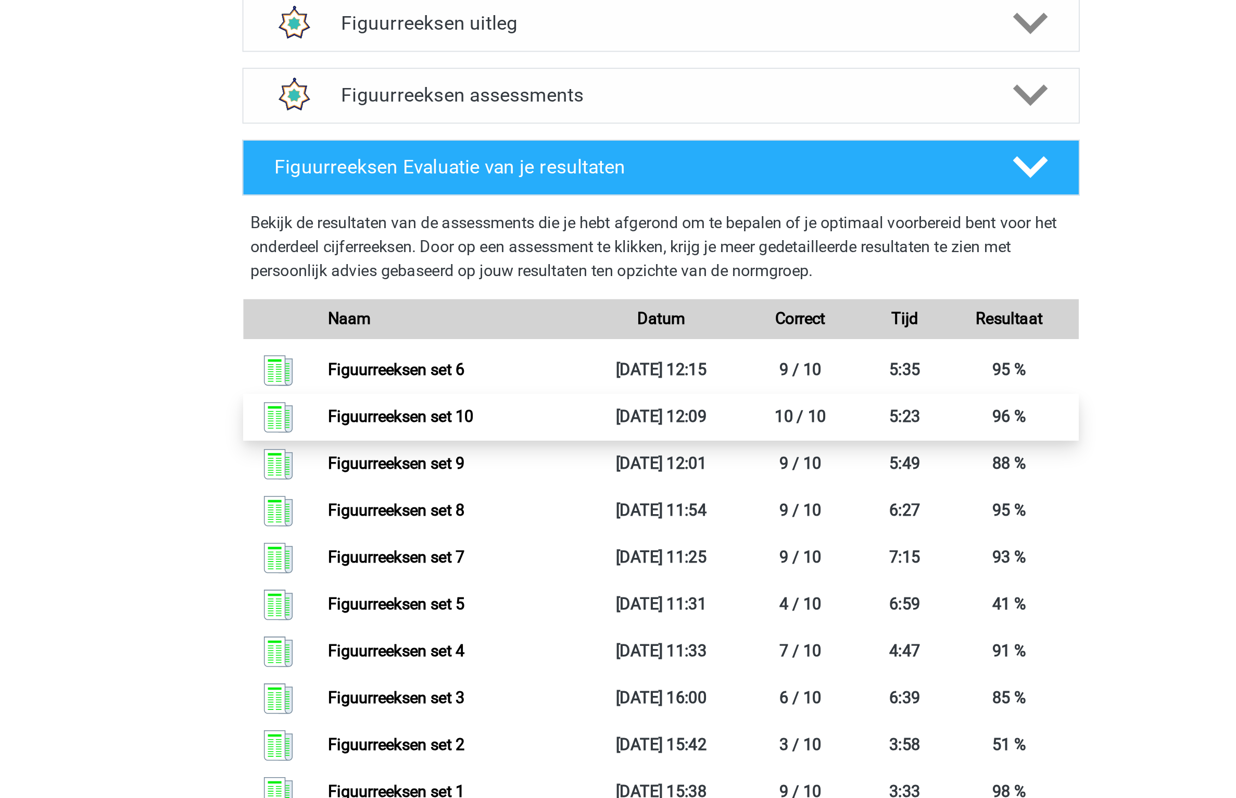
scroll to position [310, 0]
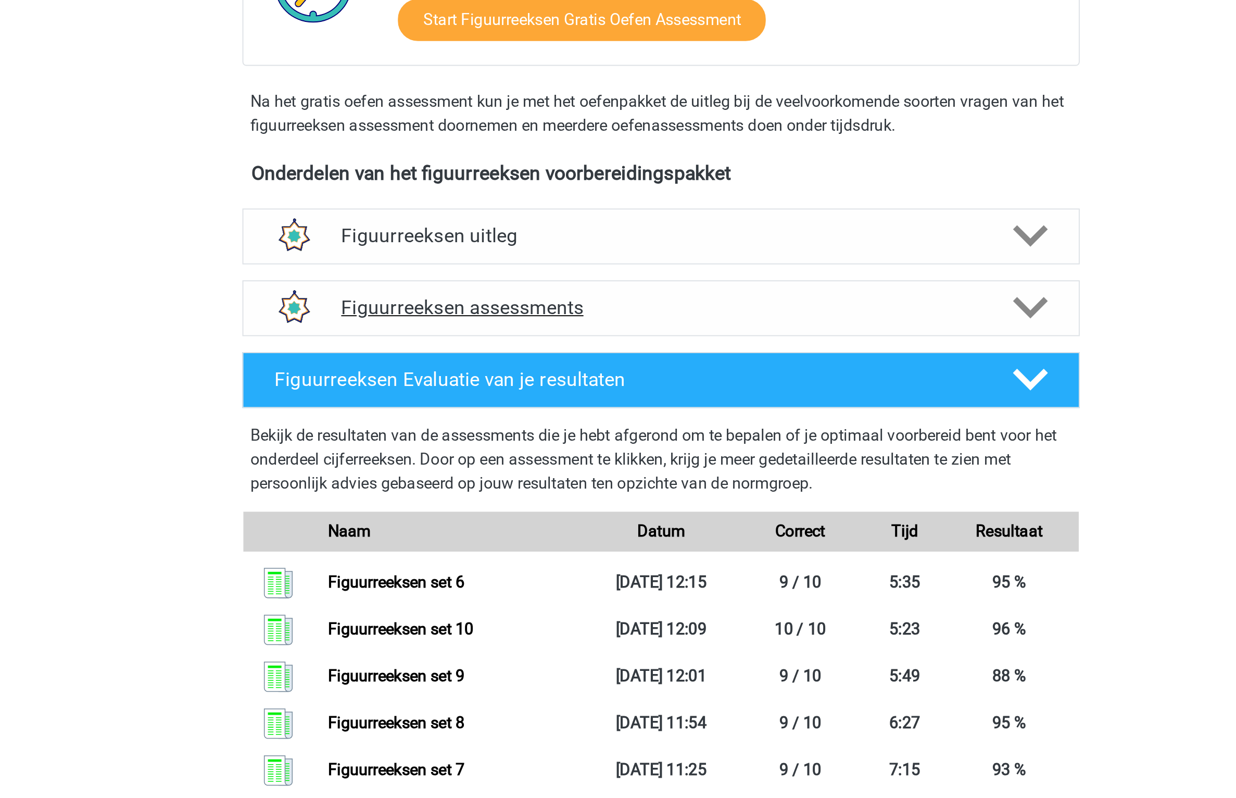
click at [578, 154] on div "Figuurreeksen assessments" at bounding box center [617, 160] width 437 height 29
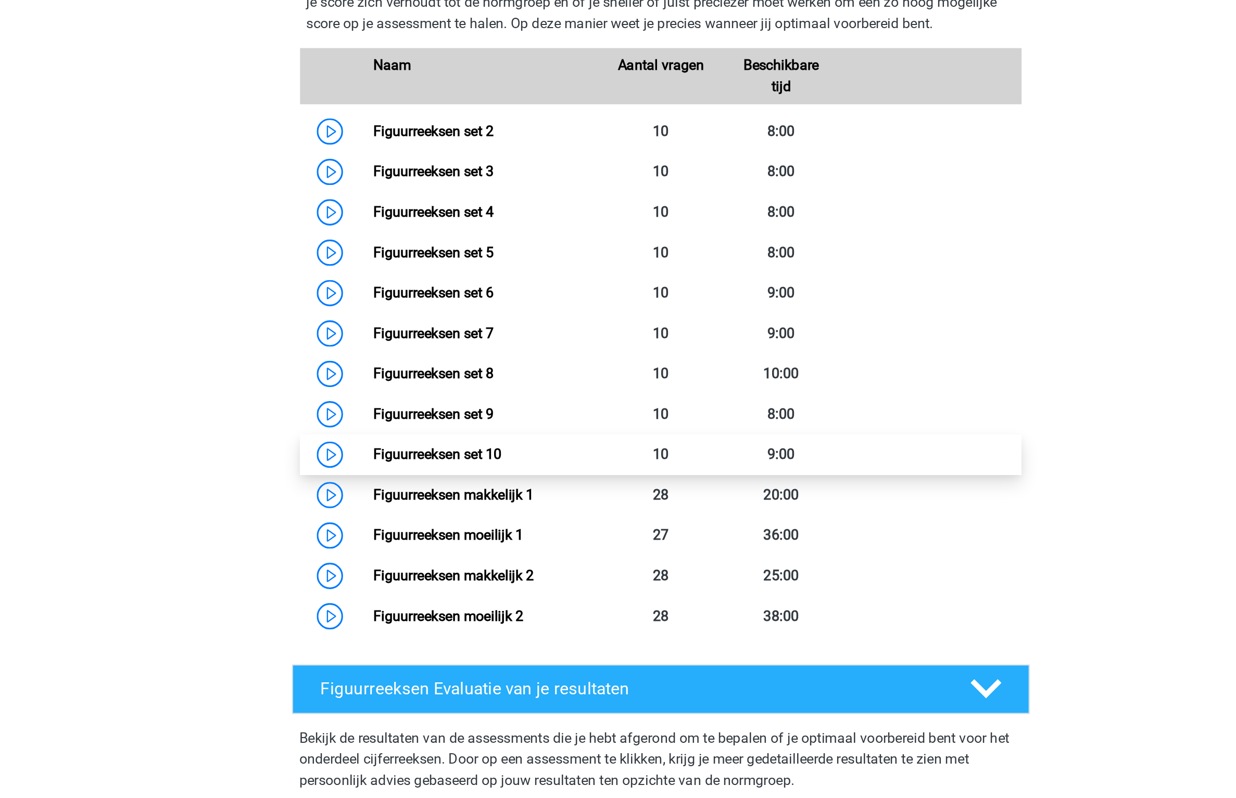
scroll to position [220, 0]
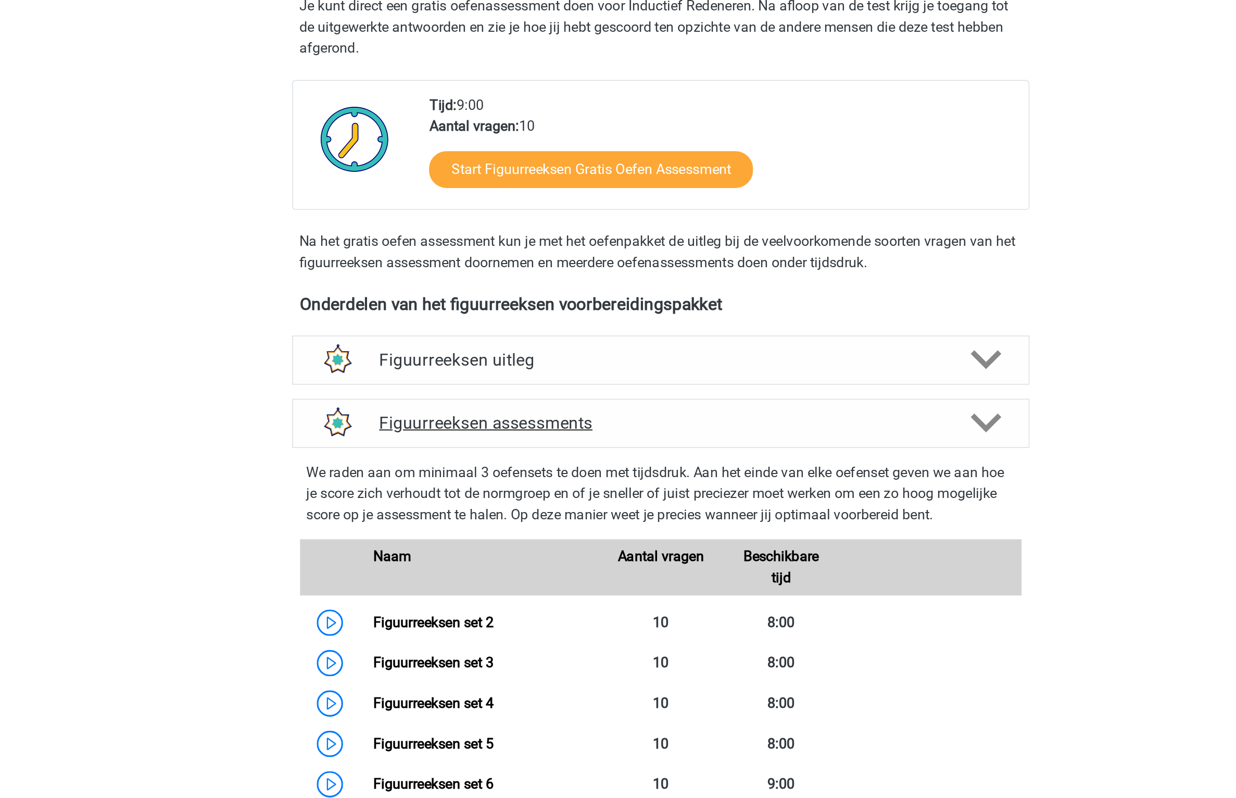
click at [637, 254] on h4 "Figuurreeksen assessments" at bounding box center [618, 251] width 334 height 12
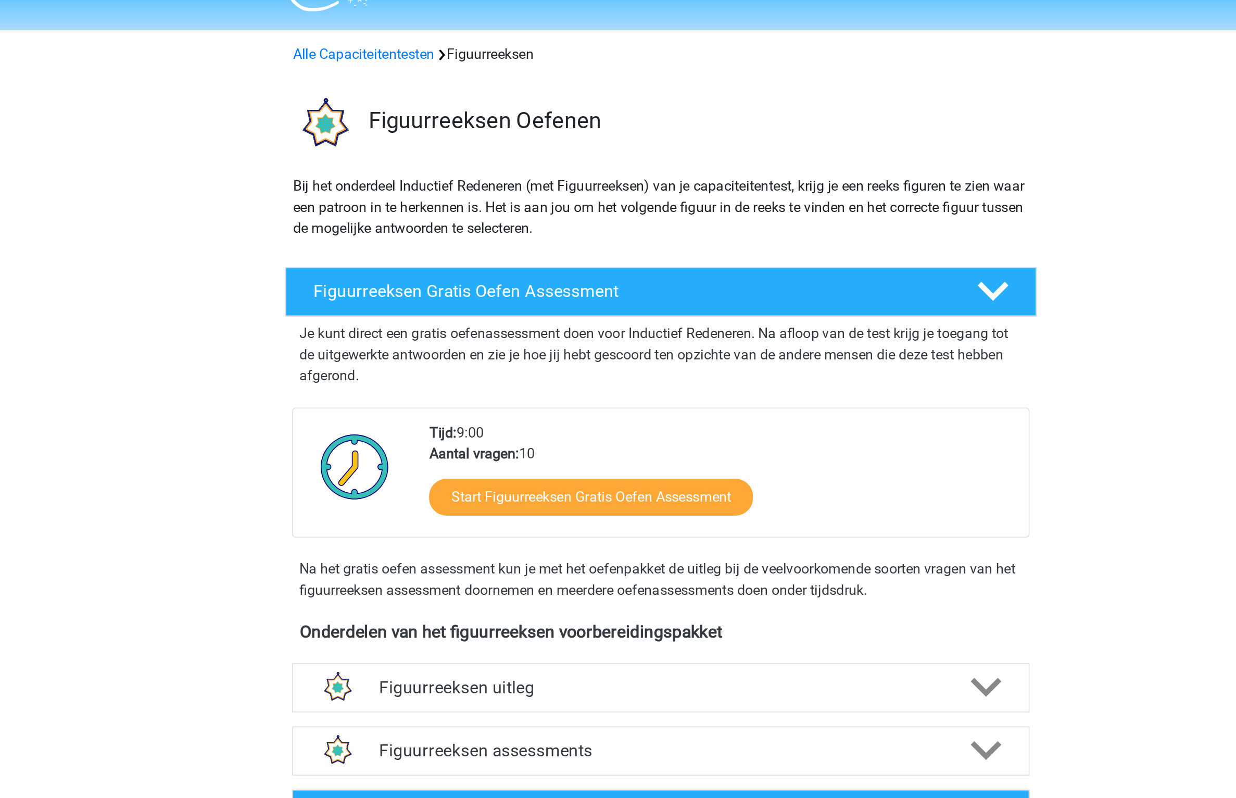
scroll to position [0, 0]
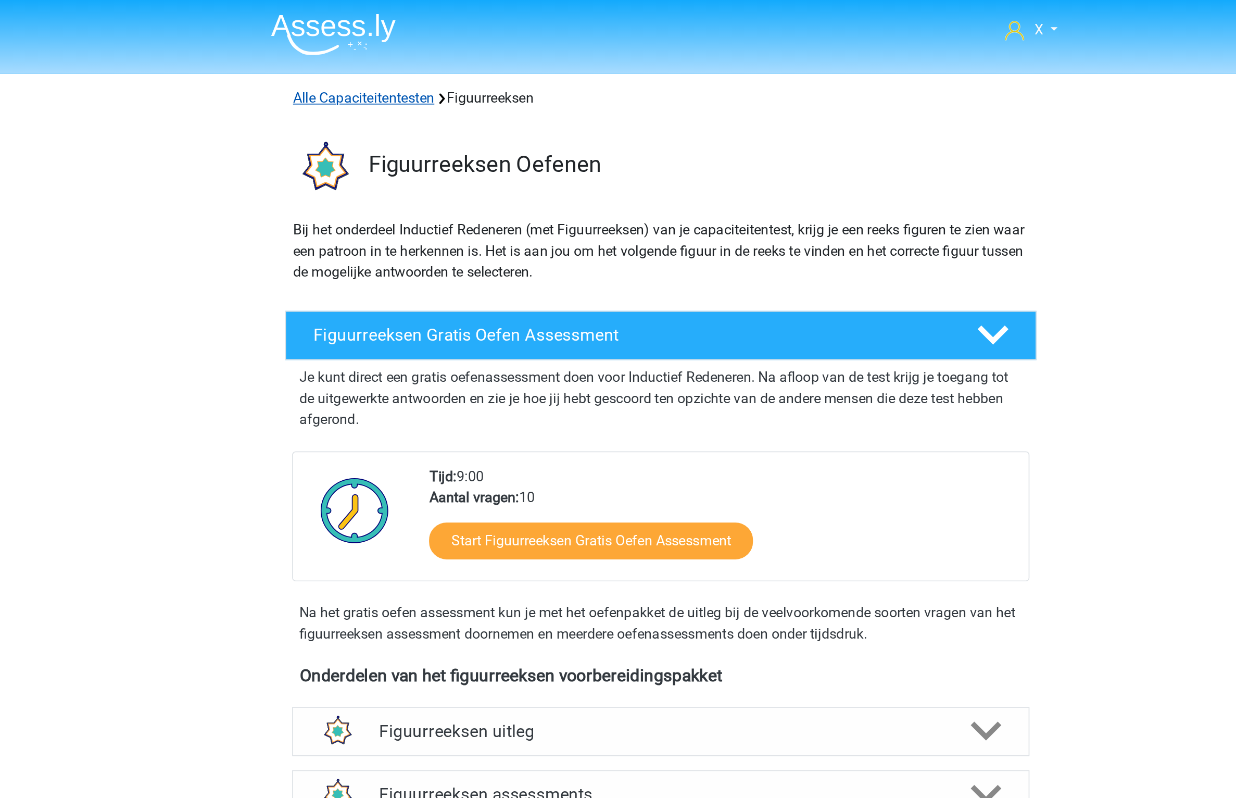
click at [470, 59] on link "Alle Capaciteitentesten" at bounding box center [442, 58] width 84 height 10
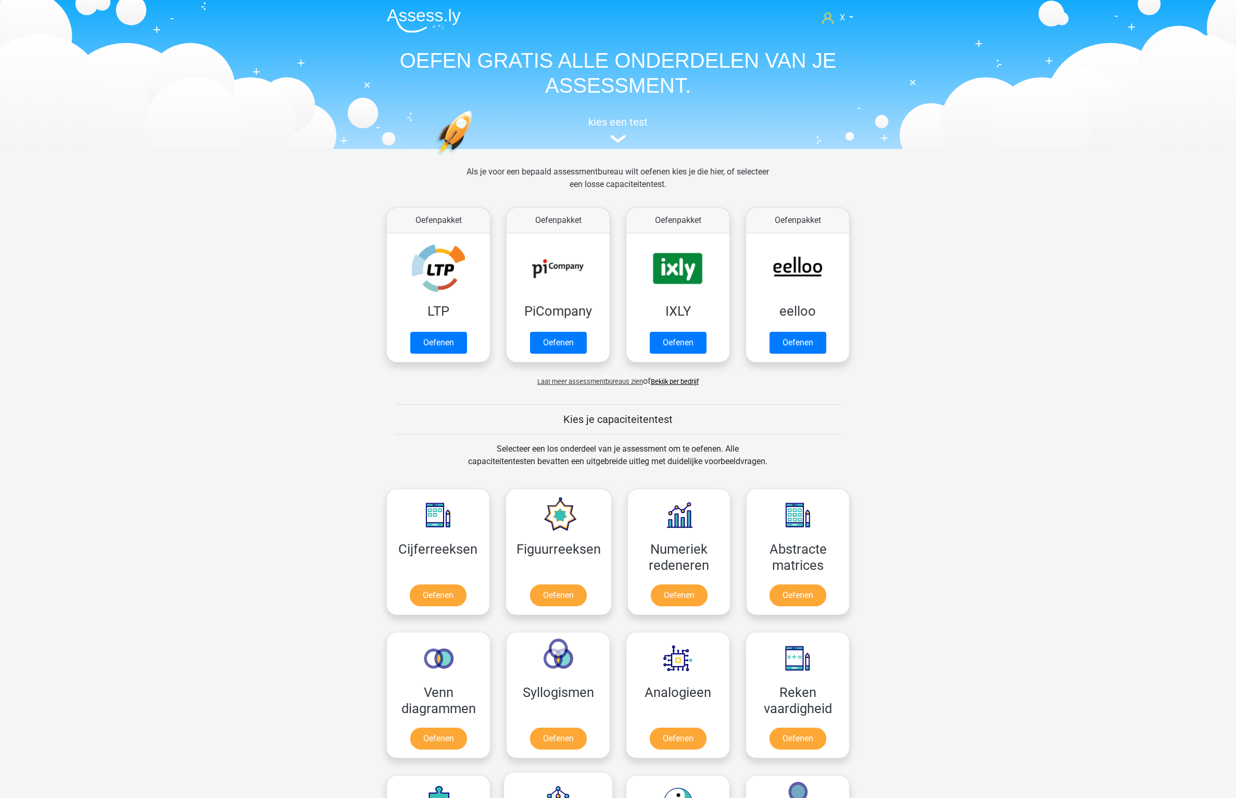
scroll to position [443, 0]
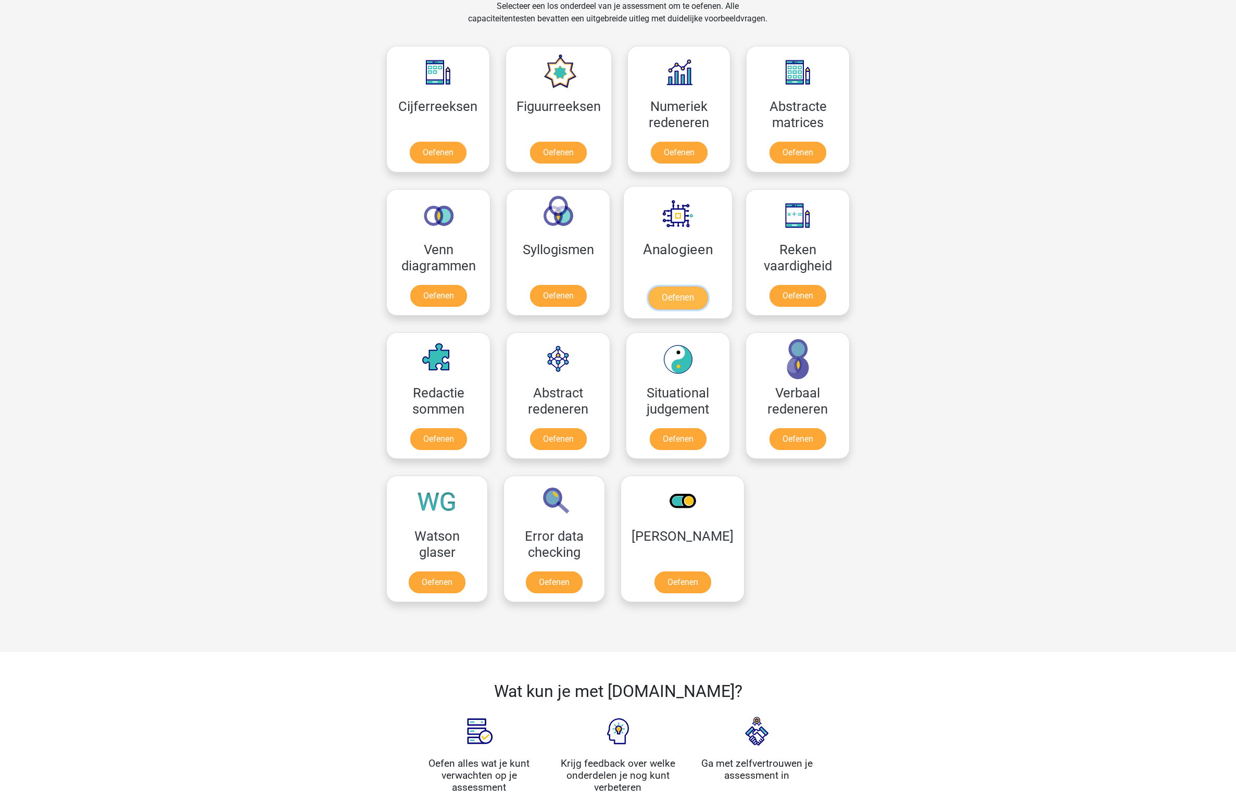
click at [690, 286] on link "Oefenen" at bounding box center [677, 297] width 59 height 23
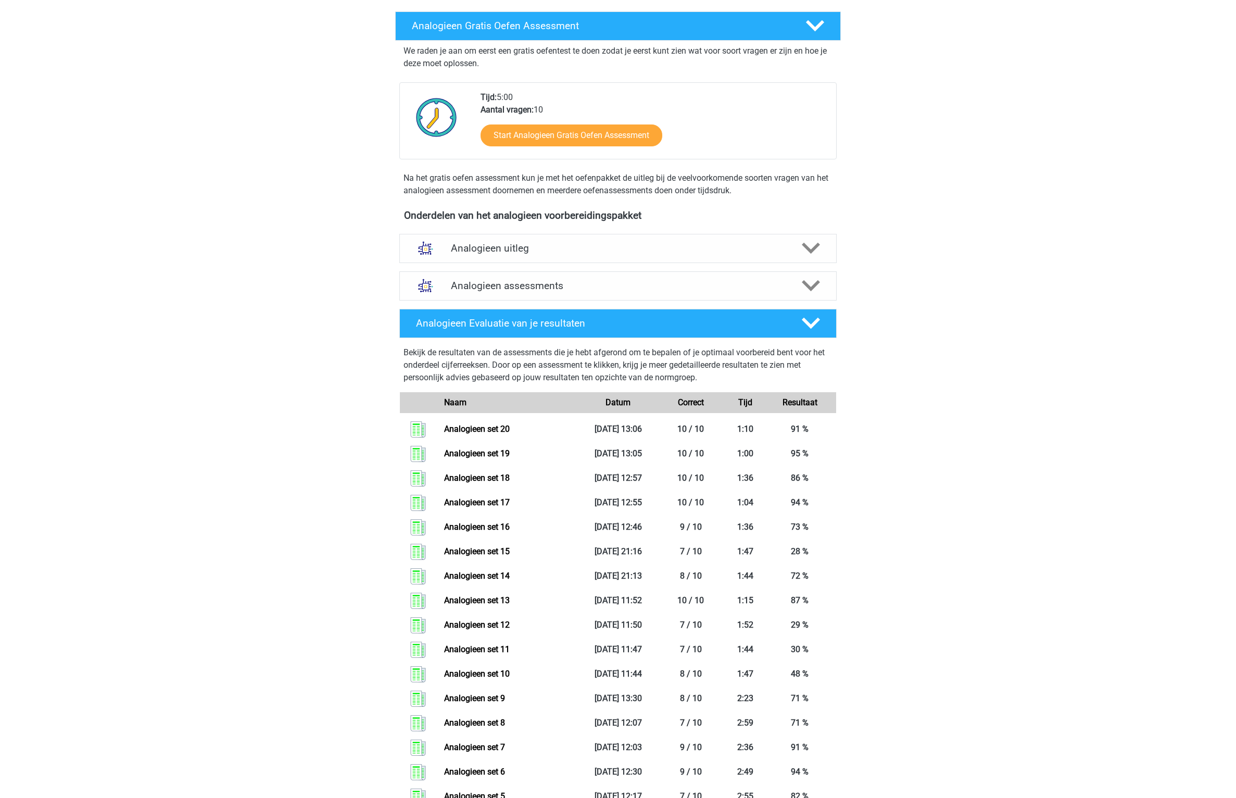
scroll to position [284, 0]
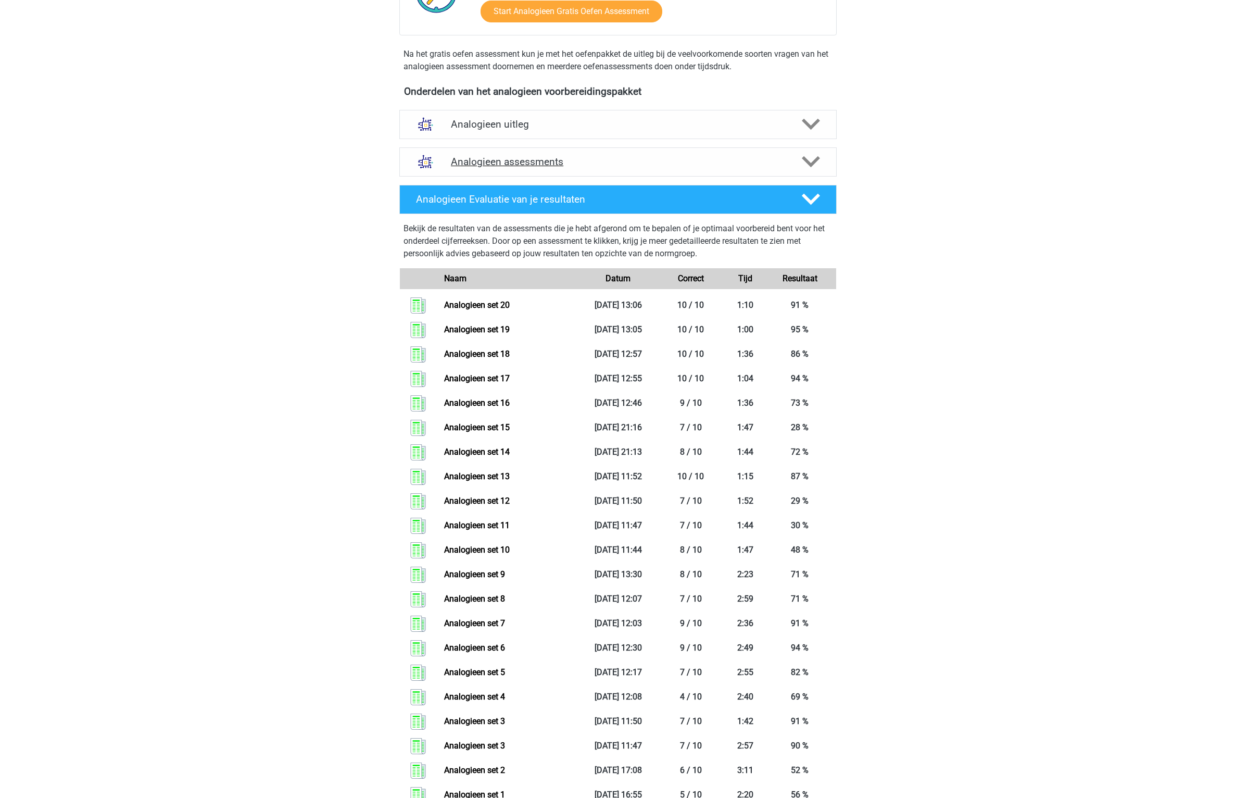
click at [686, 158] on h4 "Analogieen assessments" at bounding box center [618, 162] width 334 height 12
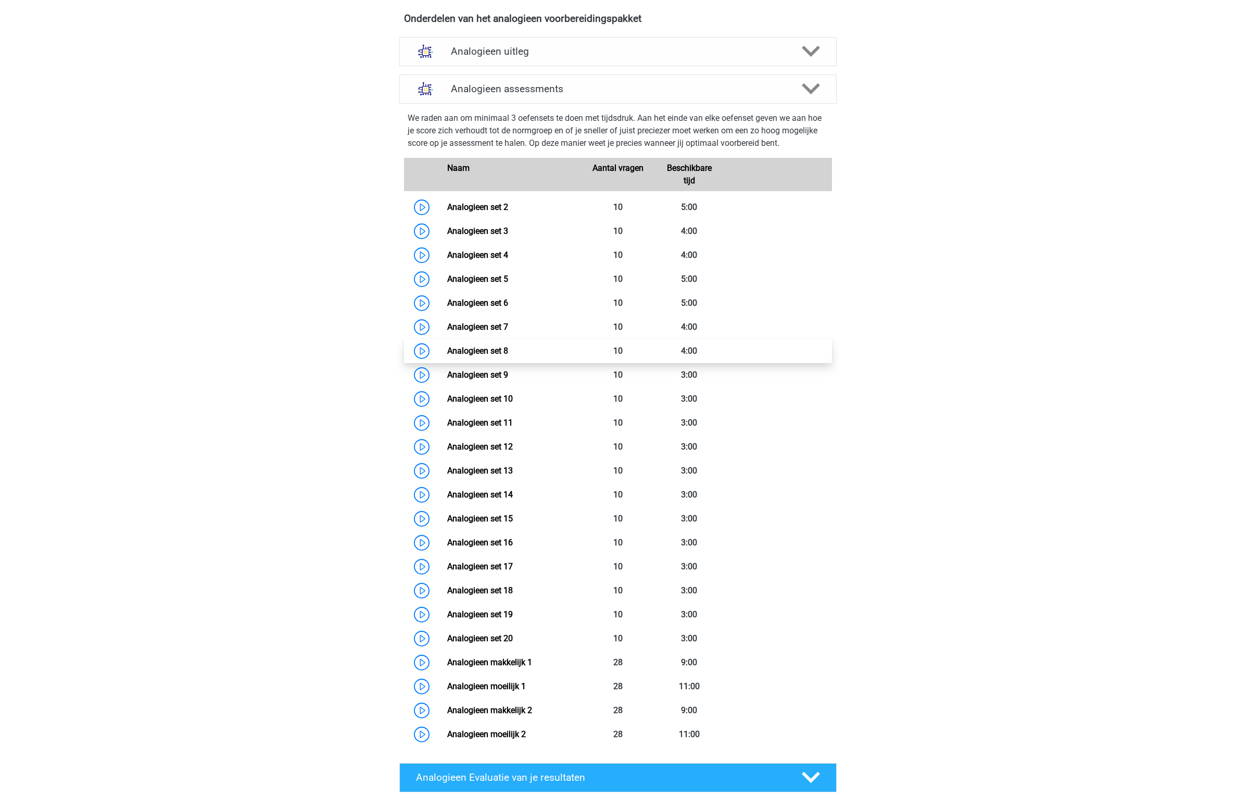
scroll to position [0, 0]
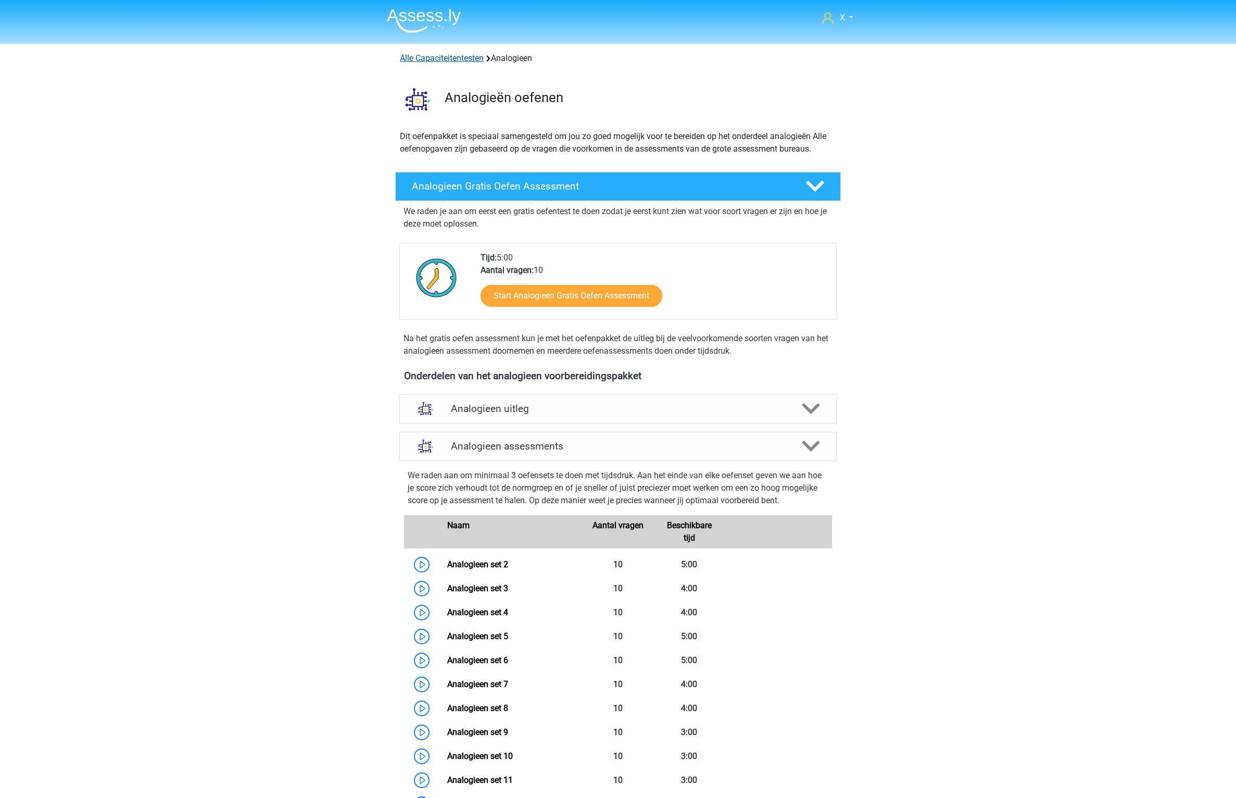
click at [470, 57] on link "Alle Capaciteitentesten" at bounding box center [442, 58] width 84 height 10
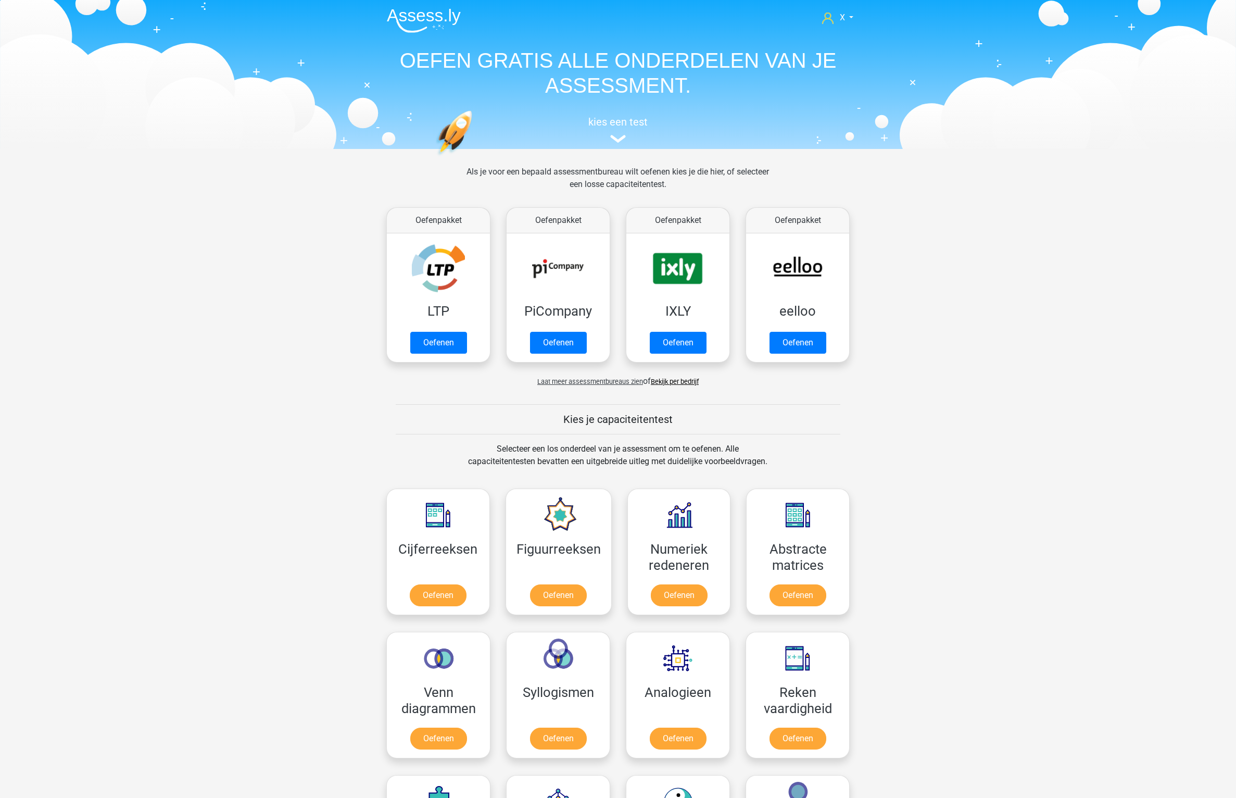
scroll to position [443, 0]
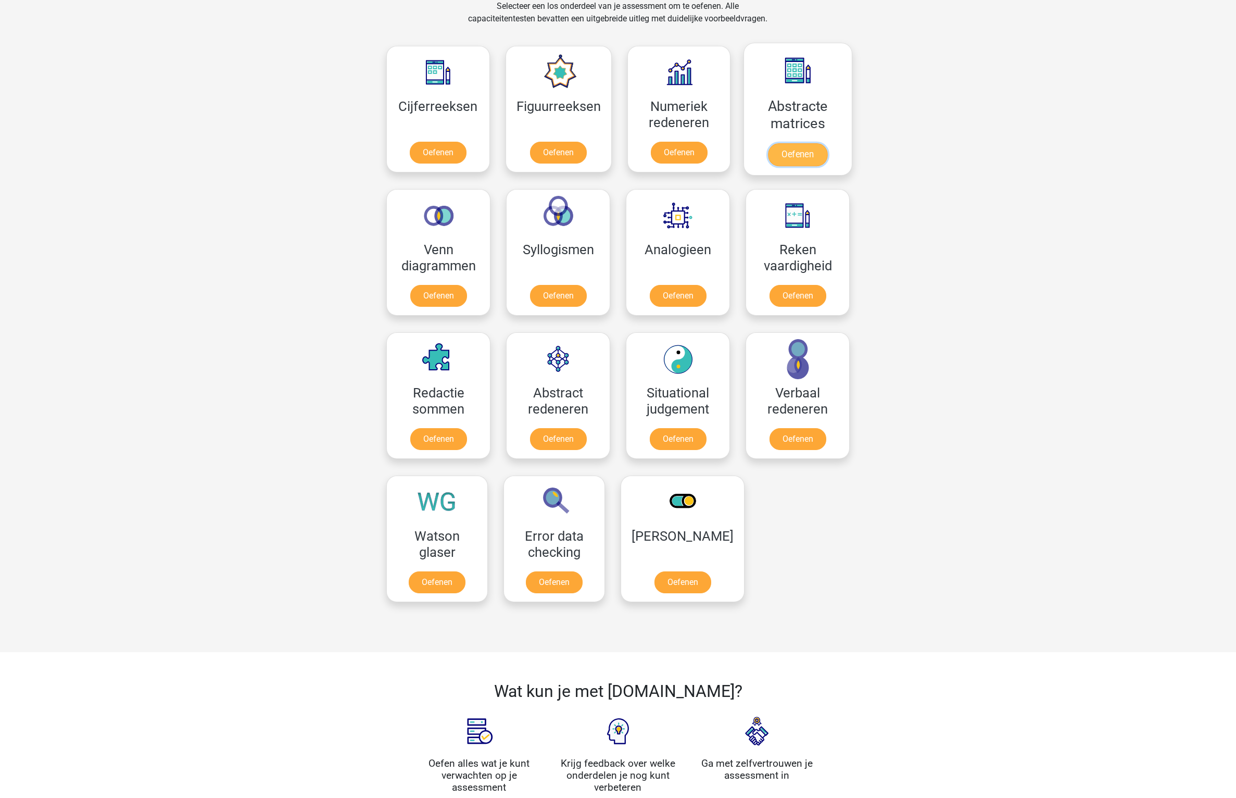
click at [785, 143] on link "Oefenen" at bounding box center [797, 154] width 59 height 23
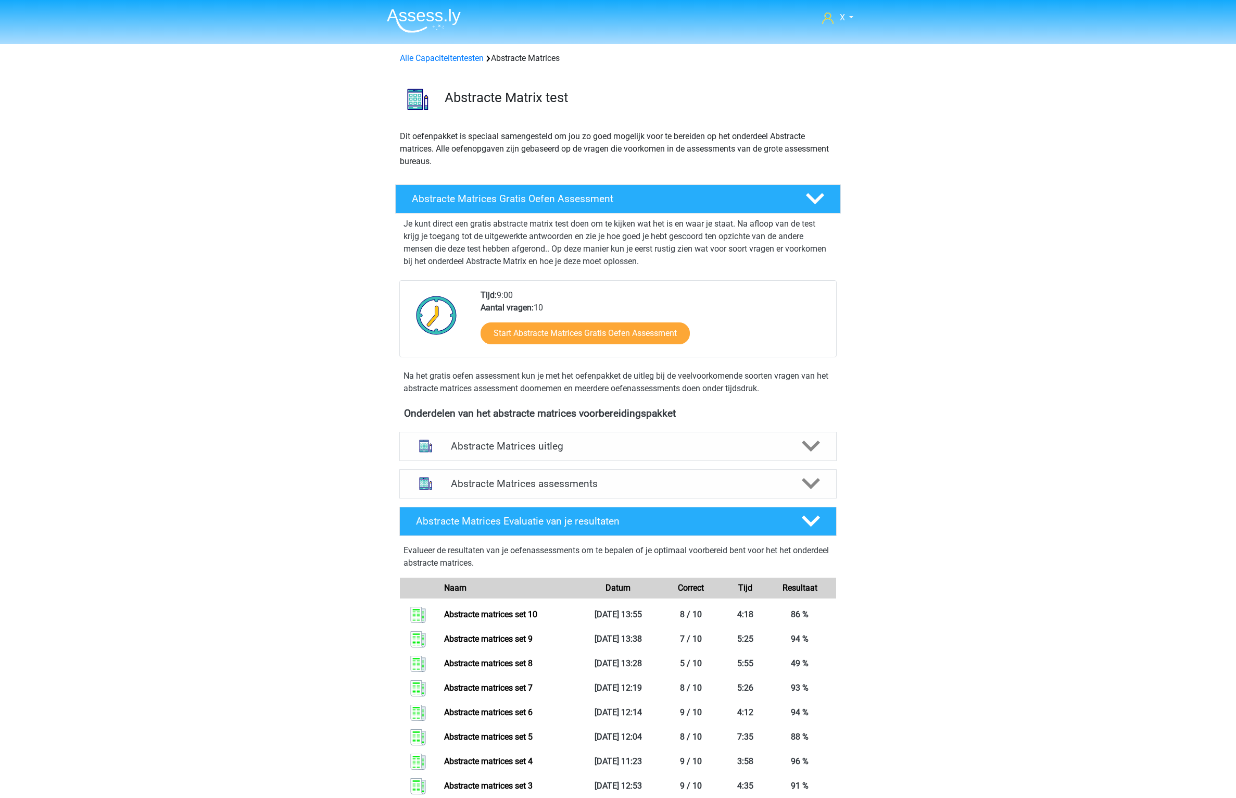
scroll to position [280, 0]
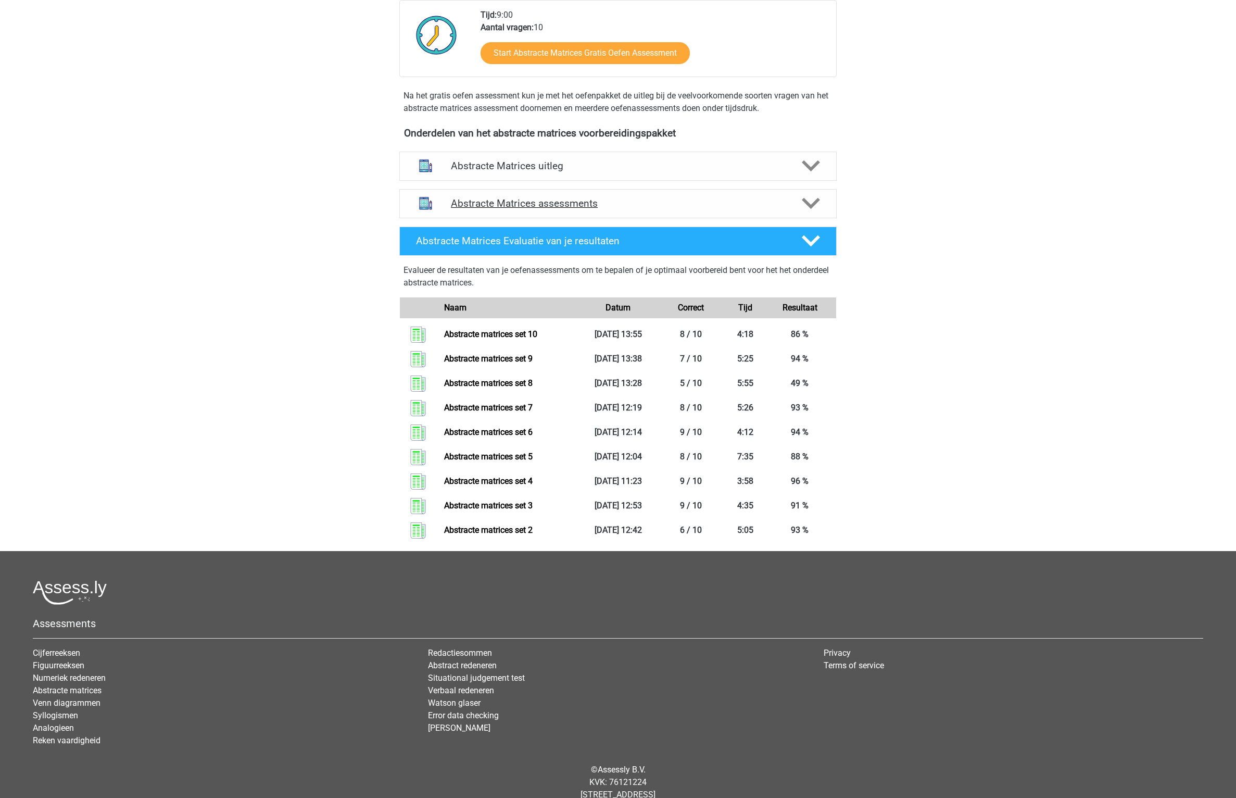
click at [700, 207] on h4 "Abstracte Matrices assessments" at bounding box center [618, 203] width 334 height 12
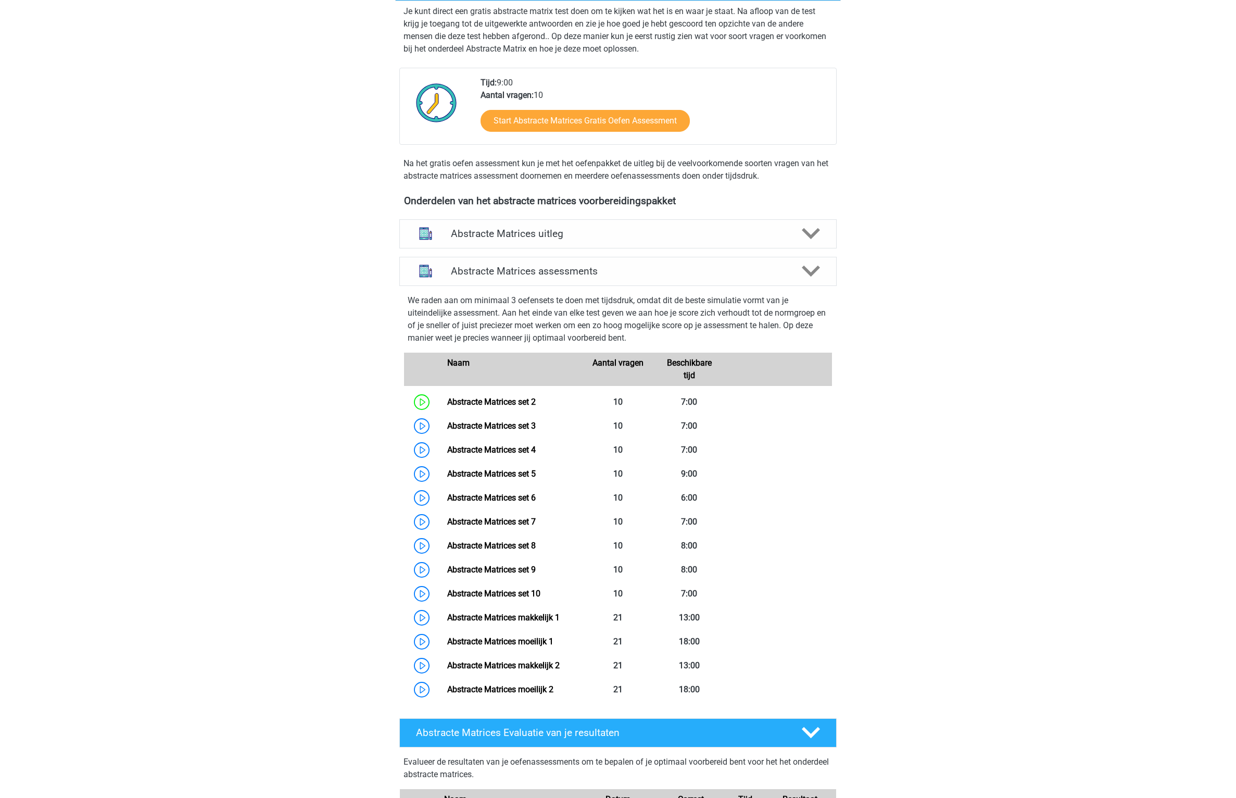
scroll to position [0, 0]
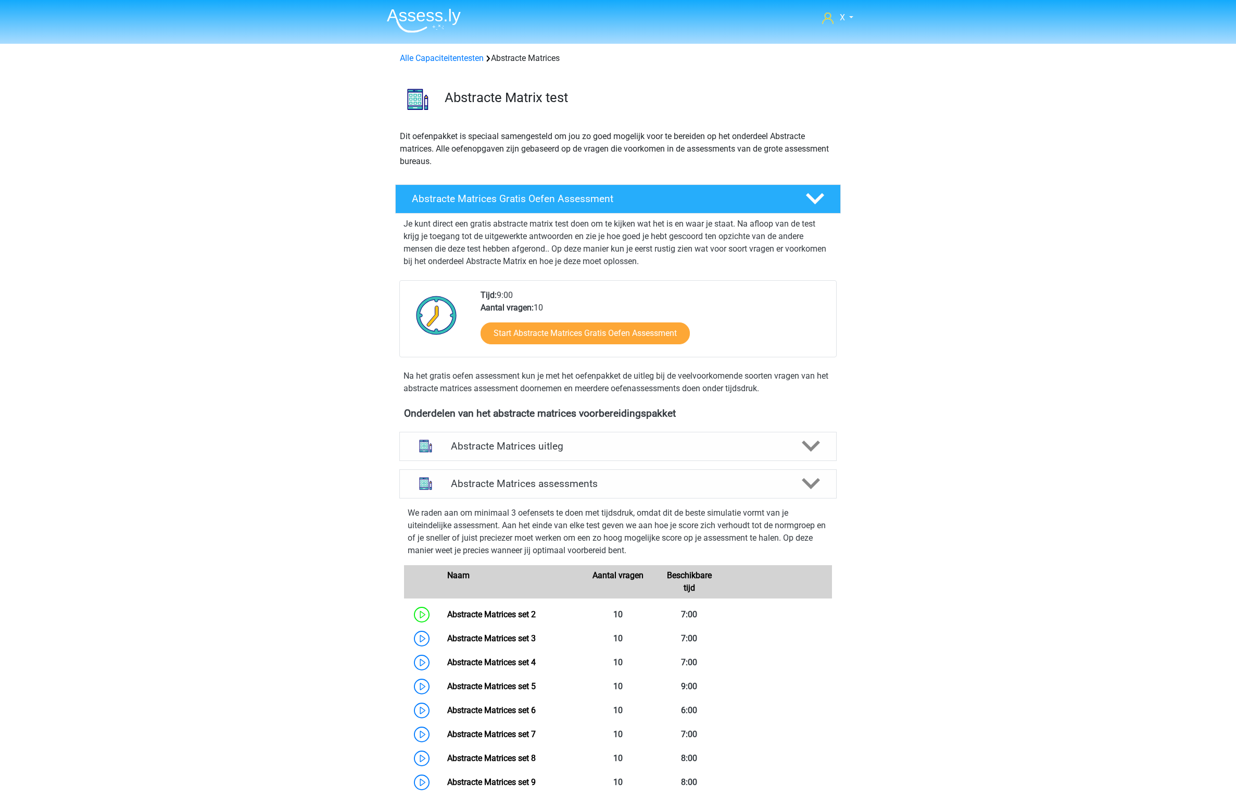
click at [470, 51] on div "Alle Capaciteitentesten Abstracte Matrices" at bounding box center [618, 56] width 495 height 17
click at [464, 57] on link "Alle Capaciteitentesten" at bounding box center [442, 58] width 84 height 10
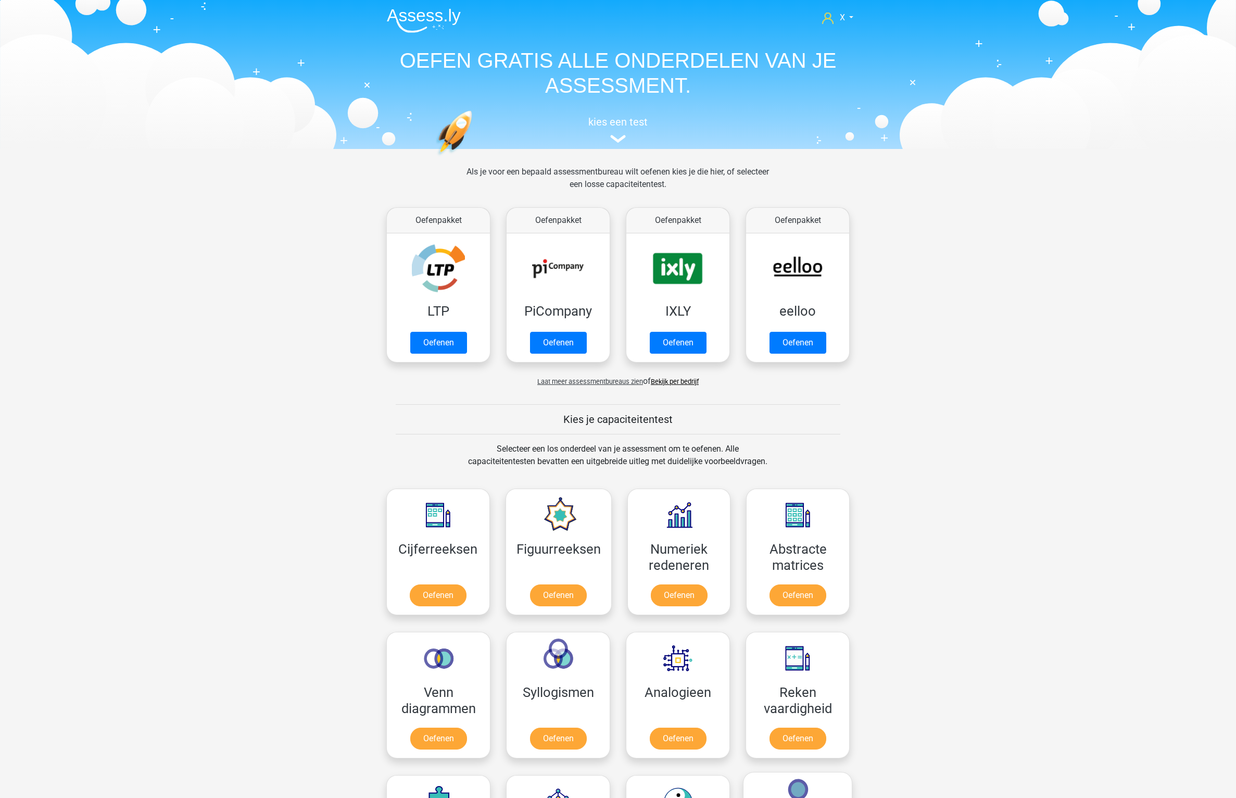
scroll to position [443, 0]
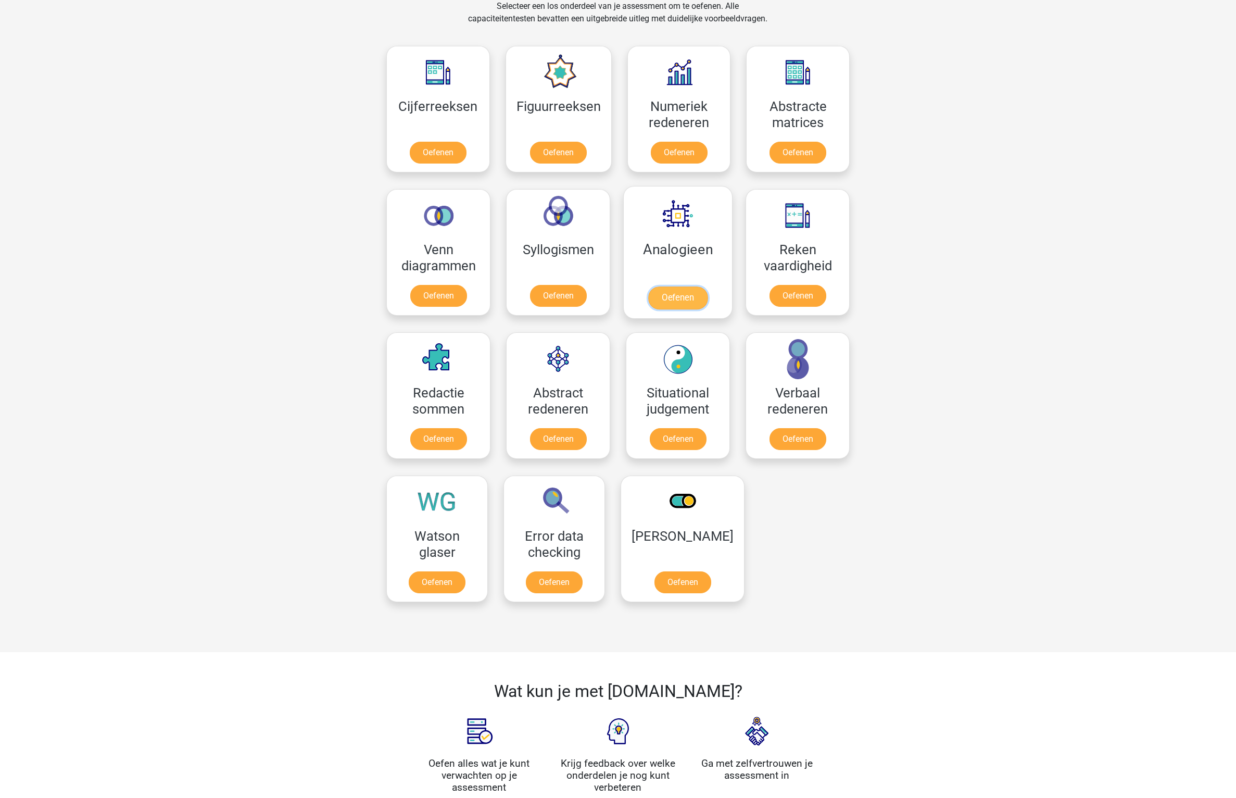
click at [664, 286] on link "Oefenen" at bounding box center [677, 297] width 59 height 23
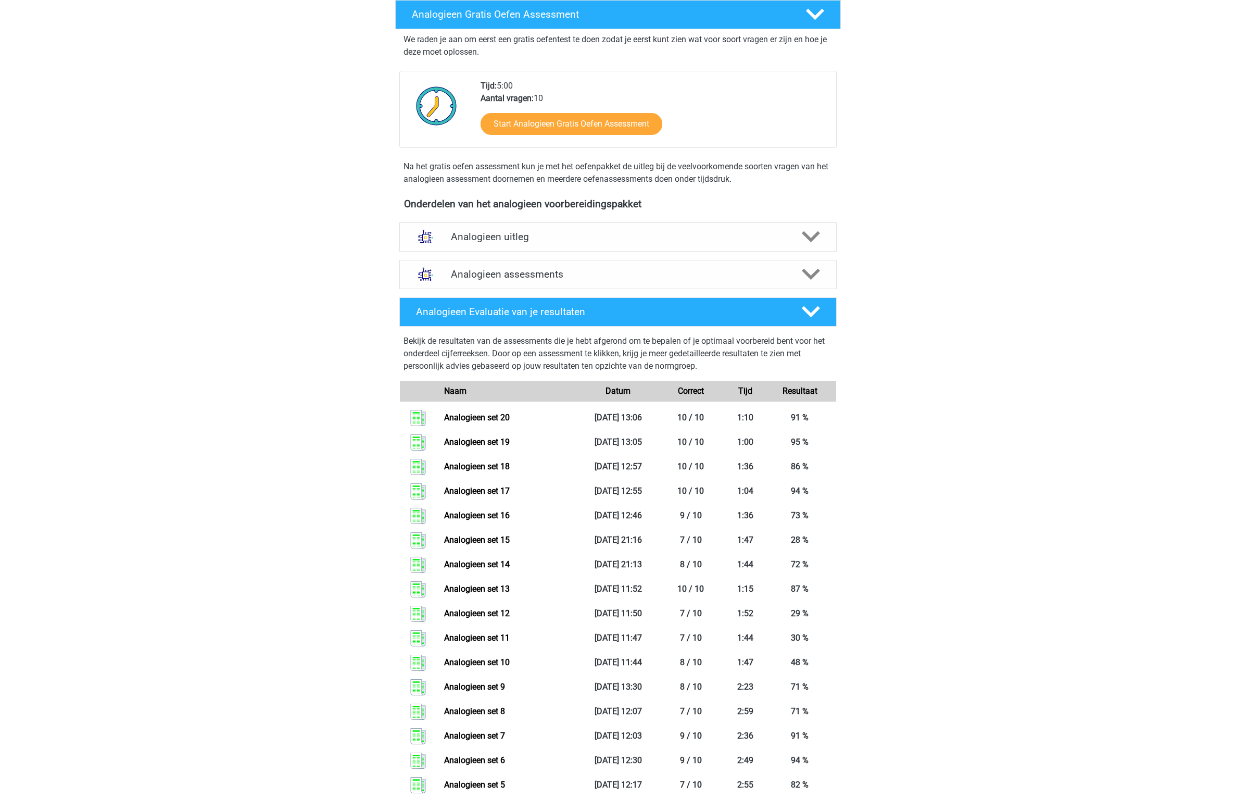
scroll to position [275, 0]
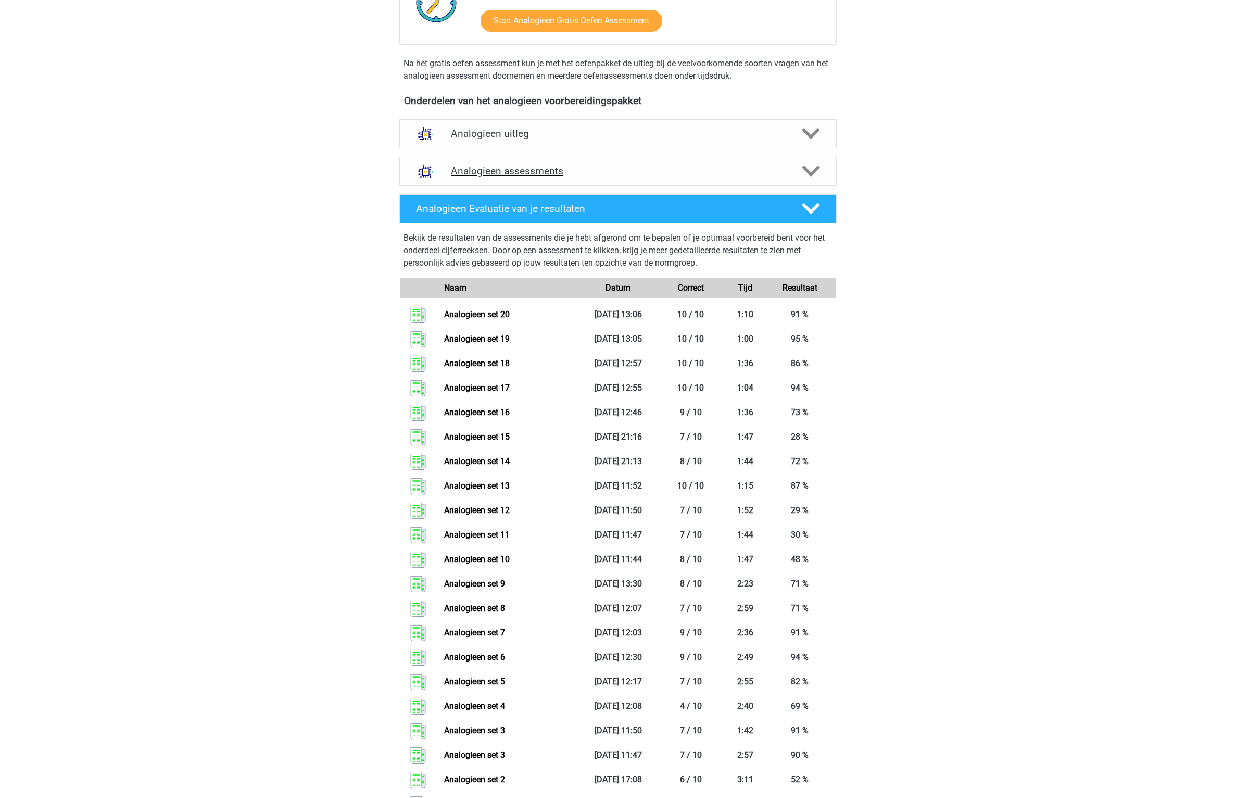
click at [613, 169] on h4 "Analogieen assessments" at bounding box center [618, 171] width 334 height 12
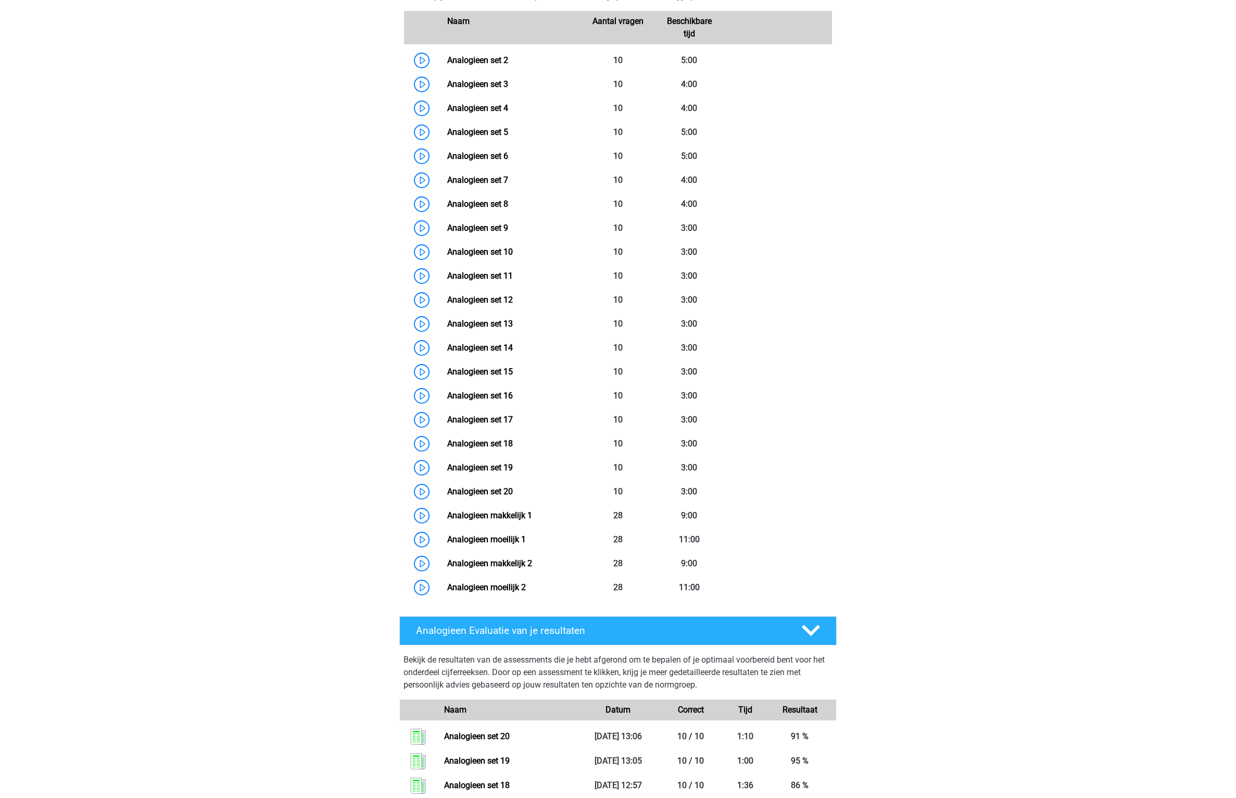
scroll to position [0, 0]
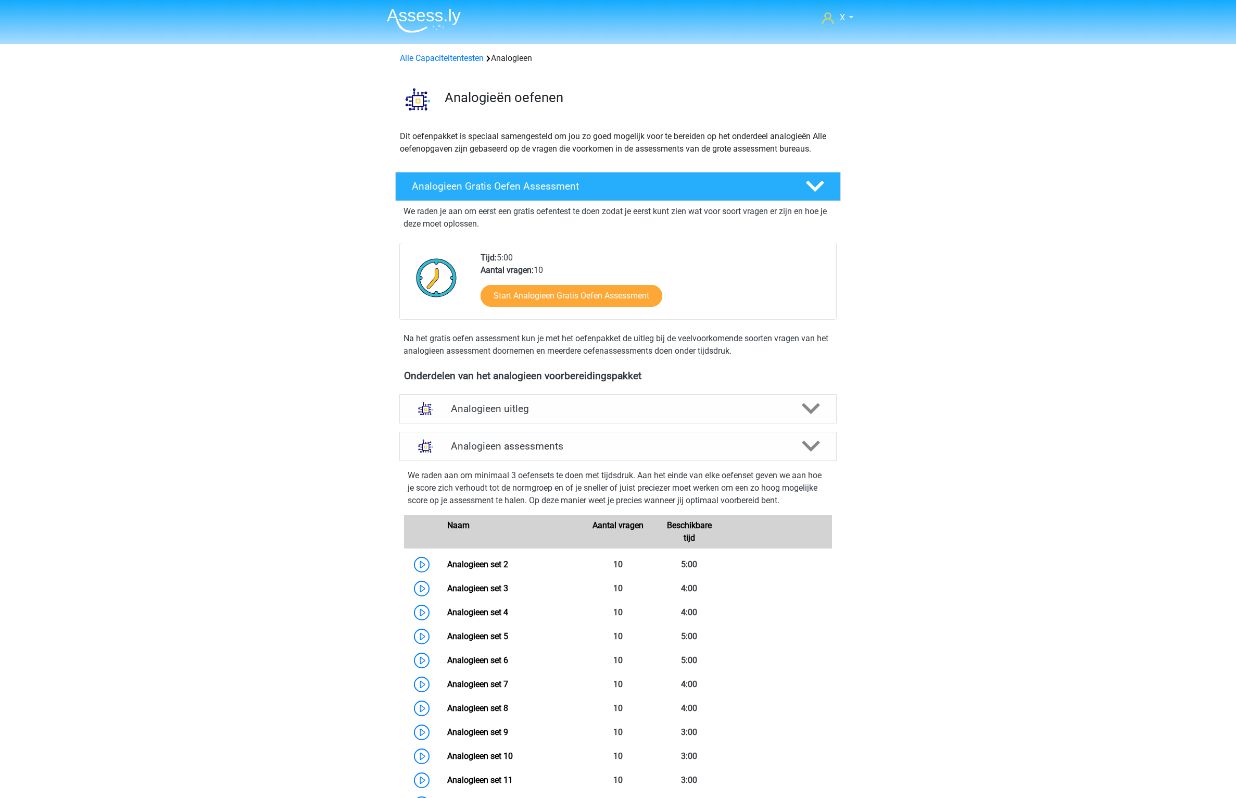
click at [457, 64] on div "Alle Capaciteitentesten Analogieen" at bounding box center [618, 58] width 445 height 12
click at [463, 48] on div "Alle Capaciteitentesten Analogieen" at bounding box center [618, 56] width 495 height 17
click at [449, 55] on link "Alle Capaciteitentesten" at bounding box center [442, 58] width 84 height 10
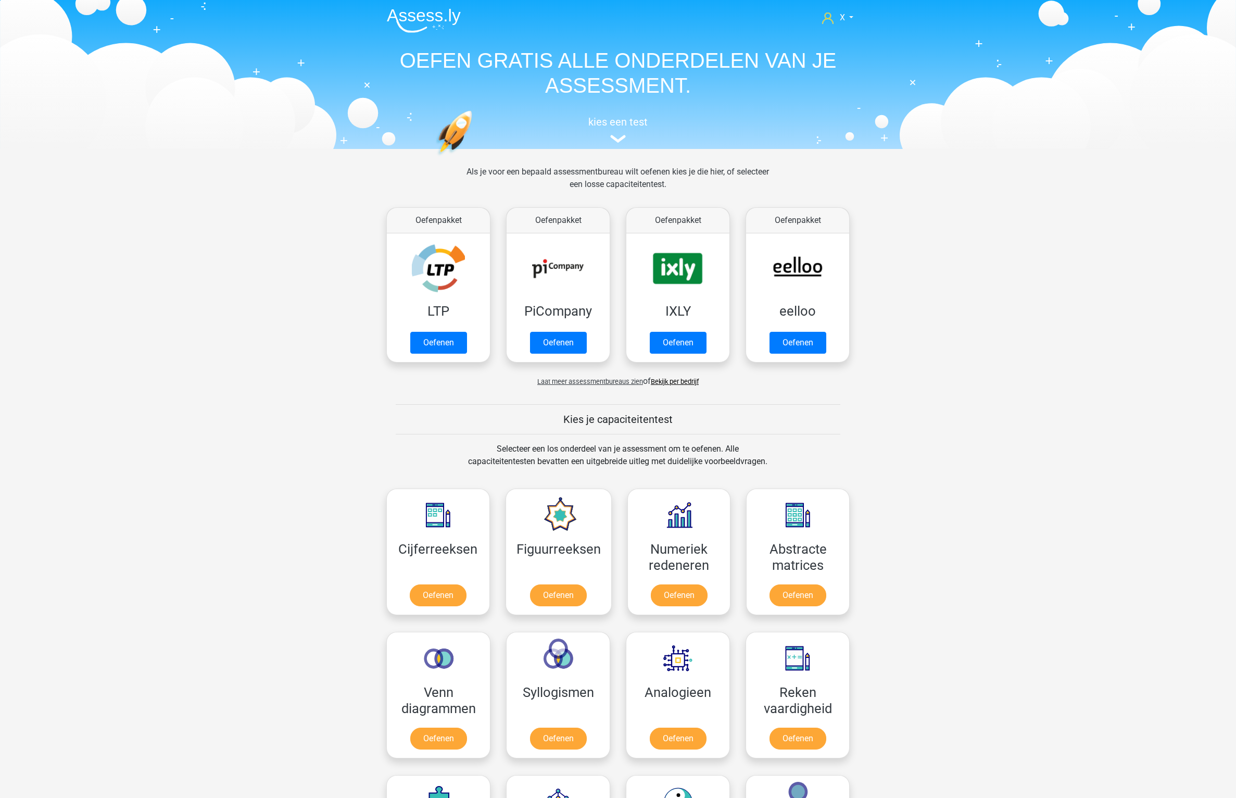
scroll to position [443, 0]
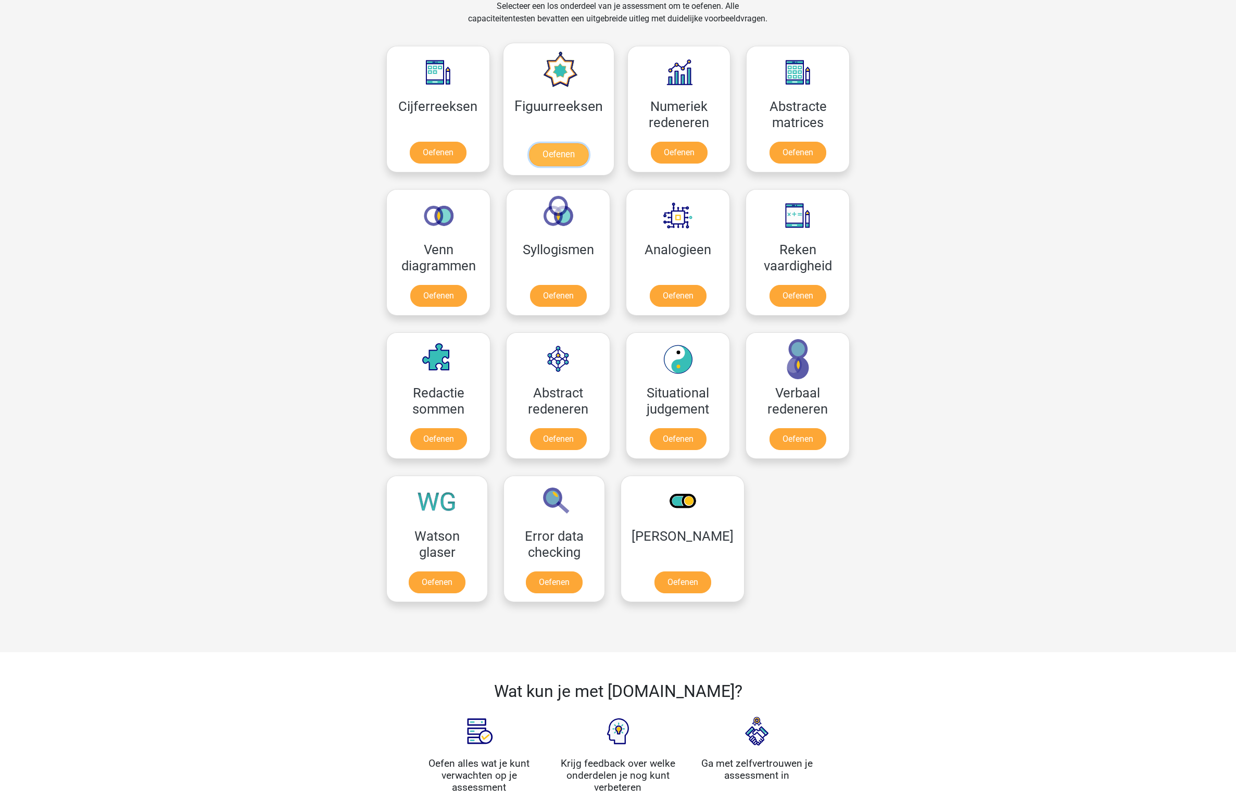
click at [559, 143] on link "Oefenen" at bounding box center [557, 154] width 59 height 23
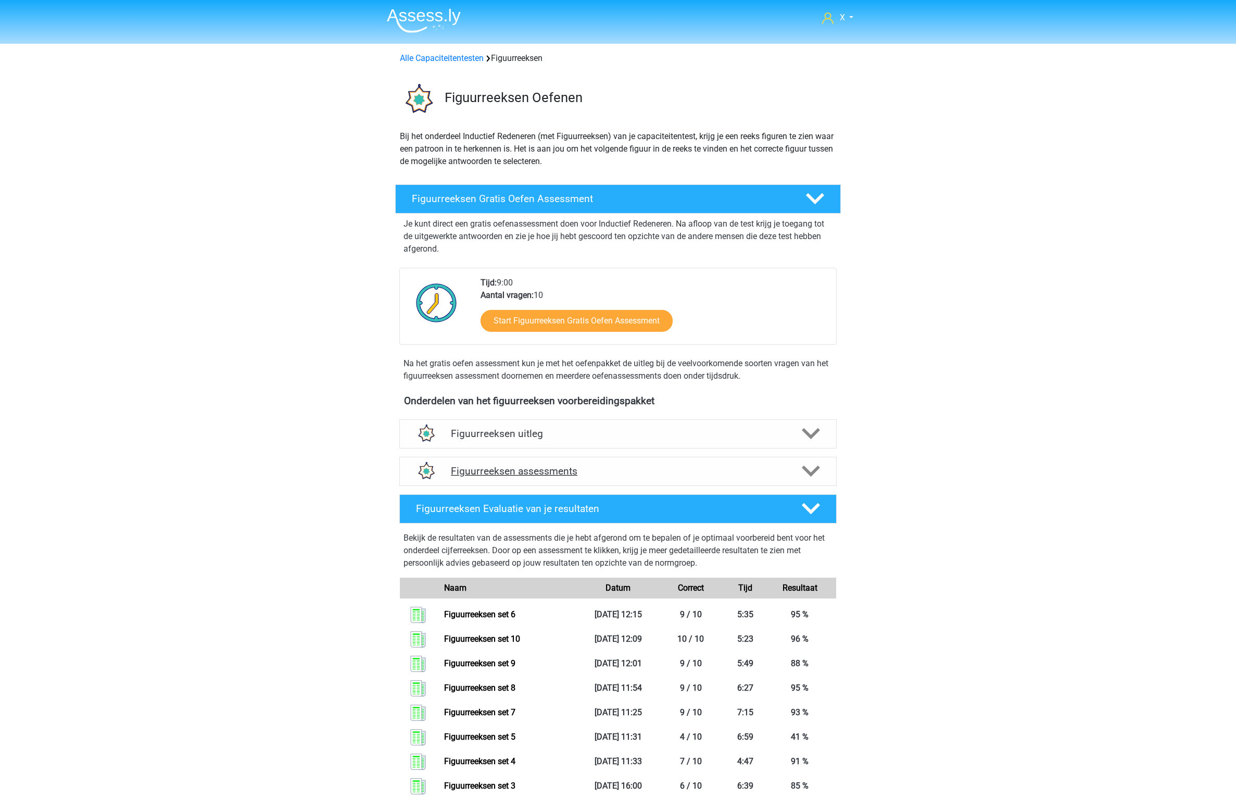
click at [657, 471] on h4 "Figuurreeksen assessments" at bounding box center [618, 471] width 334 height 12
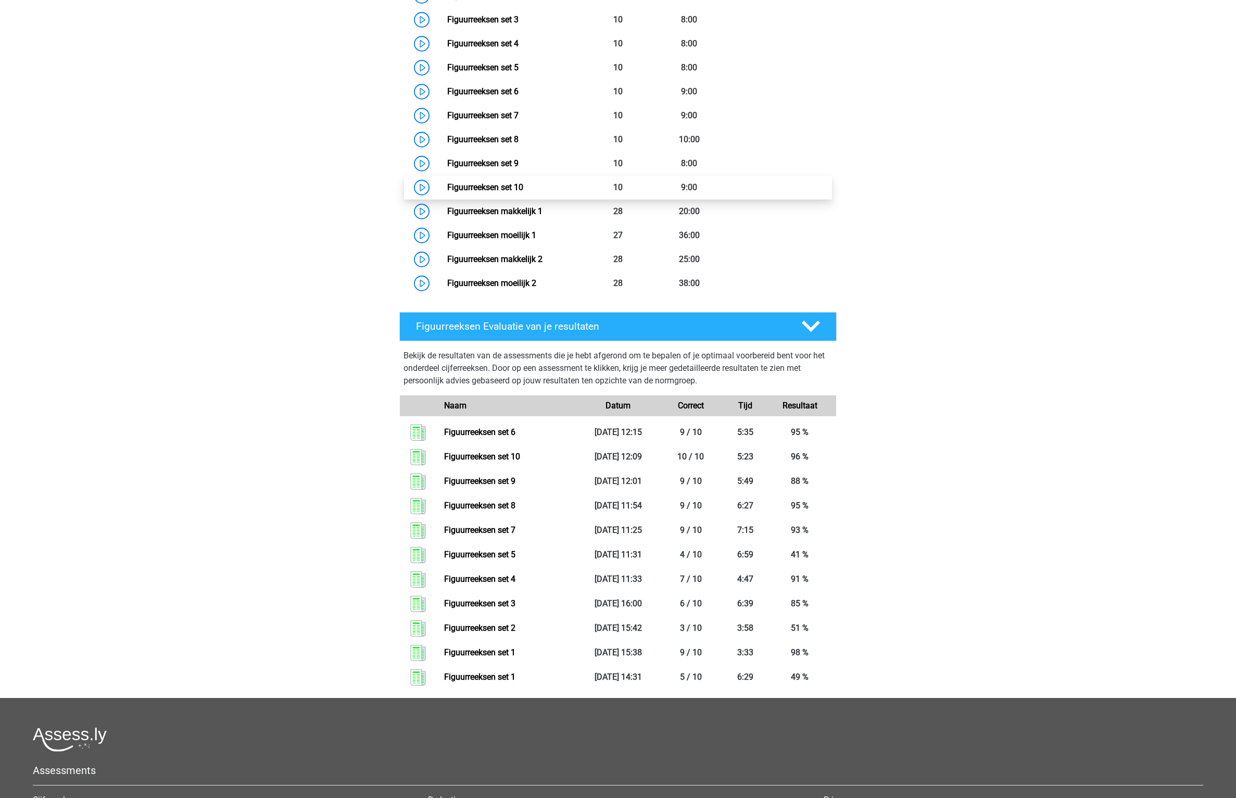
scroll to position [34, 0]
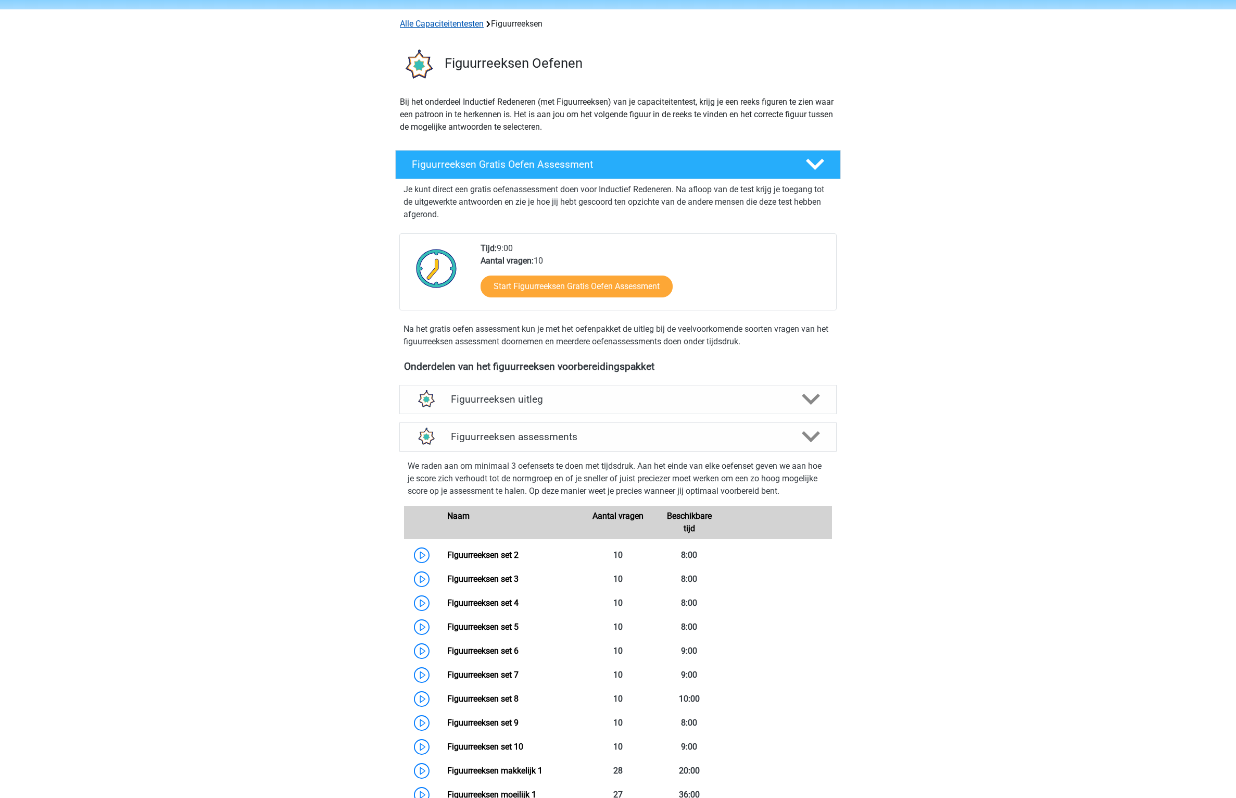
click at [477, 28] on link "Alle Capaciteitentesten" at bounding box center [442, 24] width 84 height 10
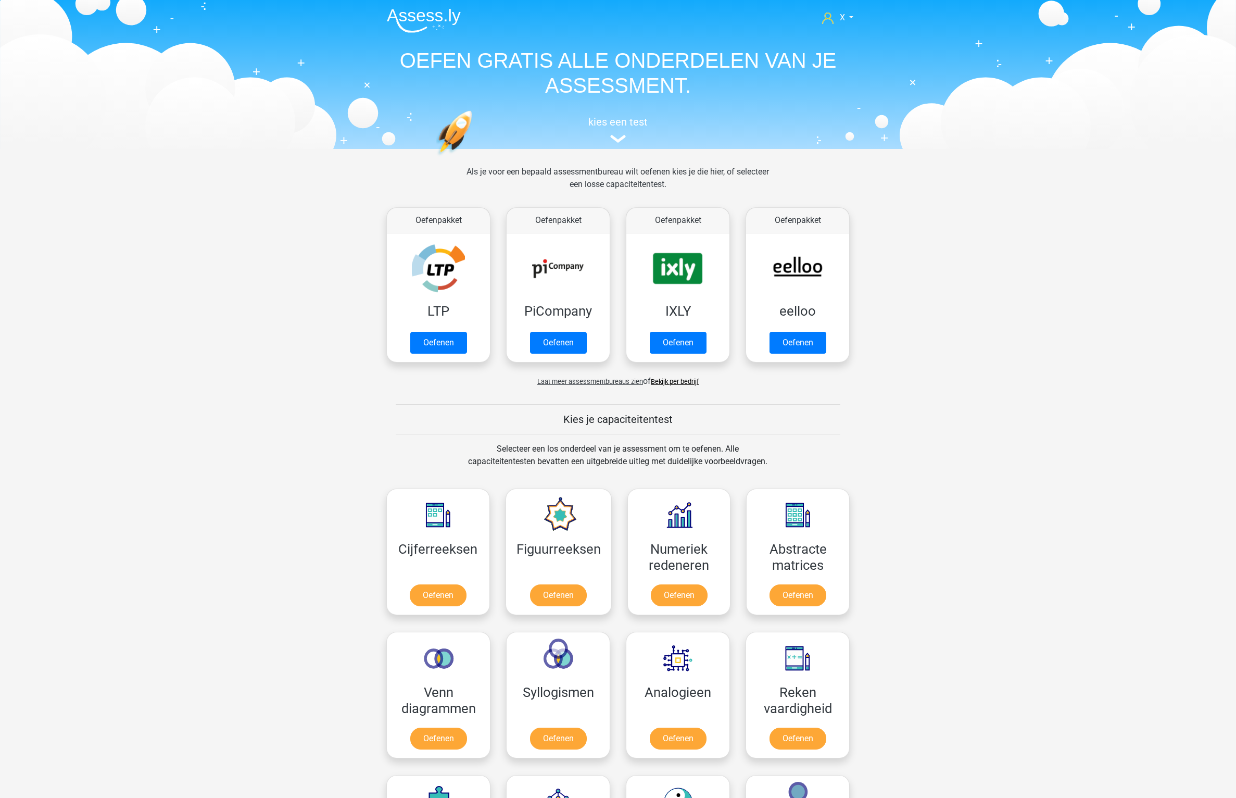
scroll to position [443, 0]
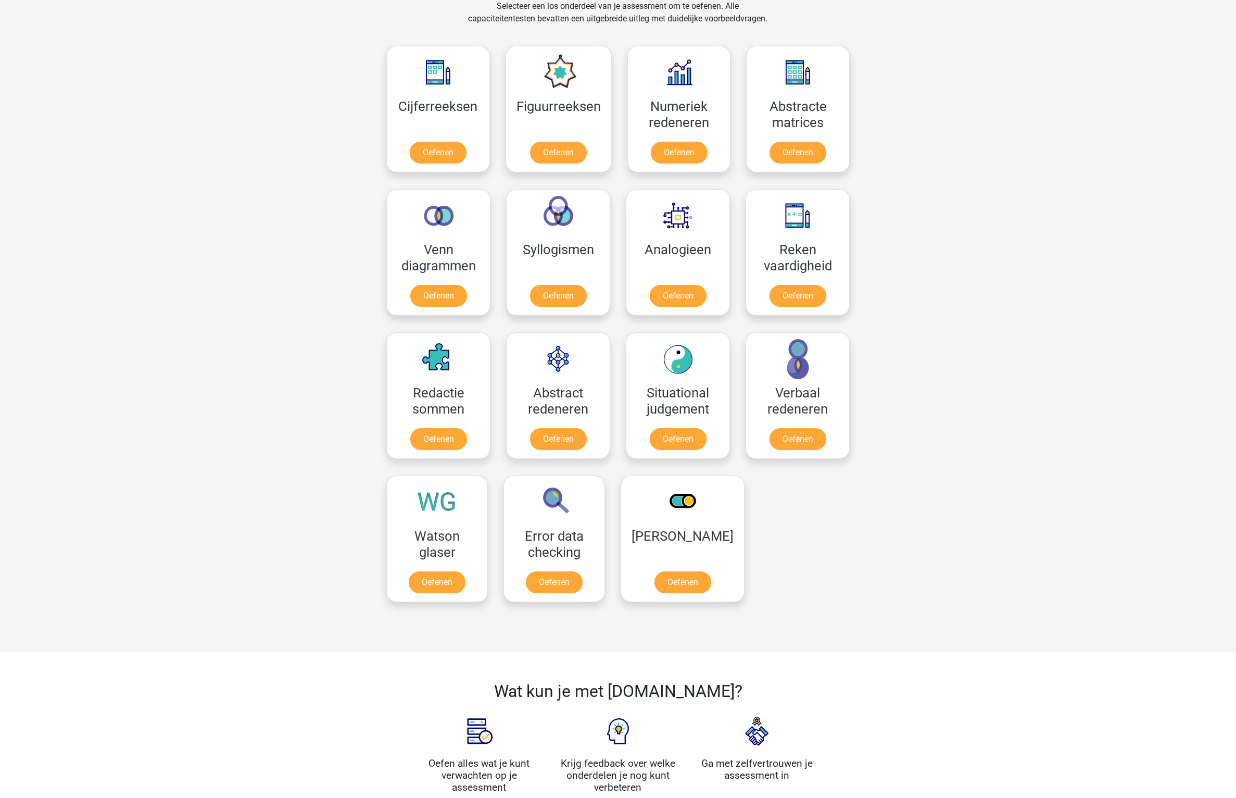
click at [898, 288] on div "X monsieursdedeucre@proton.med Nederlands English" at bounding box center [618, 382] width 1236 height 1651
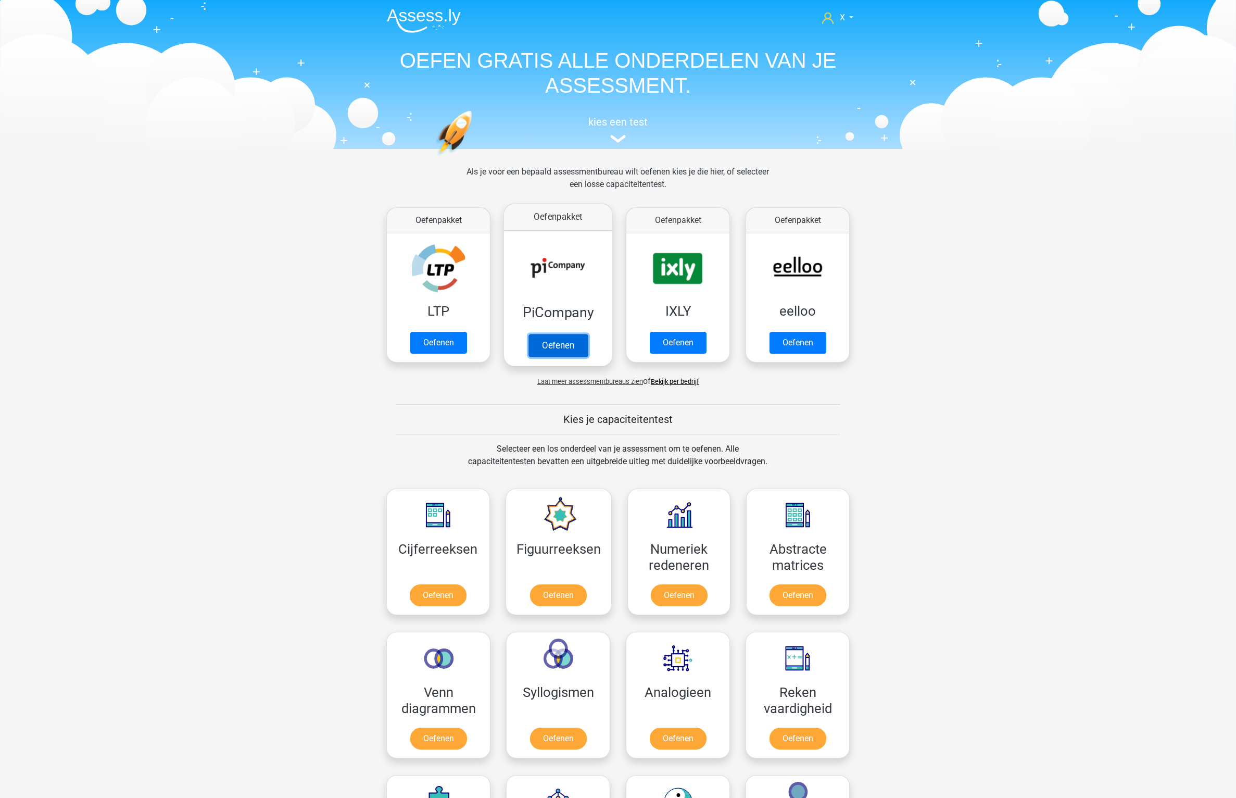
click at [581, 334] on link "Oefenen" at bounding box center [557, 345] width 59 height 23
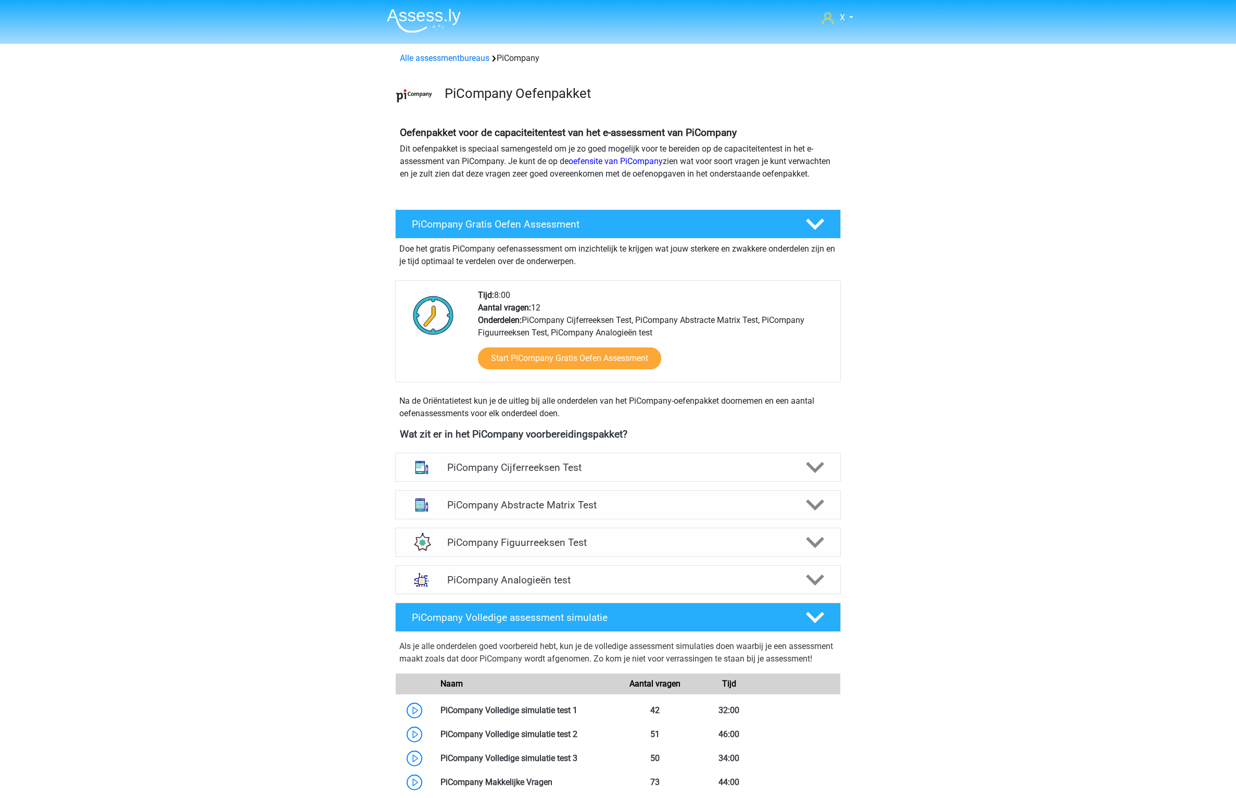
click at [424, 51] on div "Alle assessmentbureaus PiCompany" at bounding box center [618, 56] width 495 height 17
click at [423, 53] on link "Alle assessmentbureaus" at bounding box center [445, 58] width 90 height 10
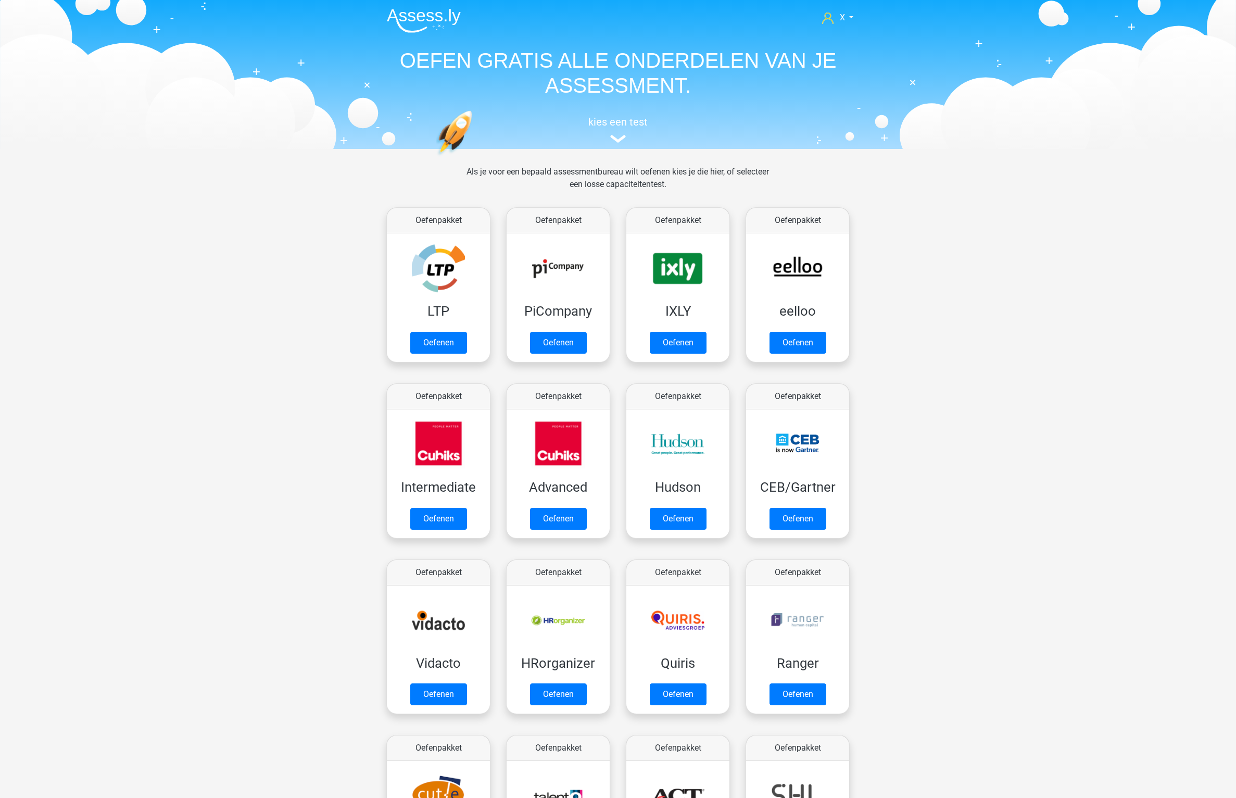
scroll to position [166, 0]
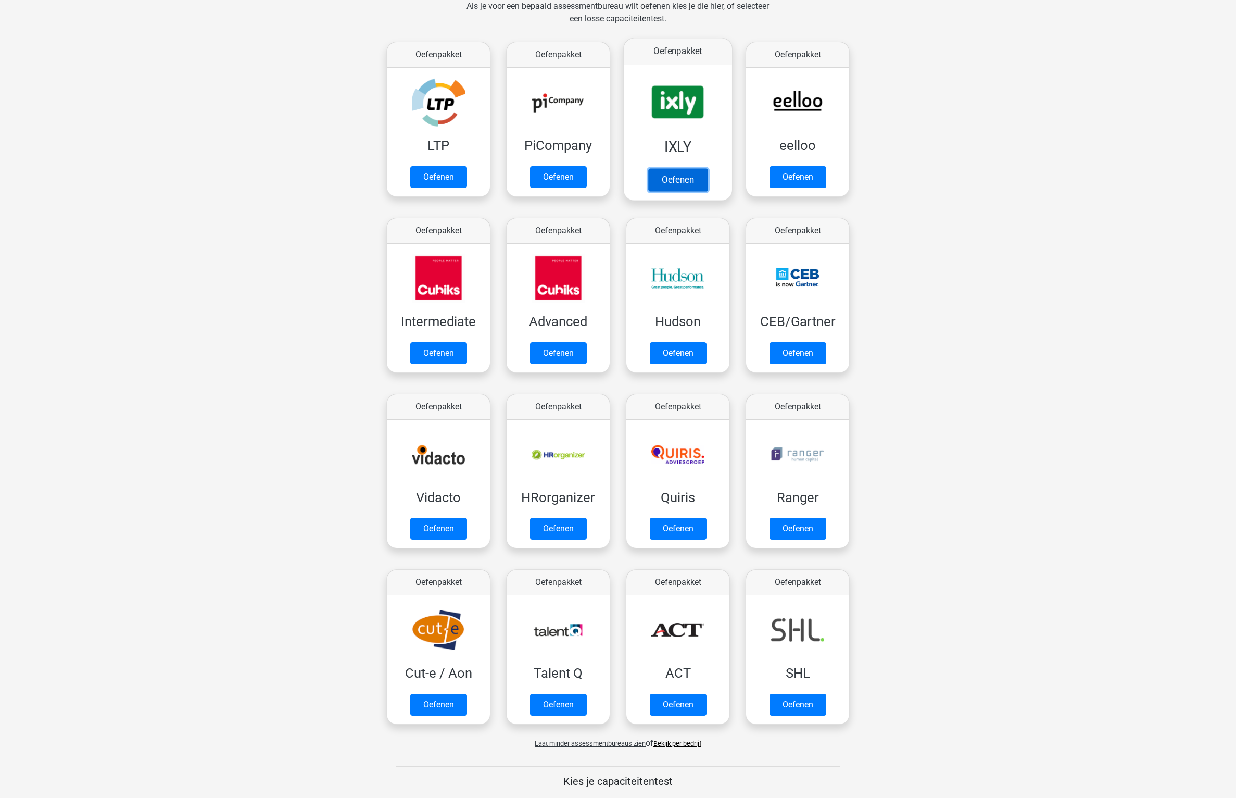
click at [684, 168] on link "Oefenen" at bounding box center [677, 179] width 59 height 23
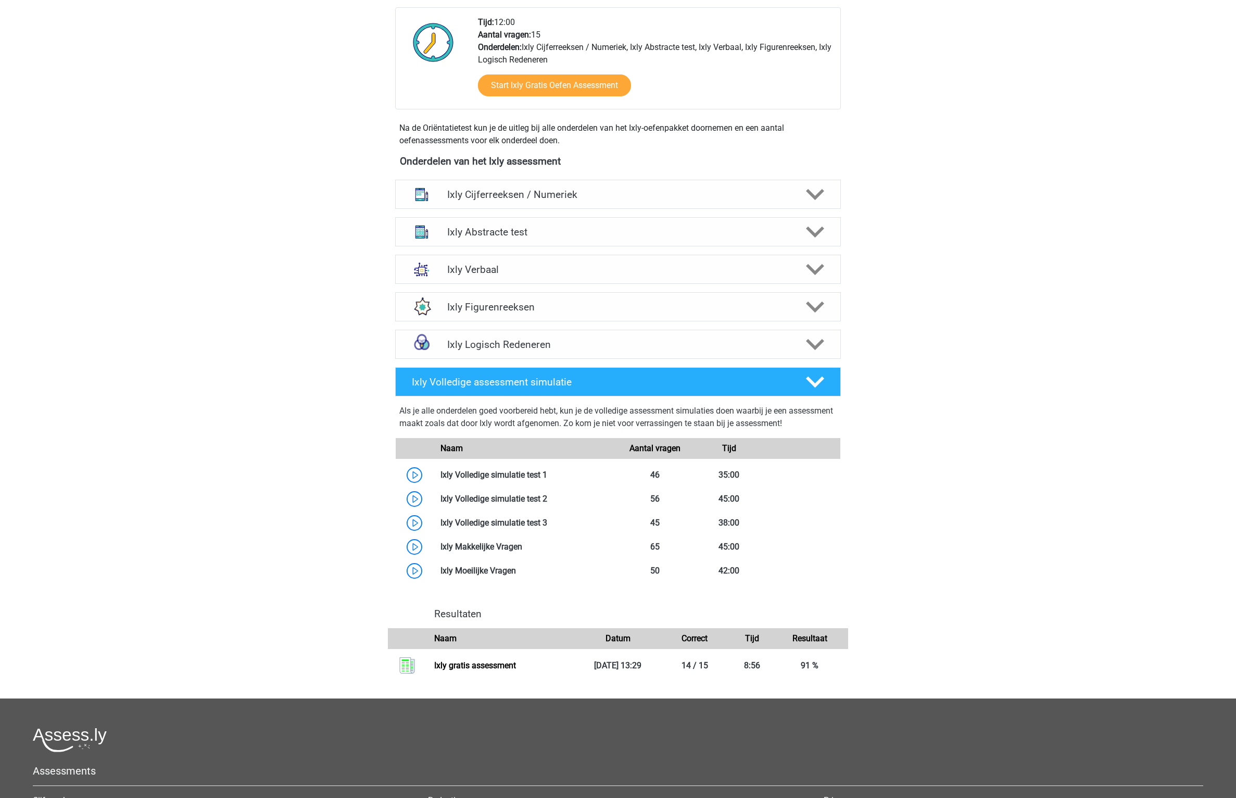
scroll to position [448, 0]
